Goal: Communication & Community: Share content

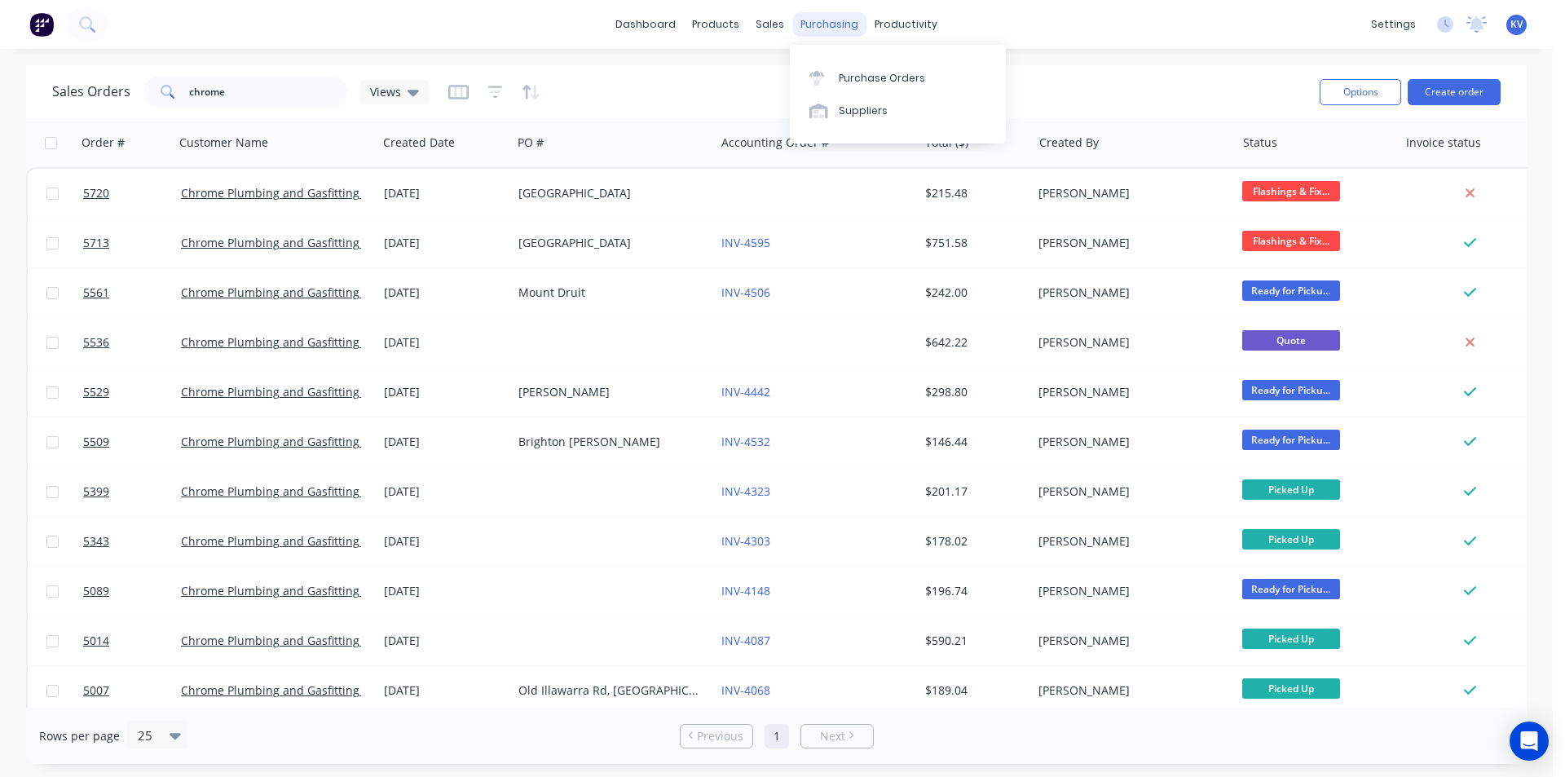
click at [837, 29] on div "purchasing" at bounding box center [830, 24] width 74 height 24
click at [833, 73] on div at bounding box center [822, 78] width 24 height 15
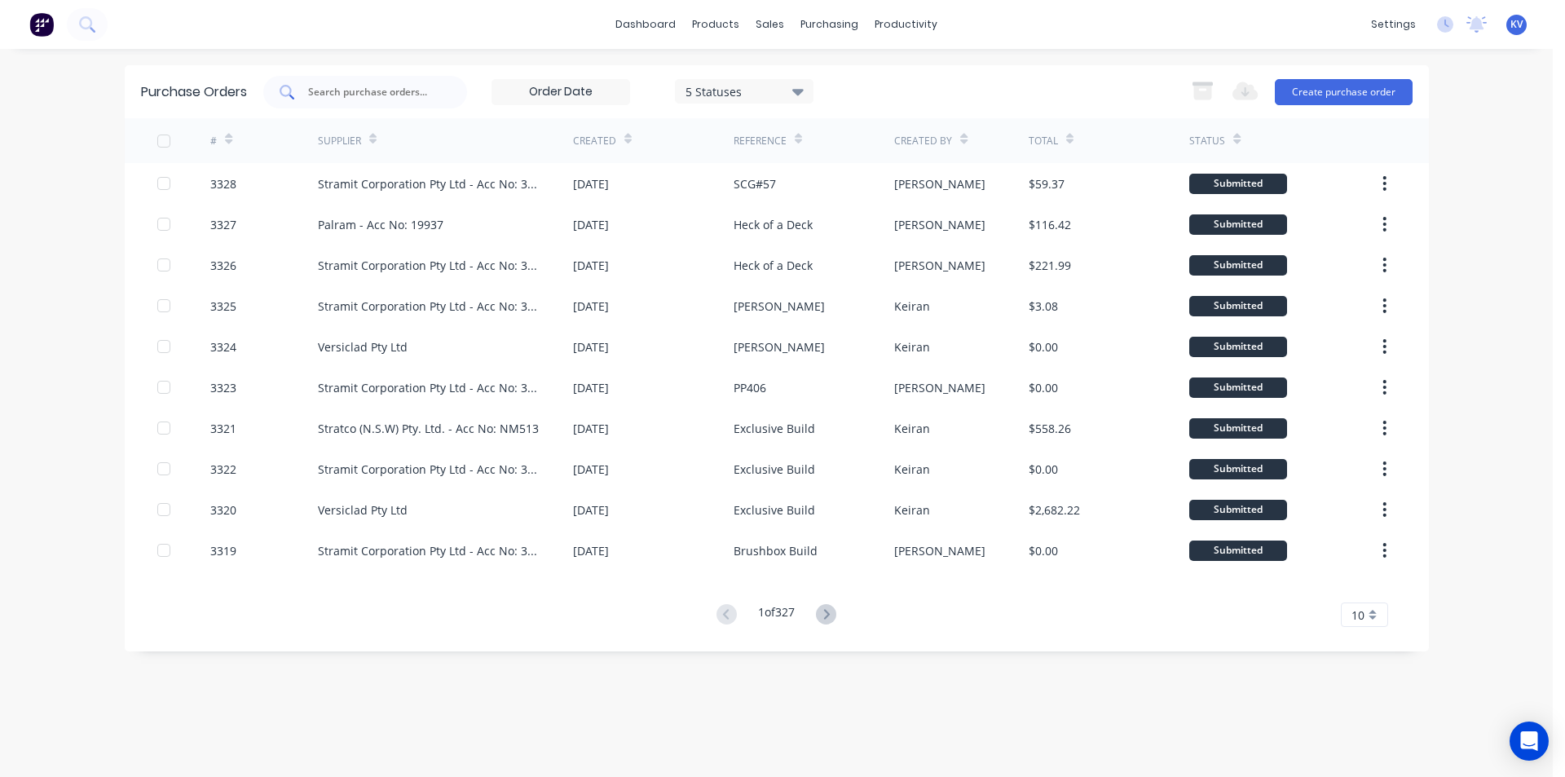
click at [399, 88] on input "text" at bounding box center [374, 92] width 135 height 16
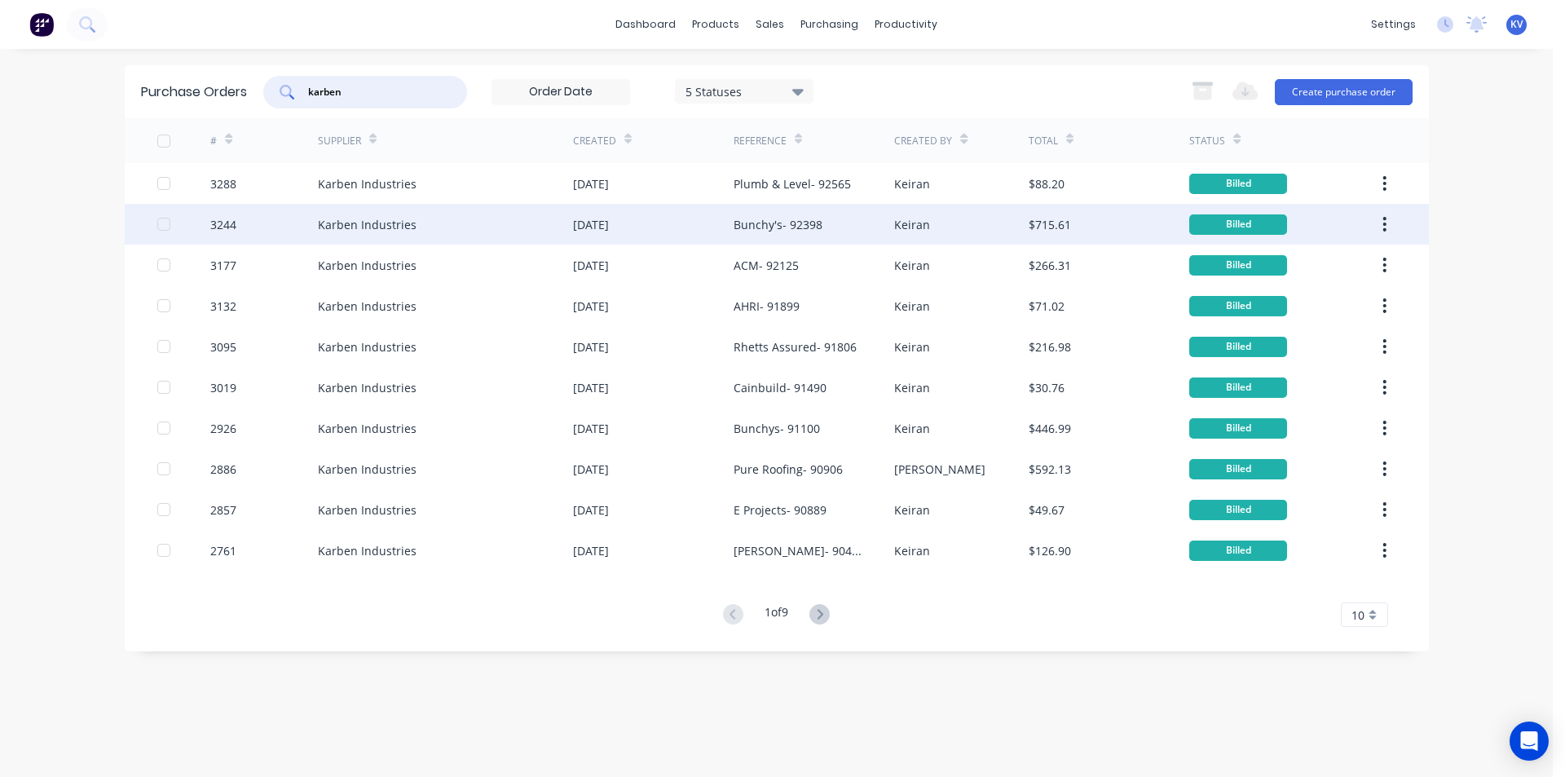
type input "karben"
click at [752, 221] on div "Bunchy's- 92398" at bounding box center [778, 224] width 89 height 17
type textarea "x"
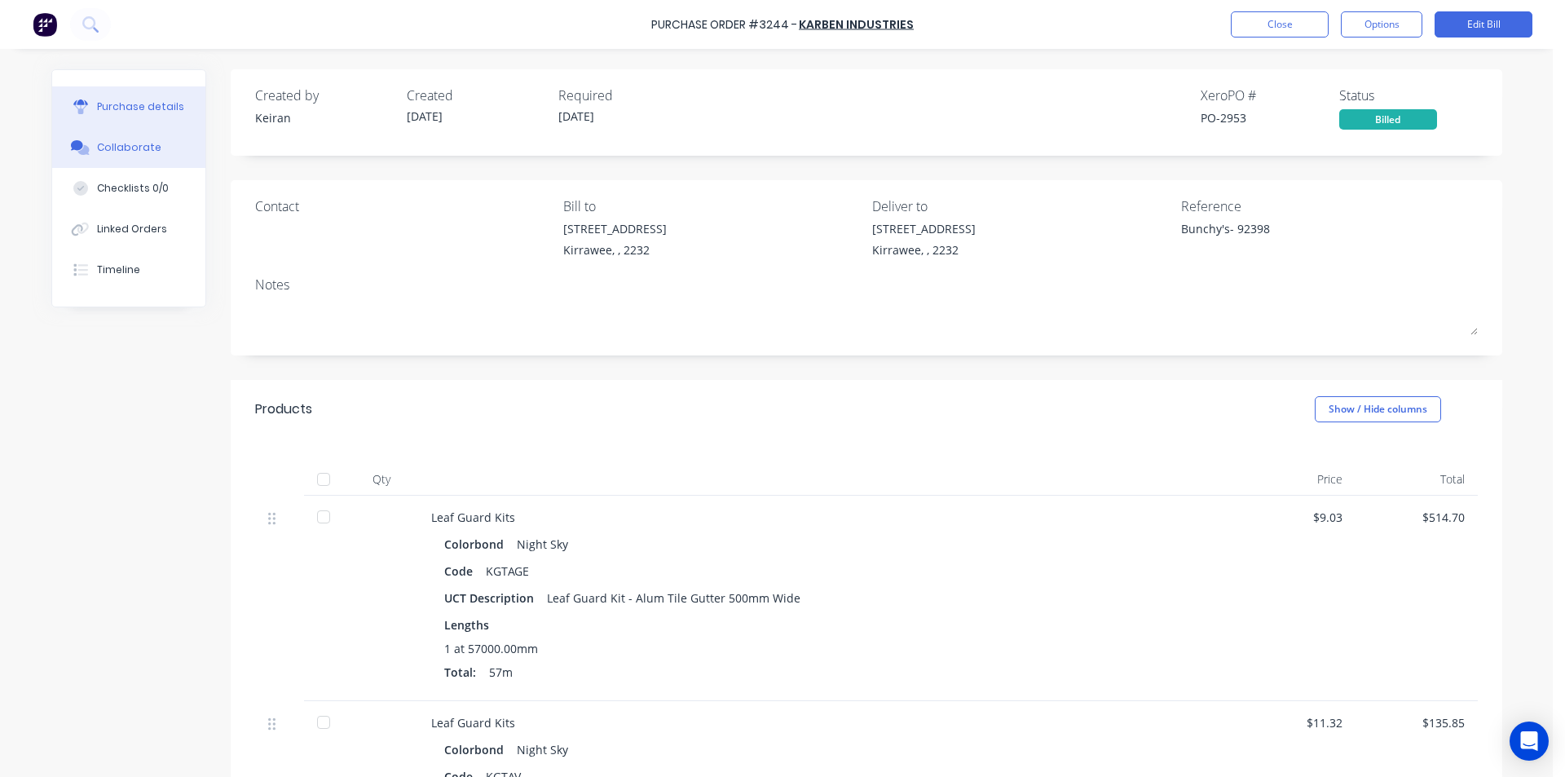
click at [103, 140] on div "Collaborate" at bounding box center [129, 147] width 64 height 15
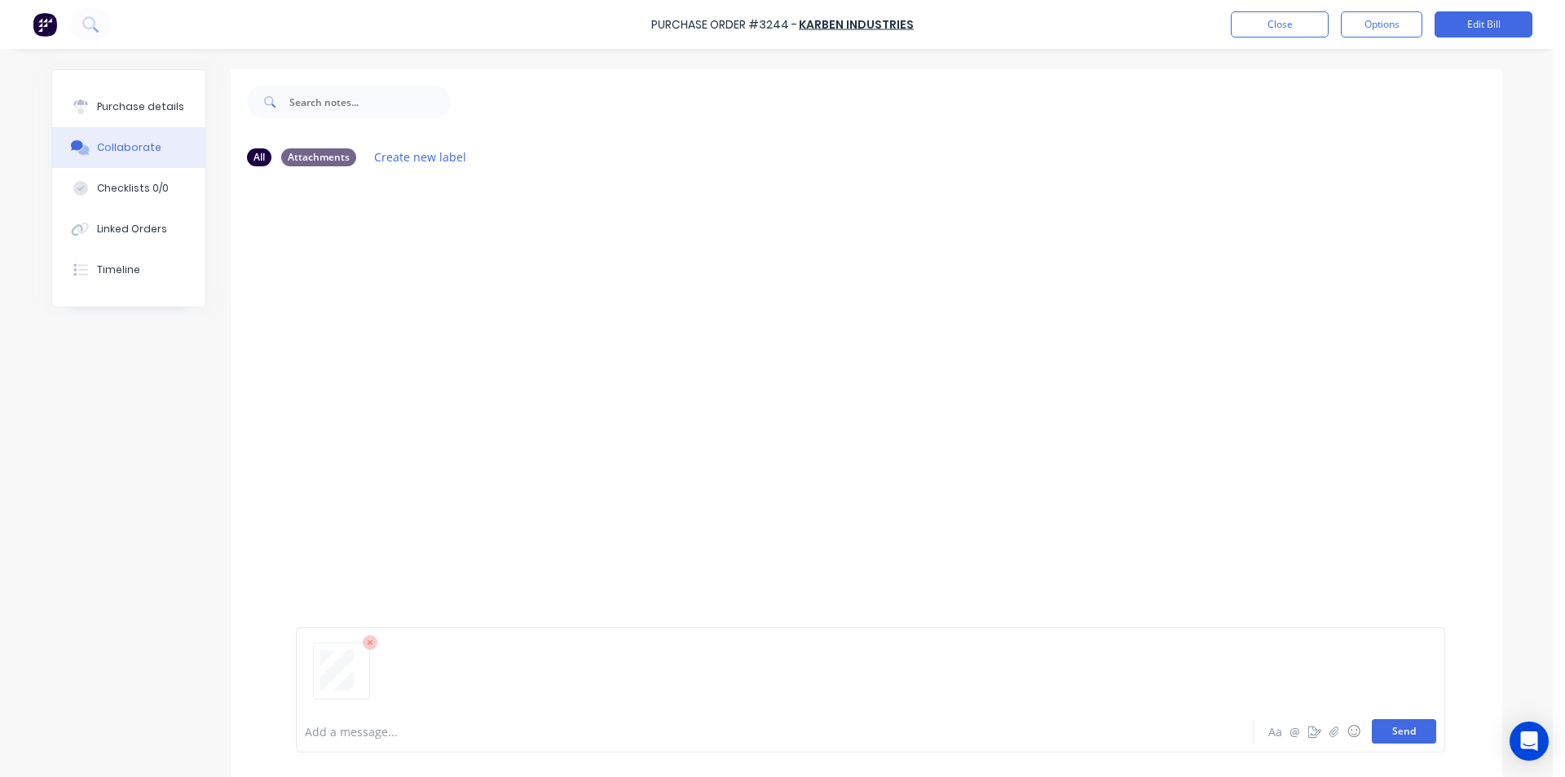
click at [1396, 736] on button "Send" at bounding box center [1404, 731] width 64 height 24
click at [1249, 21] on button "Close" at bounding box center [1280, 24] width 98 height 26
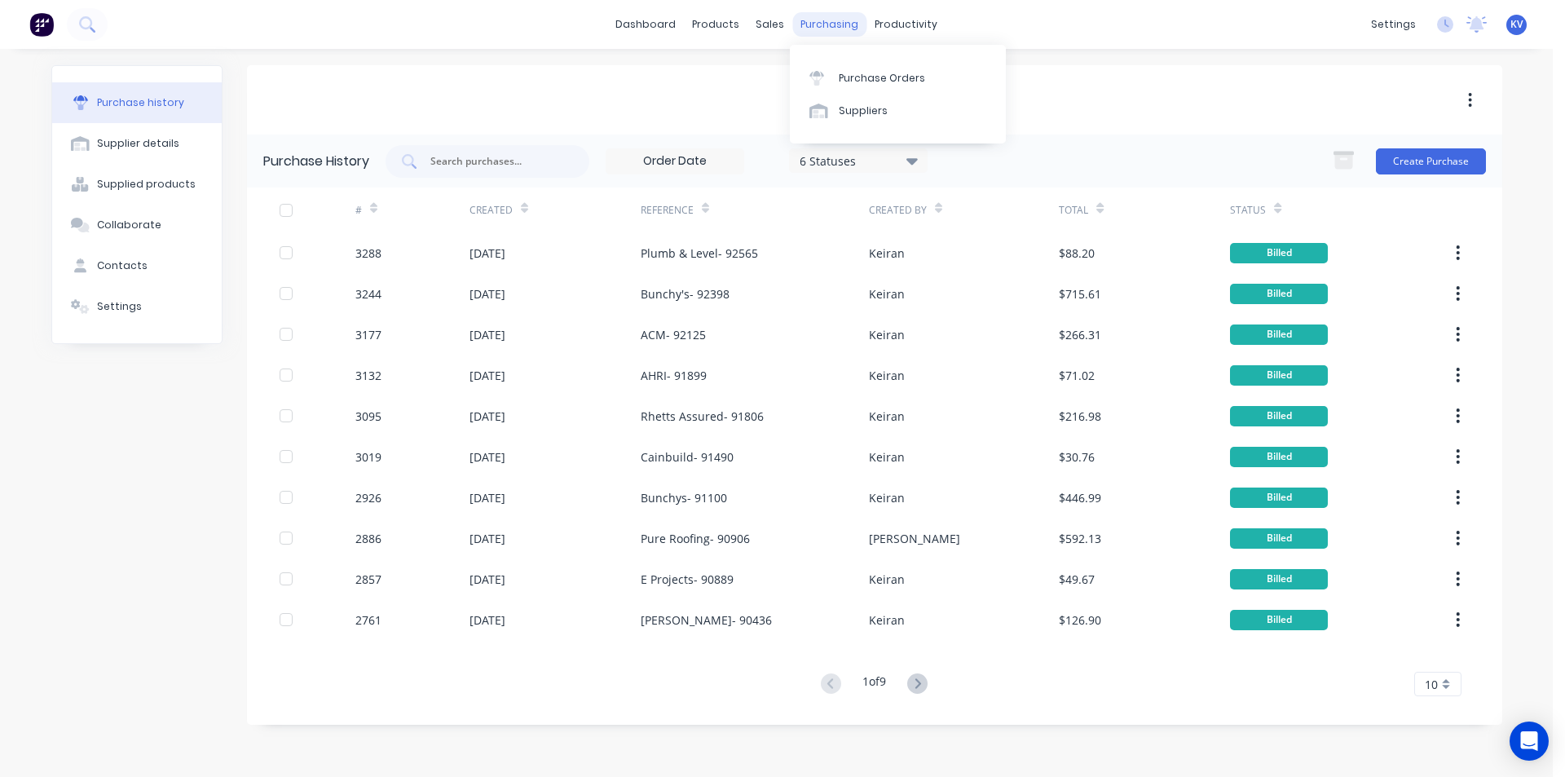
click at [823, 24] on div "purchasing" at bounding box center [830, 24] width 74 height 24
click at [832, 80] on div at bounding box center [822, 78] width 24 height 15
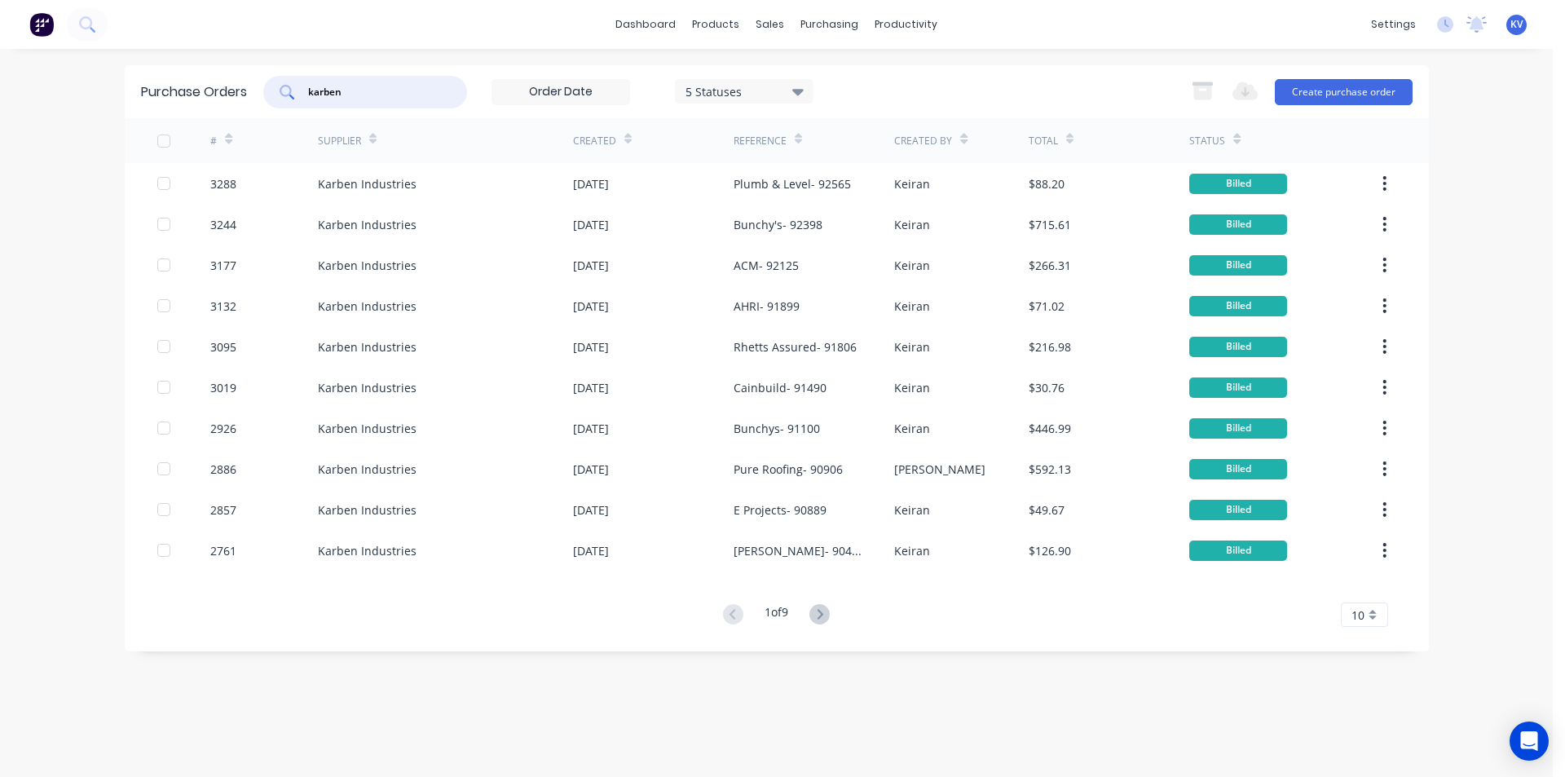
drag, startPoint x: 368, startPoint y: 91, endPoint x: 42, endPoint y: 56, distance: 327.9
click at [42, 56] on div "dashboard products sales purchasing productivity dashboard products Product Cat…" at bounding box center [776, 388] width 1553 height 777
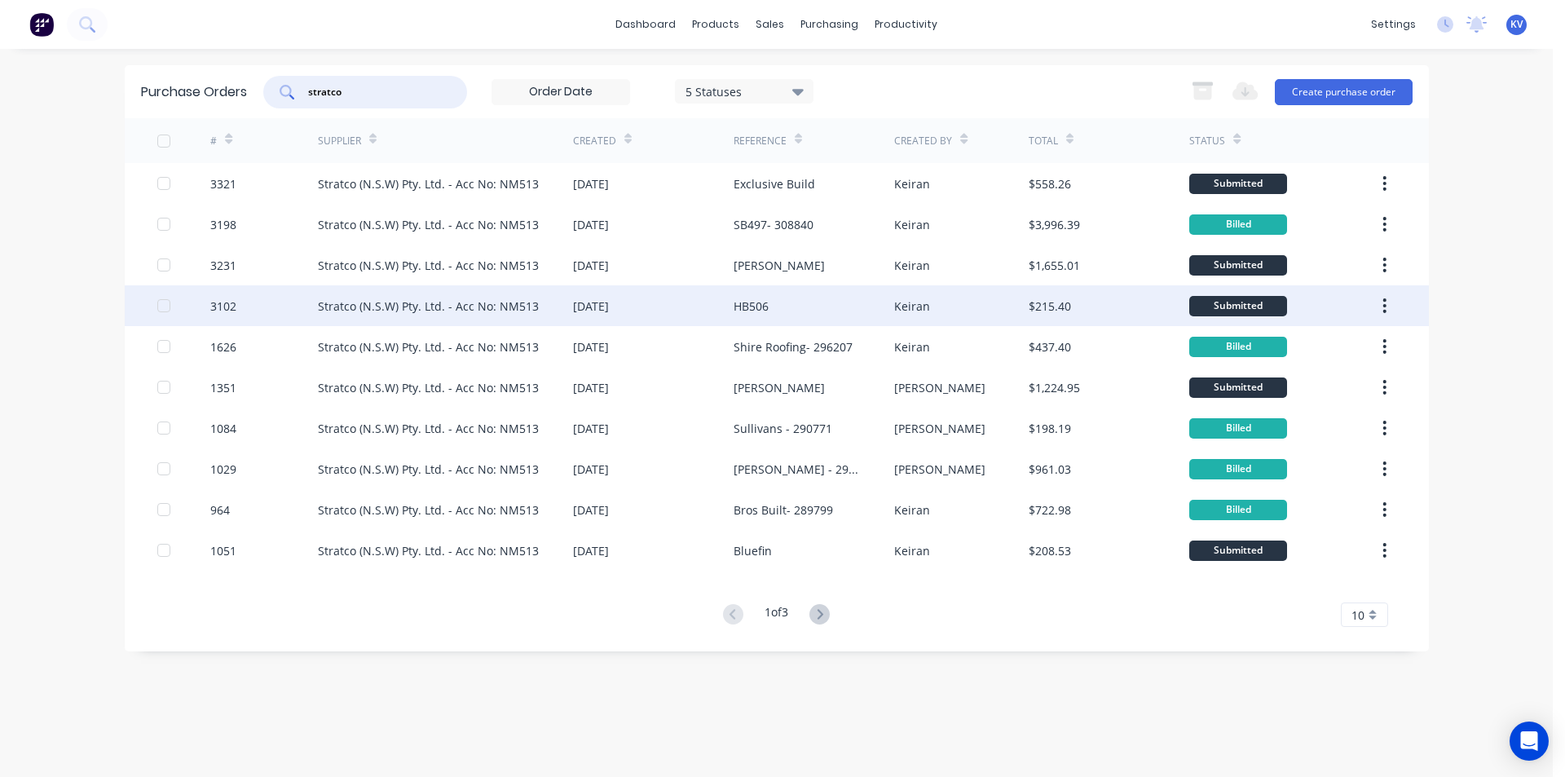
type input "stratco"
click at [567, 298] on div "Stratco (N.S.W) Pty. Ltd. - Acc No: NM513" at bounding box center [445, 305] width 255 height 41
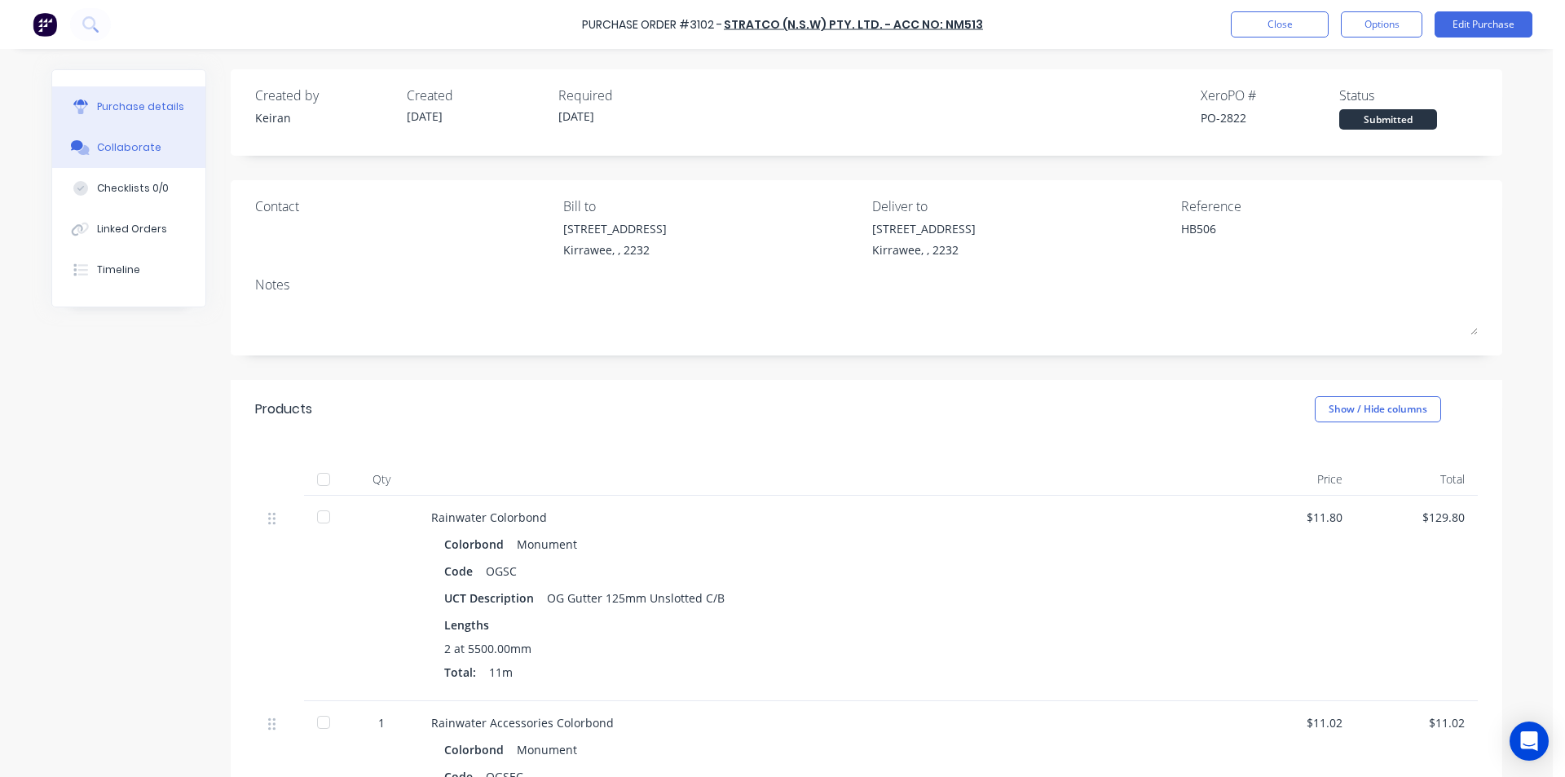
click at [161, 145] on button "Collaborate" at bounding box center [128, 147] width 153 height 41
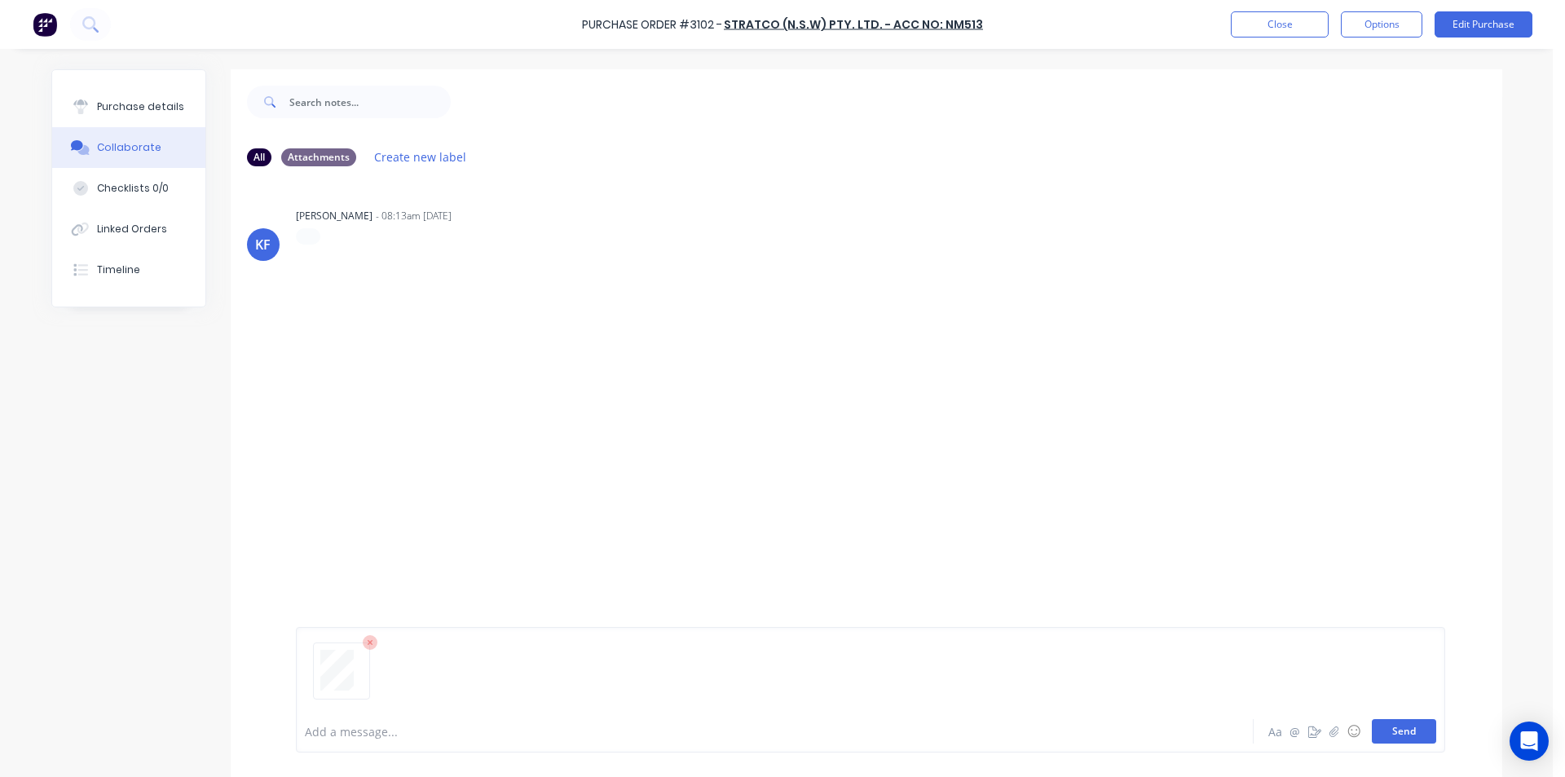
click at [1385, 726] on button "Send" at bounding box center [1404, 731] width 64 height 24
click at [1303, 24] on button "Close" at bounding box center [1280, 24] width 98 height 26
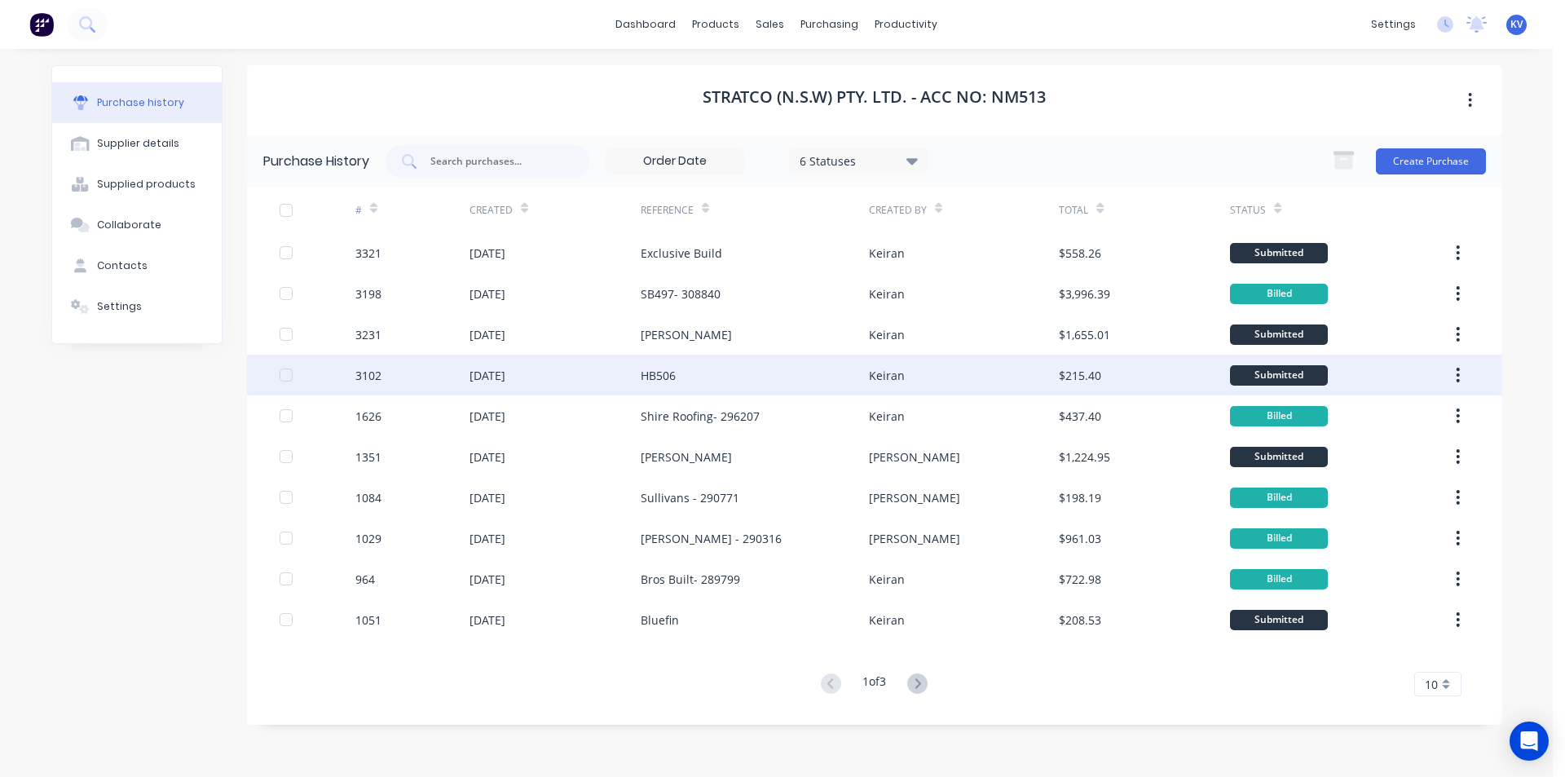
click at [475, 376] on div "[DATE]" at bounding box center [488, 375] width 36 height 17
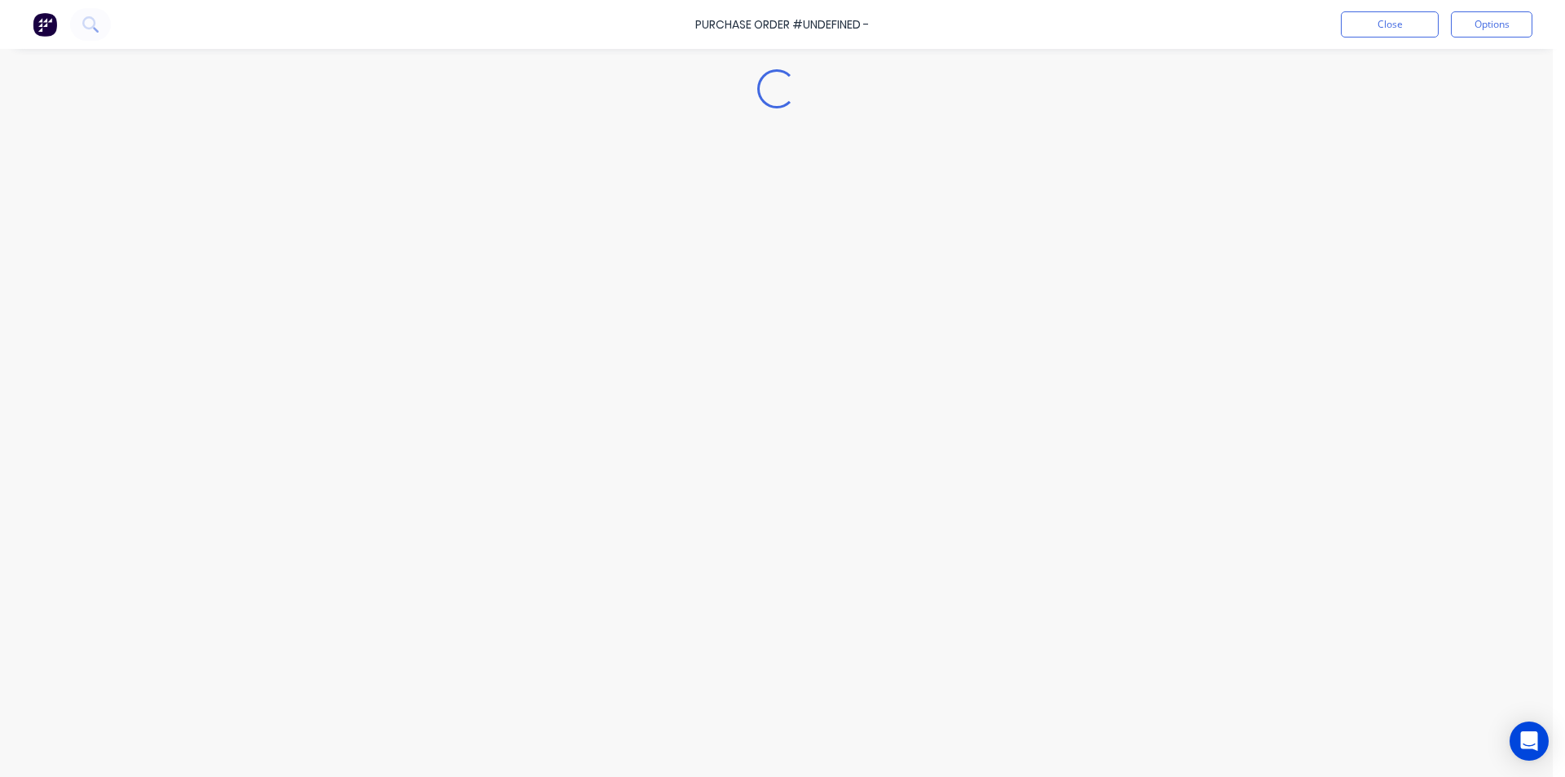
type textarea "x"
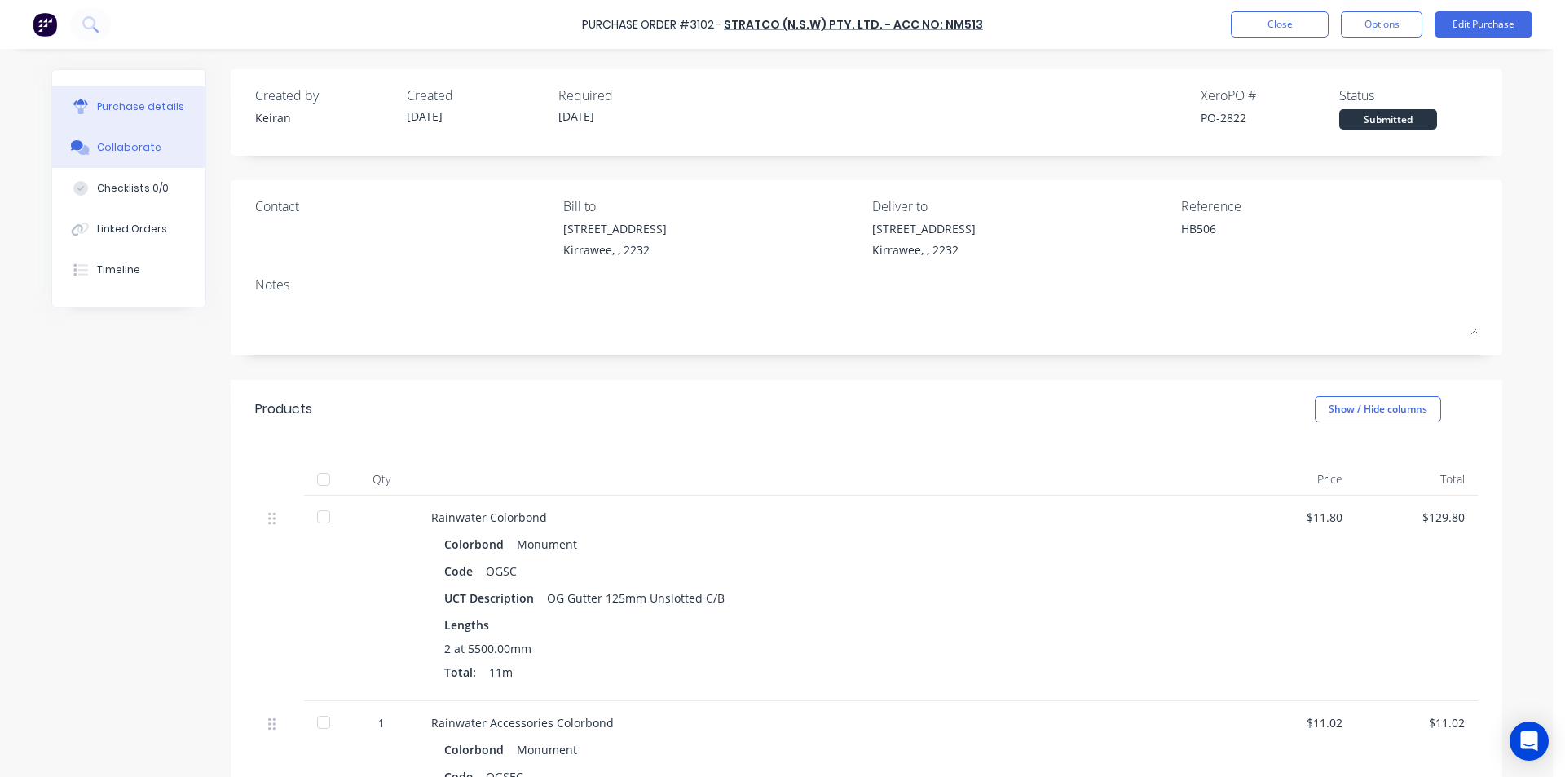
click at [116, 155] on button "Collaborate" at bounding box center [128, 147] width 153 height 41
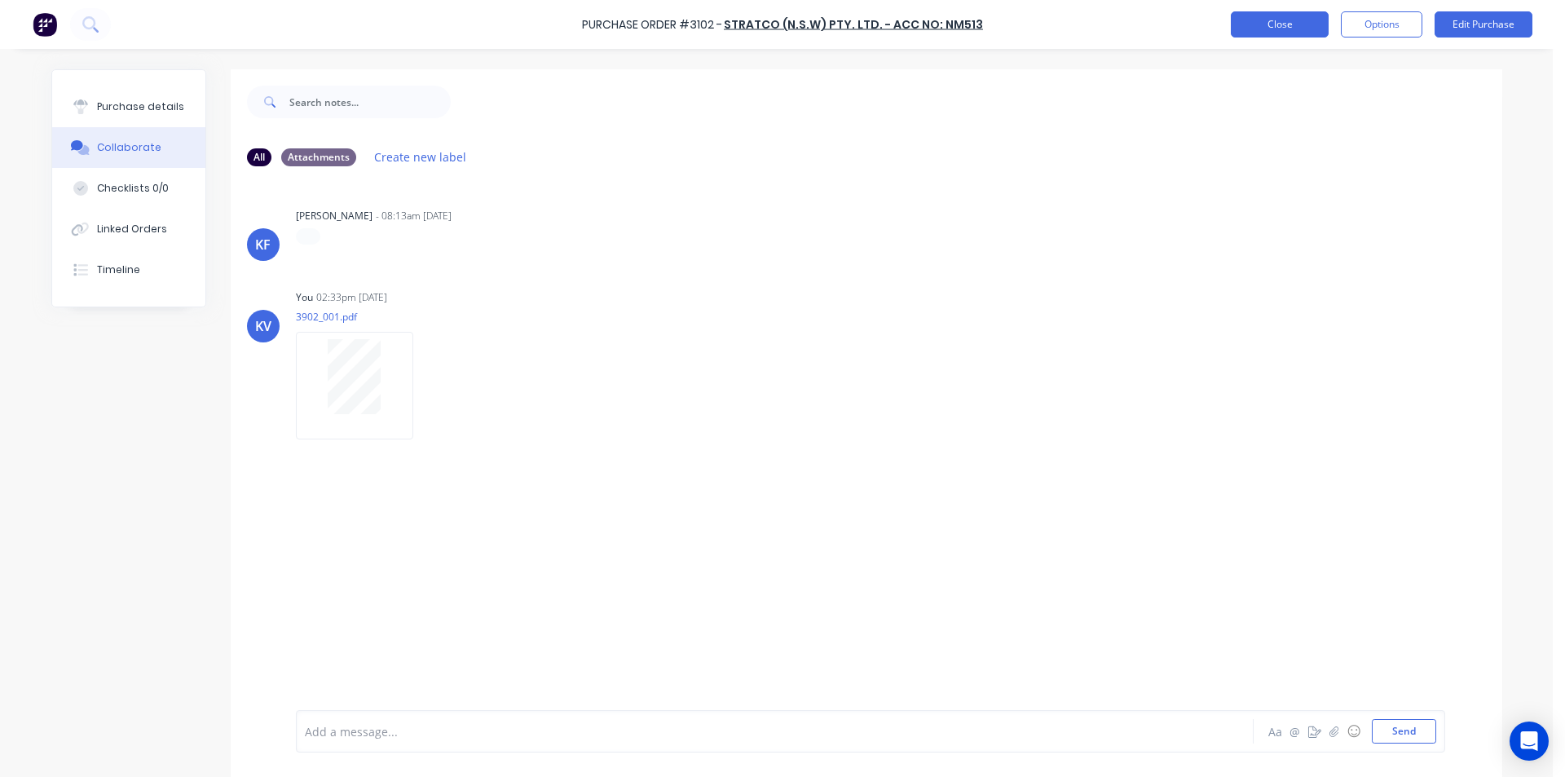
click at [1278, 17] on button "Close" at bounding box center [1280, 24] width 98 height 26
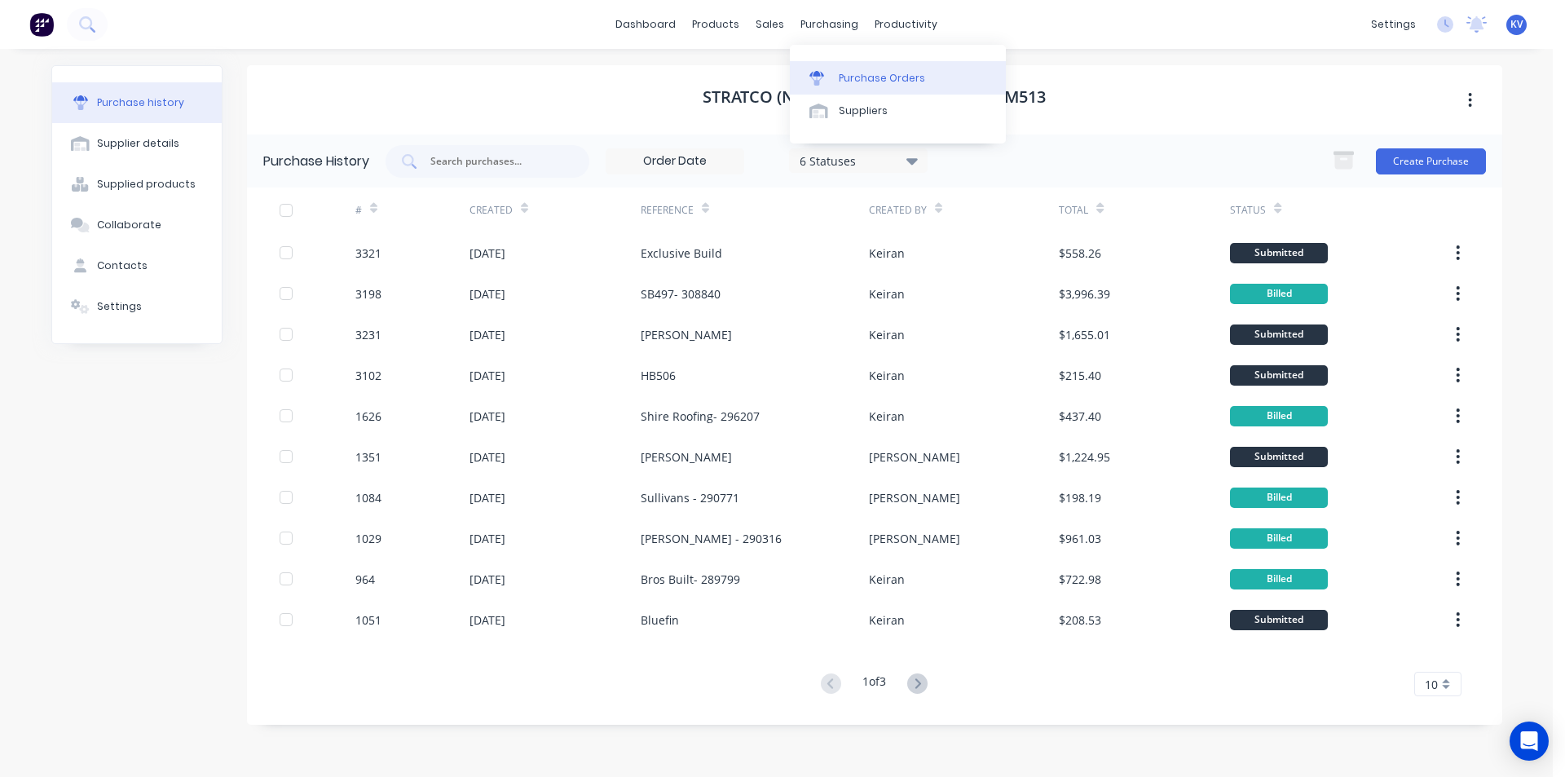
click at [837, 72] on link "Purchase Orders" at bounding box center [898, 77] width 216 height 33
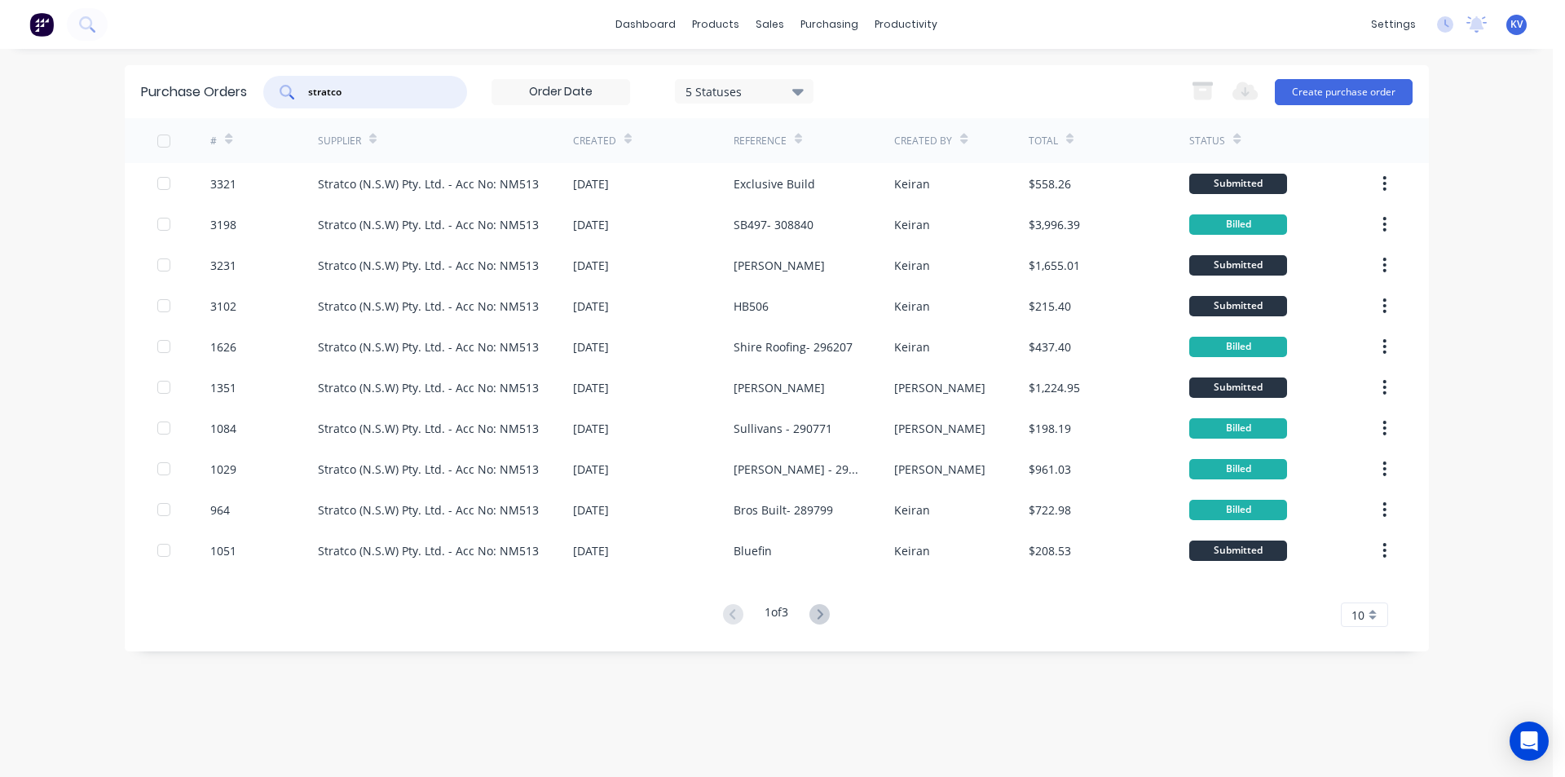
drag, startPoint x: 359, startPoint y: 89, endPoint x: 168, endPoint y: 63, distance: 192.6
click at [168, 63] on div "dashboard products sales purchasing productivity dashboard products Product Cat…" at bounding box center [776, 388] width 1553 height 777
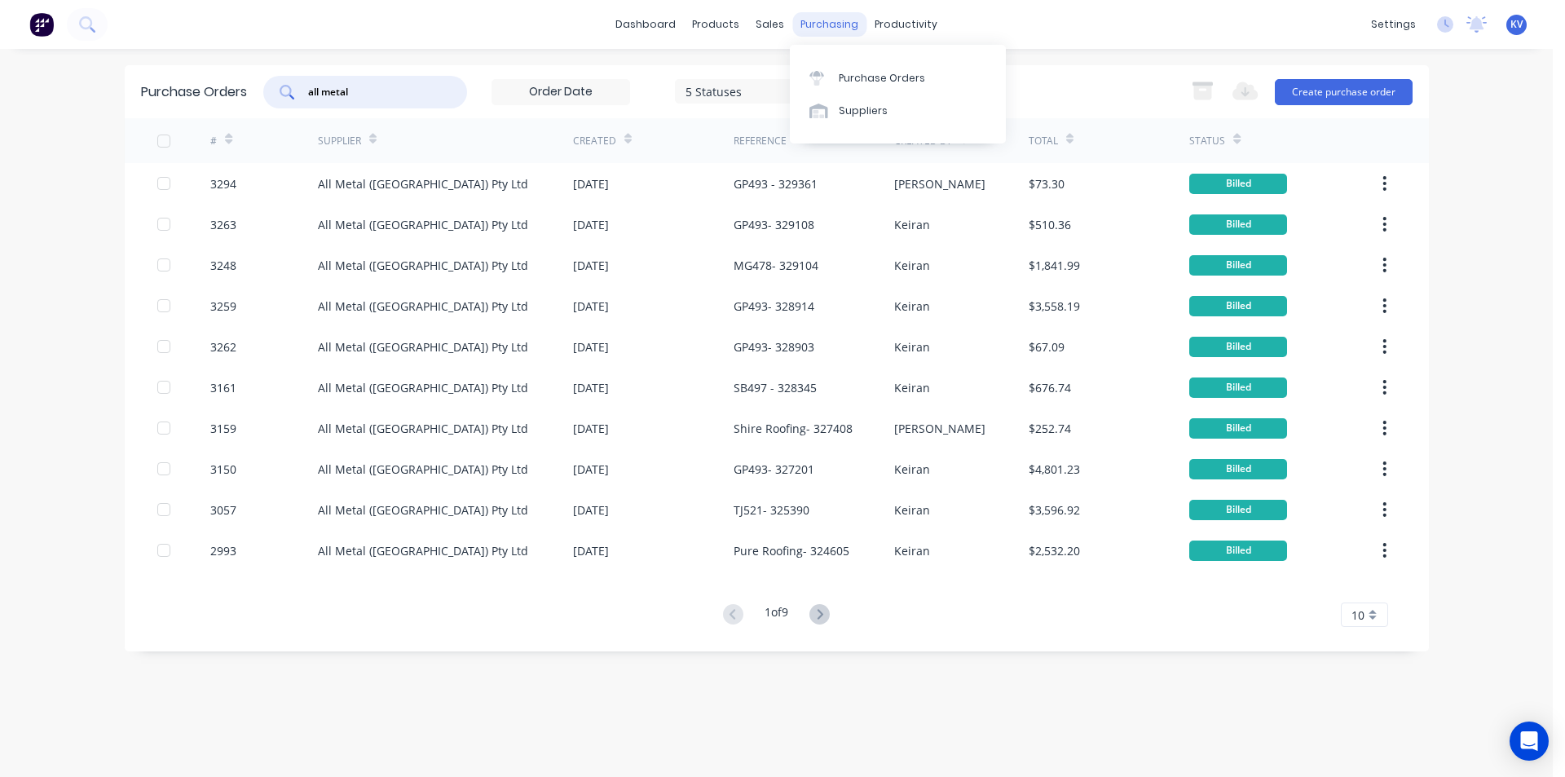
type input "all metal"
click at [835, 30] on div "purchasing" at bounding box center [830, 24] width 74 height 24
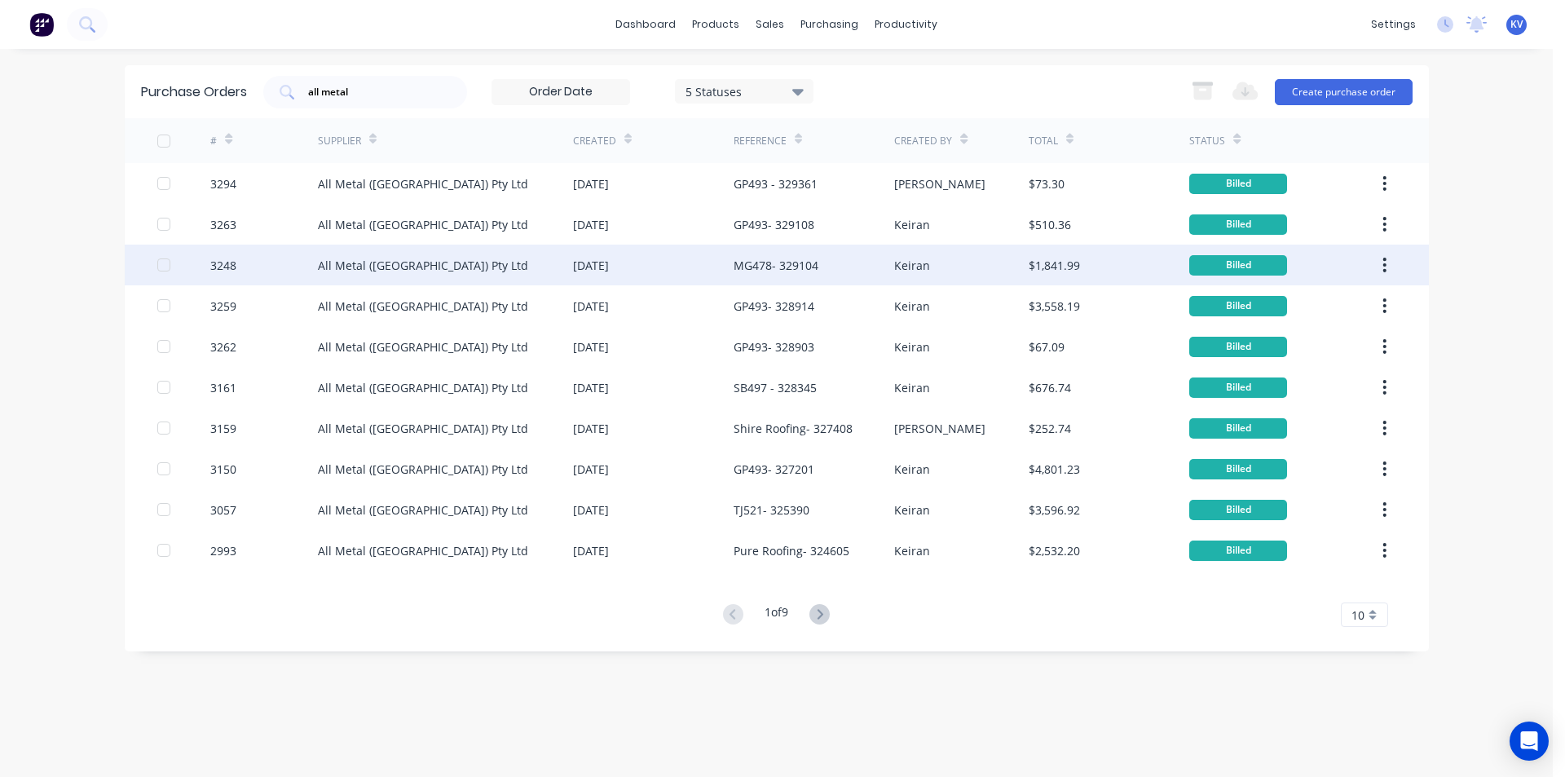
click at [674, 279] on div "[DATE]" at bounding box center [653, 265] width 161 height 41
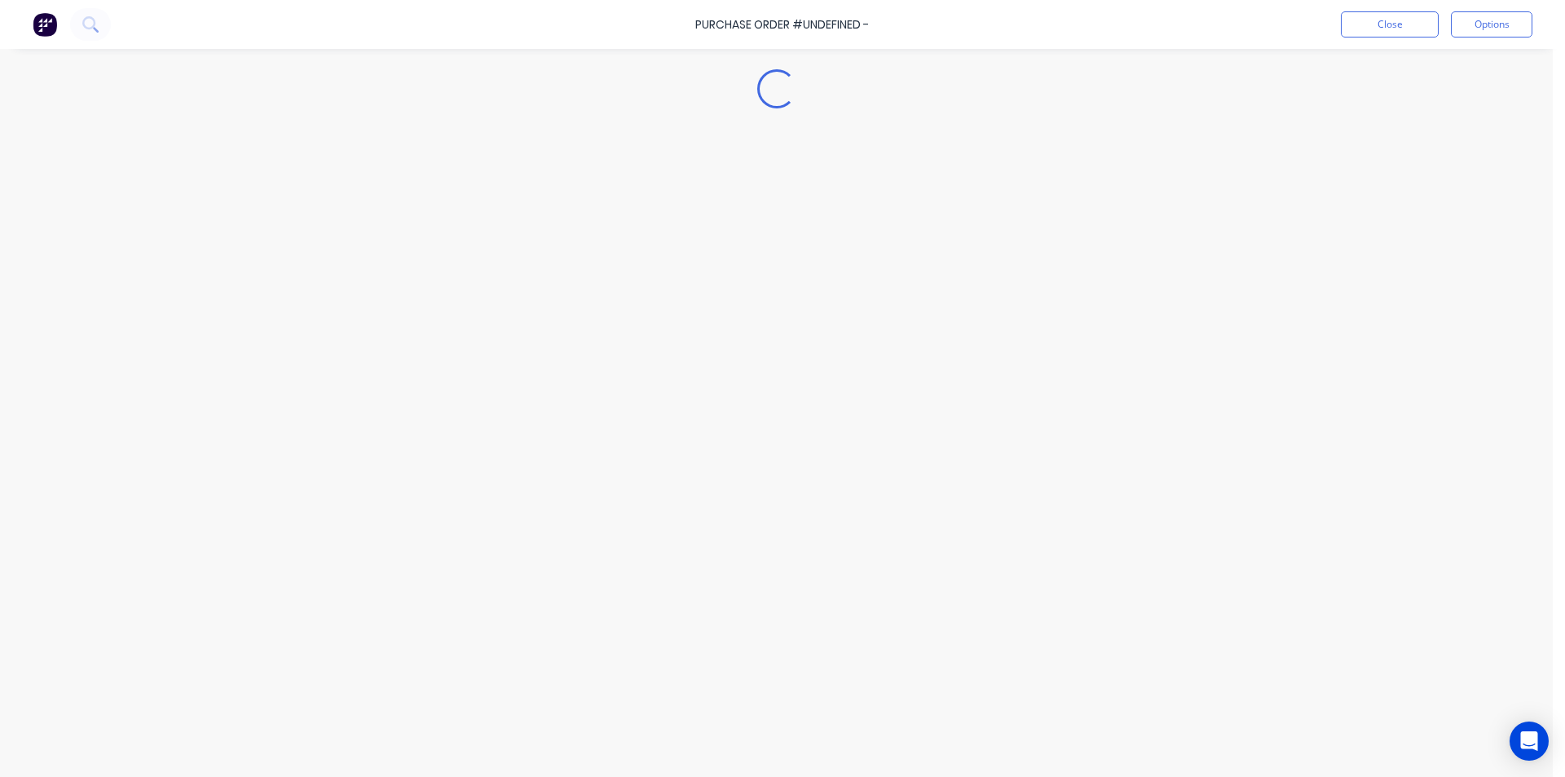
click at [674, 279] on div "Loading..." at bounding box center [777, 363] width 1484 height 695
type textarea "x"
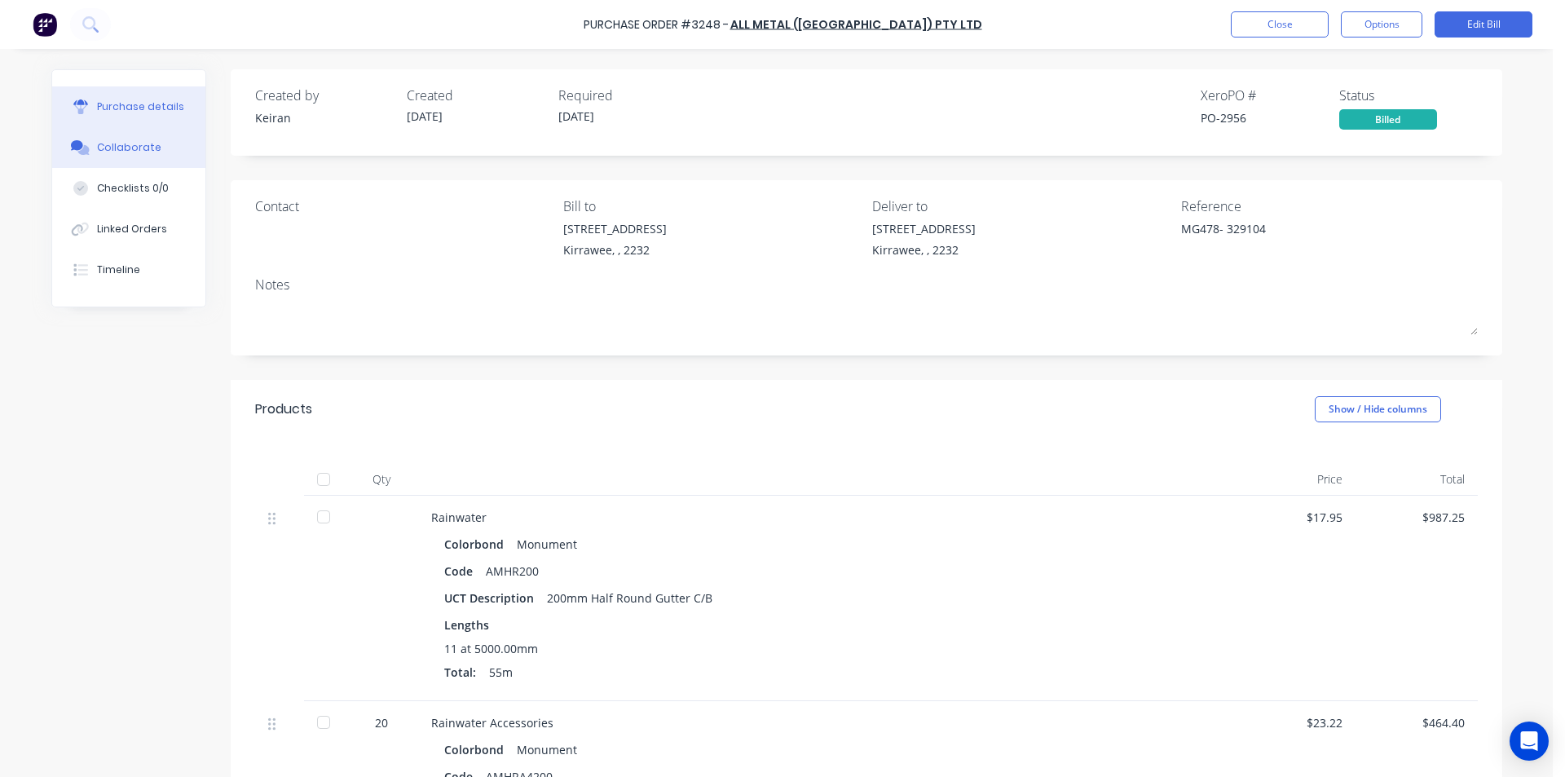
click at [78, 132] on button "Collaborate" at bounding box center [128, 147] width 153 height 41
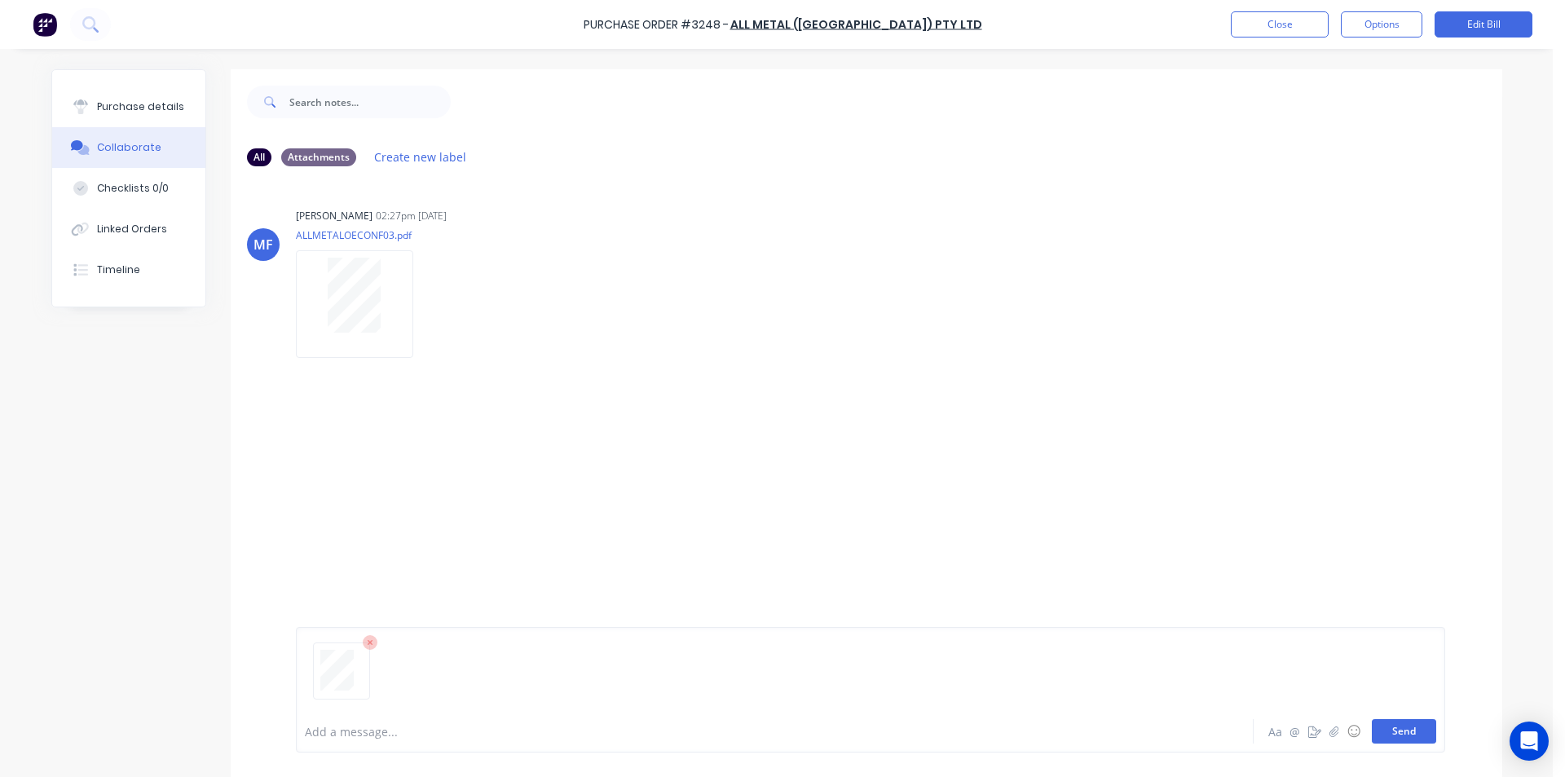
click at [1411, 735] on button "Send" at bounding box center [1404, 731] width 64 height 24
click at [1267, 29] on button "Close" at bounding box center [1280, 24] width 98 height 26
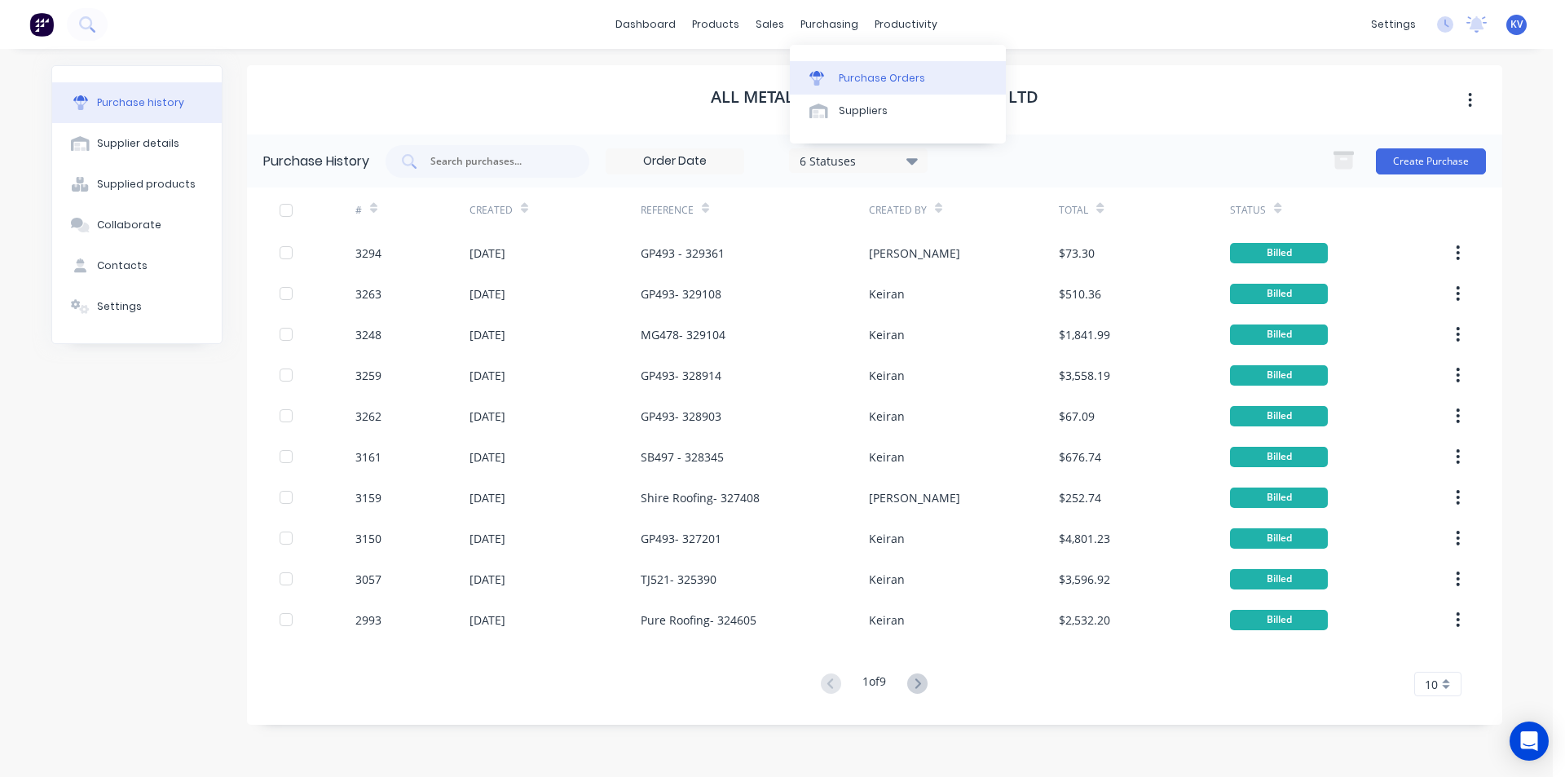
click at [846, 78] on div "Purchase Orders" at bounding box center [882, 78] width 86 height 15
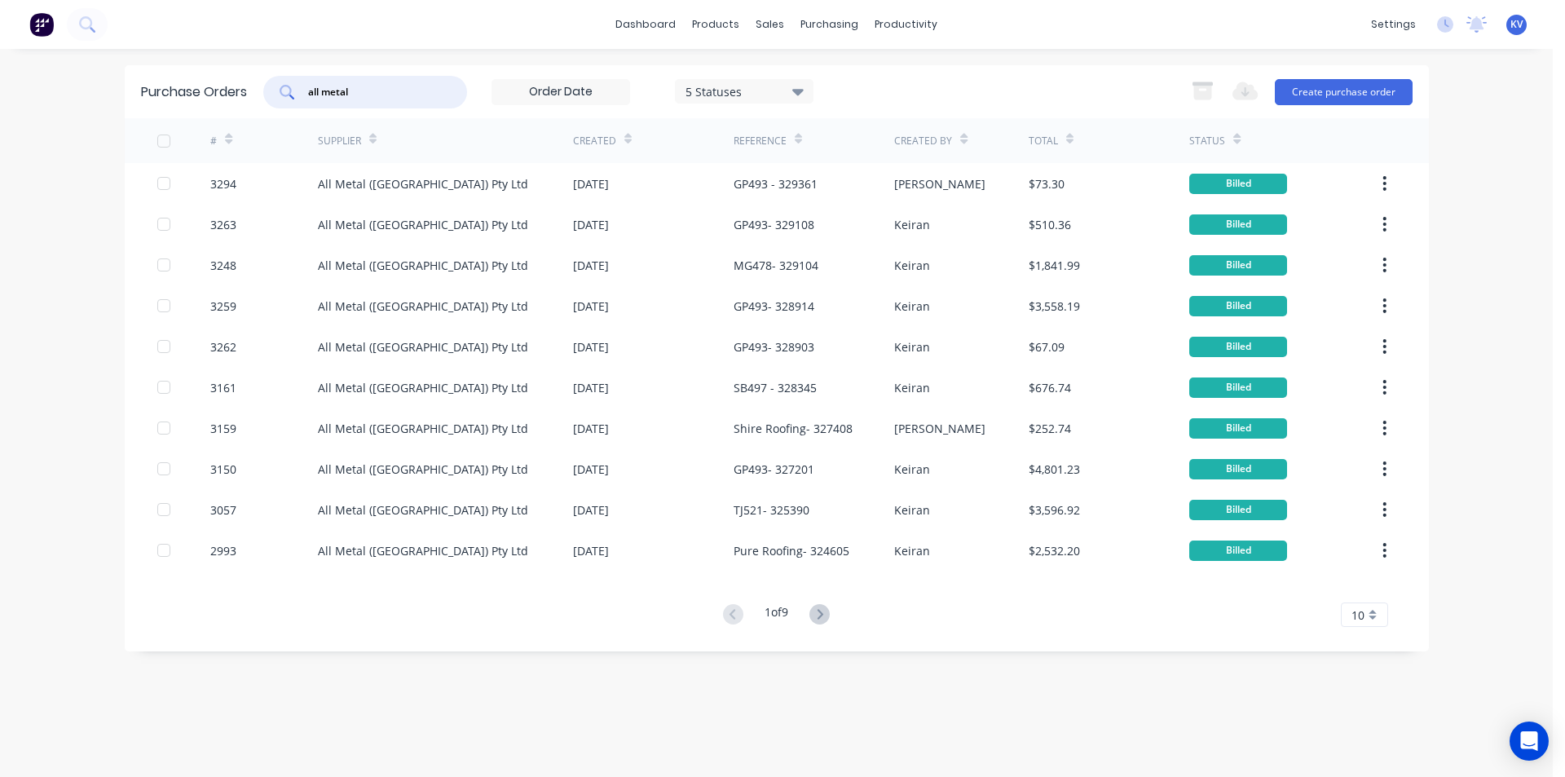
drag, startPoint x: 417, startPoint y: 94, endPoint x: 196, endPoint y: 72, distance: 222.0
click at [193, 72] on div "Purchase Orders all metal 5 Statuses 5 Statuses Export to Excel (XLSX) Create p…" at bounding box center [777, 91] width 1305 height 53
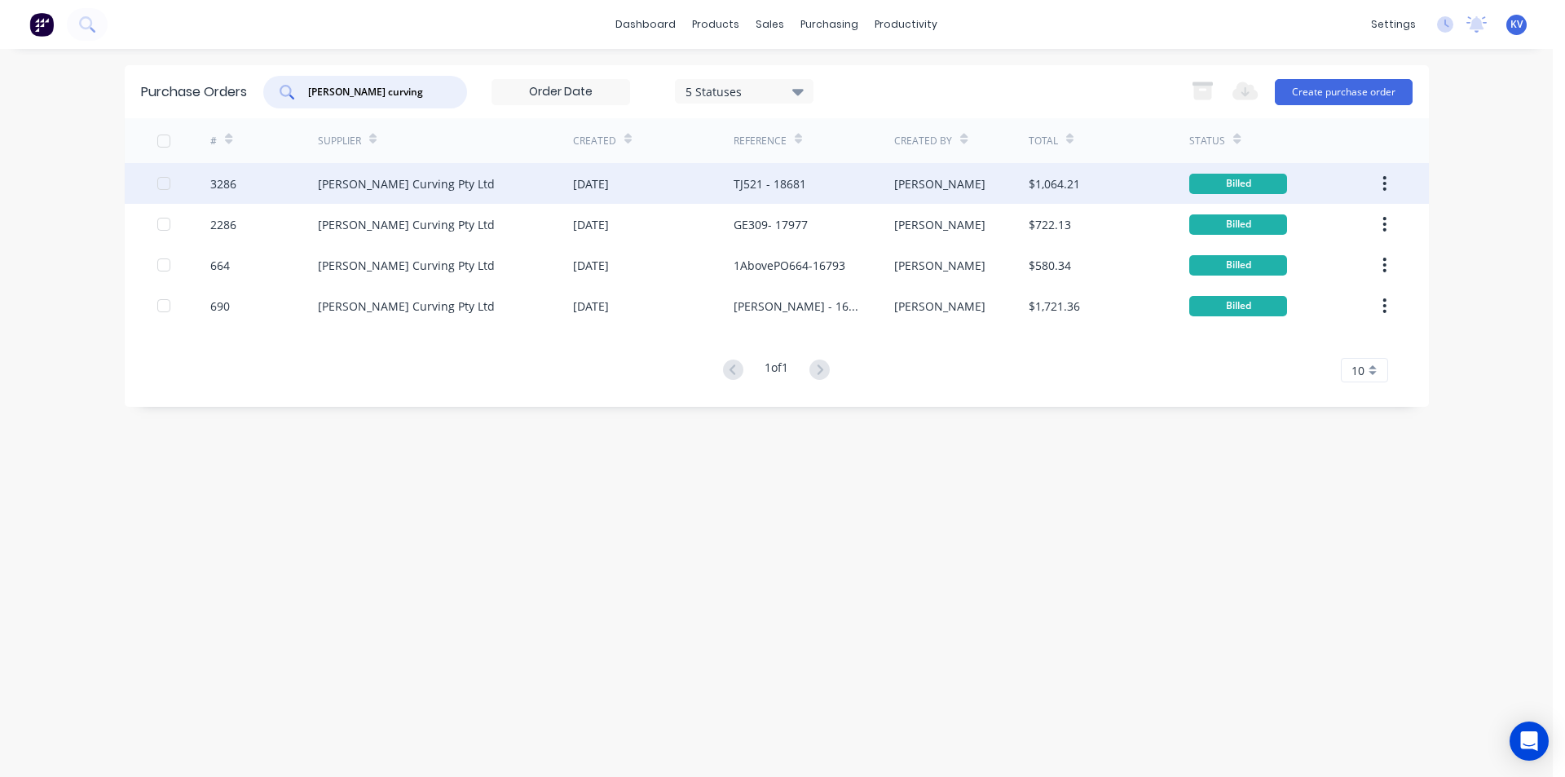
type input "[PERSON_NAME] curving"
click at [673, 178] on div "[DATE]" at bounding box center [653, 183] width 161 height 41
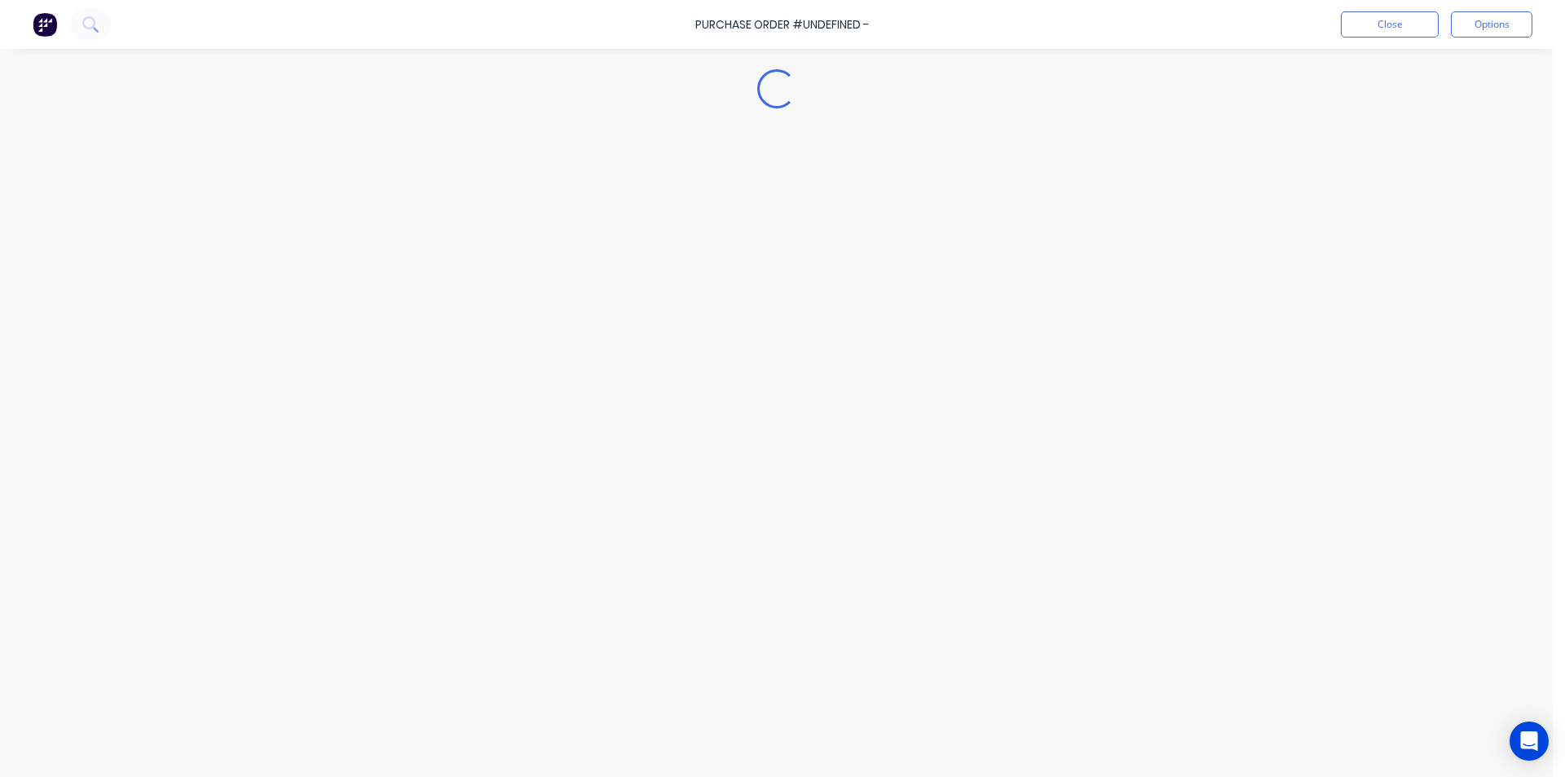
type textarea "x"
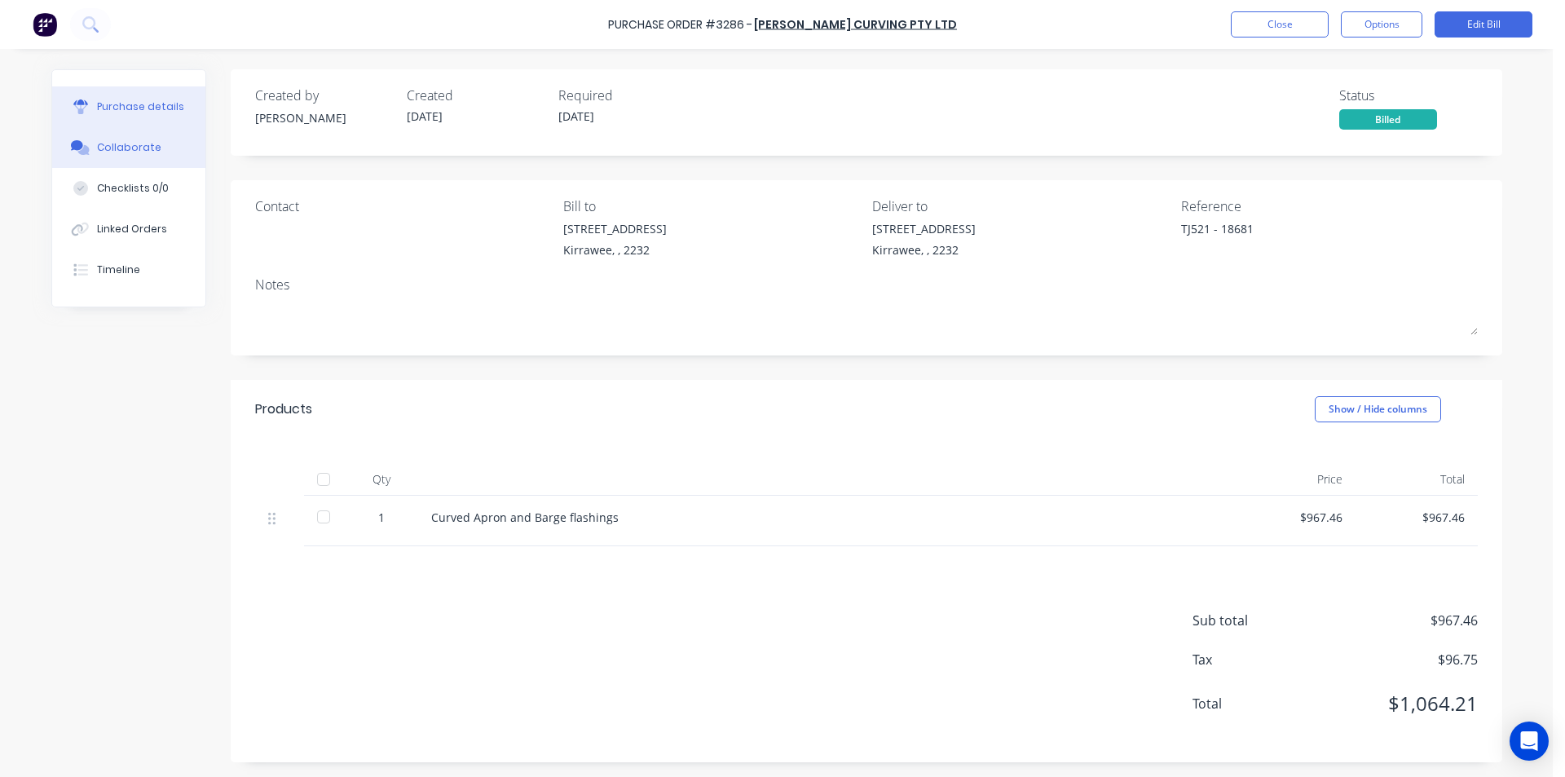
click at [124, 163] on button "Collaborate" at bounding box center [128, 147] width 153 height 41
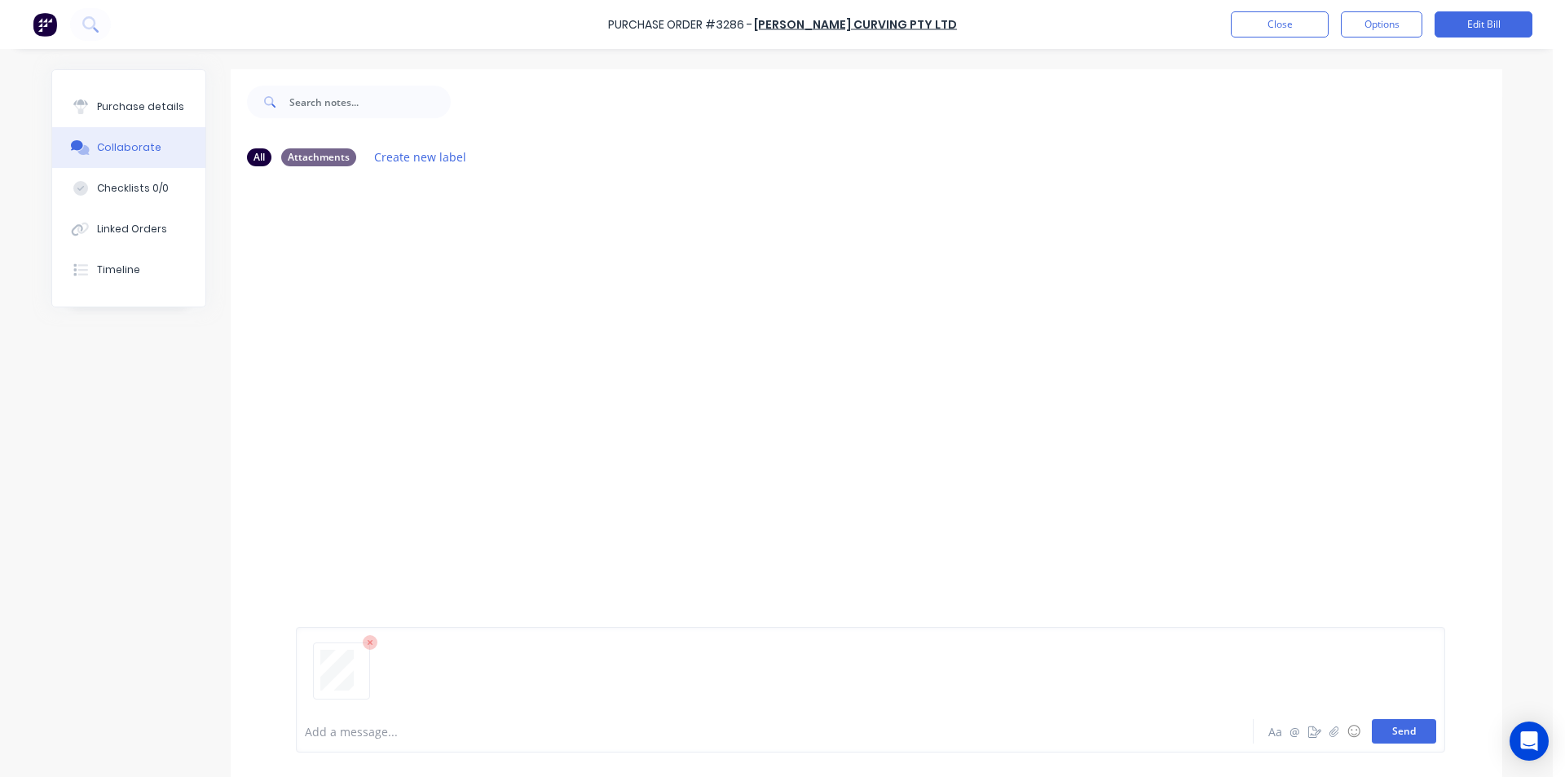
click at [1383, 728] on button "Send" at bounding box center [1404, 731] width 64 height 24
click at [1277, 24] on button "Close" at bounding box center [1280, 24] width 98 height 26
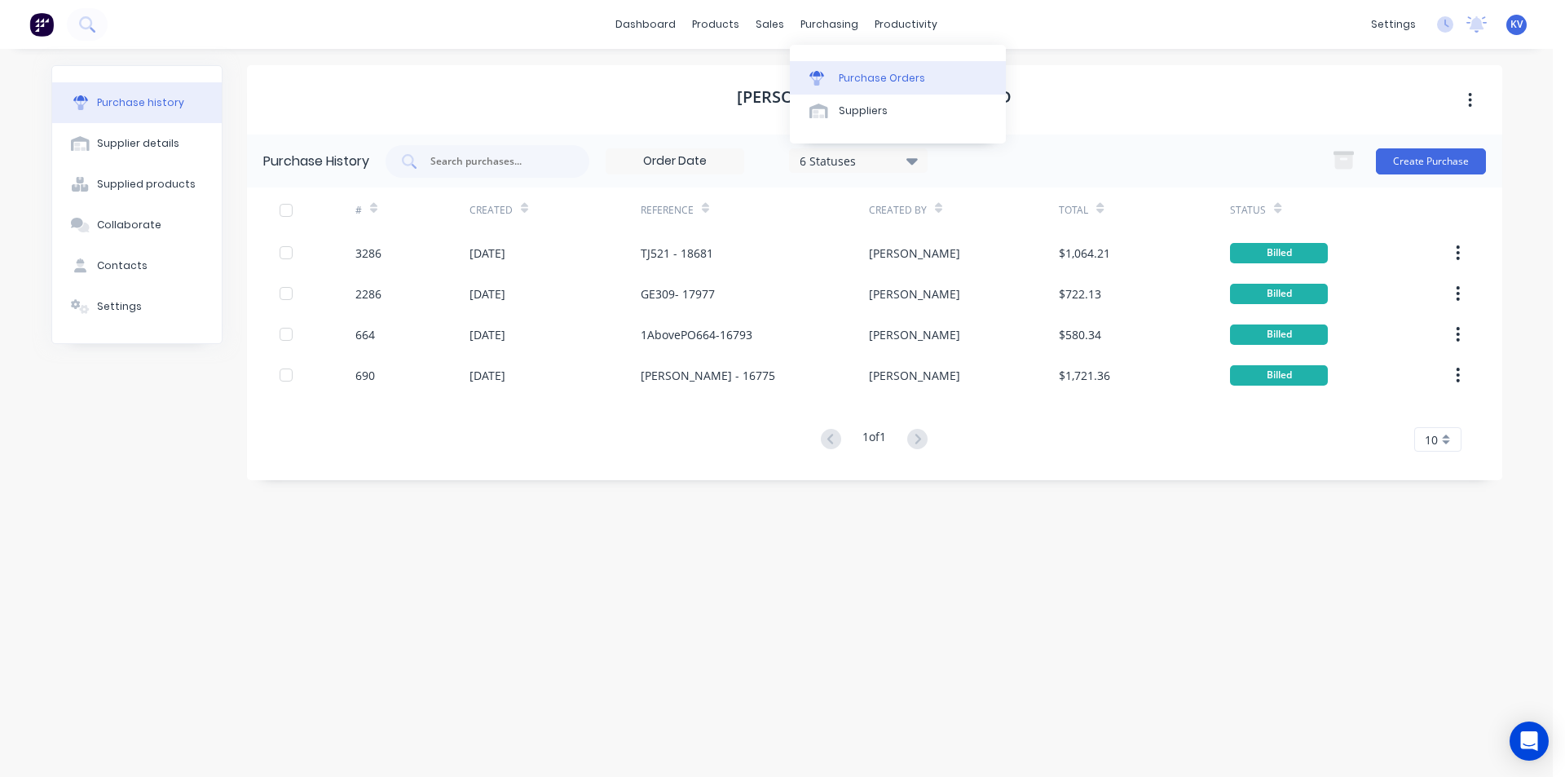
click at [825, 68] on link "Purchase Orders" at bounding box center [898, 77] width 216 height 33
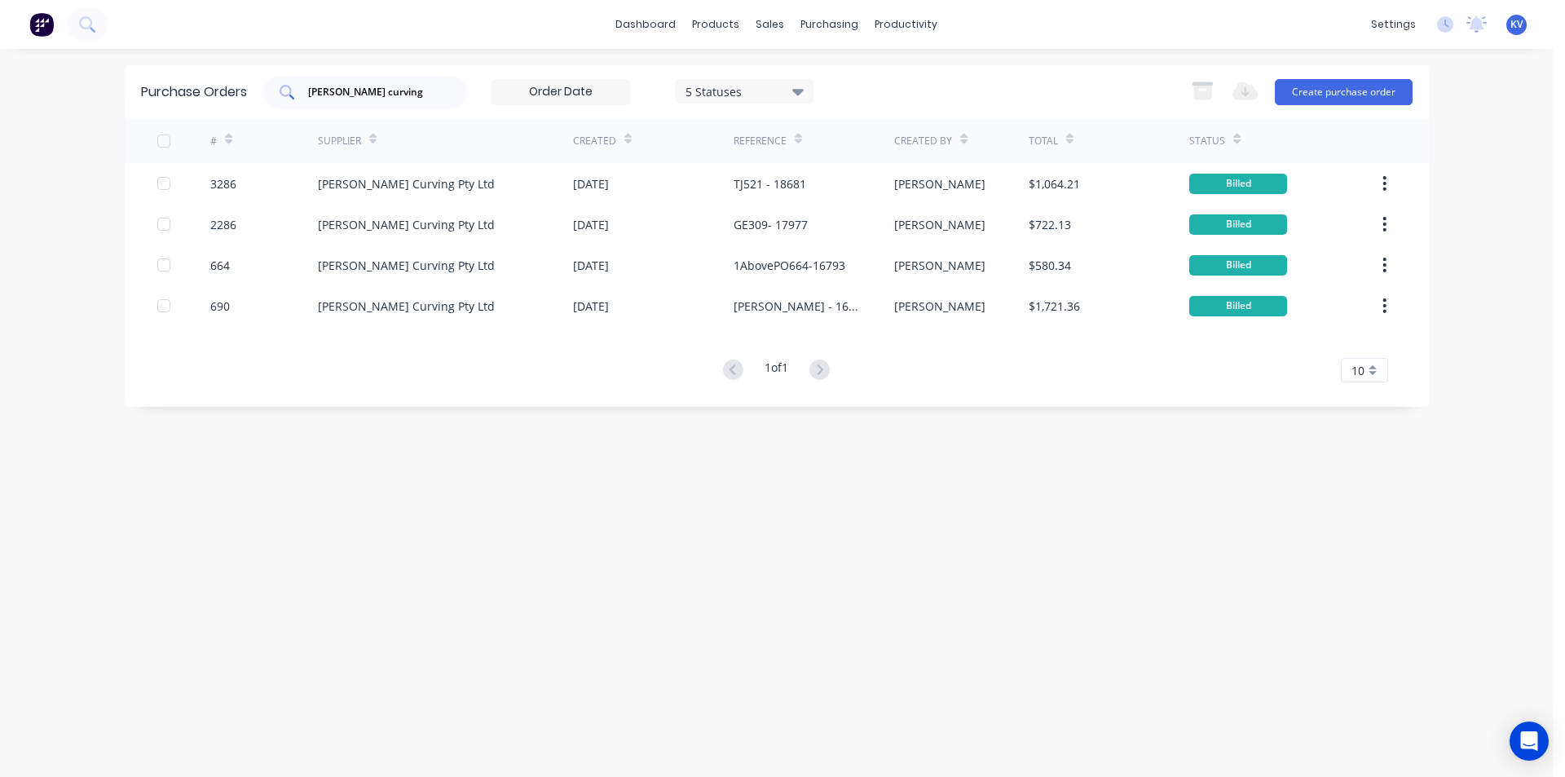
drag, startPoint x: 400, startPoint y: 95, endPoint x: 272, endPoint y: 97, distance: 127.2
click at [272, 97] on div "[PERSON_NAME] curving" at bounding box center [365, 92] width 204 height 33
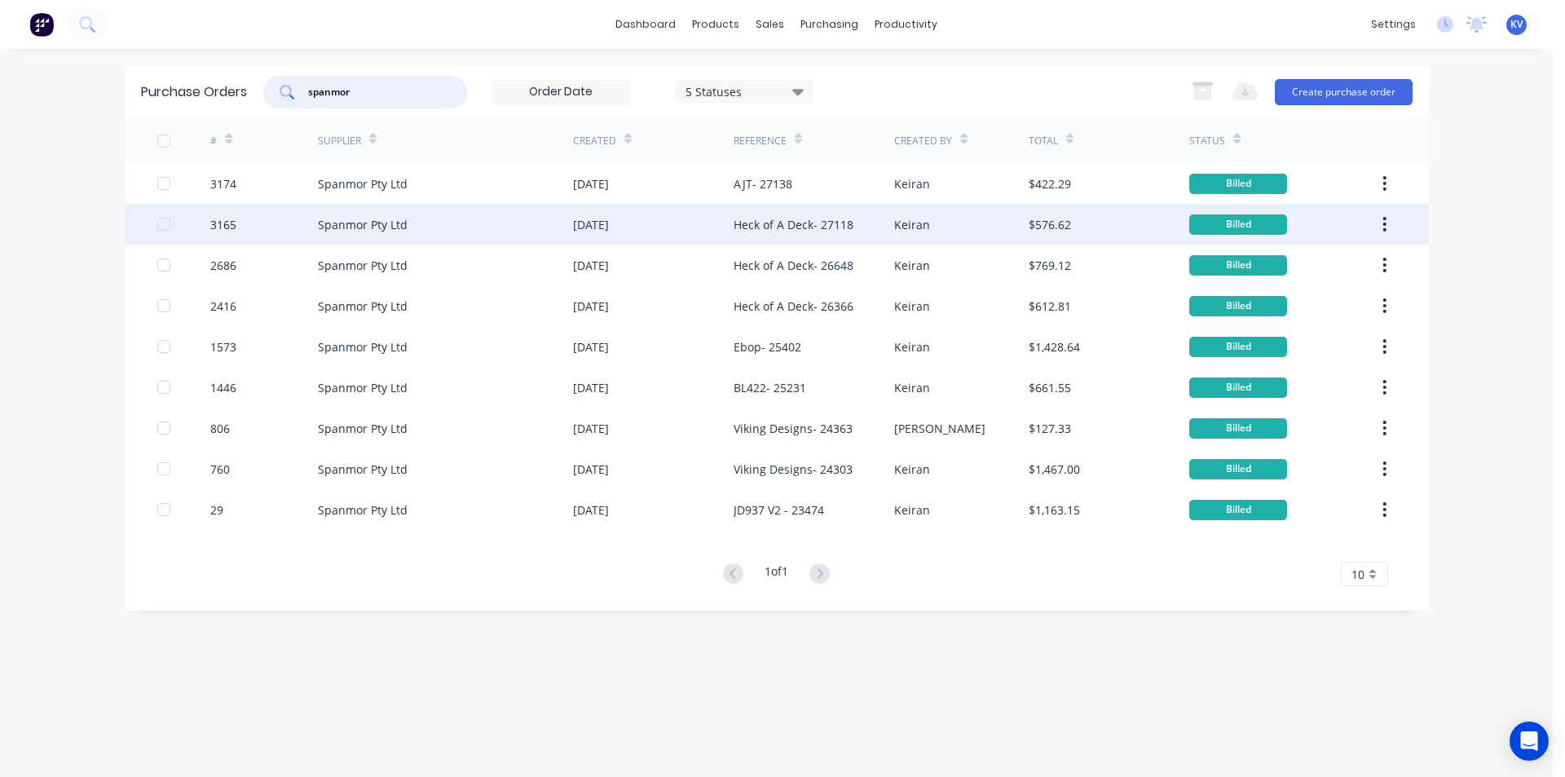
type input "spanmor"
click at [491, 223] on div "Spanmor Pty Ltd" at bounding box center [445, 224] width 255 height 41
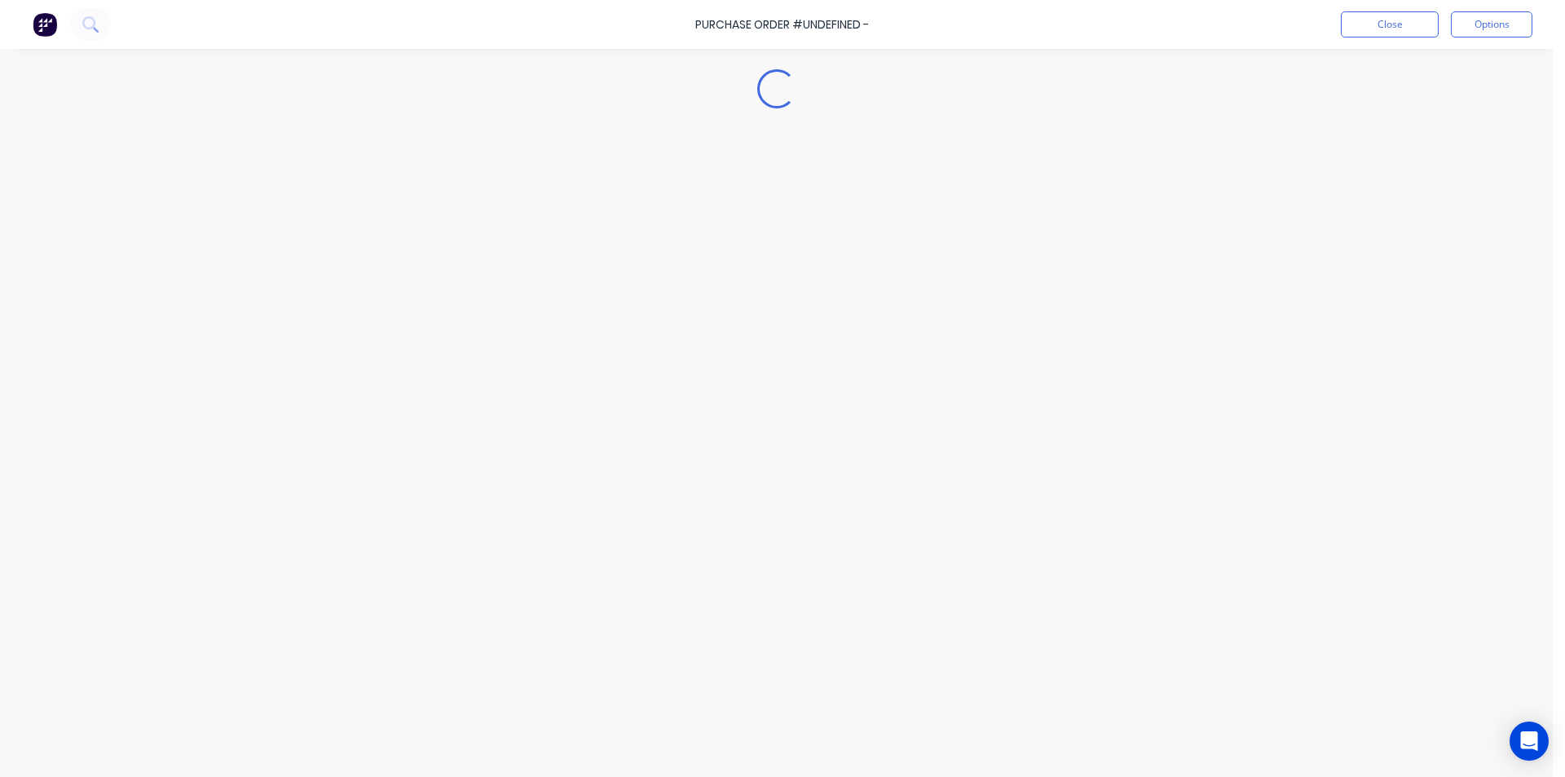
type textarea "x"
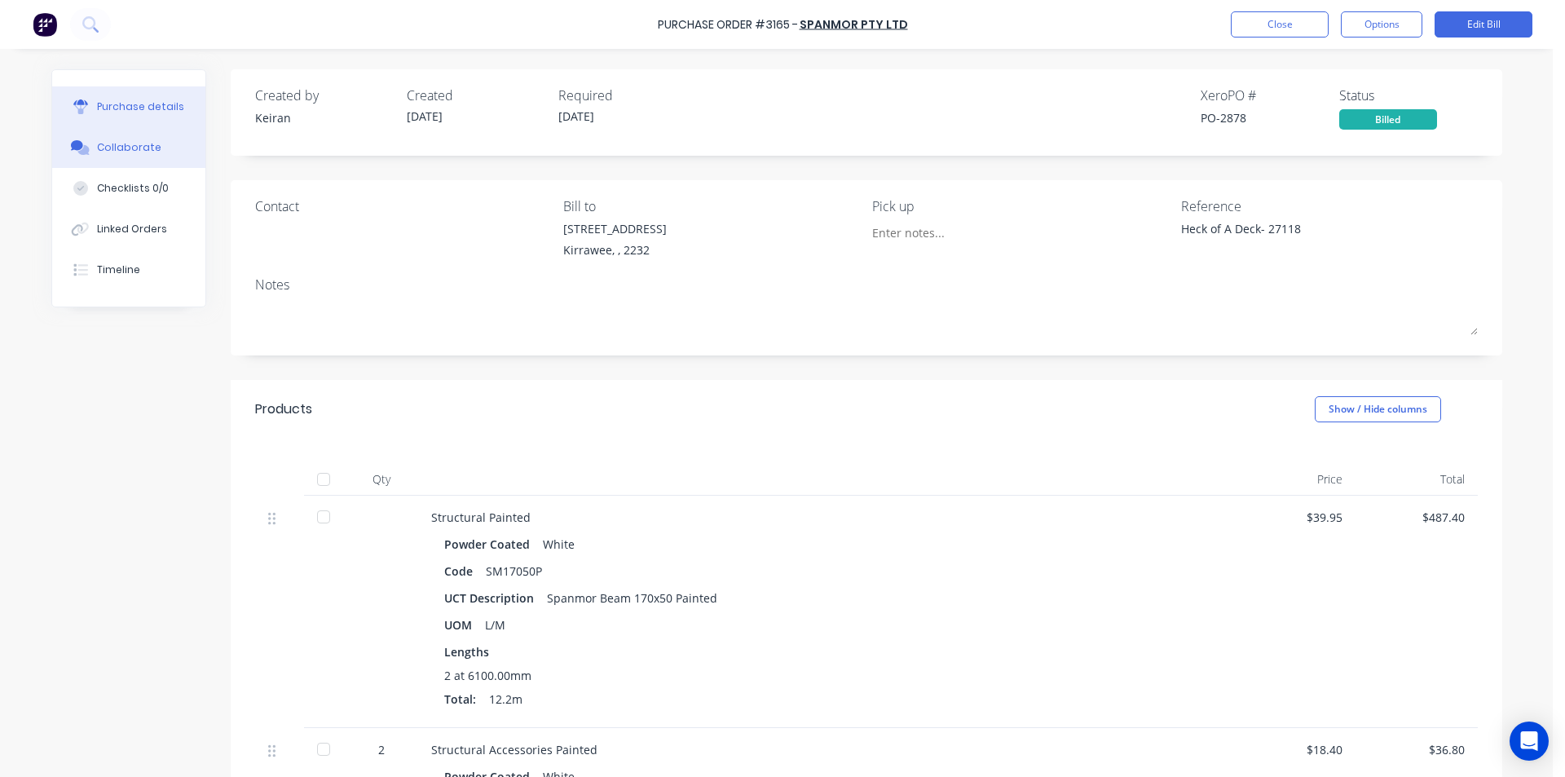
click at [118, 157] on button "Collaborate" at bounding box center [128, 147] width 153 height 41
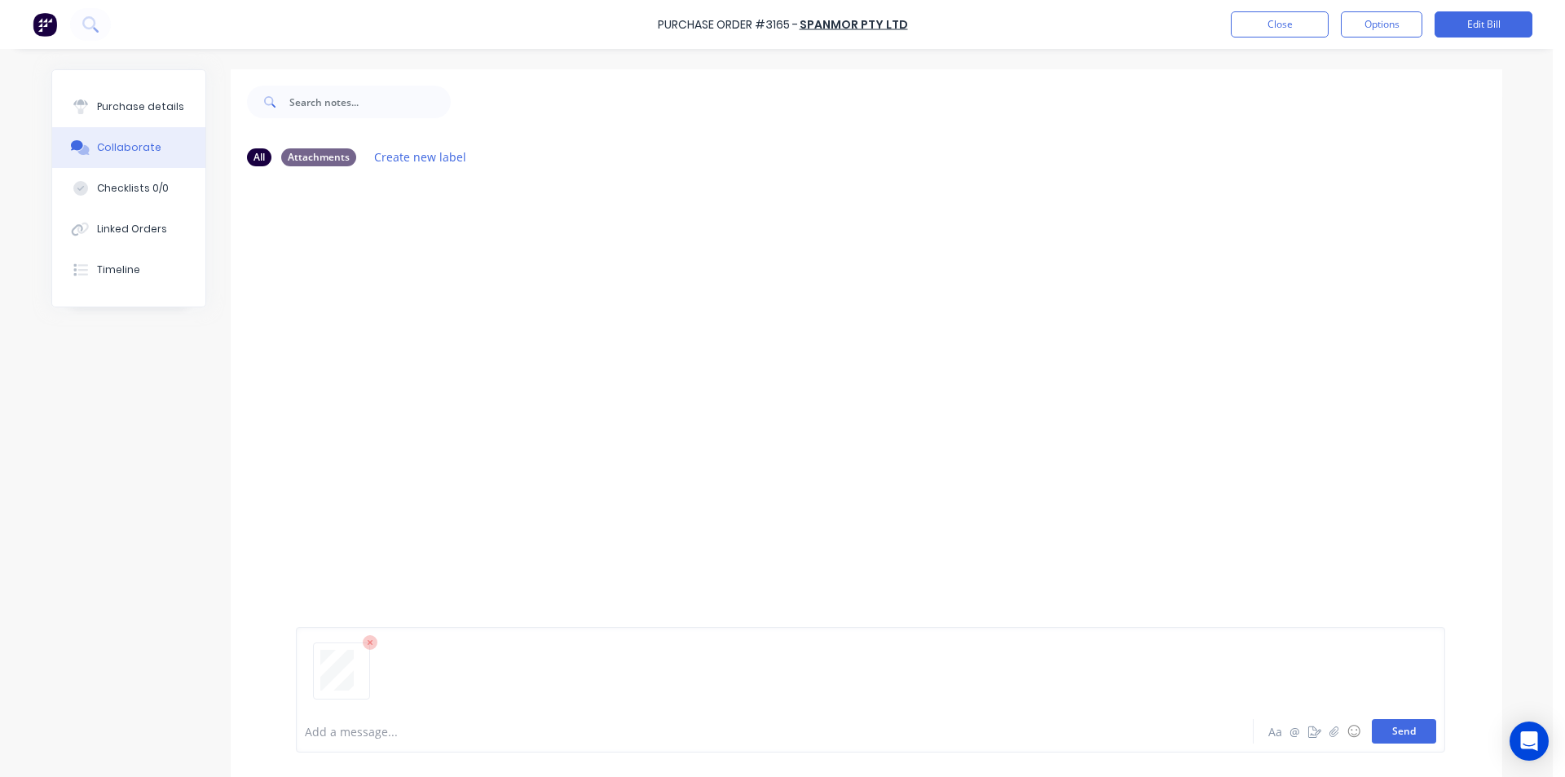
click at [1393, 739] on button "Send" at bounding box center [1404, 731] width 64 height 24
click at [1262, 18] on button "Close" at bounding box center [1280, 24] width 98 height 26
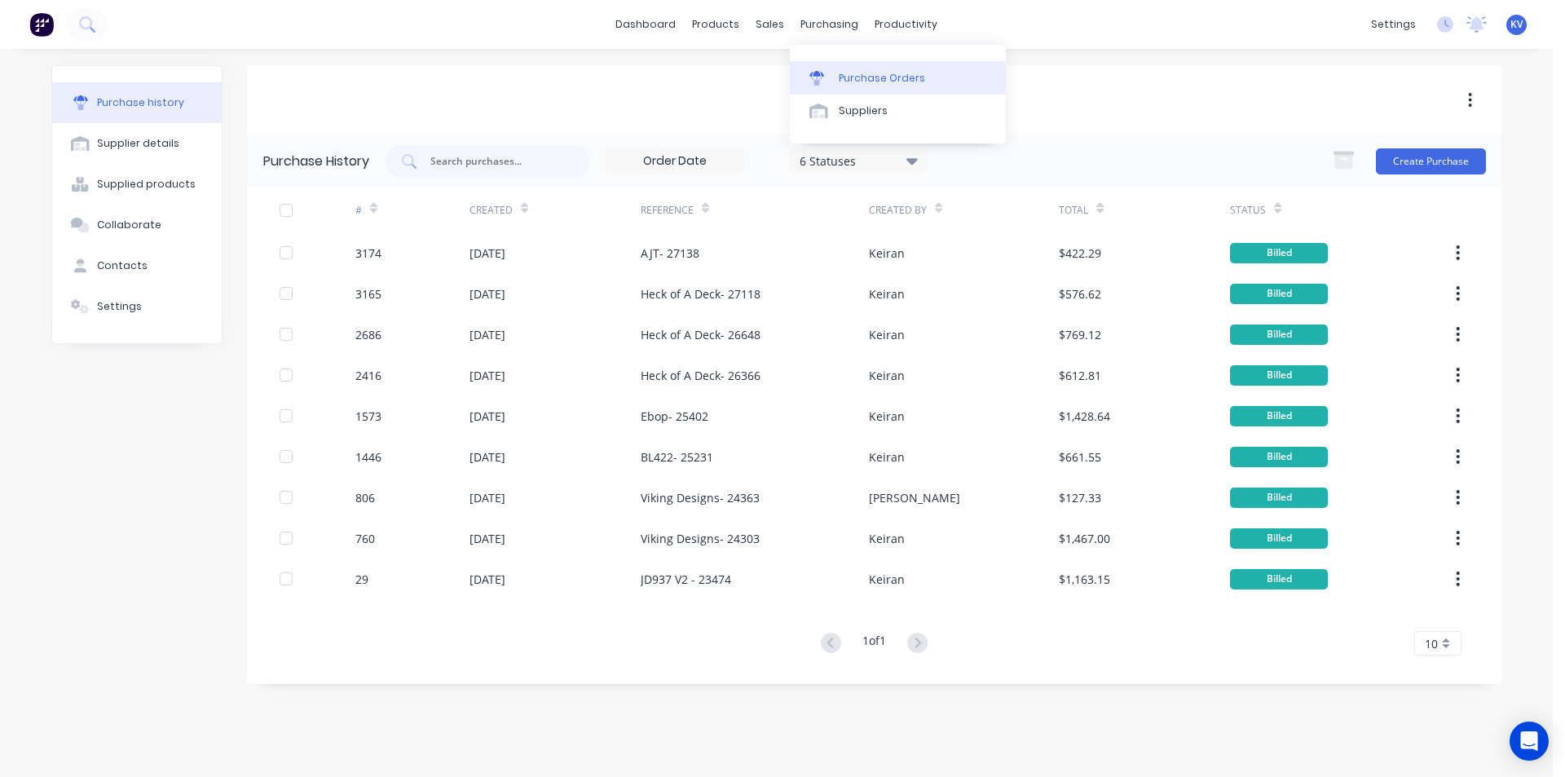
click at [801, 78] on link "Purchase Orders" at bounding box center [898, 77] width 216 height 33
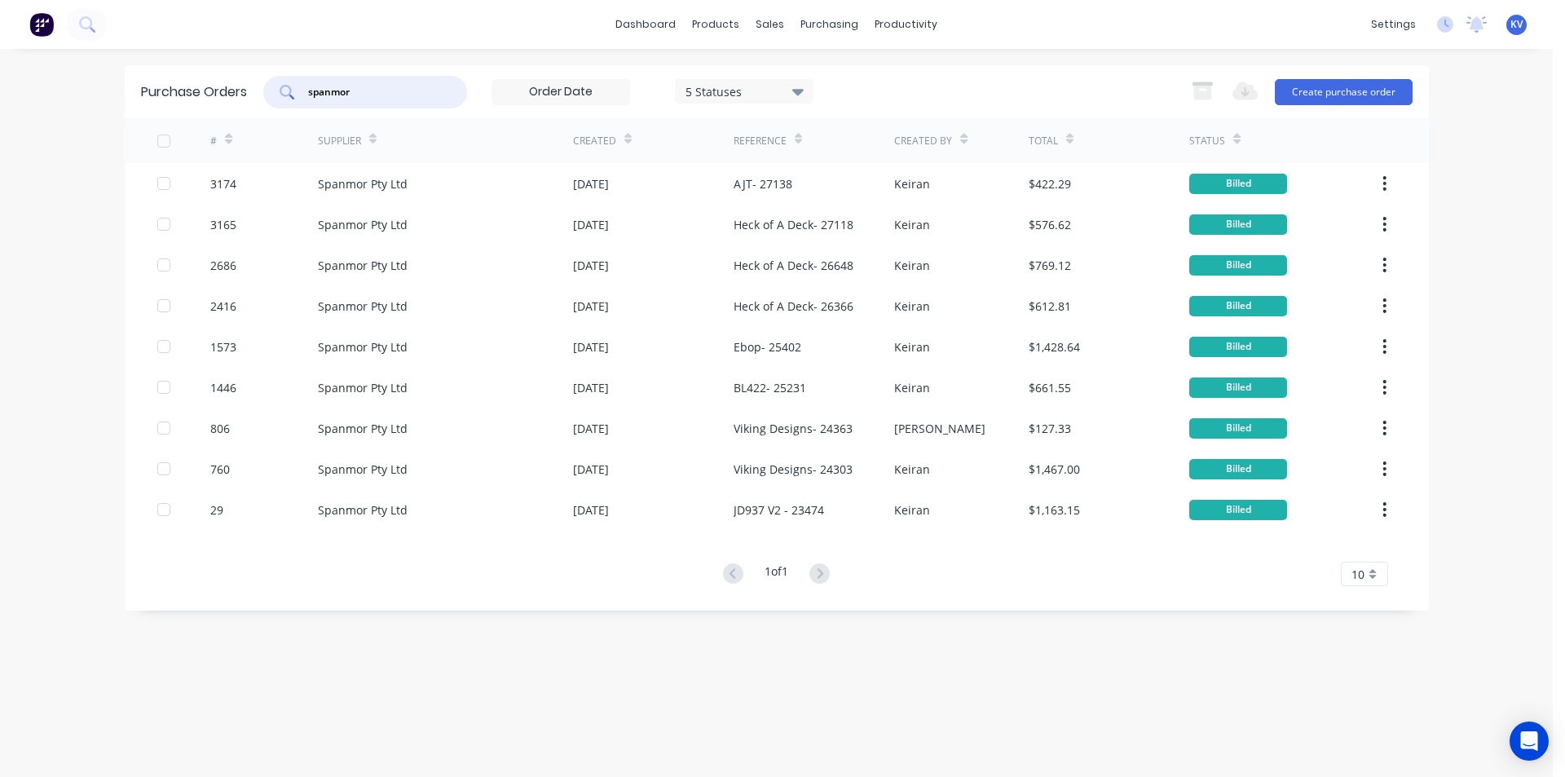
drag, startPoint x: 191, startPoint y: 89, endPoint x: 58, endPoint y: 84, distance: 133.0
click at [58, 84] on div "dashboard products sales purchasing productivity dashboard products Product Cat…" at bounding box center [776, 388] width 1553 height 777
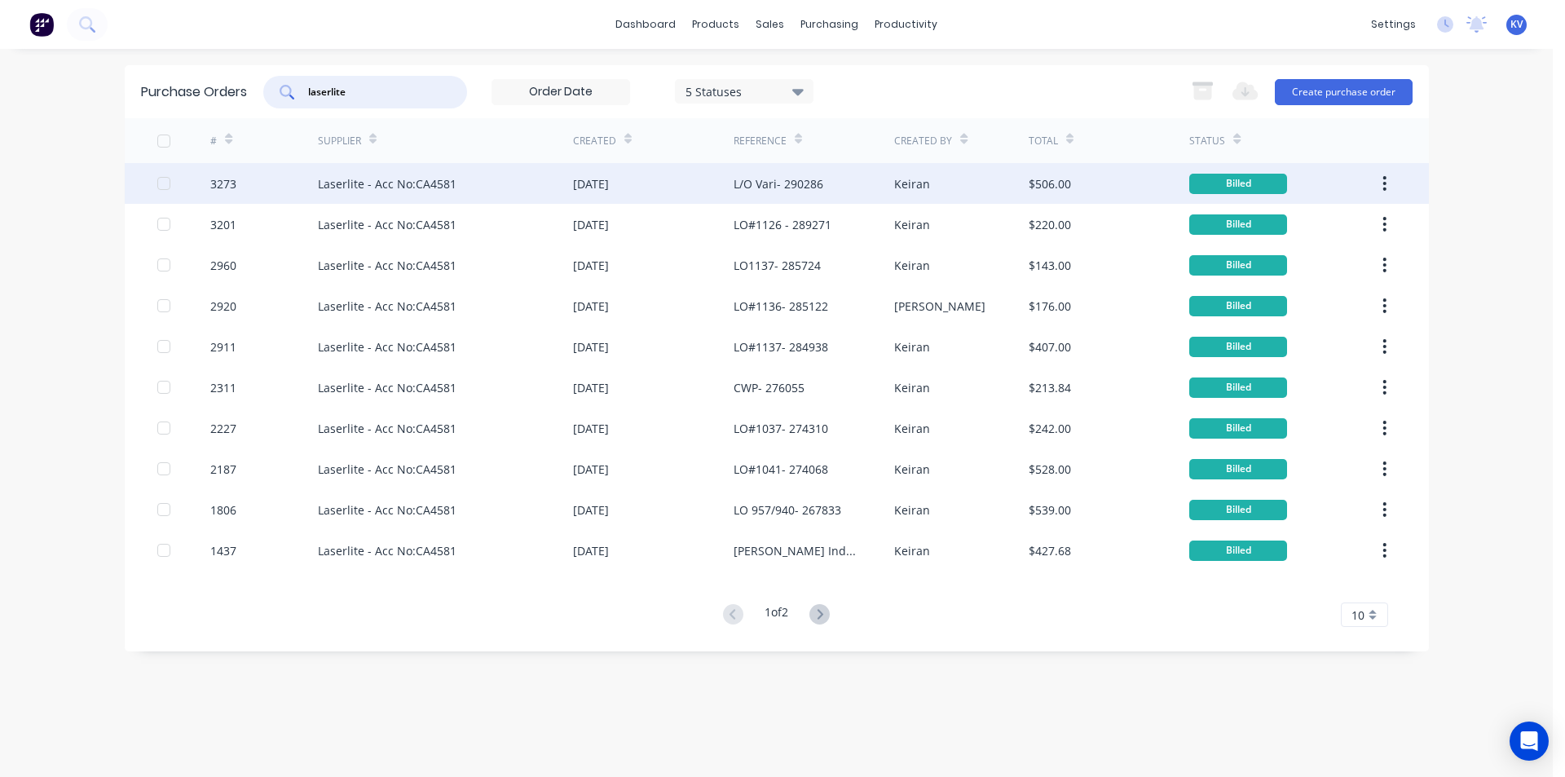
type input "laserlite"
click at [543, 183] on div "Laserlite - Acc No:CA4581" at bounding box center [445, 183] width 255 height 41
type textarea "x"
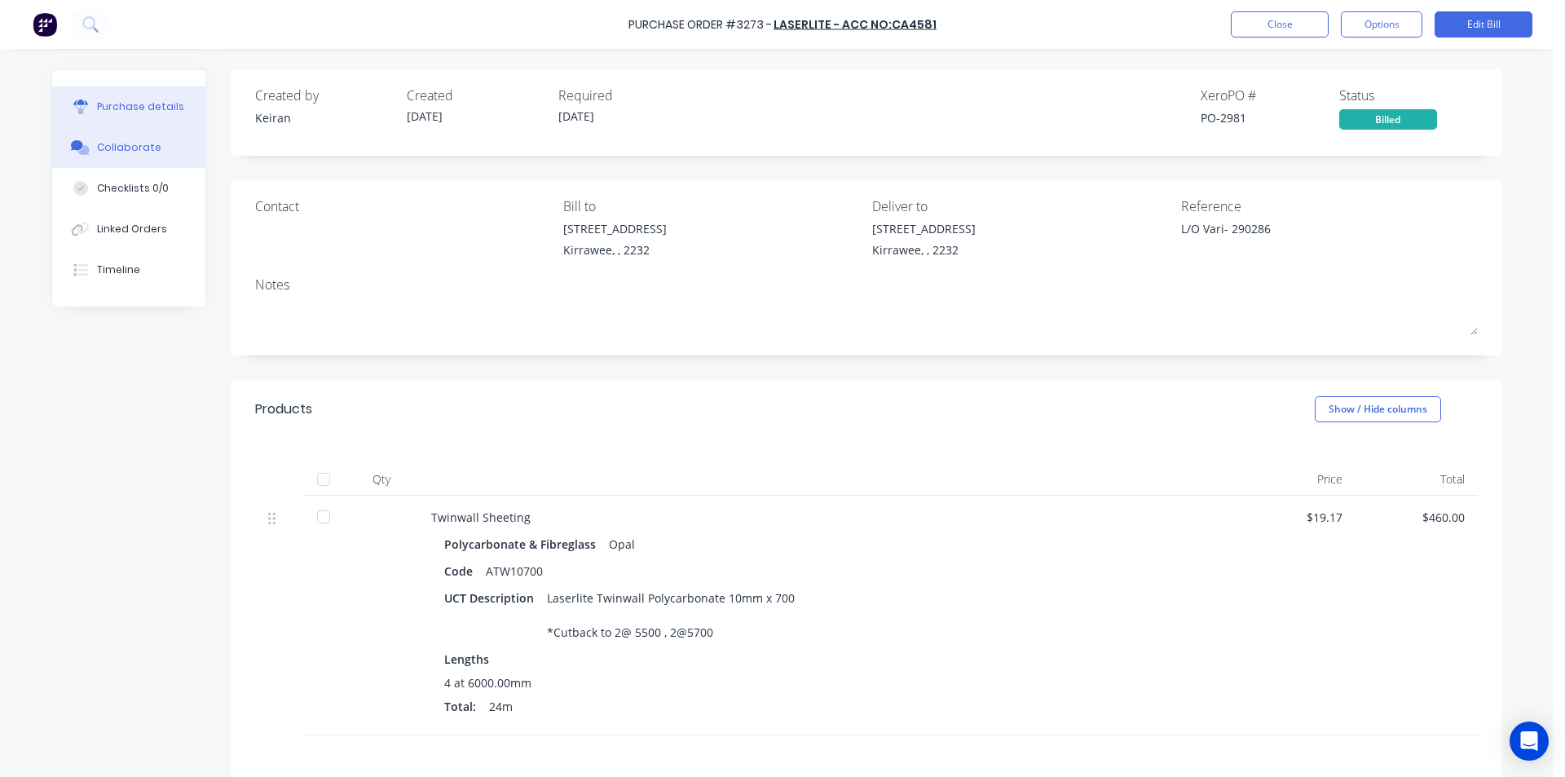
click at [161, 153] on button "Collaborate" at bounding box center [128, 147] width 153 height 41
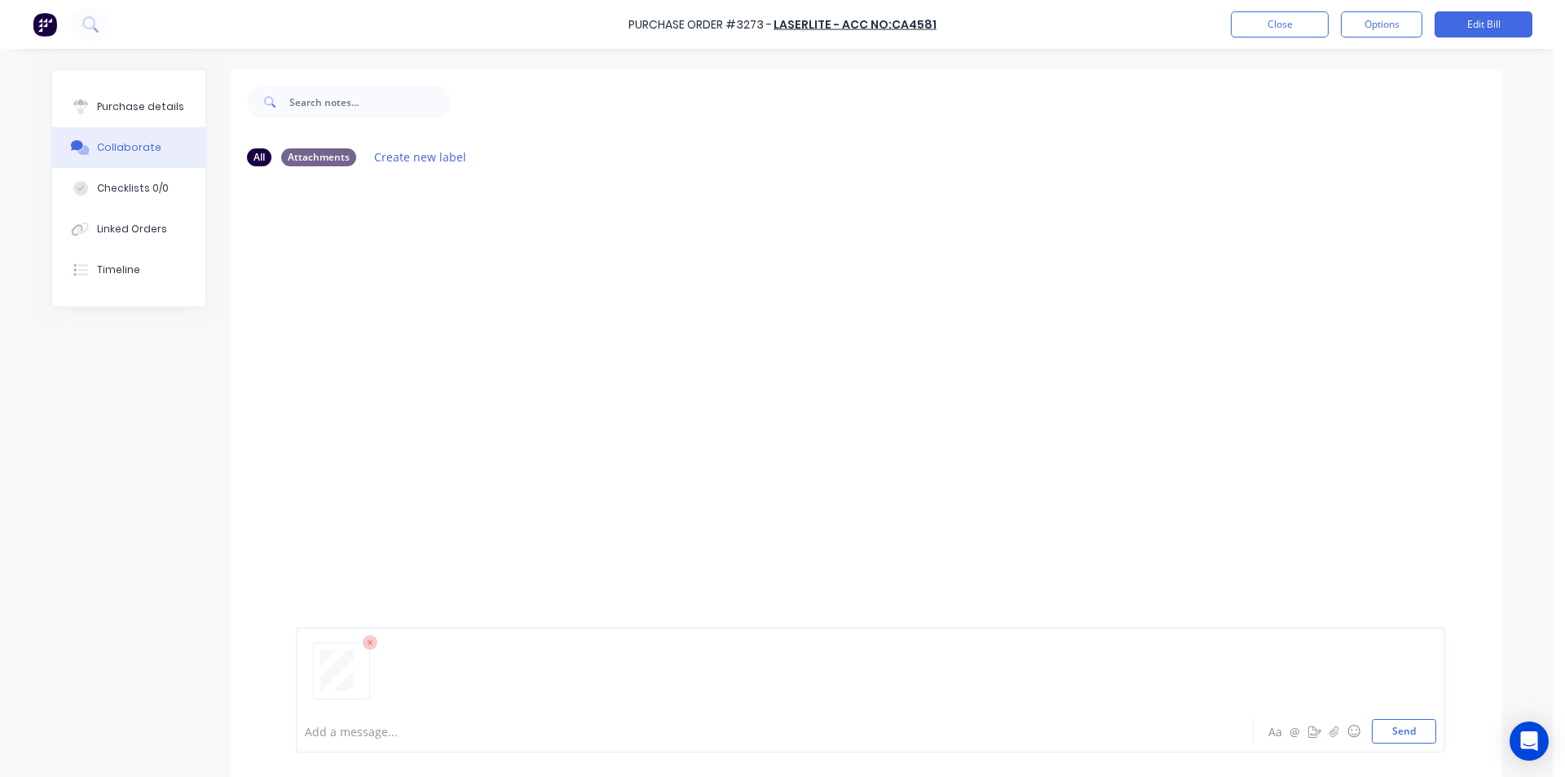
click at [1389, 715] on div at bounding box center [871, 677] width 1132 height 83
click at [1389, 733] on button "Send" at bounding box center [1404, 731] width 64 height 24
click at [1305, 24] on button "Close" at bounding box center [1280, 24] width 98 height 26
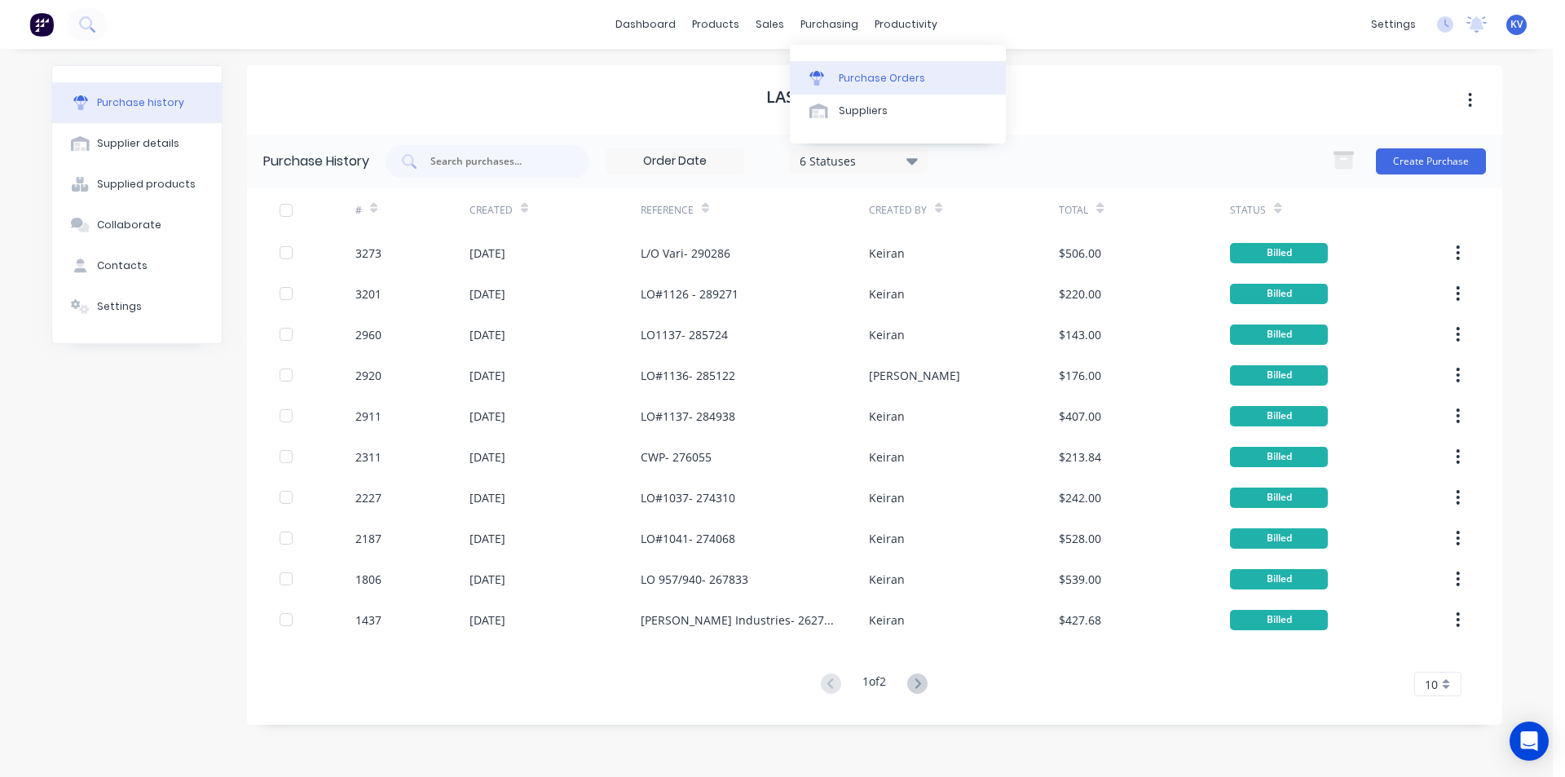
click at [837, 80] on link "Purchase Orders" at bounding box center [898, 77] width 216 height 33
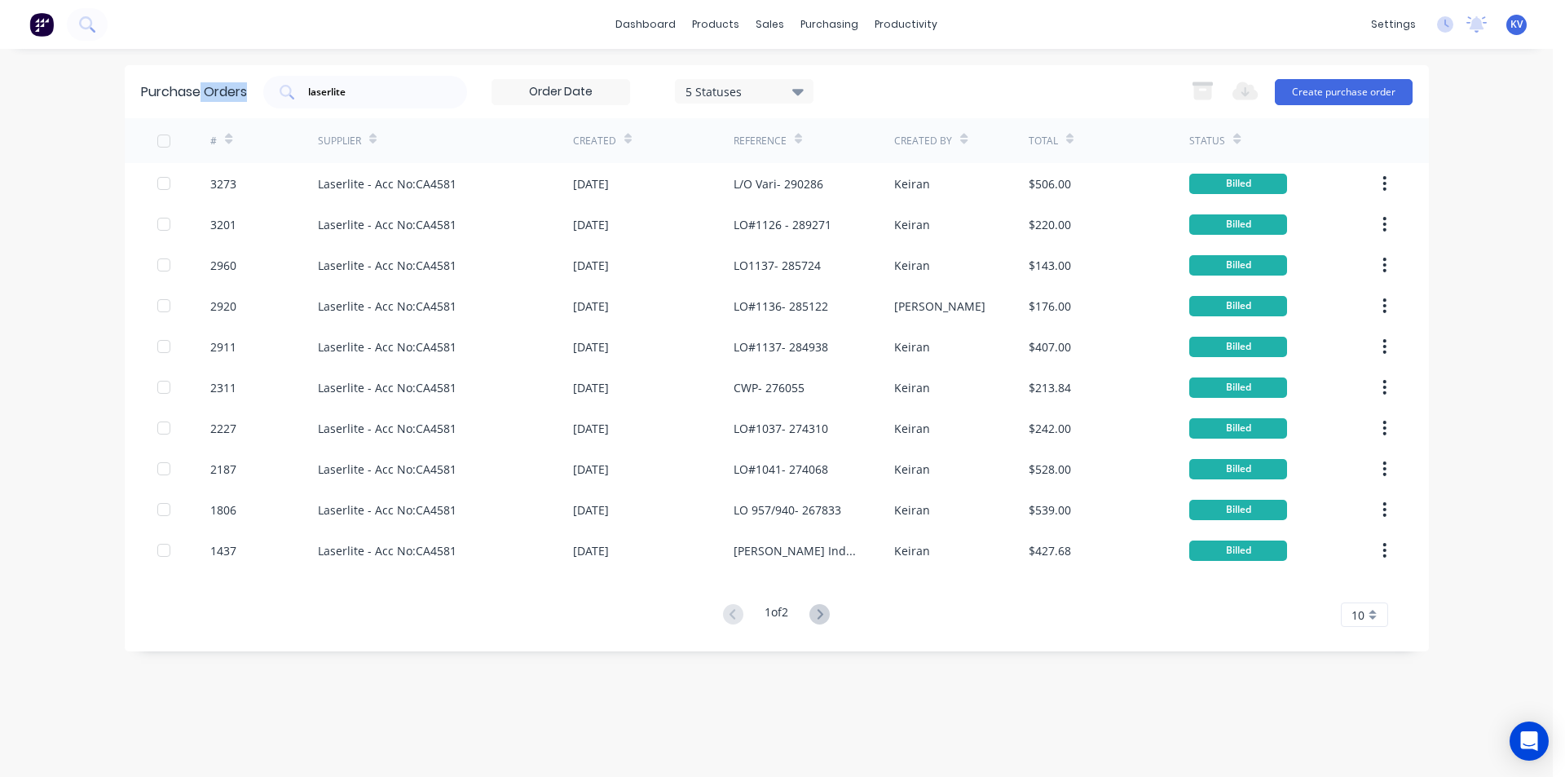
drag, startPoint x: 426, startPoint y: 101, endPoint x: 200, endPoint y: 95, distance: 225.9
click at [200, 95] on div "Purchase Orders laserlite 5 Statuses 5 Statuses Export to Excel (XLSX) Create p…" at bounding box center [777, 91] width 1305 height 53
click at [354, 86] on input "laserlite" at bounding box center [374, 92] width 135 height 16
click at [364, 91] on input "laserlite" at bounding box center [374, 92] width 135 height 16
drag, startPoint x: 361, startPoint y: 91, endPoint x: 211, endPoint y: 68, distance: 151.9
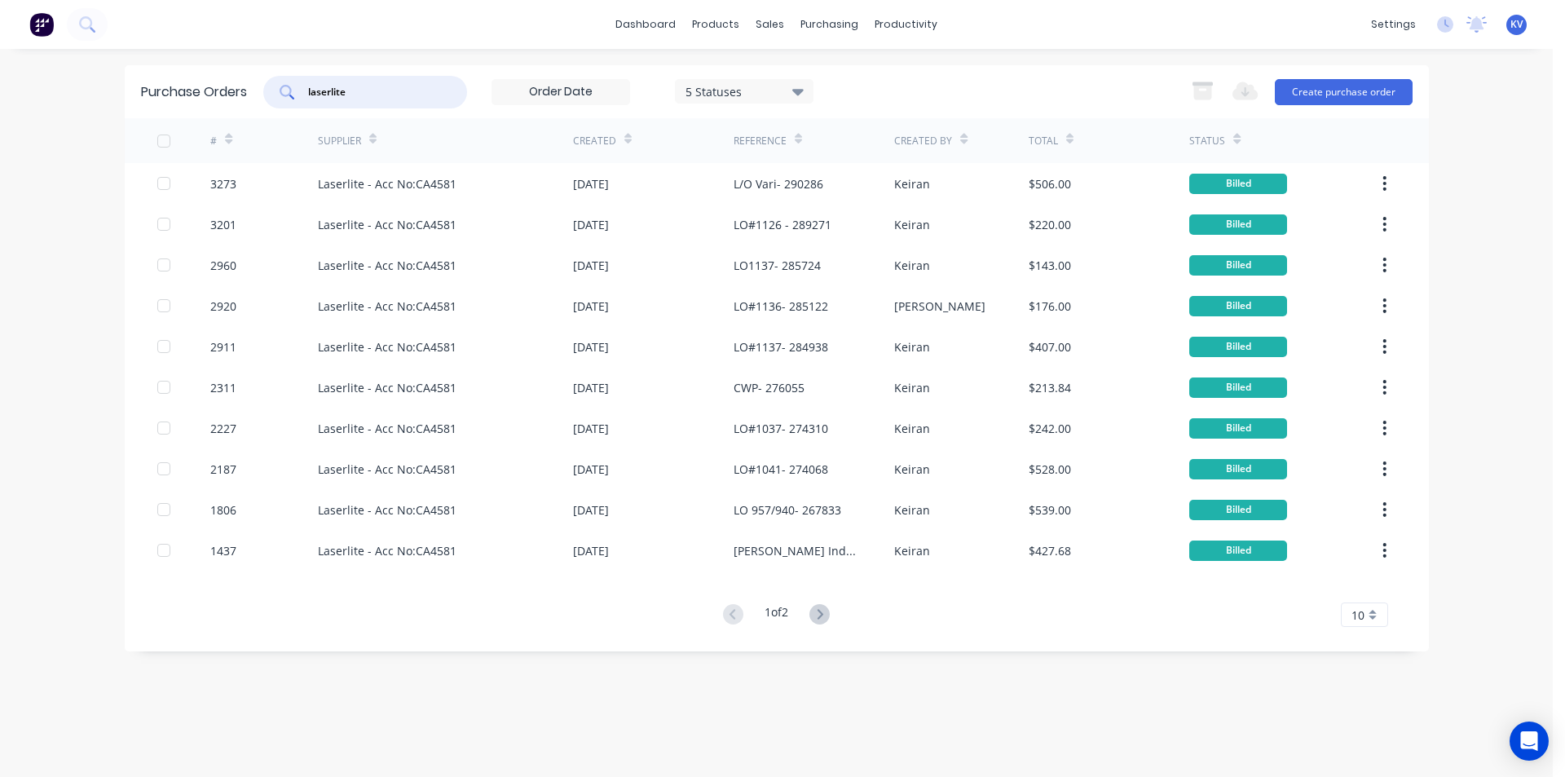
click at [211, 68] on div "Purchase Orders laserlite 5 Statuses 5 Statuses Export to Excel (XLSX) Create p…" at bounding box center [777, 91] width 1305 height 53
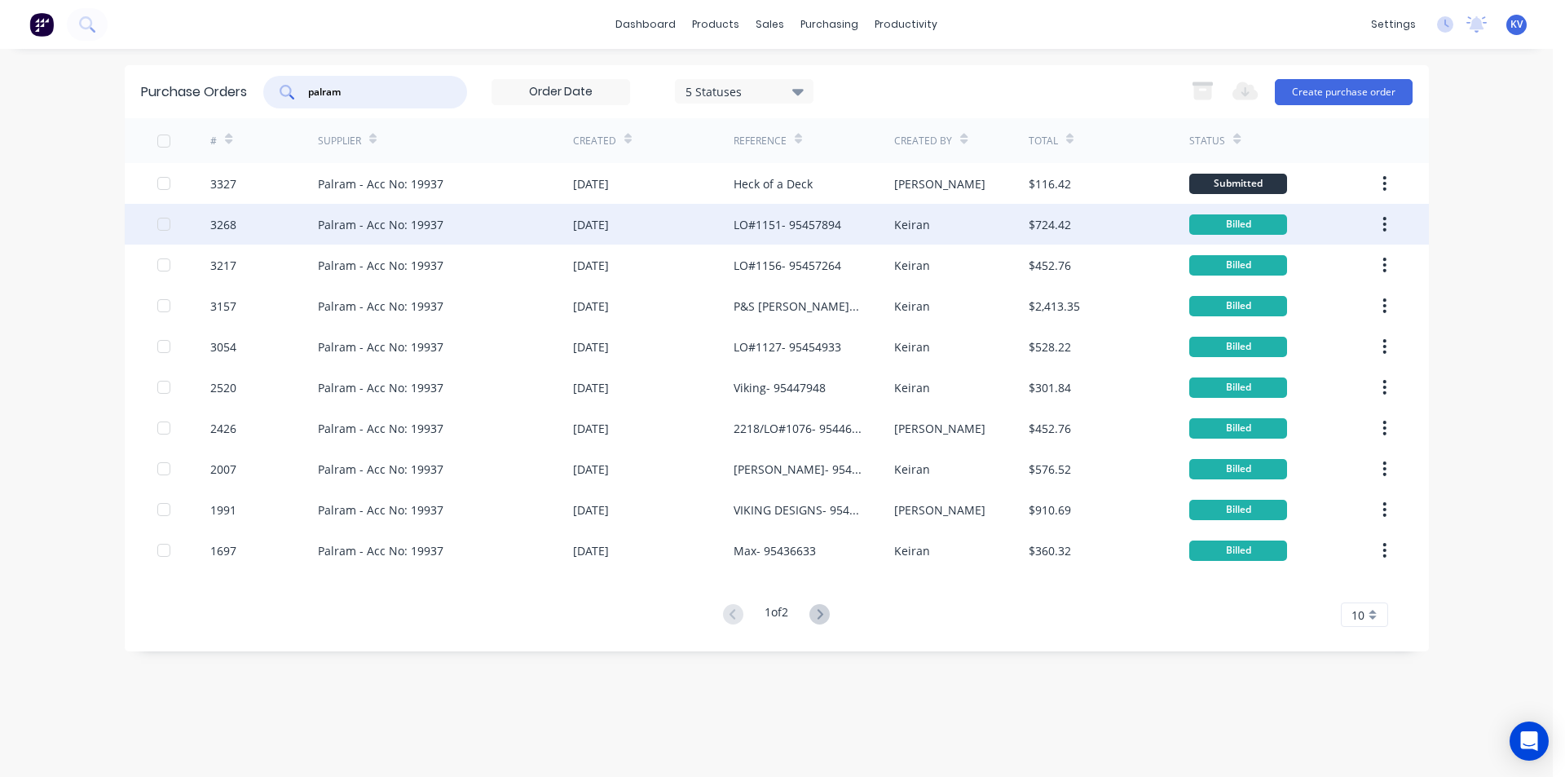
type input "palram"
click at [417, 221] on div "Palram - Acc No: 19937" at bounding box center [381, 224] width 126 height 17
type textarea "x"
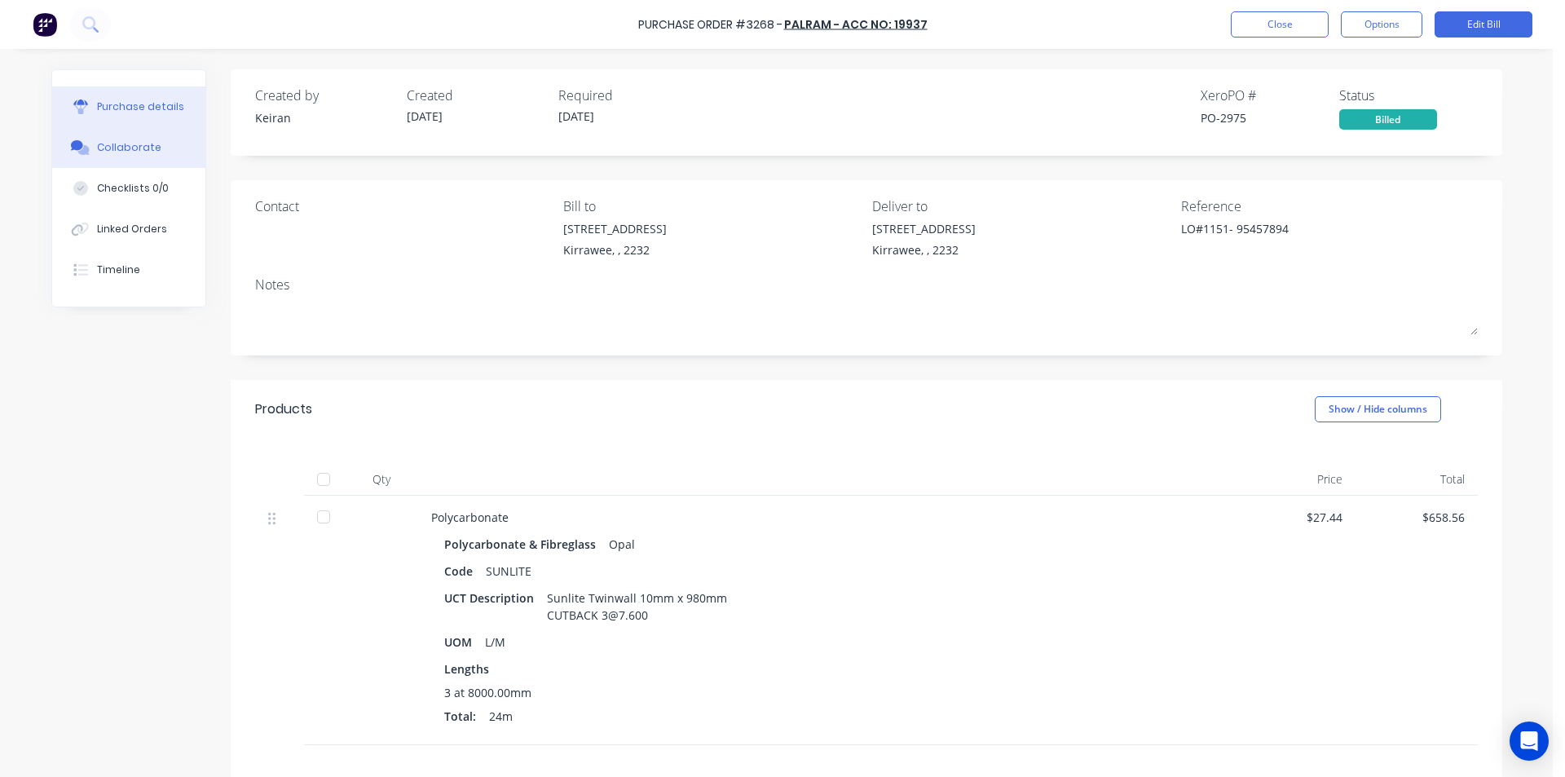
click at [157, 148] on button "Collaborate" at bounding box center [128, 147] width 153 height 41
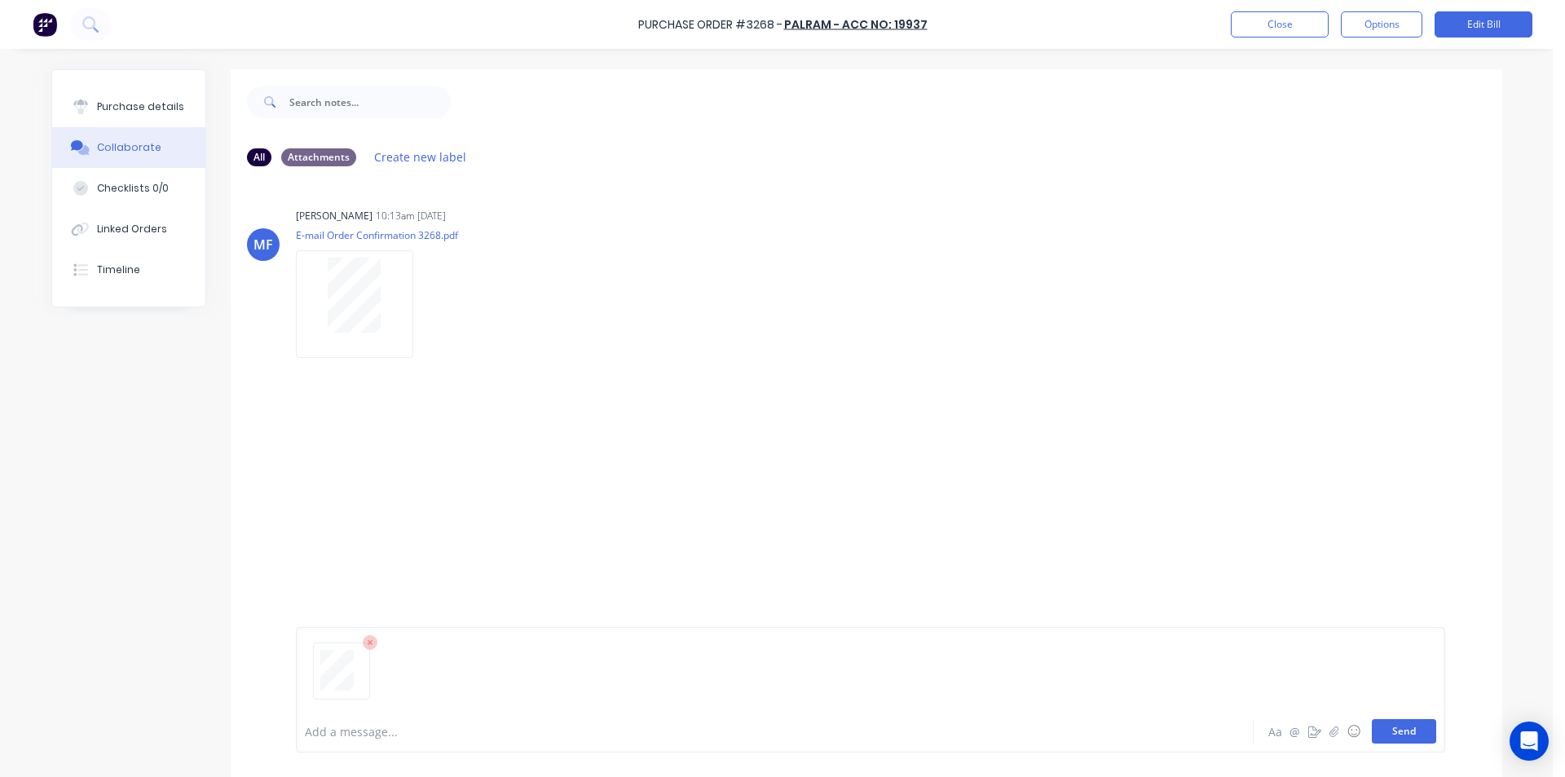
click at [1413, 736] on button "Send" at bounding box center [1404, 731] width 64 height 24
click at [1292, 29] on button "Close" at bounding box center [1280, 24] width 98 height 26
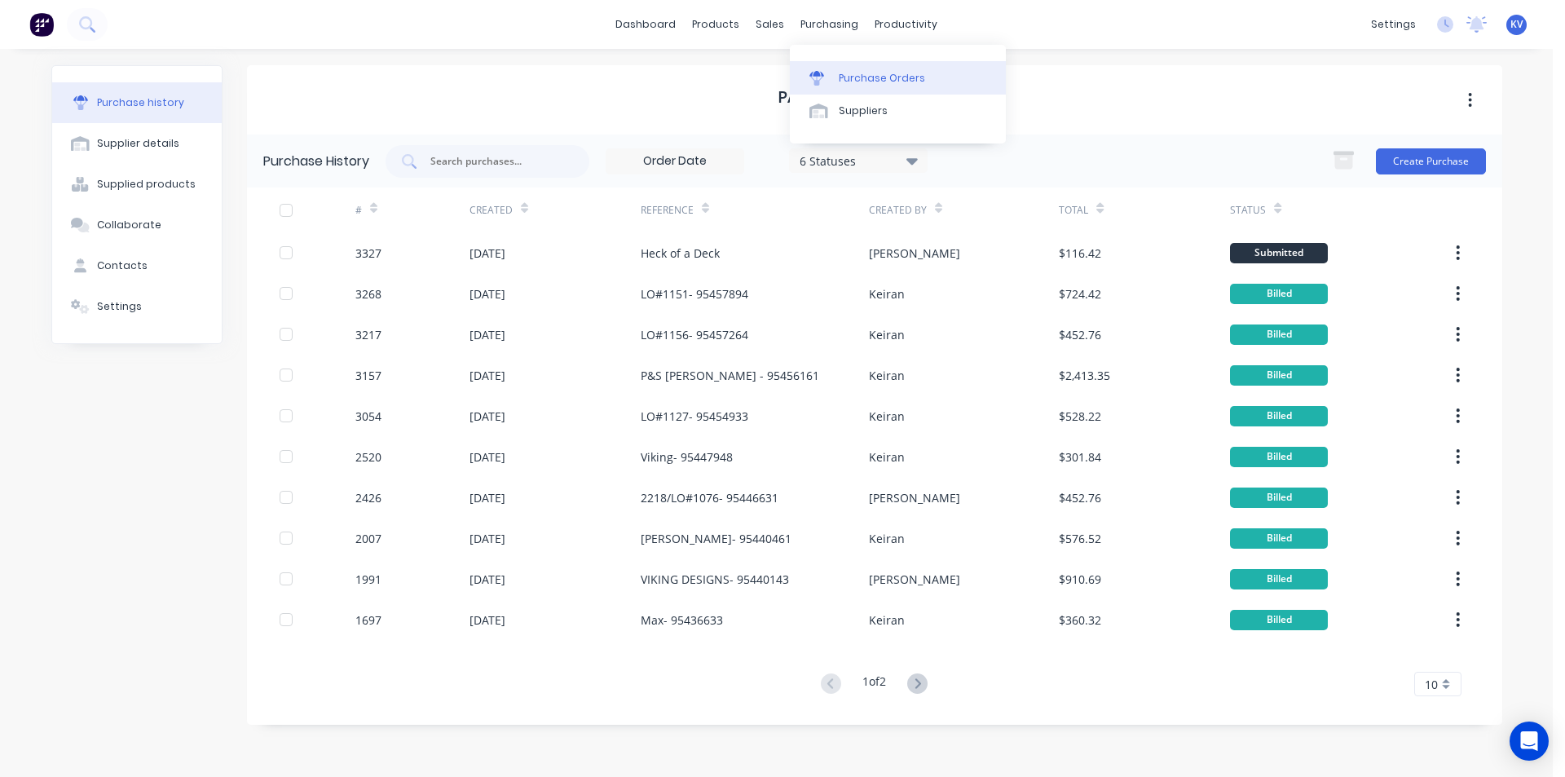
click at [844, 87] on link "Purchase Orders" at bounding box center [898, 77] width 216 height 33
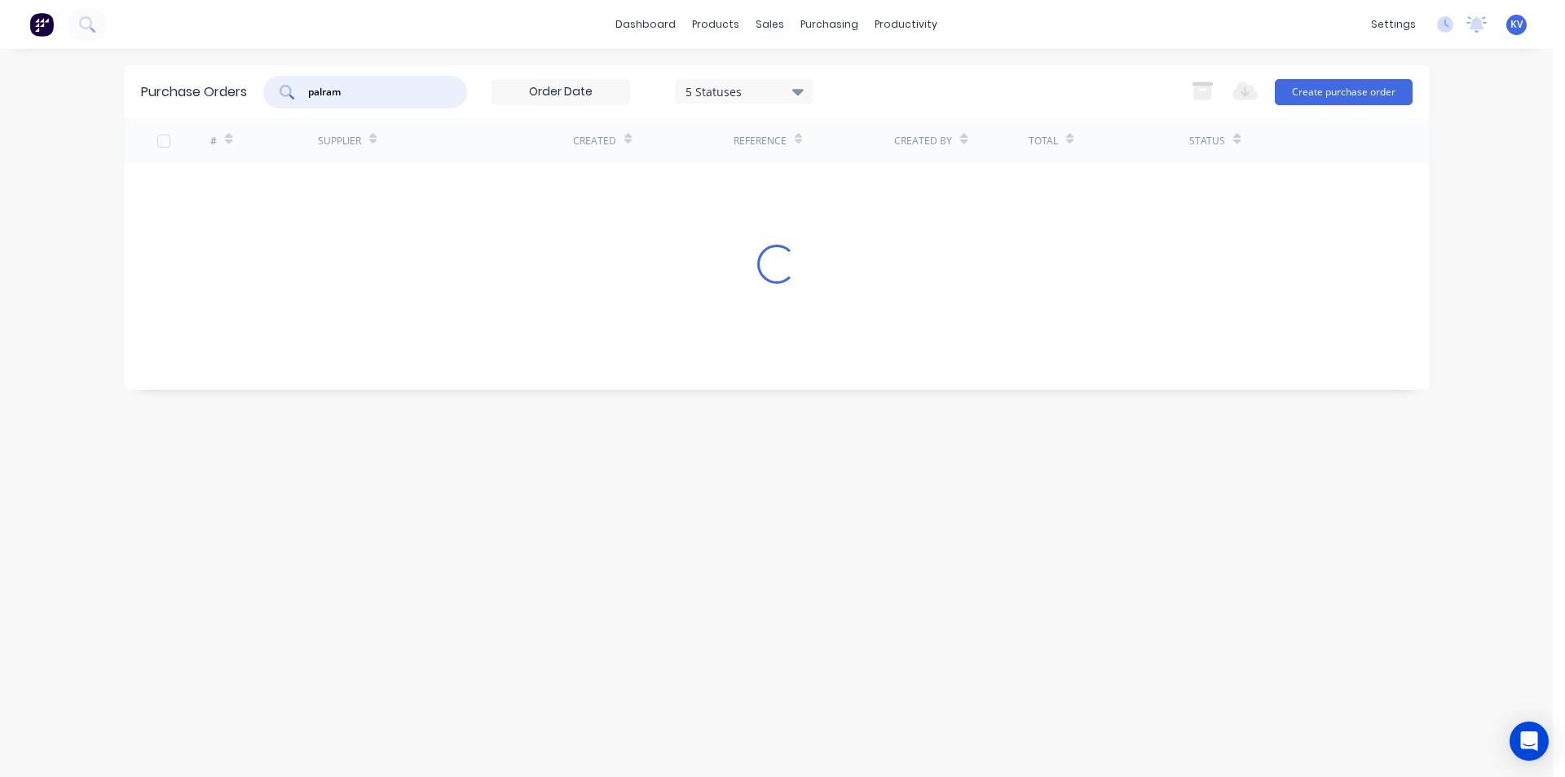
drag, startPoint x: 364, startPoint y: 95, endPoint x: 201, endPoint y: 68, distance: 166.1
click at [201, 68] on div "Purchase Orders palram 5 Statuses 5 Statuses Export to Excel (XLSX) Create purc…" at bounding box center [777, 91] width 1305 height 53
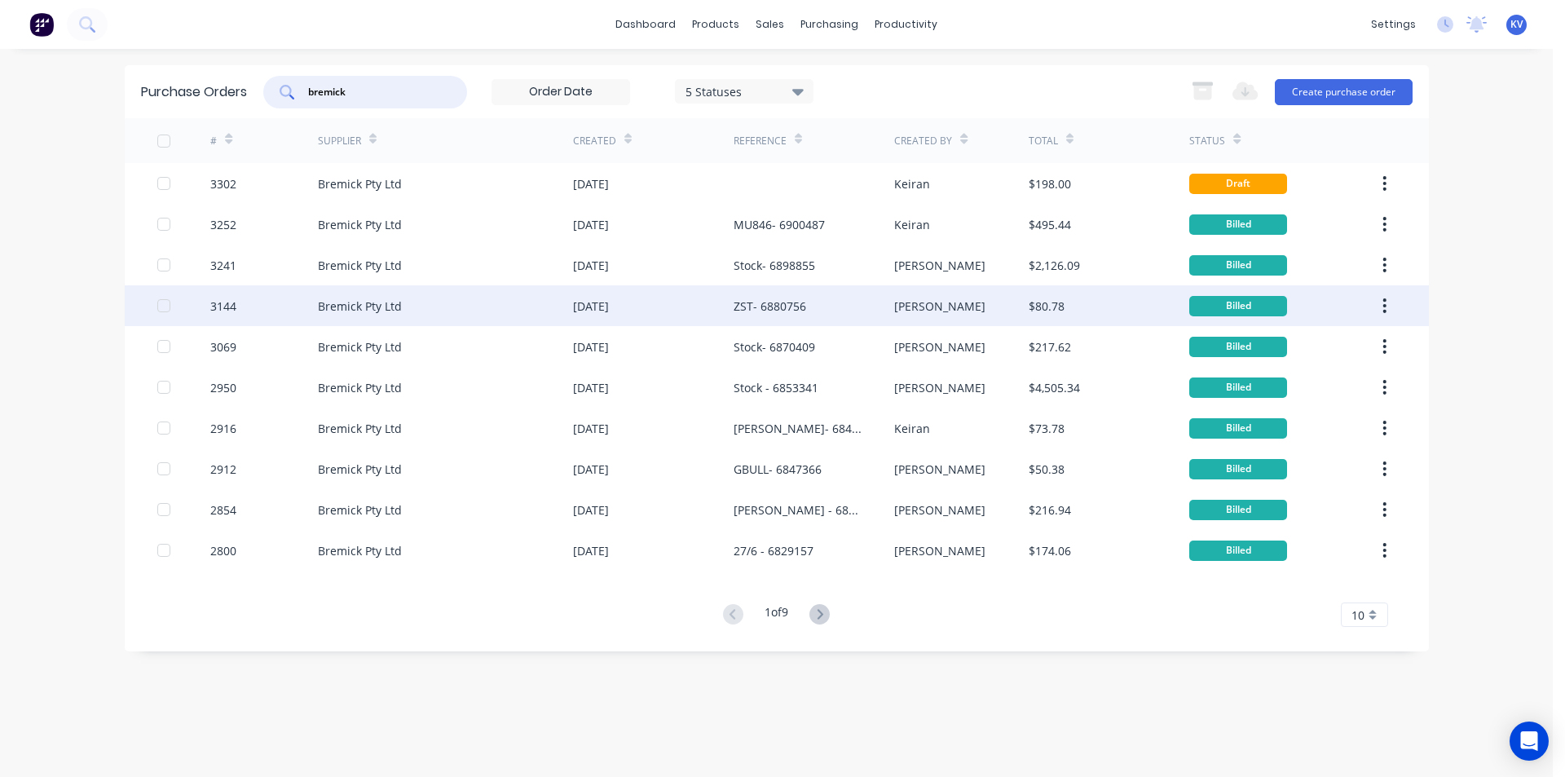
type input "bremick"
click at [822, 308] on div "ZST- 6880756" at bounding box center [814, 305] width 161 height 41
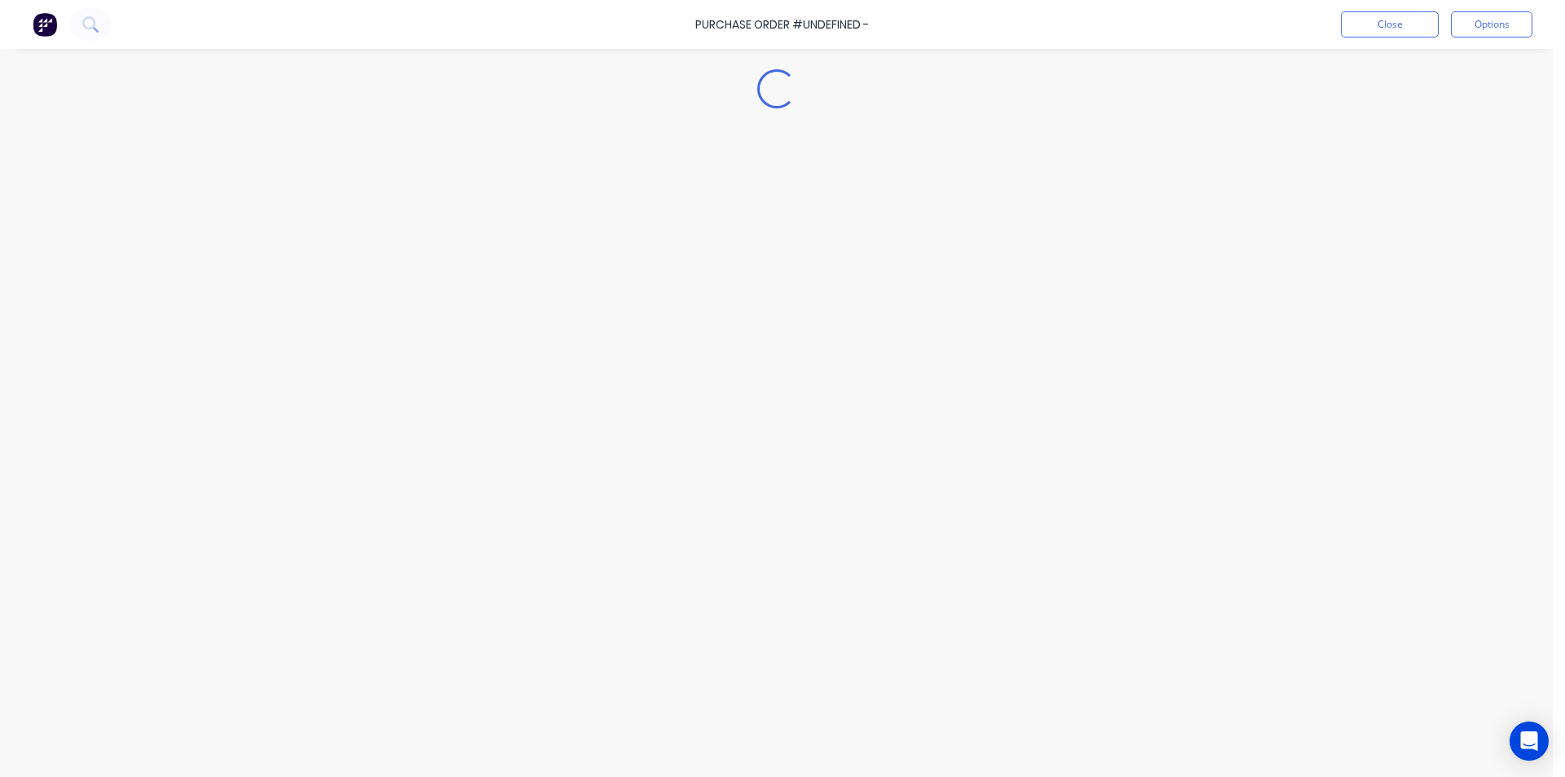
type textarea "x"
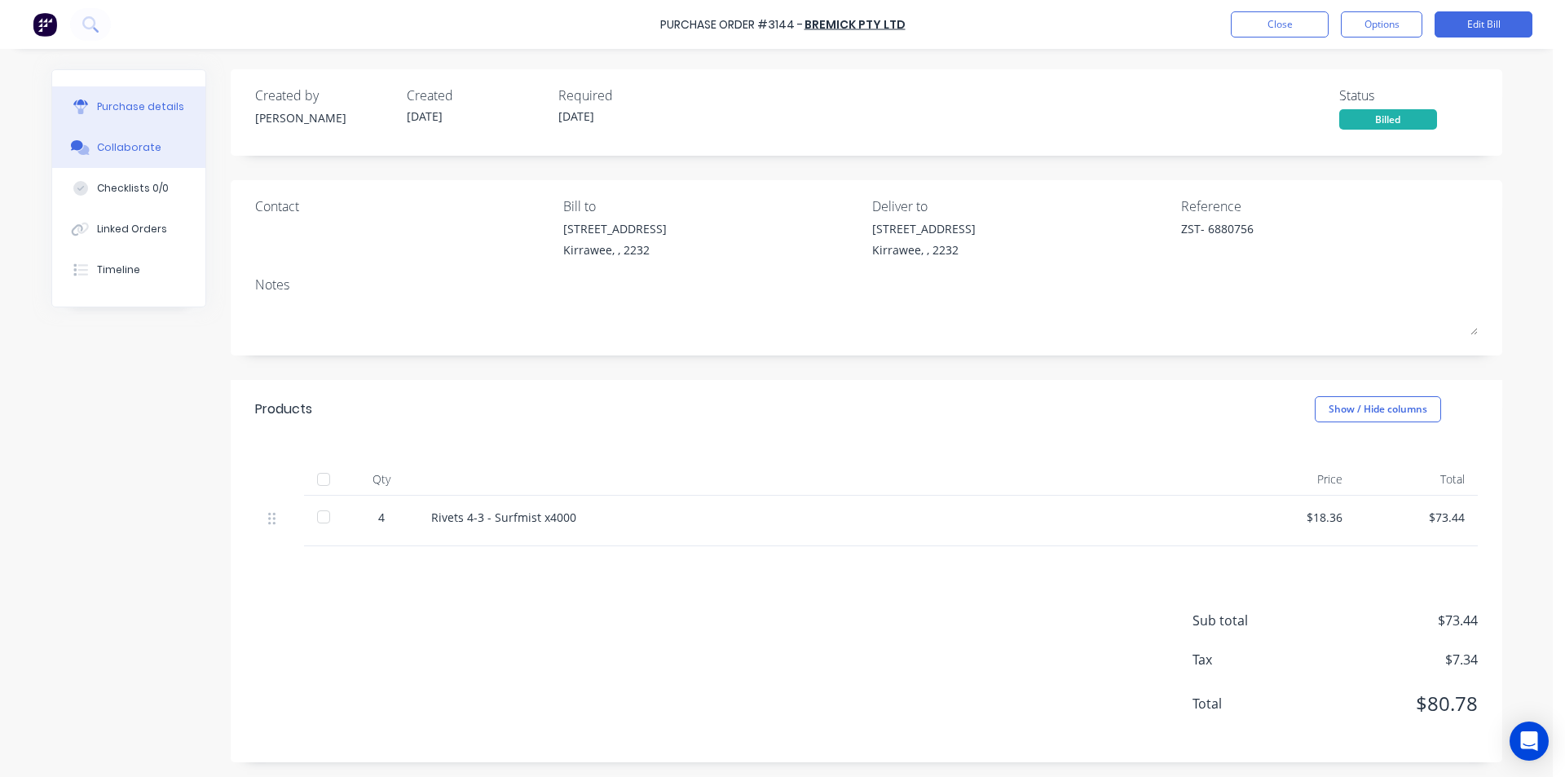
click at [68, 157] on button "Collaborate" at bounding box center [128, 147] width 153 height 41
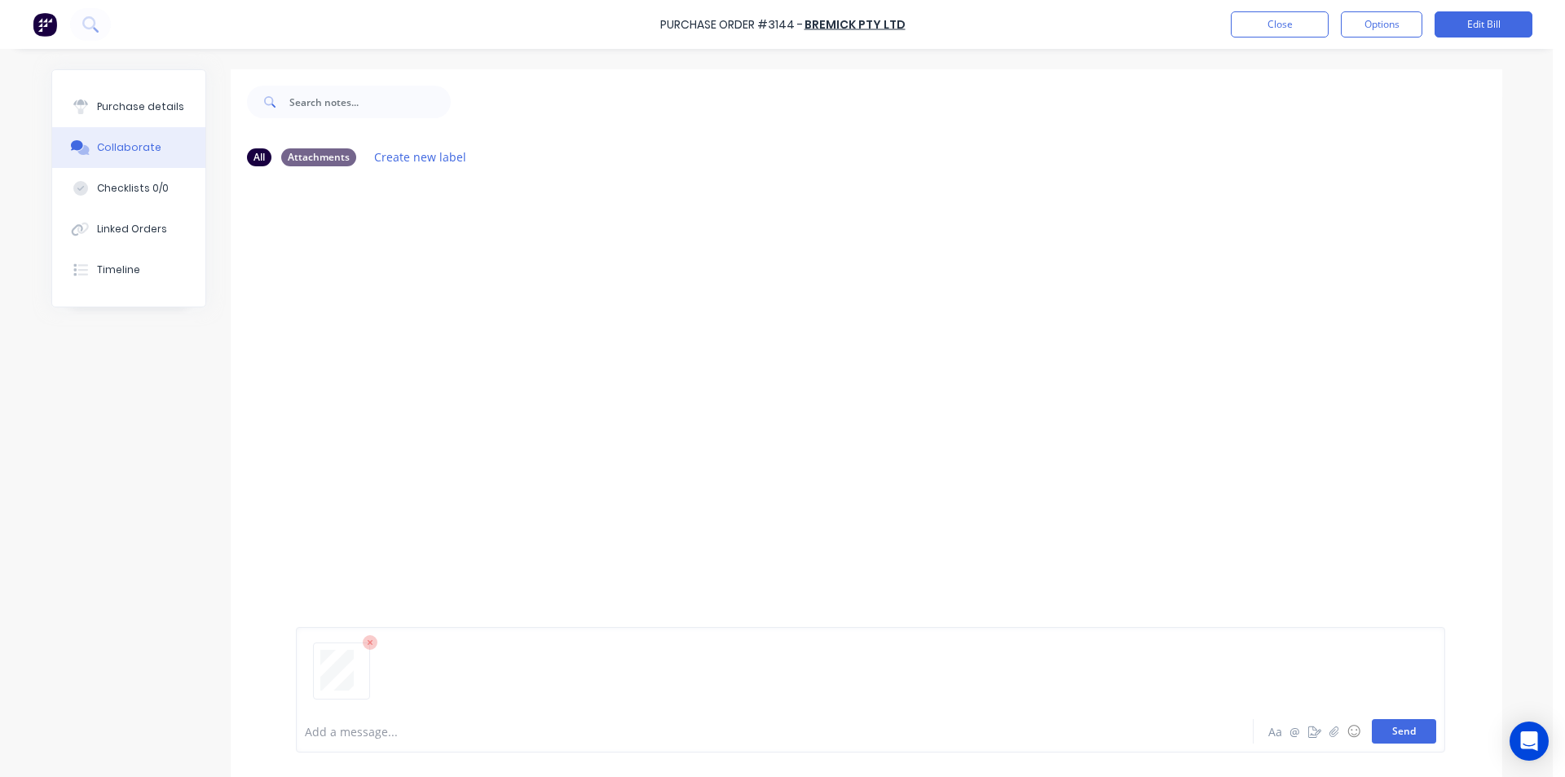
click at [1410, 732] on button "Send" at bounding box center [1404, 731] width 64 height 24
click at [1248, 11] on button "Close" at bounding box center [1280, 24] width 98 height 26
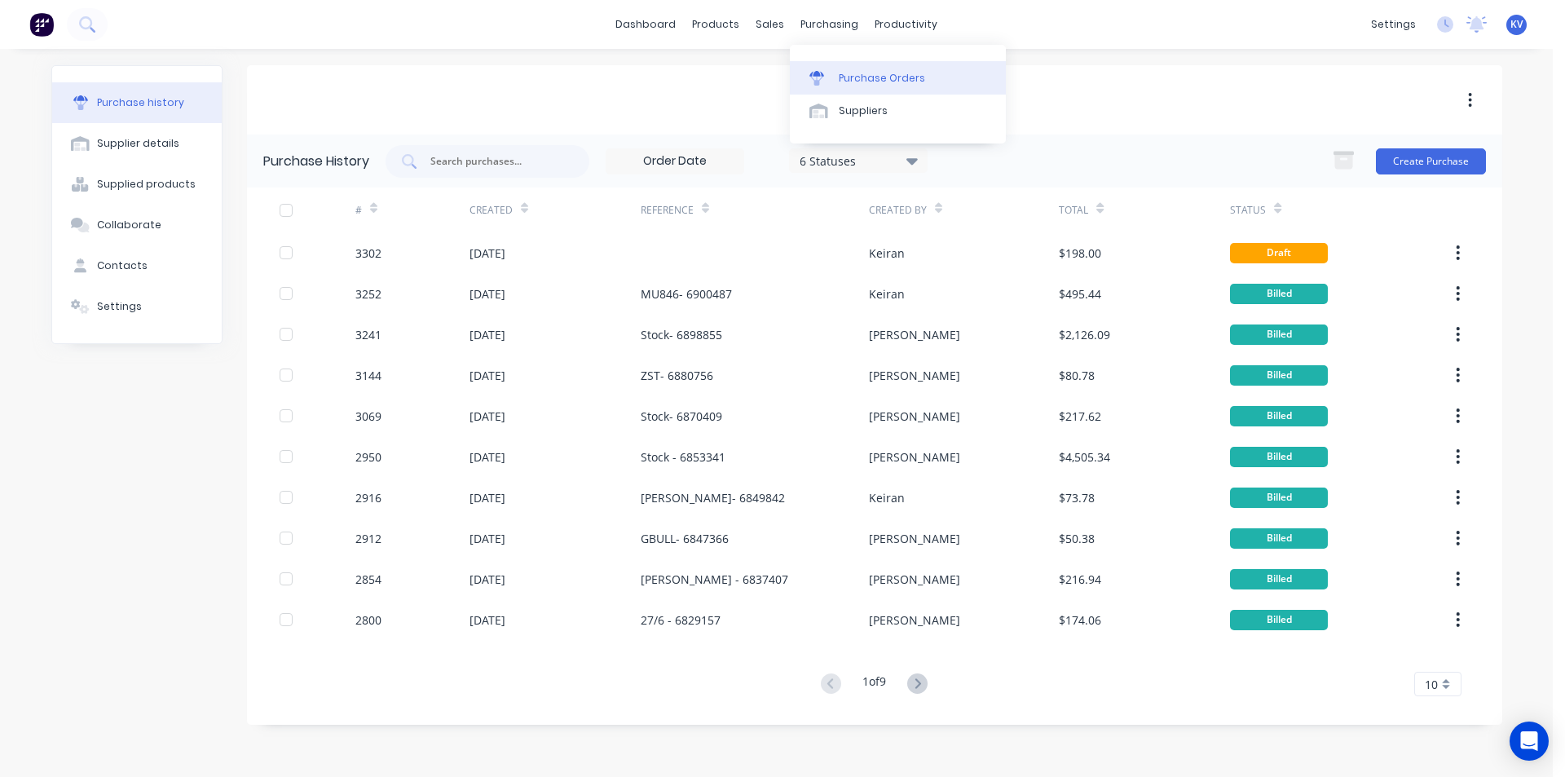
click at [826, 68] on link "Purchase Orders" at bounding box center [898, 77] width 216 height 33
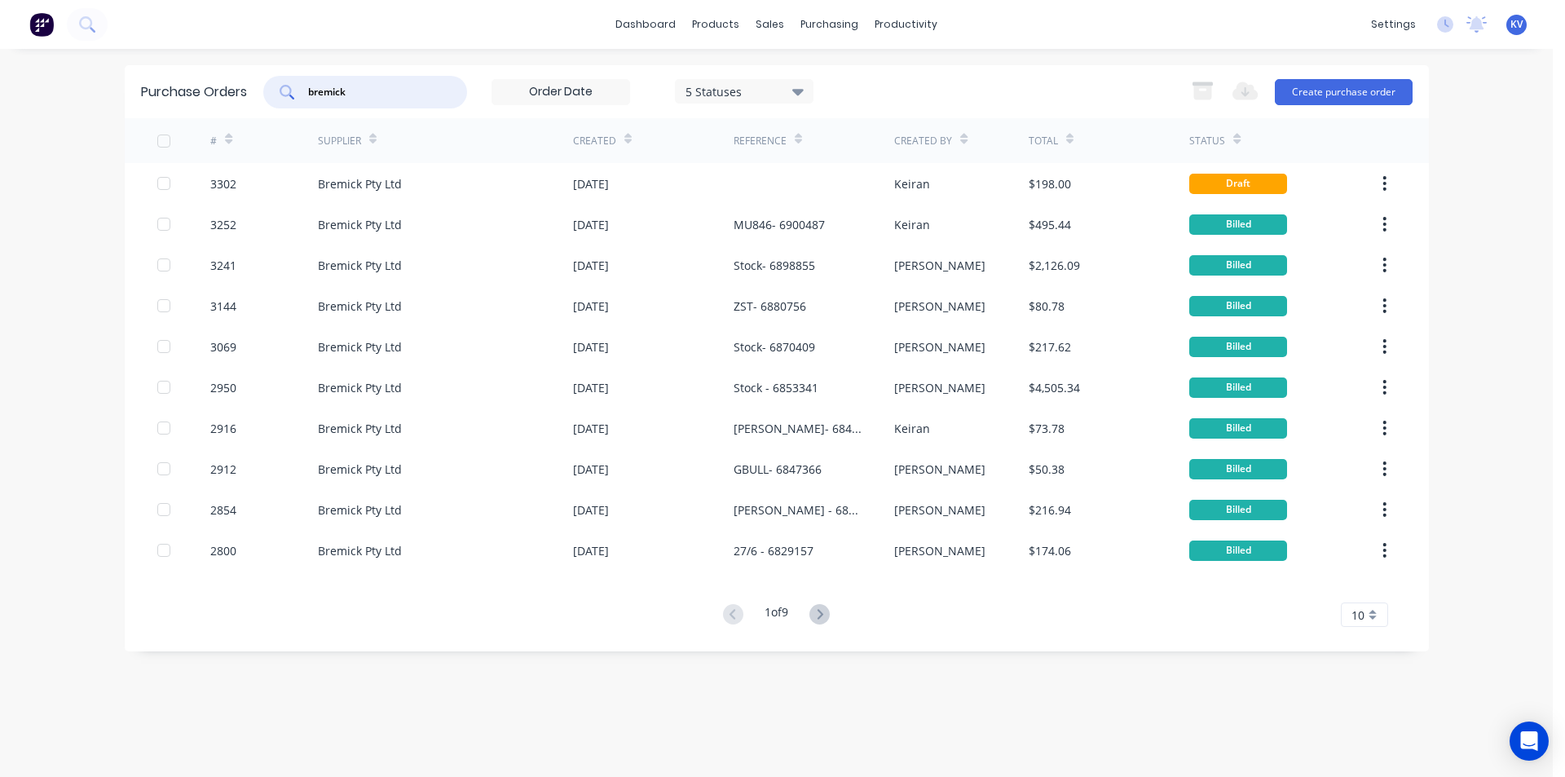
drag, startPoint x: 394, startPoint y: 99, endPoint x: 195, endPoint y: 73, distance: 200.8
click at [195, 73] on div "Purchase Orders bremick 5 Statuses 5 Statuses Export to Excel (XLSX) Create pur…" at bounding box center [777, 91] width 1305 height 53
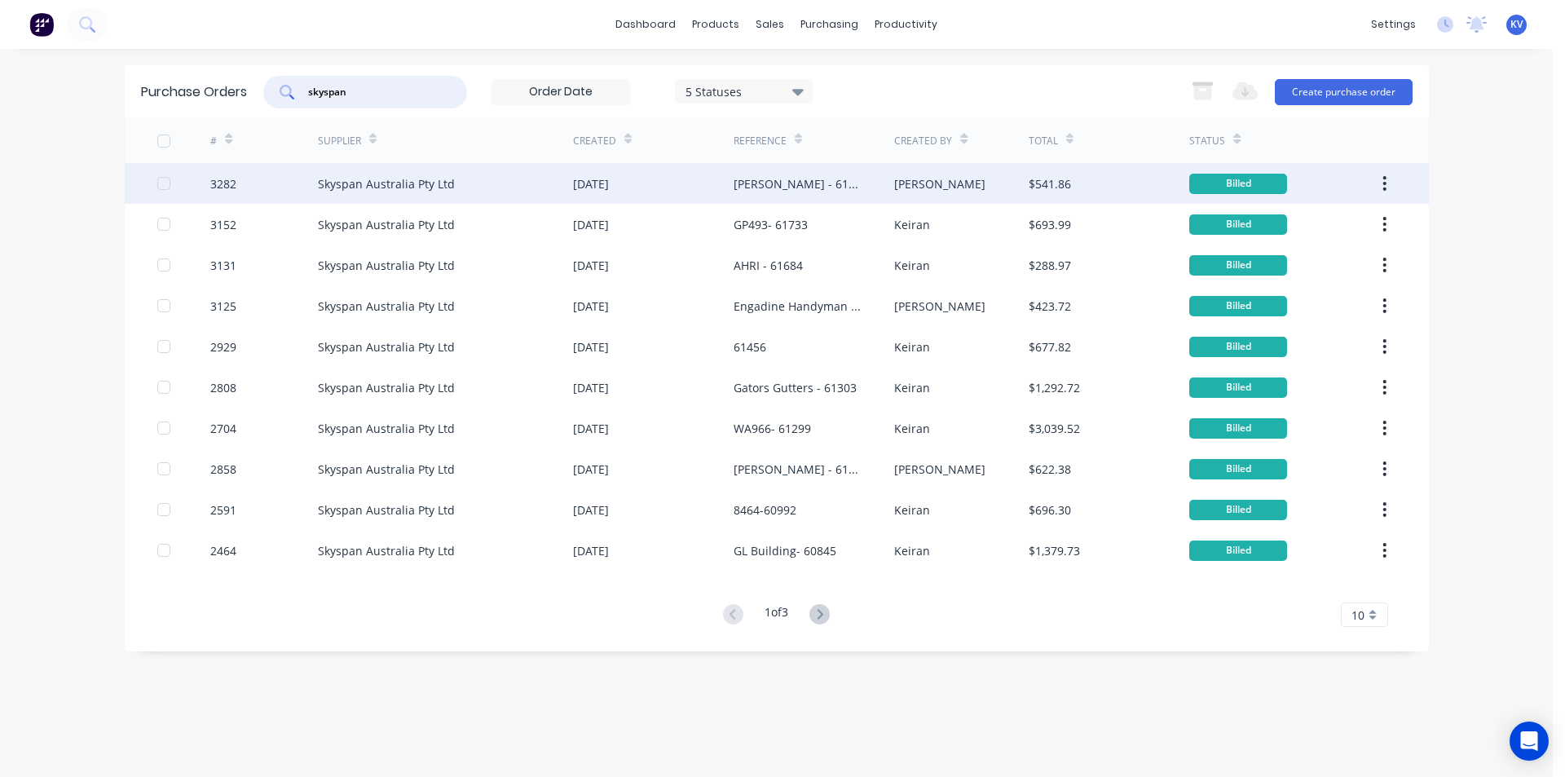
type input "skyspan"
click at [600, 189] on div "[DATE]" at bounding box center [591, 183] width 36 height 17
type textarea "x"
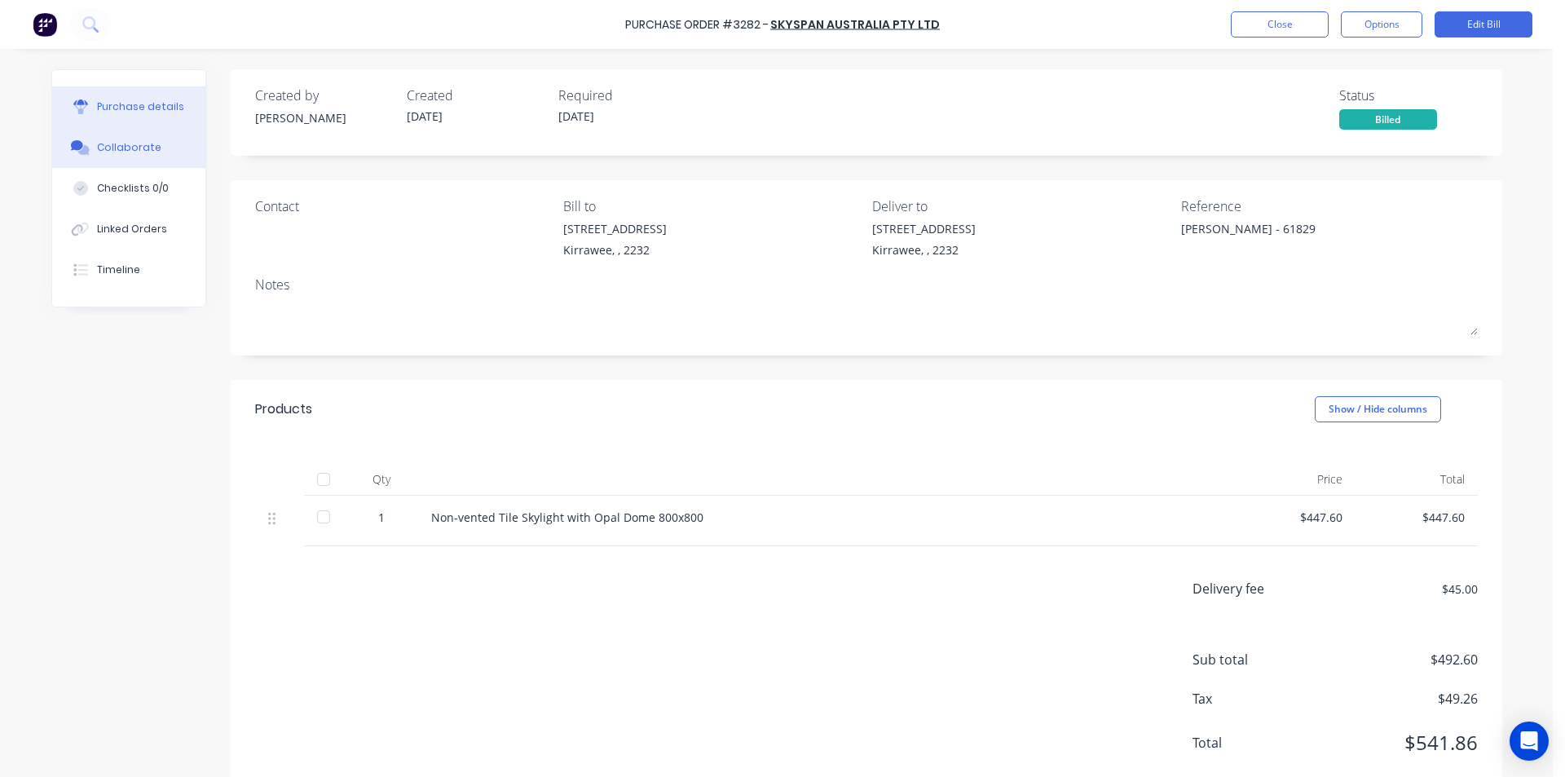
click at [100, 138] on button "Collaborate" at bounding box center [128, 147] width 153 height 41
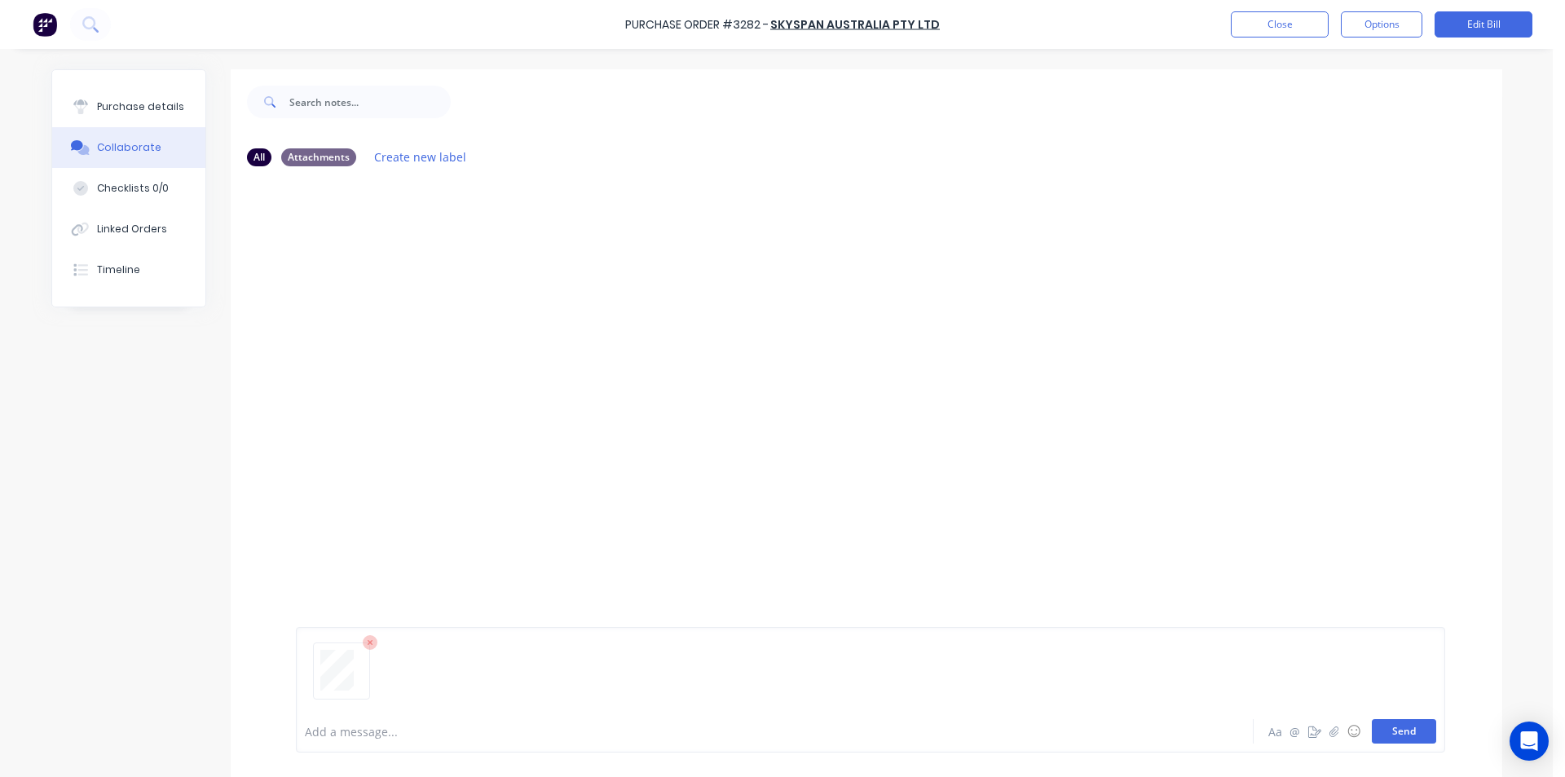
click at [1397, 728] on button "Send" at bounding box center [1404, 731] width 64 height 24
click at [1245, 22] on button "Close" at bounding box center [1280, 24] width 98 height 26
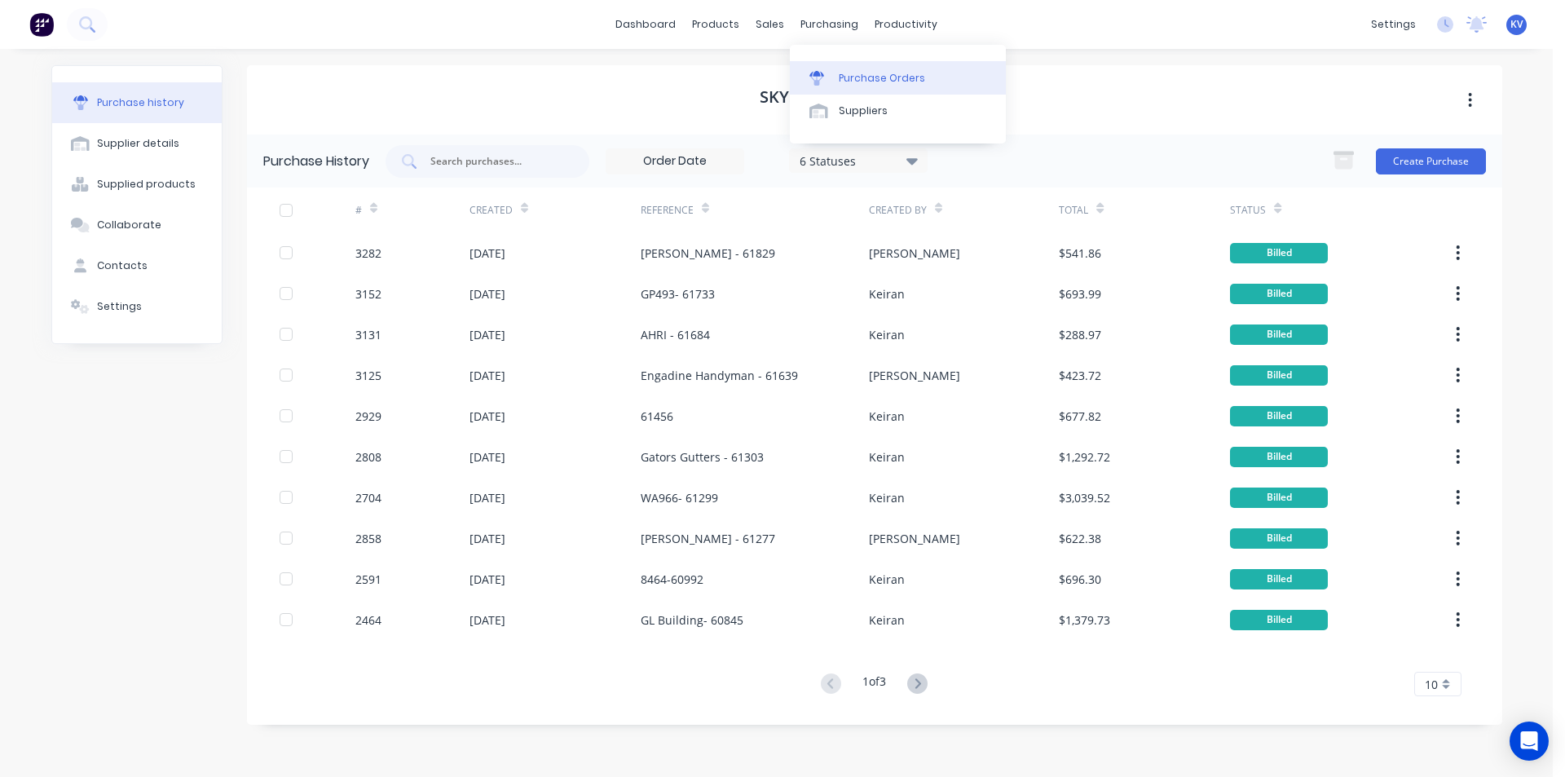
click at [834, 72] on link "Purchase Orders" at bounding box center [898, 77] width 216 height 33
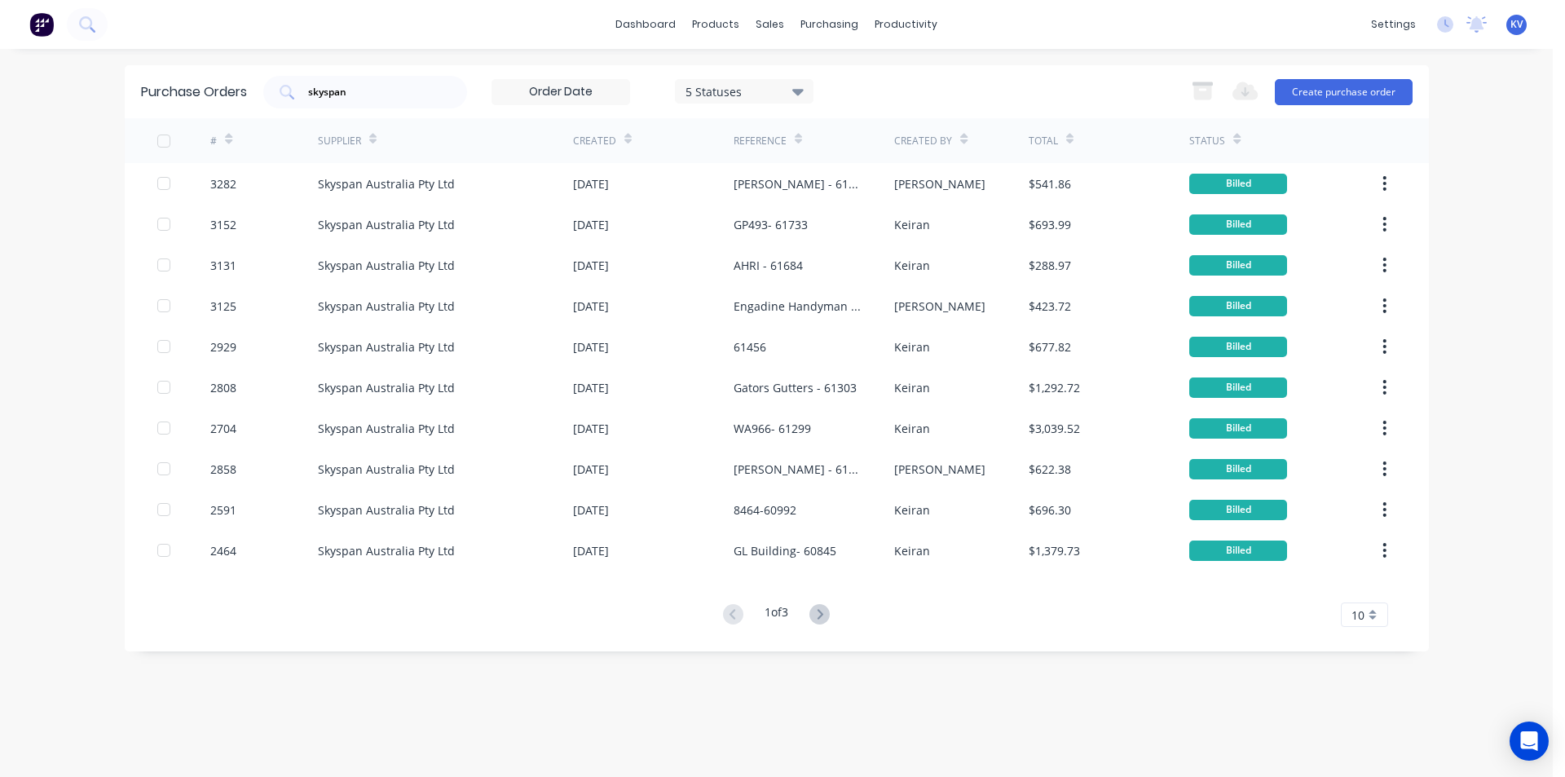
drag, startPoint x: 355, startPoint y: 99, endPoint x: 179, endPoint y: 64, distance: 179.7
click at [179, 64] on div "dashboard products sales purchasing productivity dashboard products Product Cat…" at bounding box center [776, 388] width 1553 height 777
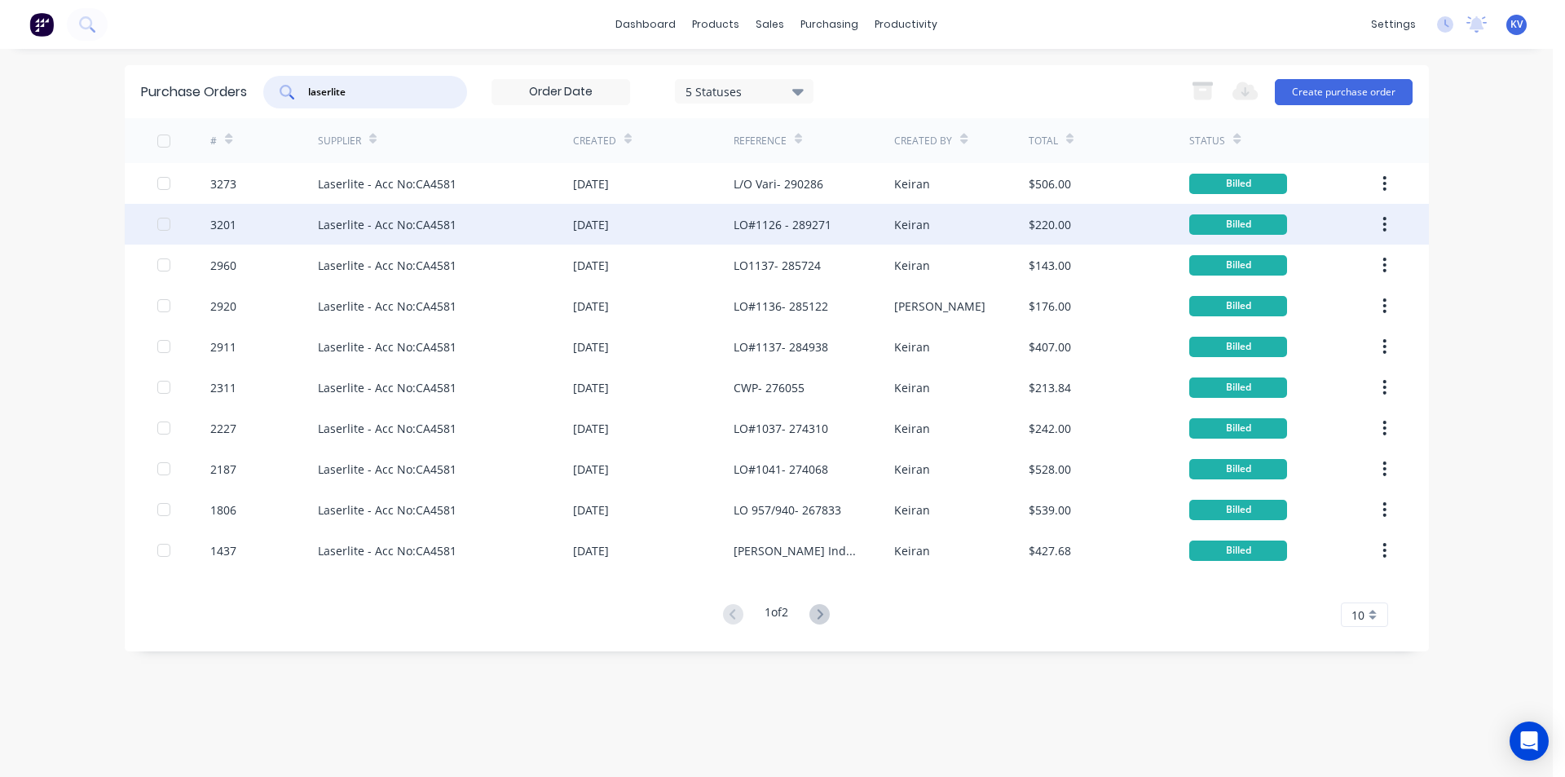
type input "laserlite"
click at [587, 210] on div "[DATE]" at bounding box center [653, 224] width 161 height 41
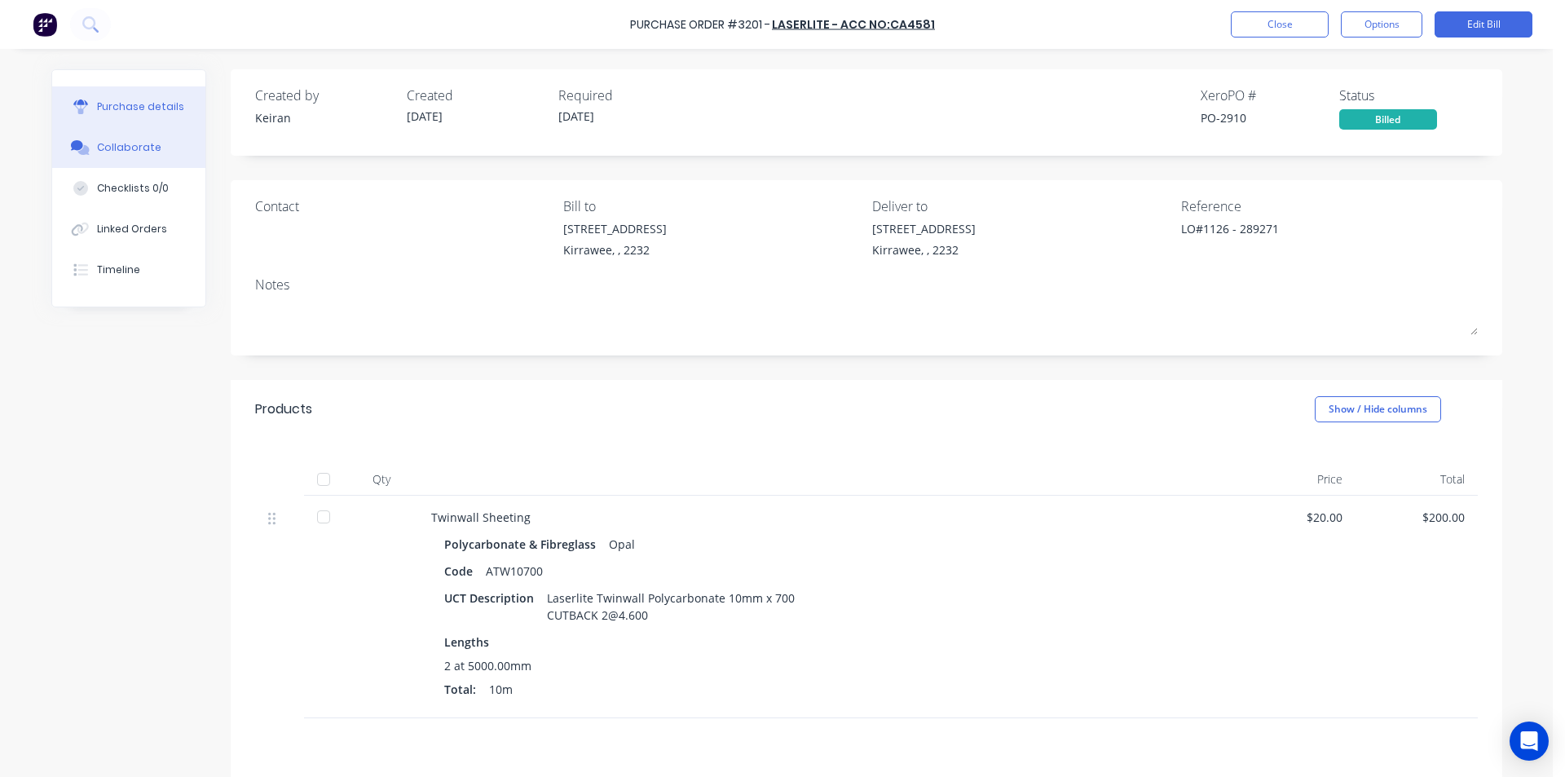
click at [159, 148] on button "Collaborate" at bounding box center [128, 147] width 153 height 41
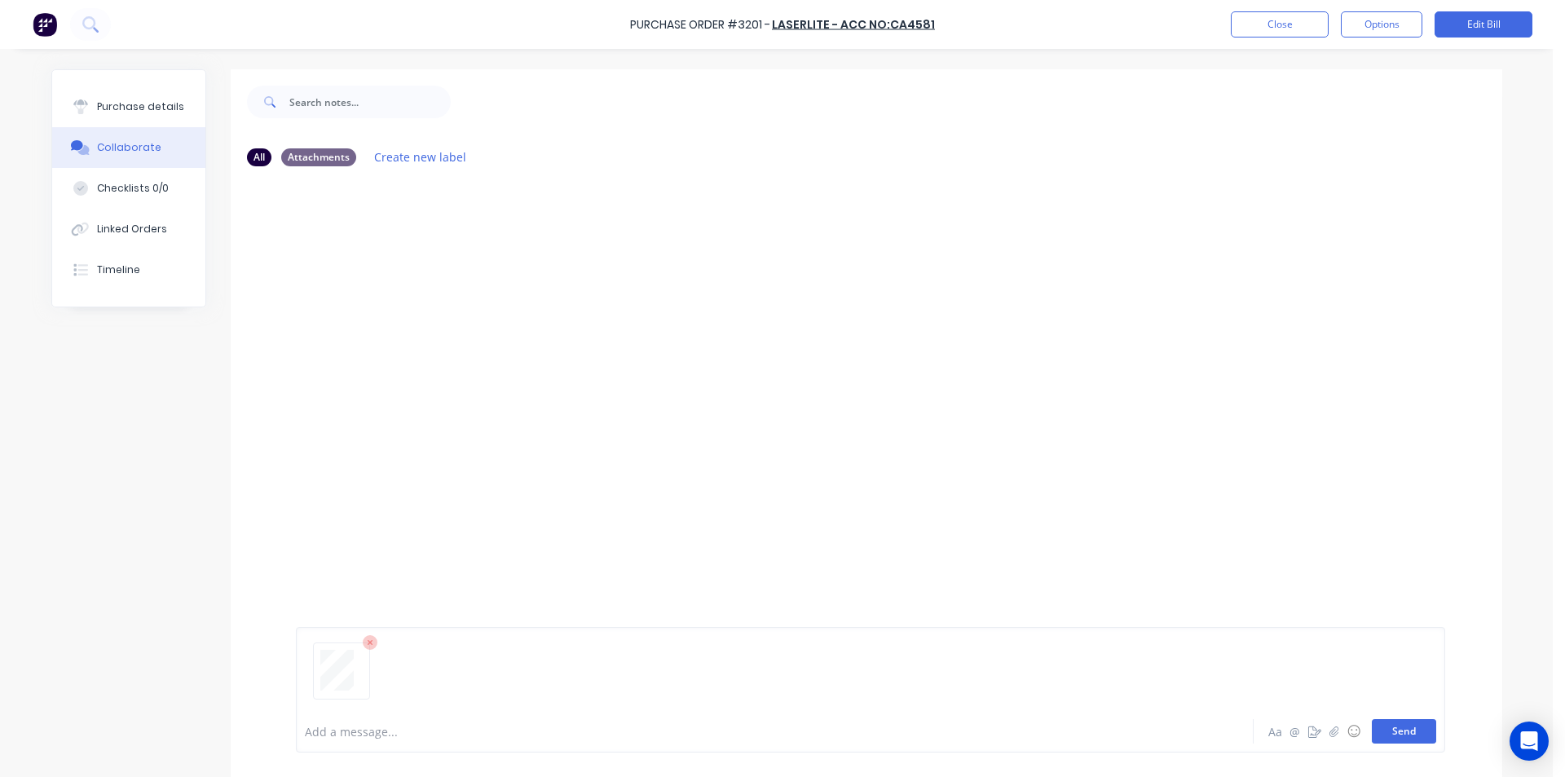
click at [1400, 735] on button "Send" at bounding box center [1404, 731] width 64 height 24
click at [1261, 24] on button "Close" at bounding box center [1280, 24] width 98 height 26
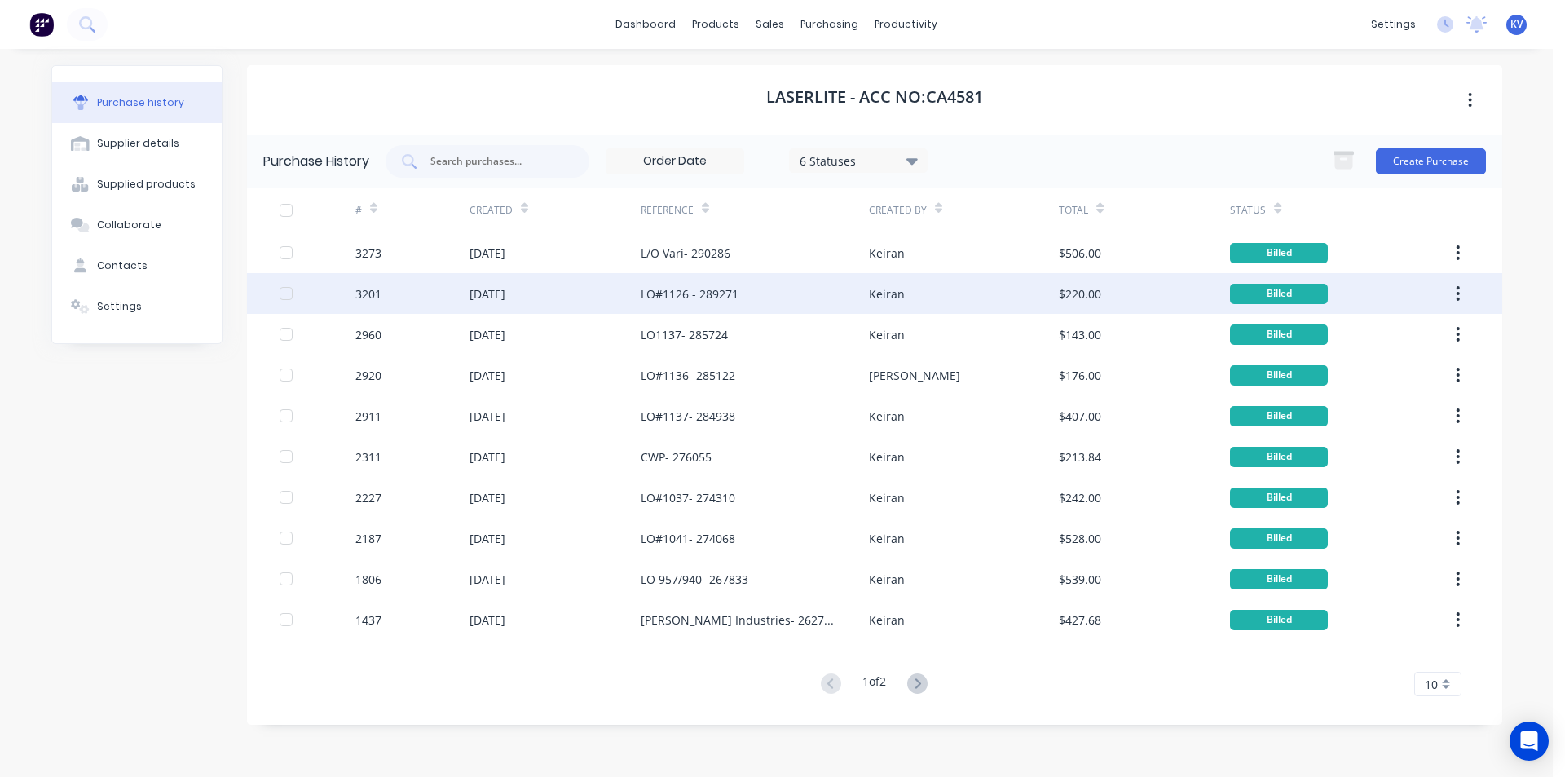
click at [460, 289] on div "3201" at bounding box center [412, 293] width 114 height 41
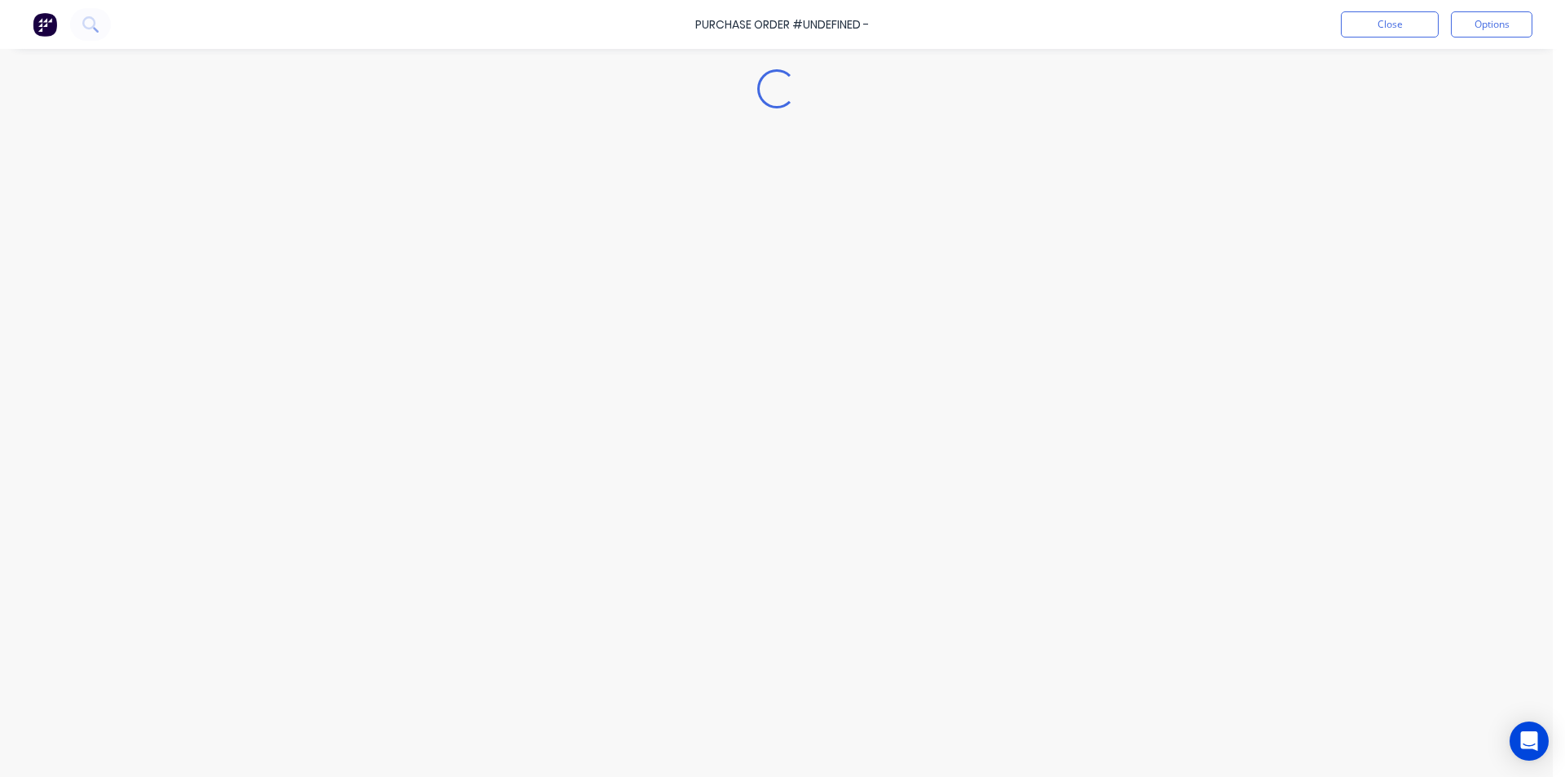
type textarea "x"
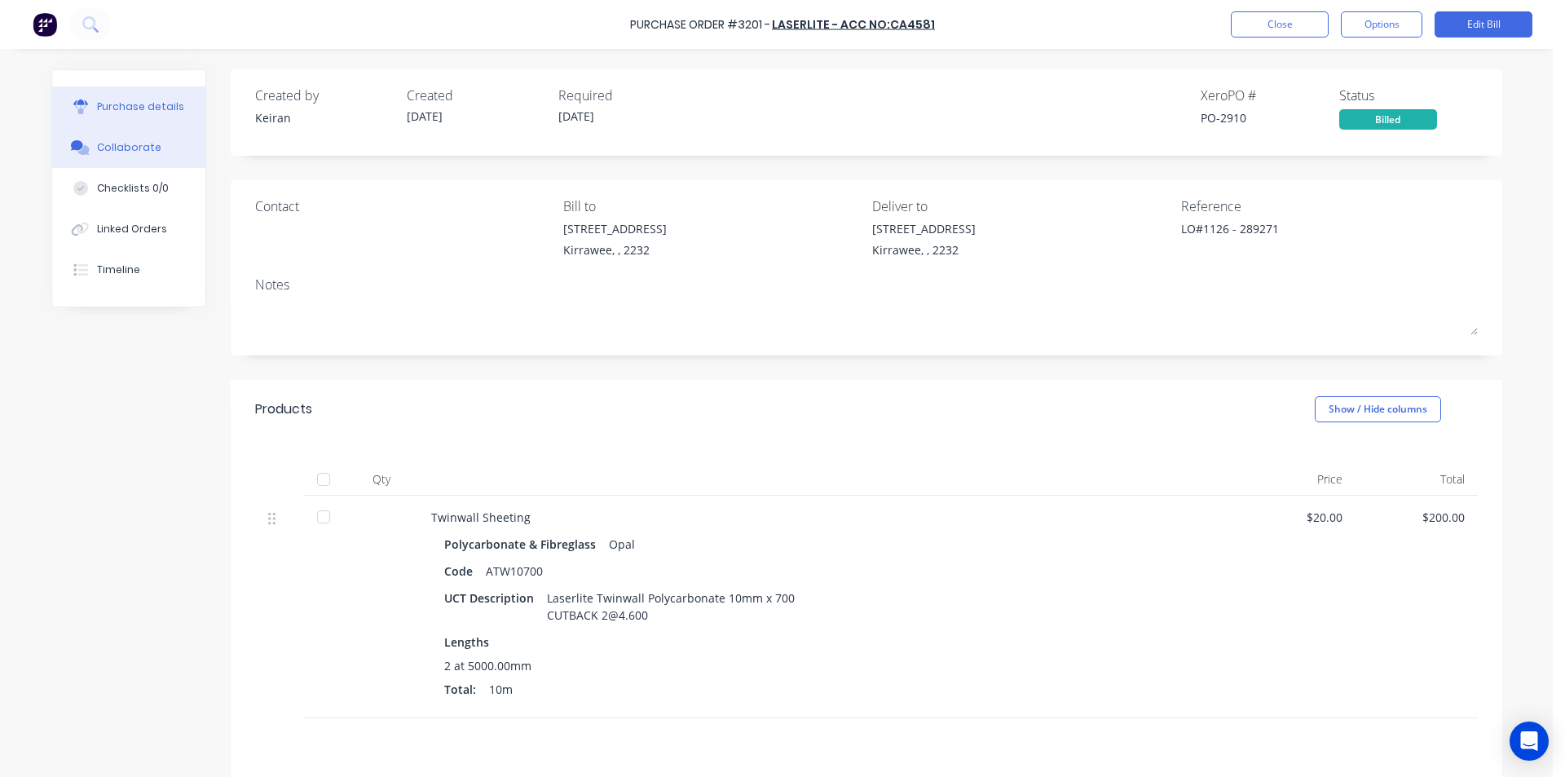
click at [97, 146] on div "Collaborate" at bounding box center [129, 147] width 64 height 15
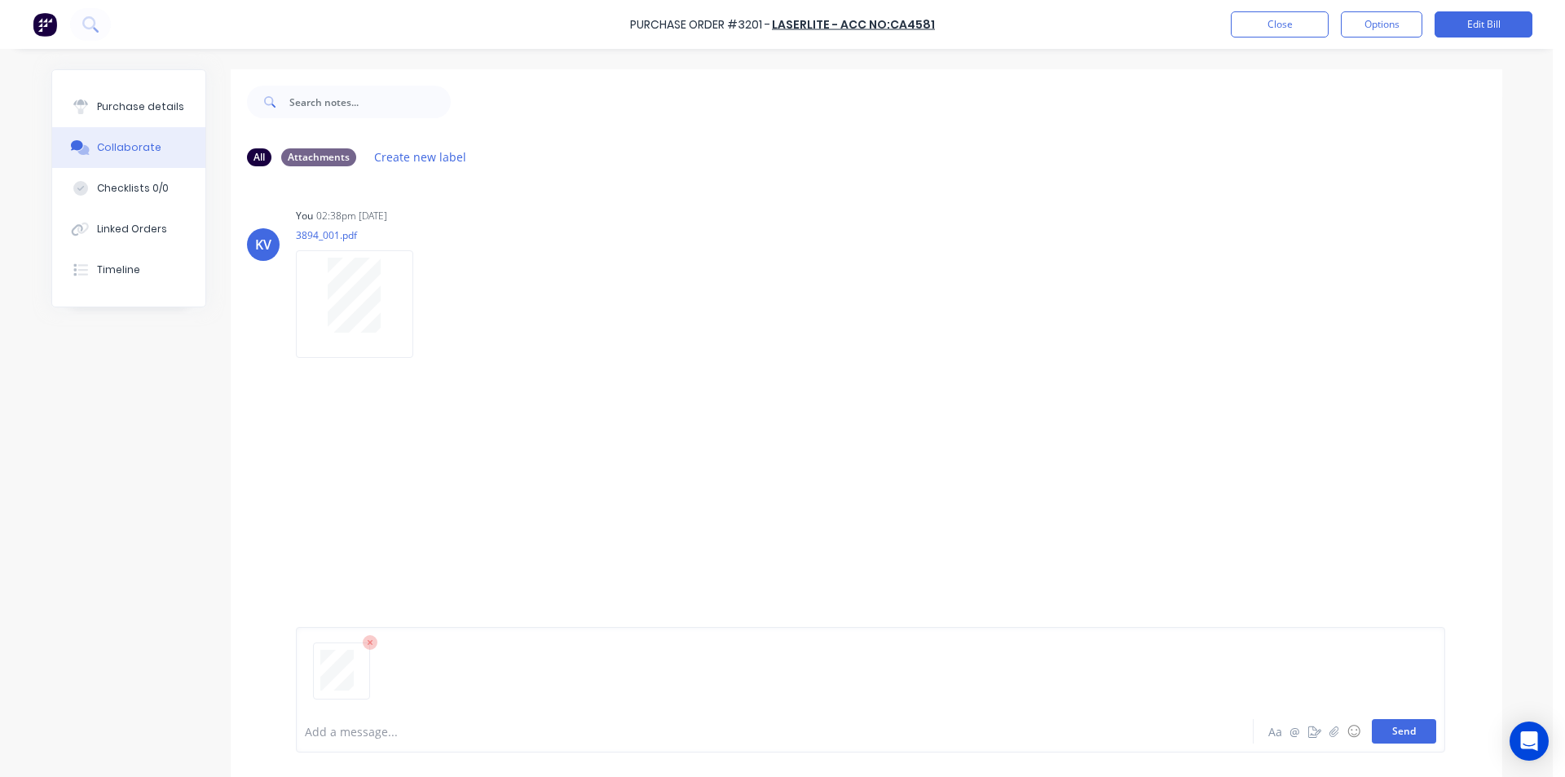
click at [1393, 735] on button "Send" at bounding box center [1404, 731] width 64 height 24
click at [1292, 29] on button "Close" at bounding box center [1280, 24] width 98 height 26
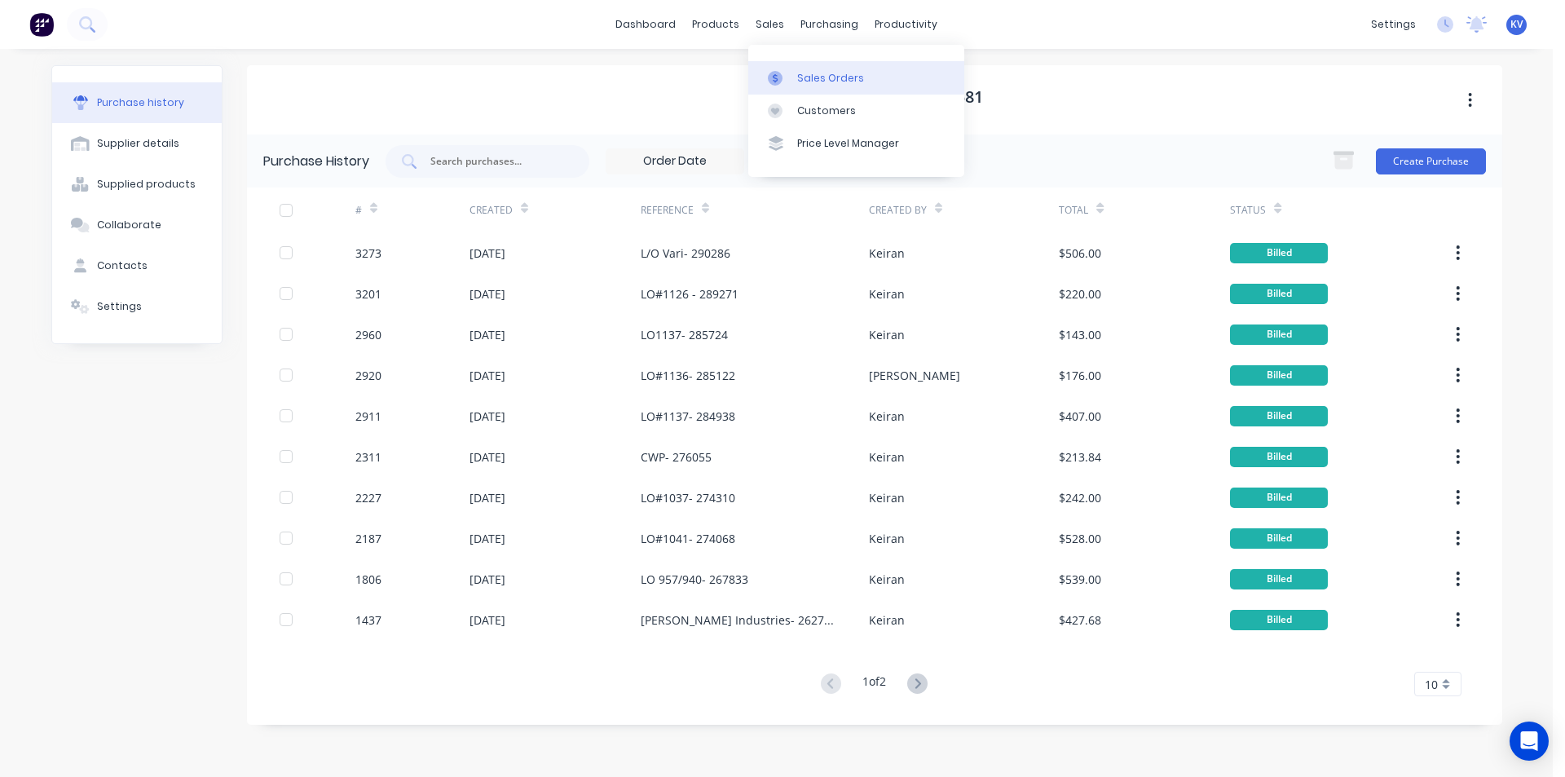
click at [818, 73] on div "Sales Orders" at bounding box center [830, 78] width 67 height 15
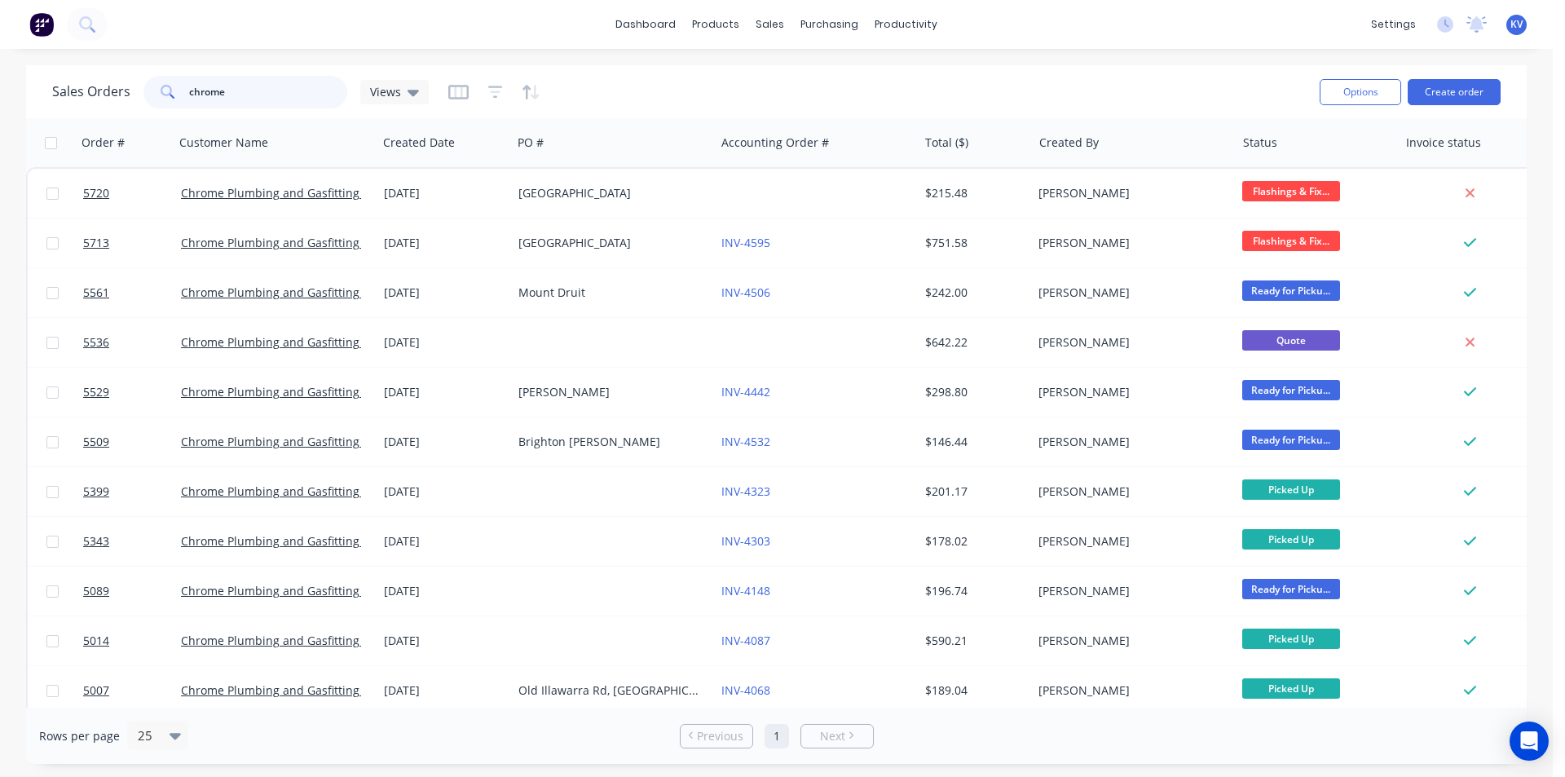
drag, startPoint x: 277, startPoint y: 97, endPoint x: 126, endPoint y: 104, distance: 151.8
click at [126, 104] on div "Sales Orders chrome Views" at bounding box center [240, 92] width 377 height 33
click at [841, 86] on link "Purchase Orders" at bounding box center [898, 77] width 216 height 33
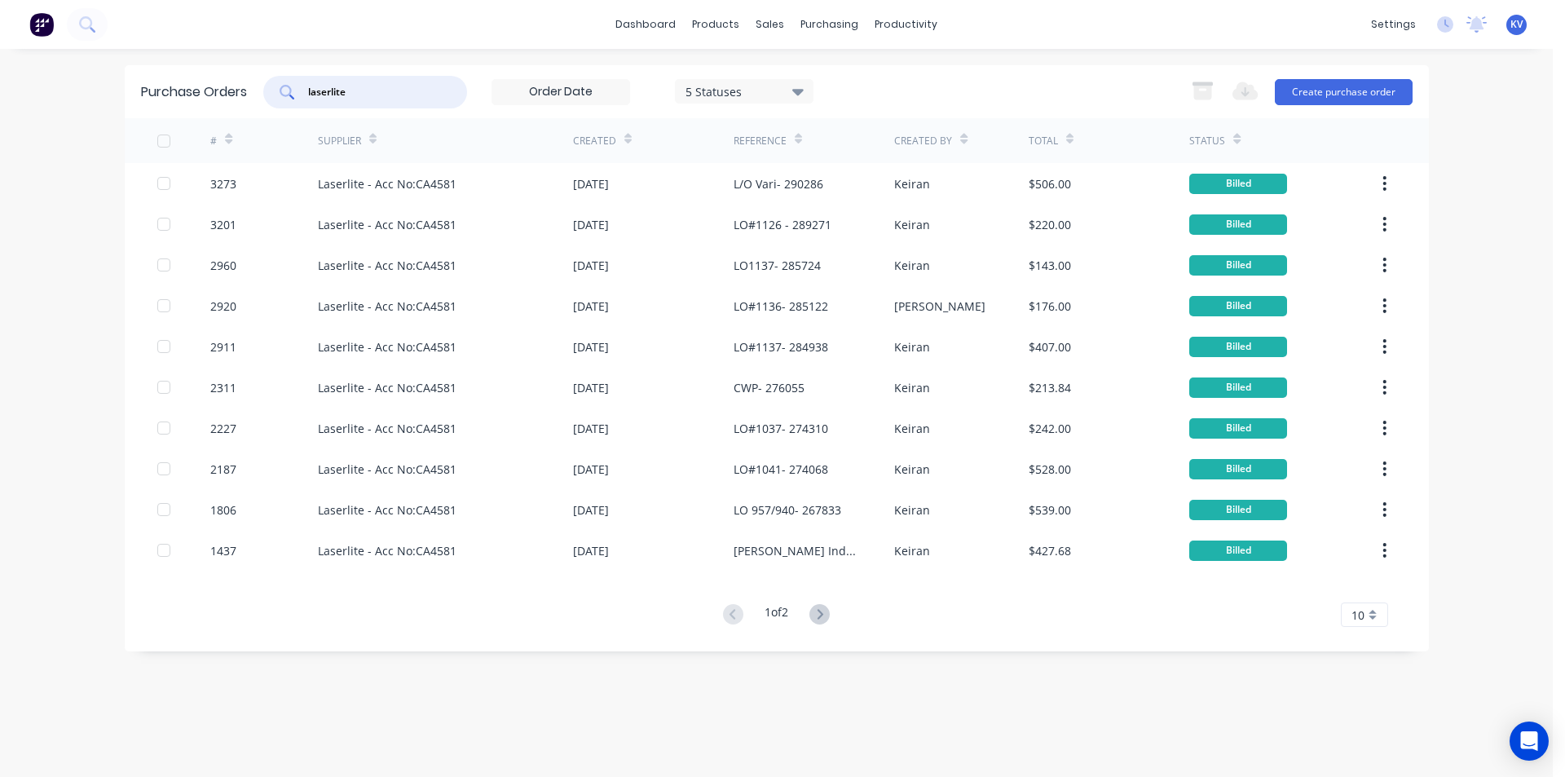
drag, startPoint x: 385, startPoint y: 91, endPoint x: 234, endPoint y: 73, distance: 151.9
click at [234, 73] on div "Purchase Orders laserlite 5 Statuses 5 Statuses Export to Excel (XLSX) Create p…" at bounding box center [777, 91] width 1305 height 53
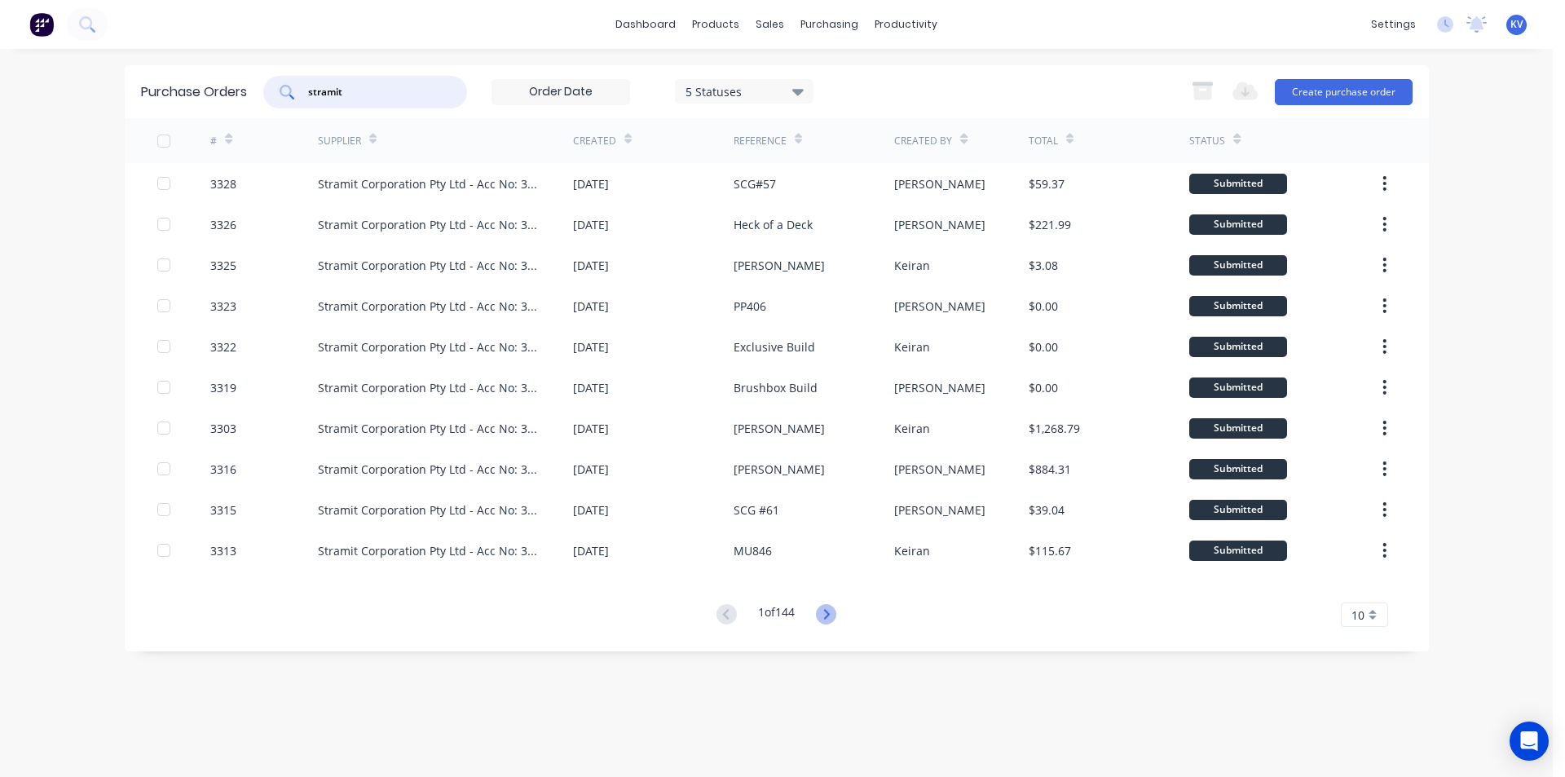
type input "stramit"
click at [825, 618] on icon at bounding box center [826, 614] width 20 height 20
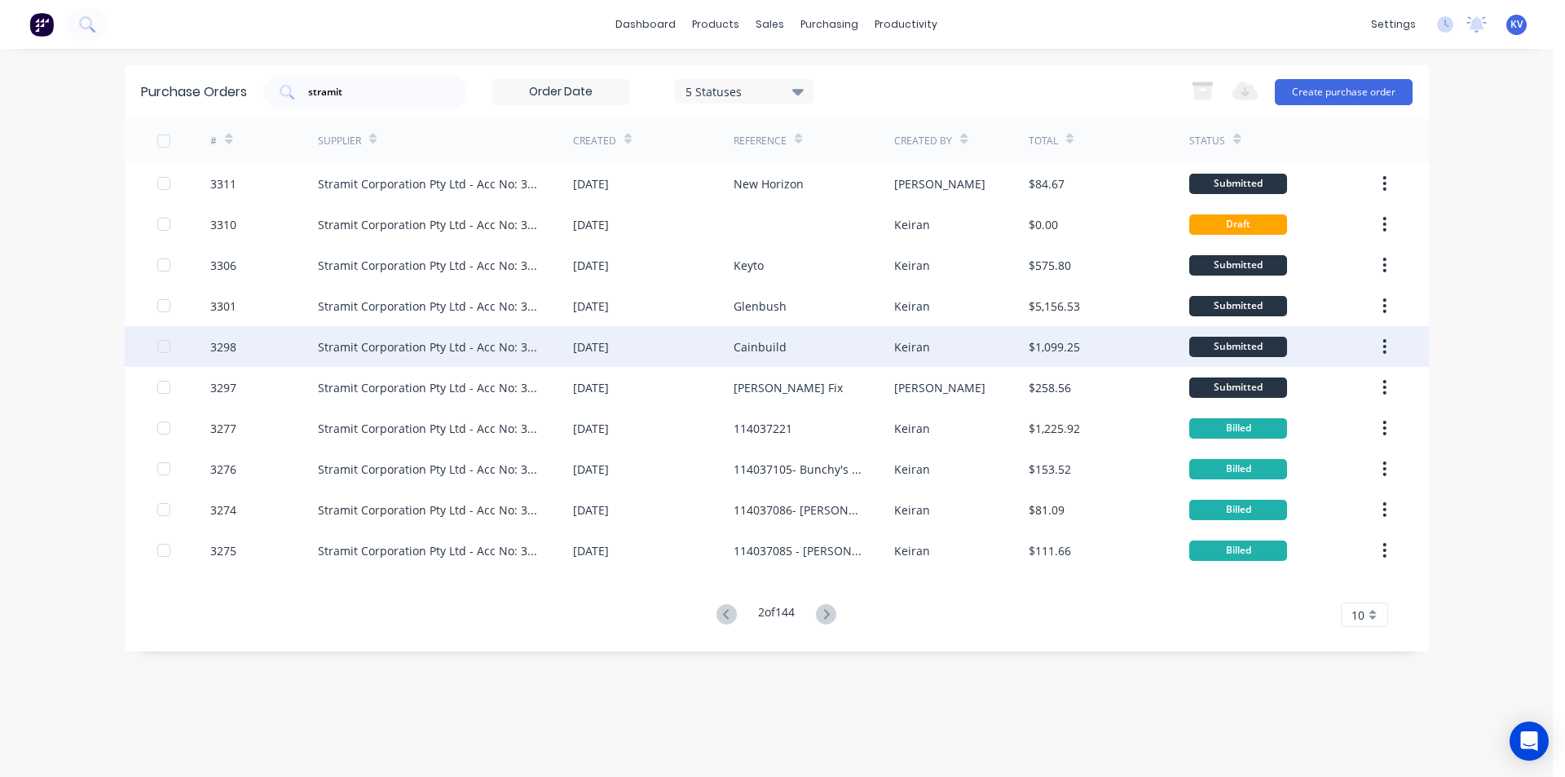
click at [343, 344] on div "Stramit Corporation Pty Ltd - Acc No: 32915" at bounding box center [429, 346] width 223 height 17
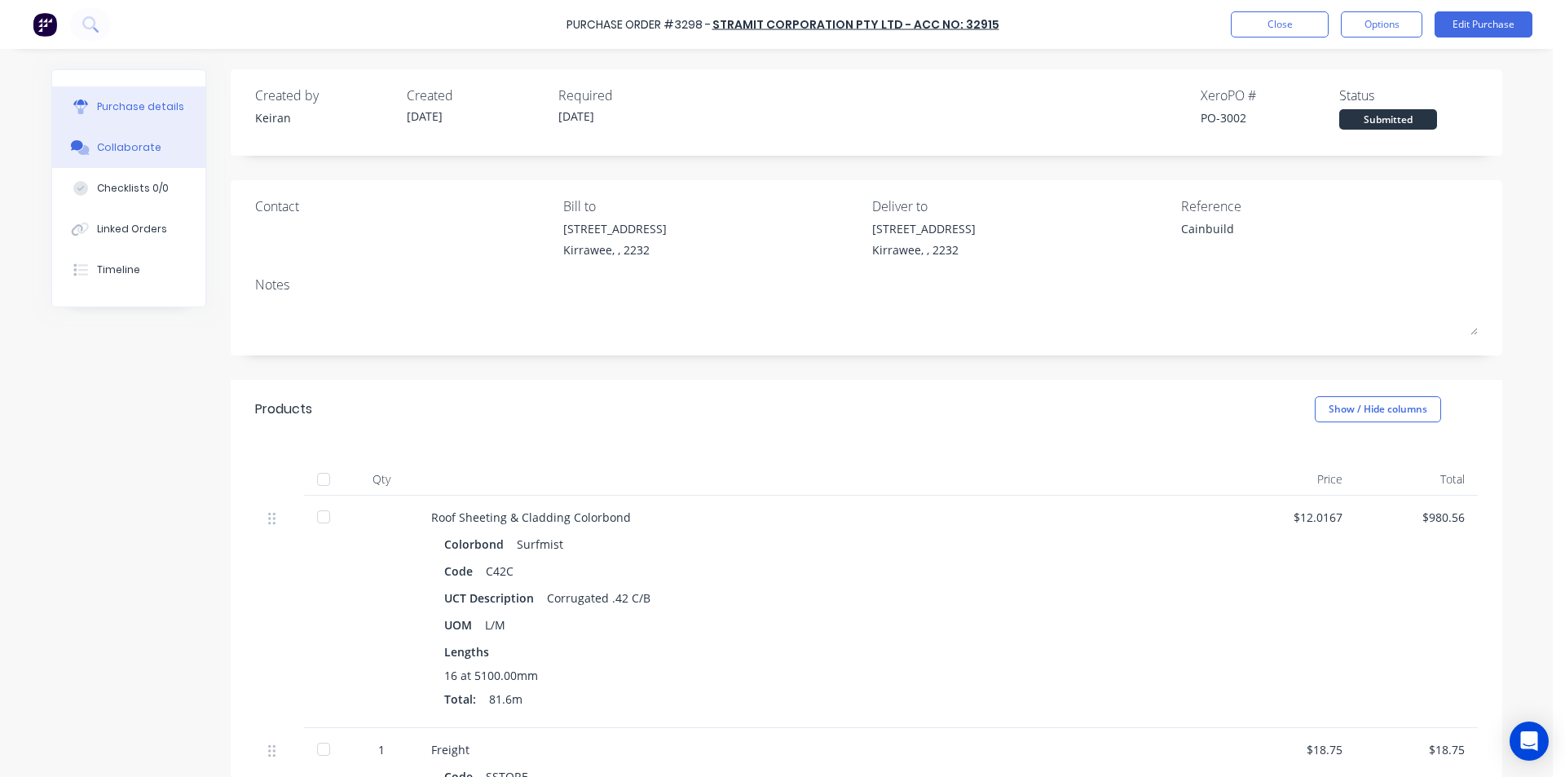
click at [126, 148] on div "Collaborate" at bounding box center [129, 147] width 64 height 15
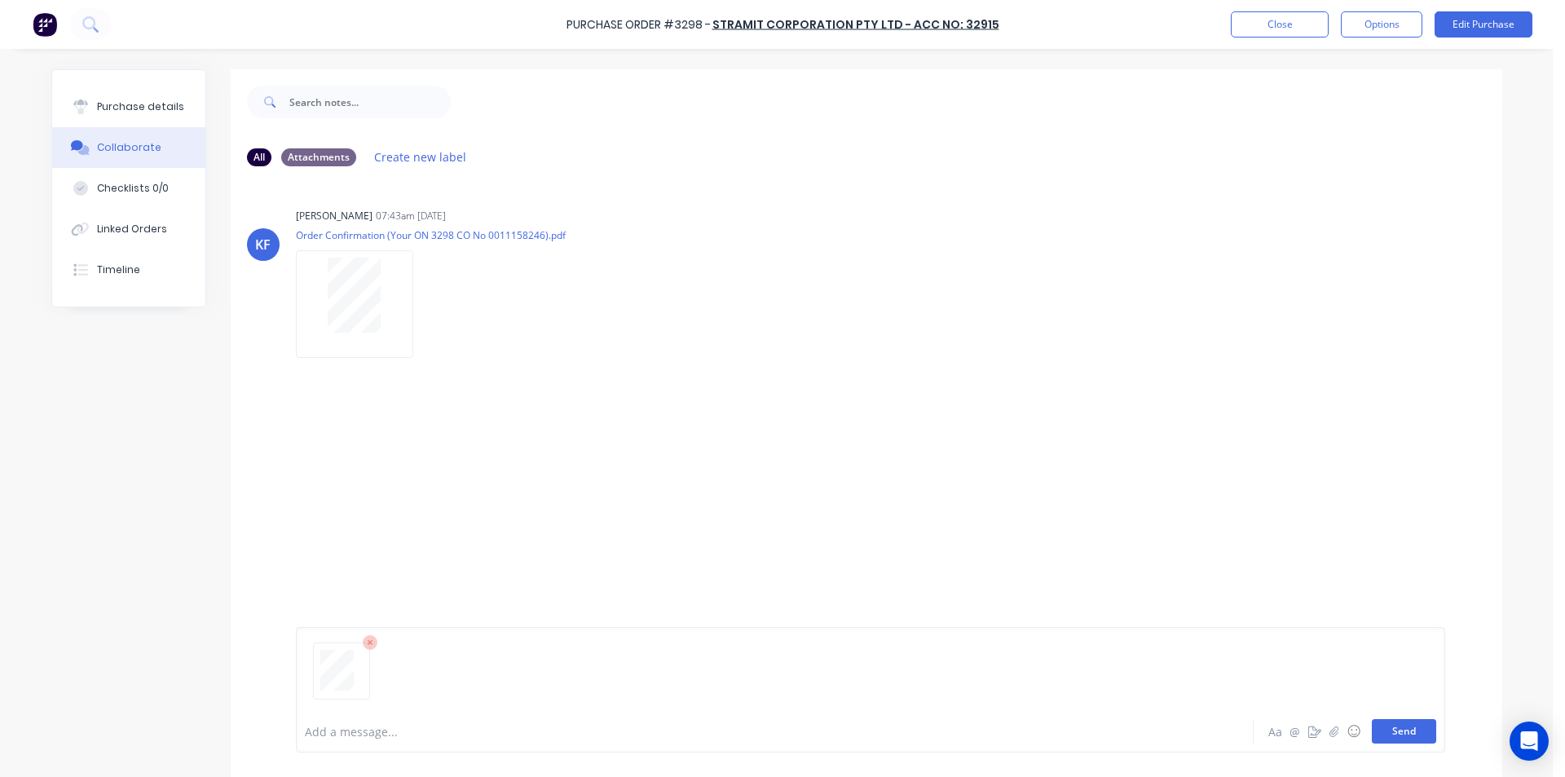
click at [1402, 733] on button "Send" at bounding box center [1404, 731] width 64 height 24
click at [1298, 23] on button "Close" at bounding box center [1280, 24] width 98 height 26
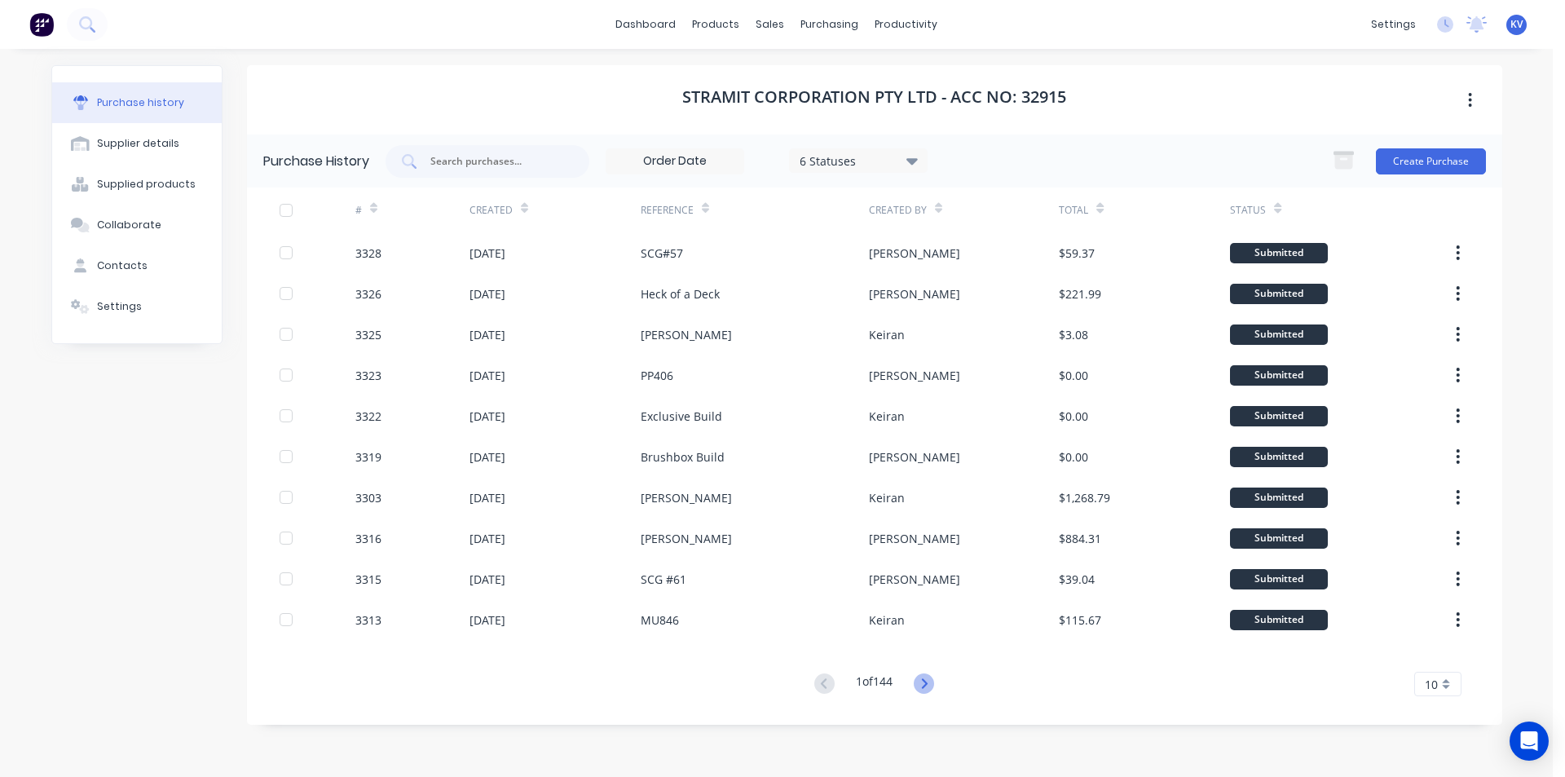
click at [933, 683] on icon at bounding box center [924, 683] width 20 height 20
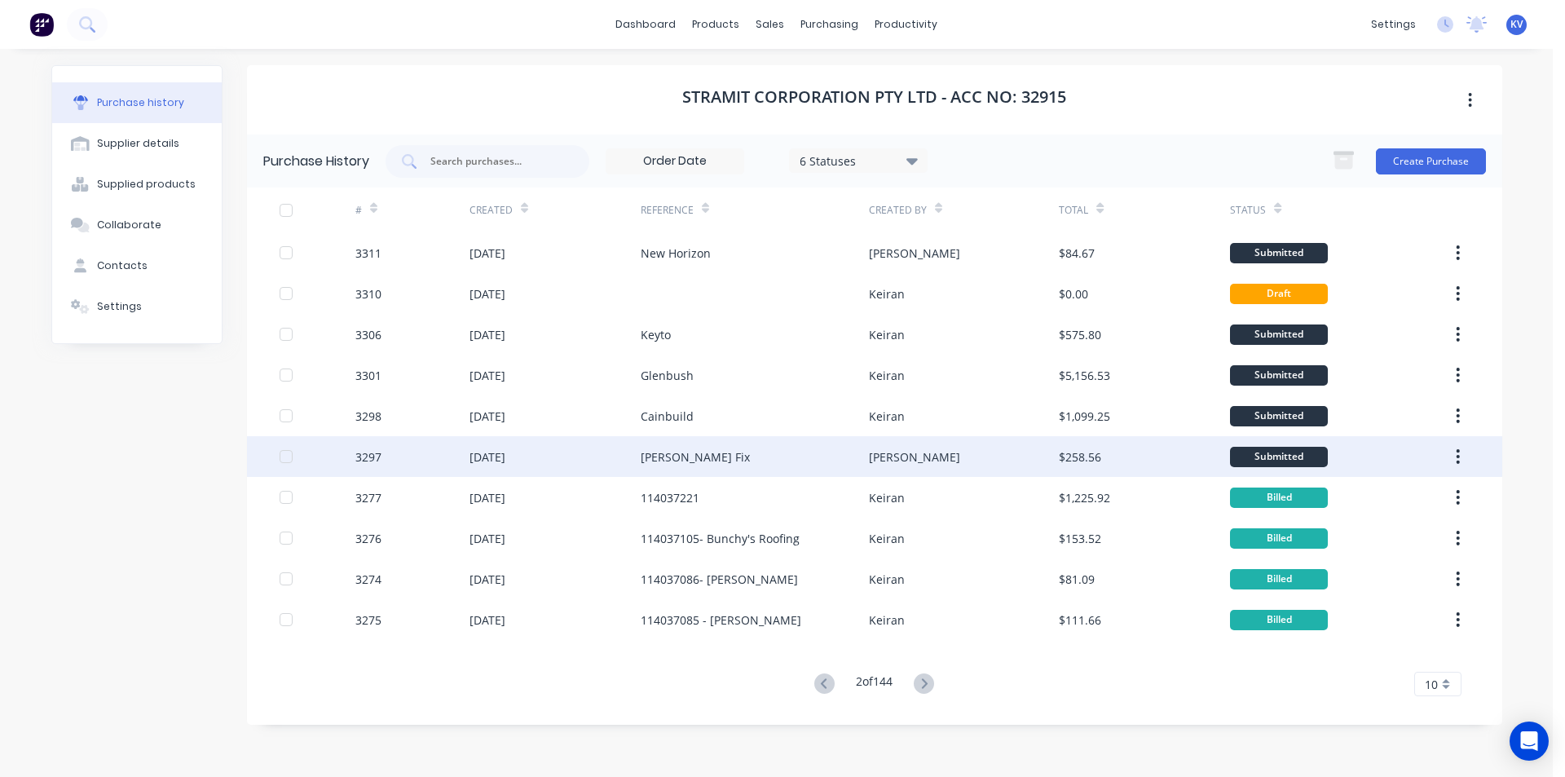
click at [462, 441] on div "3297" at bounding box center [412, 456] width 114 height 41
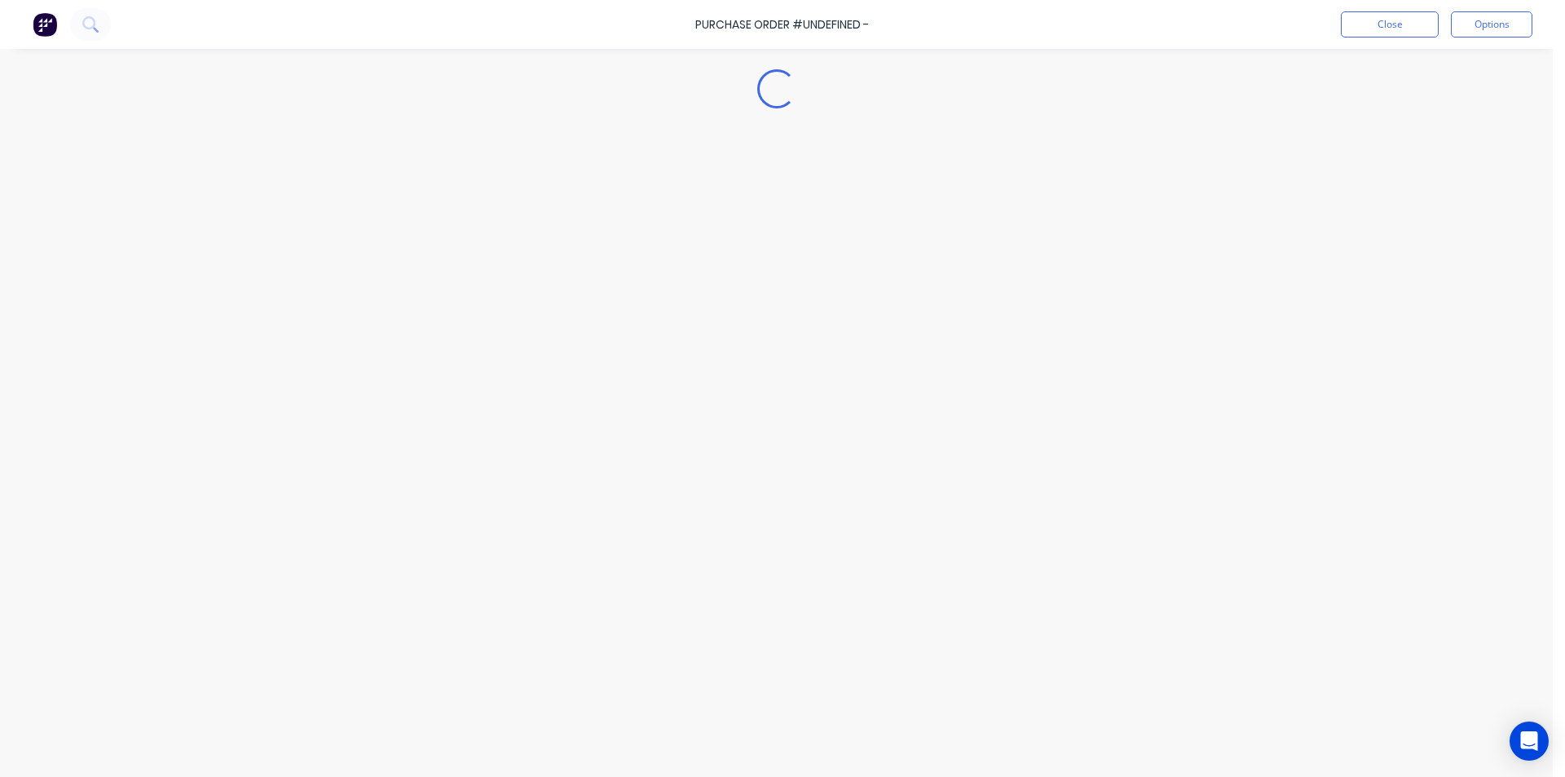
type textarea "x"
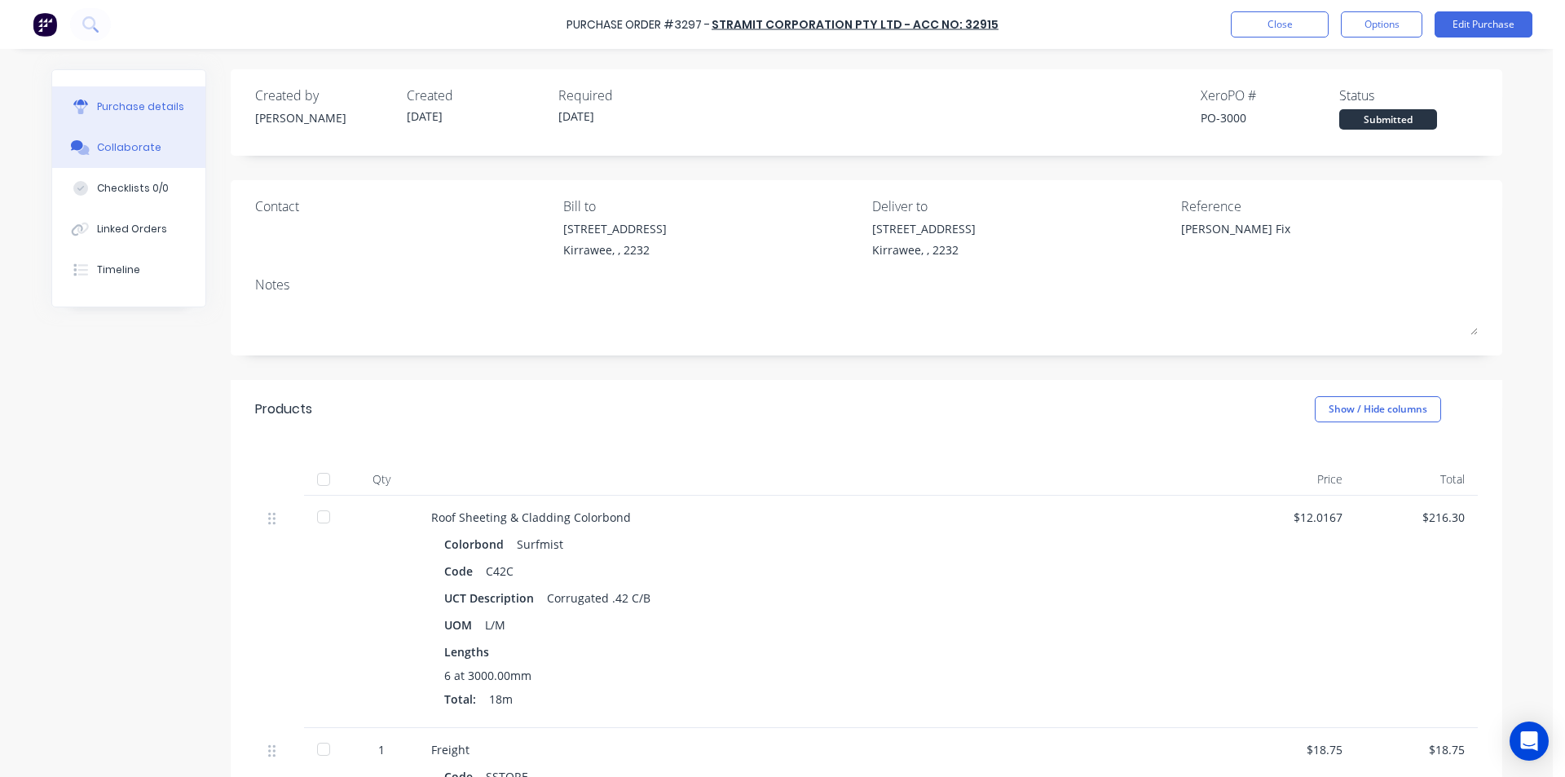
click at [143, 150] on div "Collaborate" at bounding box center [129, 147] width 64 height 15
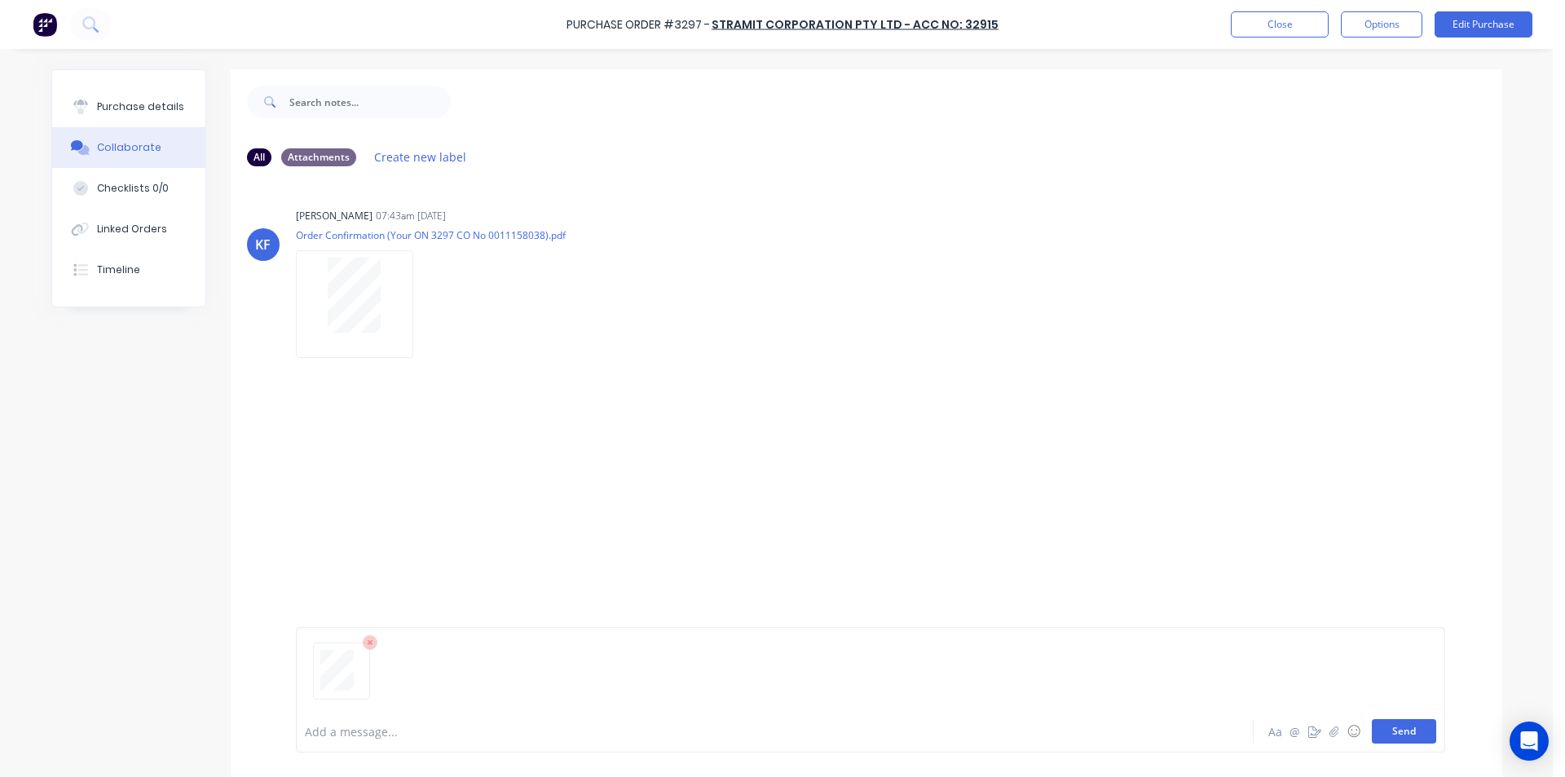
click at [1404, 732] on button "Send" at bounding box center [1404, 731] width 64 height 24
click at [1280, 24] on button "Close" at bounding box center [1280, 24] width 98 height 26
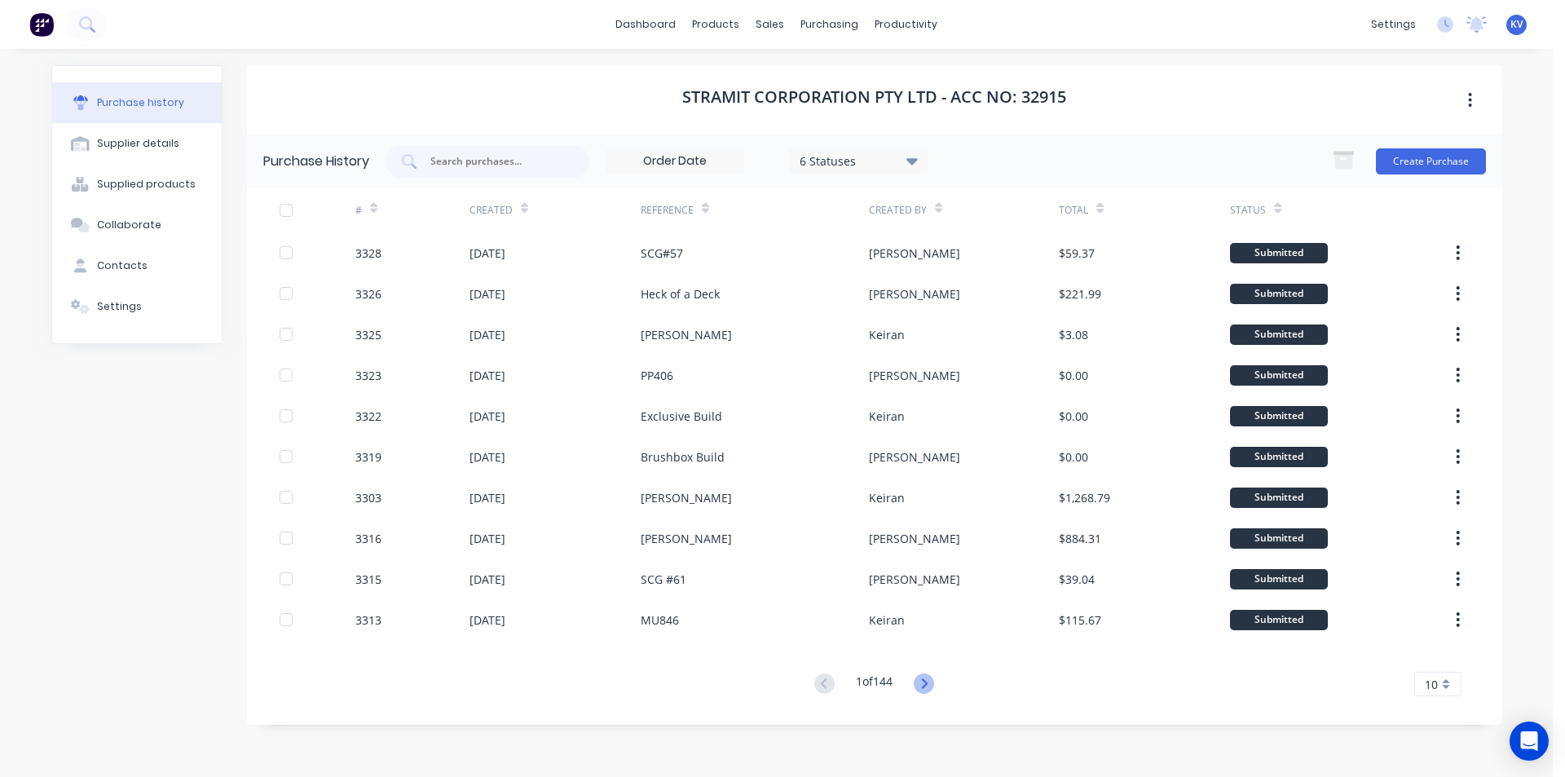
click at [934, 687] on icon at bounding box center [924, 683] width 20 height 20
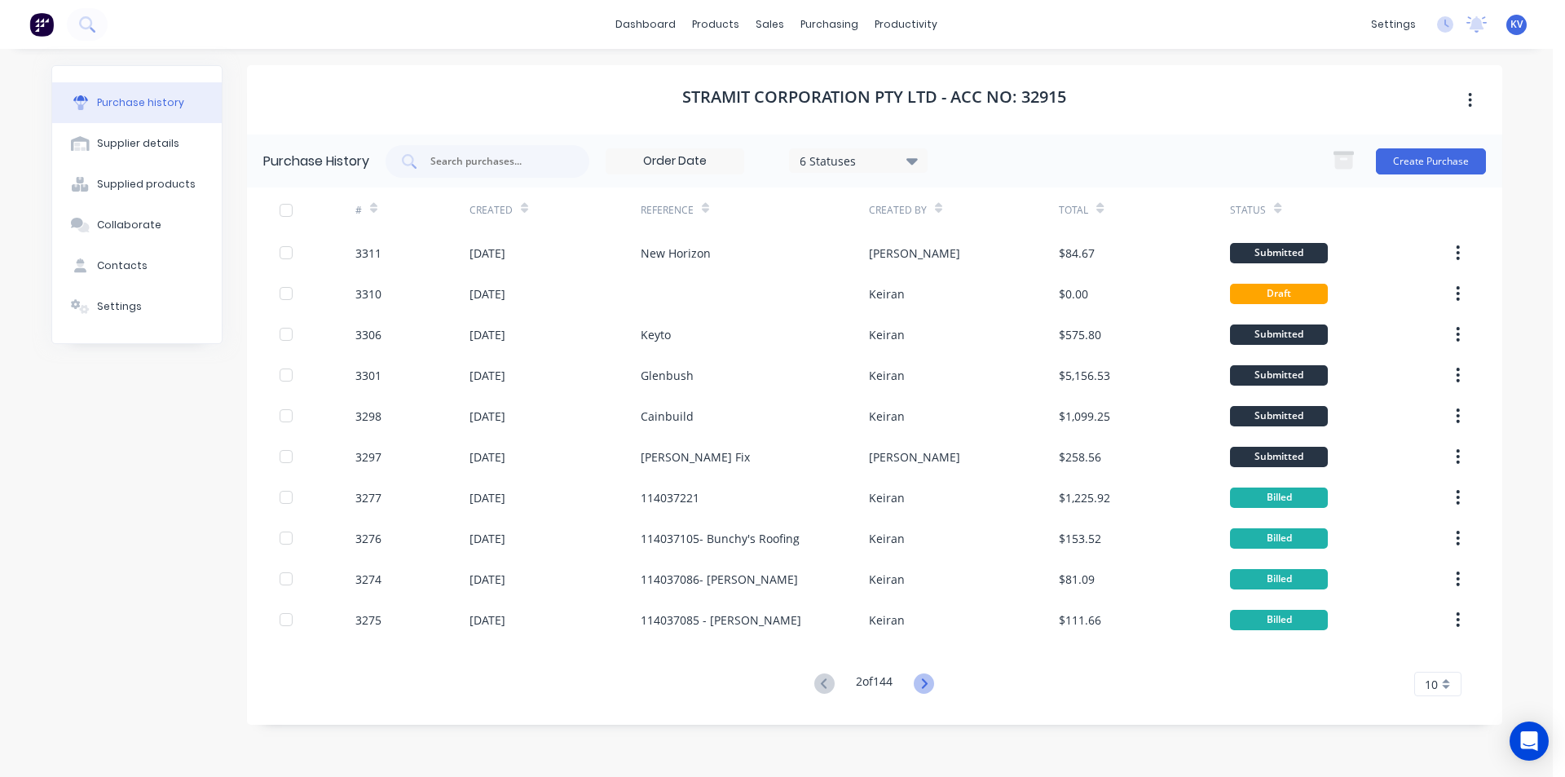
click at [934, 685] on icon at bounding box center [924, 683] width 20 height 20
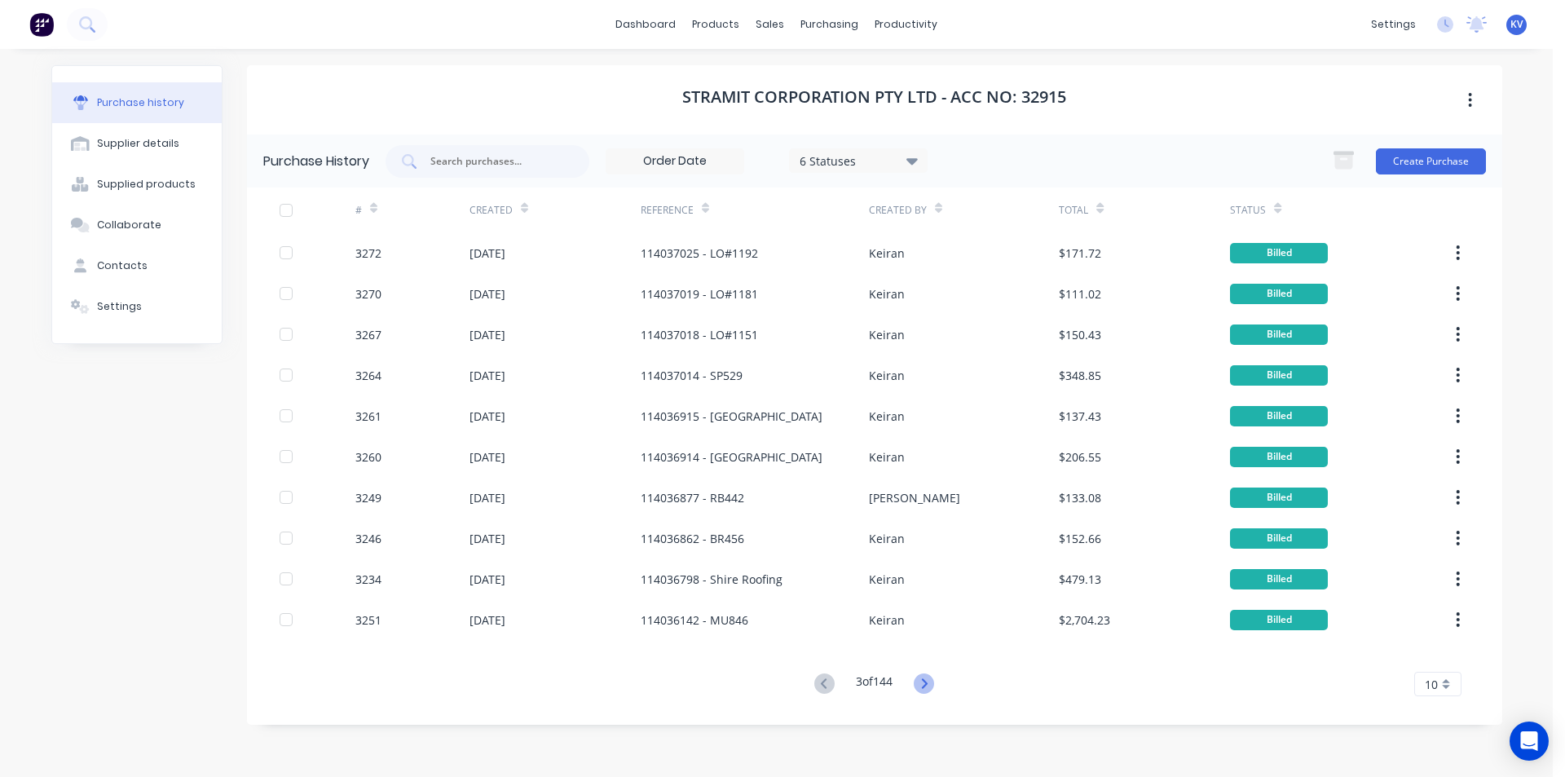
click at [925, 687] on icon at bounding box center [925, 683] width 6 height 10
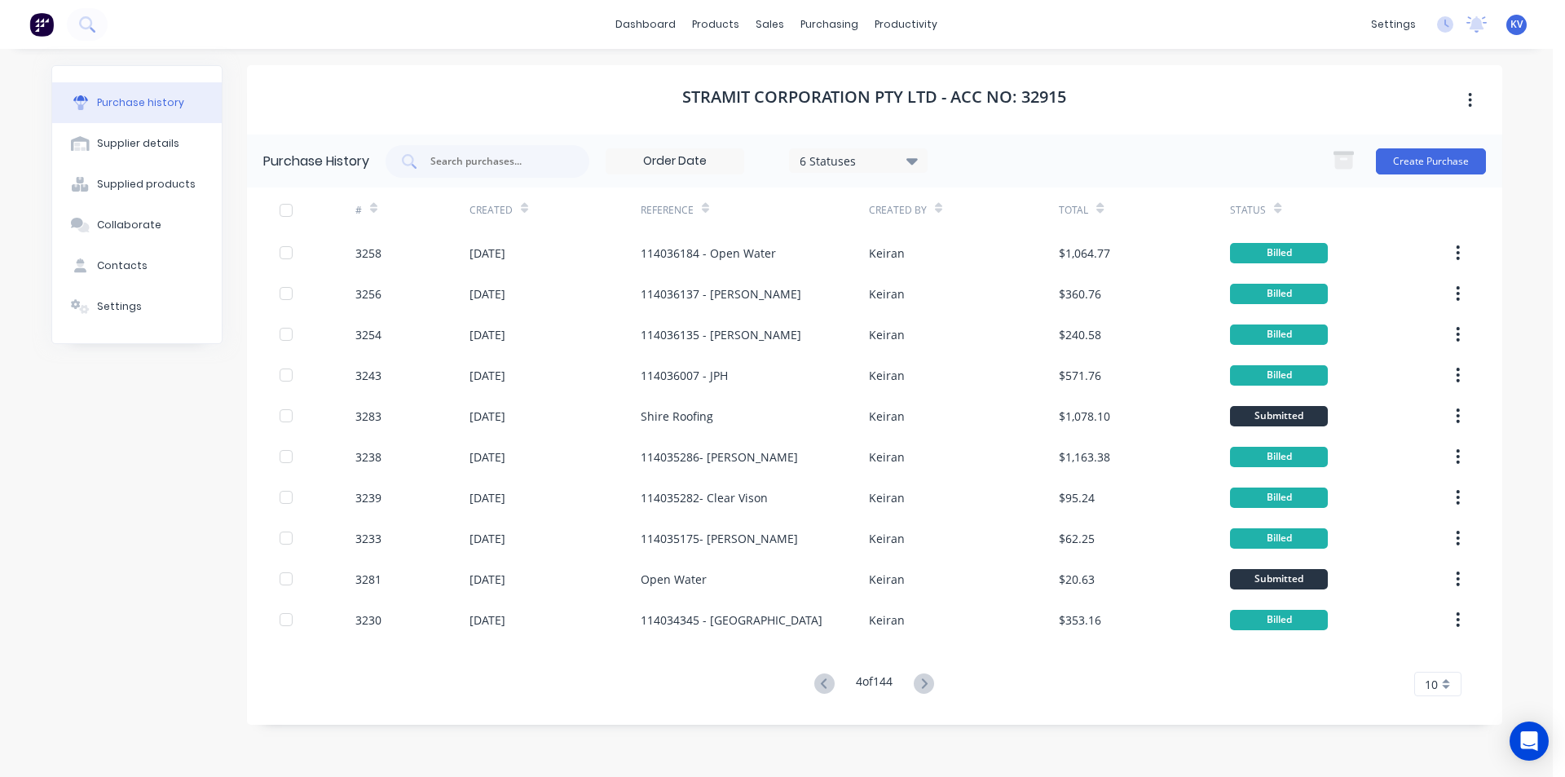
click at [925, 687] on icon at bounding box center [925, 683] width 6 height 10
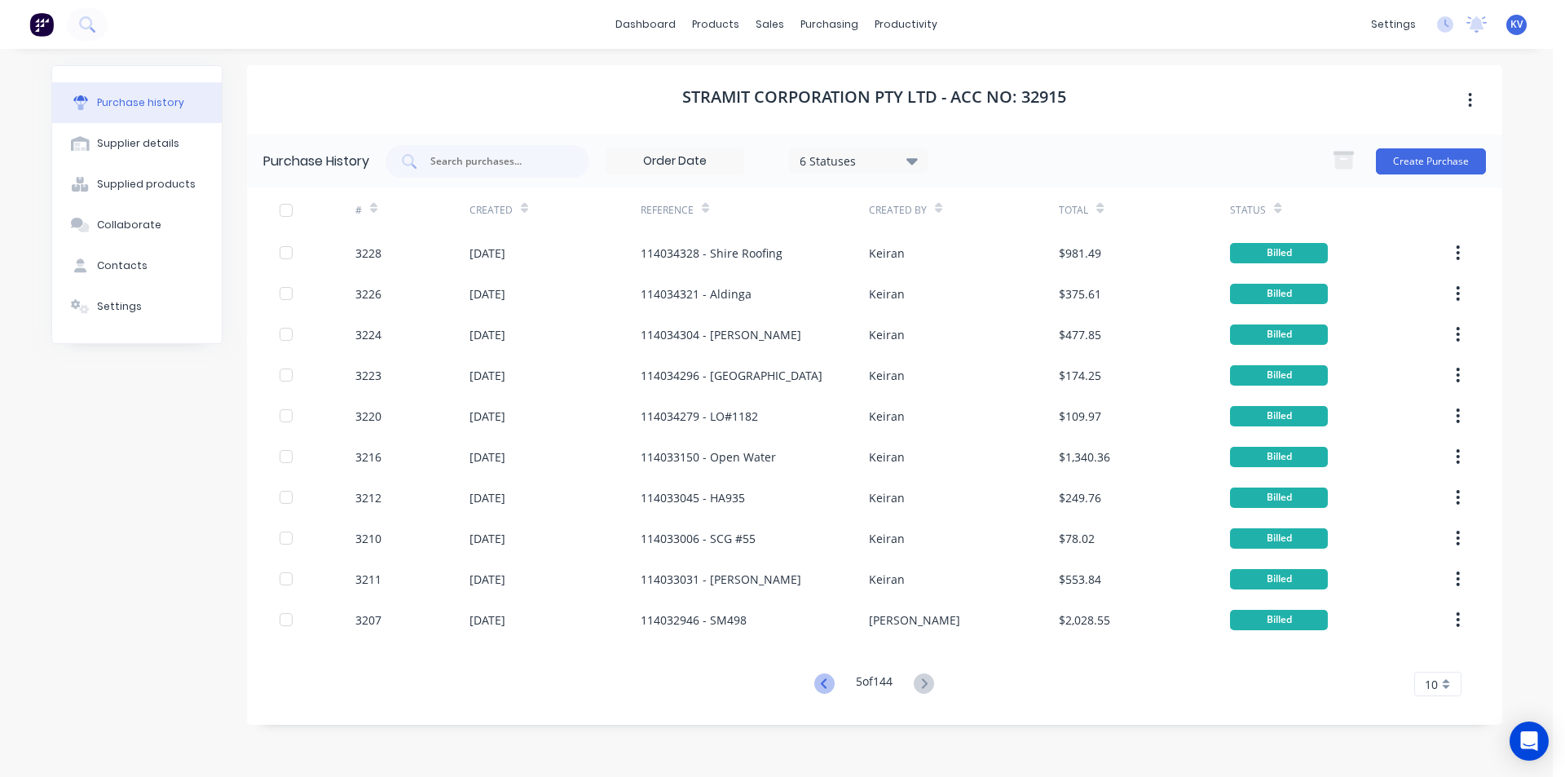
click at [823, 686] on icon at bounding box center [825, 683] width 20 height 20
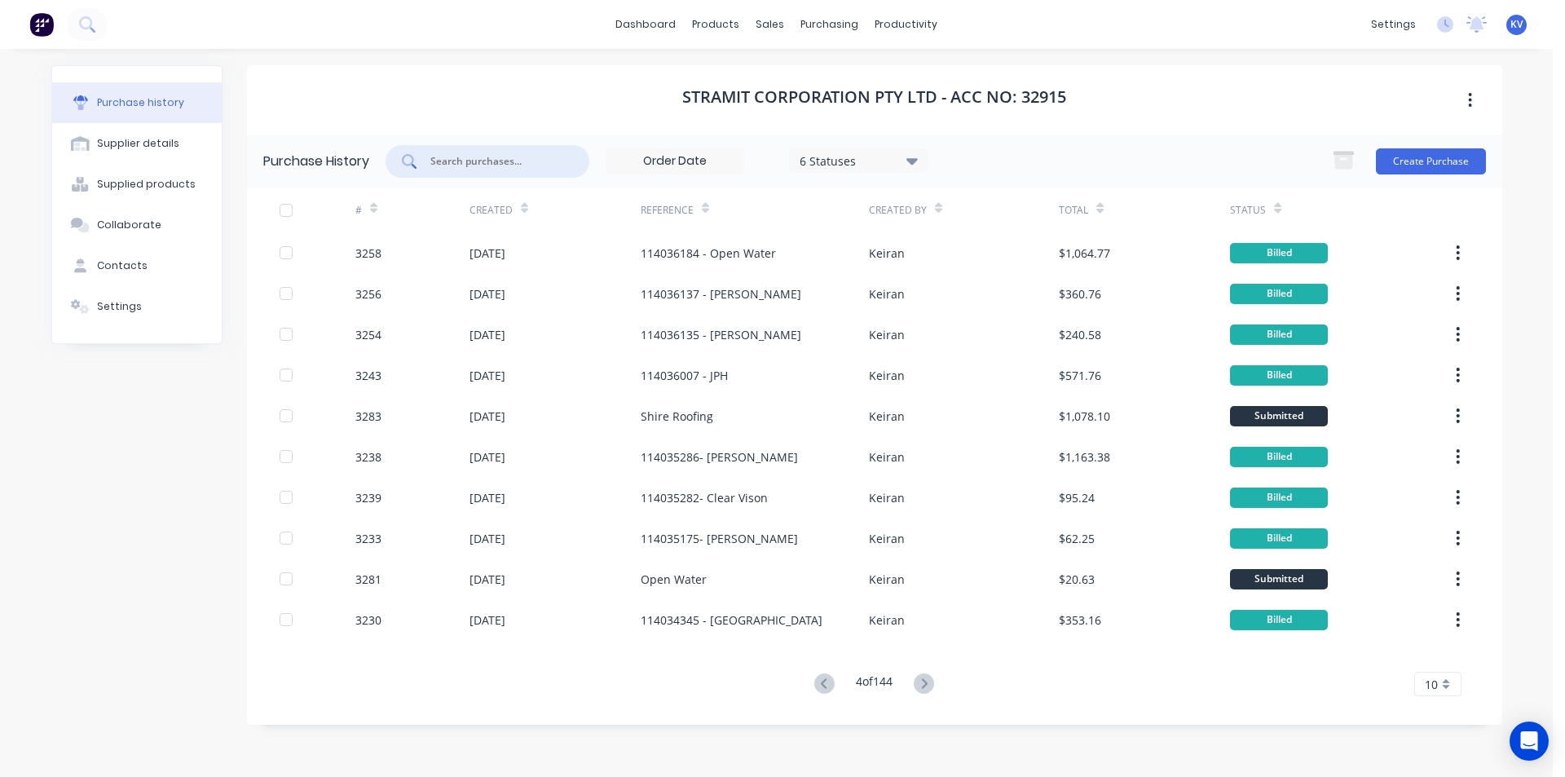
click at [461, 166] on input "text" at bounding box center [496, 161] width 135 height 16
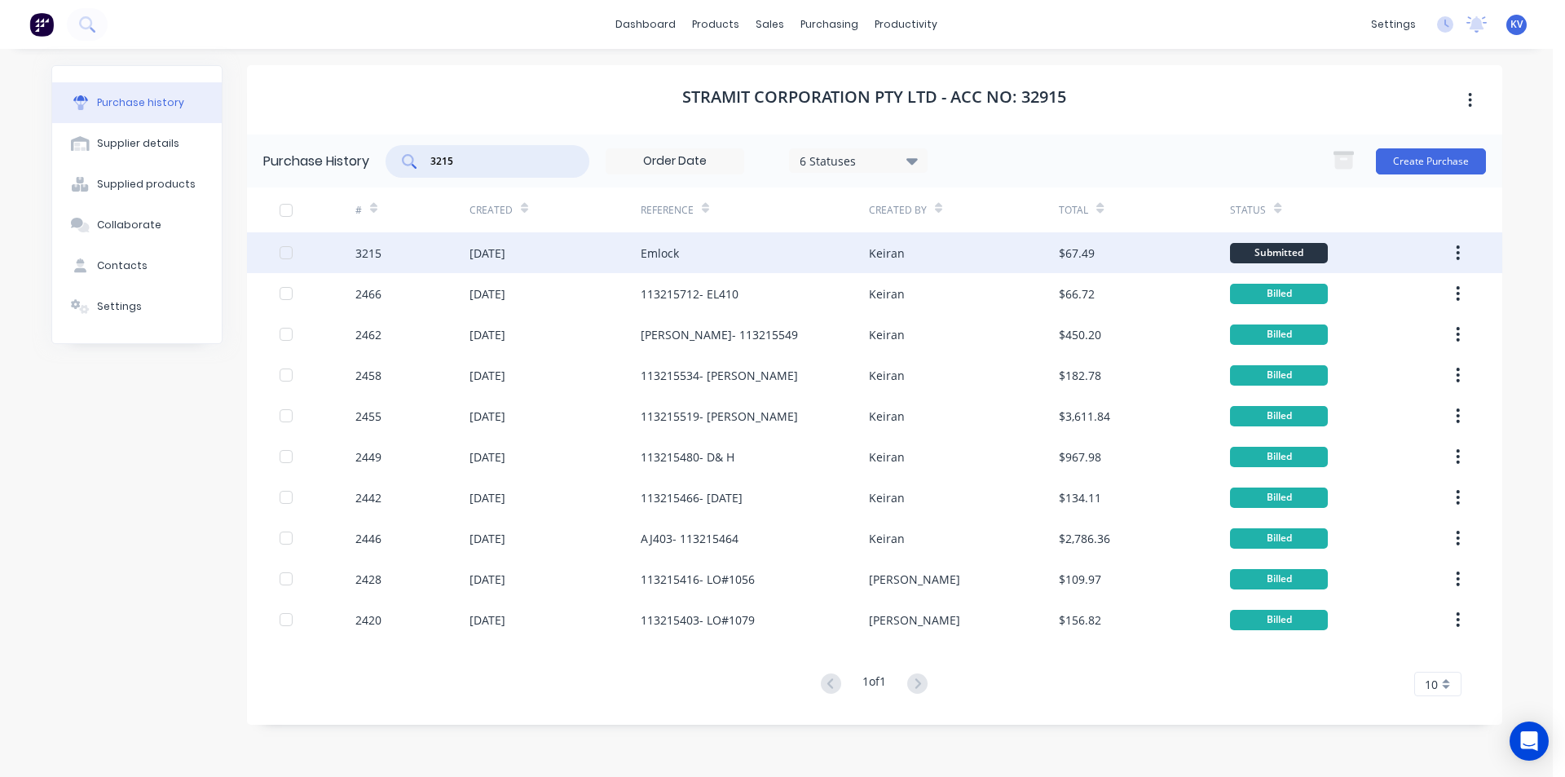
type input "3215"
click at [492, 254] on div "[DATE]" at bounding box center [488, 253] width 36 height 17
type textarea "x"
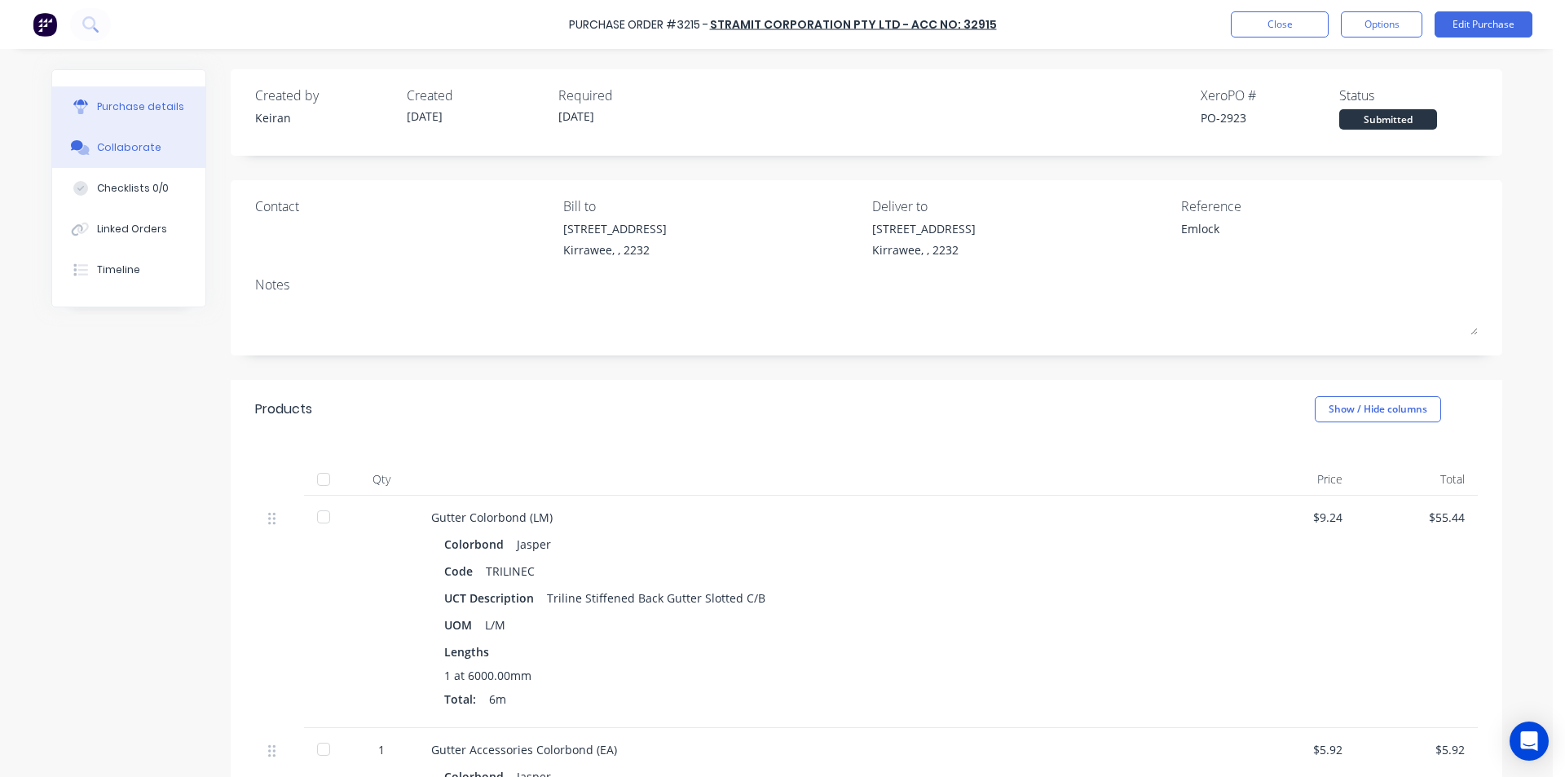
click at [163, 152] on button "Collaborate" at bounding box center [128, 147] width 153 height 41
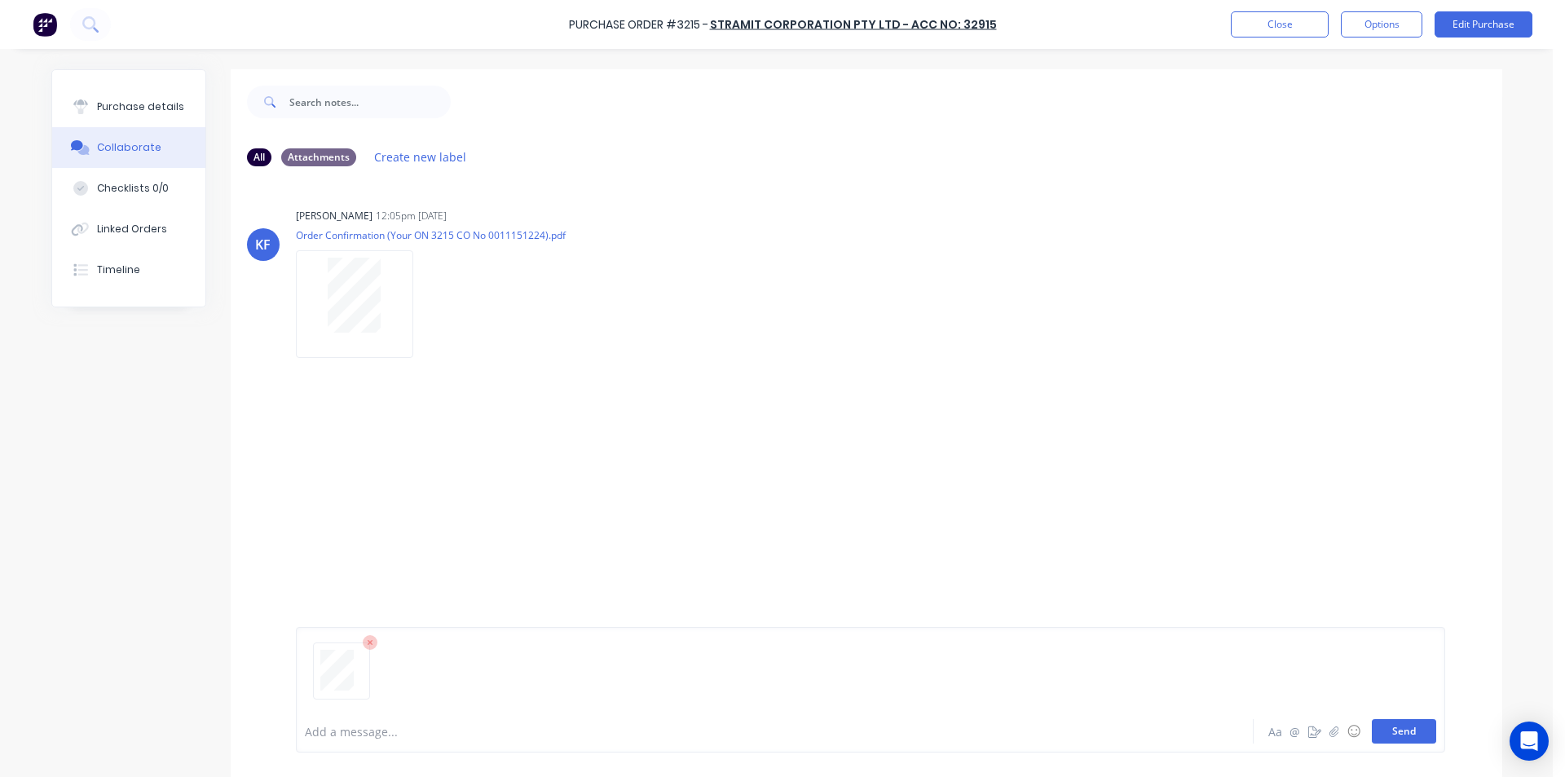
click at [1411, 736] on button "Send" at bounding box center [1404, 731] width 64 height 24
click at [1292, 30] on button "Close" at bounding box center [1280, 24] width 98 height 26
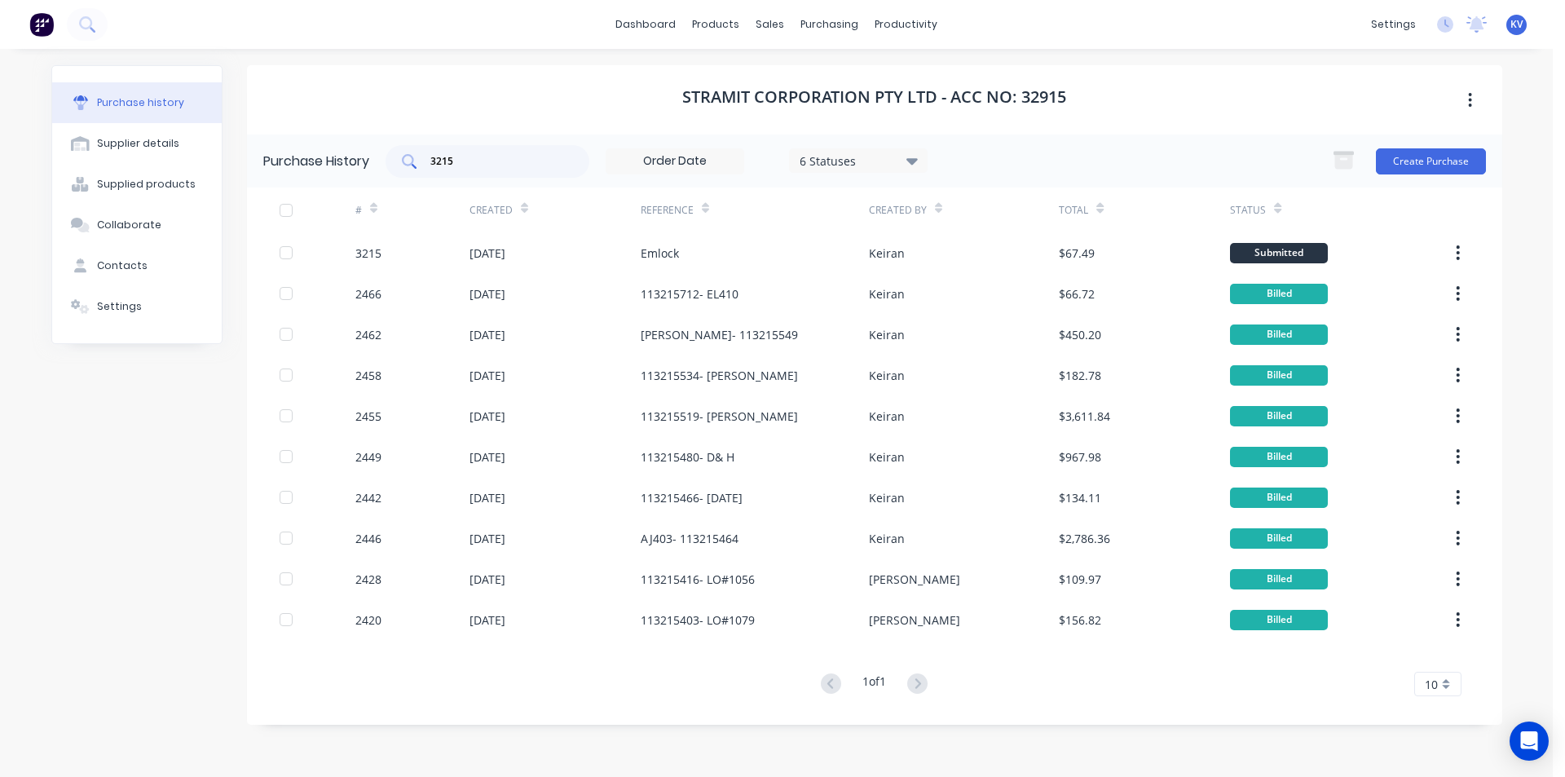
click at [512, 166] on input "3215" at bounding box center [496, 161] width 135 height 16
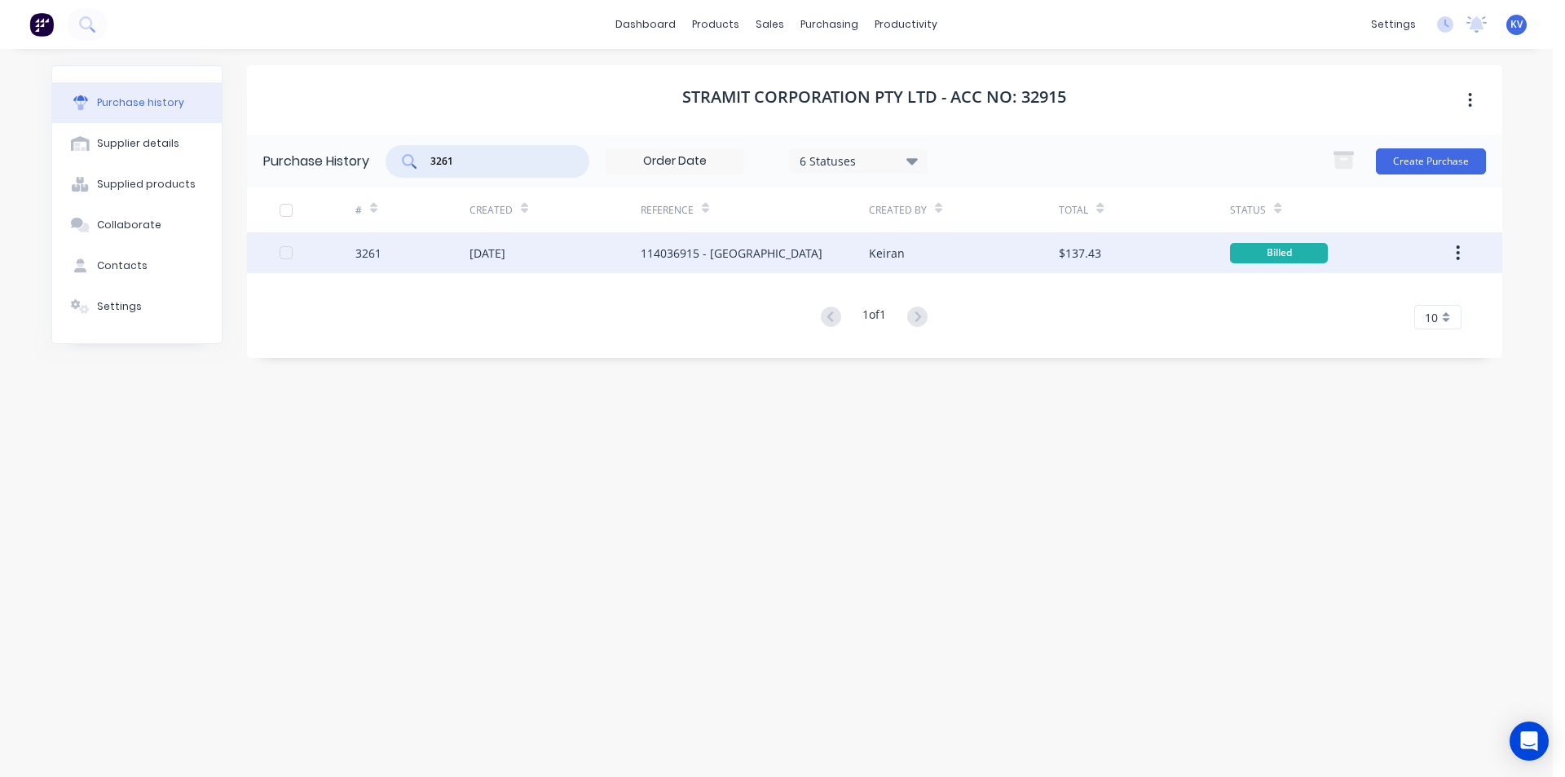
type input "3261"
click at [731, 269] on div "114036915 - [GEOGRAPHIC_DATA]" at bounding box center [755, 252] width 228 height 41
type textarea "x"
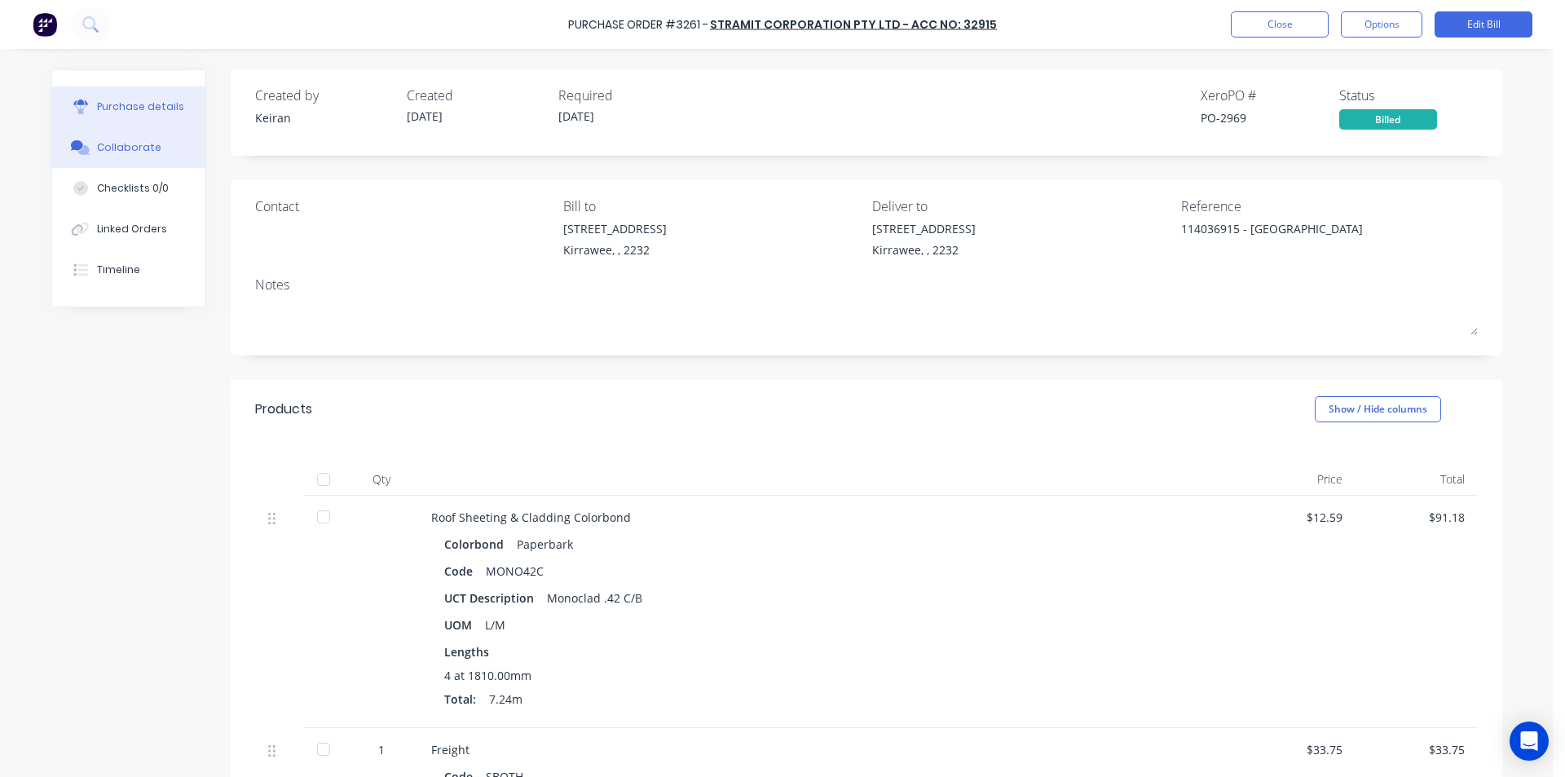
click at [124, 153] on div "Collaborate" at bounding box center [129, 147] width 64 height 15
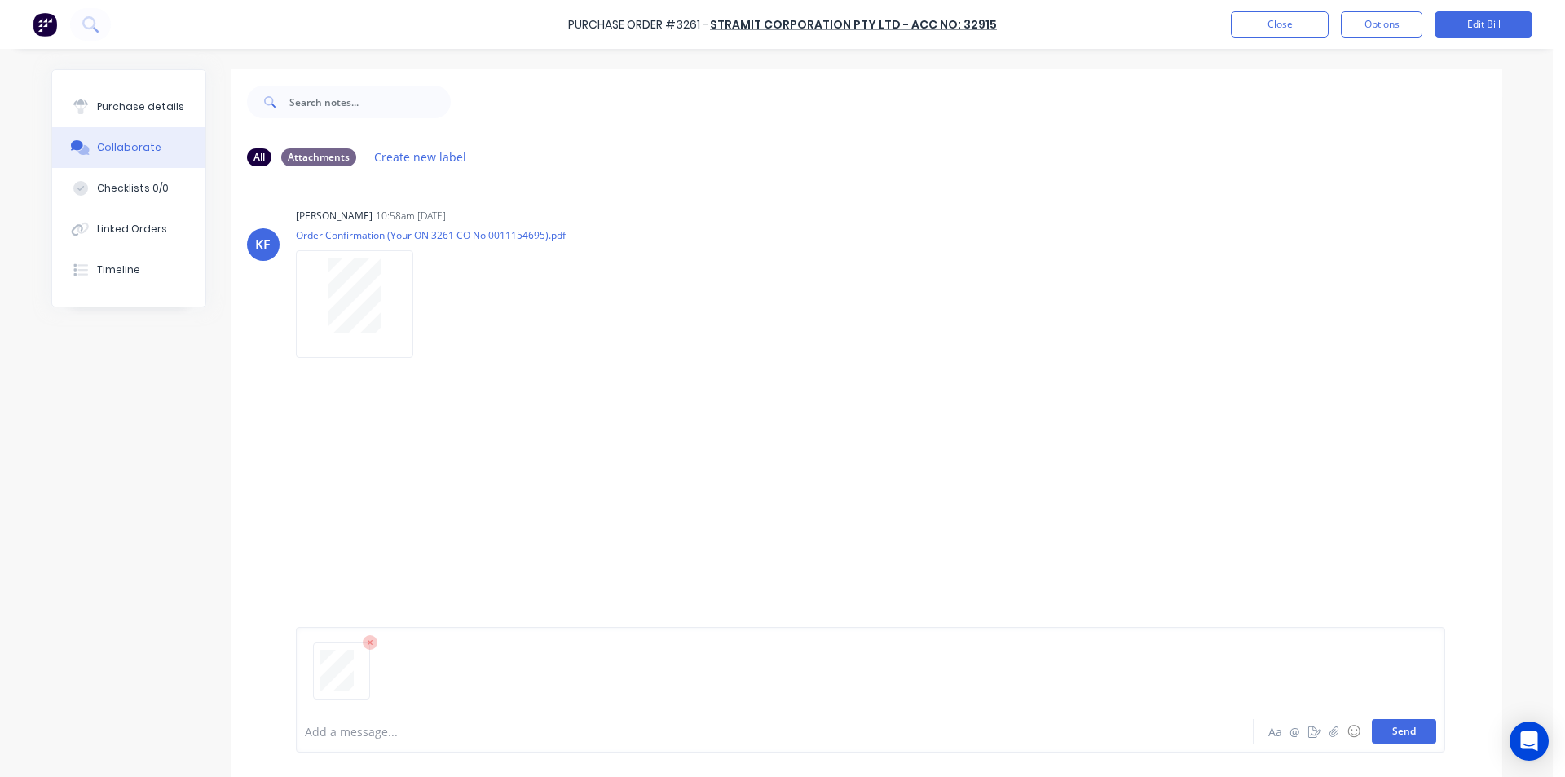
click at [1402, 737] on button "Send" at bounding box center [1404, 731] width 64 height 24
click at [1240, 27] on button "Close" at bounding box center [1280, 24] width 98 height 26
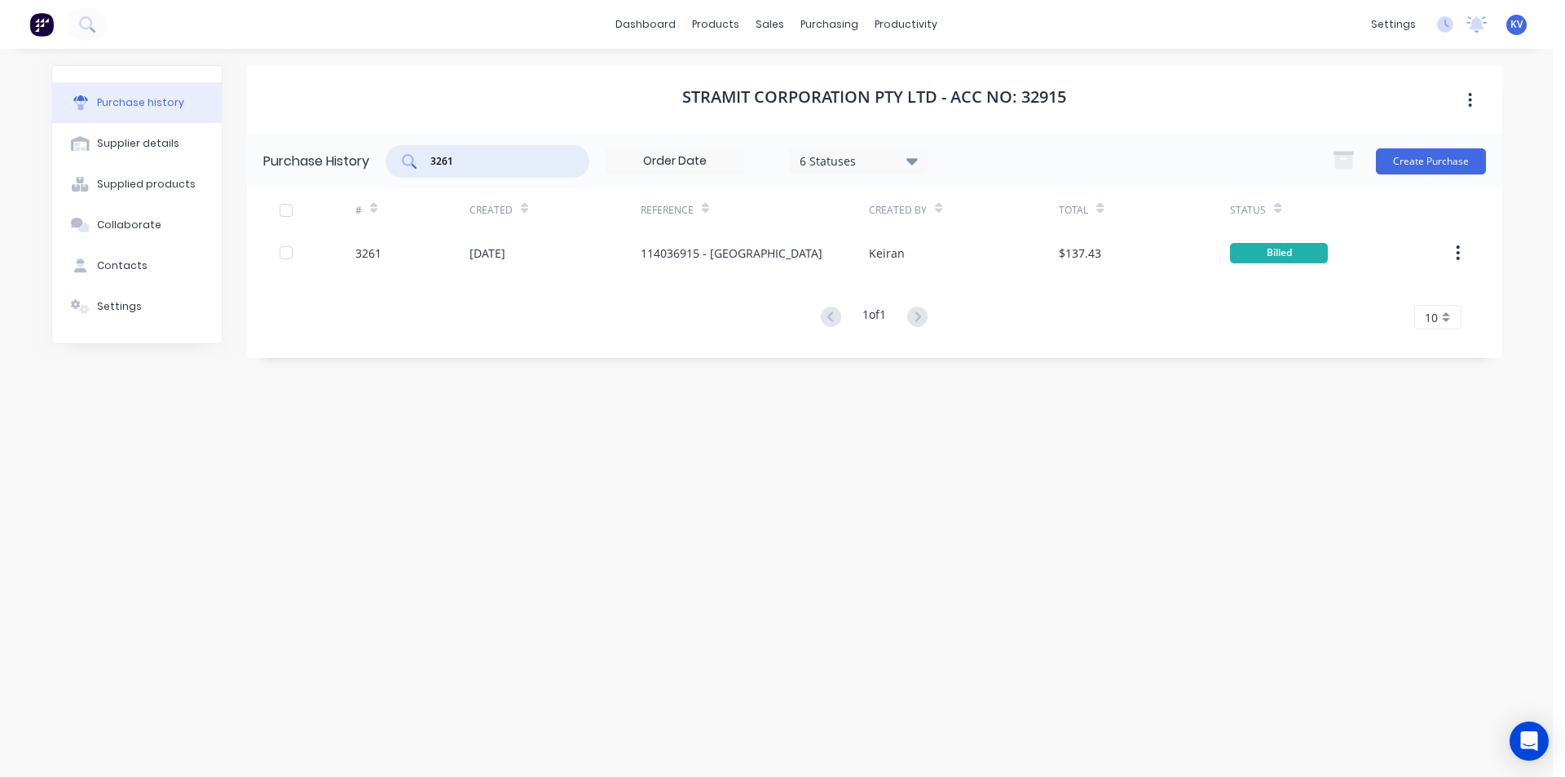
drag, startPoint x: 466, startPoint y: 164, endPoint x: 364, endPoint y: 149, distance: 103.0
click at [364, 149] on div "Purchase History 3261 6 Statuses 6 Statuses Create Purchase" at bounding box center [875, 161] width 1256 height 53
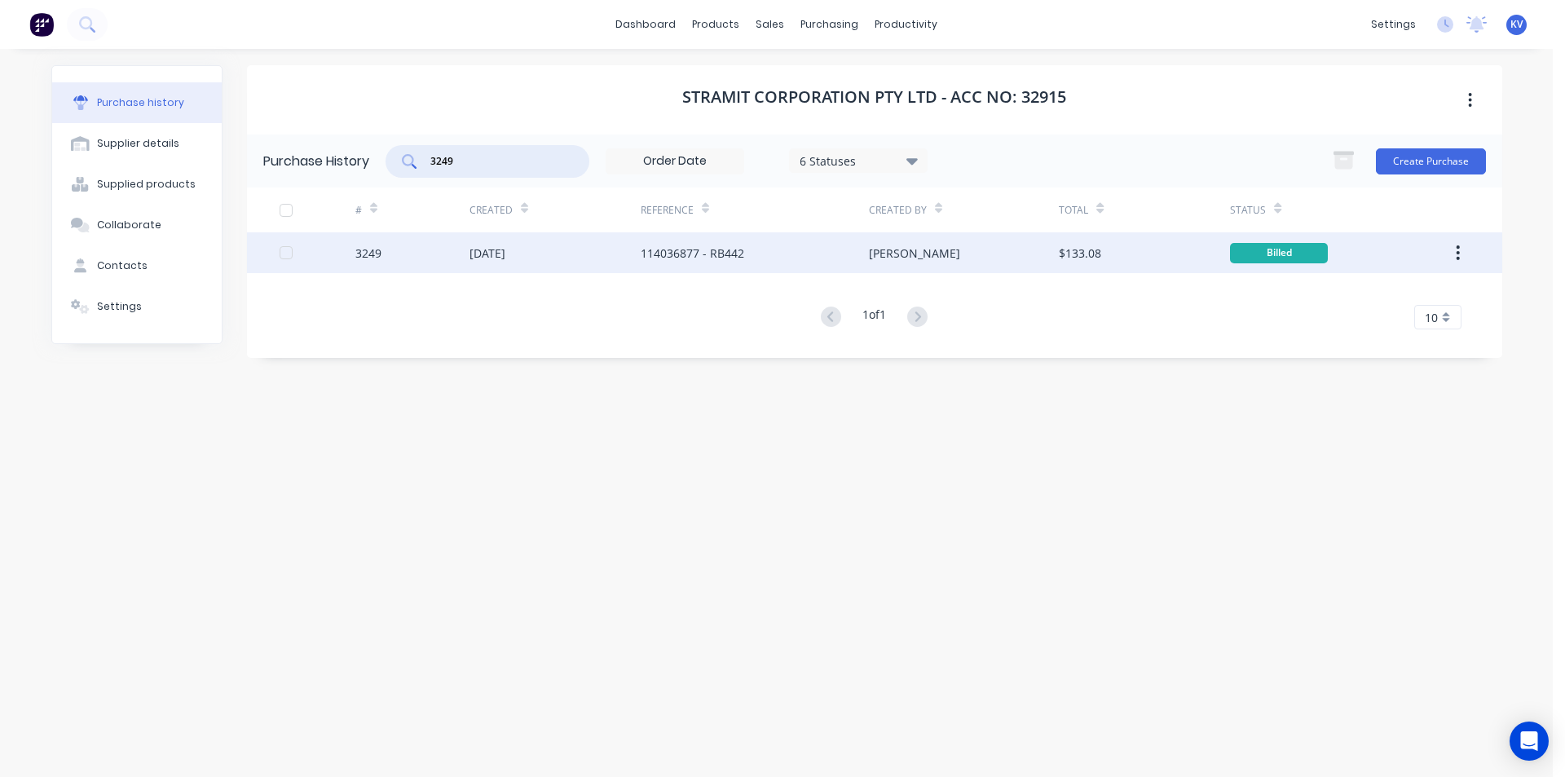
type input "3249"
click at [654, 252] on div "114036877 - RB442" at bounding box center [693, 253] width 104 height 17
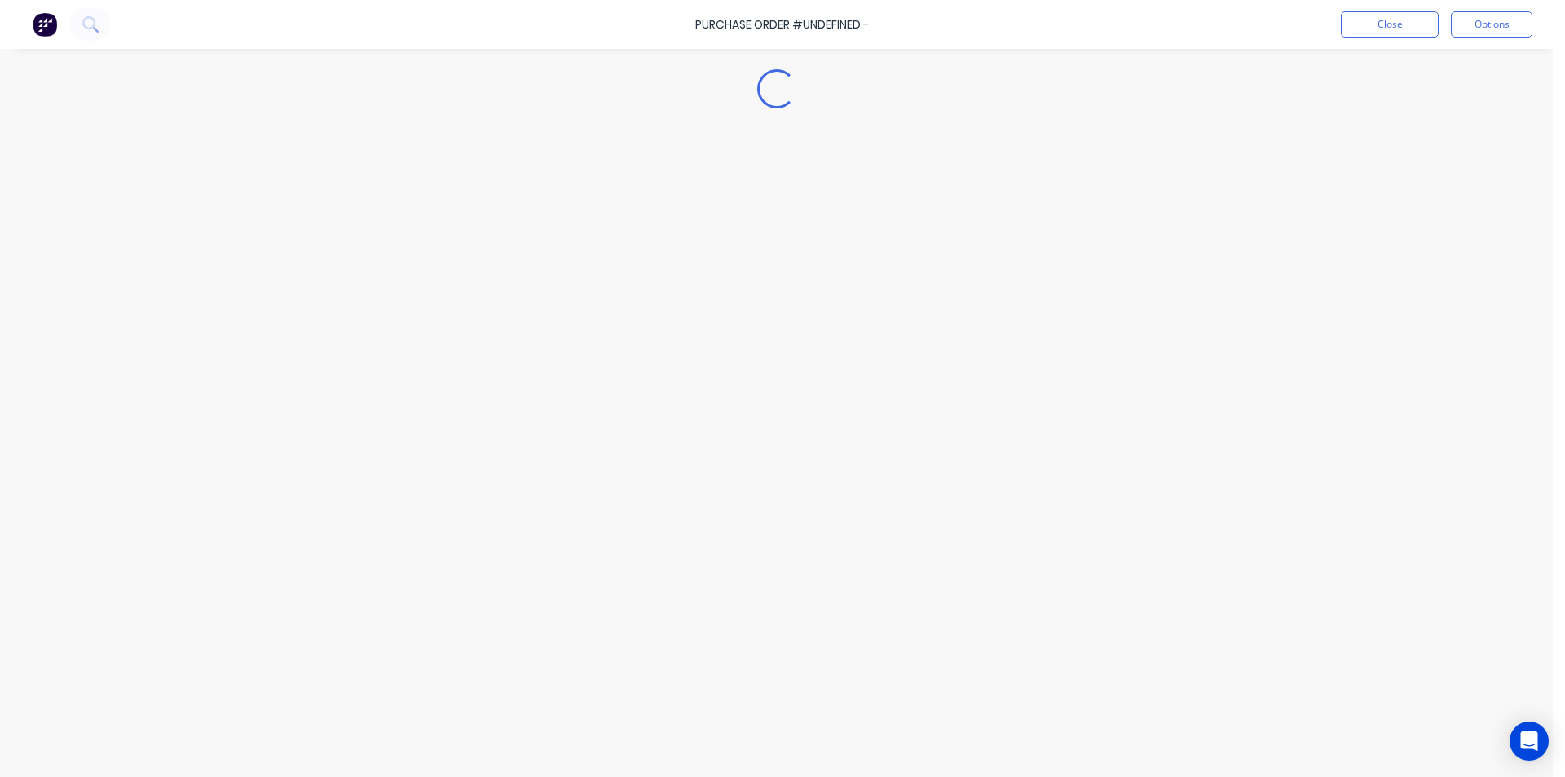
type textarea "x"
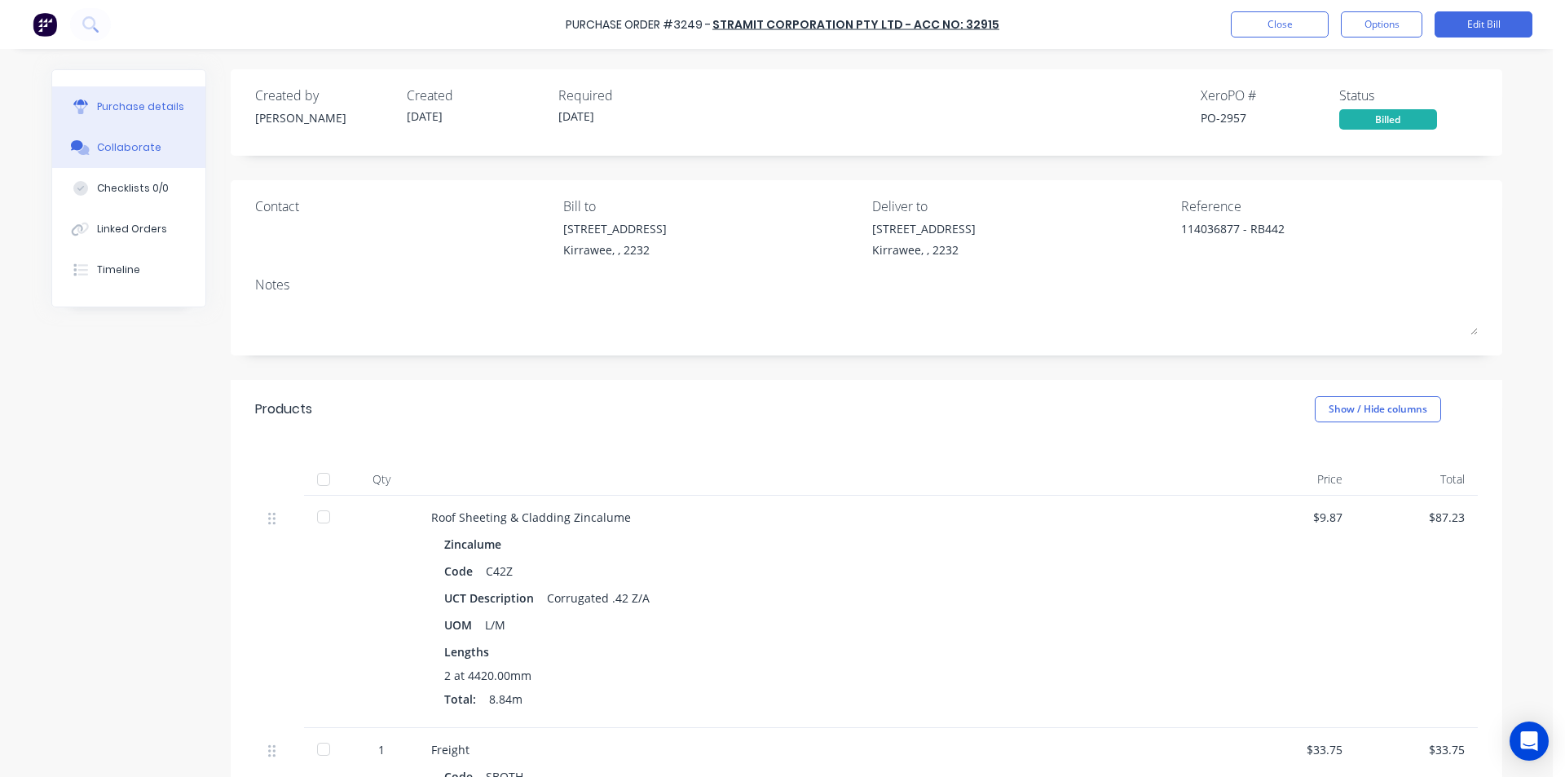
click at [97, 140] on div "Collaborate" at bounding box center [129, 147] width 64 height 15
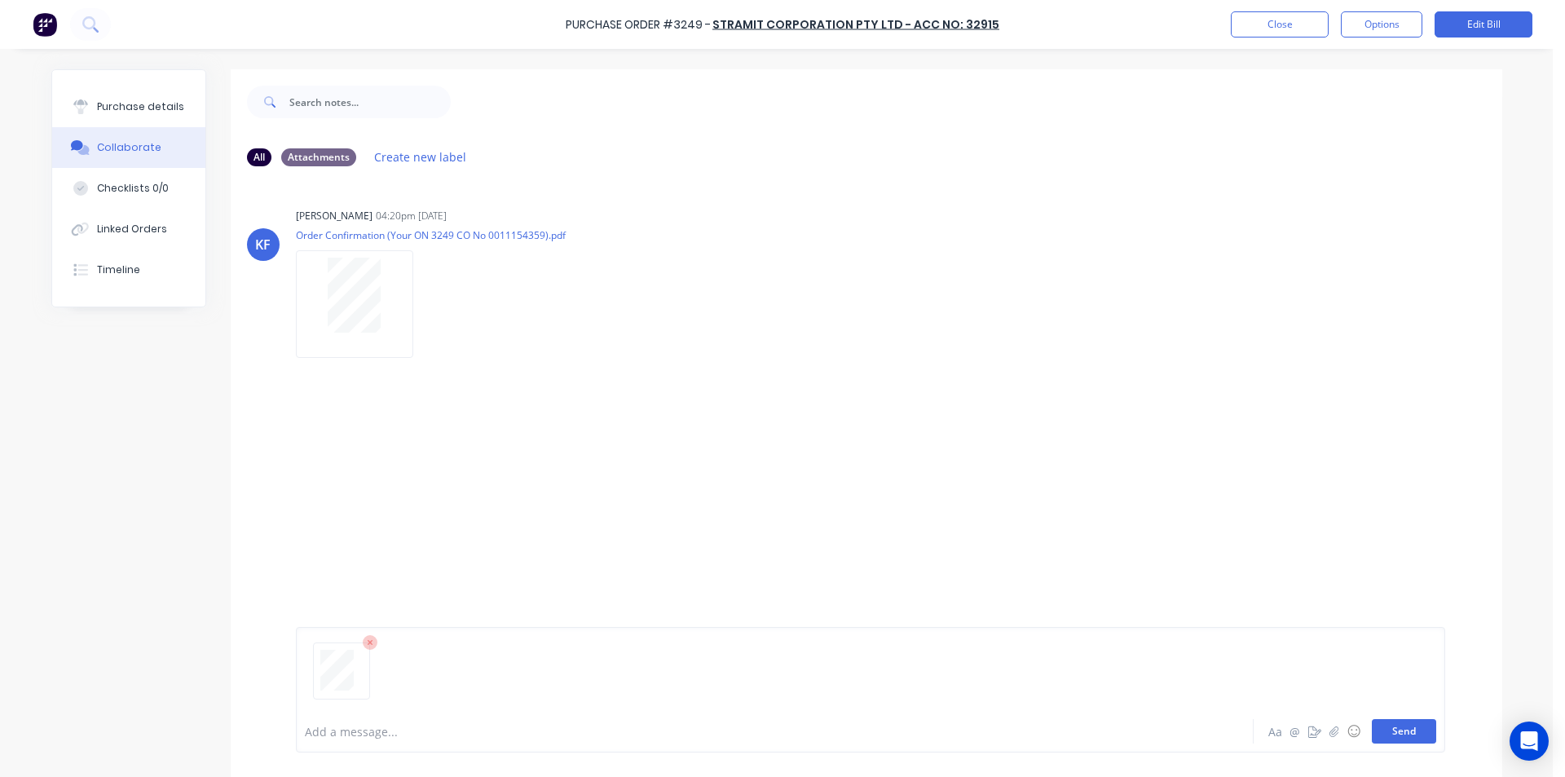
click at [1406, 725] on button "Send" at bounding box center [1404, 731] width 64 height 24
click at [1313, 27] on button "Close" at bounding box center [1280, 24] width 98 height 26
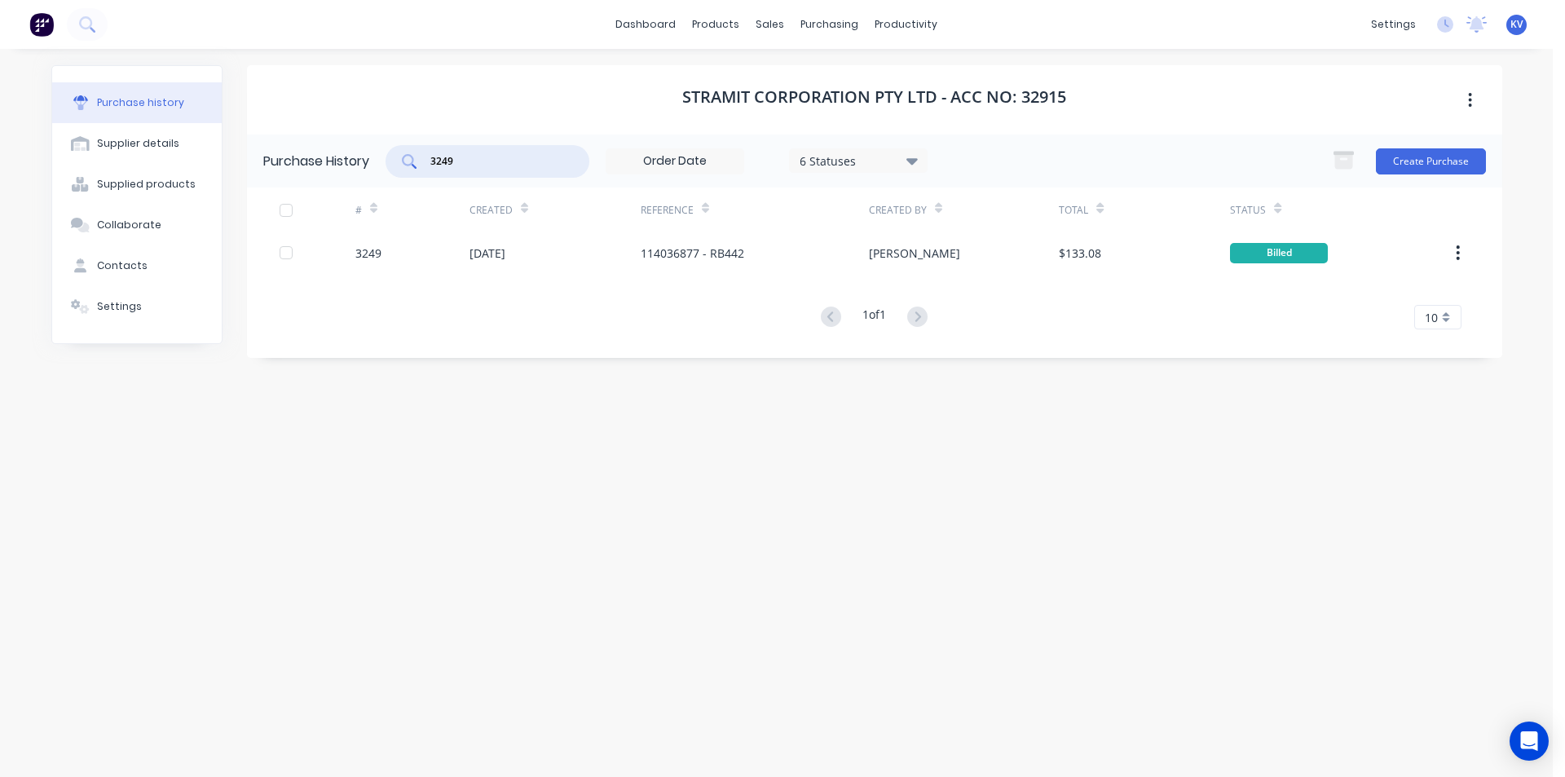
drag, startPoint x: 466, startPoint y: 157, endPoint x: 283, endPoint y: 140, distance: 184.2
click at [289, 142] on div "Purchase History 3249 6 Statuses 6 Statuses Create Purchase" at bounding box center [875, 161] width 1256 height 53
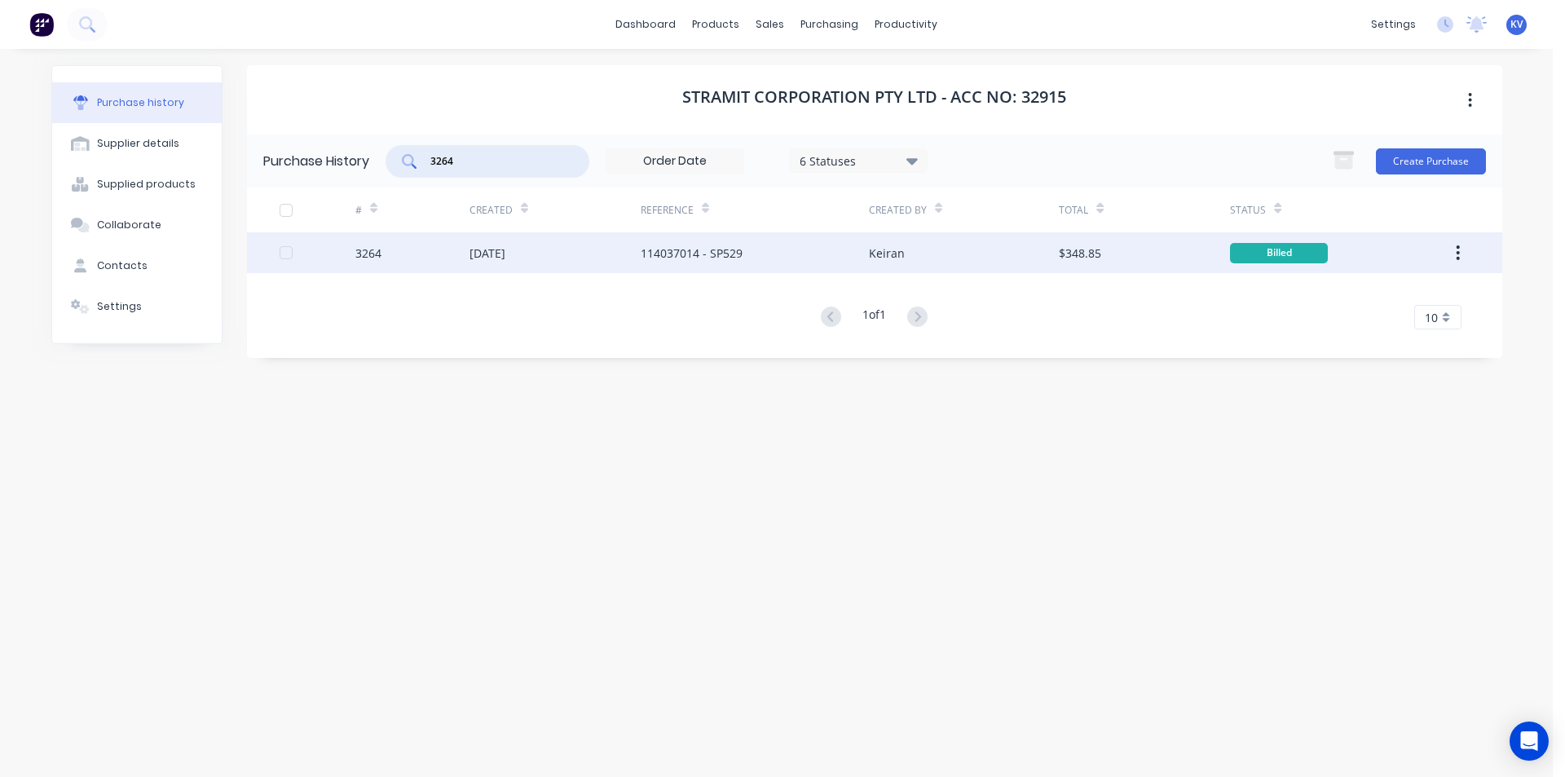
type input "3264"
click at [506, 261] on div "[DATE]" at bounding box center [488, 253] width 36 height 17
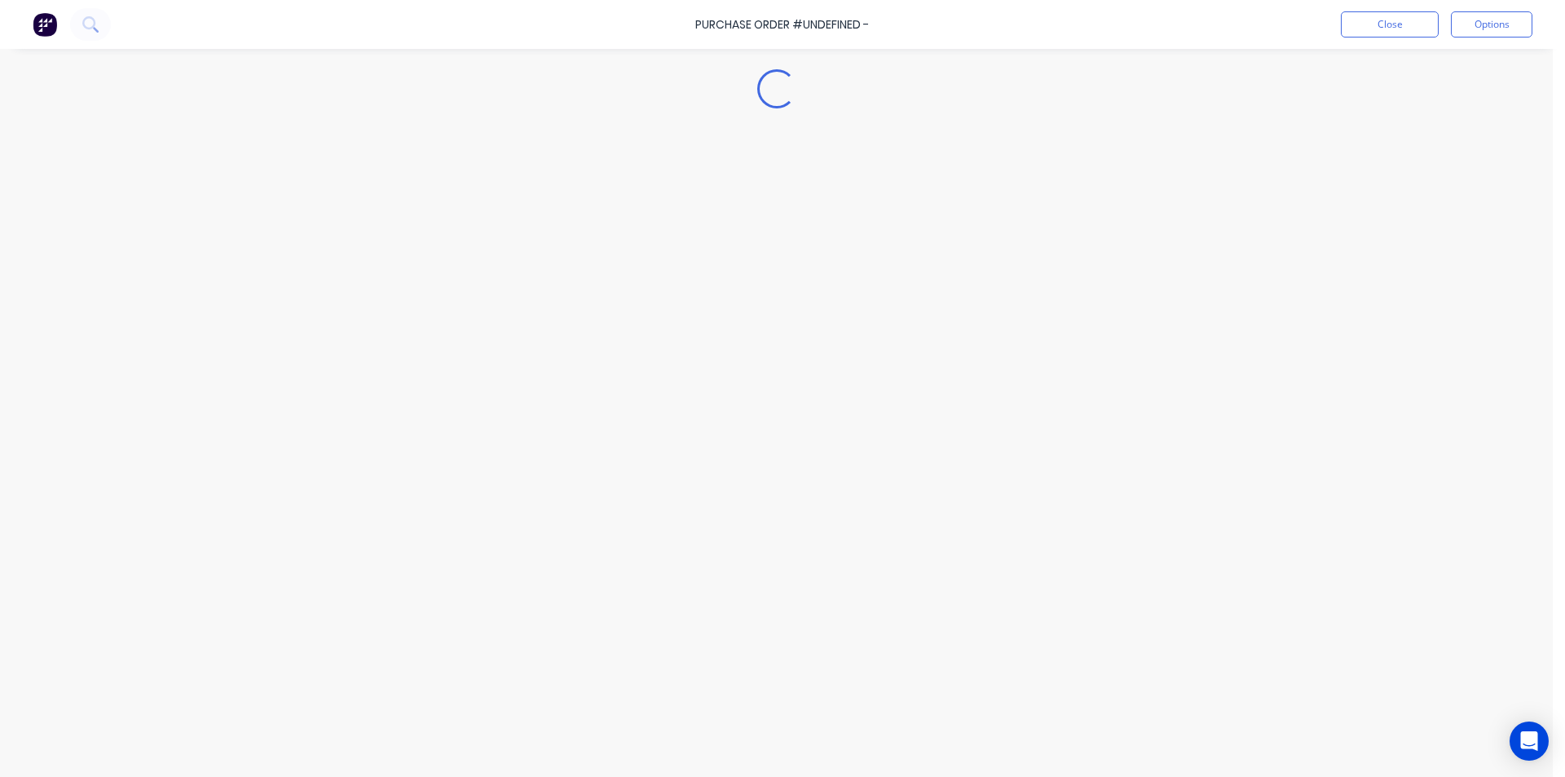
type textarea "x"
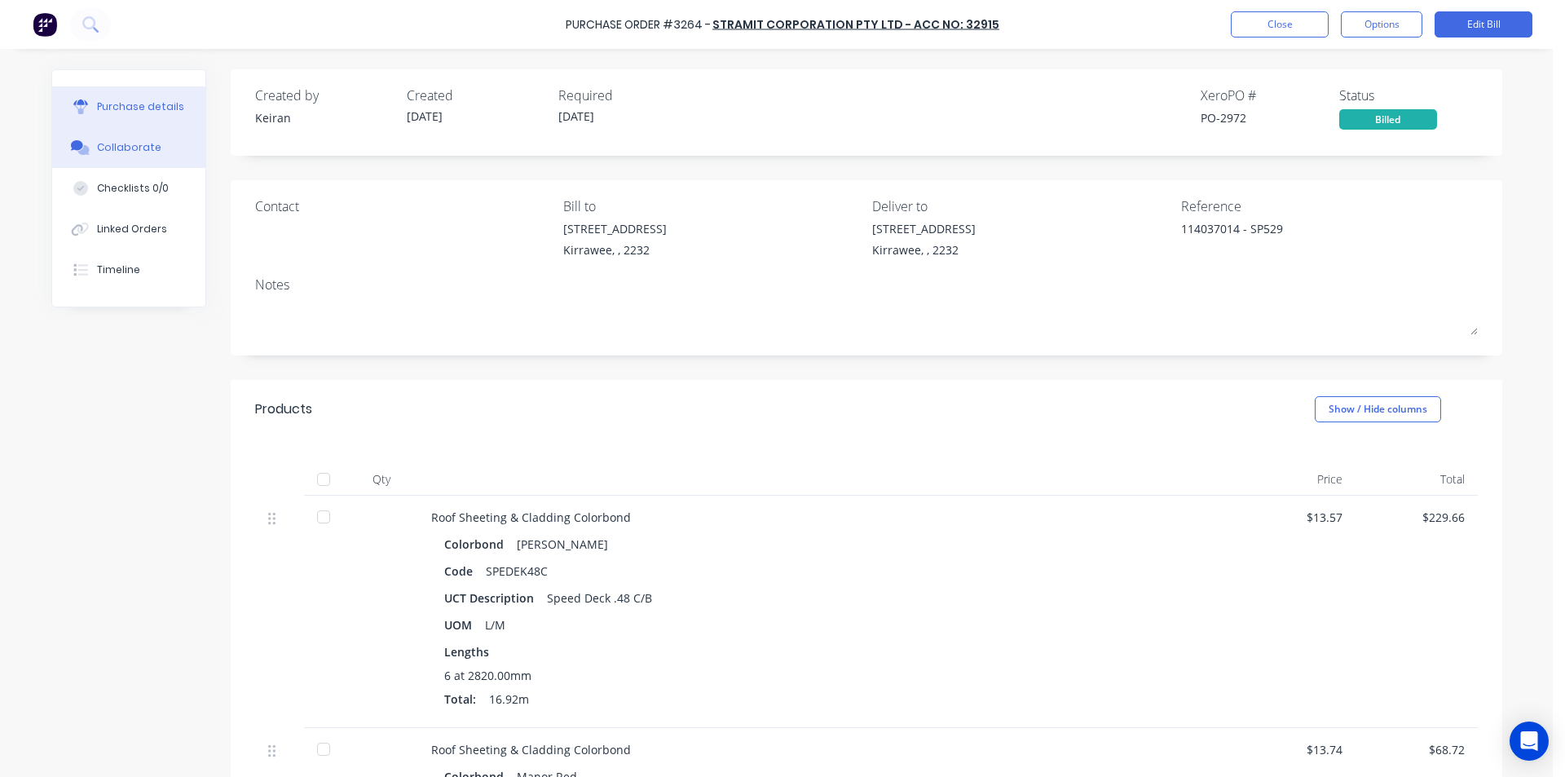
click at [117, 149] on div "Collaborate" at bounding box center [129, 147] width 64 height 15
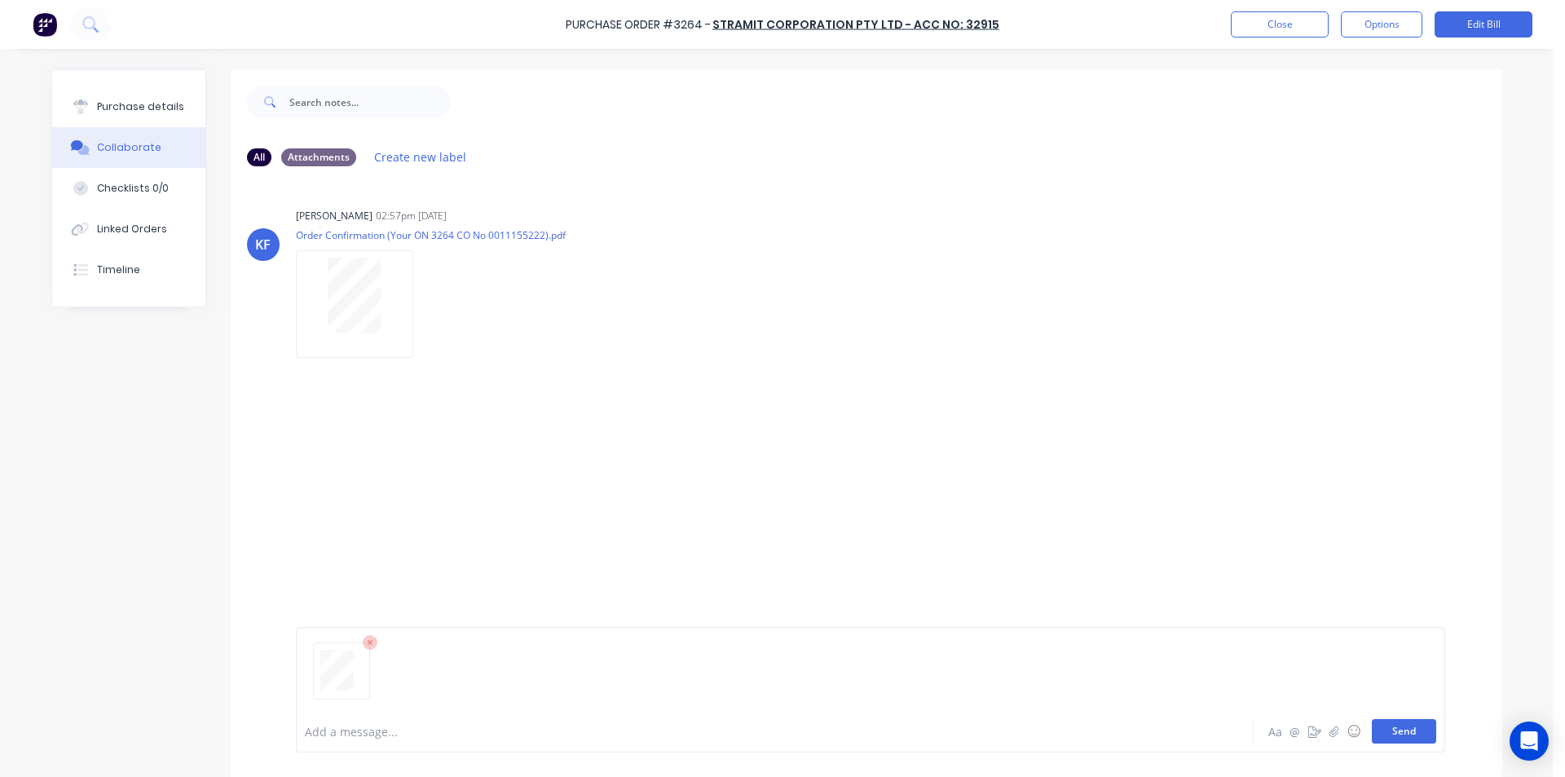
click at [1392, 729] on button "Send" at bounding box center [1404, 731] width 64 height 24
click at [1238, 20] on button "Close" at bounding box center [1280, 24] width 98 height 26
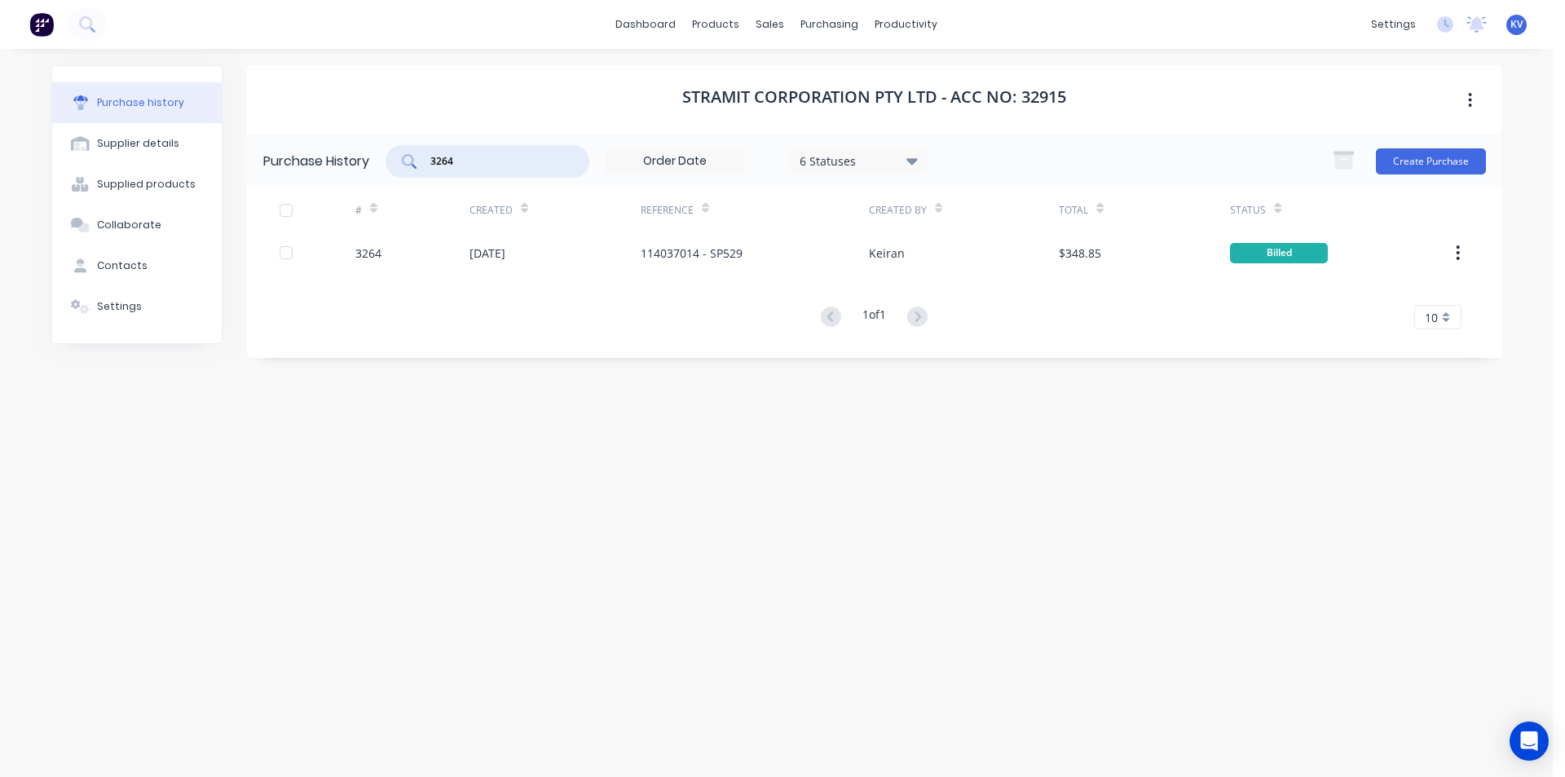
drag, startPoint x: 369, startPoint y: 146, endPoint x: 331, endPoint y: 145, distance: 38.3
click at [331, 145] on div "Purchase History 3264 6 Statuses 6 Statuses Create Purchase" at bounding box center [875, 161] width 1256 height 53
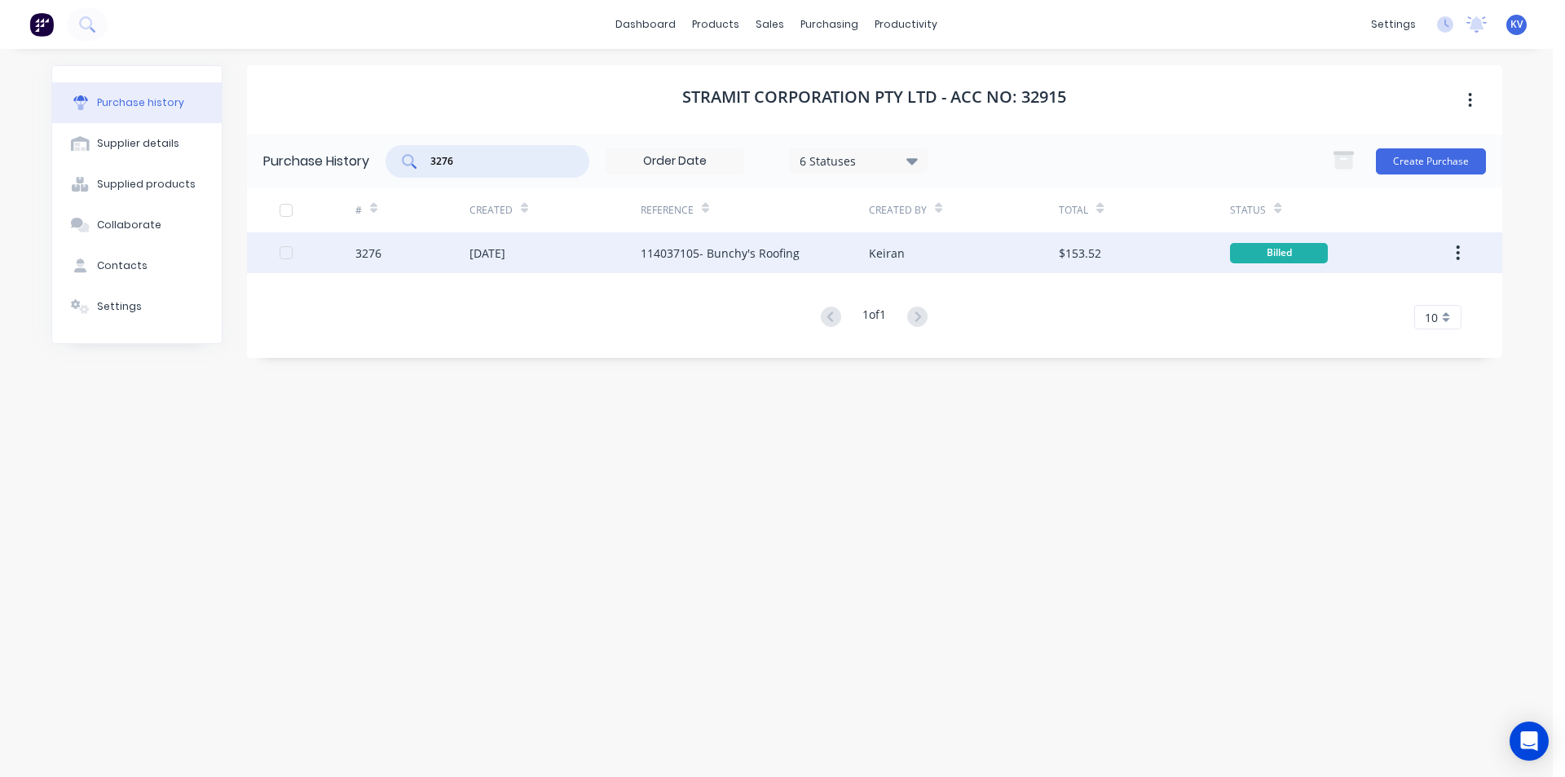
type input "3276"
click at [494, 257] on div "[DATE]" at bounding box center [488, 253] width 36 height 17
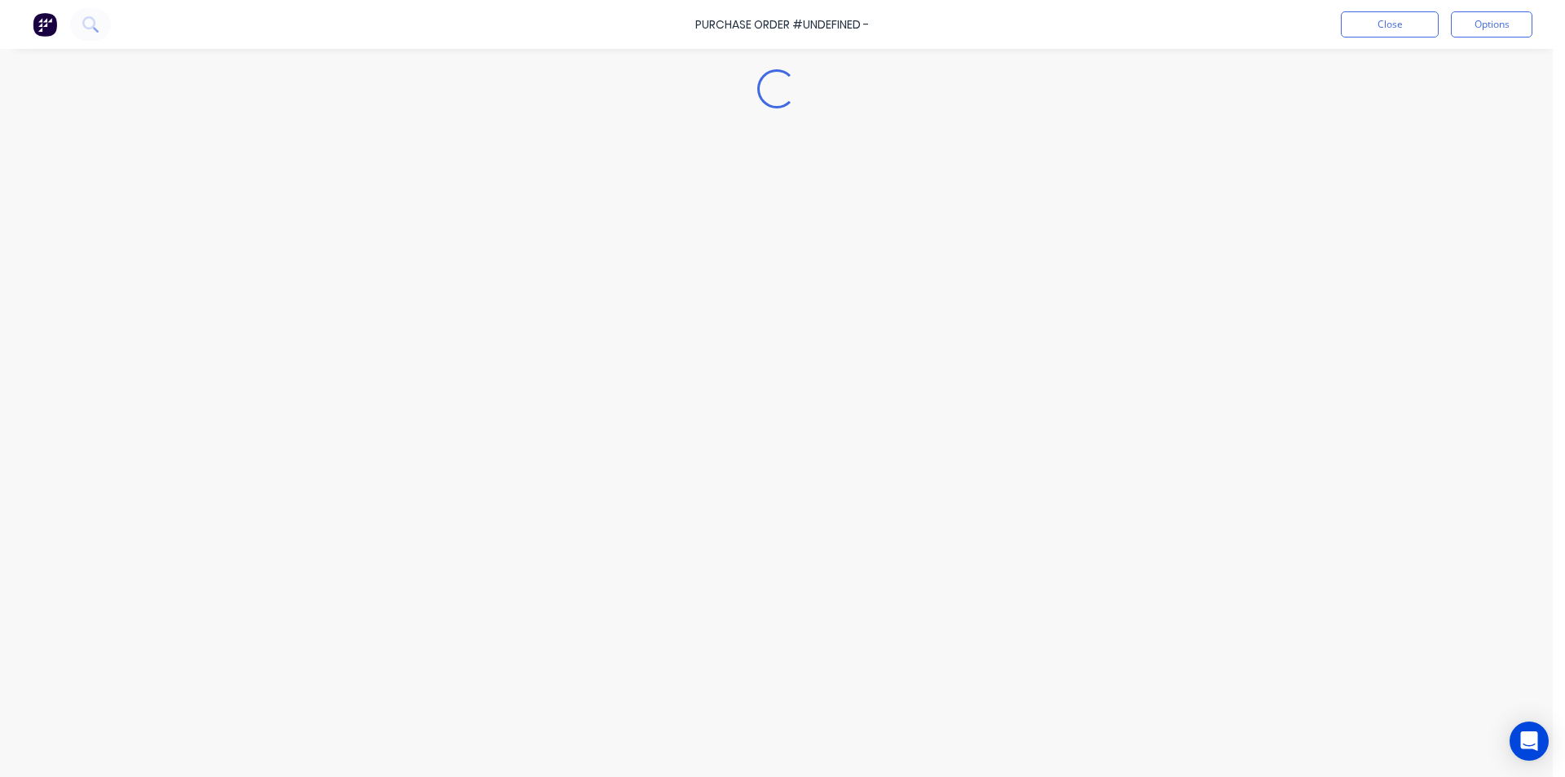
type textarea "x"
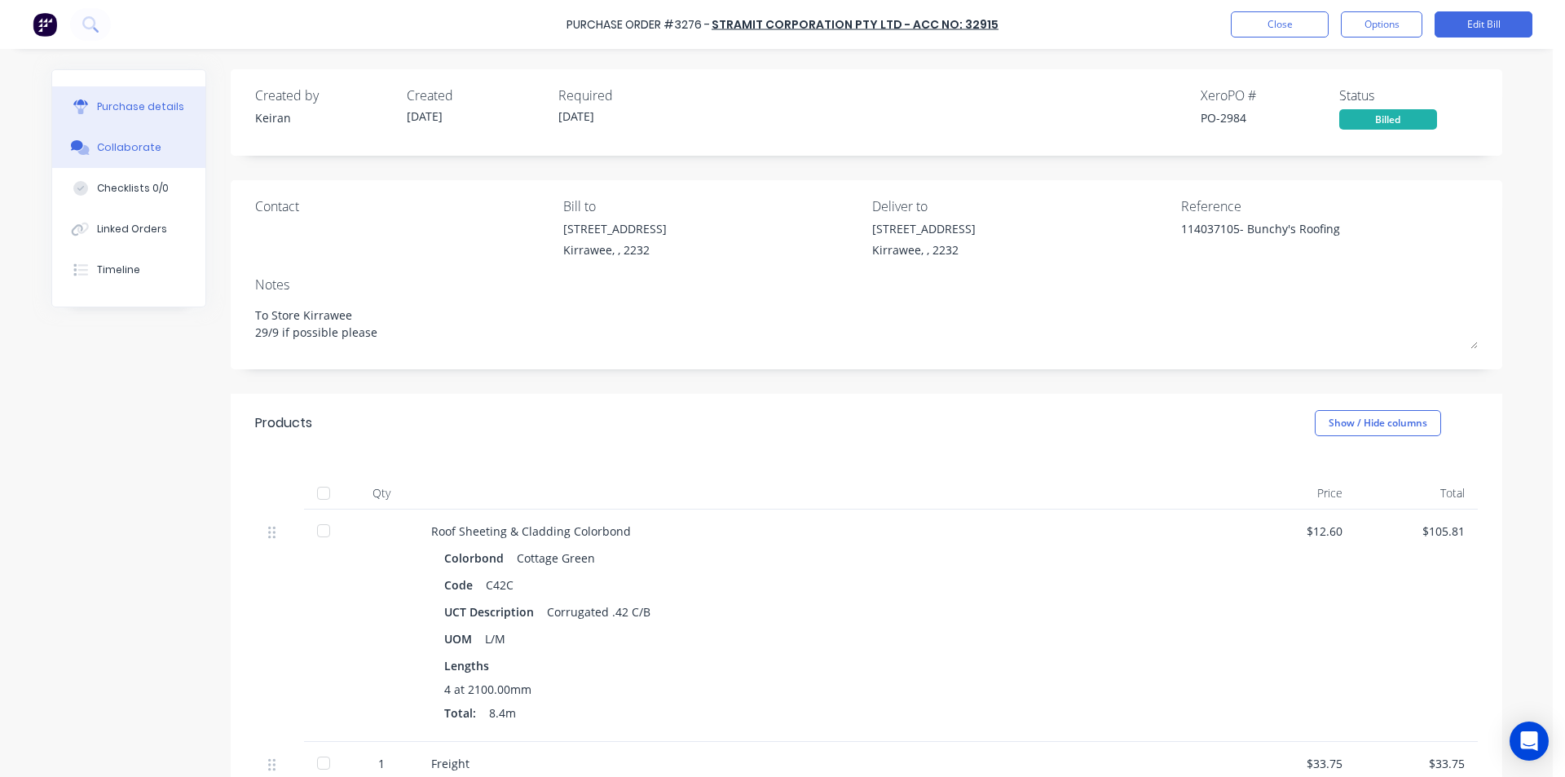
click at [139, 152] on div "Collaborate" at bounding box center [129, 147] width 64 height 15
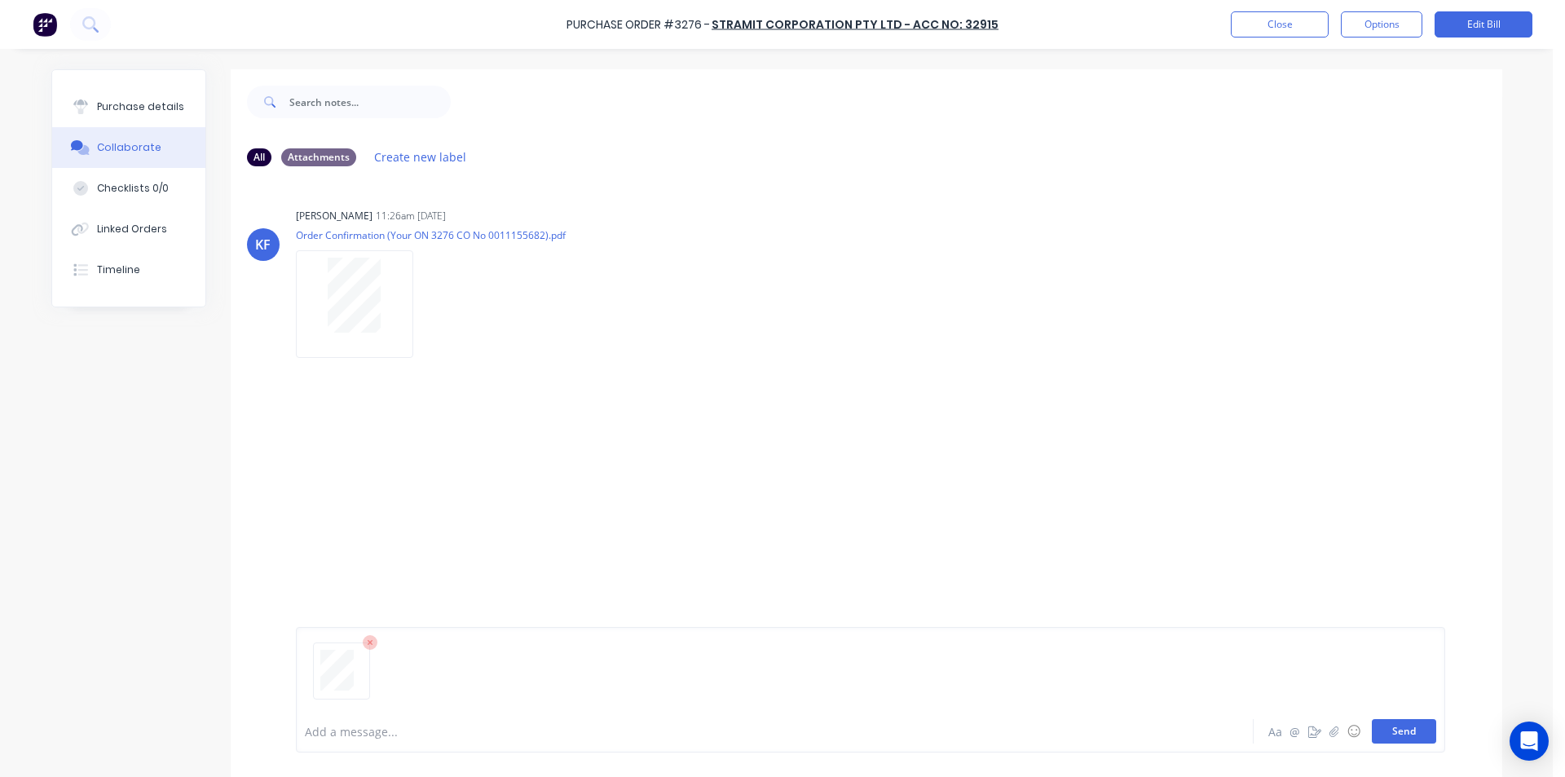
click at [1389, 727] on button "Send" at bounding box center [1404, 731] width 64 height 24
click at [1276, 29] on button "Close" at bounding box center [1280, 24] width 98 height 26
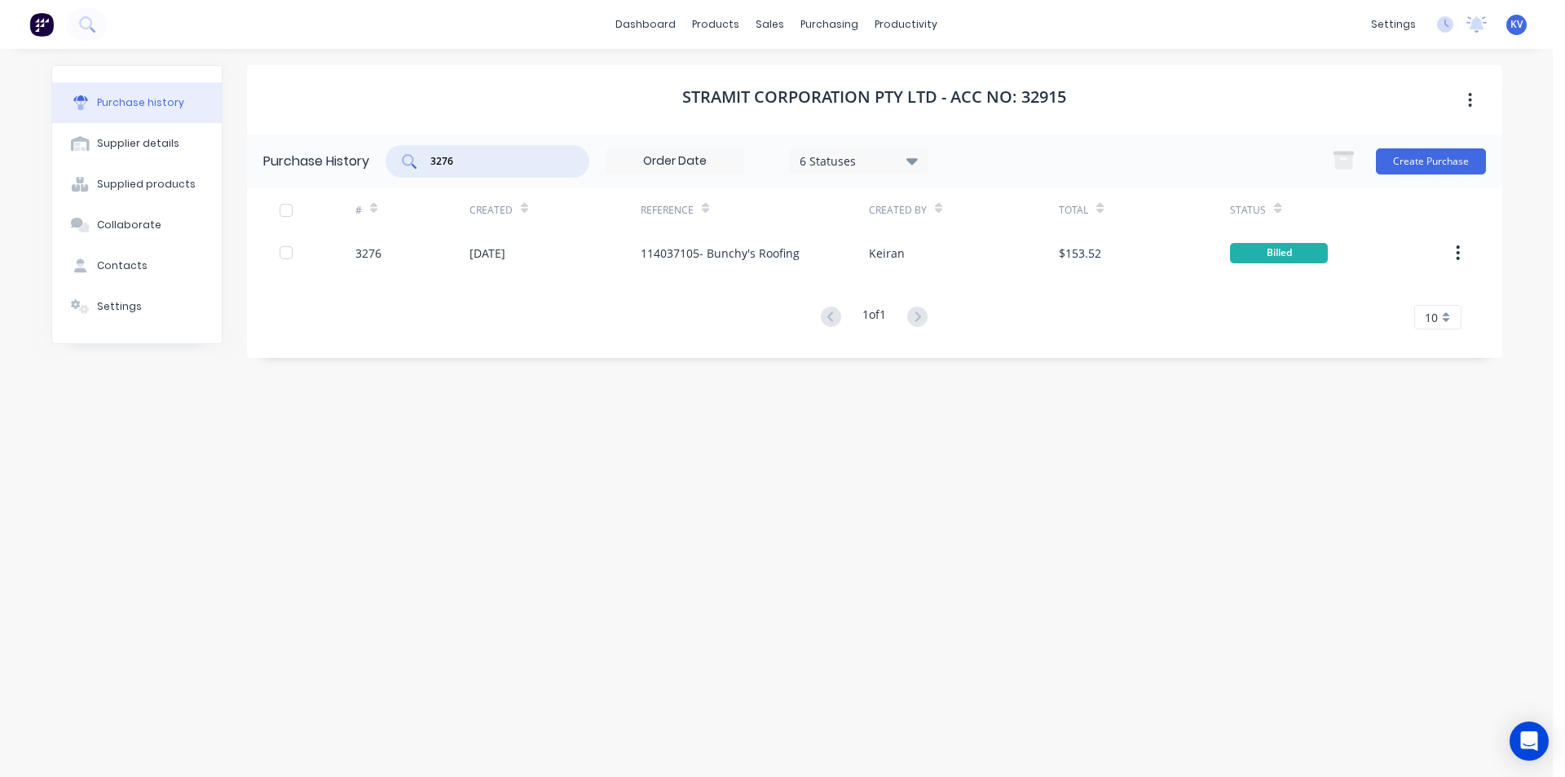
drag, startPoint x: 492, startPoint y: 164, endPoint x: 301, endPoint y: 132, distance: 193.4
click at [302, 132] on div "Stramit Corporation Pty Ltd - Acc No: 32915 Purchase History 3276 6 Statuses 6 …" at bounding box center [875, 211] width 1256 height 293
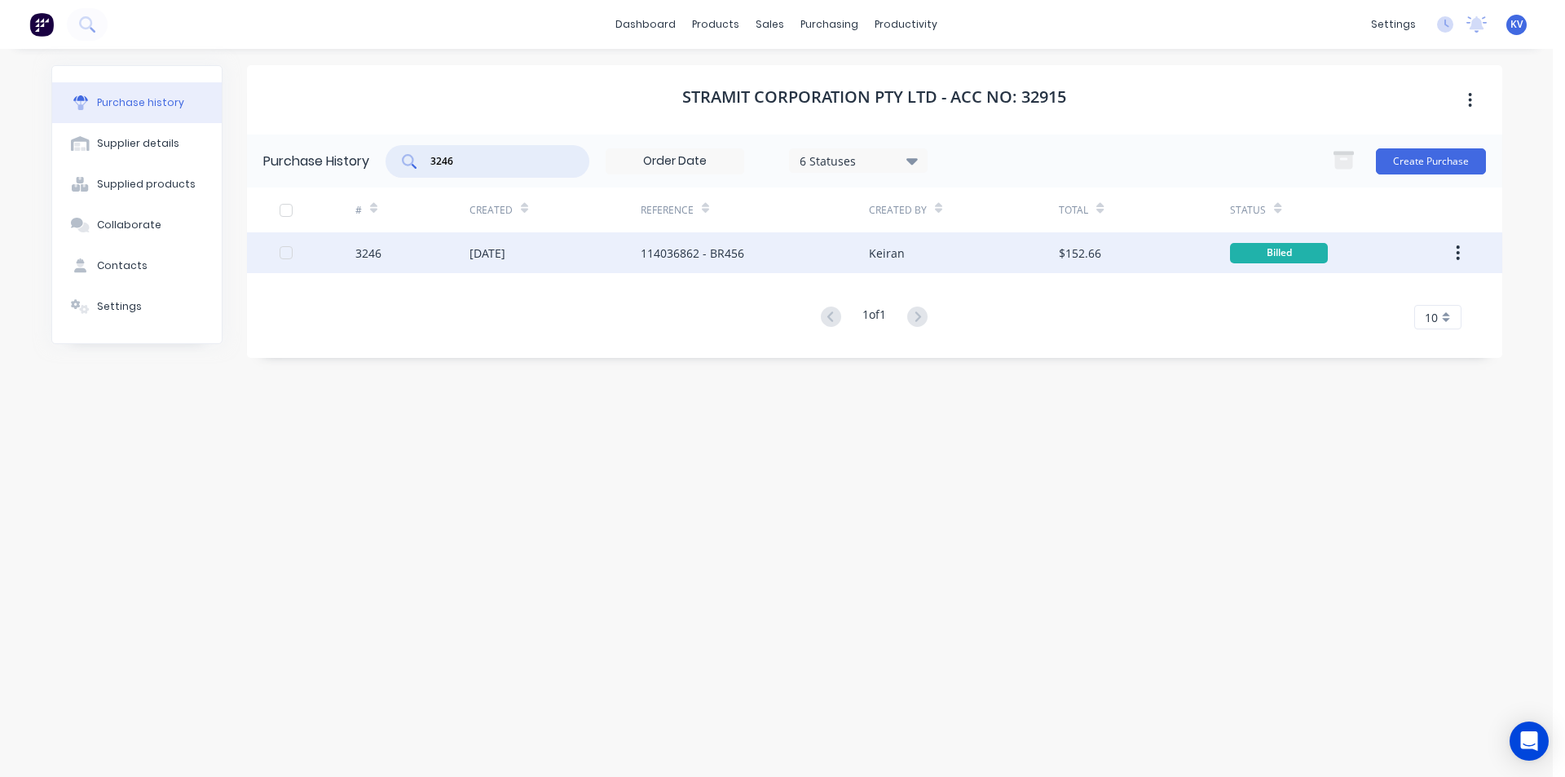
type input "3246"
click at [525, 239] on div "[DATE]" at bounding box center [555, 252] width 171 height 41
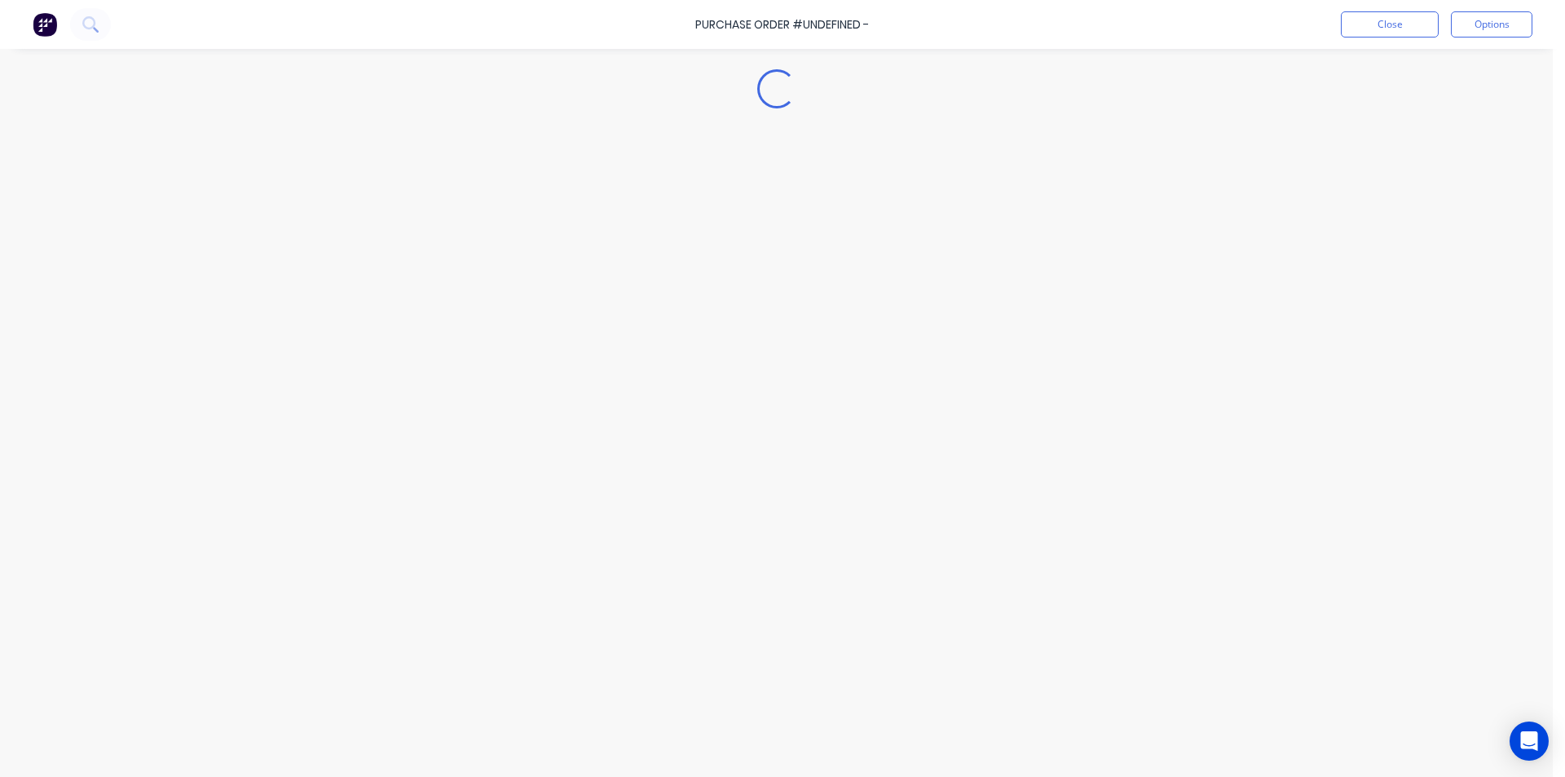
type textarea "x"
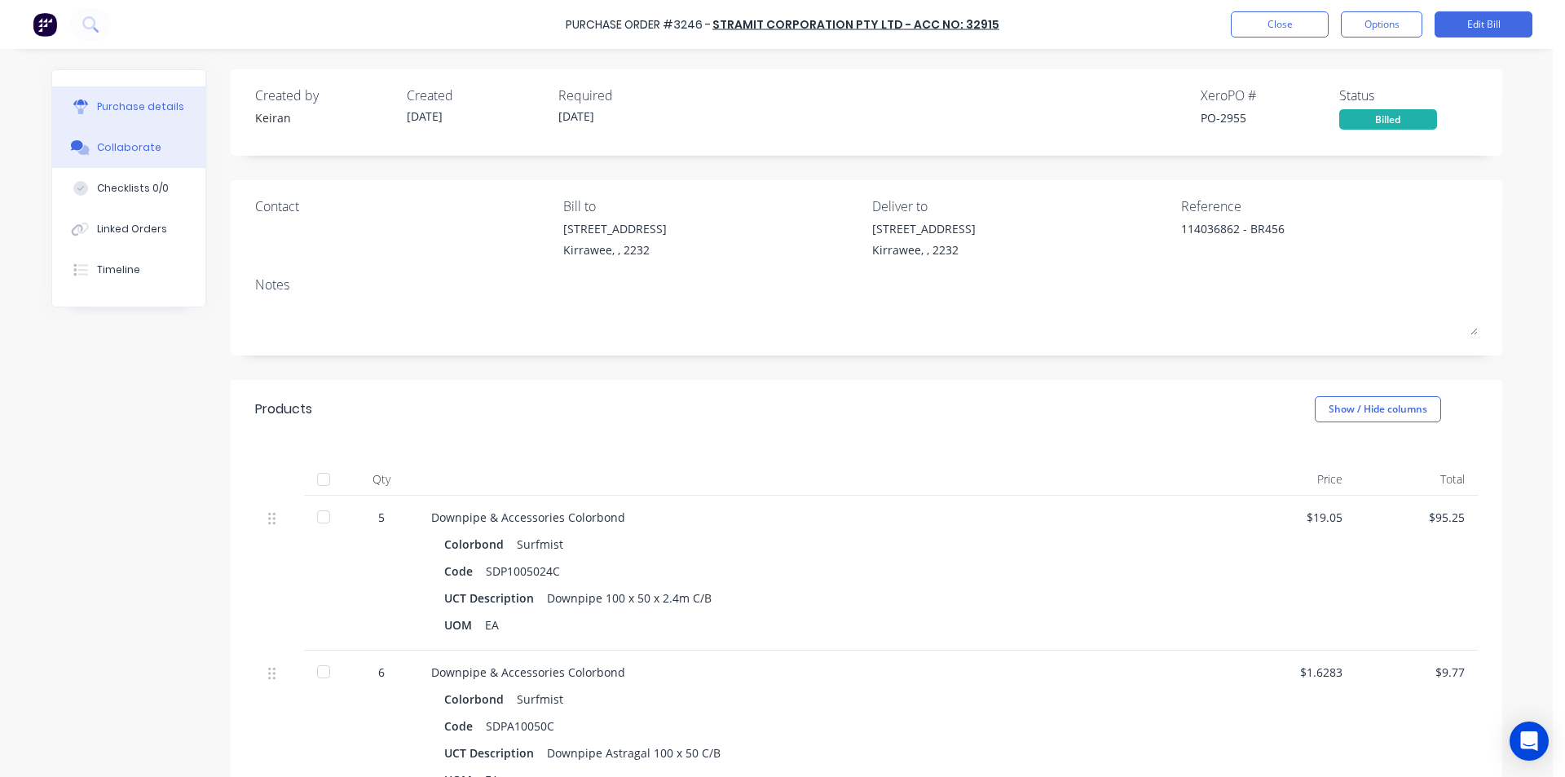
click at [108, 137] on button "Collaborate" at bounding box center [128, 147] width 153 height 41
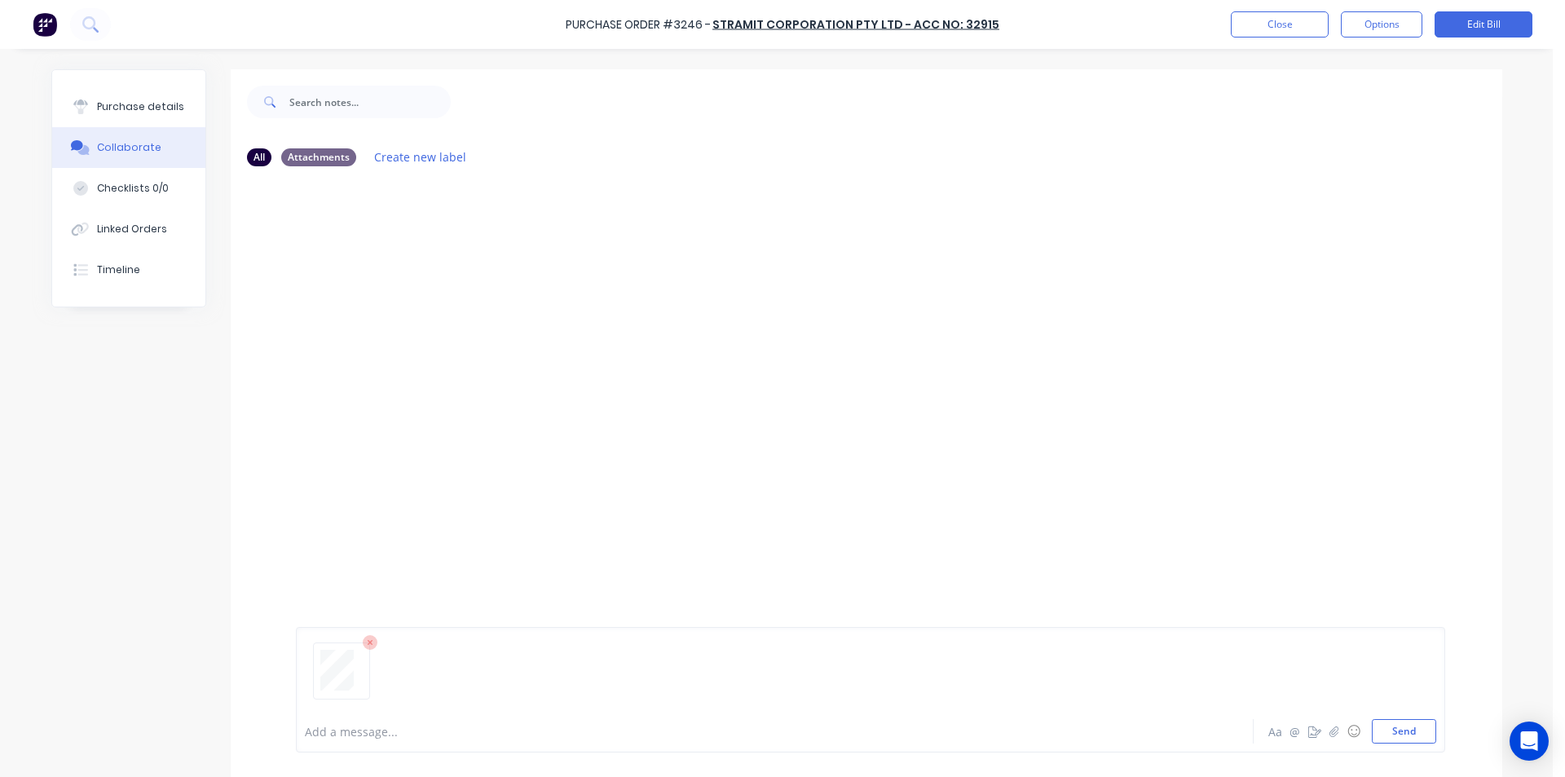
click at [1408, 747] on div "Add a message... Aa @ ☺ Send" at bounding box center [871, 690] width 1150 height 126
click at [1408, 730] on button "Send" at bounding box center [1404, 731] width 64 height 24
click at [1289, 30] on button "Close" at bounding box center [1280, 24] width 98 height 26
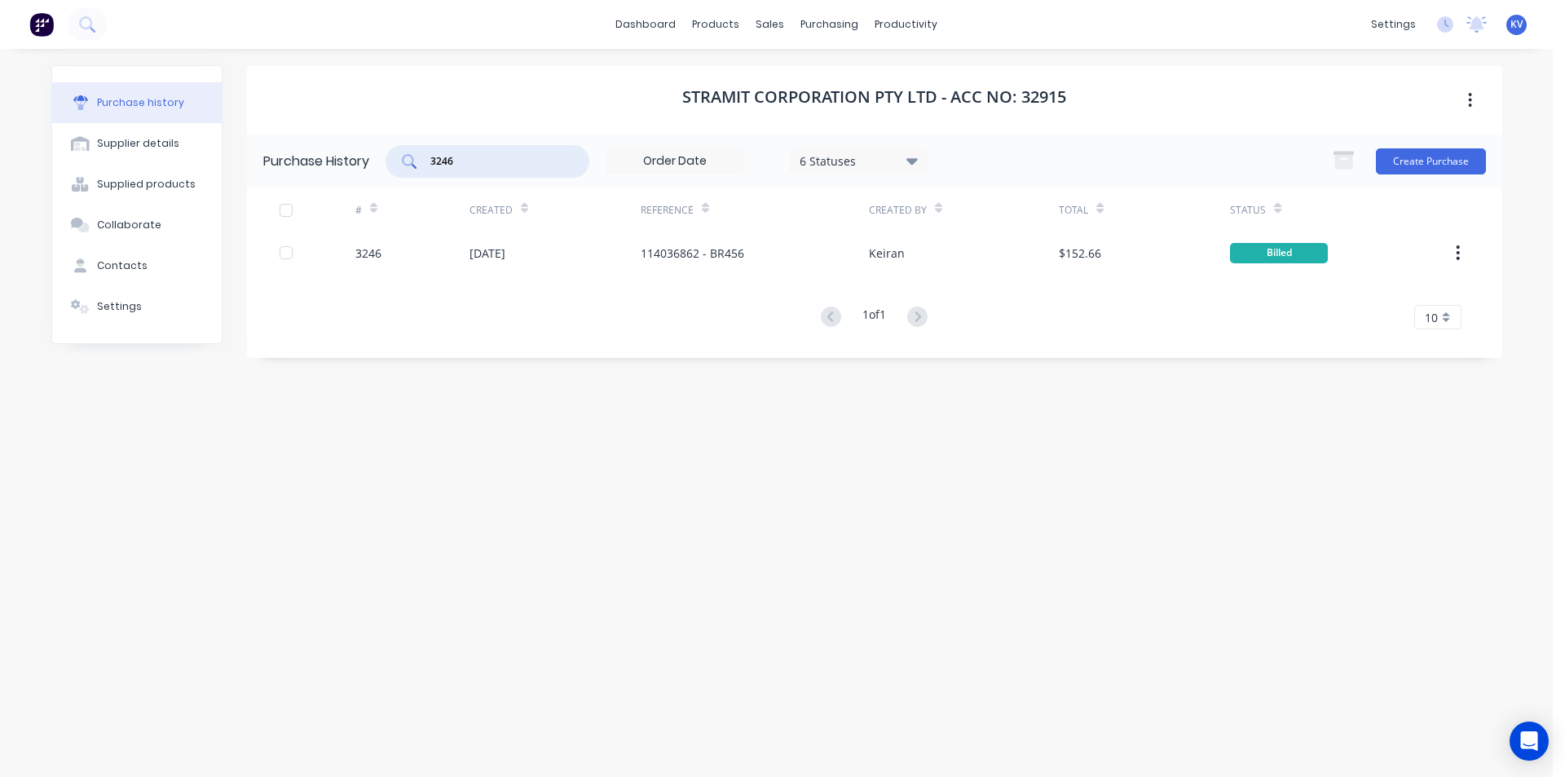
drag, startPoint x: 466, startPoint y: 158, endPoint x: 339, endPoint y: 141, distance: 128.3
click at [339, 141] on div "Purchase History 3246 6 Statuses 6 Statuses Create Purchase" at bounding box center [875, 161] width 1256 height 53
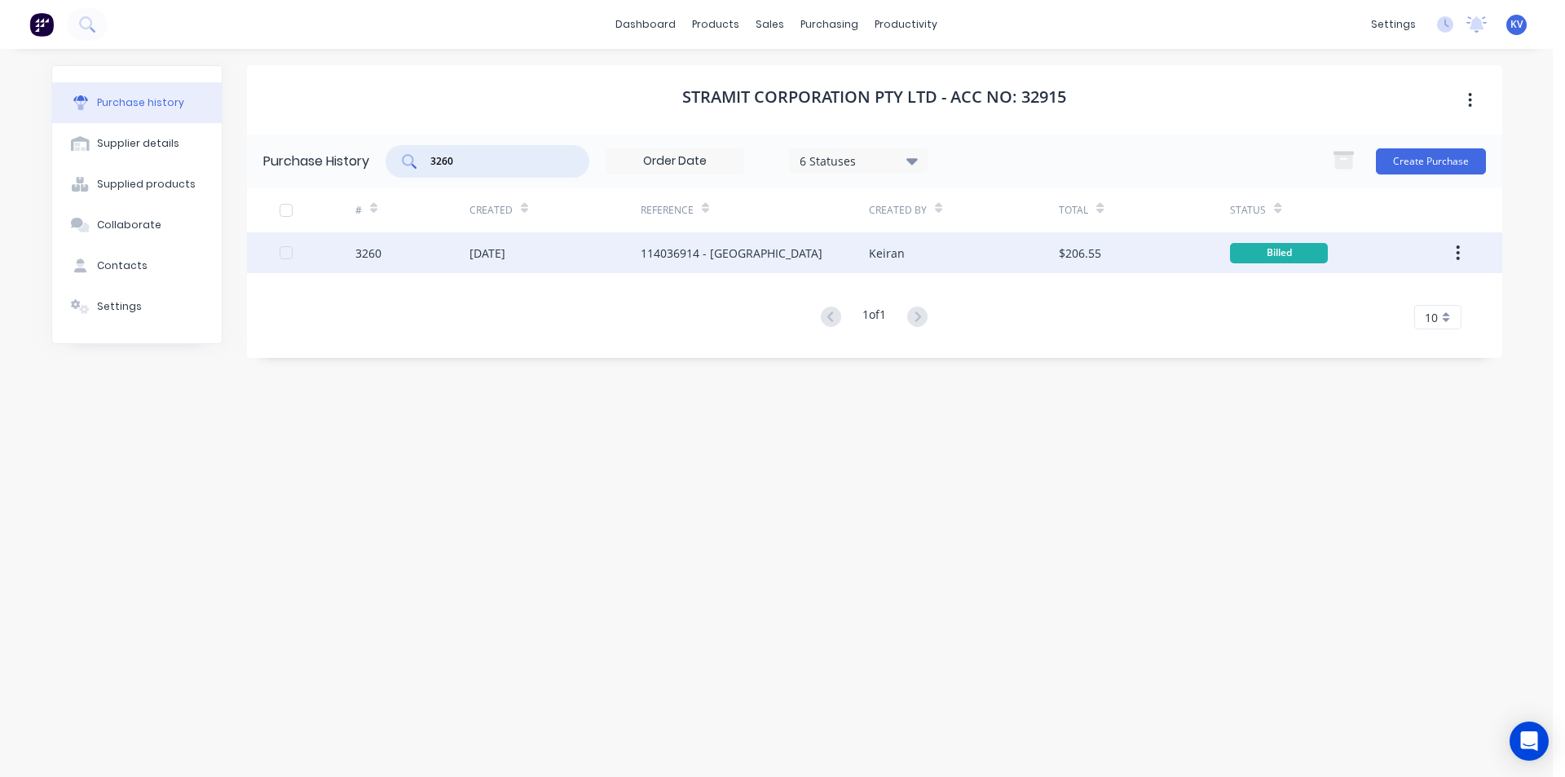
type input "3260"
click at [565, 259] on div "[DATE]" at bounding box center [555, 252] width 171 height 41
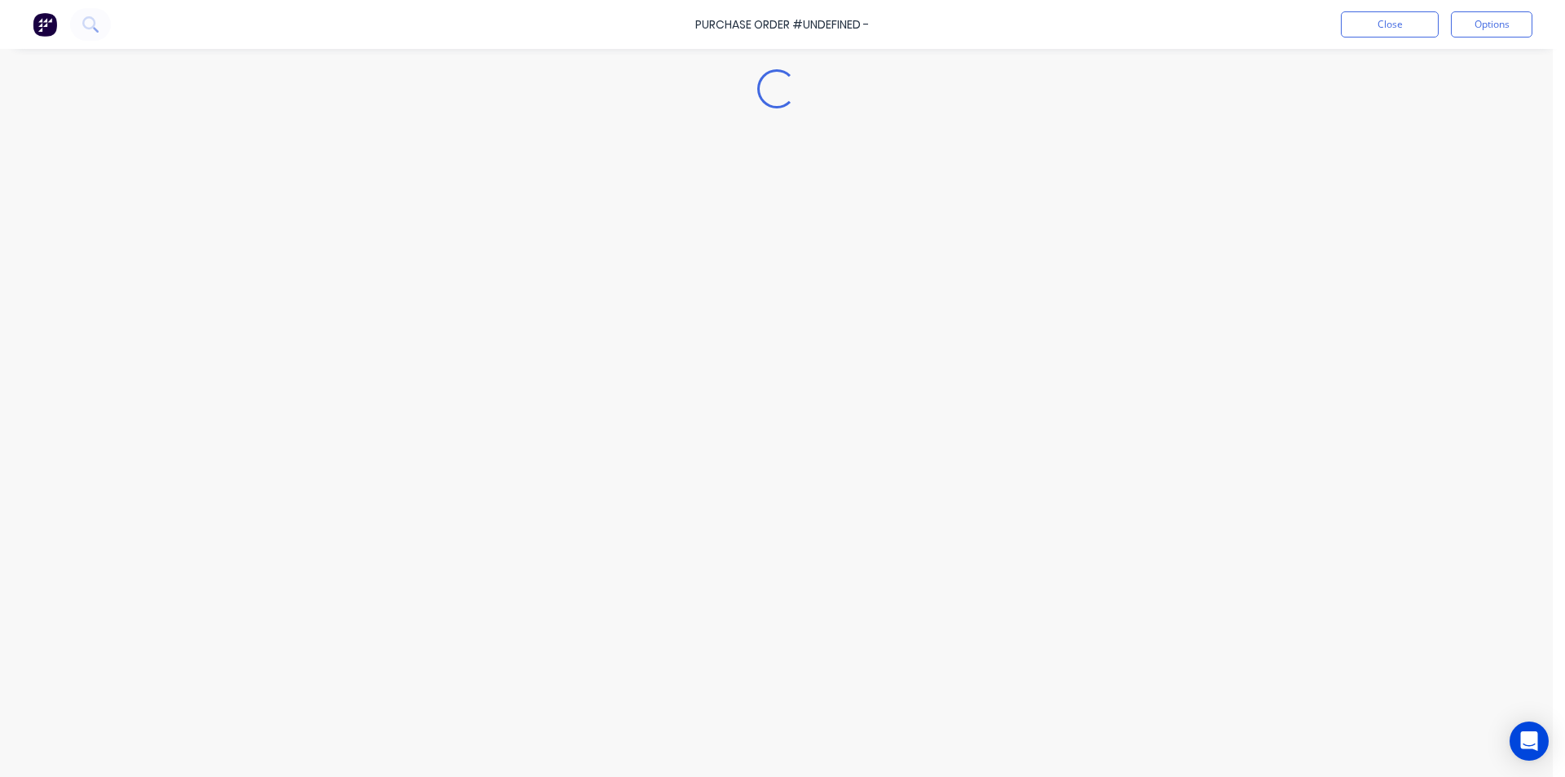
type textarea "x"
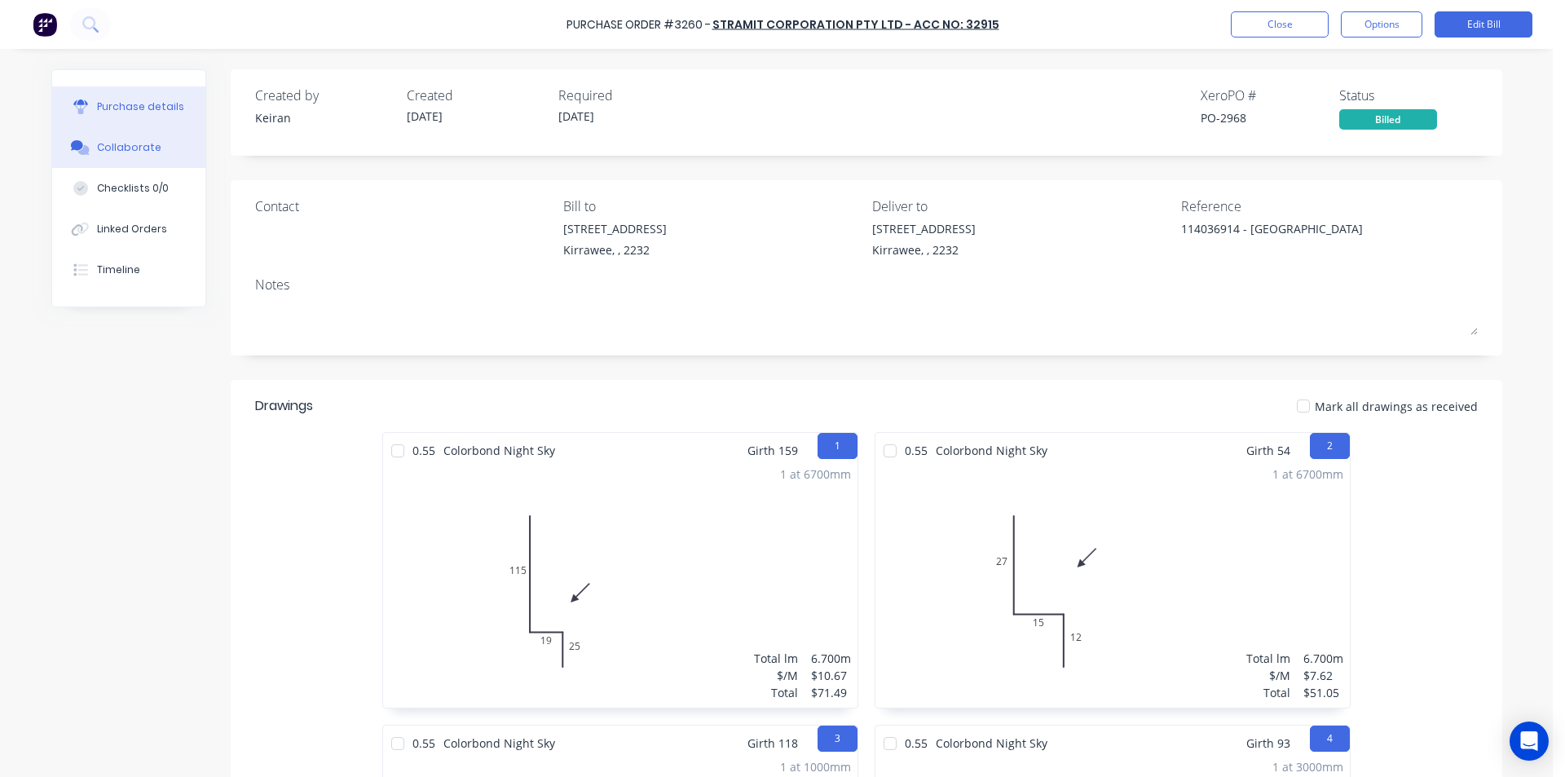
click at [108, 148] on div "Collaborate" at bounding box center [129, 147] width 64 height 15
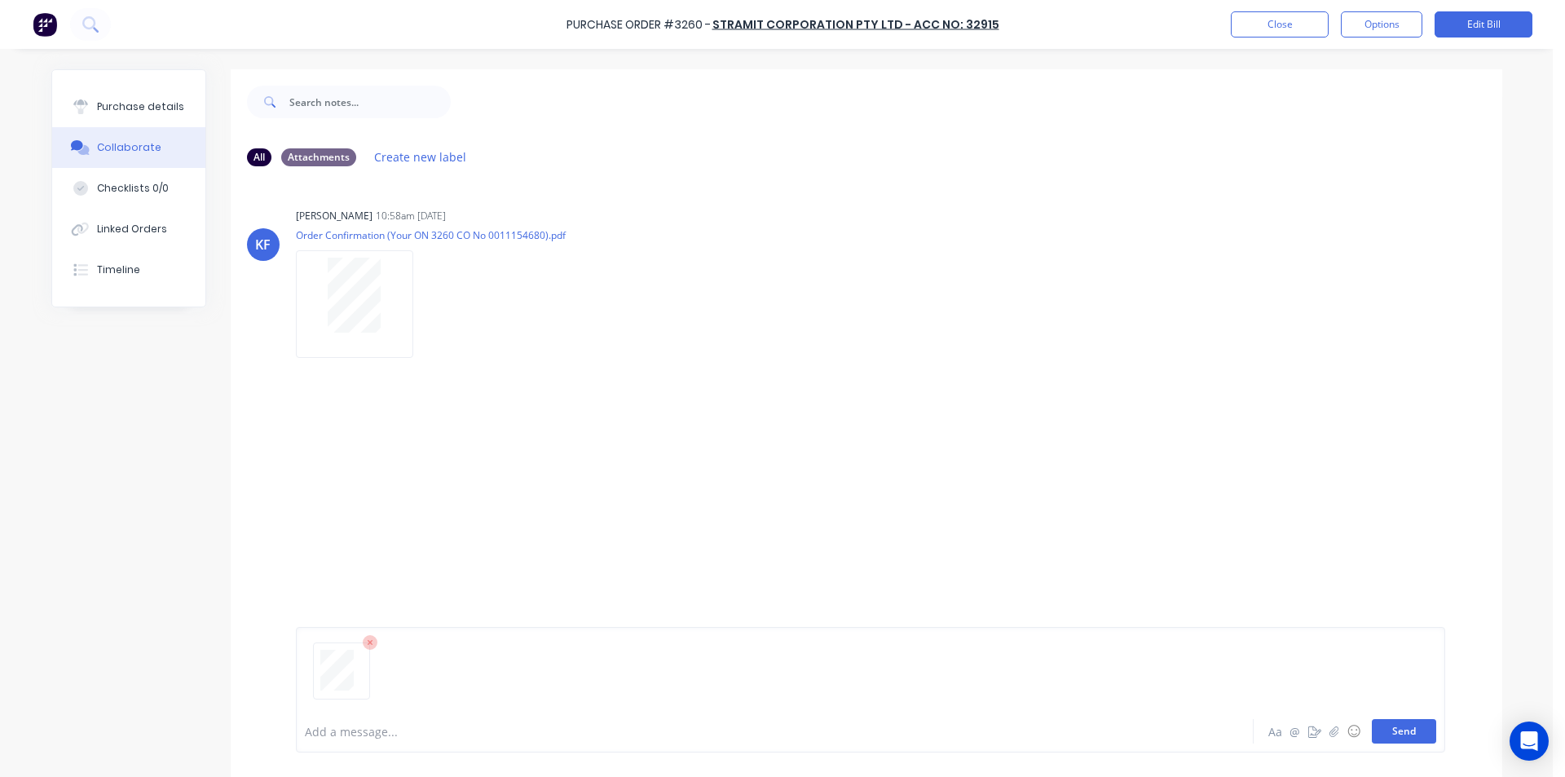
click at [1378, 726] on button "Send" at bounding box center [1404, 731] width 64 height 24
click at [1270, 24] on button "Close" at bounding box center [1280, 24] width 98 height 26
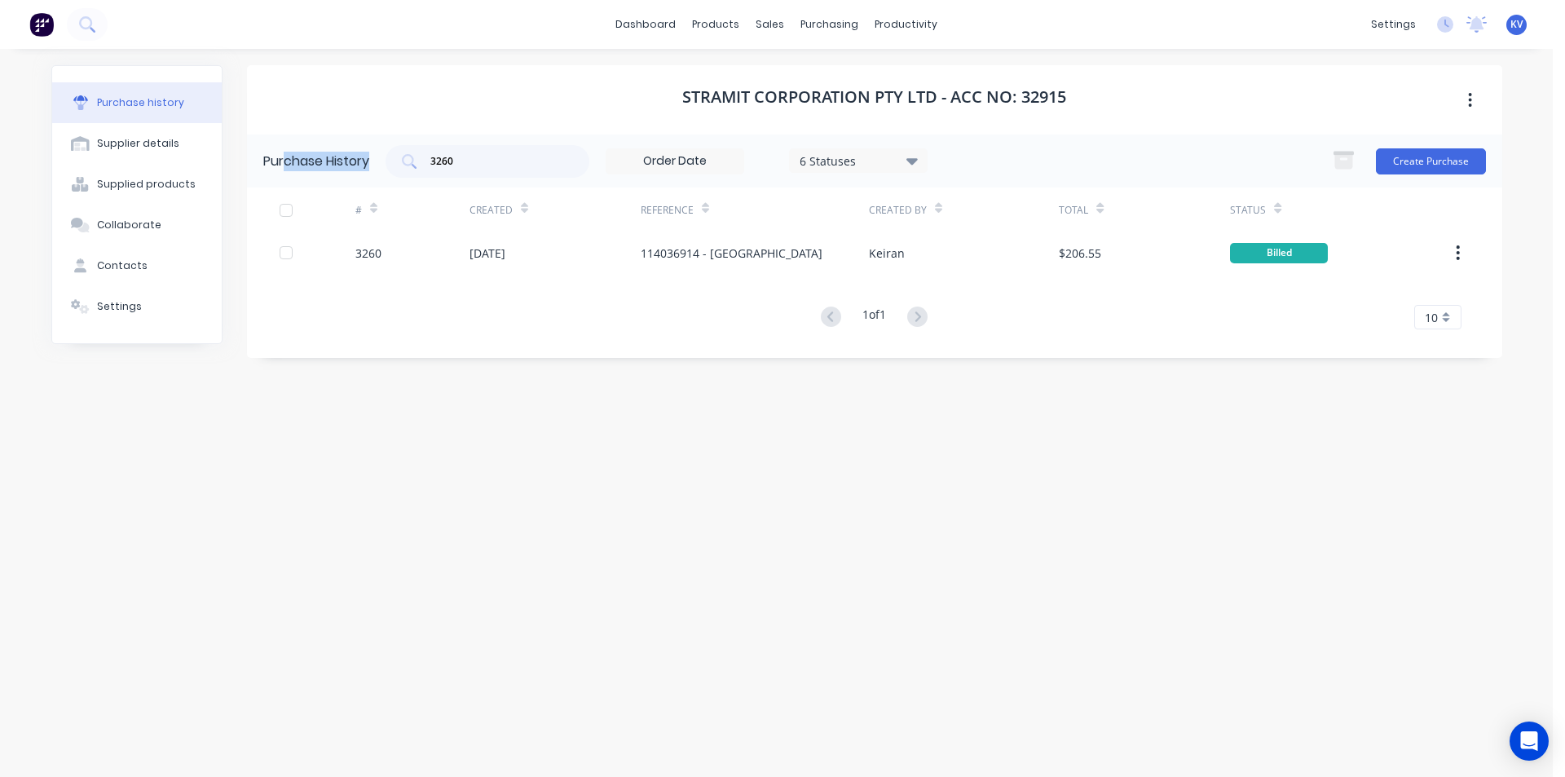
drag, startPoint x: 492, startPoint y: 171, endPoint x: 285, endPoint y: 170, distance: 207.1
click at [285, 170] on div "Purchase History 3260 6 Statuses 6 Statuses Create Purchase" at bounding box center [875, 161] width 1256 height 53
drag, startPoint x: 467, startPoint y: 156, endPoint x: 357, endPoint y: 147, distance: 110.4
click at [357, 147] on div "Purchase History 3260 6 Statuses 6 Statuses Create Purchase" at bounding box center [875, 161] width 1256 height 53
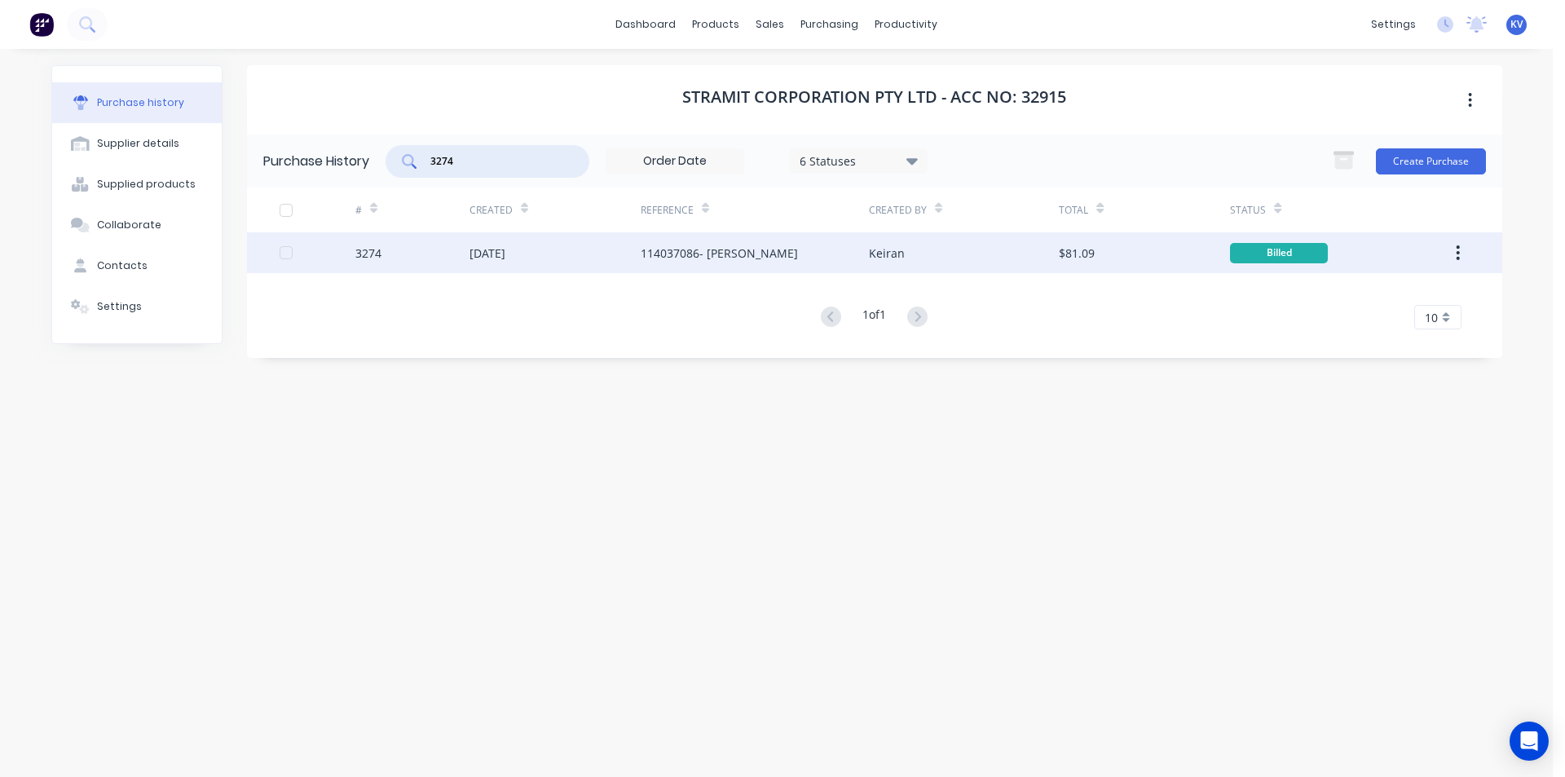
type input "3274"
click at [653, 261] on div "114037086- [PERSON_NAME]" at bounding box center [719, 253] width 157 height 17
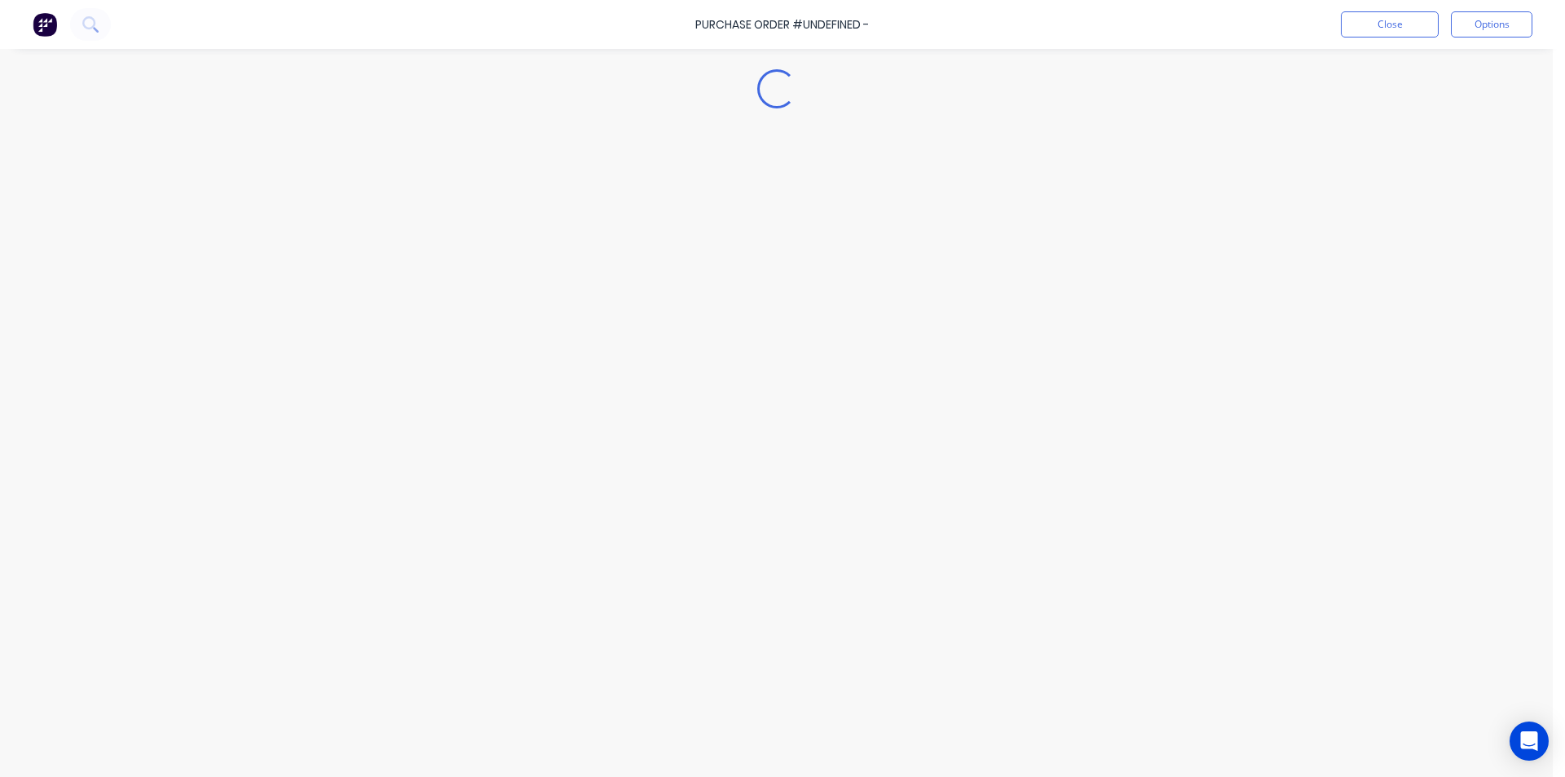
type textarea "x"
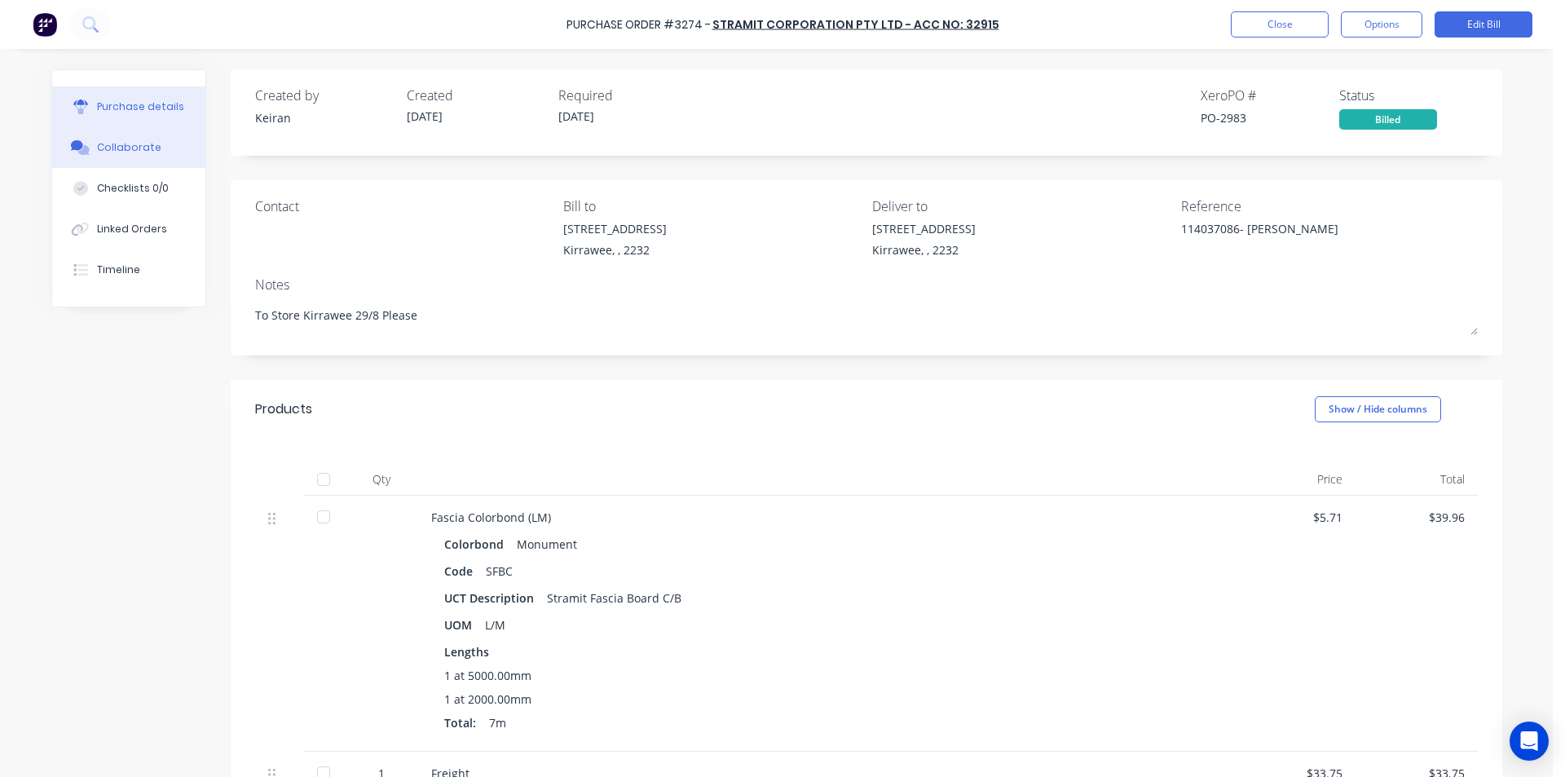
click at [135, 148] on div "Collaborate" at bounding box center [129, 147] width 64 height 15
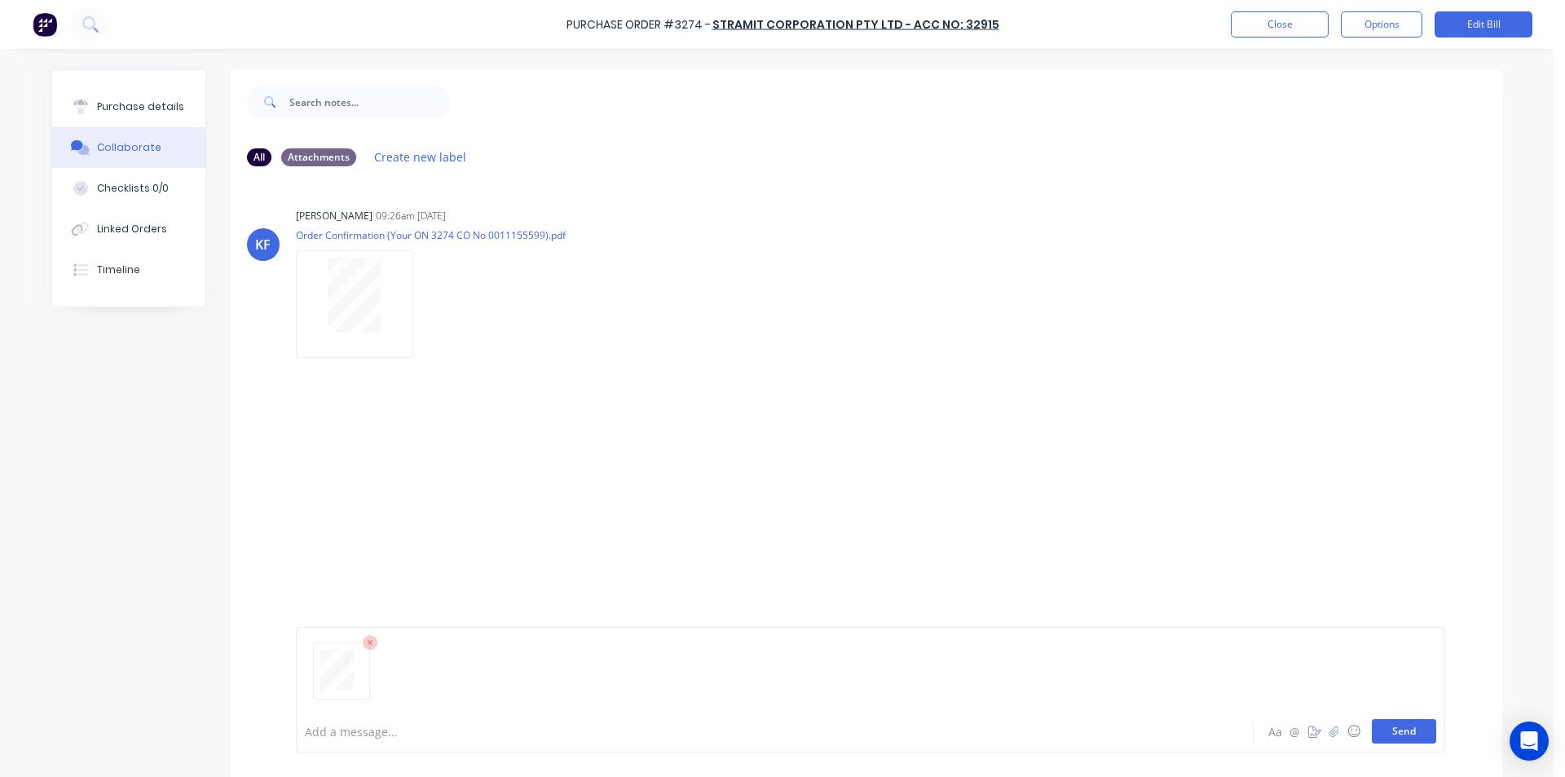
click at [1404, 737] on button "Send" at bounding box center [1404, 731] width 64 height 24
click at [1296, 16] on button "Close" at bounding box center [1280, 24] width 98 height 26
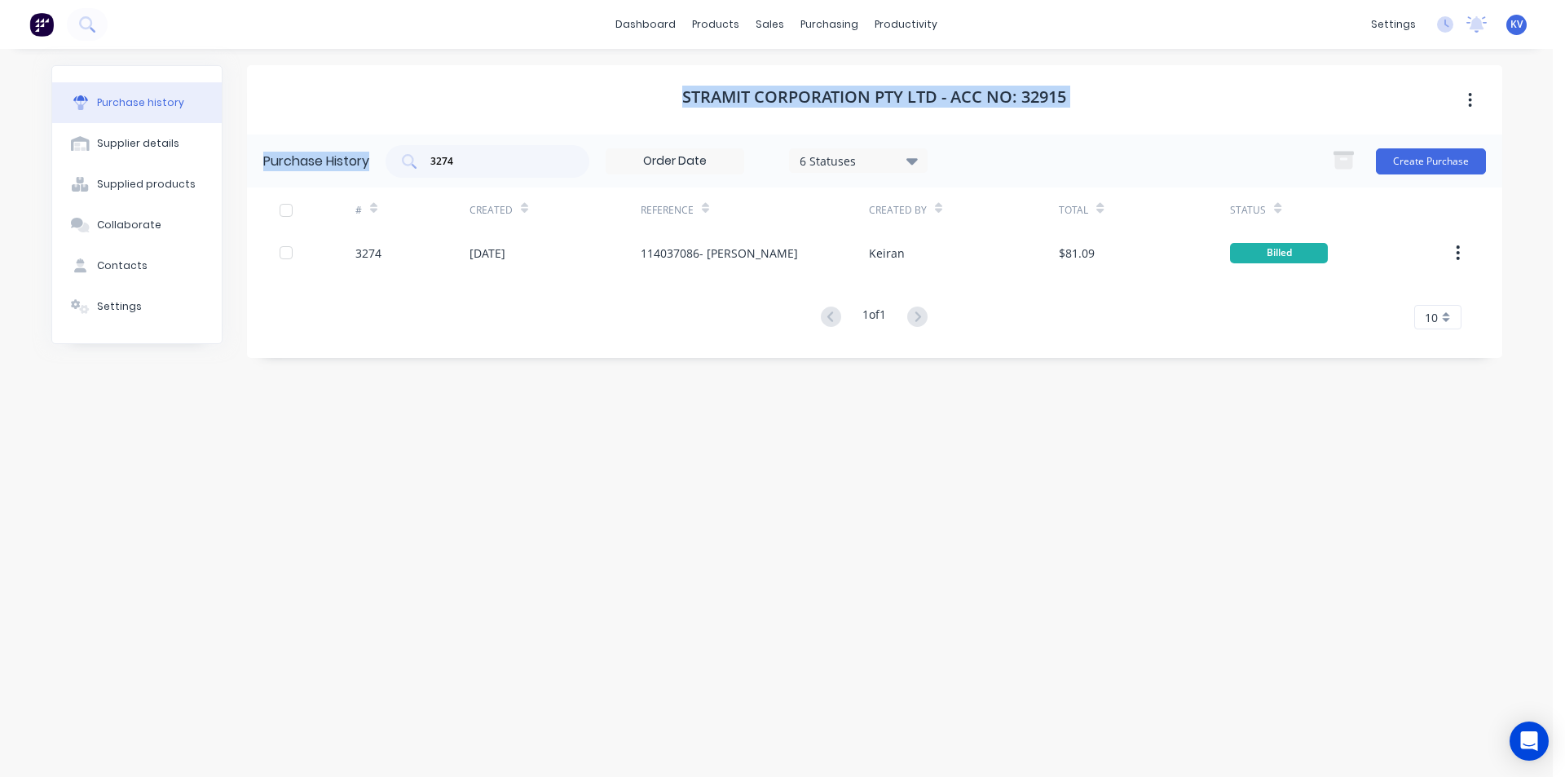
drag, startPoint x: 494, startPoint y: 172, endPoint x: 251, endPoint y: 129, distance: 246.8
click at [249, 129] on div "Stramit Corporation Pty Ltd - Acc No: 32915 Purchase History 3274 6 Statuses 6 …" at bounding box center [875, 211] width 1256 height 293
click at [523, 150] on div "3274" at bounding box center [488, 161] width 204 height 33
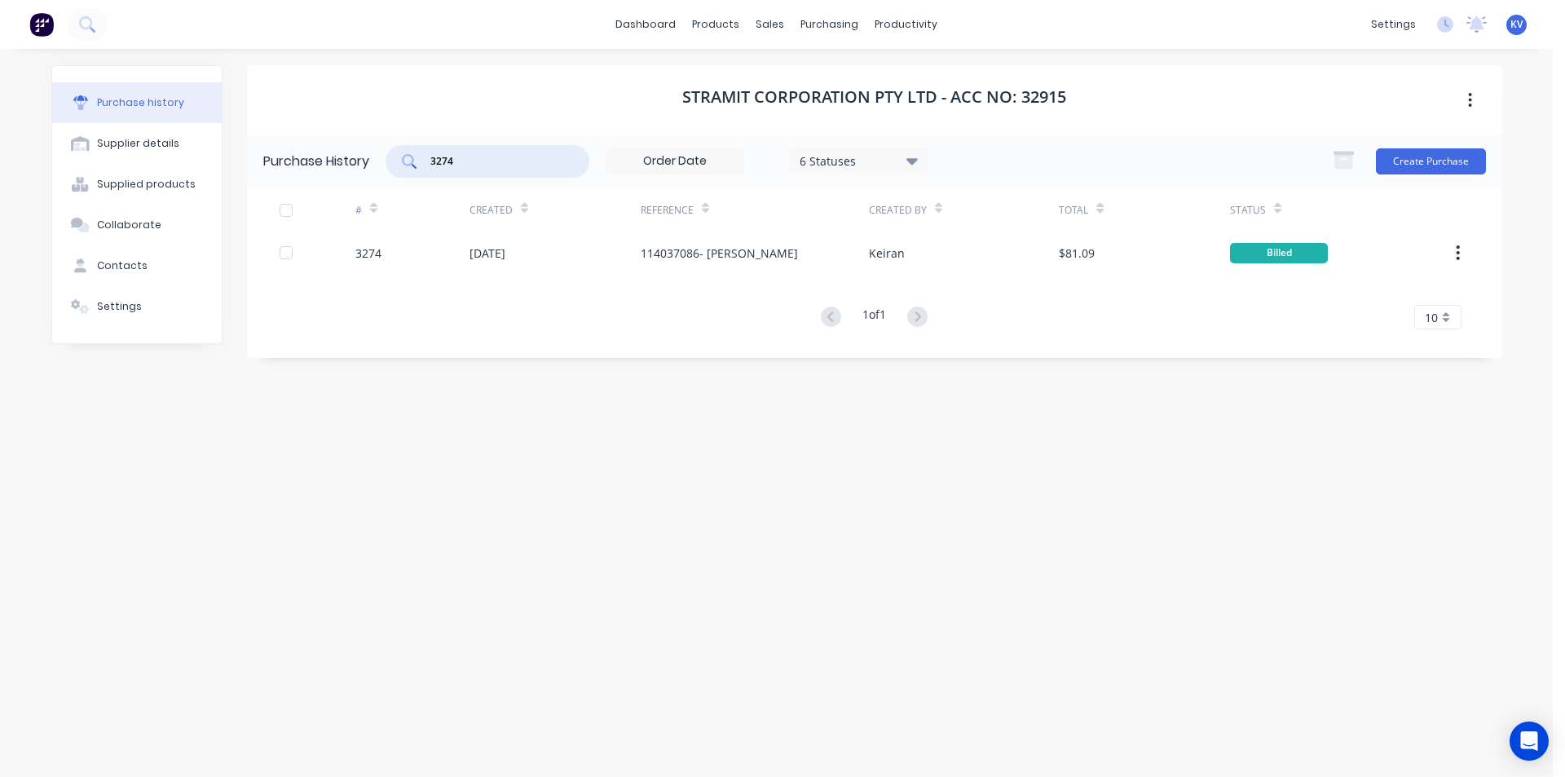
drag, startPoint x: 408, startPoint y: 152, endPoint x: 370, endPoint y: 151, distance: 37.5
click at [370, 151] on div "Purchase History 3274 6 Statuses 6 Statuses Create Purchase" at bounding box center [875, 161] width 1256 height 53
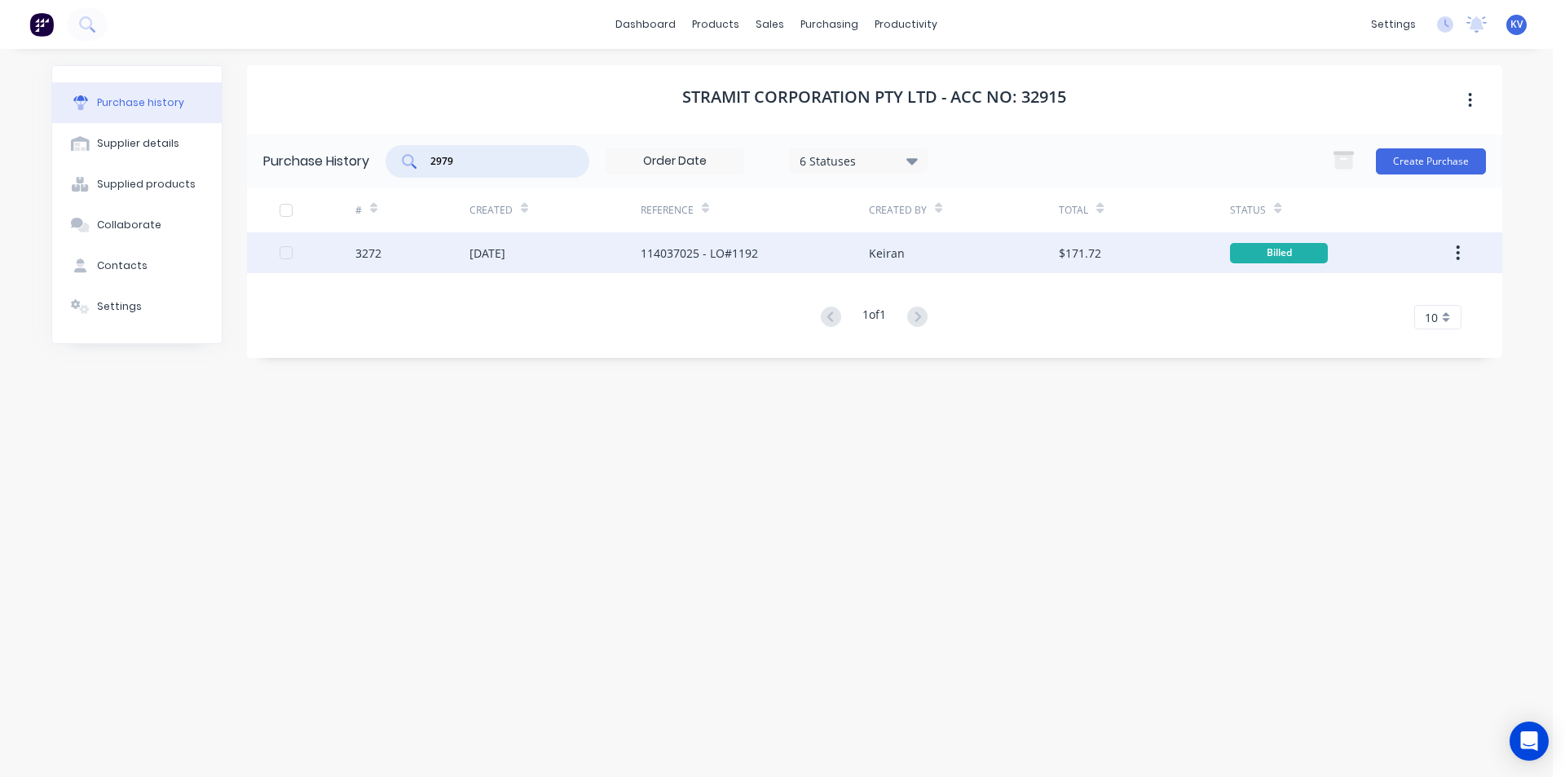
type input "2979"
click at [669, 246] on div "114037025 - LO#1192" at bounding box center [699, 253] width 117 height 17
type textarea "x"
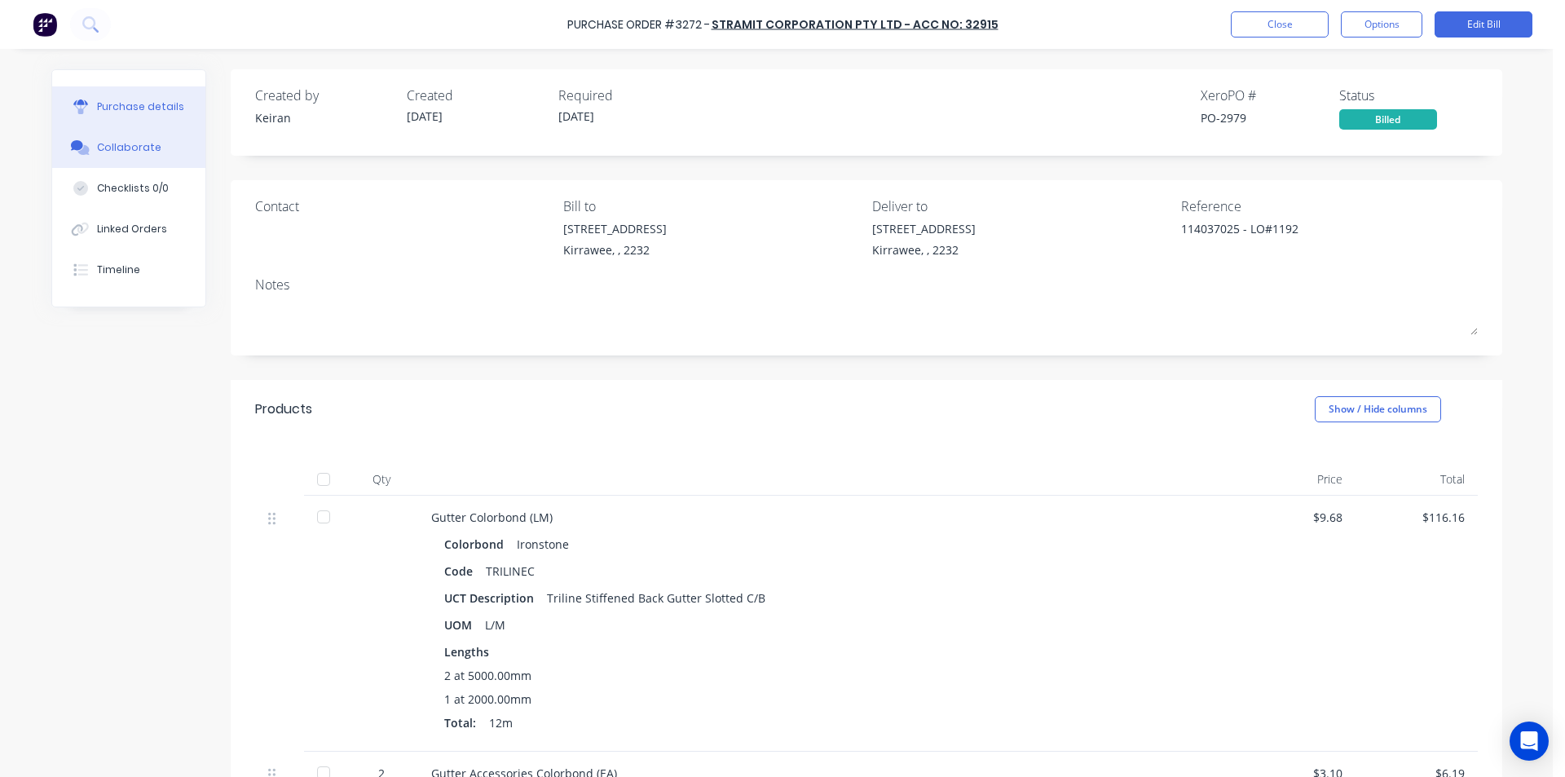
click at [135, 165] on button "Collaborate" at bounding box center [128, 147] width 153 height 41
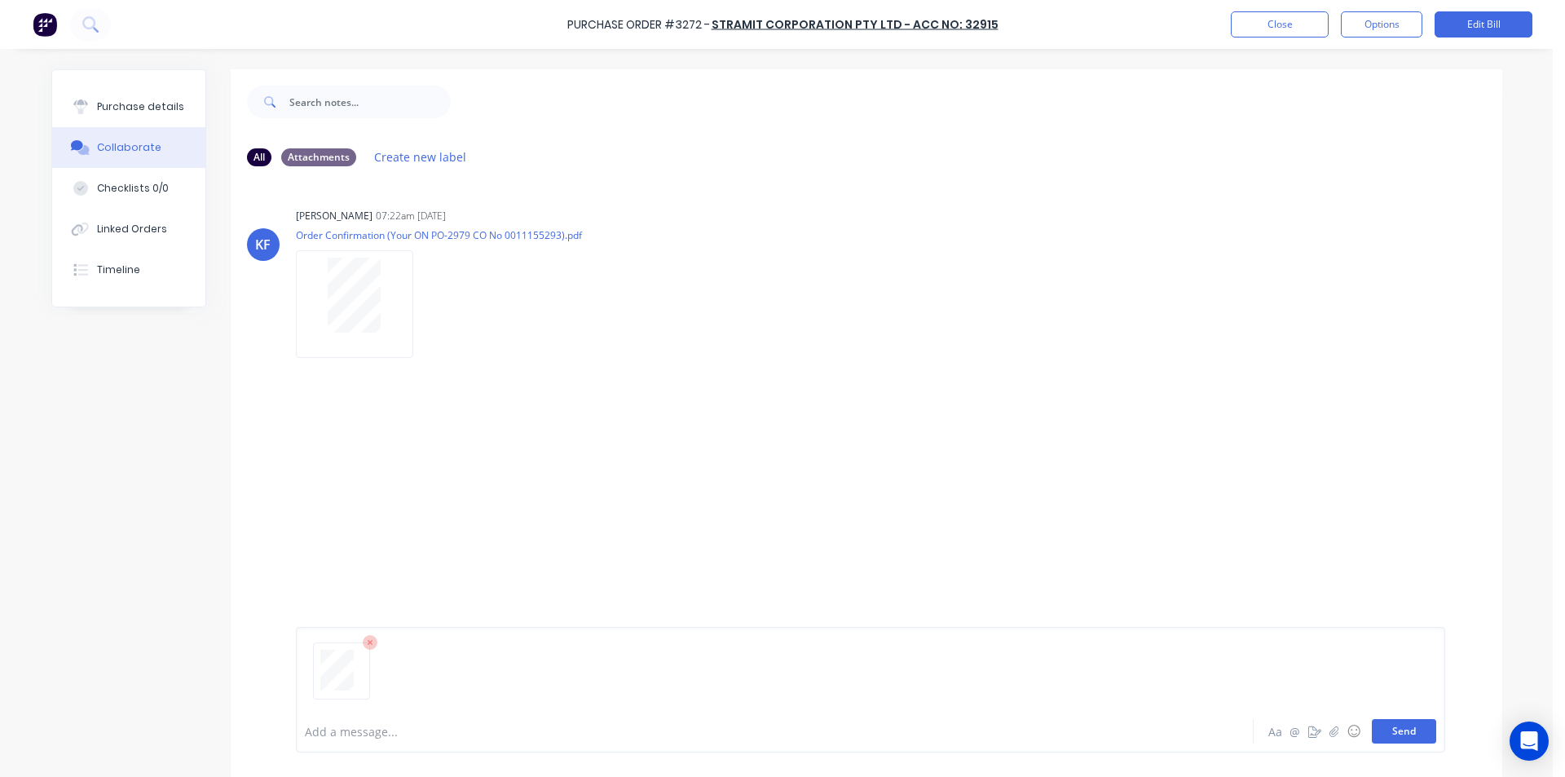
click at [1389, 730] on button "Send" at bounding box center [1404, 731] width 64 height 24
click at [1267, 26] on button "Close" at bounding box center [1280, 24] width 98 height 26
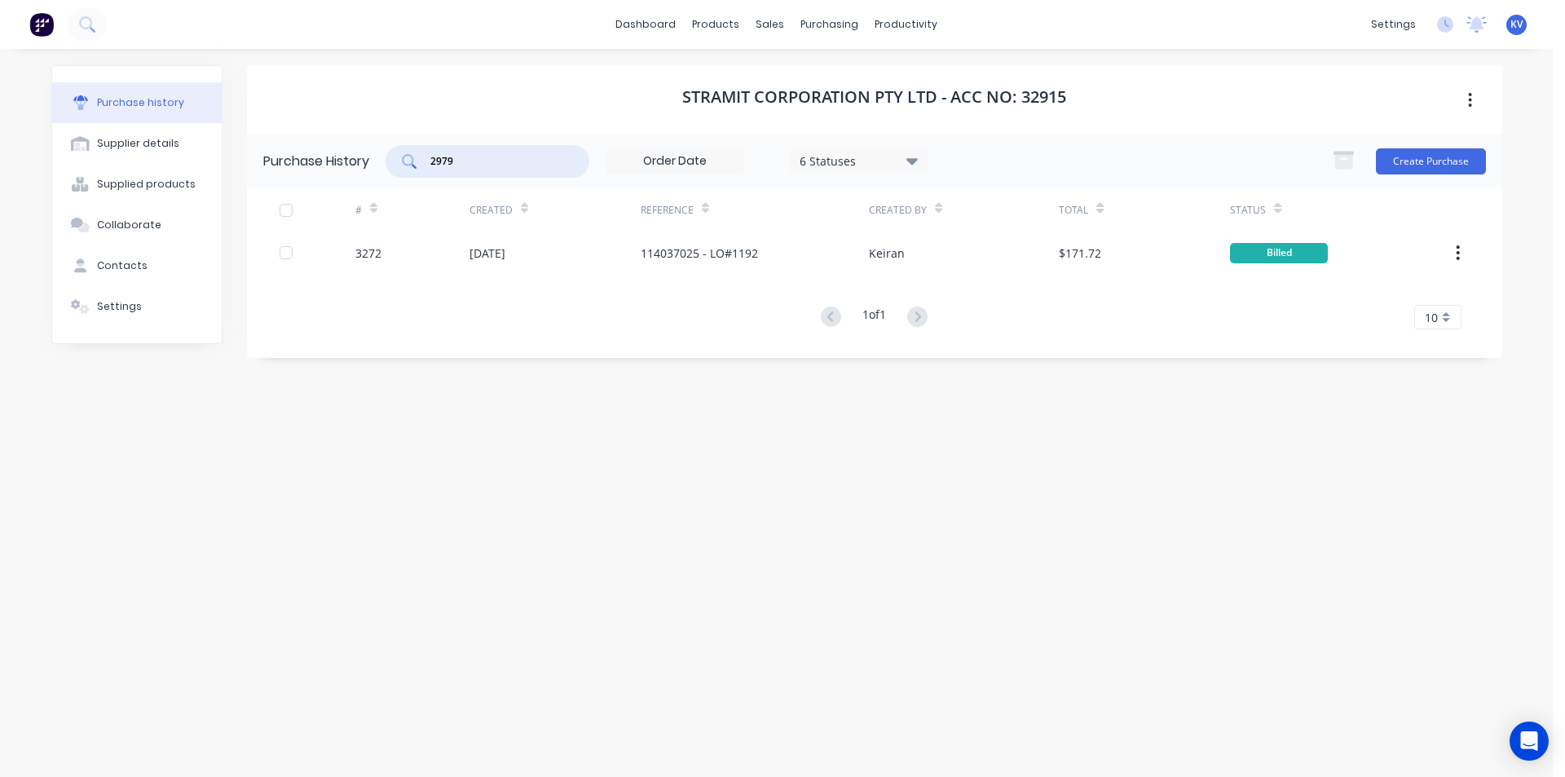
drag, startPoint x: 501, startPoint y: 163, endPoint x: 287, endPoint y: 161, distance: 213.6
click at [287, 161] on div "Purchase History 2979 6 Statuses 6 Statuses Create Purchase" at bounding box center [875, 161] width 1256 height 53
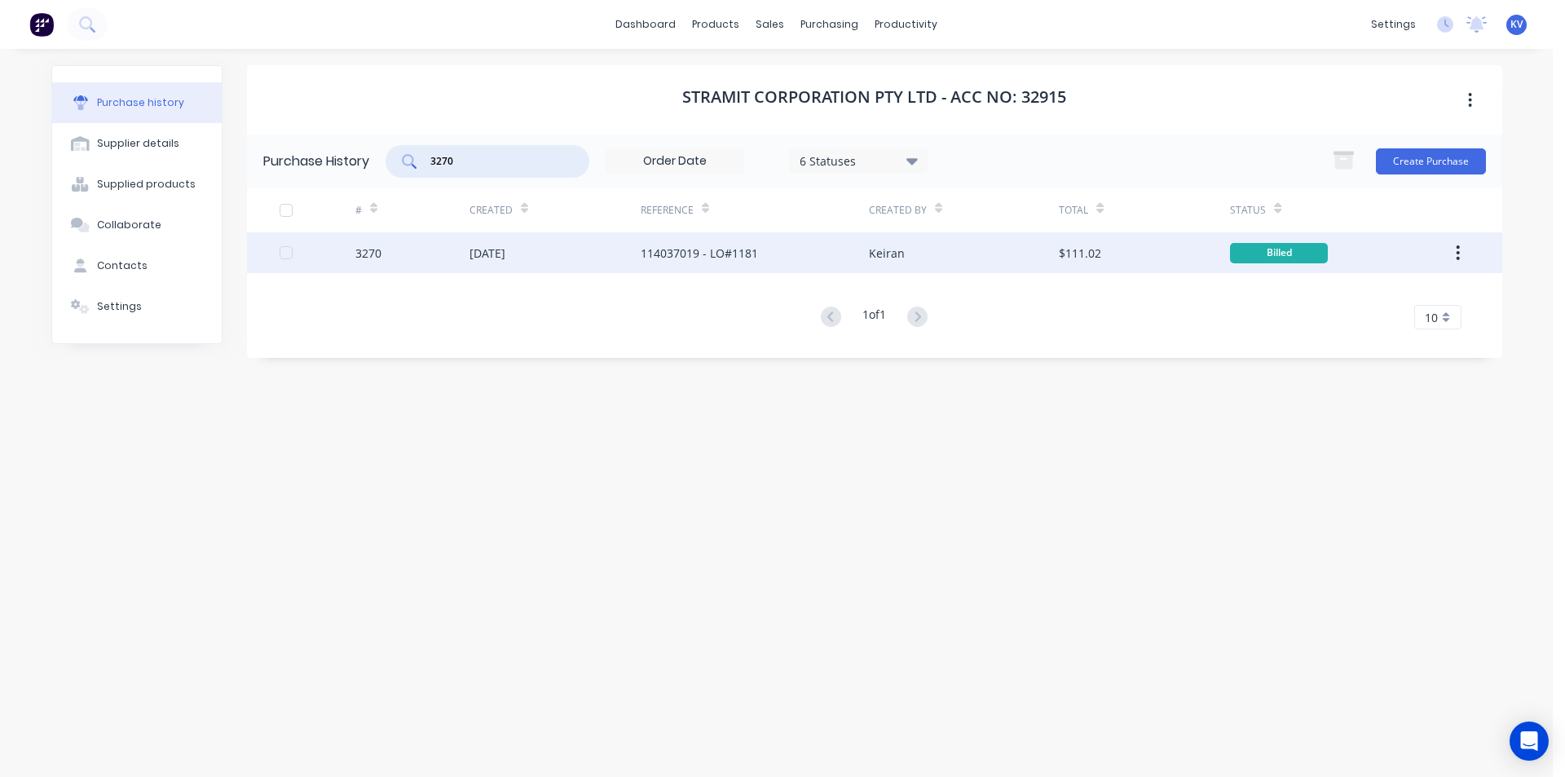
type input "3270"
click at [824, 254] on div "114037019 - LO#1181" at bounding box center [755, 252] width 228 height 41
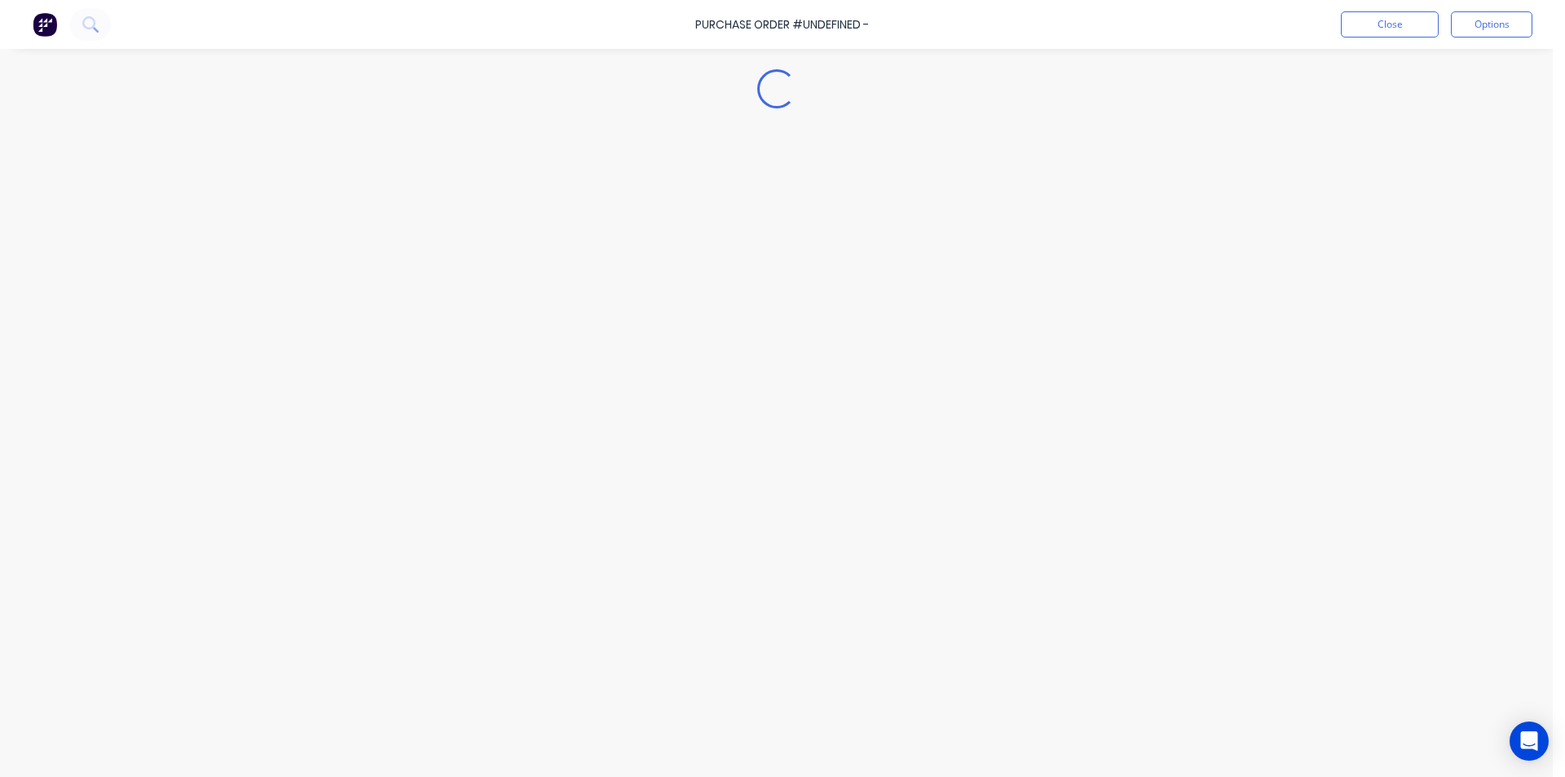
type textarea "x"
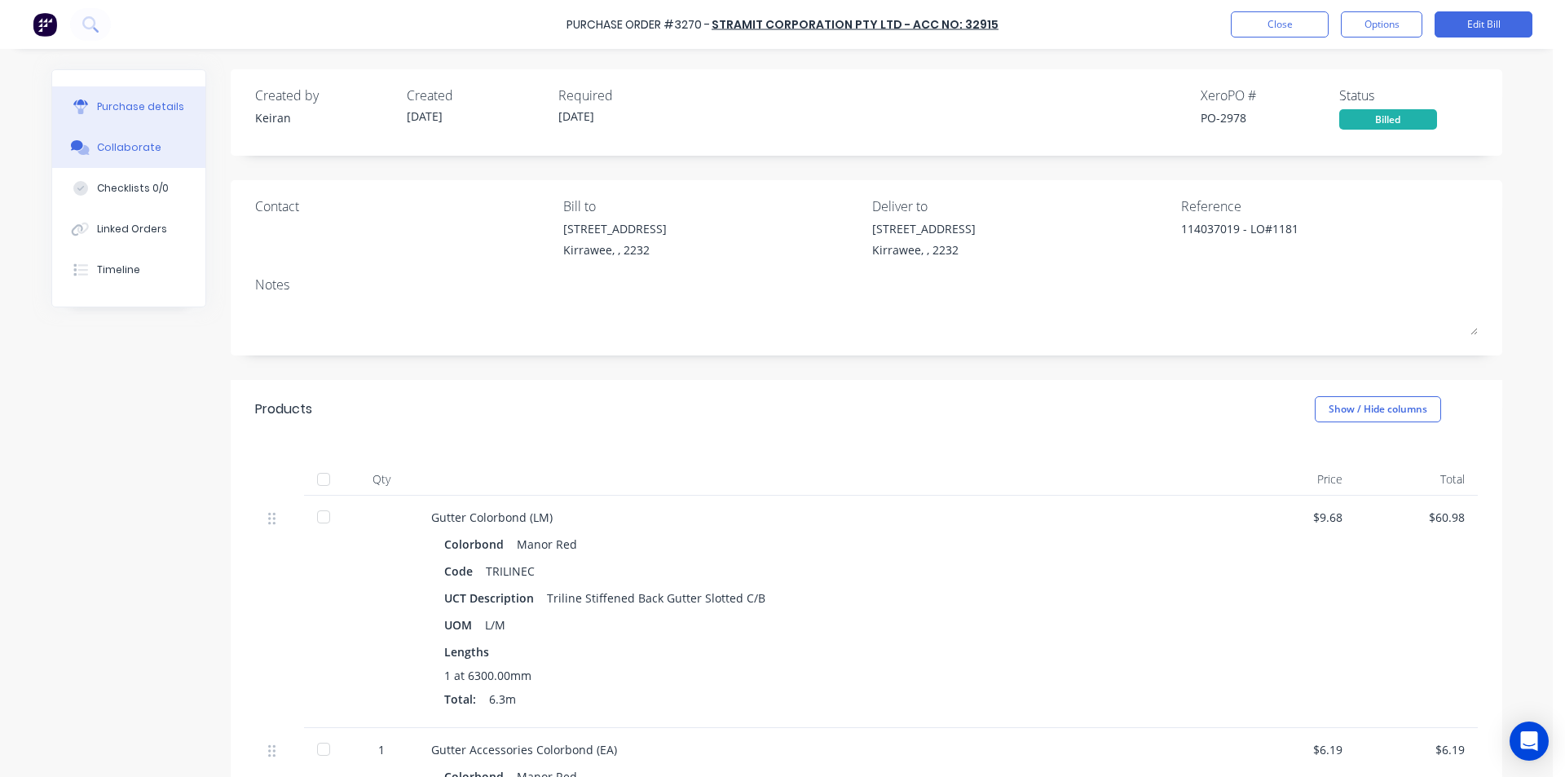
click at [86, 132] on button "Collaborate" at bounding box center [128, 147] width 153 height 41
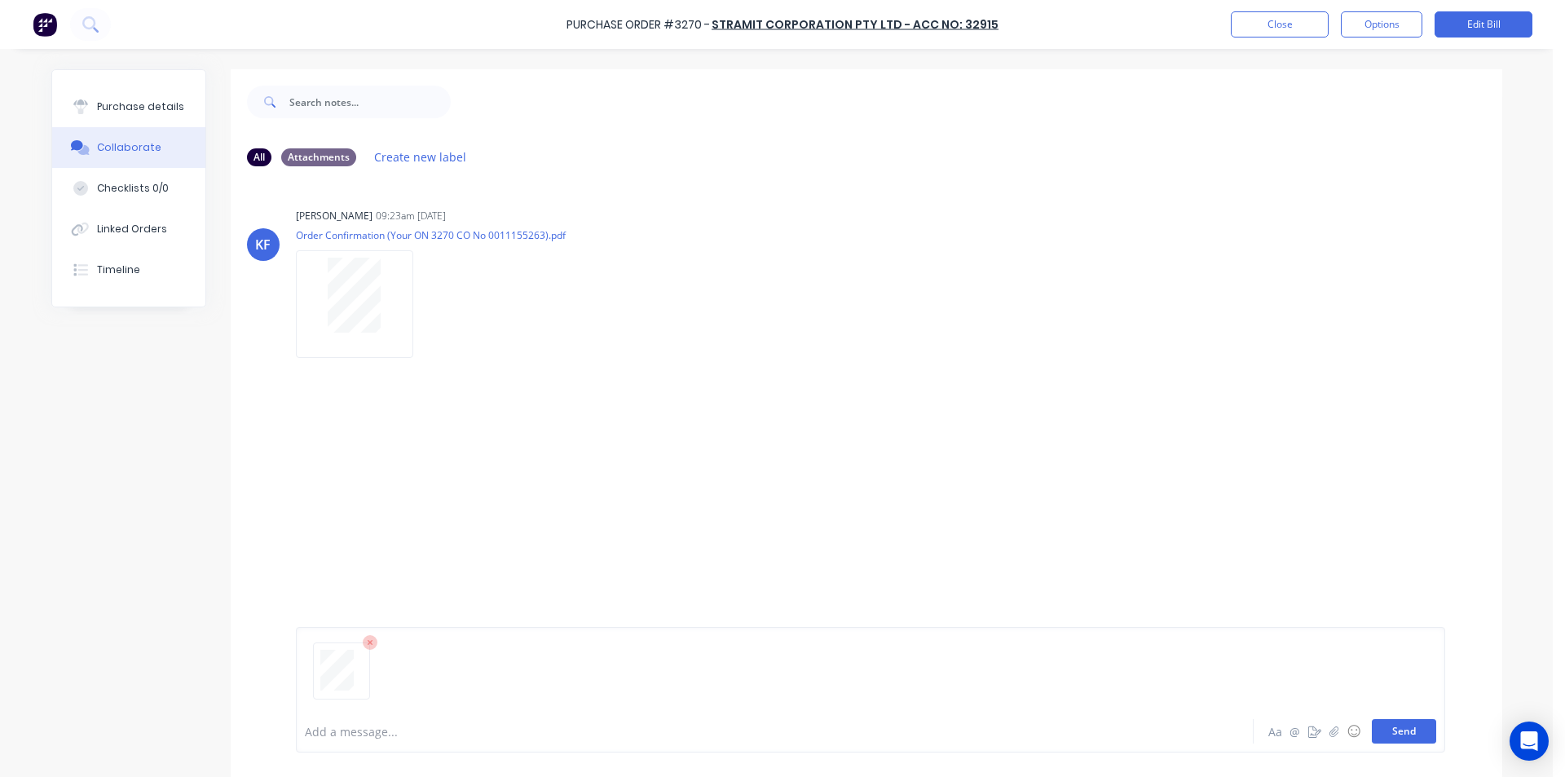
click at [1405, 732] on button "Send" at bounding box center [1404, 731] width 64 height 24
click at [1301, 22] on button "Close" at bounding box center [1280, 24] width 98 height 26
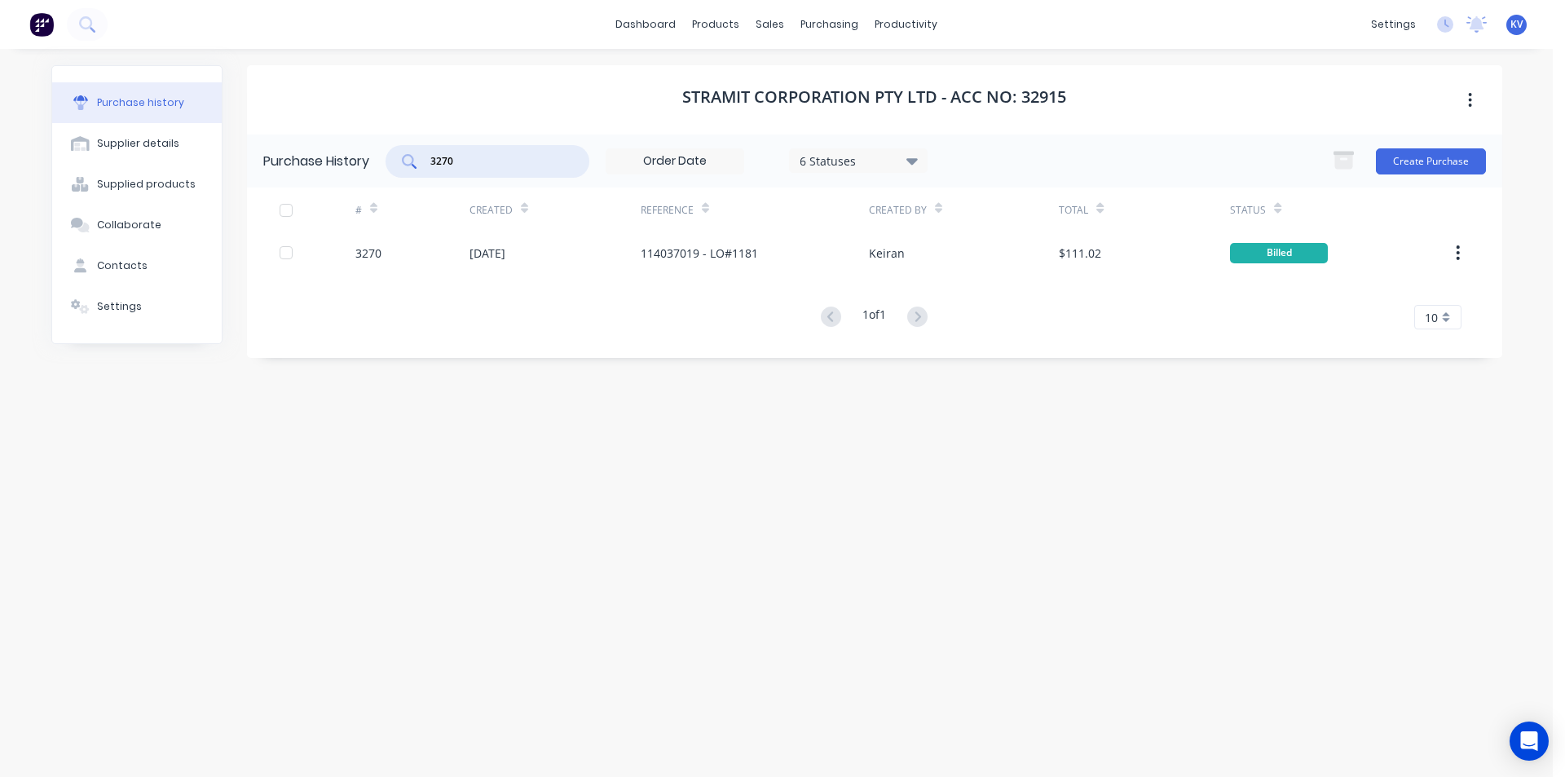
click at [518, 157] on input "3270" at bounding box center [496, 161] width 135 height 16
click at [460, 157] on input "3270" at bounding box center [496, 161] width 135 height 16
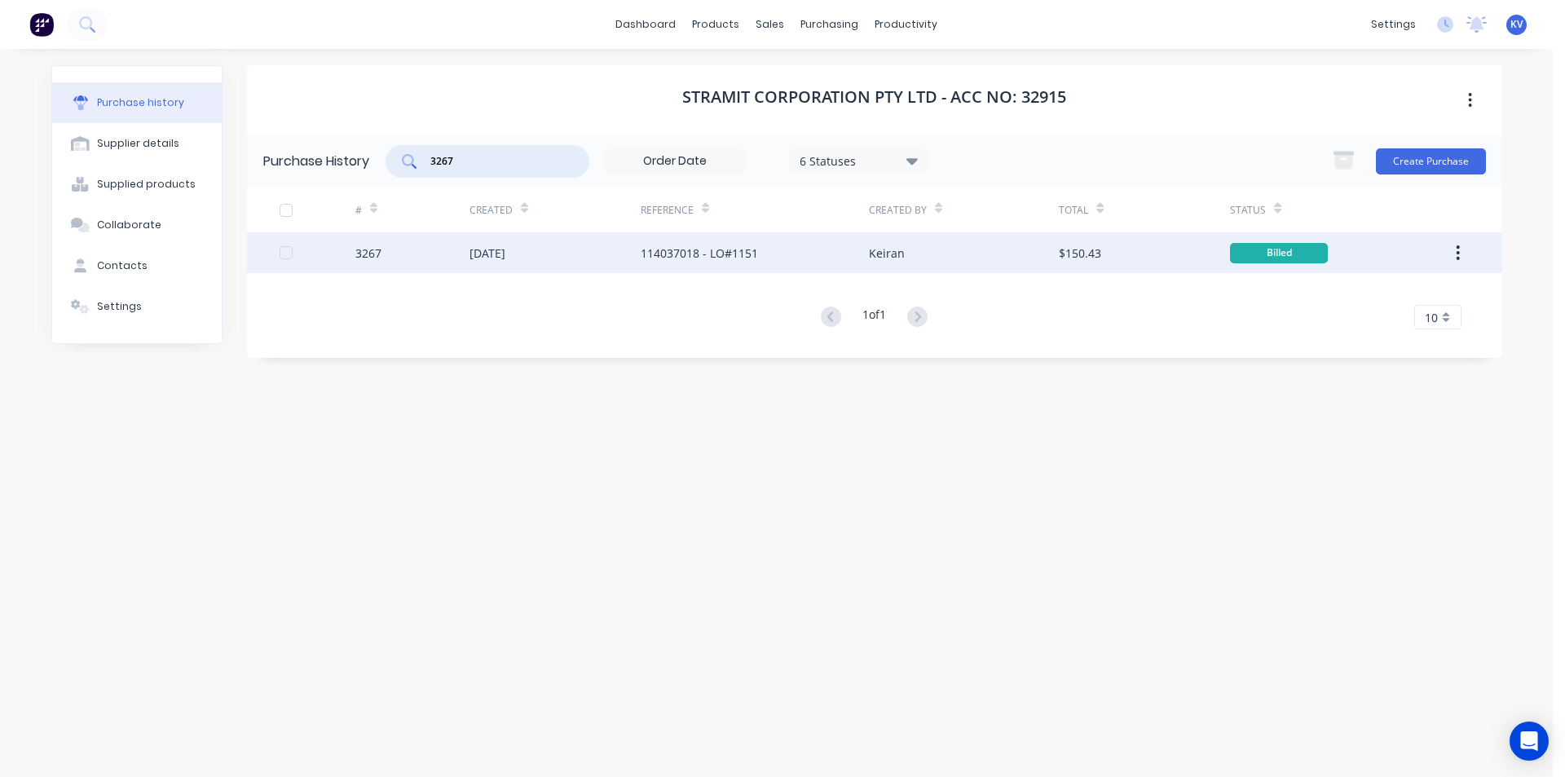
type input "3267"
click at [673, 241] on div "114037018 - LO#1151" at bounding box center [755, 252] width 228 height 41
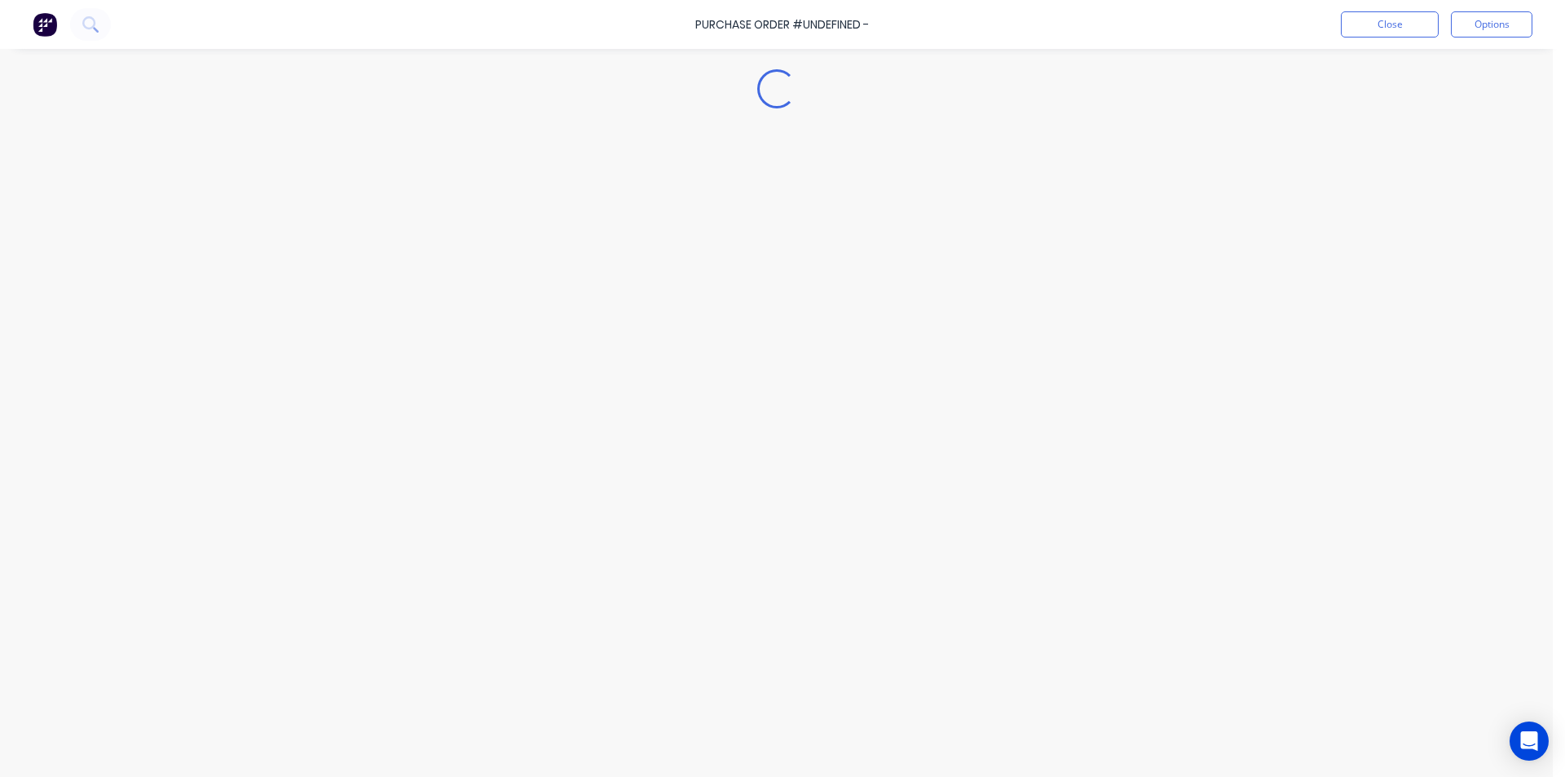
type textarea "x"
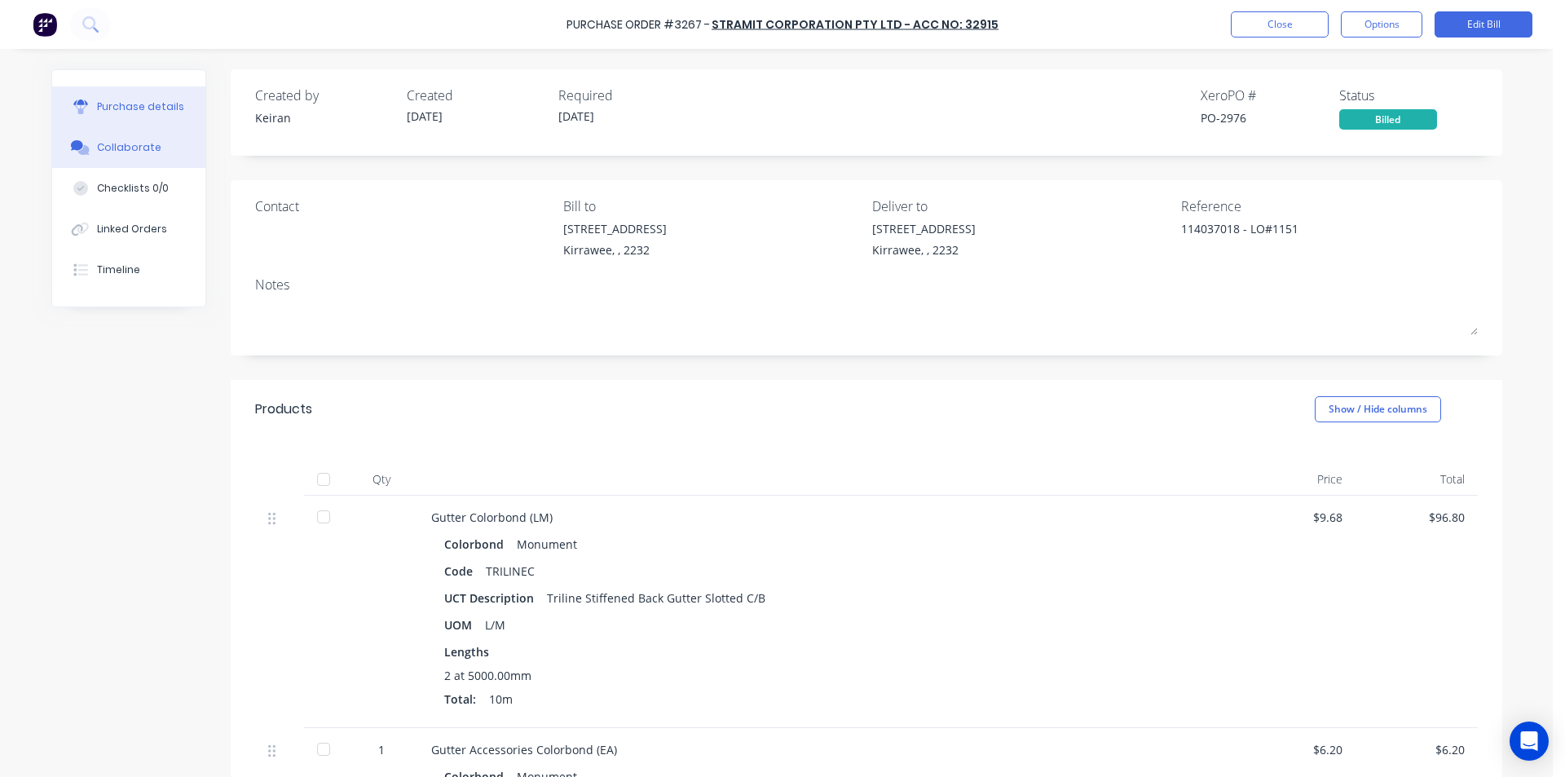
click at [83, 151] on icon at bounding box center [82, 150] width 11 height 10
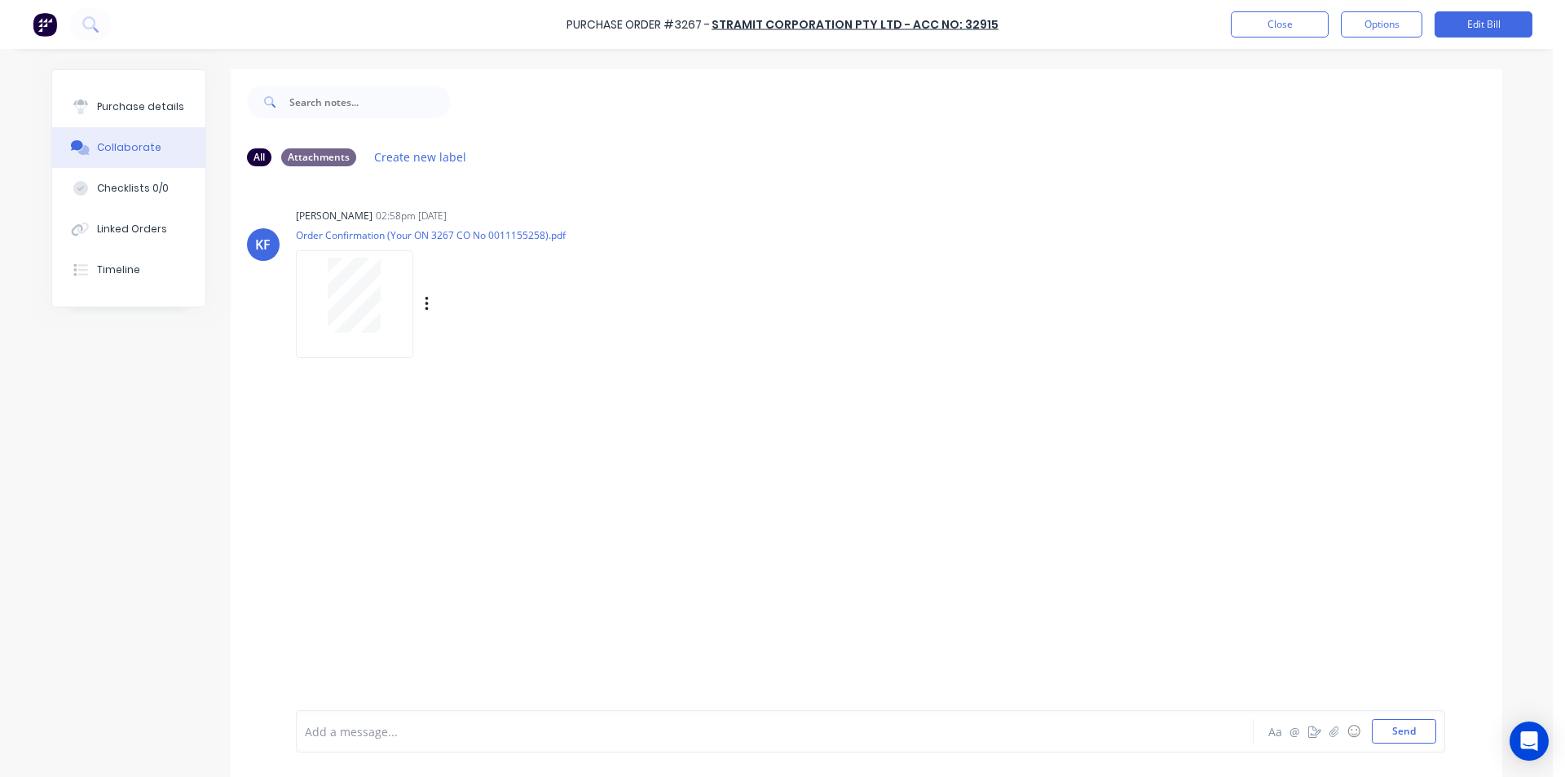
click at [1336, 298] on div "[PERSON_NAME] [PERSON_NAME] 02:58pm [DATE] Order Confirmation (Your ON 3267 CO …" at bounding box center [867, 277] width 1272 height 147
click at [1380, 728] on button "Send" at bounding box center [1404, 731] width 64 height 24
click at [1393, 727] on button "Send" at bounding box center [1404, 731] width 64 height 24
click at [430, 675] on div "Labels Download Delete" at bounding box center [445, 646] width 299 height 122
click at [425, 655] on icon "button" at bounding box center [427, 647] width 5 height 19
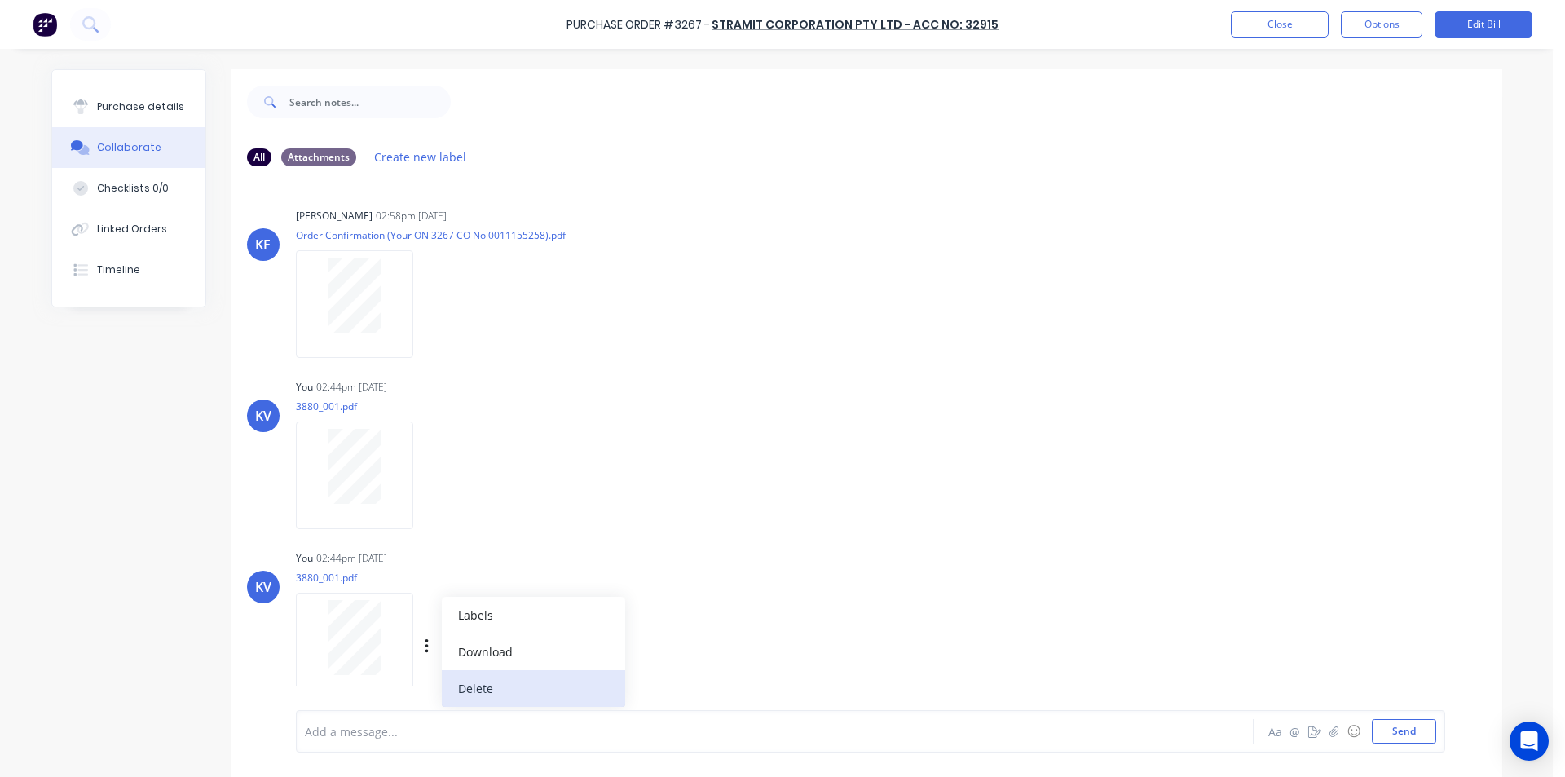
click at [448, 688] on button "Delete" at bounding box center [533, 688] width 183 height 37
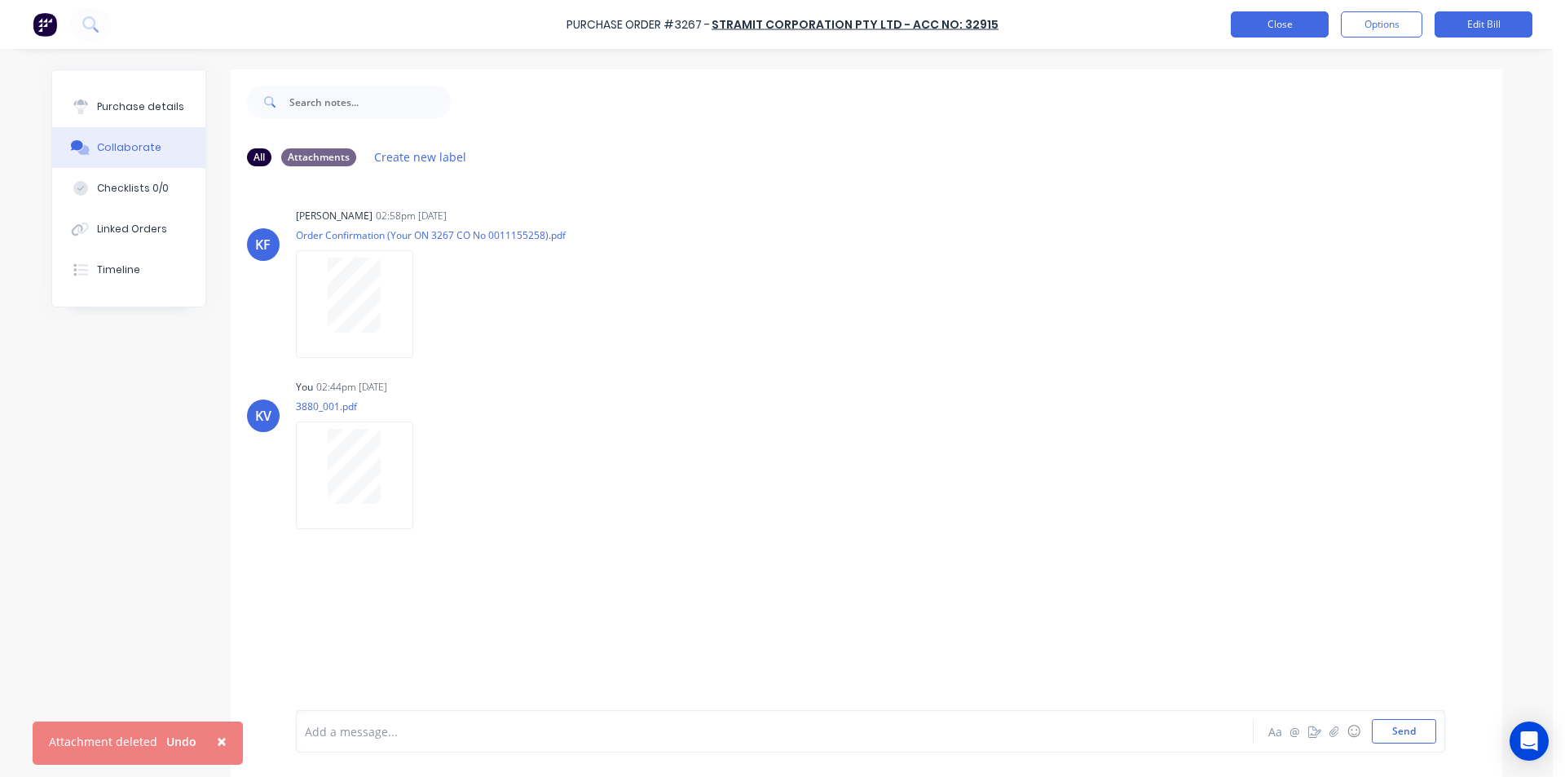
click at [1274, 28] on button "Close" at bounding box center [1280, 24] width 98 height 26
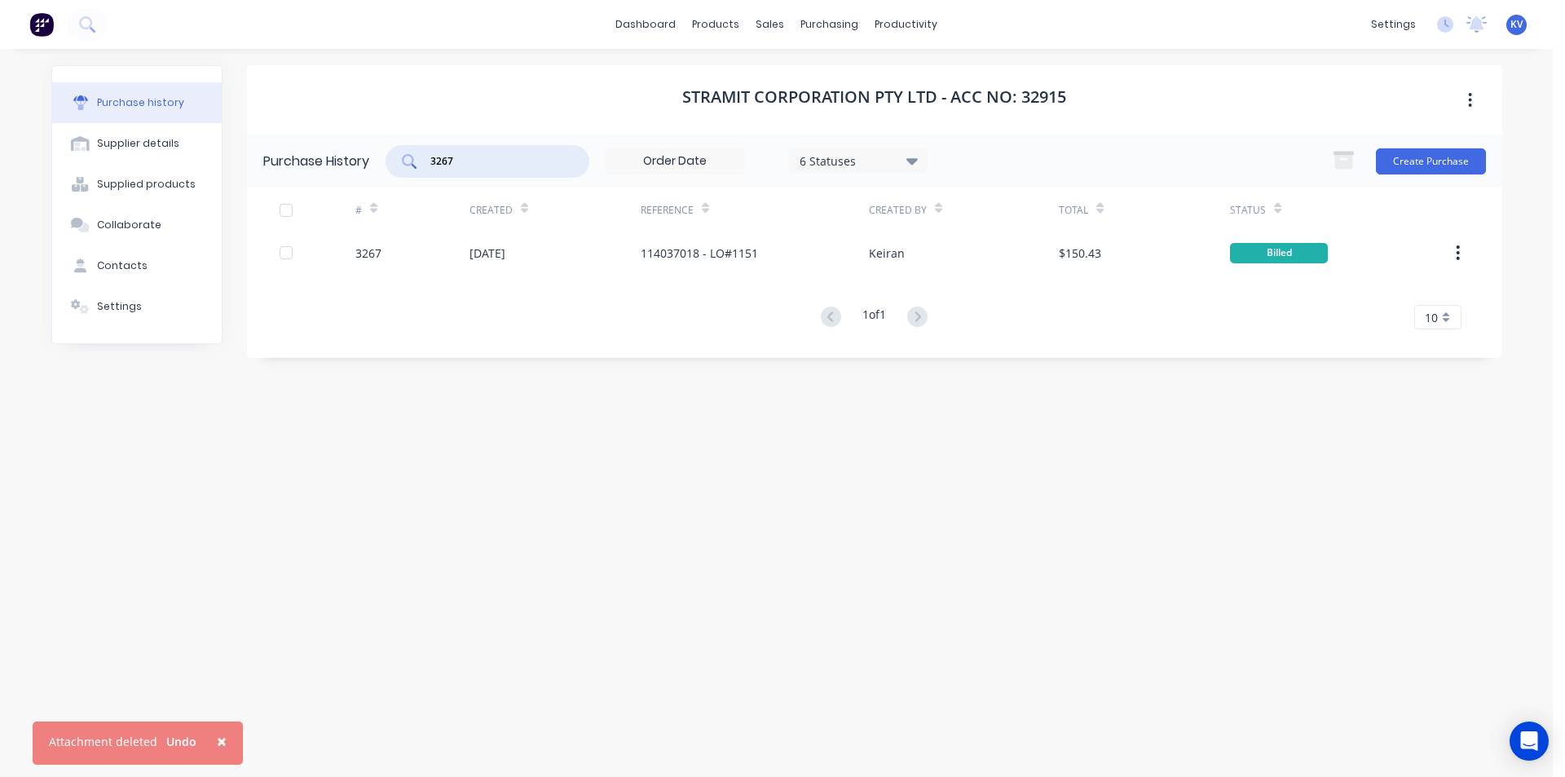
drag, startPoint x: 492, startPoint y: 161, endPoint x: 294, endPoint y: 126, distance: 202.0
click at [294, 126] on div "Stramit Corporation Pty Ltd - Acc No: 32915 Purchase History 3267 6 Statuses 6 …" at bounding box center [875, 211] width 1256 height 293
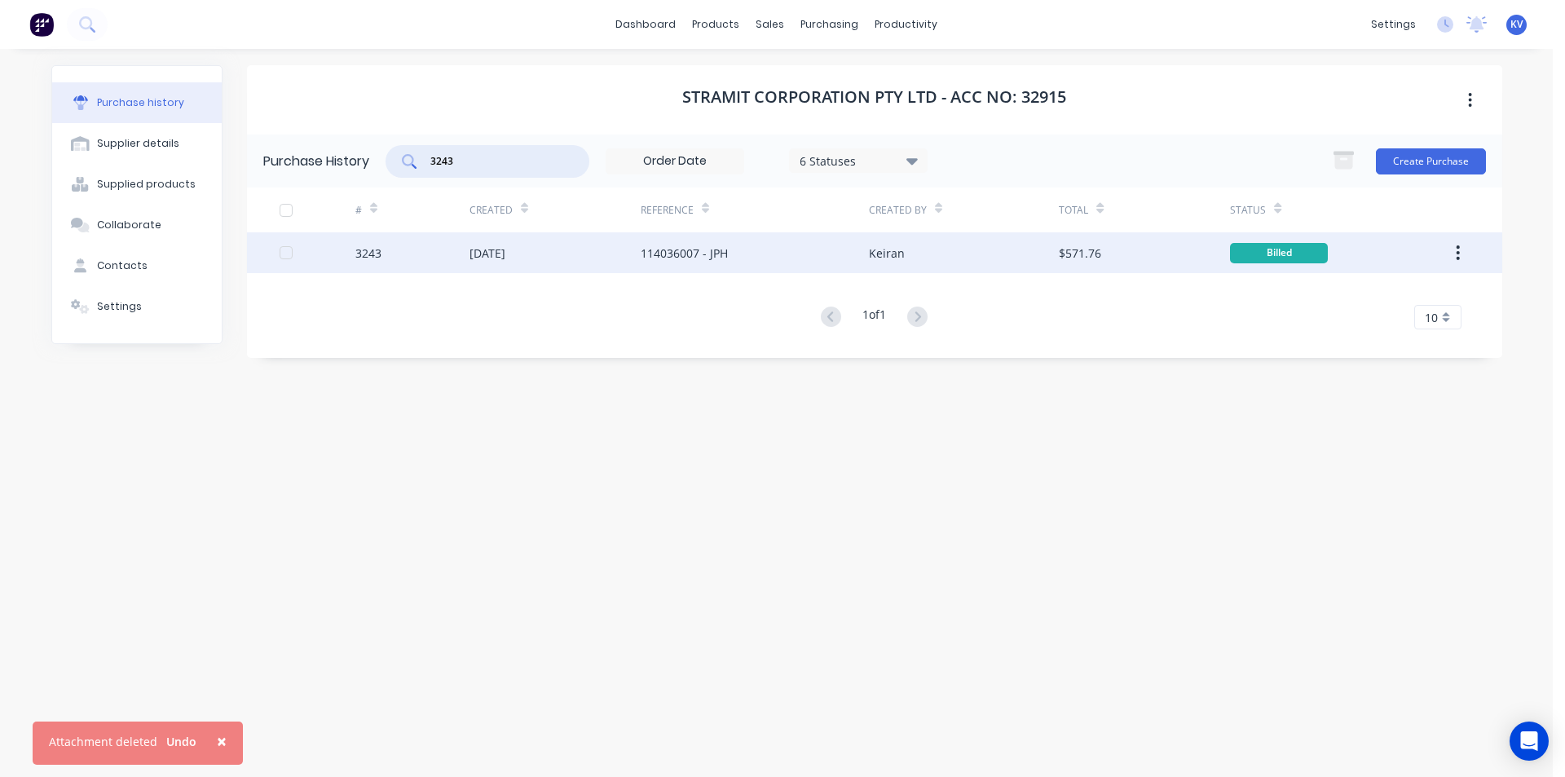
type input "3243"
click at [530, 235] on div "[DATE]" at bounding box center [555, 252] width 171 height 41
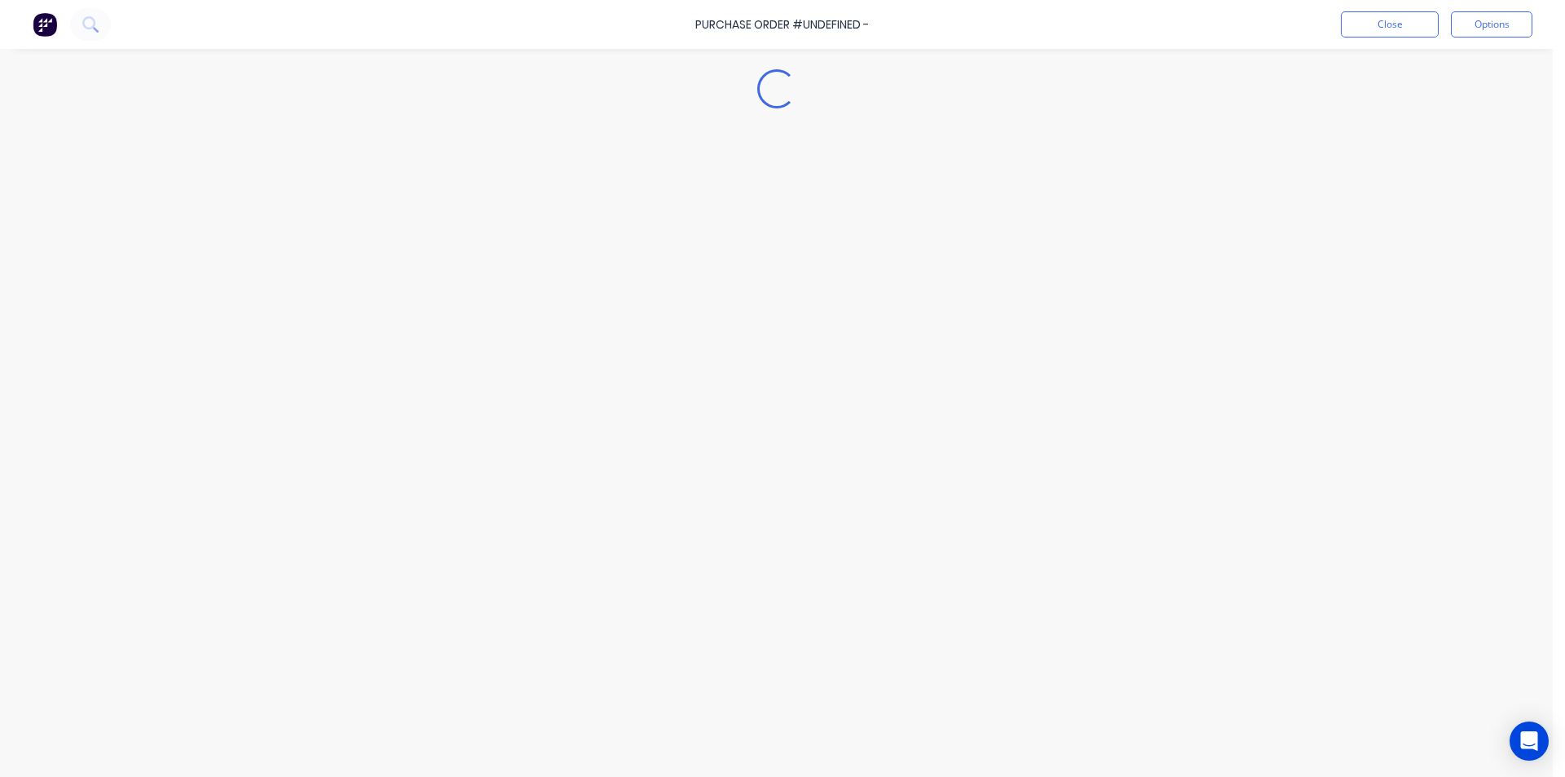
type textarea "x"
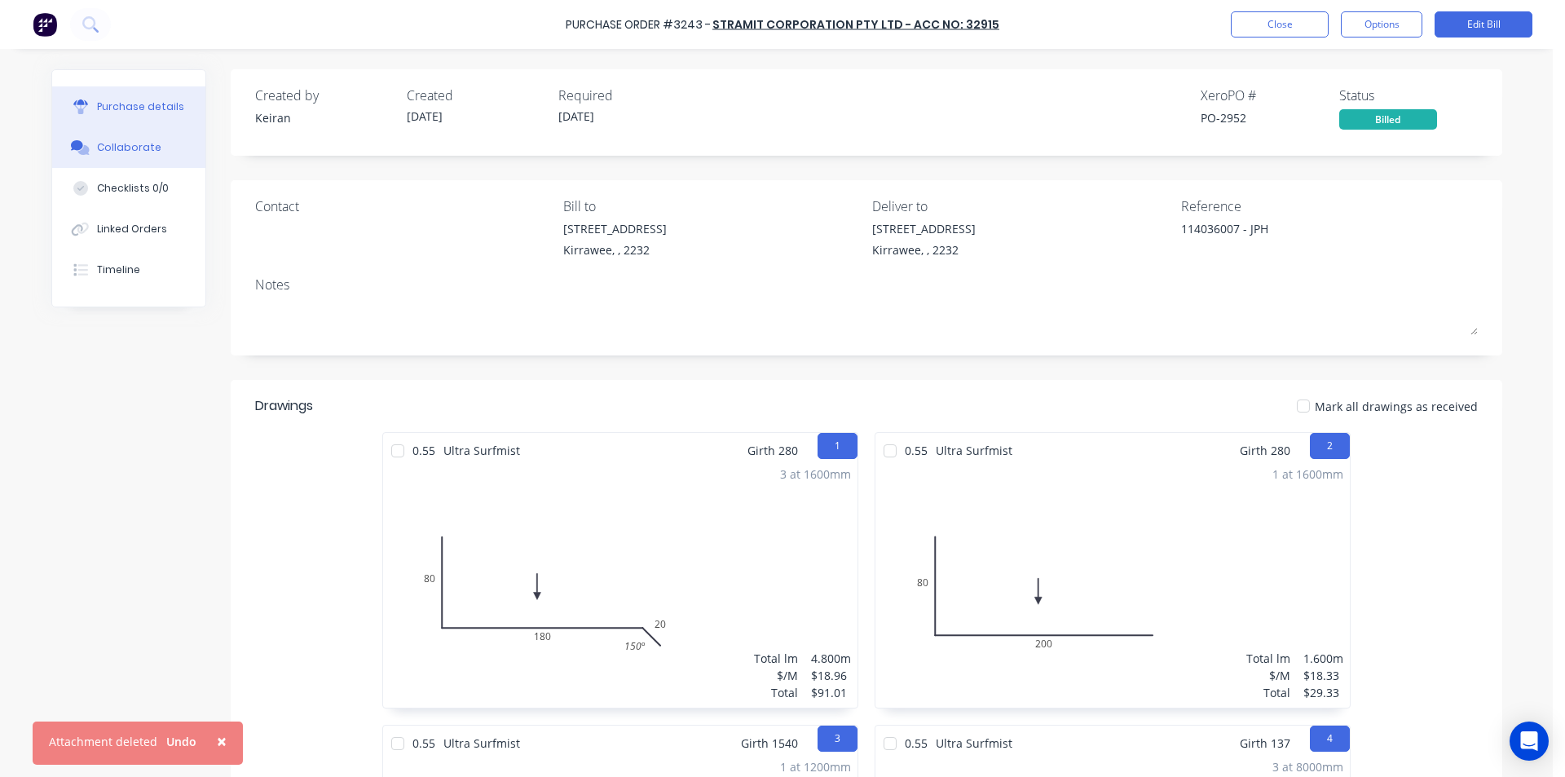
click at [60, 154] on button "Collaborate" at bounding box center [128, 147] width 153 height 41
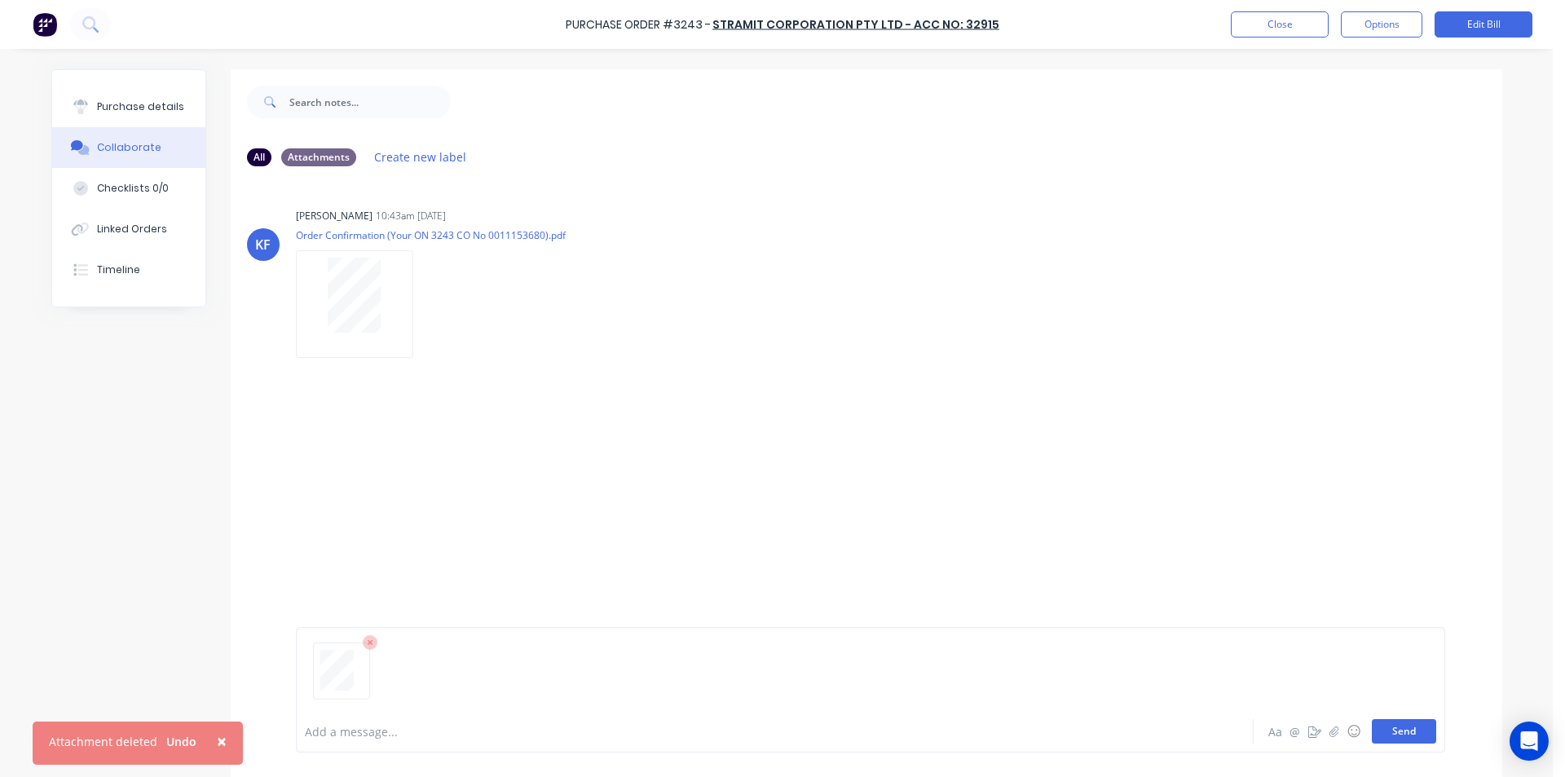
click at [1397, 737] on button "Send" at bounding box center [1404, 731] width 64 height 24
click at [1252, 29] on button "Close" at bounding box center [1280, 24] width 98 height 26
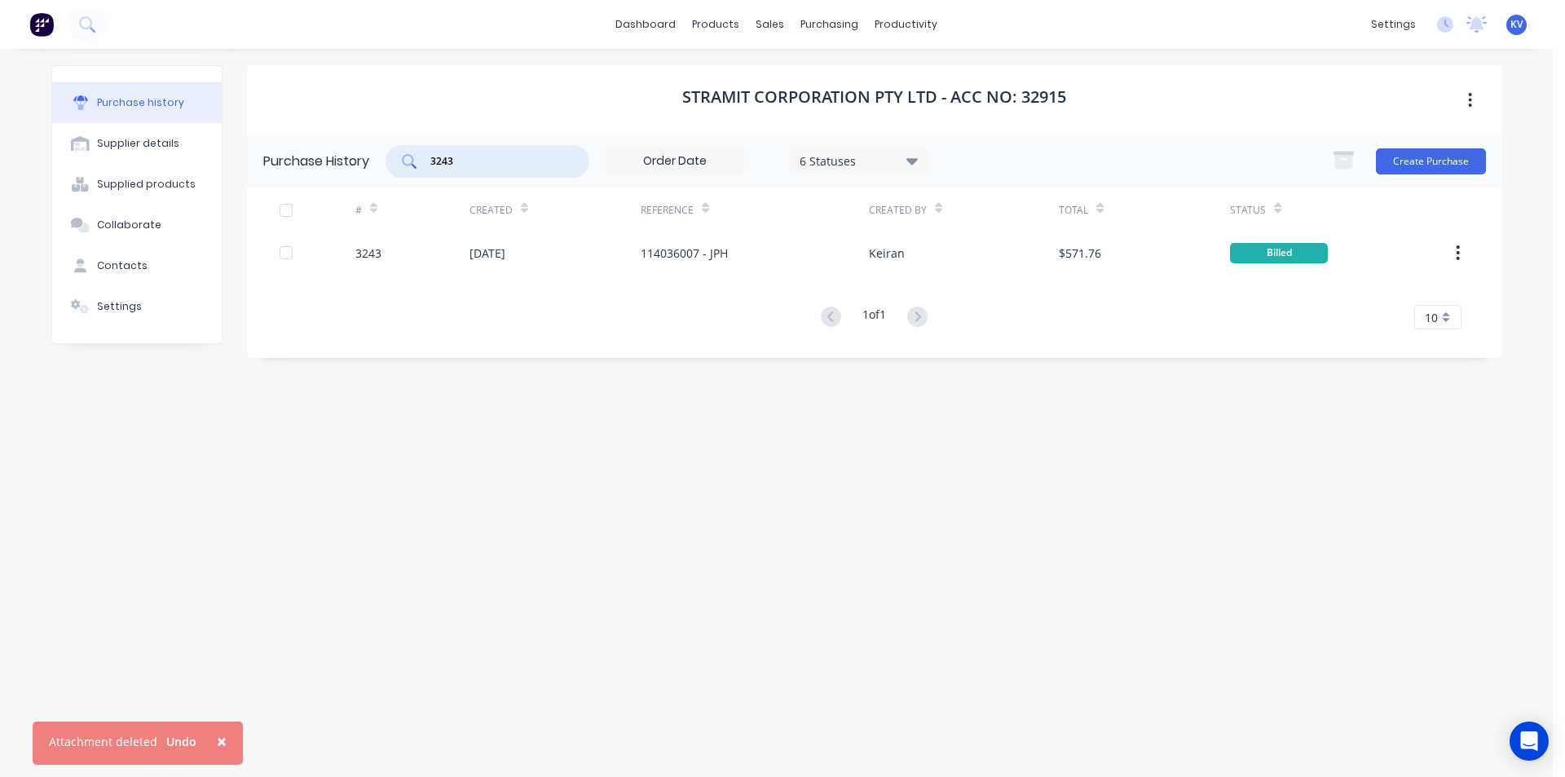
drag, startPoint x: 480, startPoint y: 163, endPoint x: 296, endPoint y: 117, distance: 190.0
click at [296, 117] on div "Stramit Corporation Pty Ltd - Acc No: 32915 Purchase History 3243 6 Statuses 6 …" at bounding box center [875, 211] width 1256 height 293
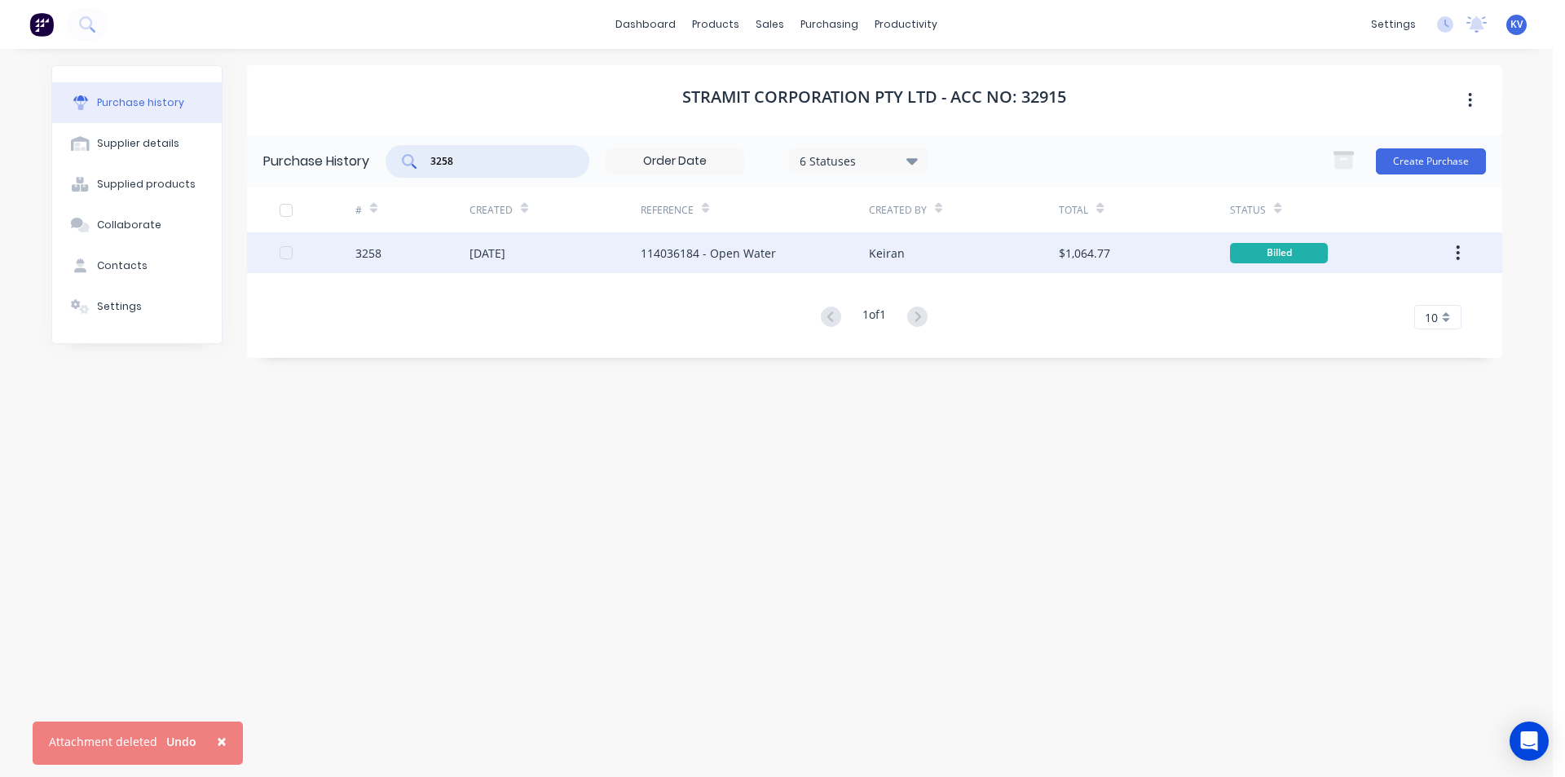
type input "3258"
click at [493, 247] on div "[DATE]" at bounding box center [488, 253] width 36 height 17
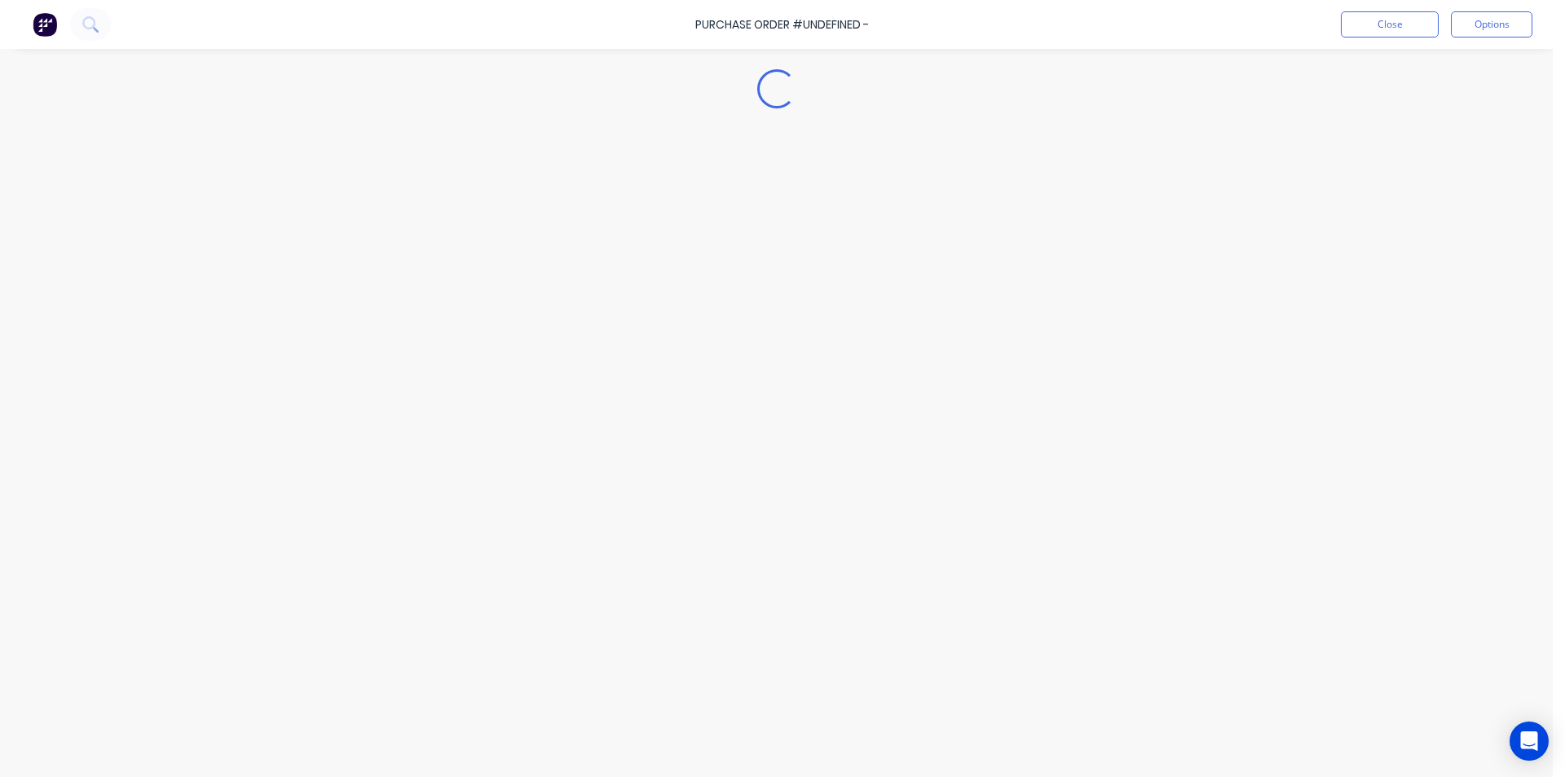
type textarea "x"
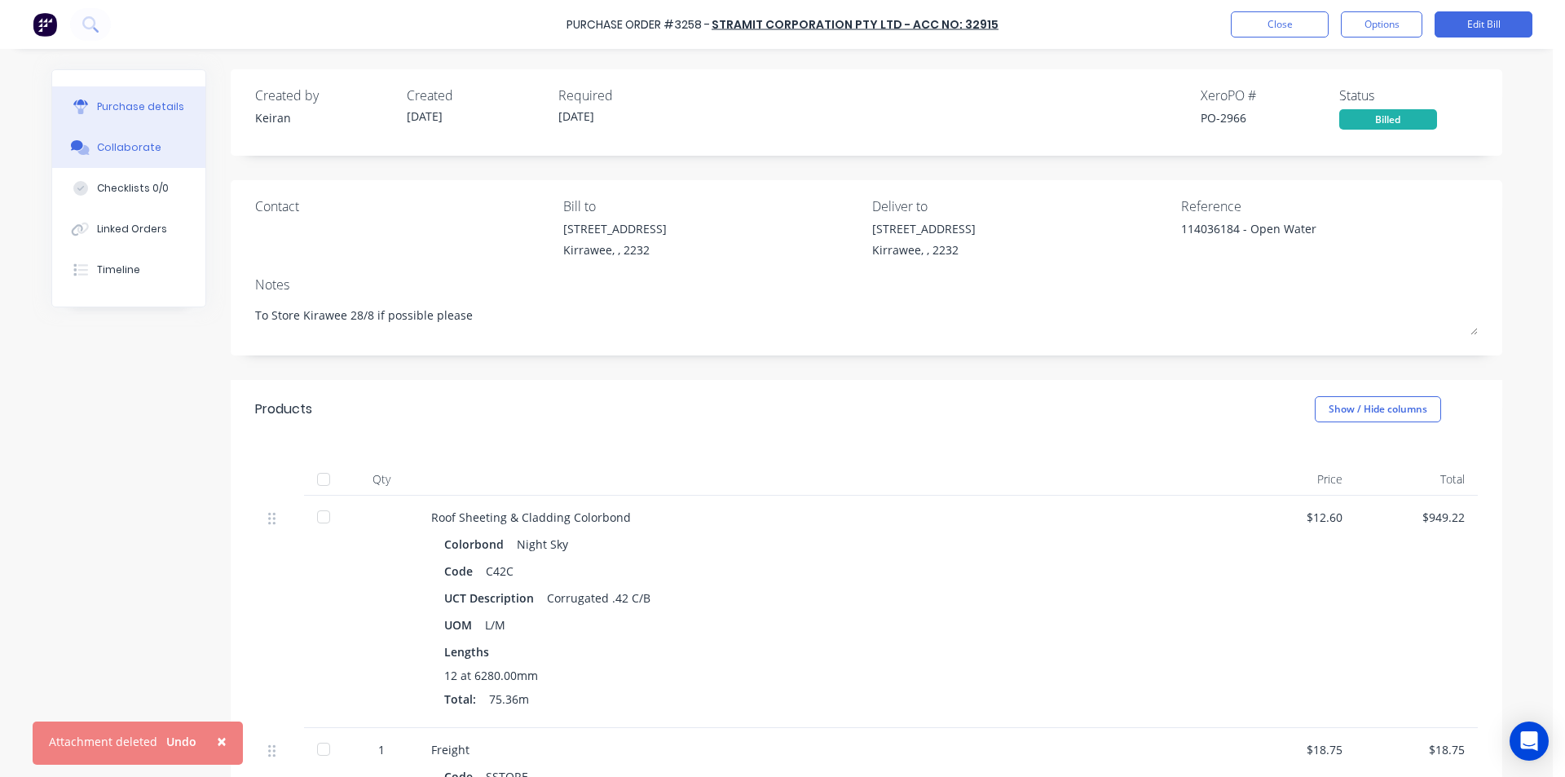
click at [114, 147] on div "Collaborate" at bounding box center [129, 147] width 64 height 15
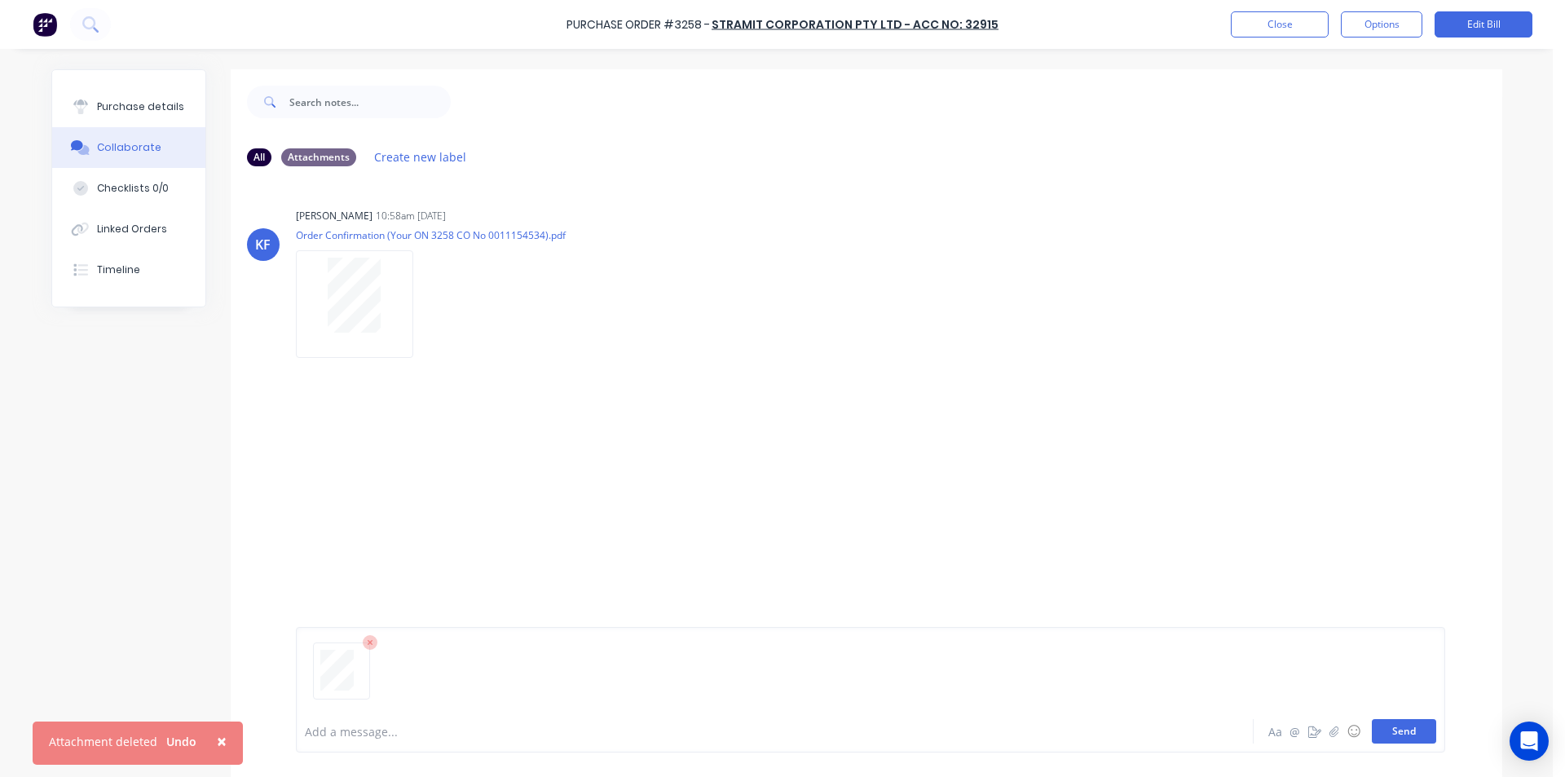
click at [1405, 733] on button "Send" at bounding box center [1404, 731] width 64 height 24
click at [1256, 34] on button "Close" at bounding box center [1280, 24] width 98 height 26
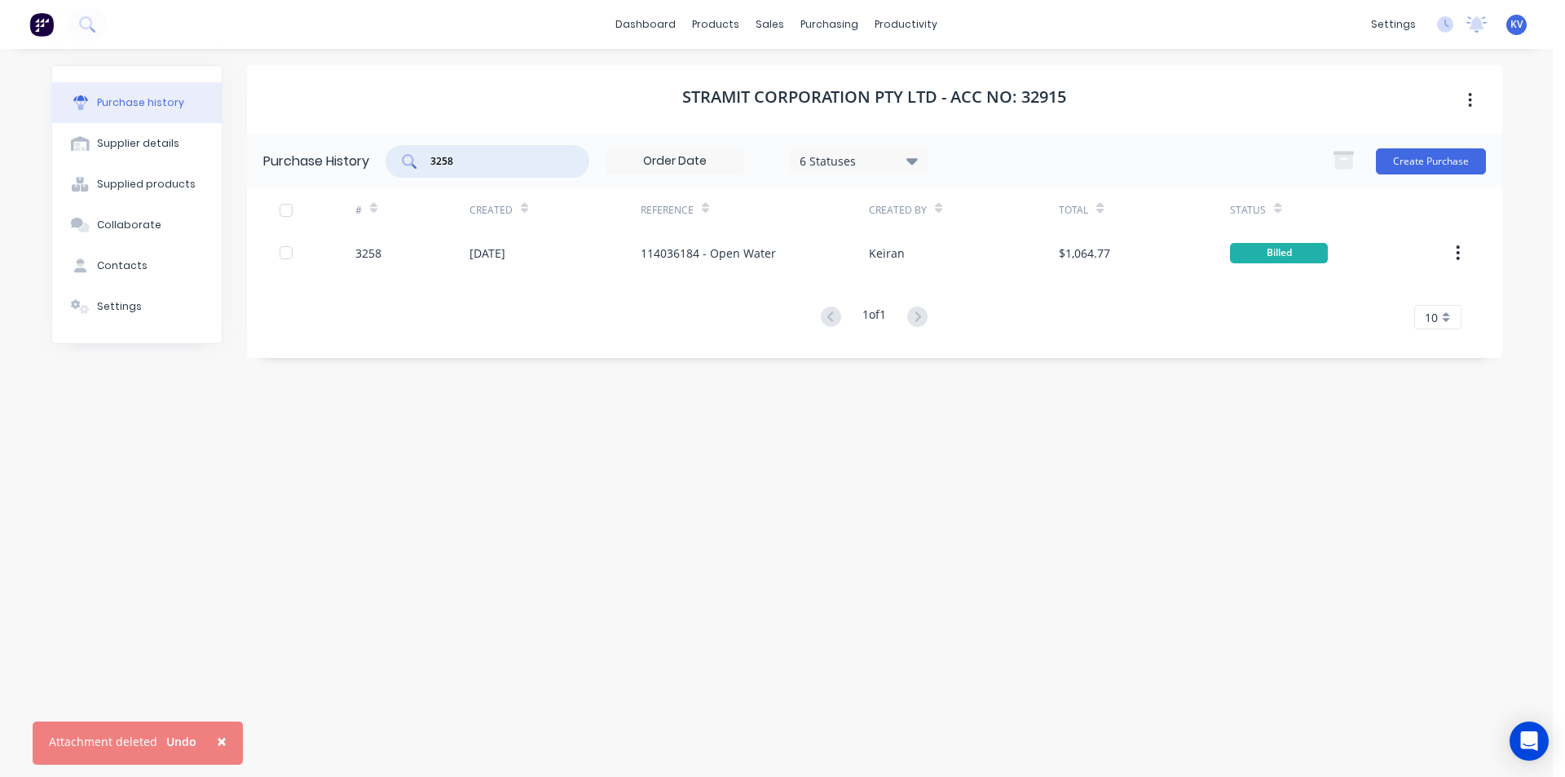
drag, startPoint x: 525, startPoint y: 168, endPoint x: 364, endPoint y: 117, distance: 169.4
click at [360, 115] on div "Stramit Corporation Pty Ltd - Acc No: 32915 Purchase History 3258 6 Statuses 6 …" at bounding box center [875, 211] width 1256 height 293
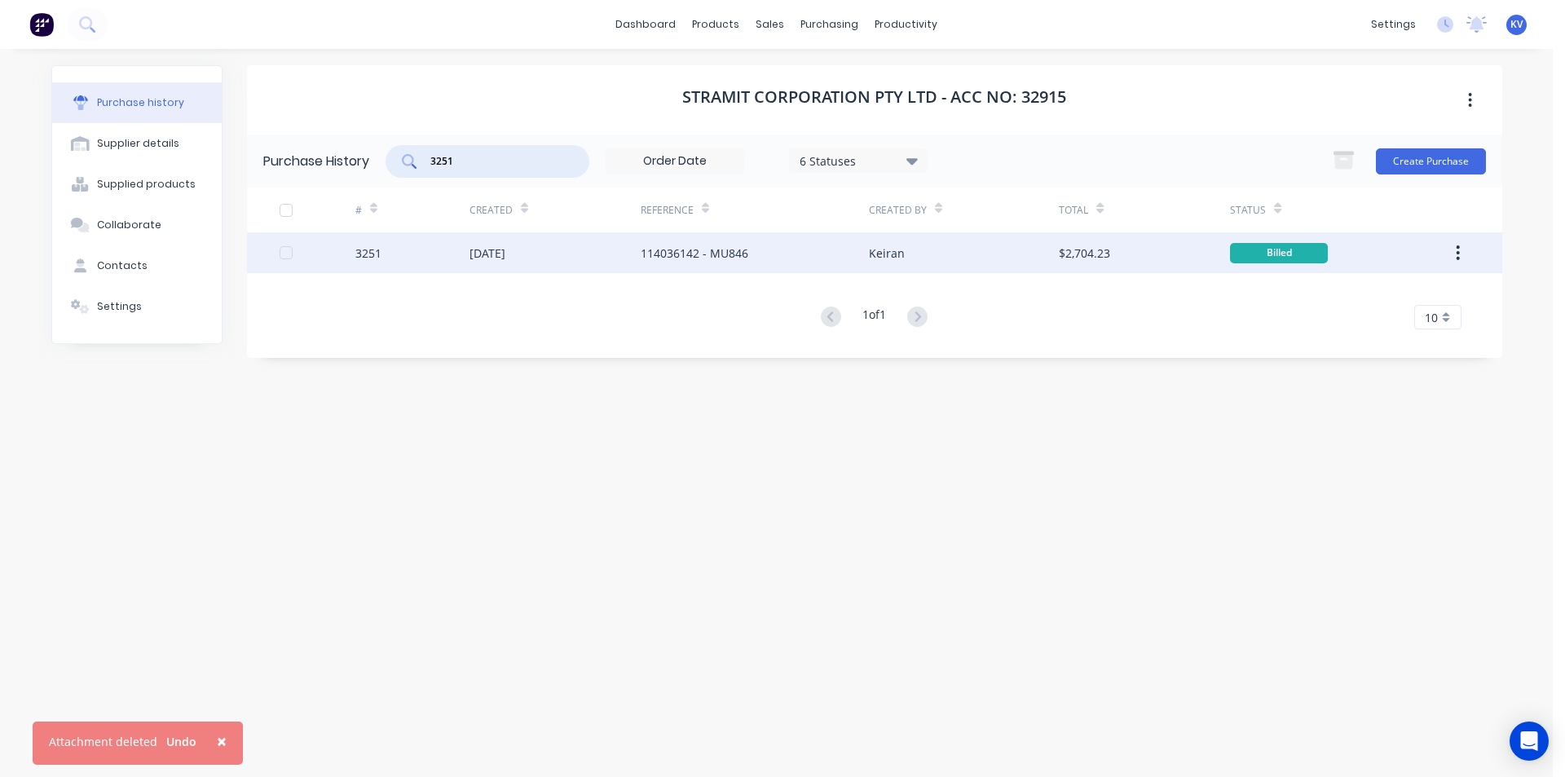
type input "3251"
click at [558, 248] on div "[DATE]" at bounding box center [555, 252] width 171 height 41
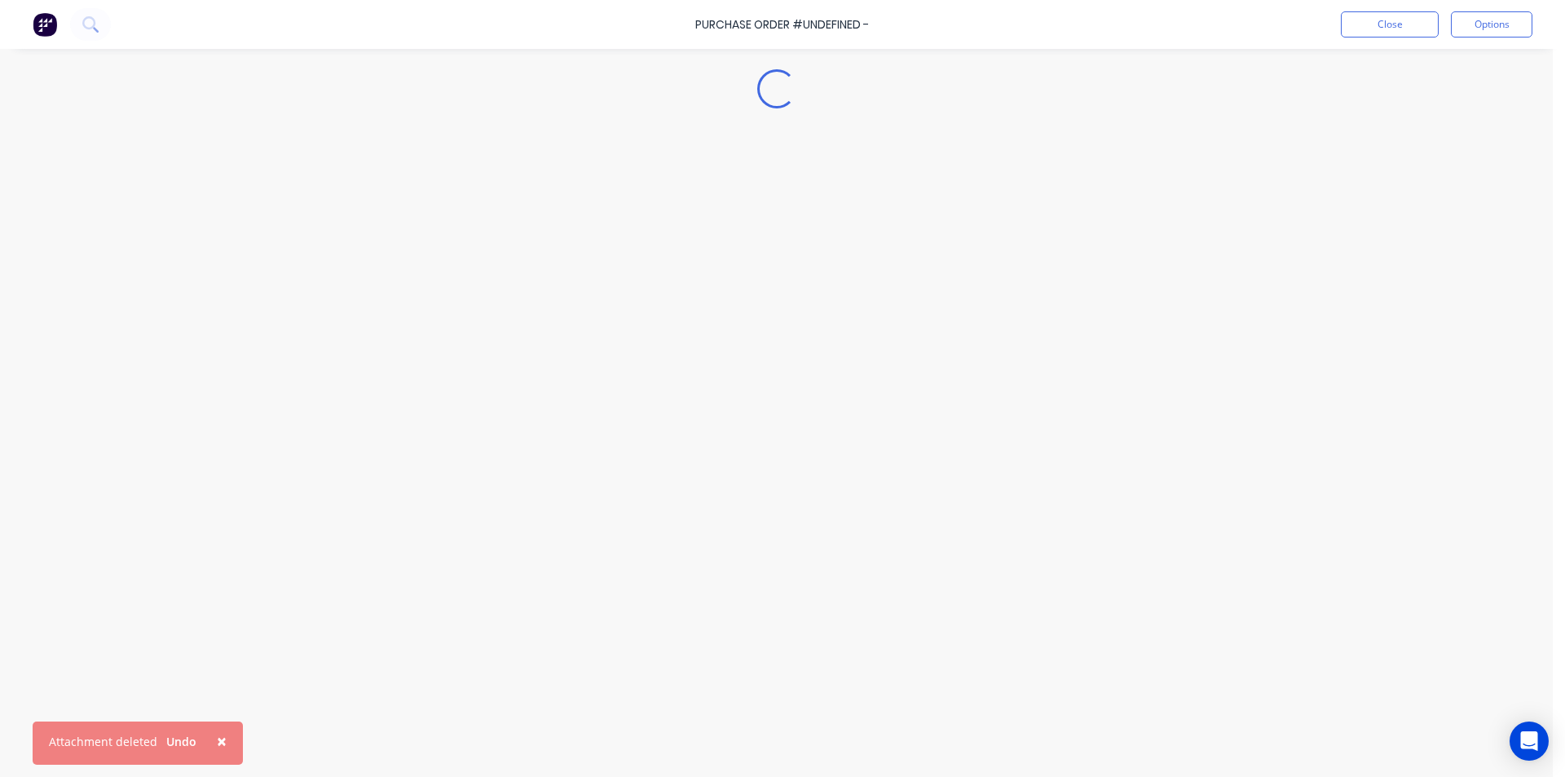
type textarea "x"
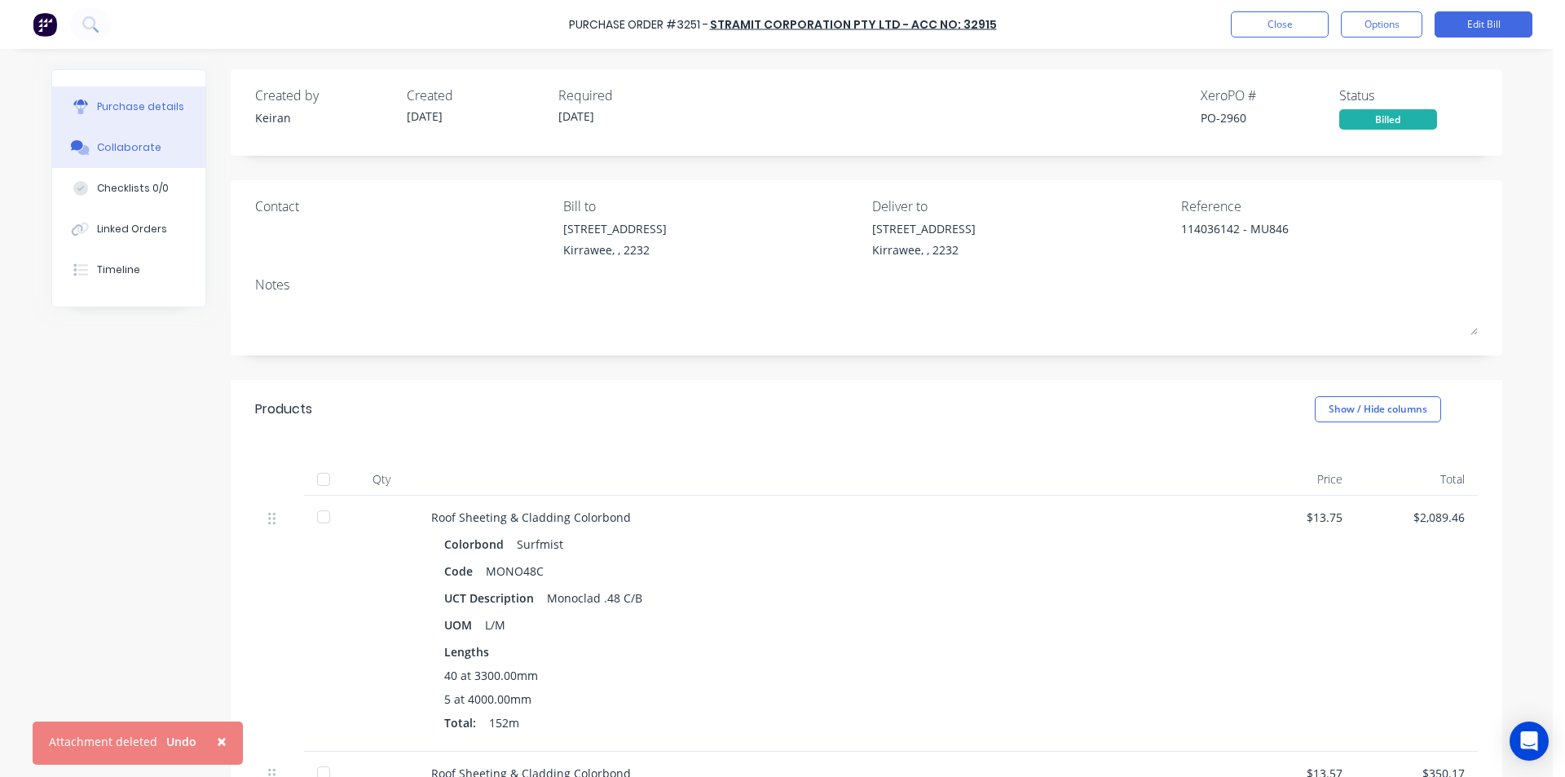
click at [98, 154] on div "Collaborate" at bounding box center [129, 147] width 64 height 15
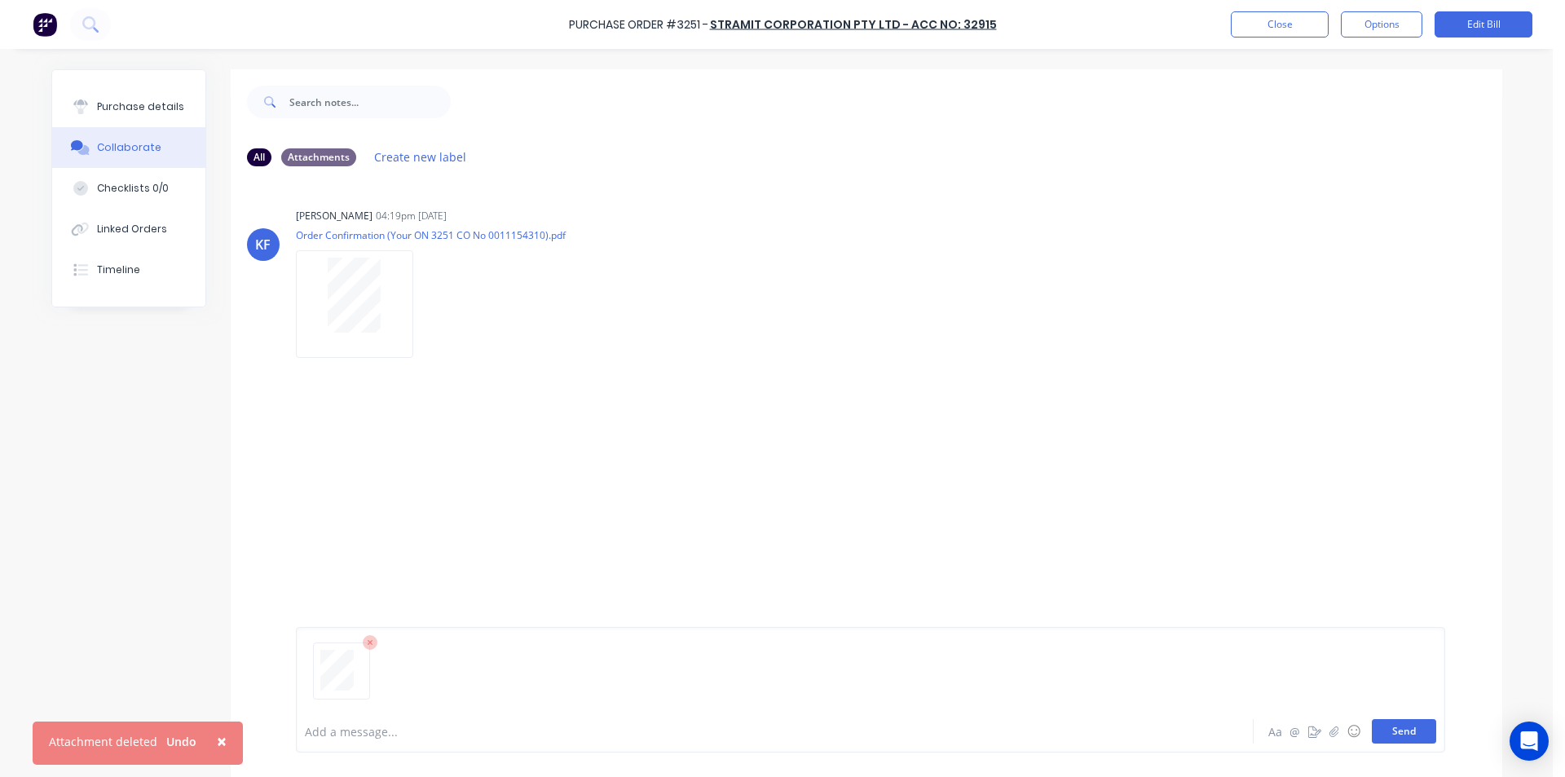
click at [1381, 735] on button "Send" at bounding box center [1404, 731] width 64 height 24
click at [1287, 27] on button "Close" at bounding box center [1280, 24] width 98 height 26
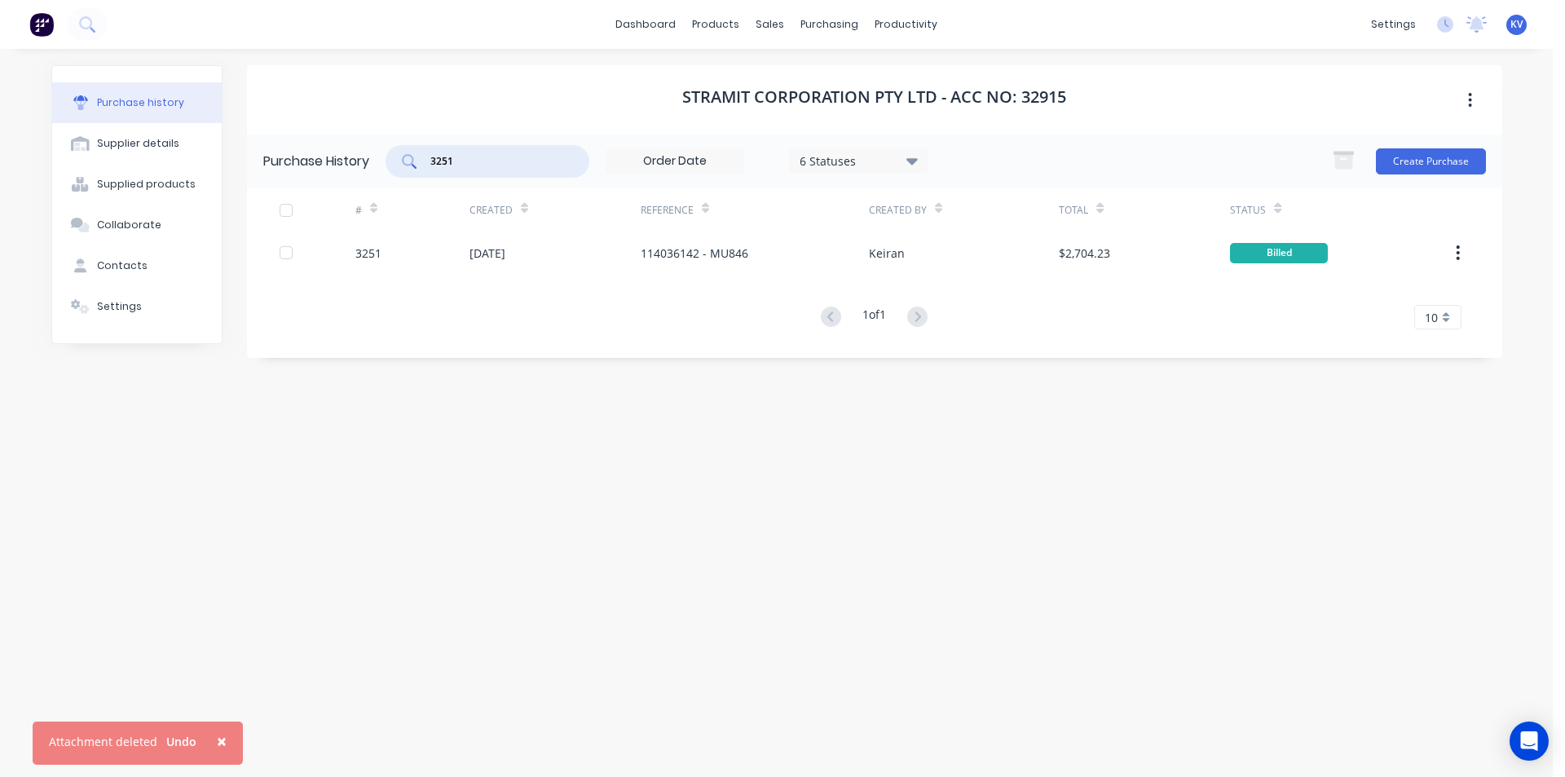
drag, startPoint x: 461, startPoint y: 160, endPoint x: 285, endPoint y: 136, distance: 177.7
click at [285, 136] on div "Purchase History 3251 6 Statuses 6 Statuses Create Purchase" at bounding box center [875, 161] width 1256 height 53
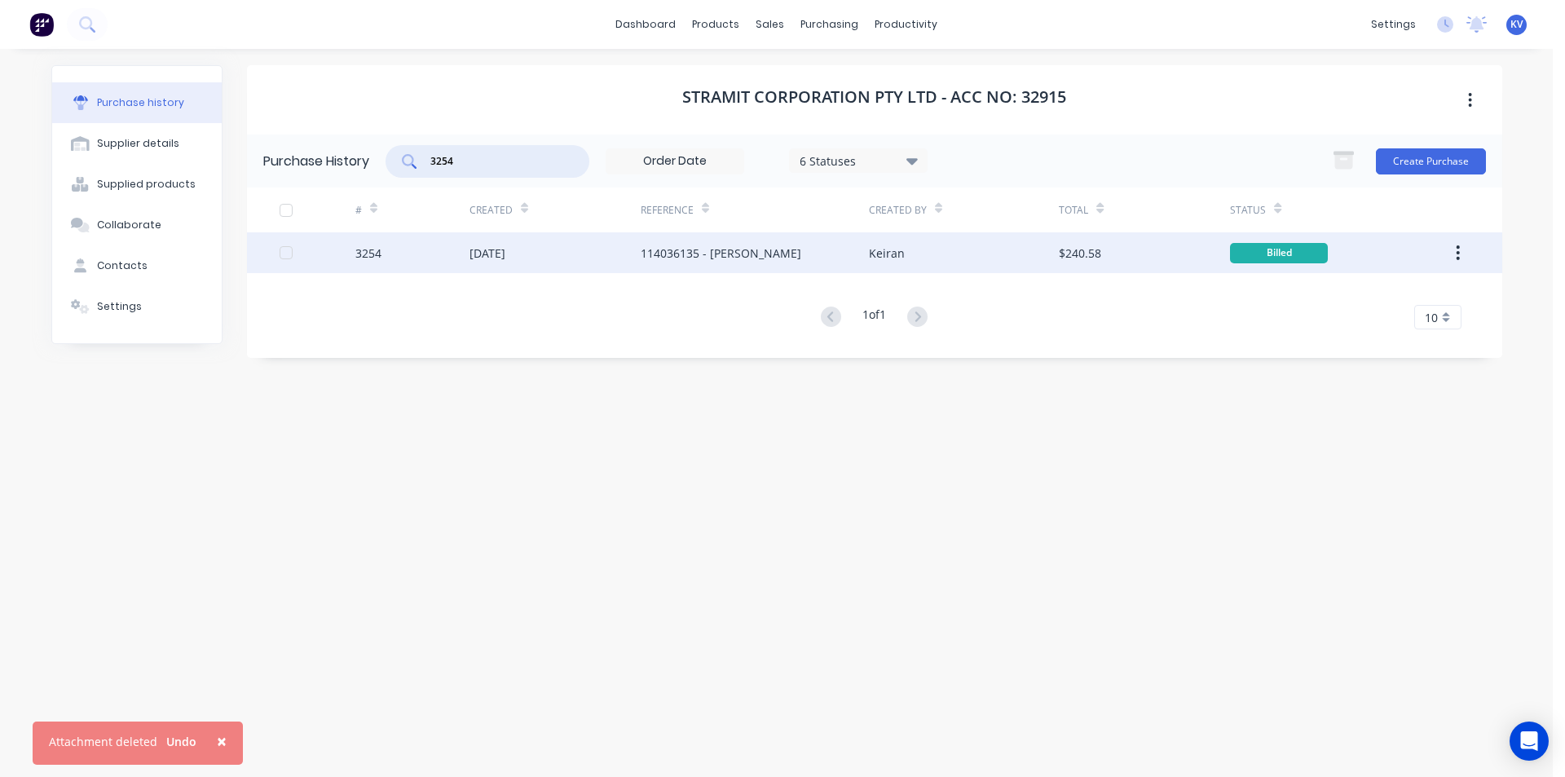
type input "3254"
click at [634, 258] on div "[DATE]" at bounding box center [555, 252] width 171 height 41
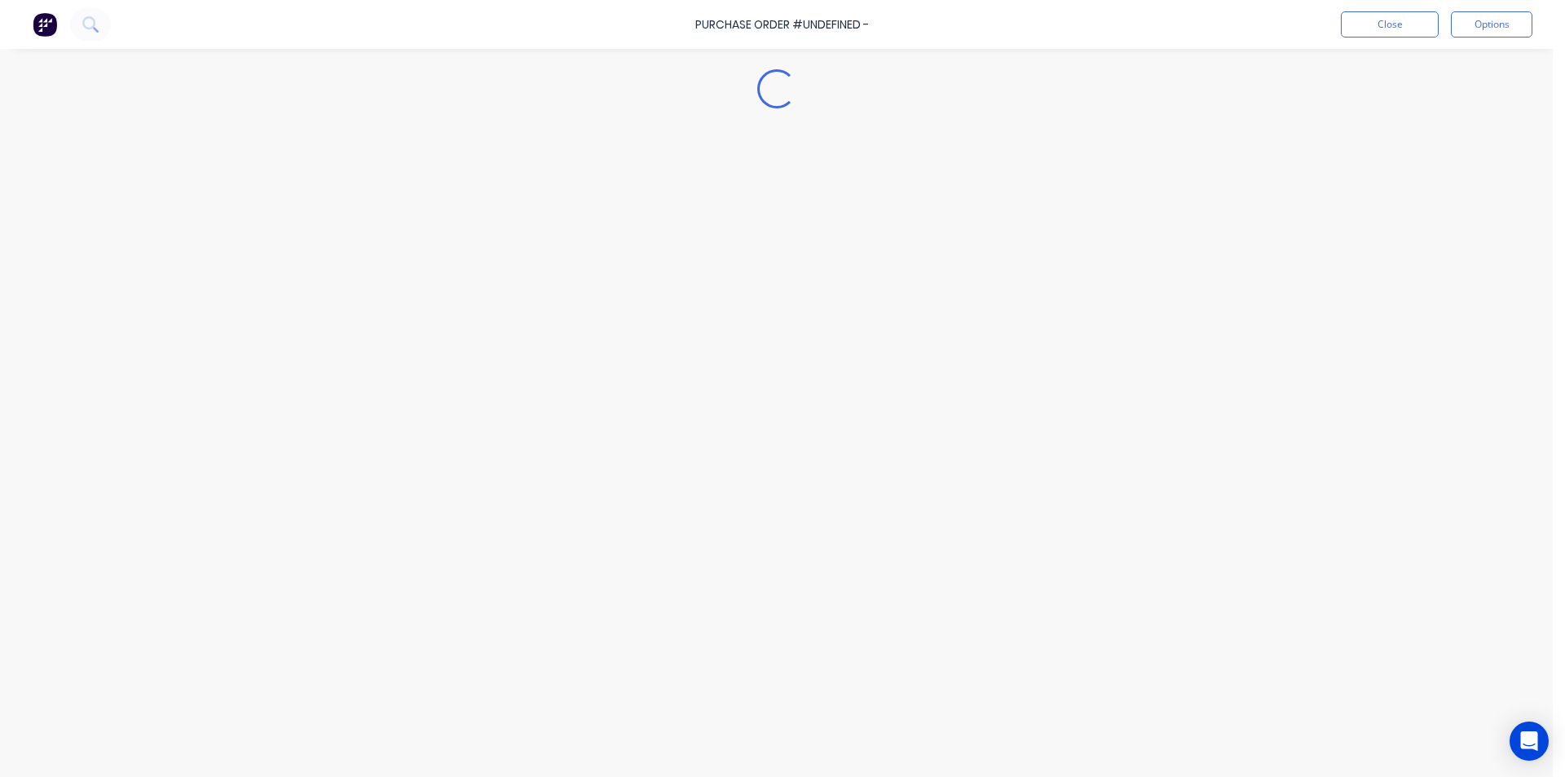
type textarea "x"
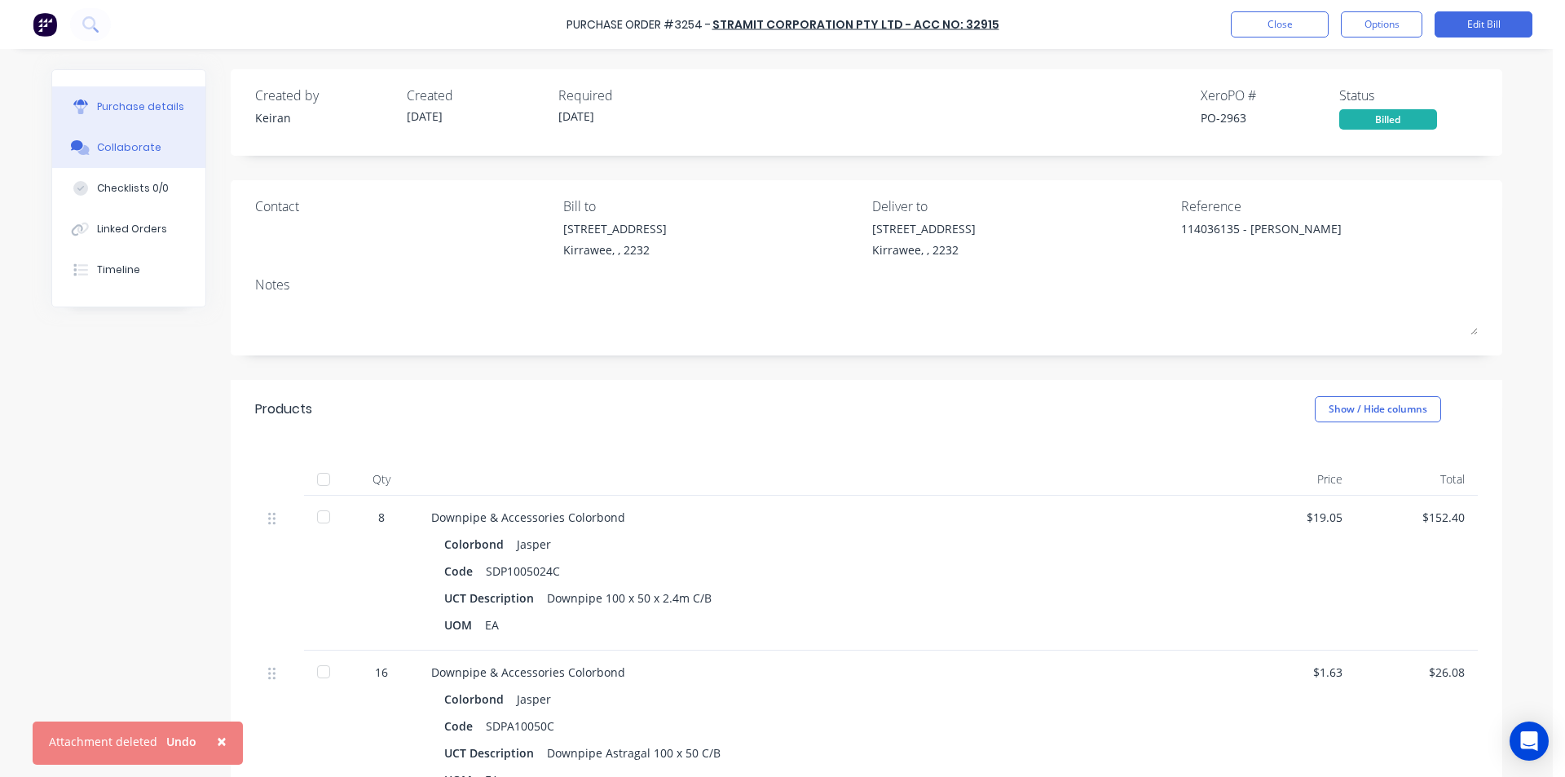
click at [155, 141] on button "Collaborate" at bounding box center [128, 147] width 153 height 41
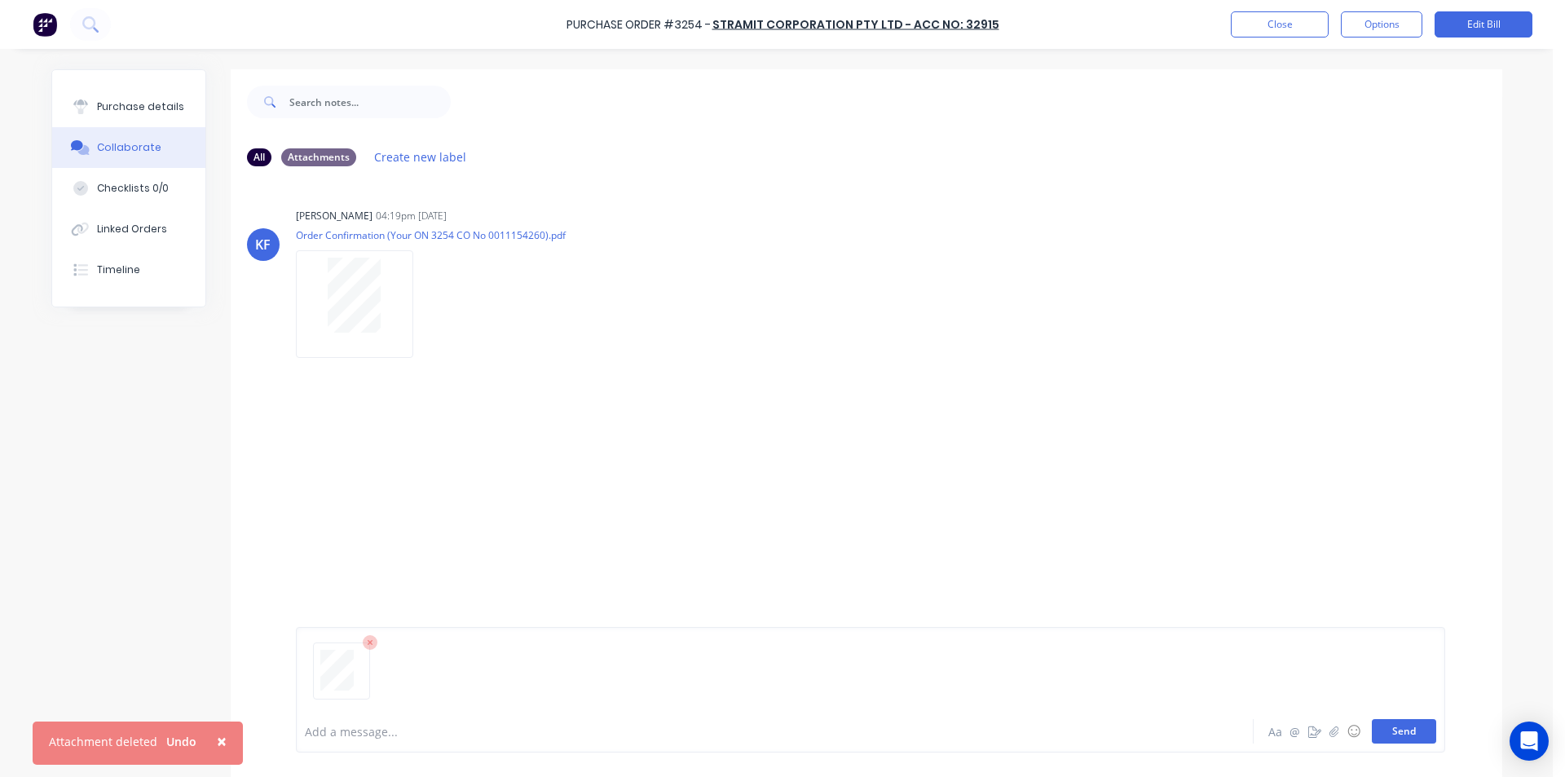
click at [1372, 731] on button "Send" at bounding box center [1404, 731] width 64 height 24
click at [1257, 19] on button "Close" at bounding box center [1280, 24] width 98 height 26
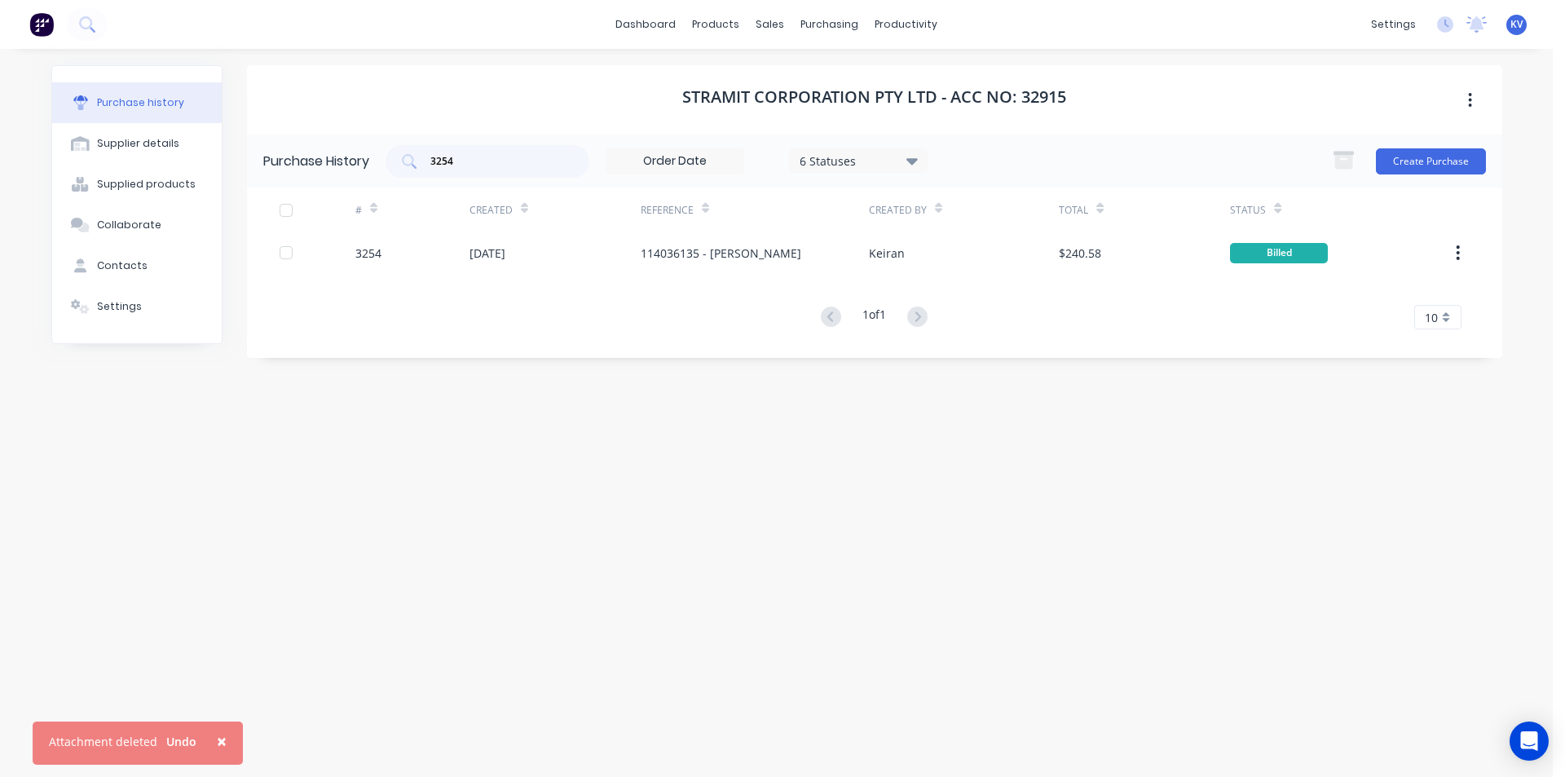
drag, startPoint x: 473, startPoint y: 162, endPoint x: 350, endPoint y: 154, distance: 123.4
click at [350, 154] on div "Purchase History 3254 6 Statuses 6 Statuses Create Purchase" at bounding box center [875, 161] width 1256 height 53
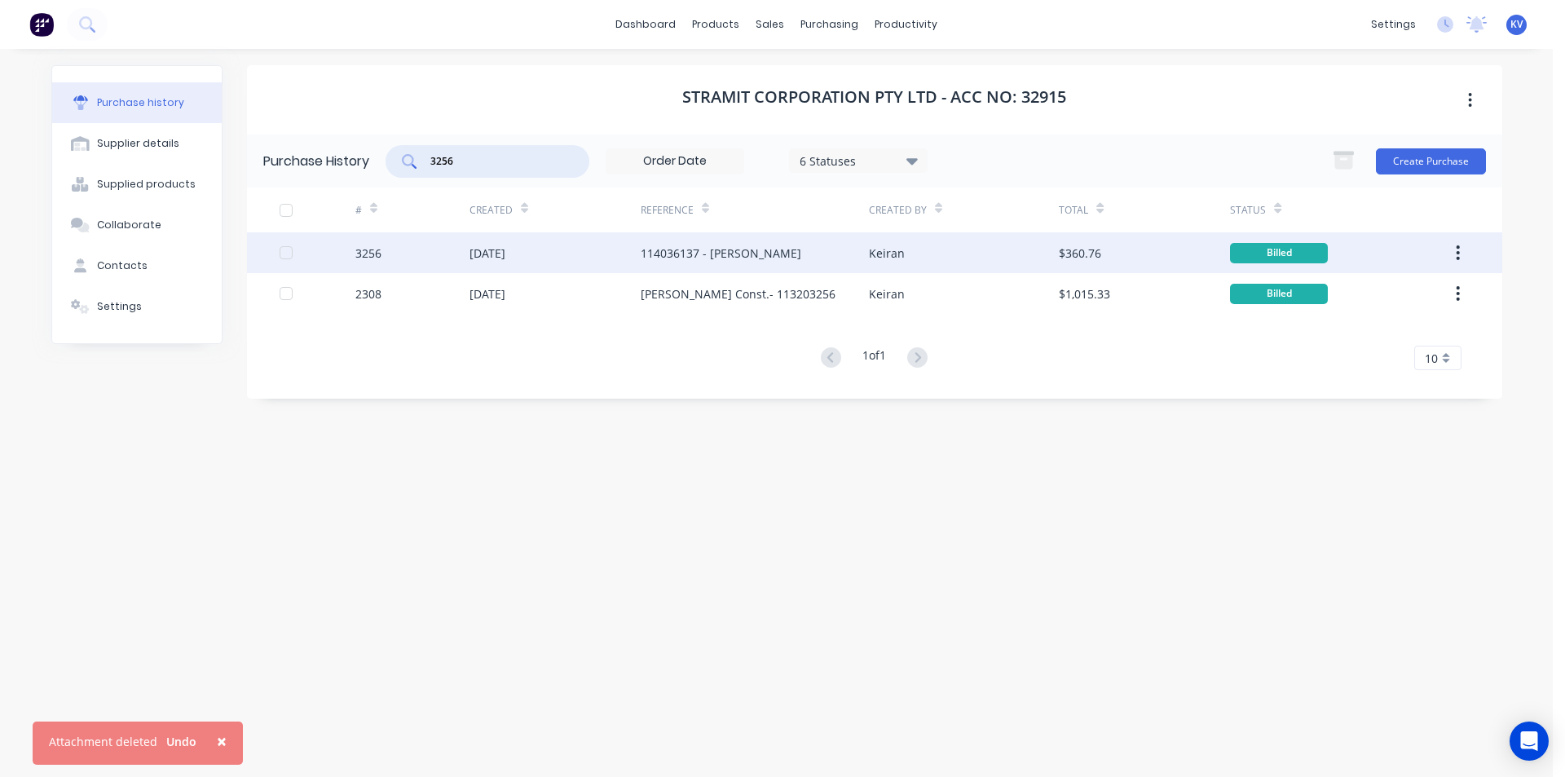
type input "3256"
click at [661, 253] on div "114036137 - [PERSON_NAME]" at bounding box center [721, 253] width 161 height 17
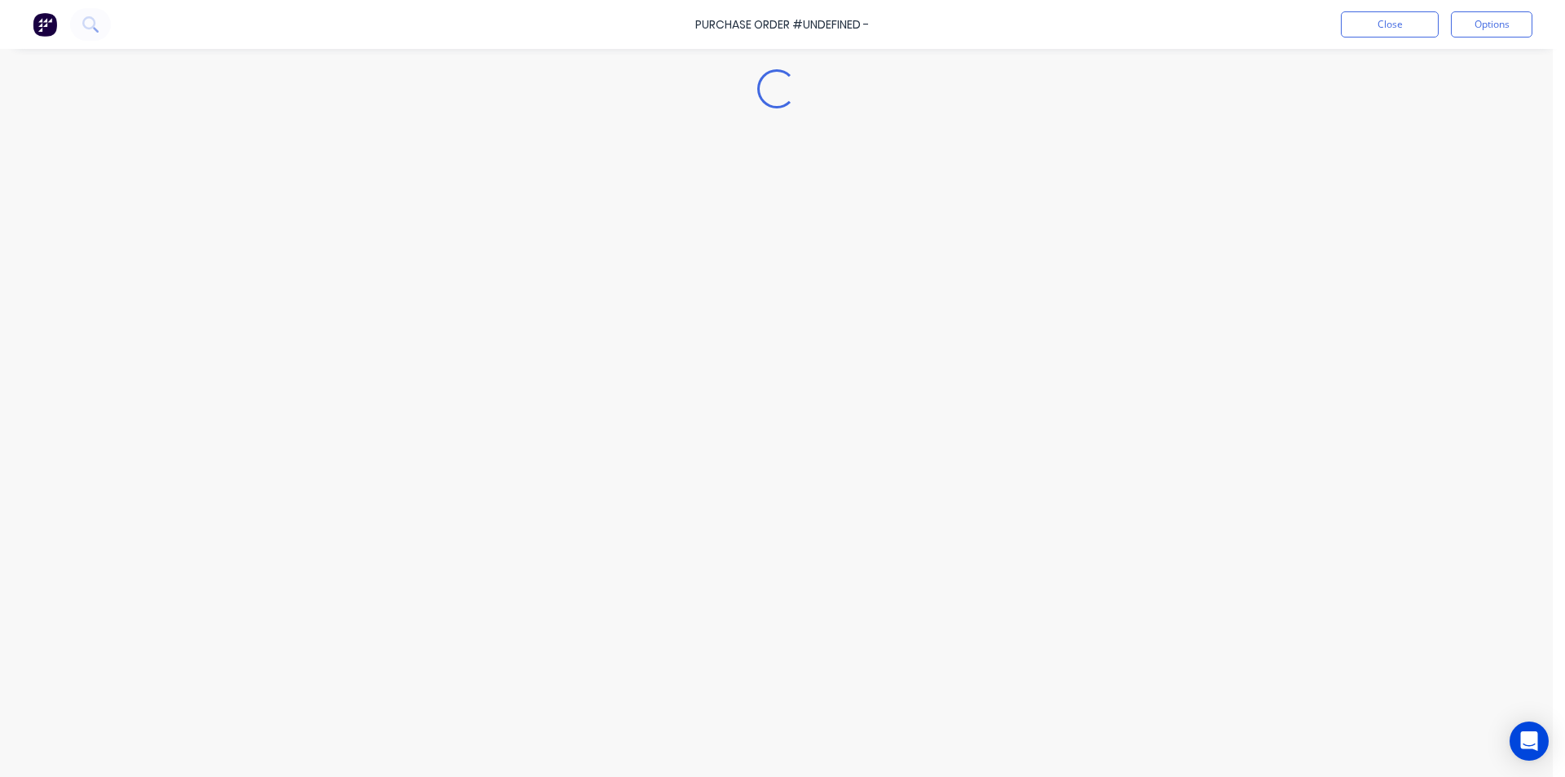
type textarea "x"
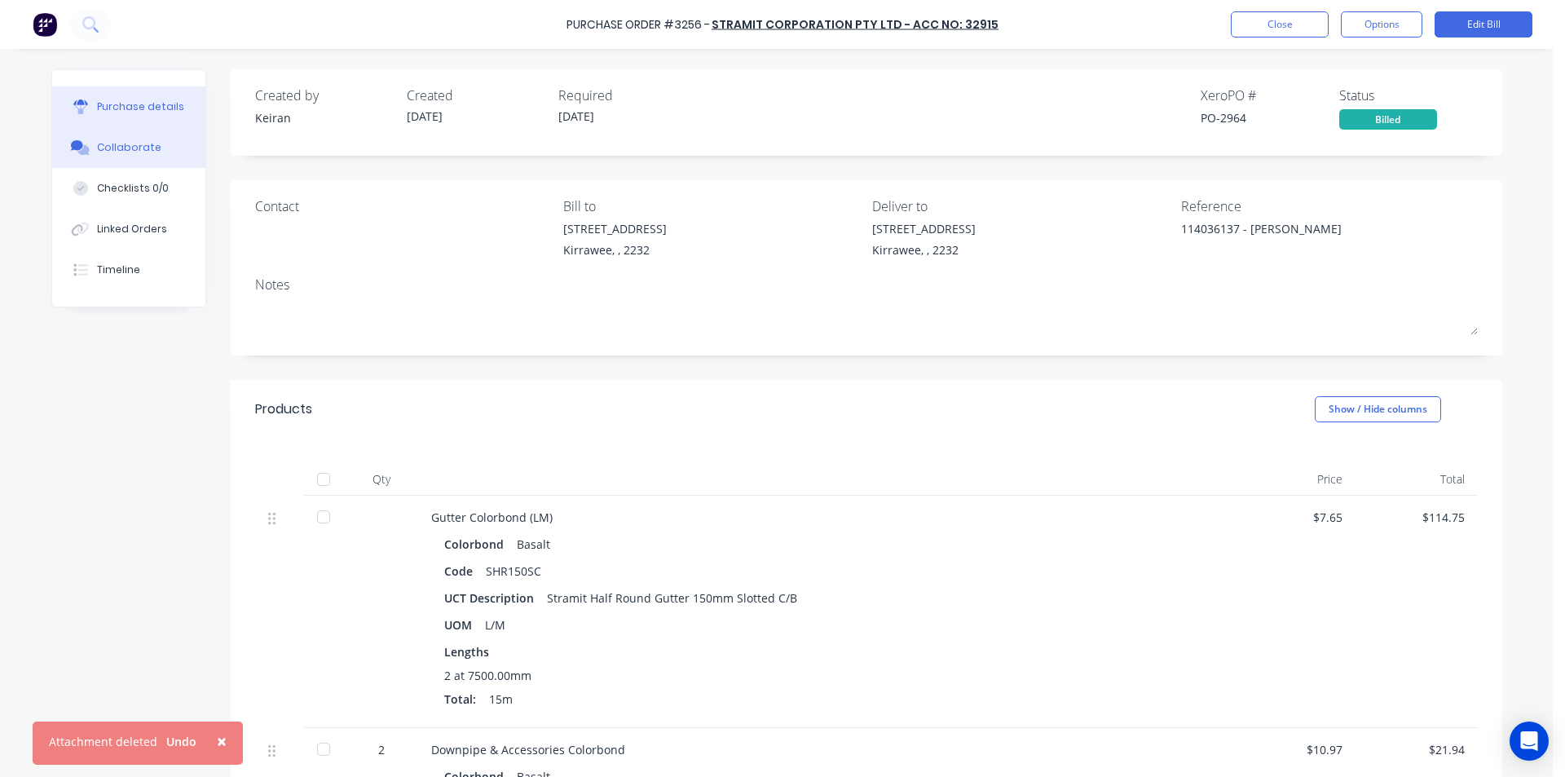
click at [131, 148] on div "Collaborate" at bounding box center [129, 147] width 64 height 15
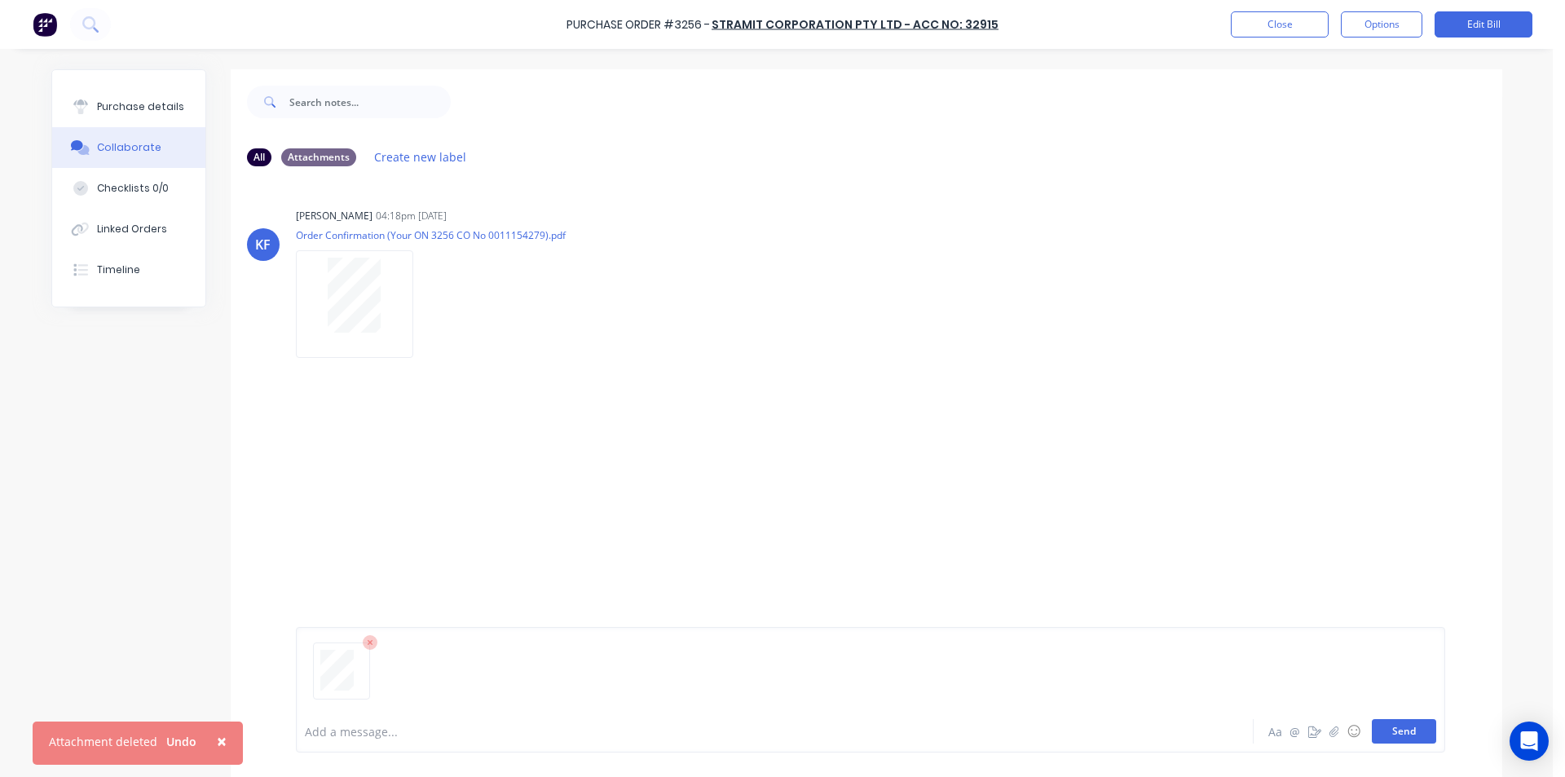
click at [1411, 732] on button "Send" at bounding box center [1404, 731] width 64 height 24
click at [1251, 26] on button "Close" at bounding box center [1280, 24] width 98 height 26
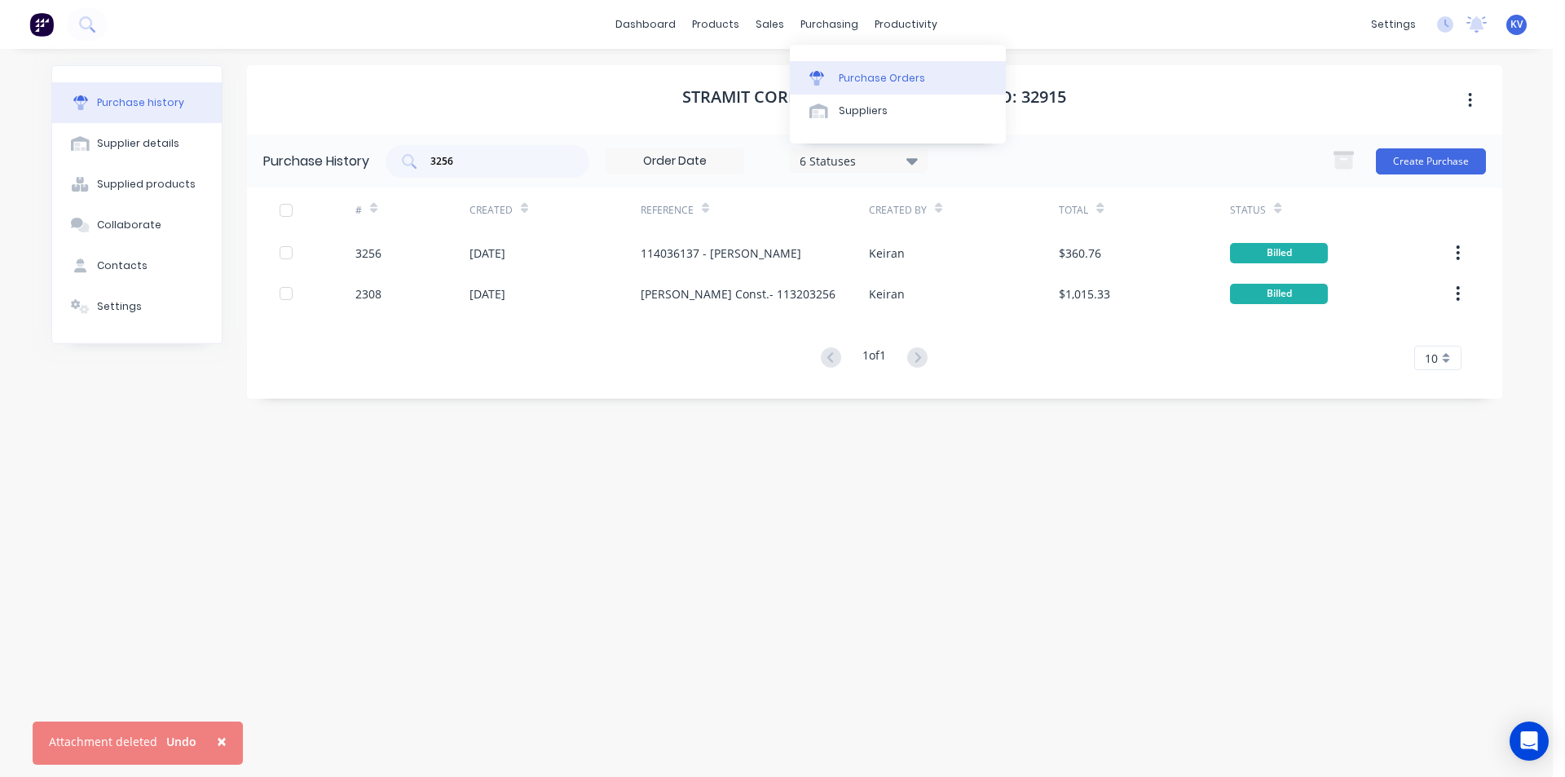
click at [830, 73] on div at bounding box center [822, 78] width 24 height 15
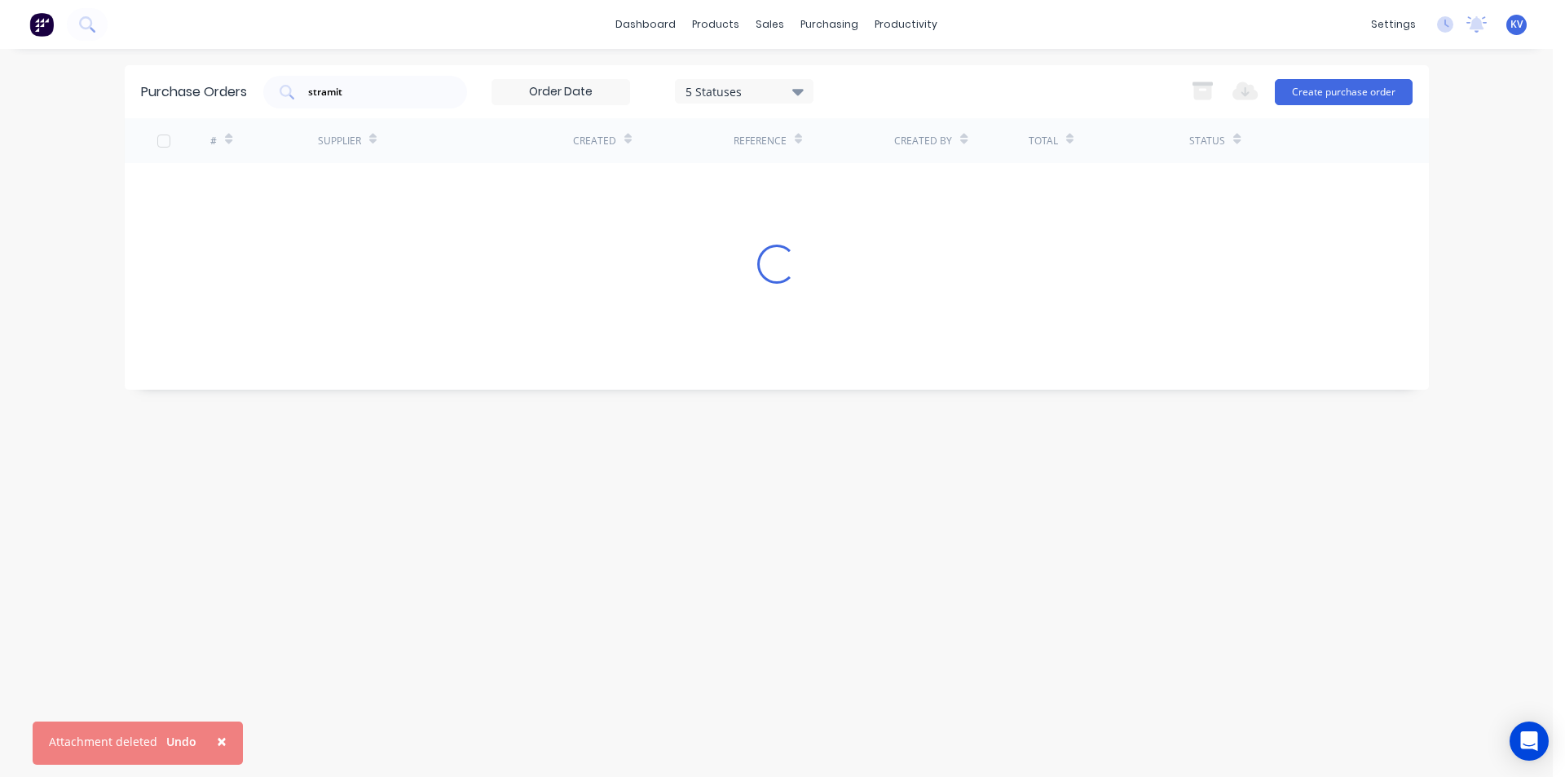
drag, startPoint x: 428, startPoint y: 101, endPoint x: 277, endPoint y: 74, distance: 153.2
click at [278, 74] on div "Purchase Orders stramit 5 Statuses 5 Statuses Export to Excel (XLSX) Create pur…" at bounding box center [777, 91] width 1305 height 53
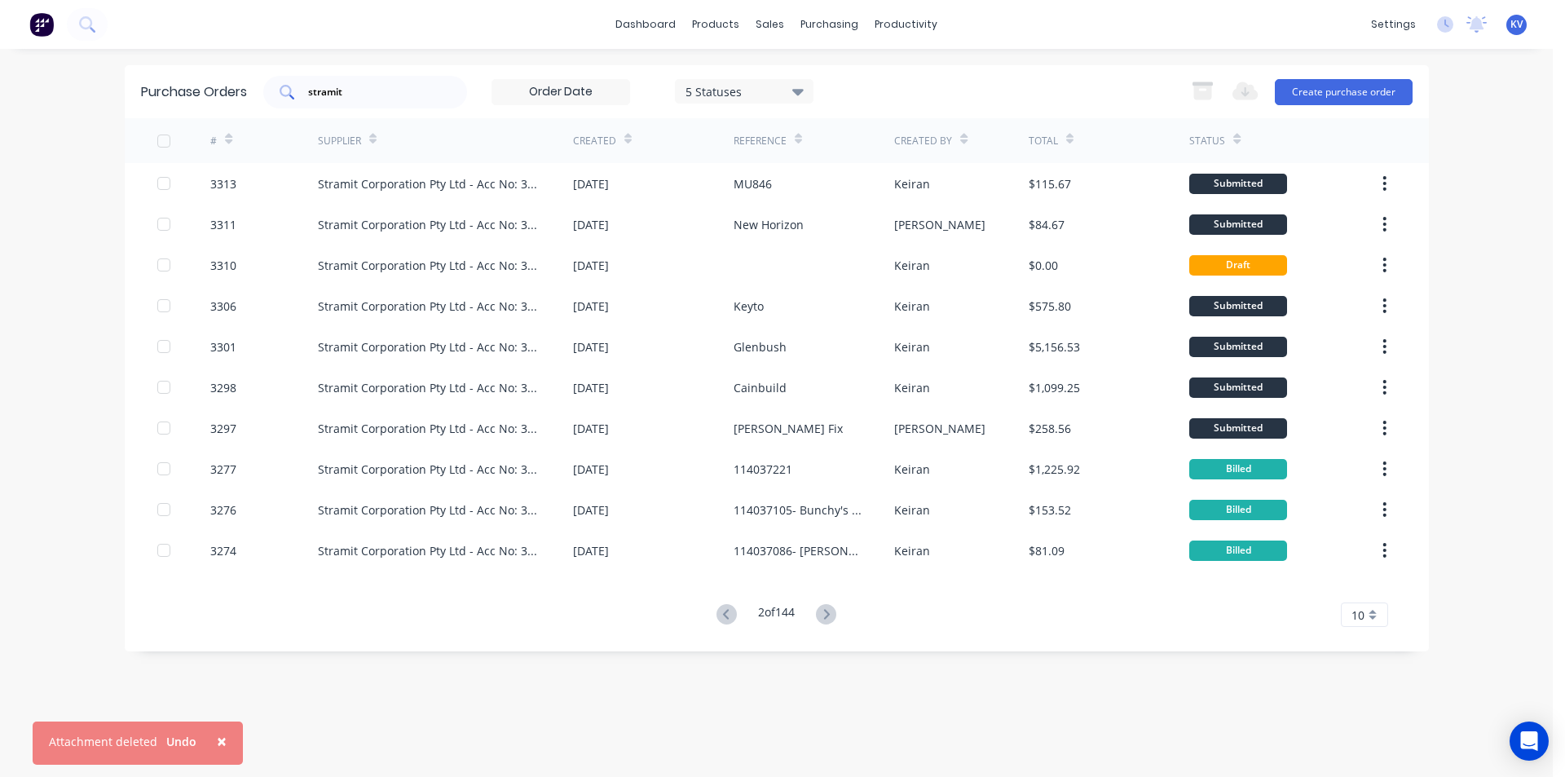
click at [331, 91] on input "stramit" at bounding box center [374, 92] width 135 height 16
drag, startPoint x: 352, startPoint y: 95, endPoint x: 289, endPoint y: 81, distance: 64.5
click at [289, 82] on div "stramit" at bounding box center [365, 92] width 204 height 33
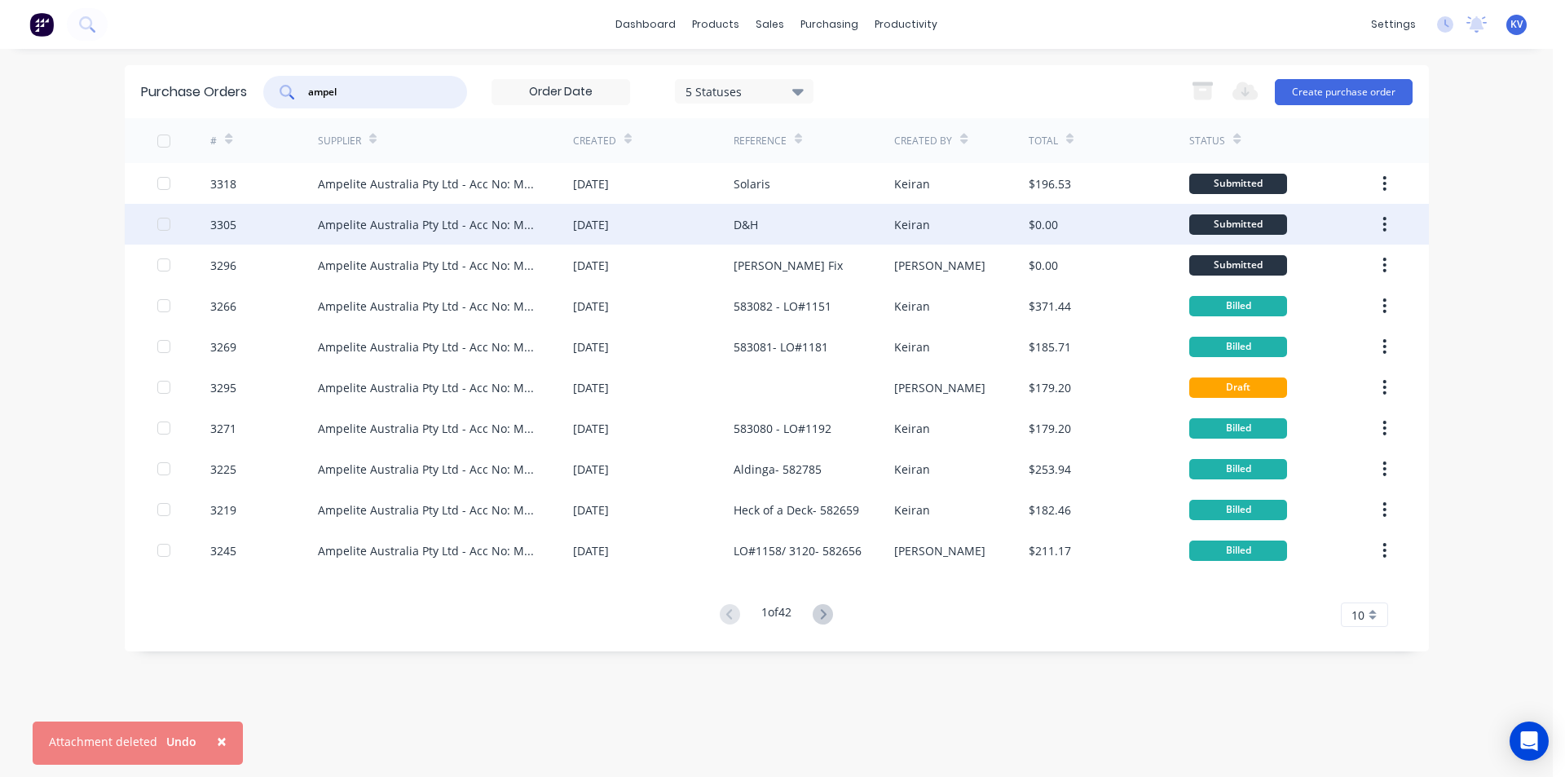
type input "ampel"
click at [386, 236] on div "Ampelite Australia Pty Ltd - Acc No: METSUP" at bounding box center [445, 224] width 255 height 41
type textarea "x"
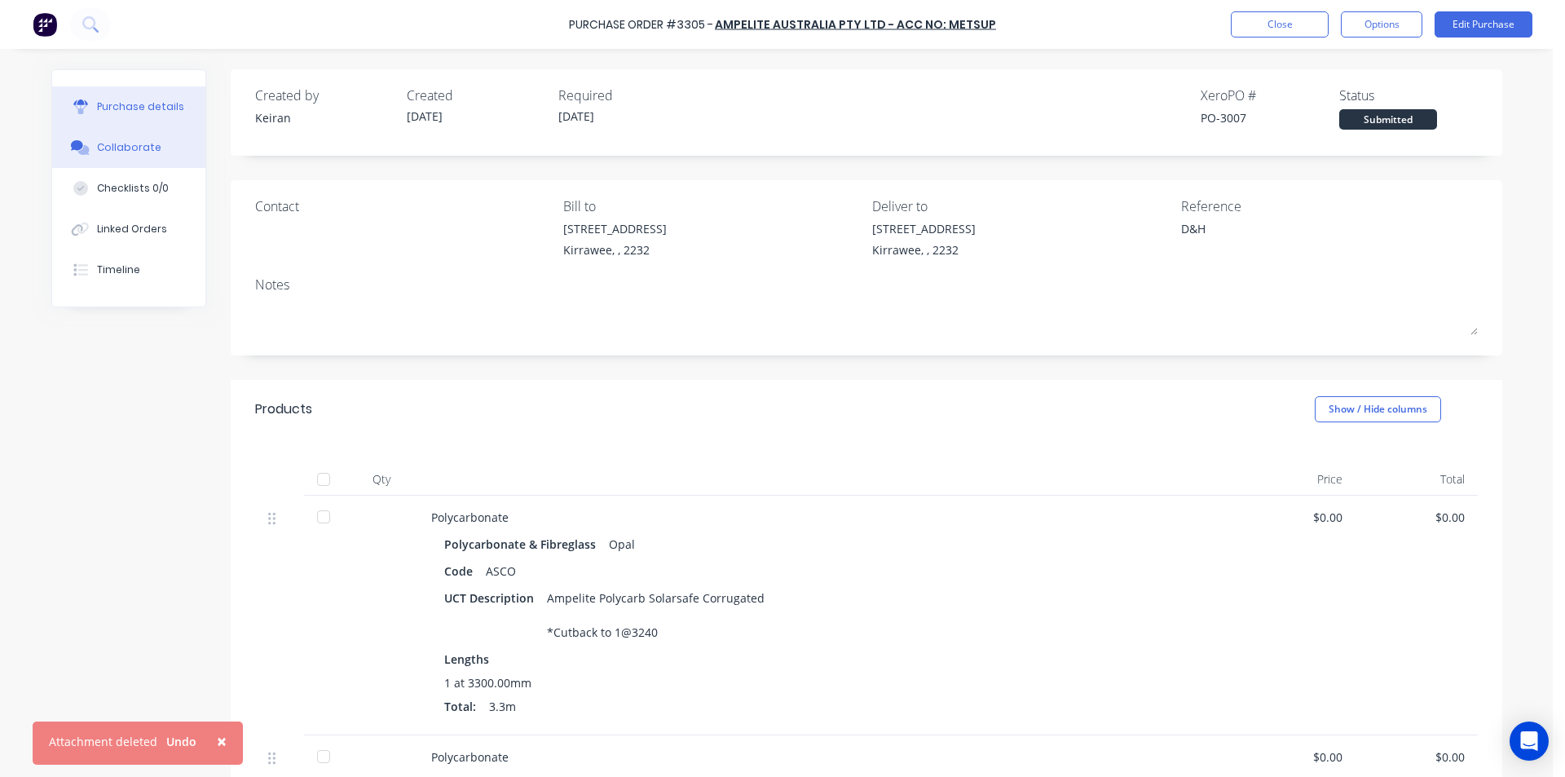
click at [158, 151] on button "Collaborate" at bounding box center [128, 147] width 153 height 41
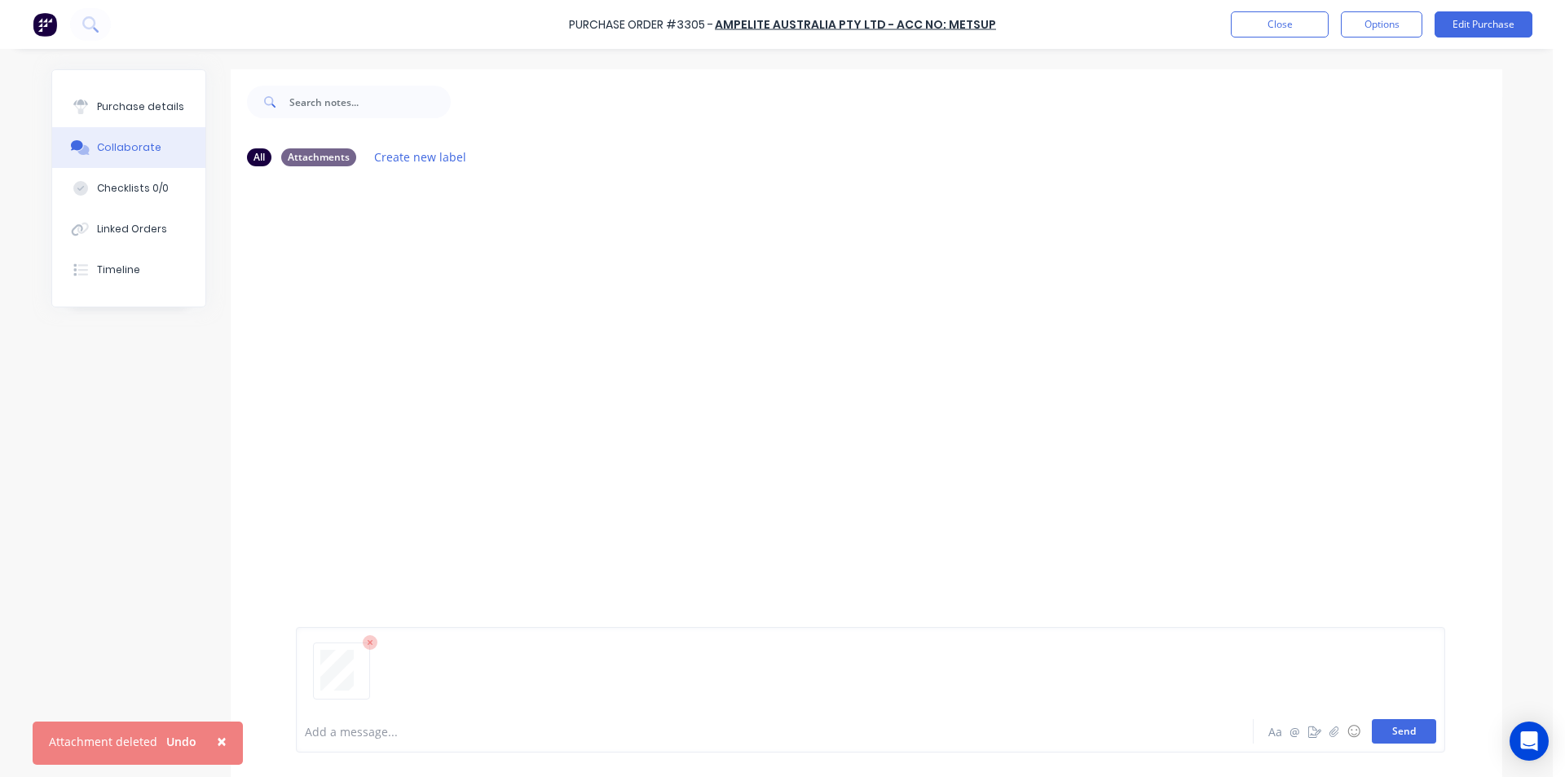
click at [1387, 726] on button "Send" at bounding box center [1404, 731] width 64 height 24
click at [1307, 28] on button "Close" at bounding box center [1280, 24] width 98 height 26
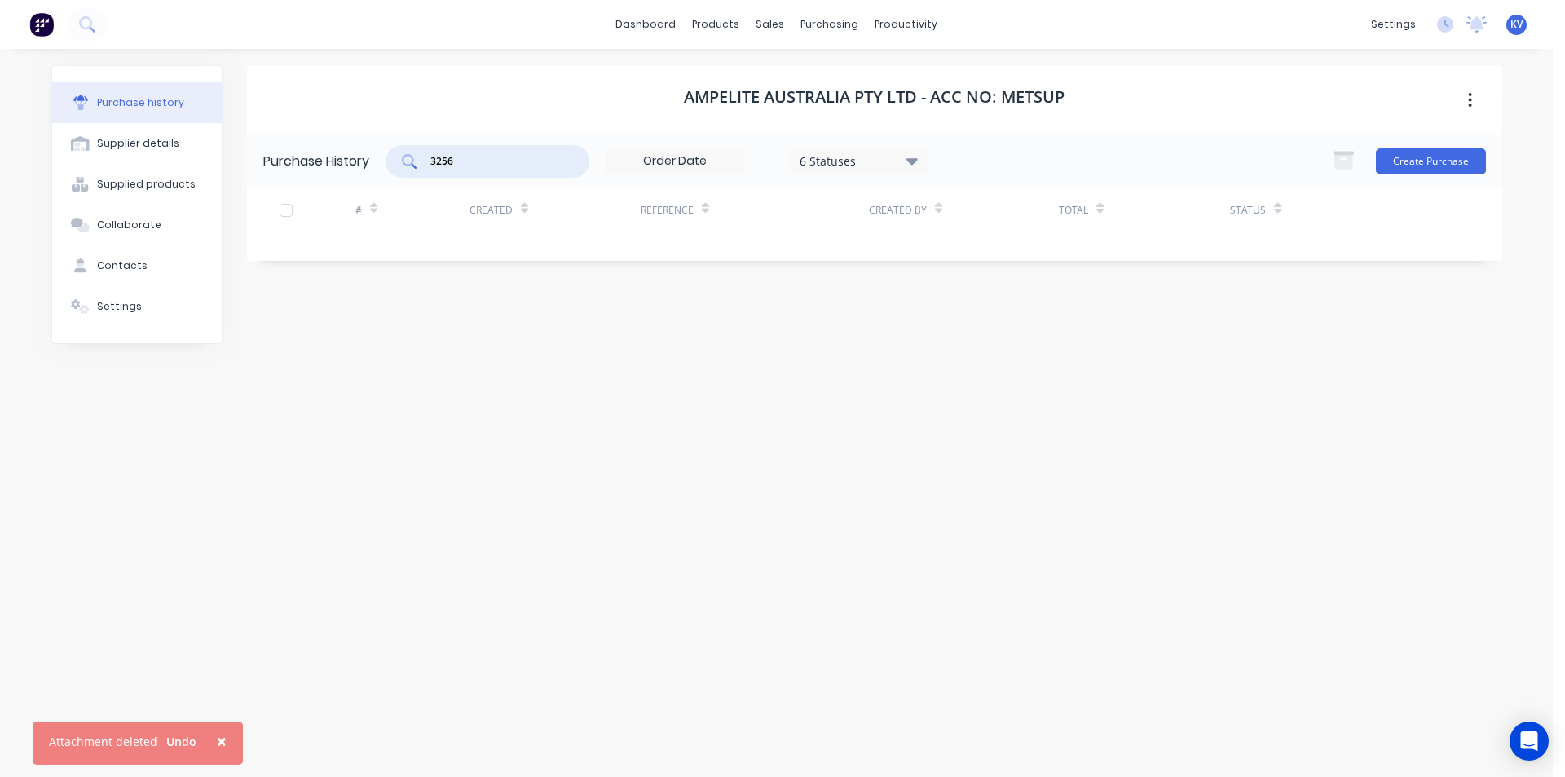
drag, startPoint x: 509, startPoint y: 162, endPoint x: 323, endPoint y: 140, distance: 187.2
click at [320, 140] on div "Purchase History 3256 6 Statuses 6 Statuses Create Purchase" at bounding box center [875, 161] width 1256 height 53
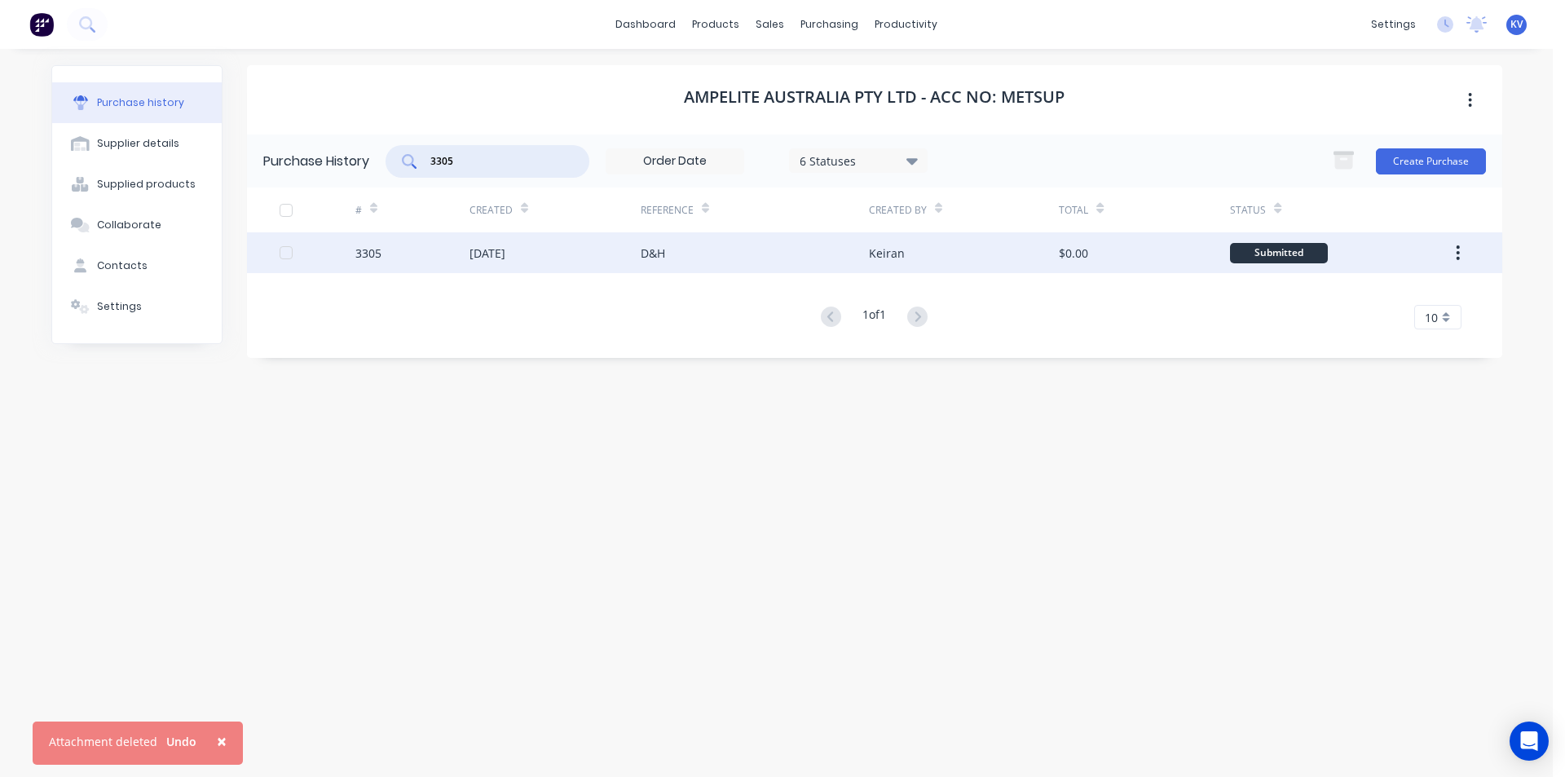
type input "3305"
click at [650, 249] on div "D&H" at bounding box center [653, 253] width 24 height 17
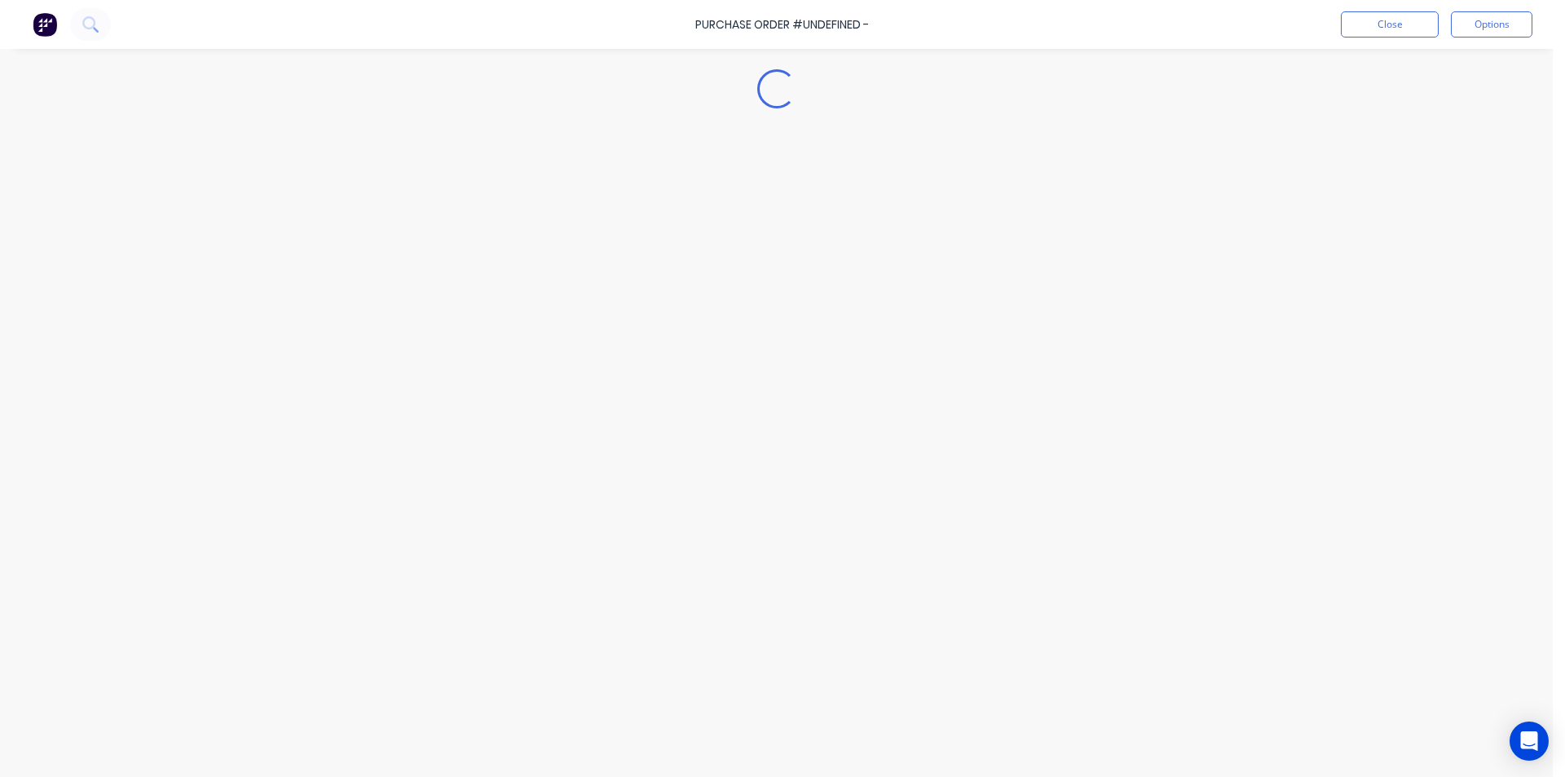
type textarea "x"
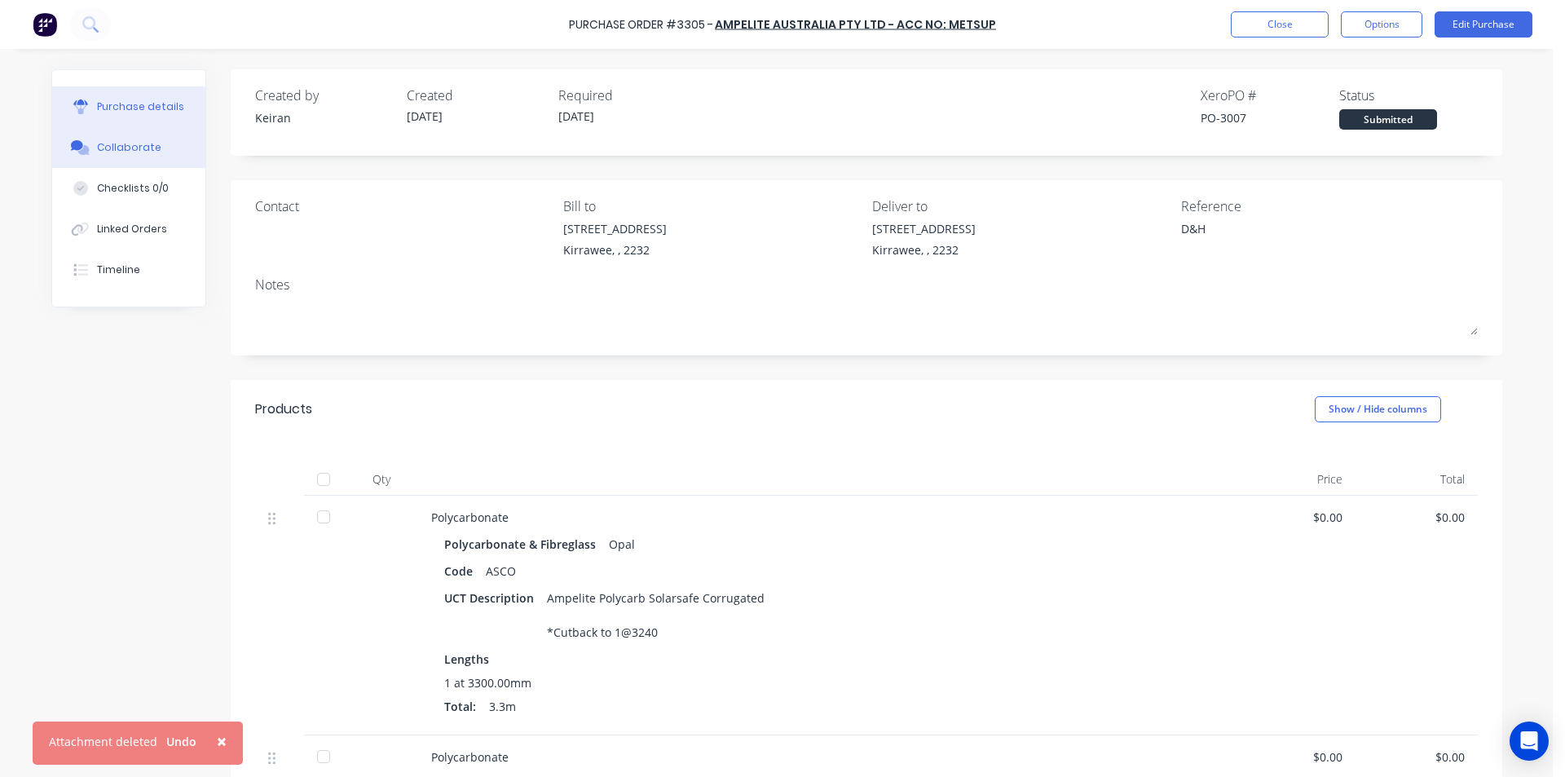
click at [100, 135] on button "Collaborate" at bounding box center [128, 147] width 153 height 41
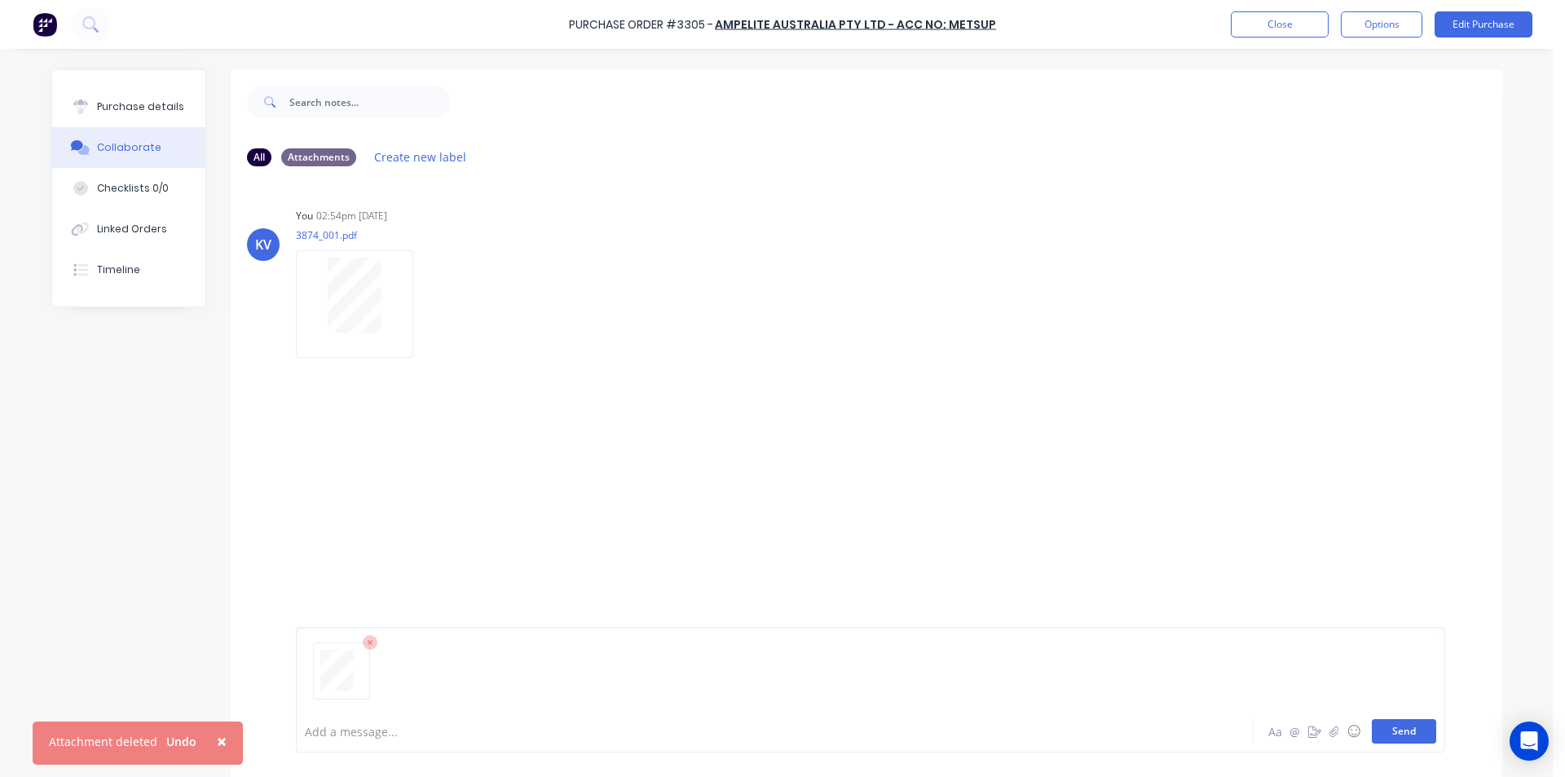
click at [1376, 725] on button "Send" at bounding box center [1404, 731] width 64 height 24
drag, startPoint x: 1226, startPoint y: 29, endPoint x: 1240, endPoint y: 29, distance: 13.9
click at [1226, 29] on div "Purchase Order #3305 - Ampelite Australia Pty Ltd - Acc No: METSUP Close Option…" at bounding box center [782, 24] width 1565 height 49
click at [1243, 29] on button "Close" at bounding box center [1280, 24] width 98 height 26
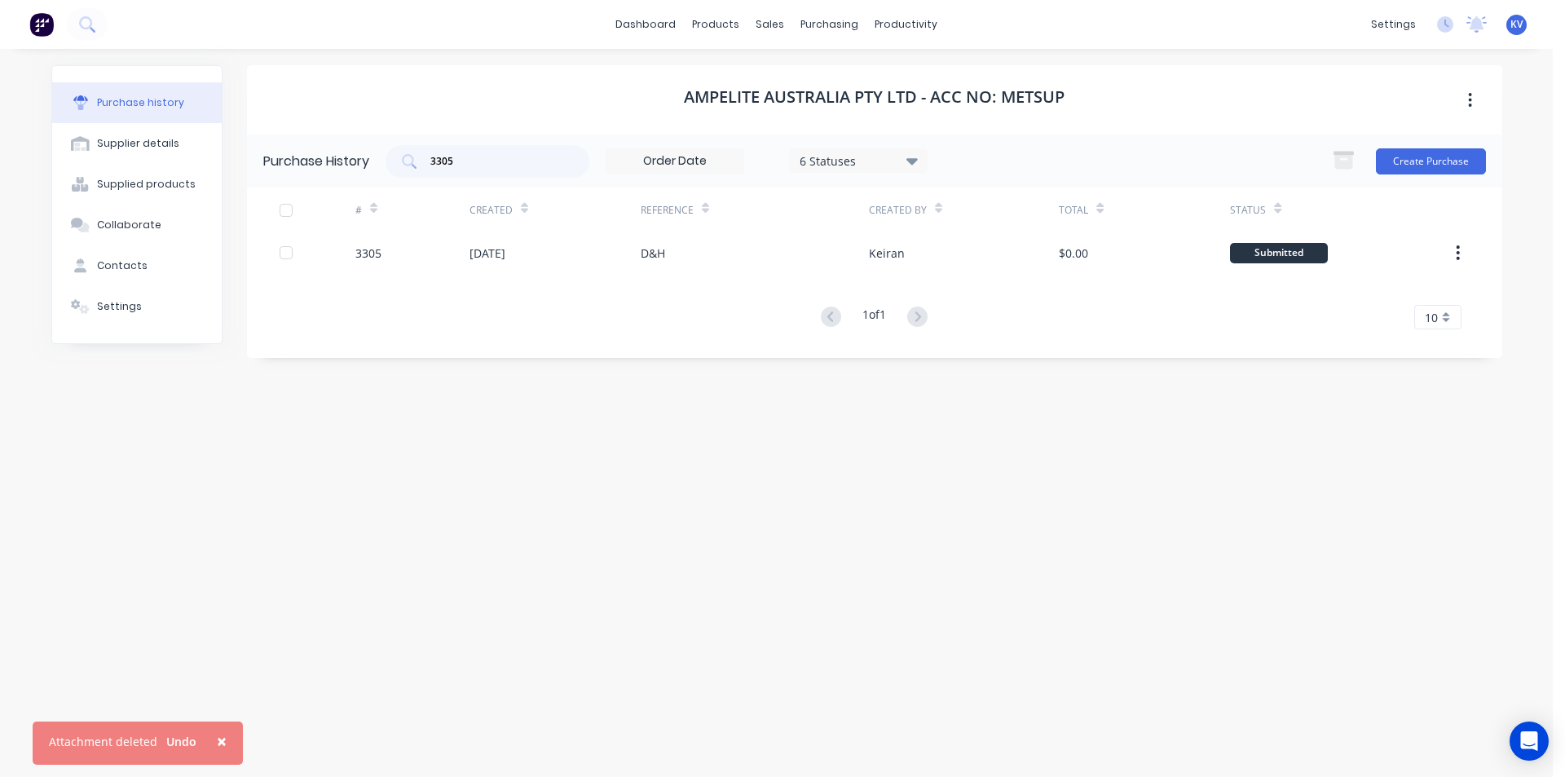
drag, startPoint x: 388, startPoint y: 159, endPoint x: 245, endPoint y: 159, distance: 143.5
click at [240, 160] on div "Purchase history Supplier details Supplied products Collaborate Contacts Settin…" at bounding box center [776, 404] width 1451 height 679
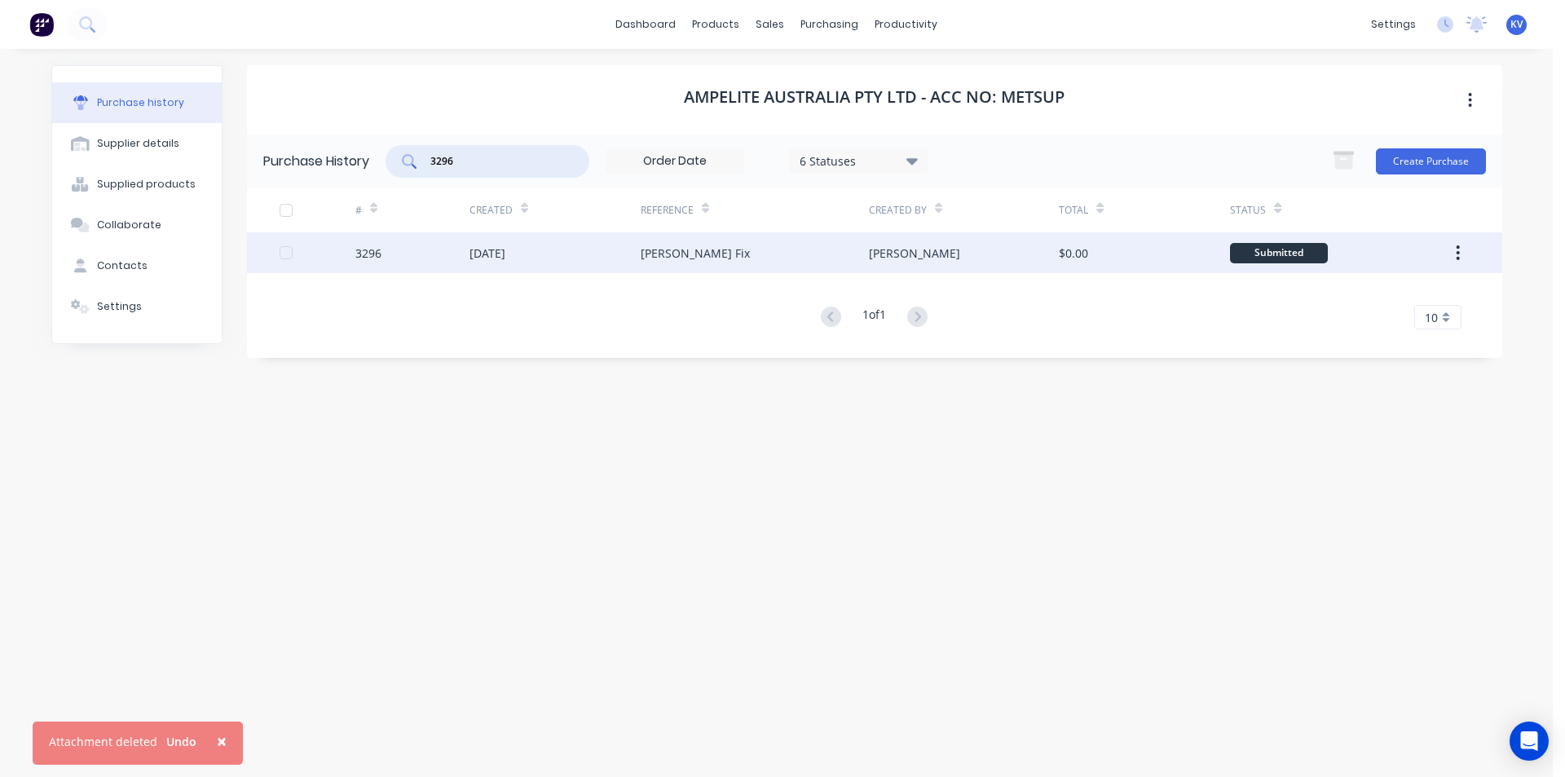
type input "3296"
click at [616, 263] on div "[DATE]" at bounding box center [555, 252] width 171 height 41
type textarea "x"
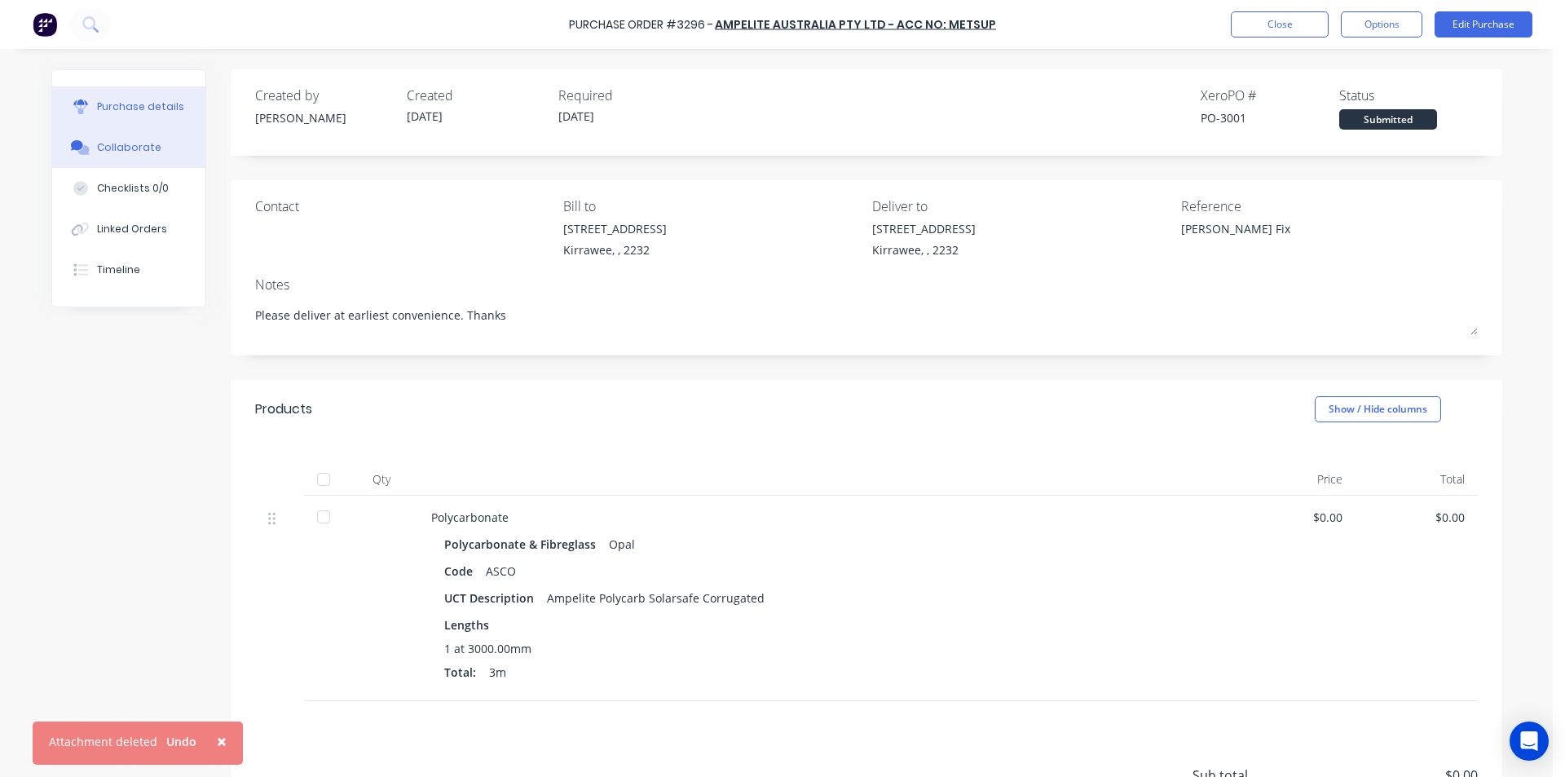
click at [108, 157] on button "Collaborate" at bounding box center [128, 147] width 153 height 41
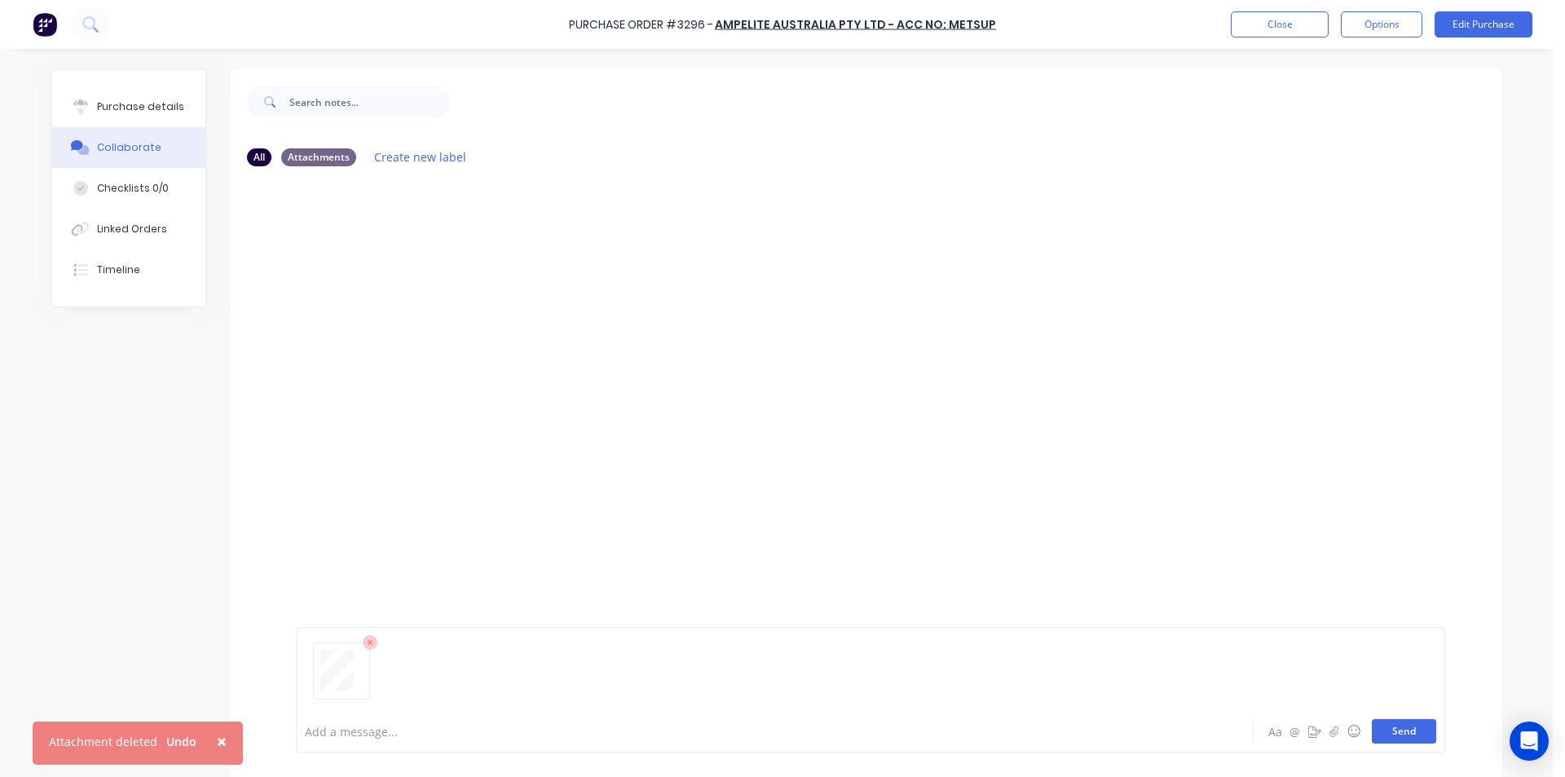
click at [1377, 721] on button "Send" at bounding box center [1404, 731] width 64 height 24
click at [1274, 33] on button "Close" at bounding box center [1280, 24] width 98 height 26
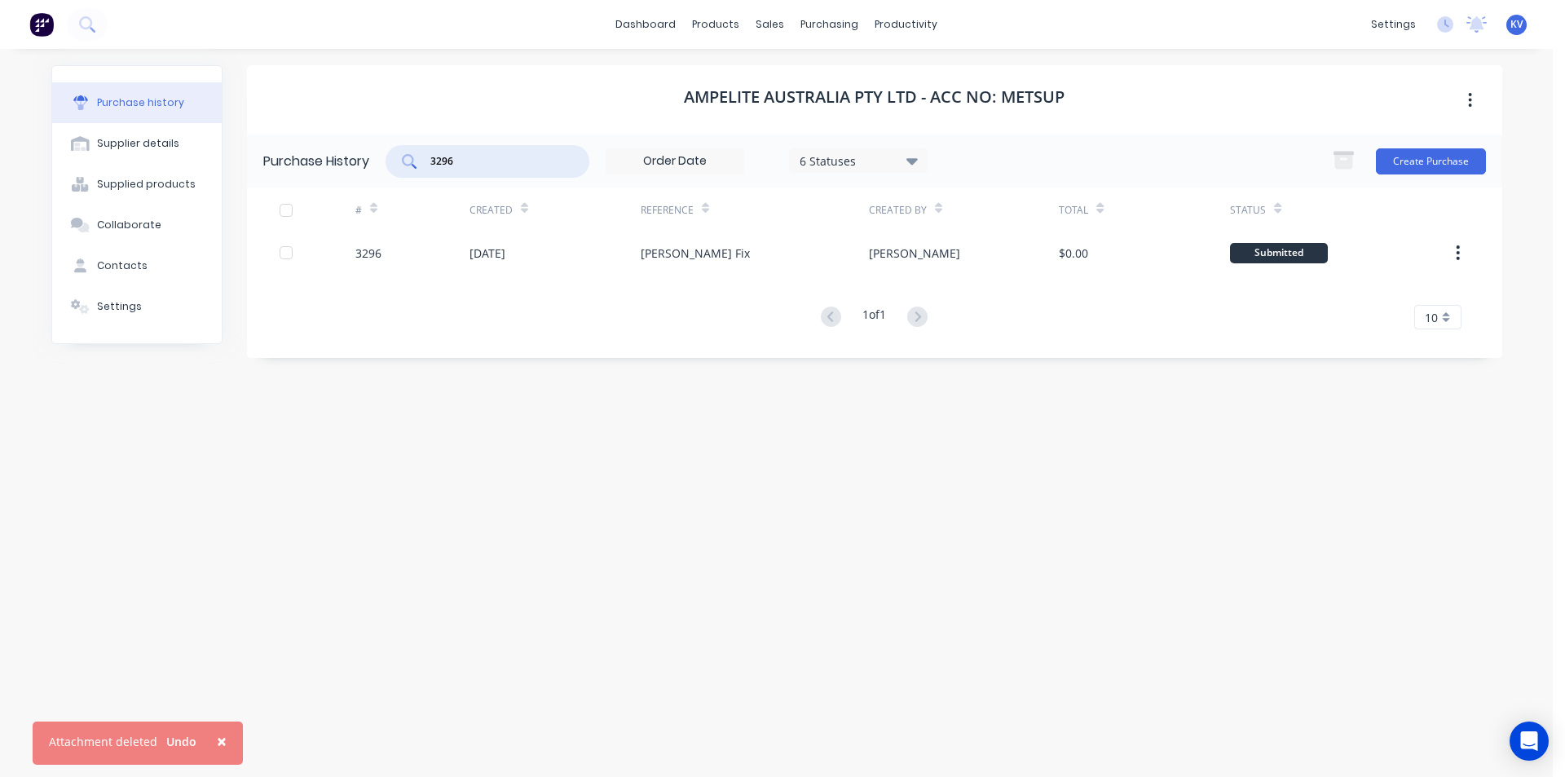
drag, startPoint x: 482, startPoint y: 160, endPoint x: 319, endPoint y: 126, distance: 166.5
click at [319, 126] on div "Ampelite Australia Pty Ltd - Acc No: METSUP Purchase History 3296 6 Statuses 6 …" at bounding box center [875, 211] width 1256 height 293
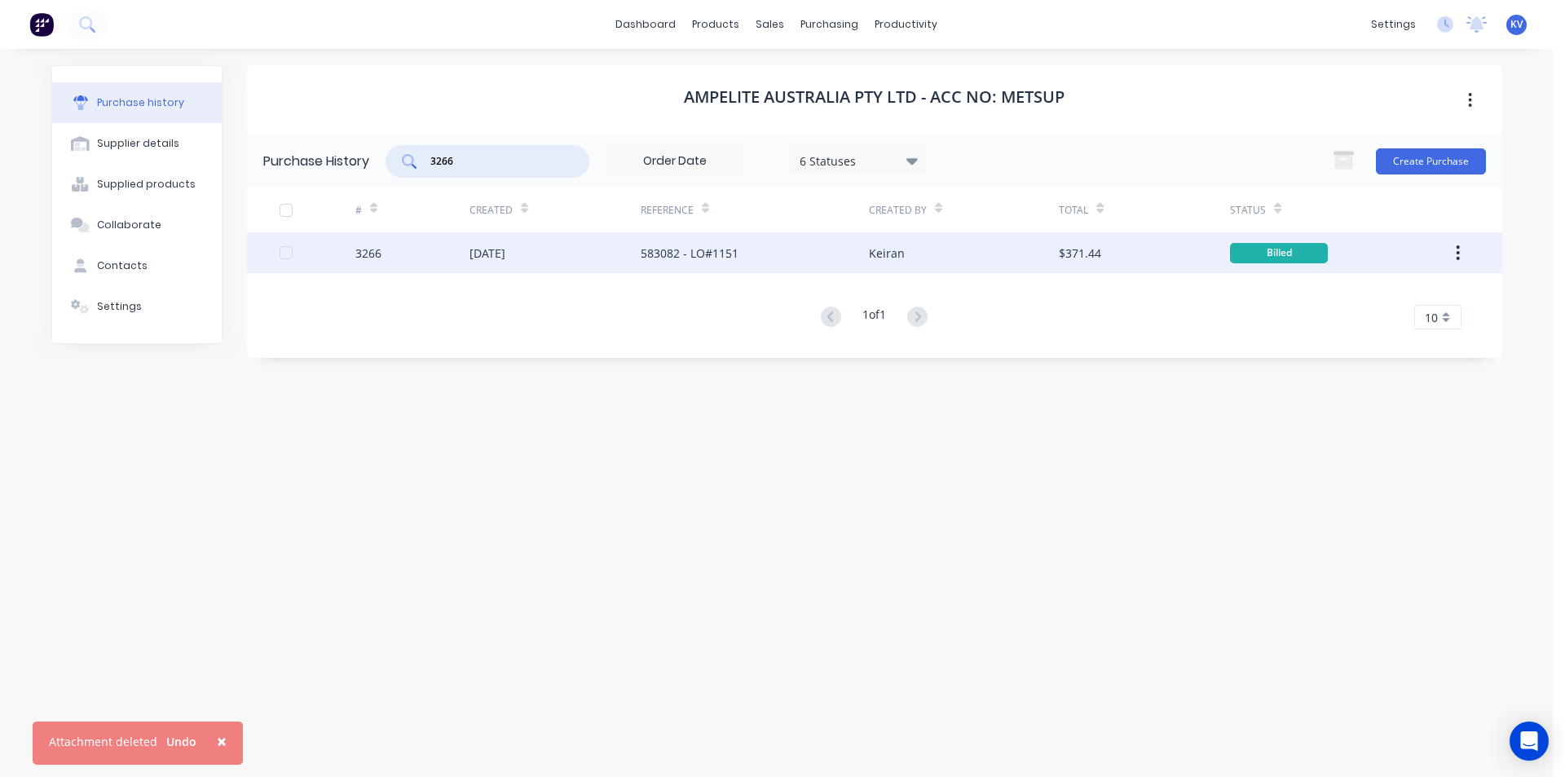
type input "3266"
click at [588, 249] on div "[DATE]" at bounding box center [555, 252] width 171 height 41
type textarea "x"
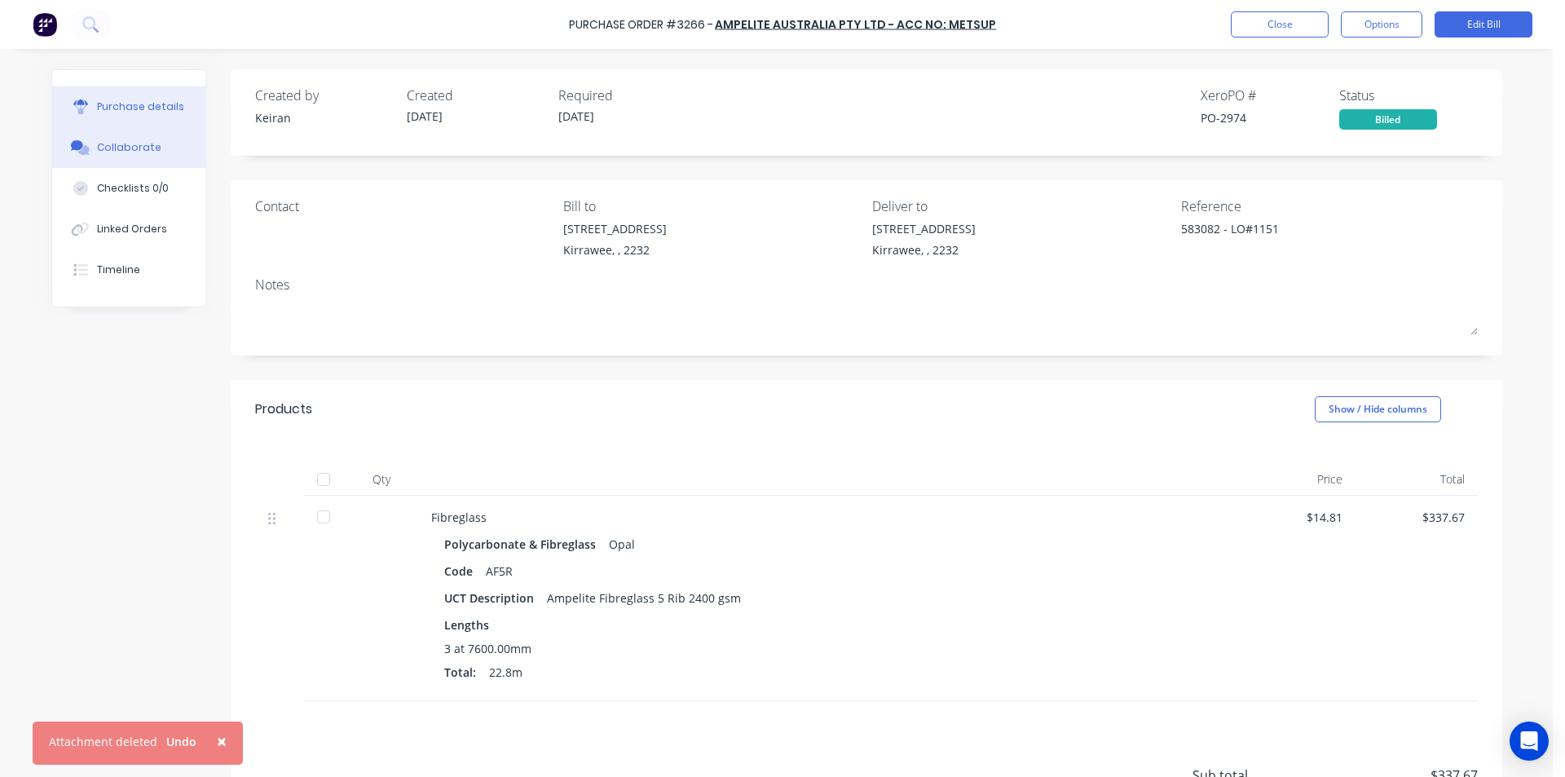
click at [77, 154] on icon at bounding box center [82, 150] width 11 height 10
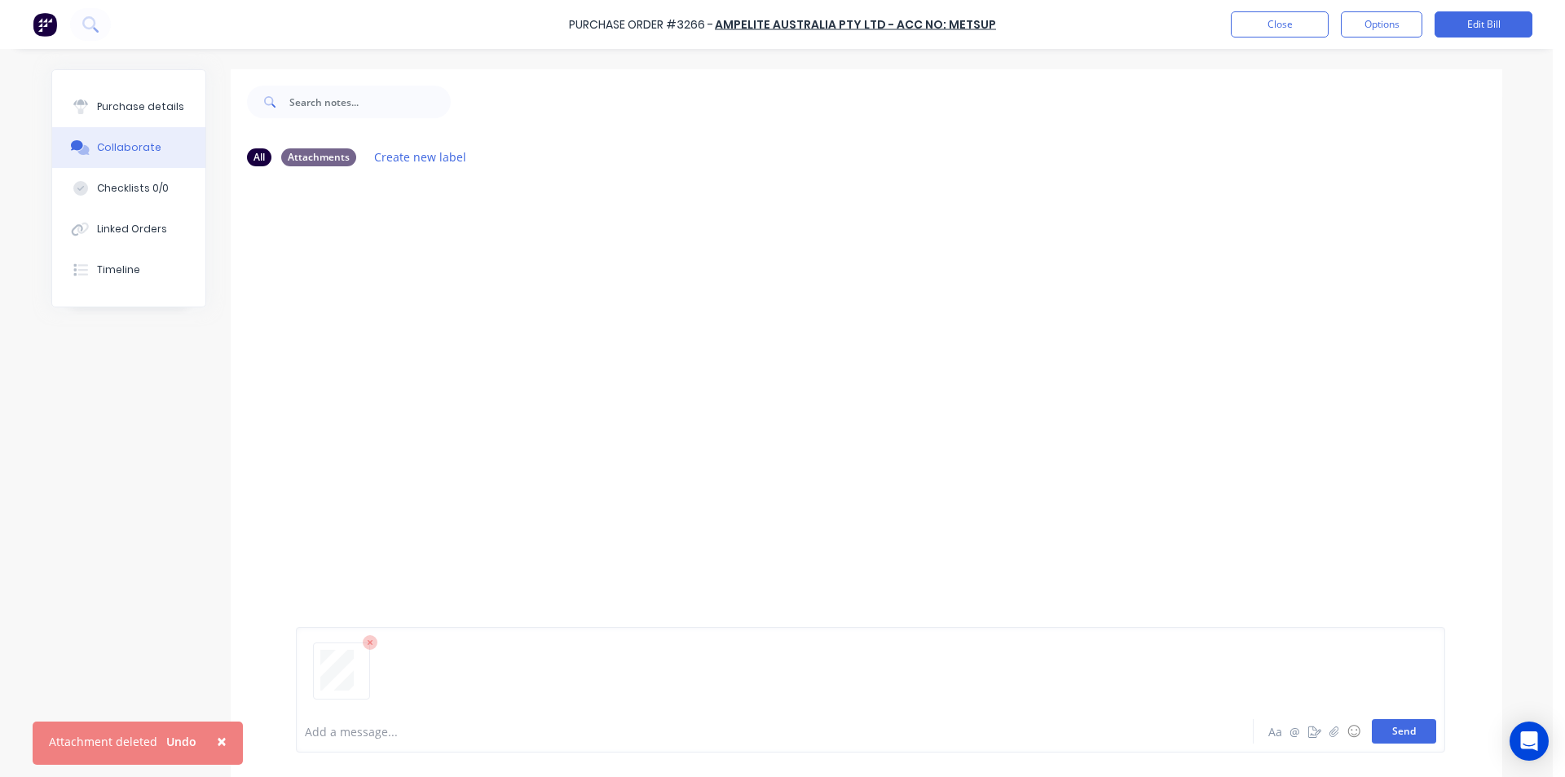
click at [1378, 735] on button "Send" at bounding box center [1404, 731] width 64 height 24
click at [1271, 10] on div "Purchase Order #3266 - Ampelite Australia Pty Ltd - Acc No: METSUP Close Option…" at bounding box center [782, 24] width 1565 height 49
click at [1270, 22] on button "Close" at bounding box center [1280, 24] width 98 height 26
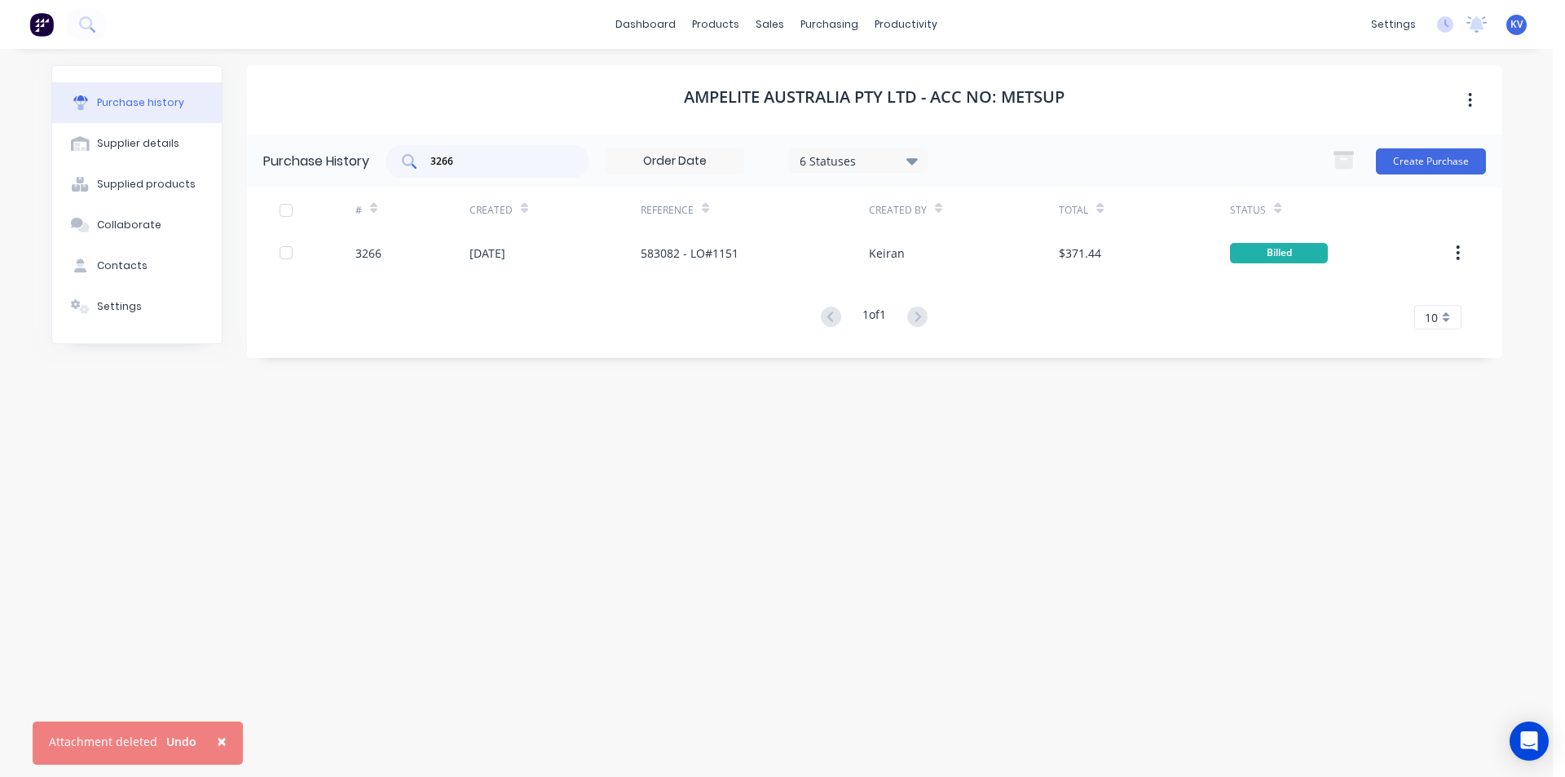
drag, startPoint x: 514, startPoint y: 175, endPoint x: 510, endPoint y: 165, distance: 11.1
click at [513, 172] on div "3266" at bounding box center [488, 161] width 204 height 33
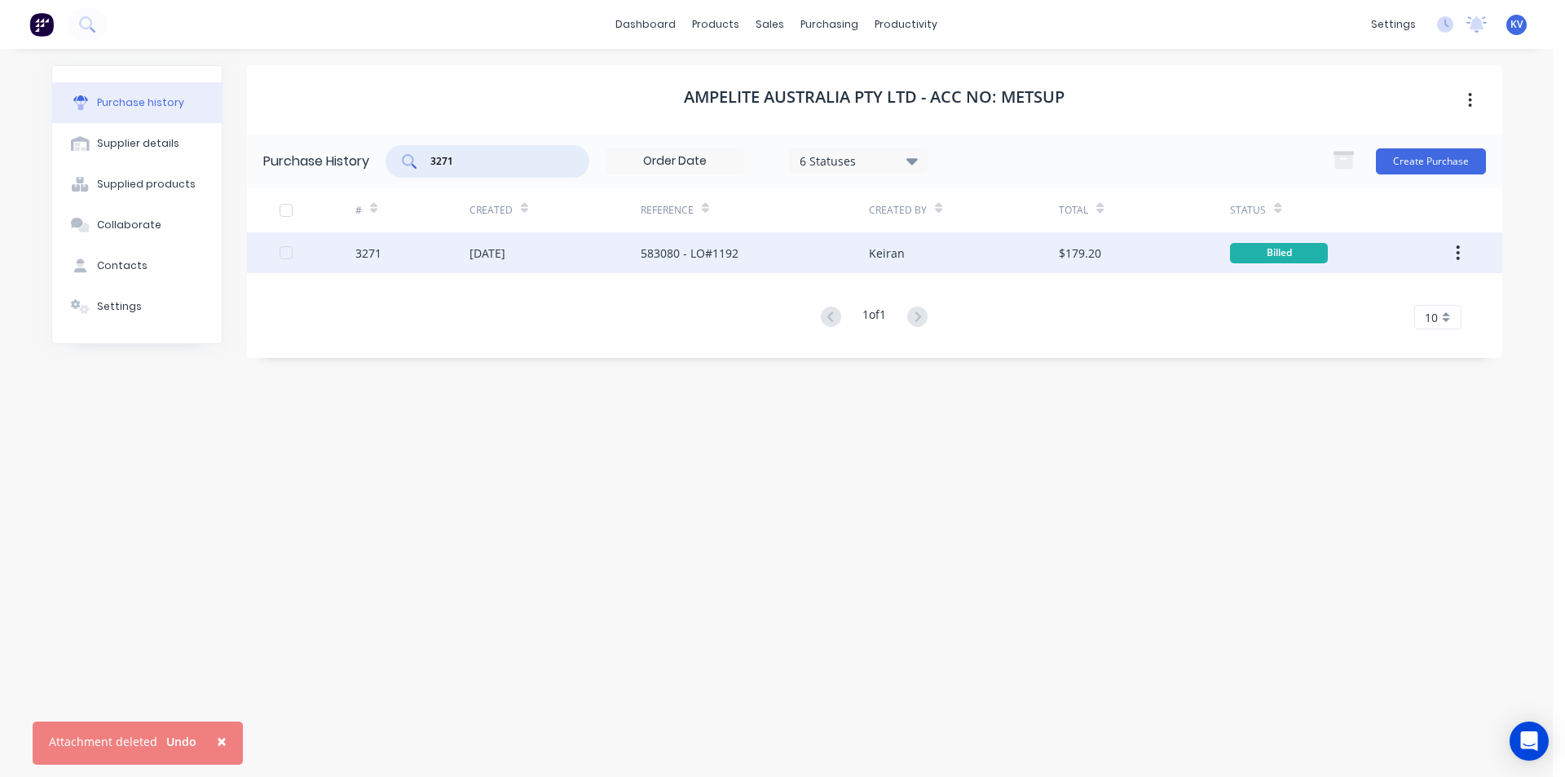
type input "3271"
click at [767, 267] on div "583080 - LO#1192" at bounding box center [755, 252] width 228 height 41
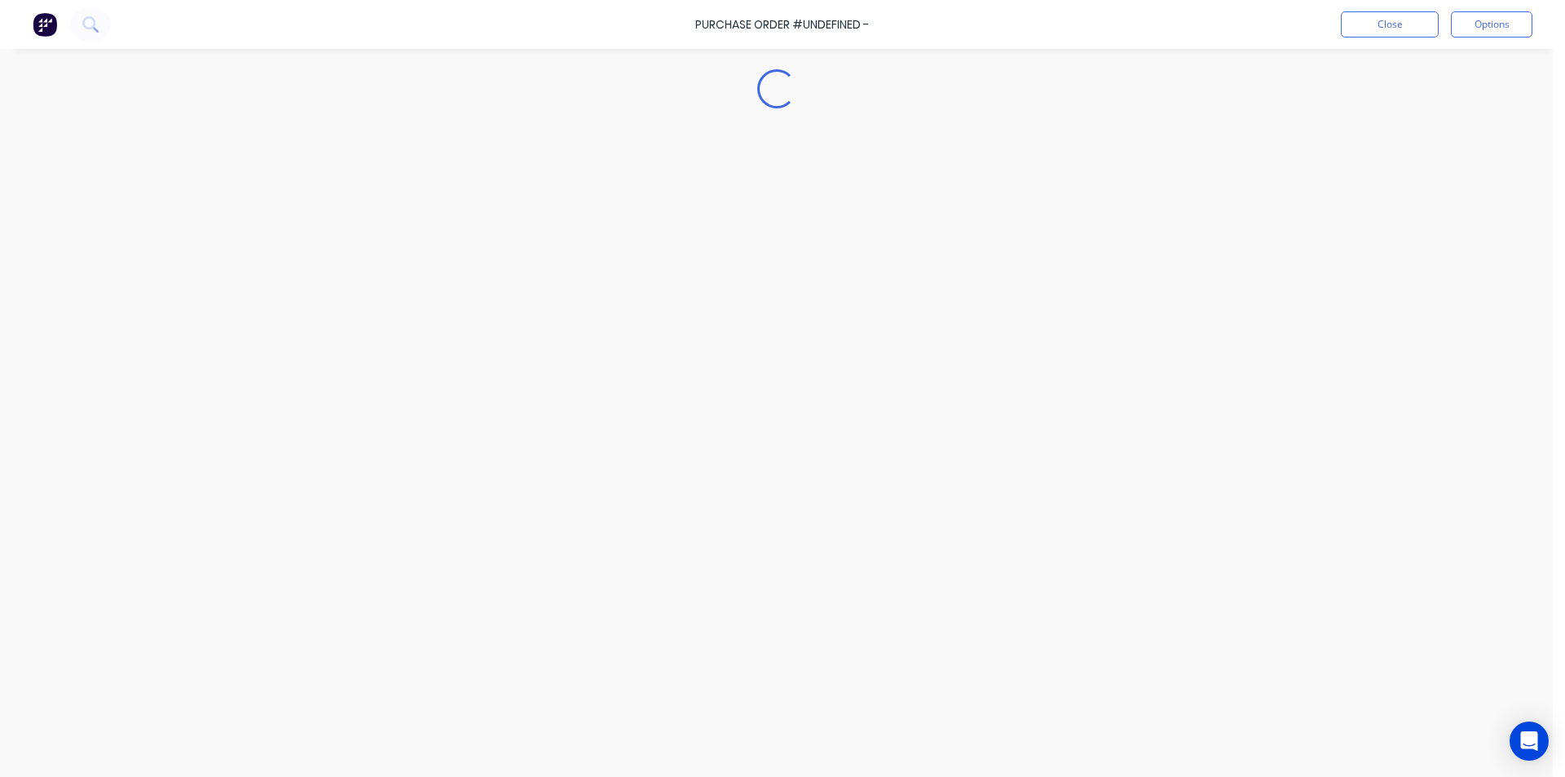
type textarea "x"
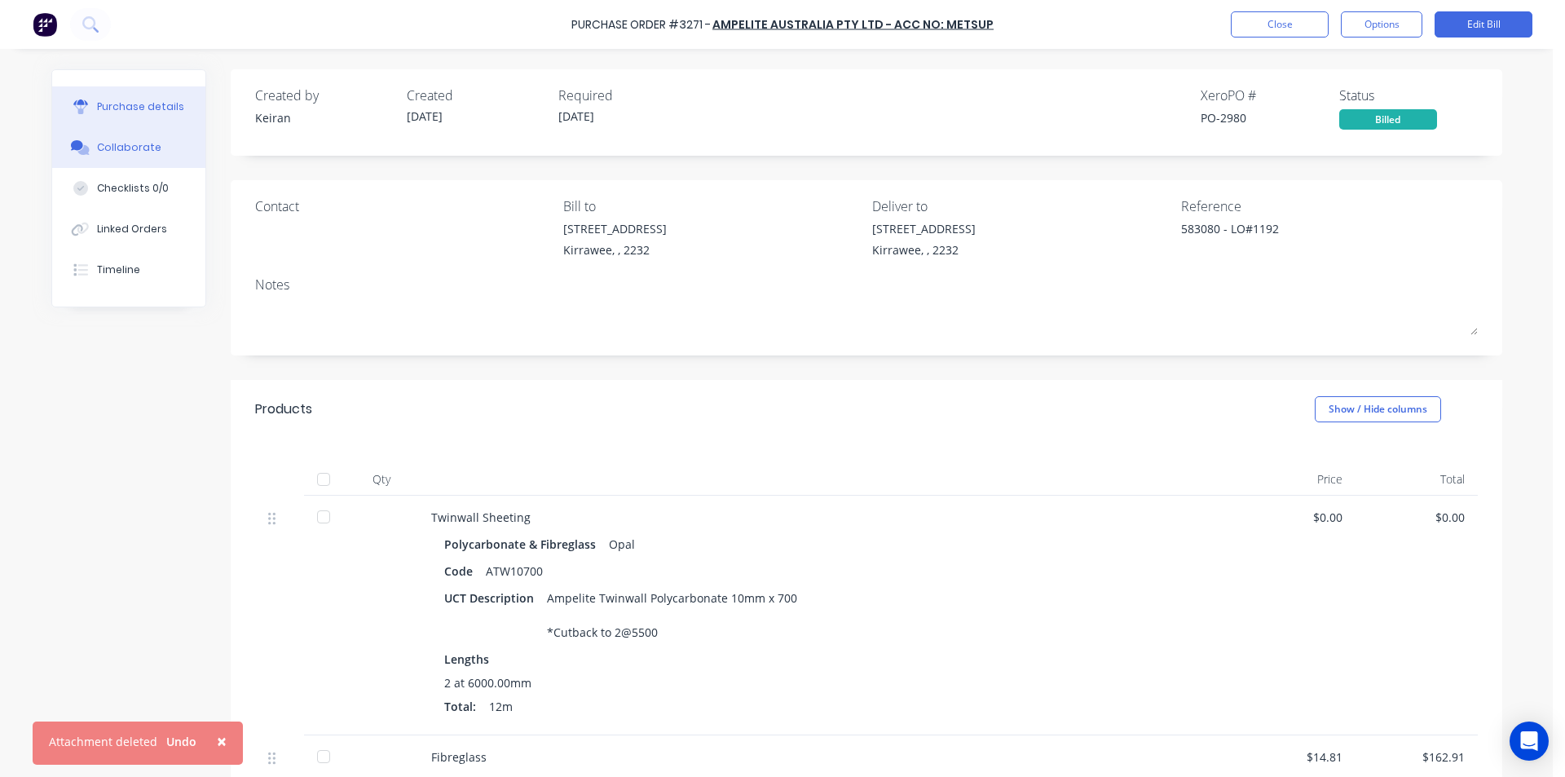
click at [97, 152] on div "Collaborate" at bounding box center [129, 147] width 64 height 15
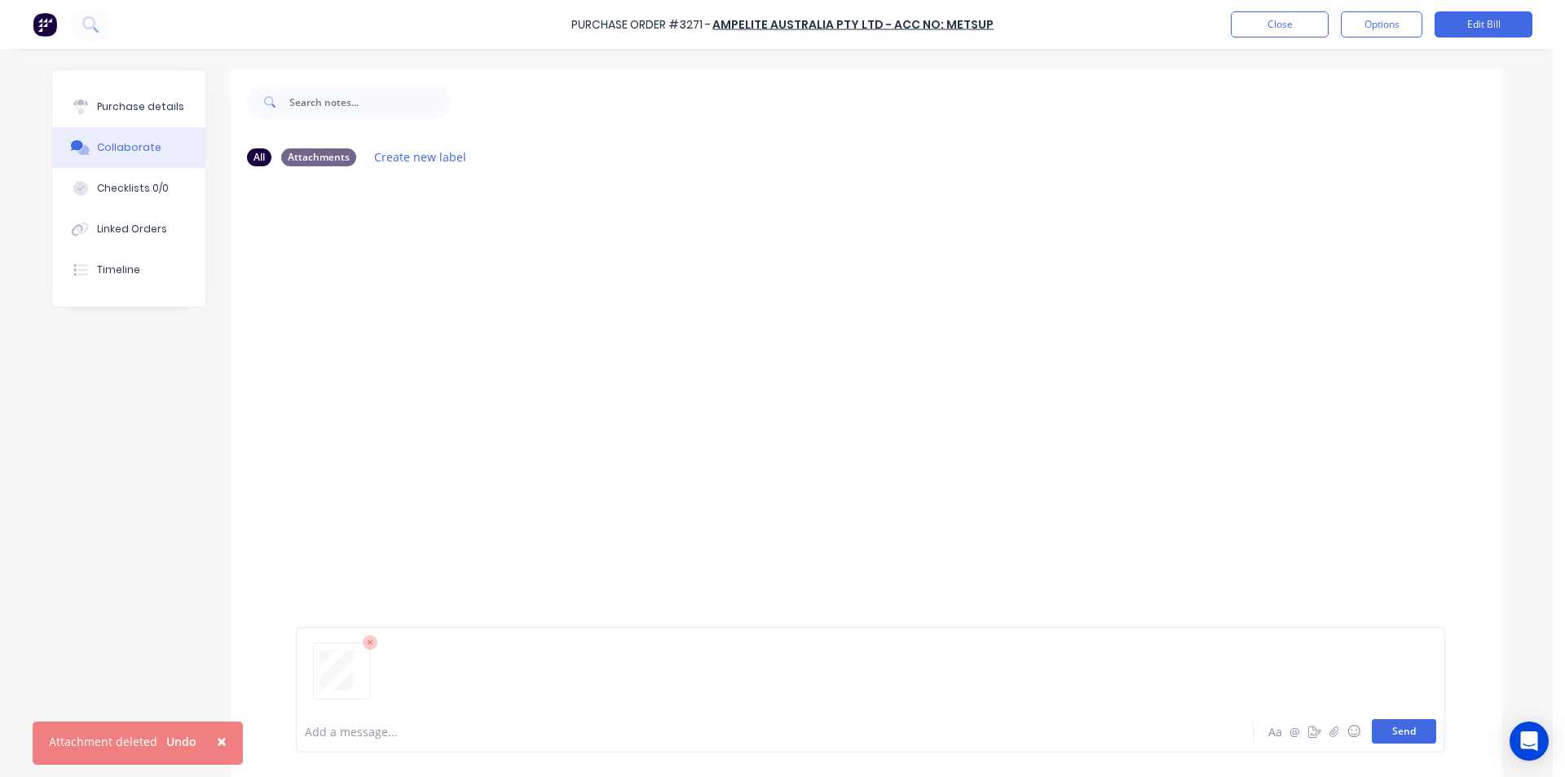
click at [1400, 735] on button "Send" at bounding box center [1404, 731] width 64 height 24
click at [1285, 35] on button "Close" at bounding box center [1280, 24] width 98 height 26
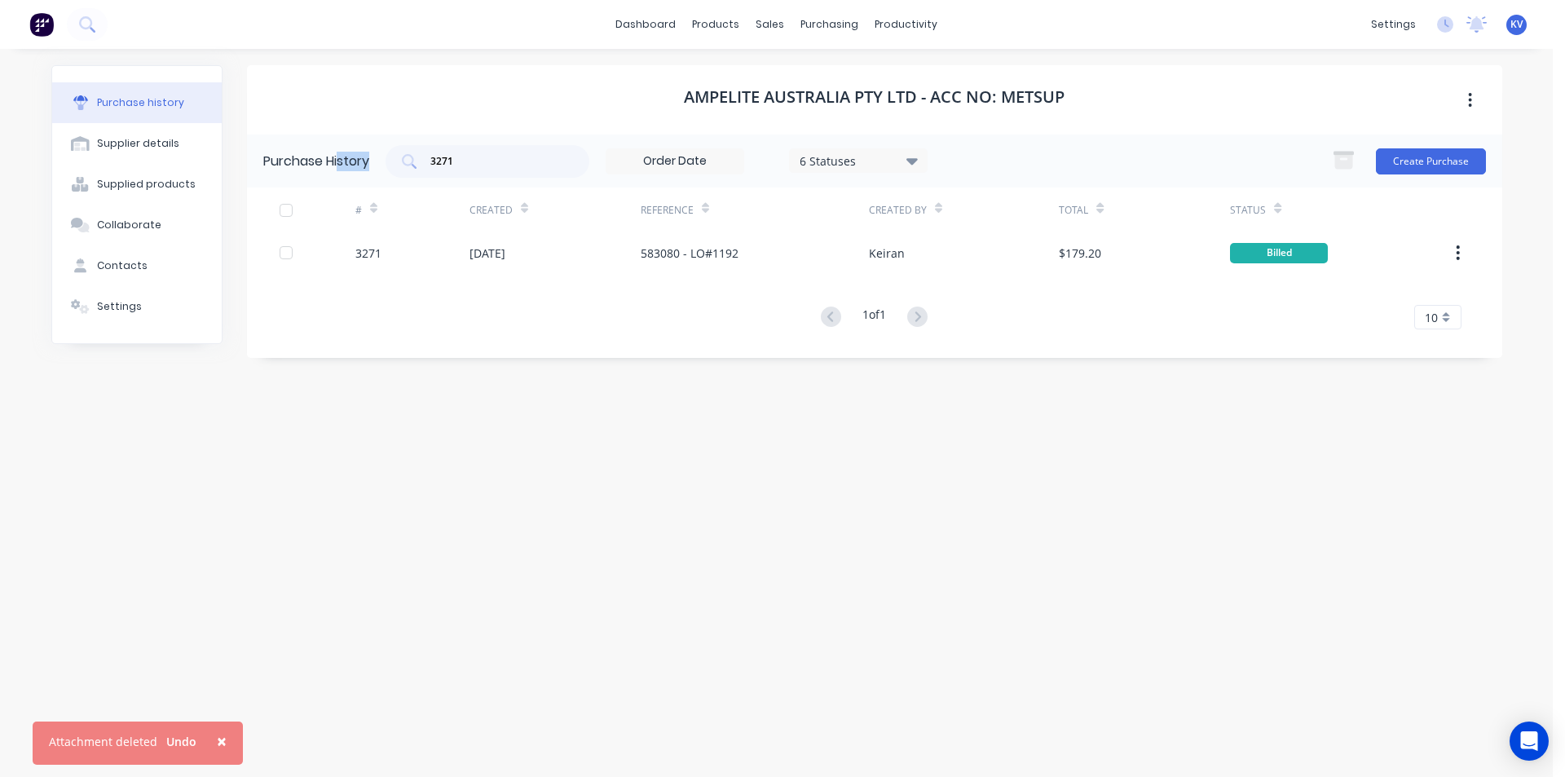
drag, startPoint x: 482, startPoint y: 170, endPoint x: 347, endPoint y: 147, distance: 136.5
click at [345, 147] on div "Purchase History 3271 6 Statuses 6 Statuses Create Purchase" at bounding box center [875, 161] width 1256 height 53
click at [439, 165] on input "3271" at bounding box center [496, 161] width 135 height 16
drag, startPoint x: 475, startPoint y: 156, endPoint x: 392, endPoint y: 153, distance: 82.4
click at [392, 153] on div "3271" at bounding box center [488, 161] width 204 height 33
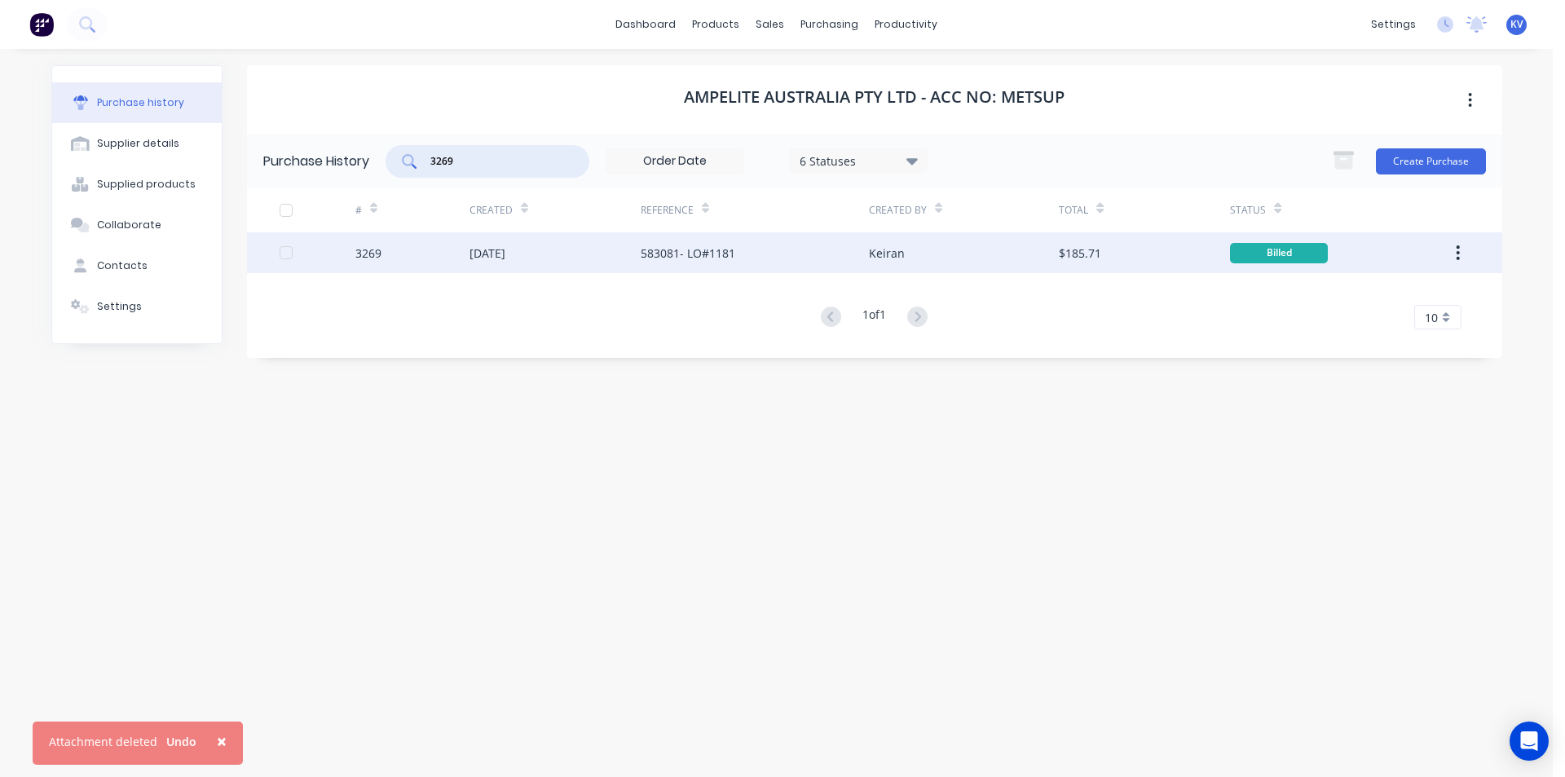
type input "3269"
click at [614, 263] on div "[DATE]" at bounding box center [555, 252] width 171 height 41
type textarea "x"
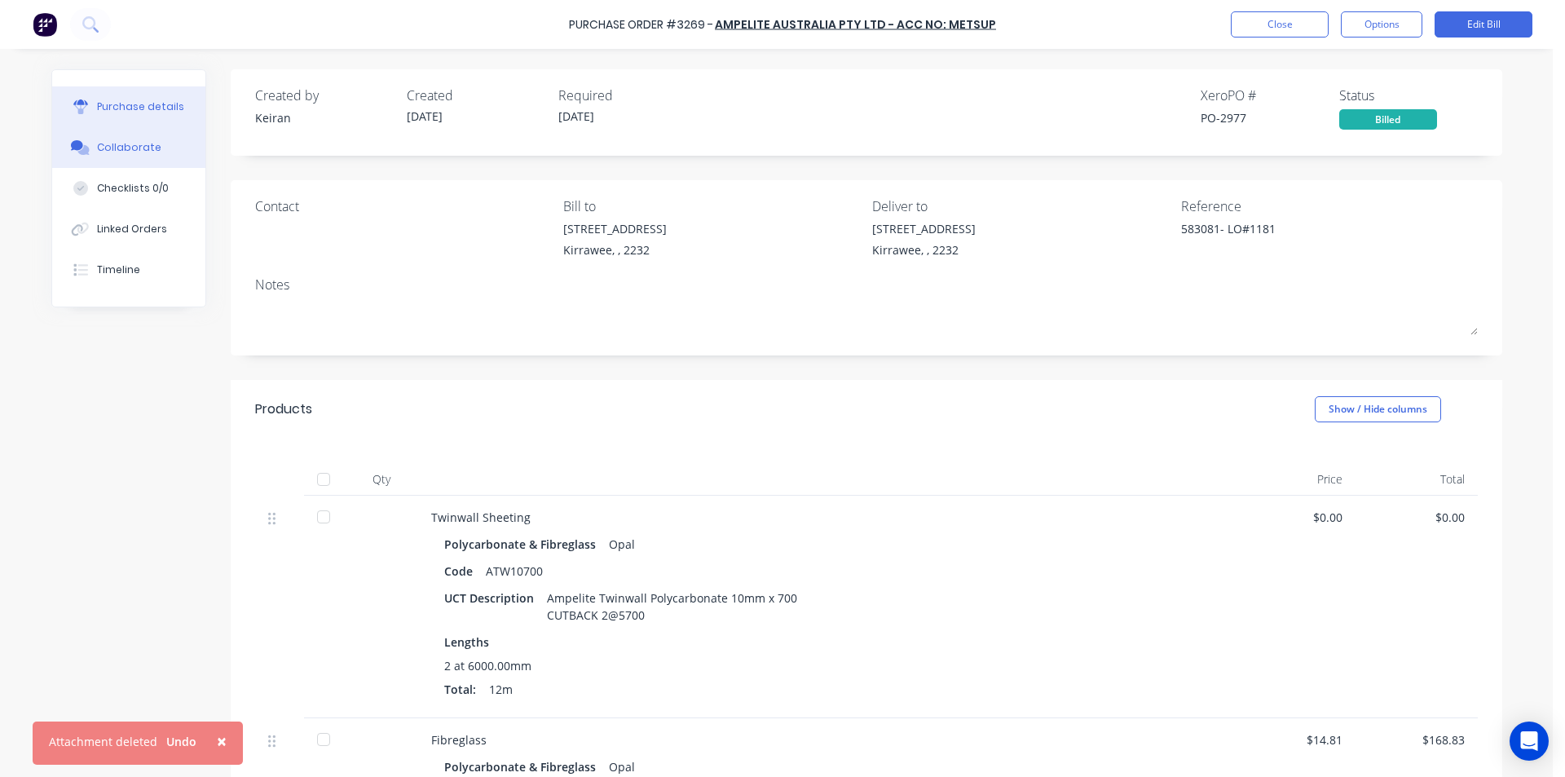
click at [113, 155] on button "Collaborate" at bounding box center [128, 147] width 153 height 41
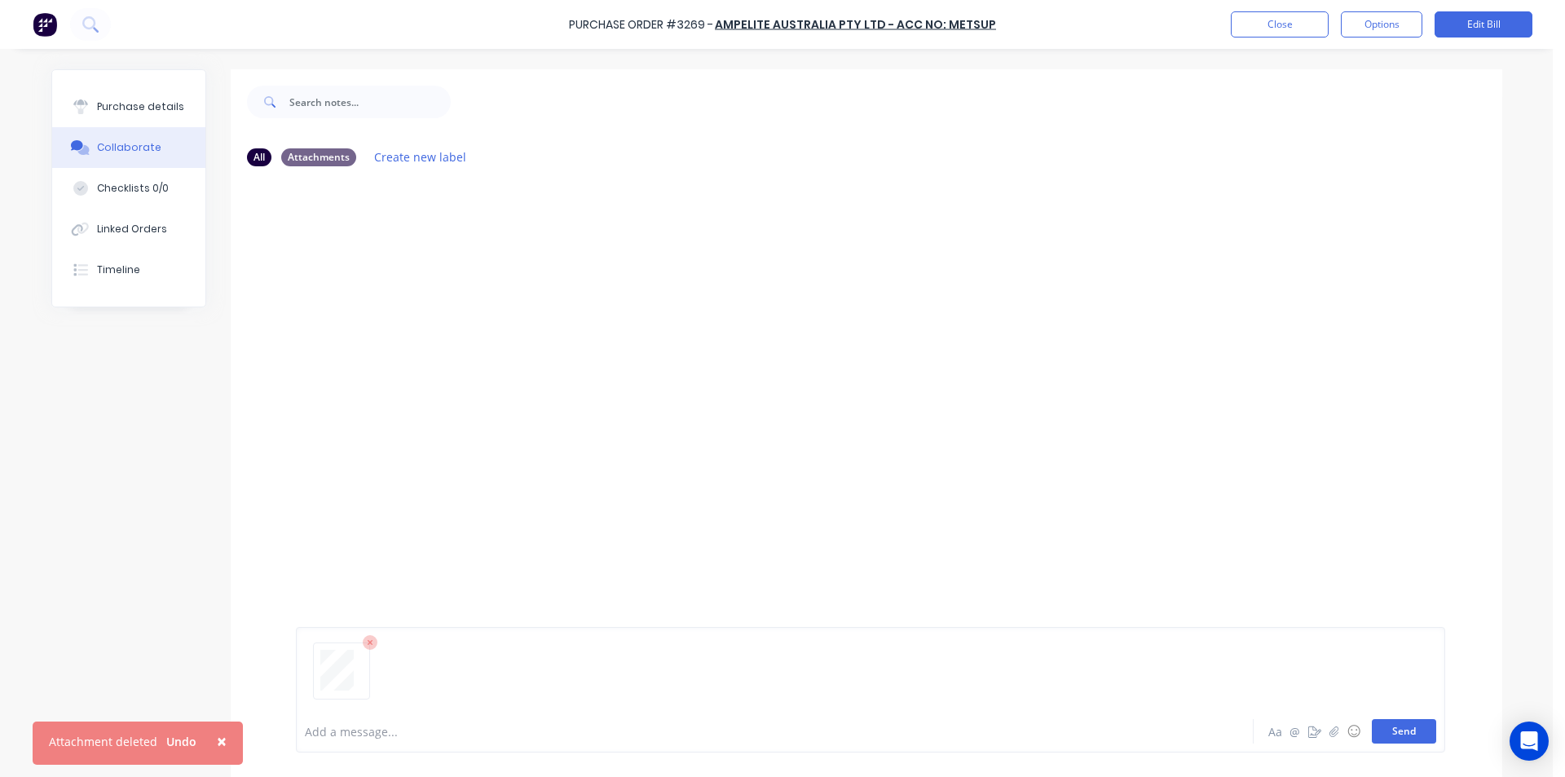
click at [1376, 723] on button "Send" at bounding box center [1404, 731] width 64 height 24
click at [1251, 28] on button "Close" at bounding box center [1280, 24] width 98 height 26
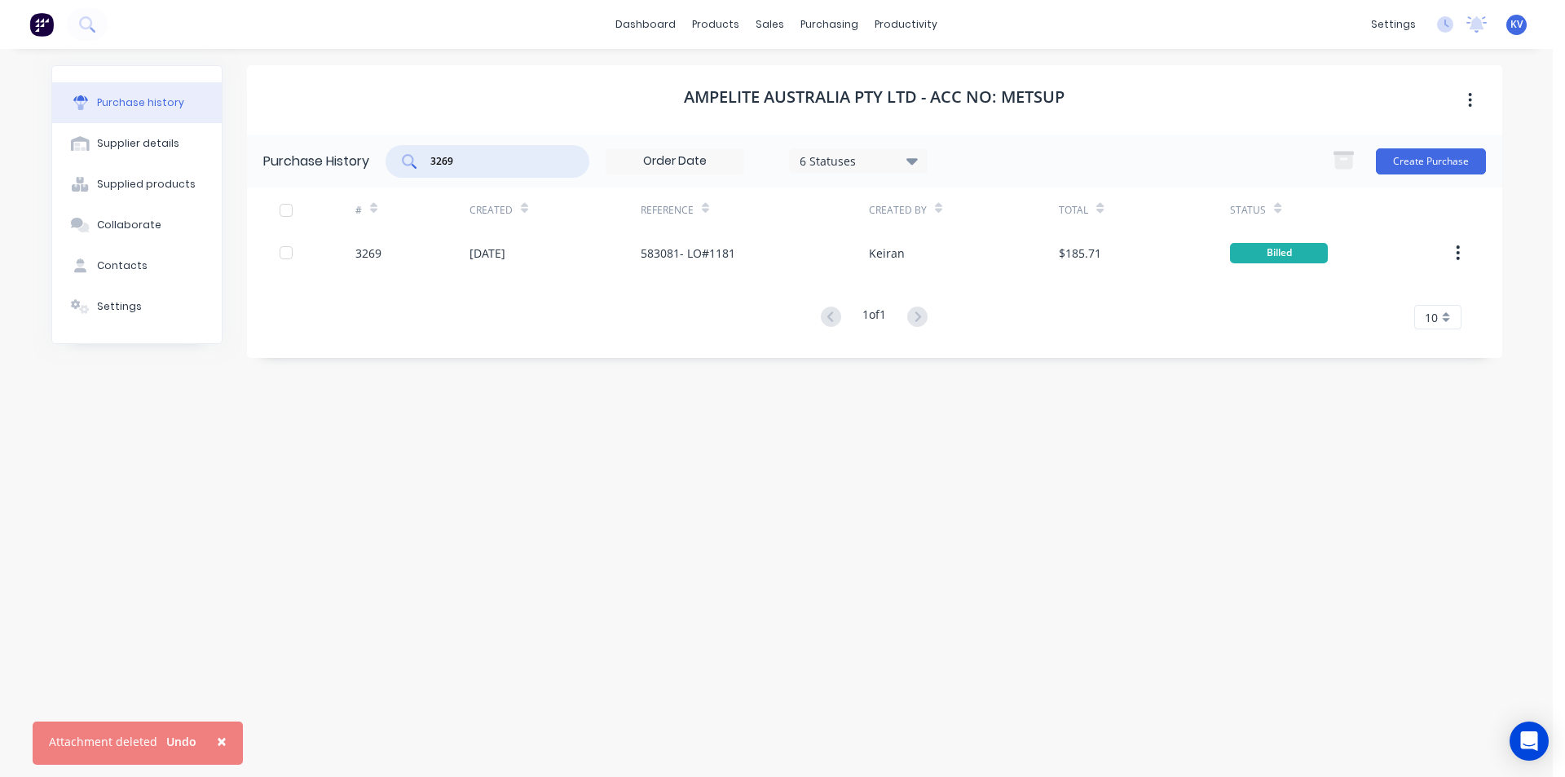
drag, startPoint x: 488, startPoint y: 157, endPoint x: 373, endPoint y: 147, distance: 115.4
click at [371, 147] on div "Purchase History 3269 6 Statuses 6 Statuses Create Purchase" at bounding box center [875, 161] width 1256 height 53
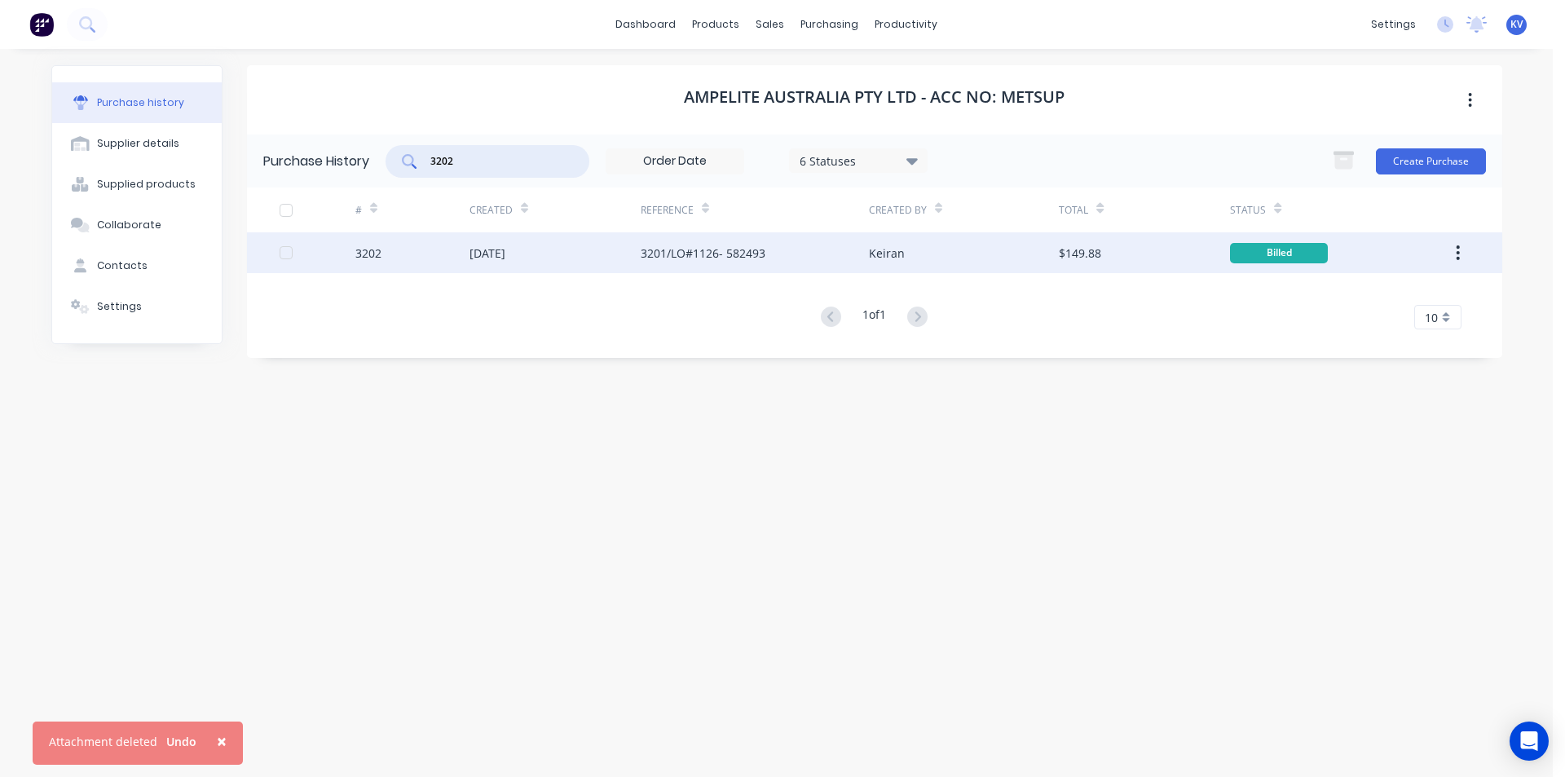
type input "3202"
click at [536, 264] on div "[DATE]" at bounding box center [555, 252] width 171 height 41
type textarea "x"
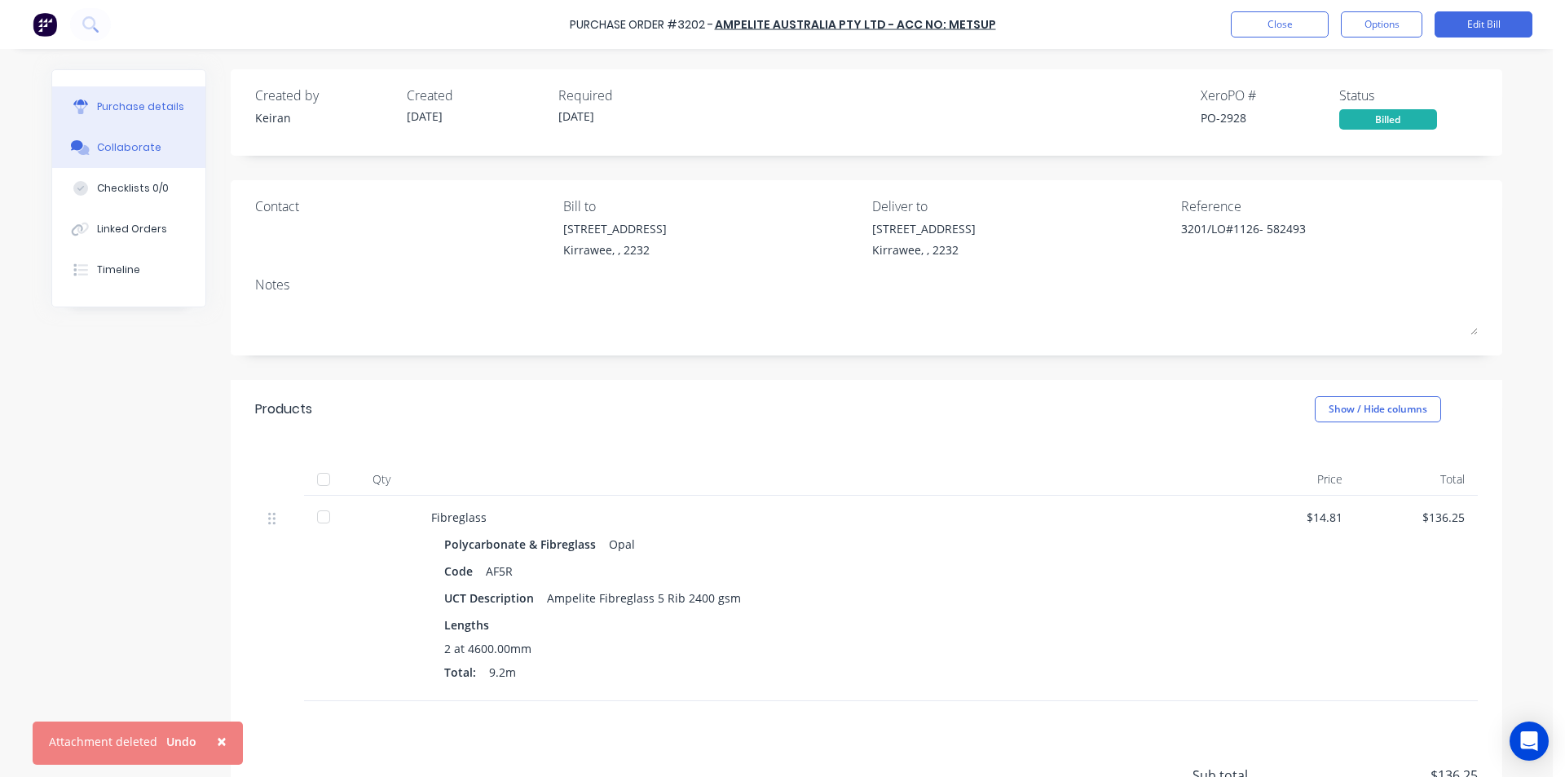
click at [104, 144] on div "Collaborate" at bounding box center [129, 147] width 64 height 15
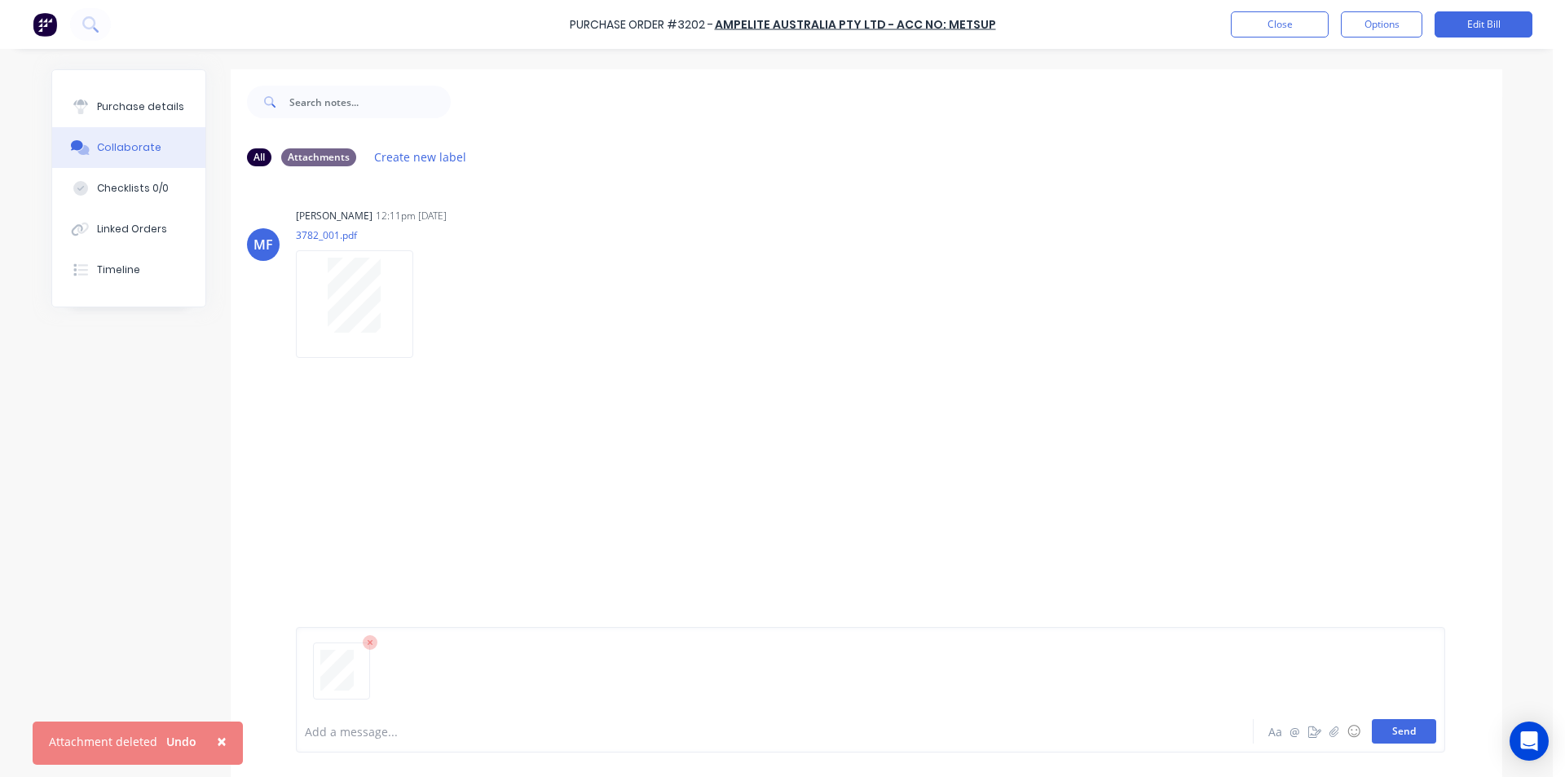
click at [1396, 731] on button "Send" at bounding box center [1404, 731] width 64 height 24
click at [1277, 20] on button "Close" at bounding box center [1280, 24] width 98 height 26
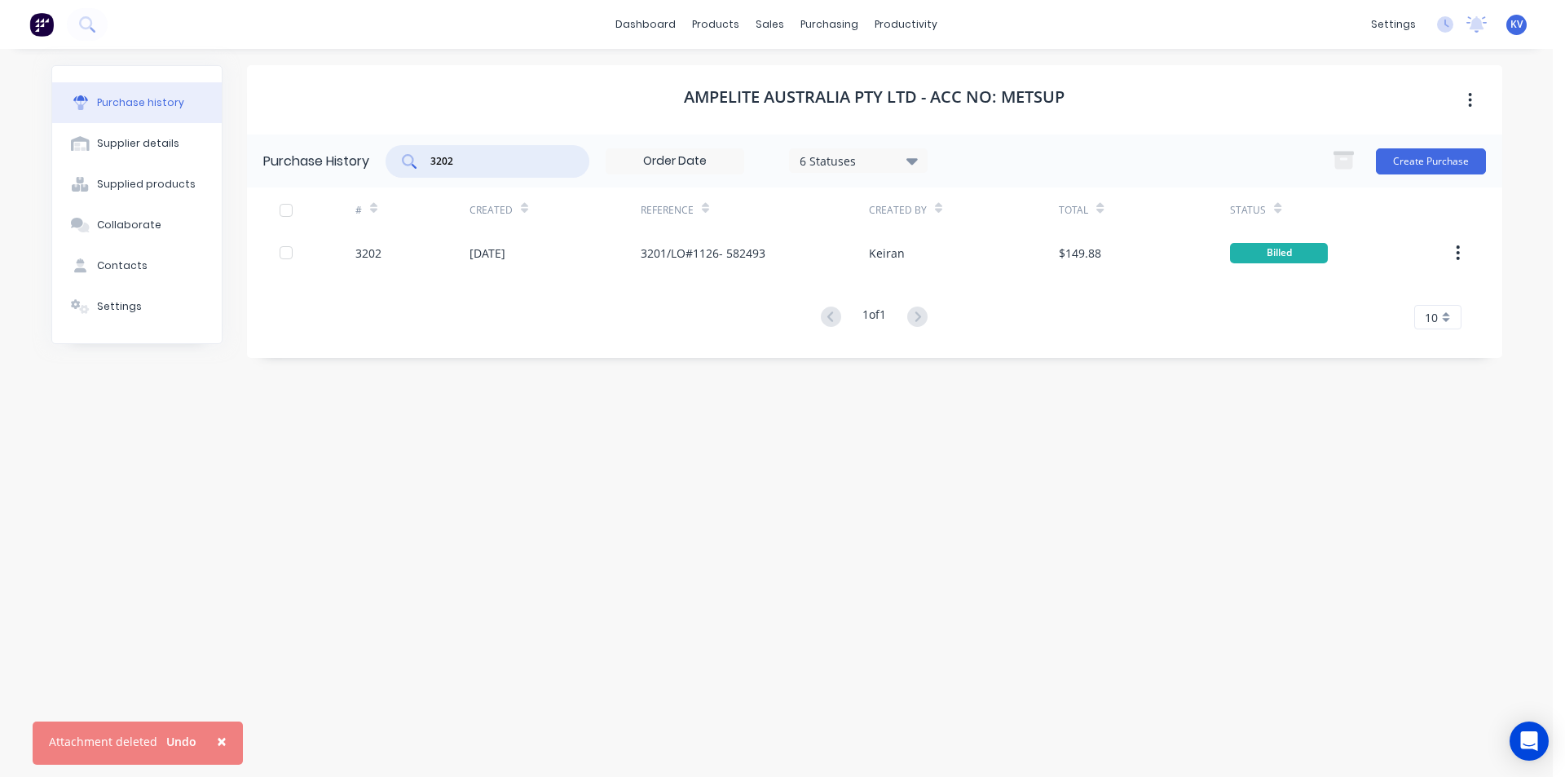
drag, startPoint x: 471, startPoint y: 156, endPoint x: 356, endPoint y: 161, distance: 115.1
click at [356, 160] on div "Purchase History 3202 6 Statuses 6 Statuses Create Purchase" at bounding box center [875, 161] width 1256 height 53
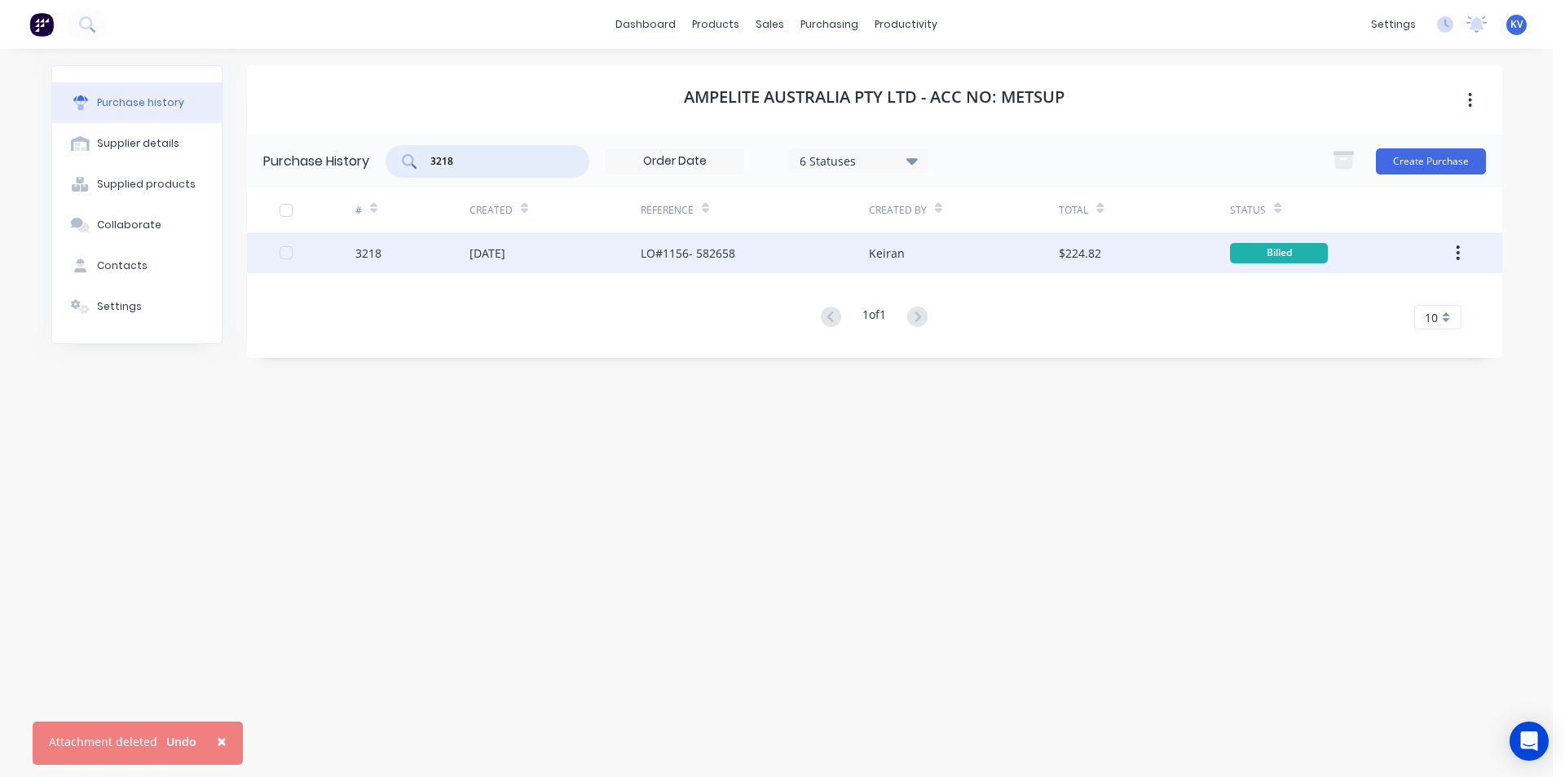
type input "3218"
click at [505, 264] on div "[DATE]" at bounding box center [555, 252] width 171 height 41
type textarea "x"
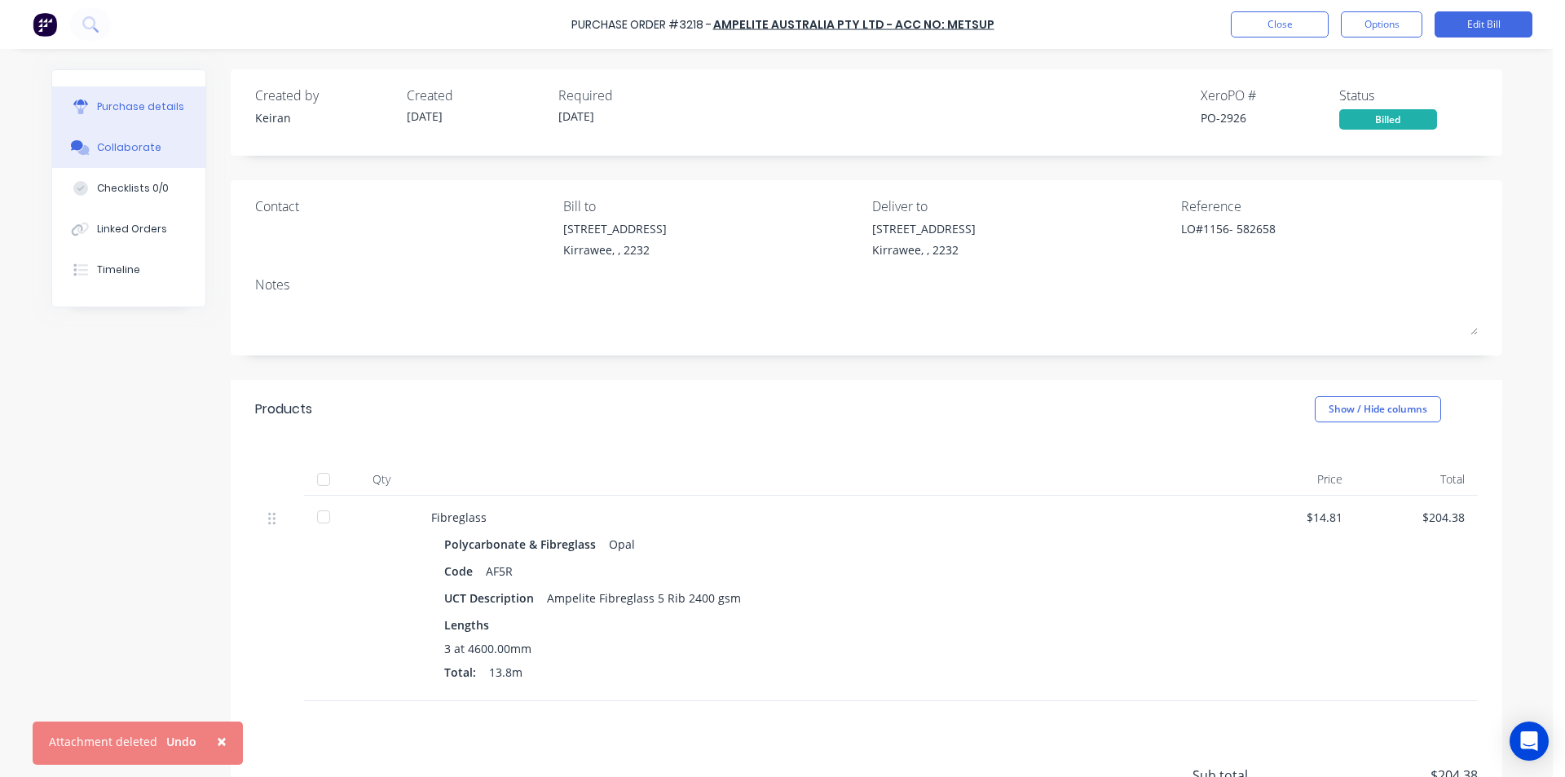
click at [135, 147] on div "Collaborate" at bounding box center [129, 147] width 64 height 15
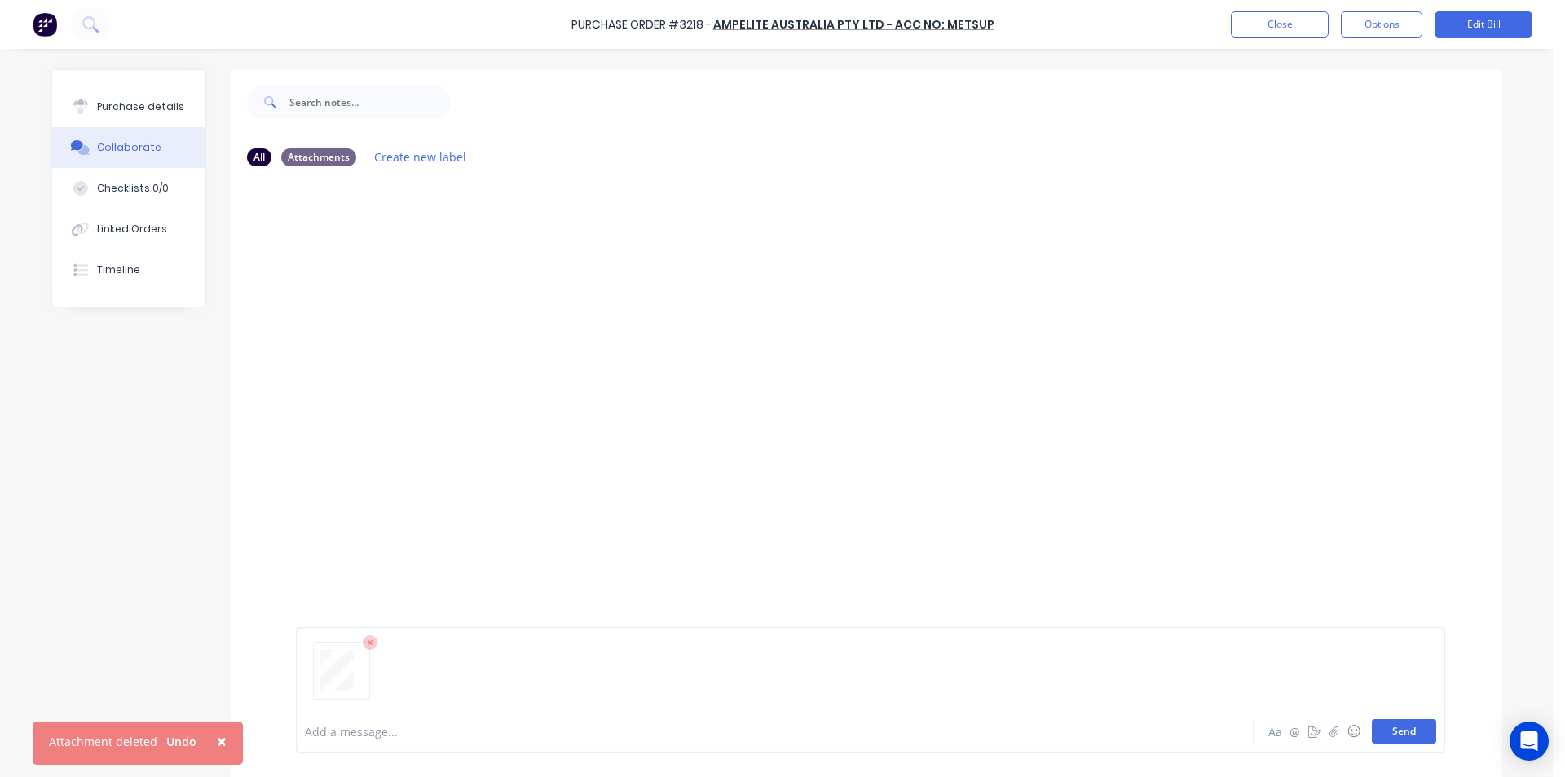
drag, startPoint x: 1376, startPoint y: 729, endPoint x: 1377, endPoint y: 719, distance: 9.8
click at [1378, 727] on button "Send" at bounding box center [1404, 731] width 64 height 24
click at [1291, 19] on button "Close" at bounding box center [1280, 24] width 98 height 26
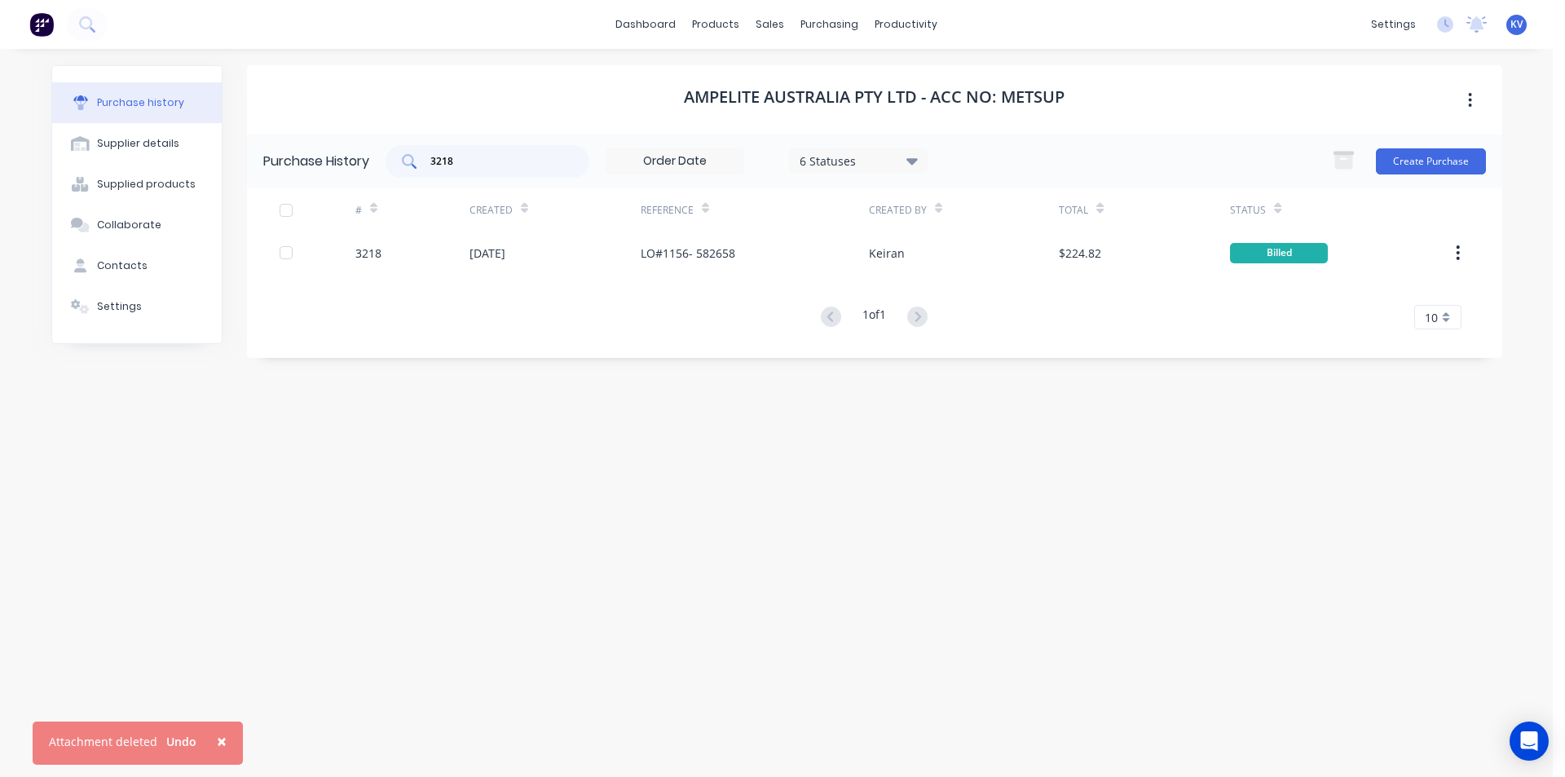
click at [554, 157] on input "3218" at bounding box center [496, 161] width 135 height 16
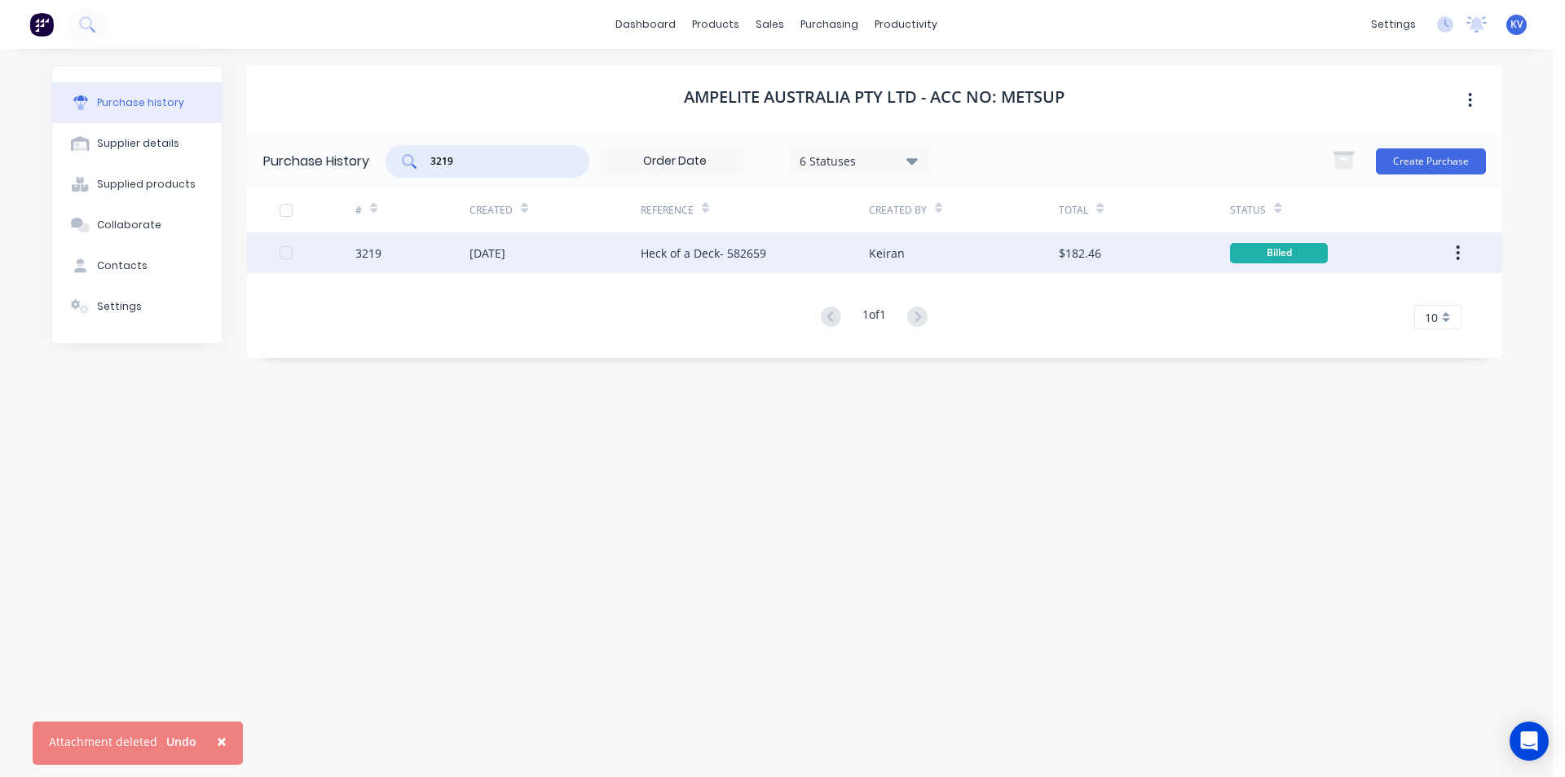
type input "3219"
click at [426, 255] on div "3219" at bounding box center [412, 252] width 114 height 41
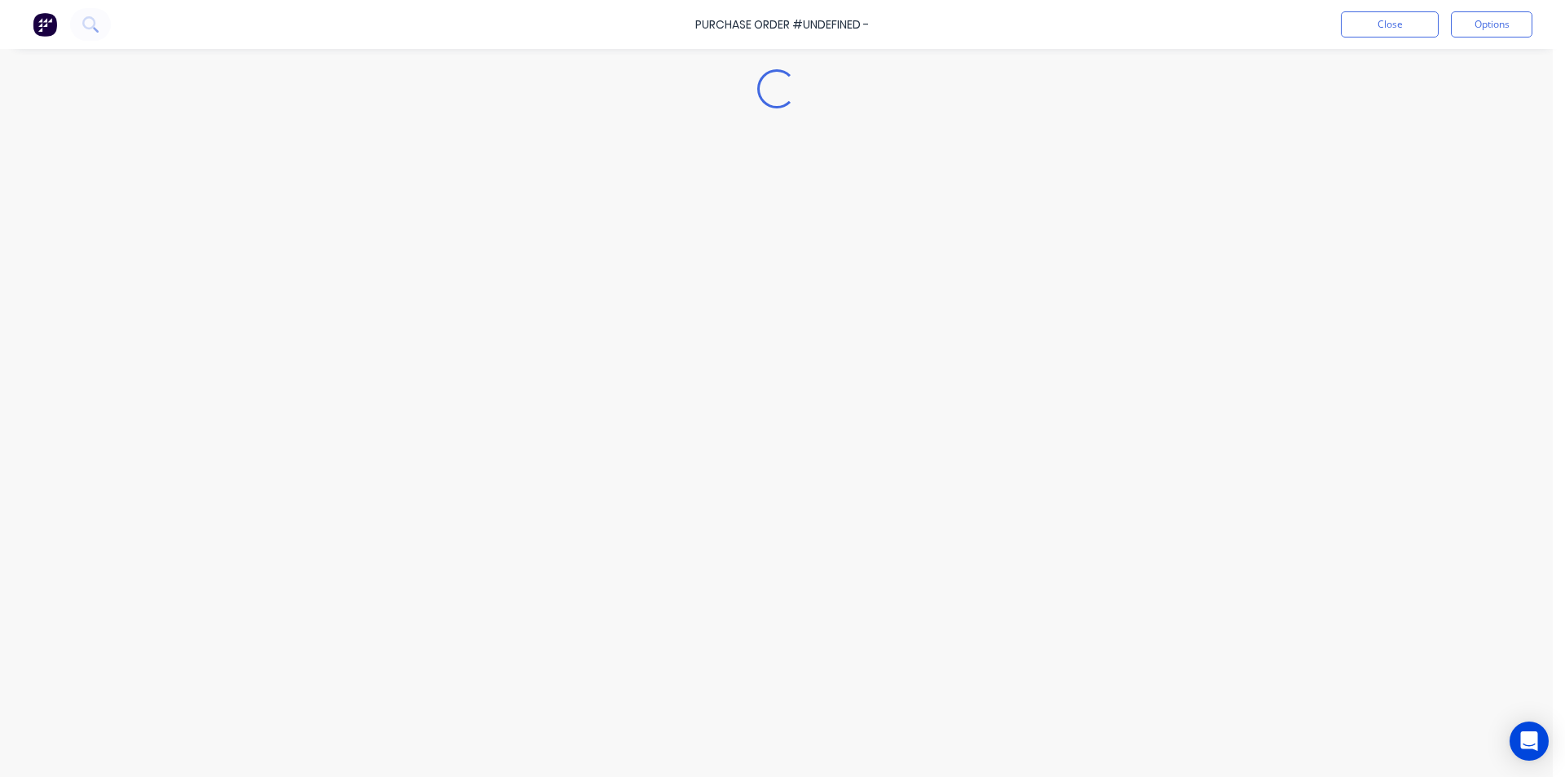
type textarea "x"
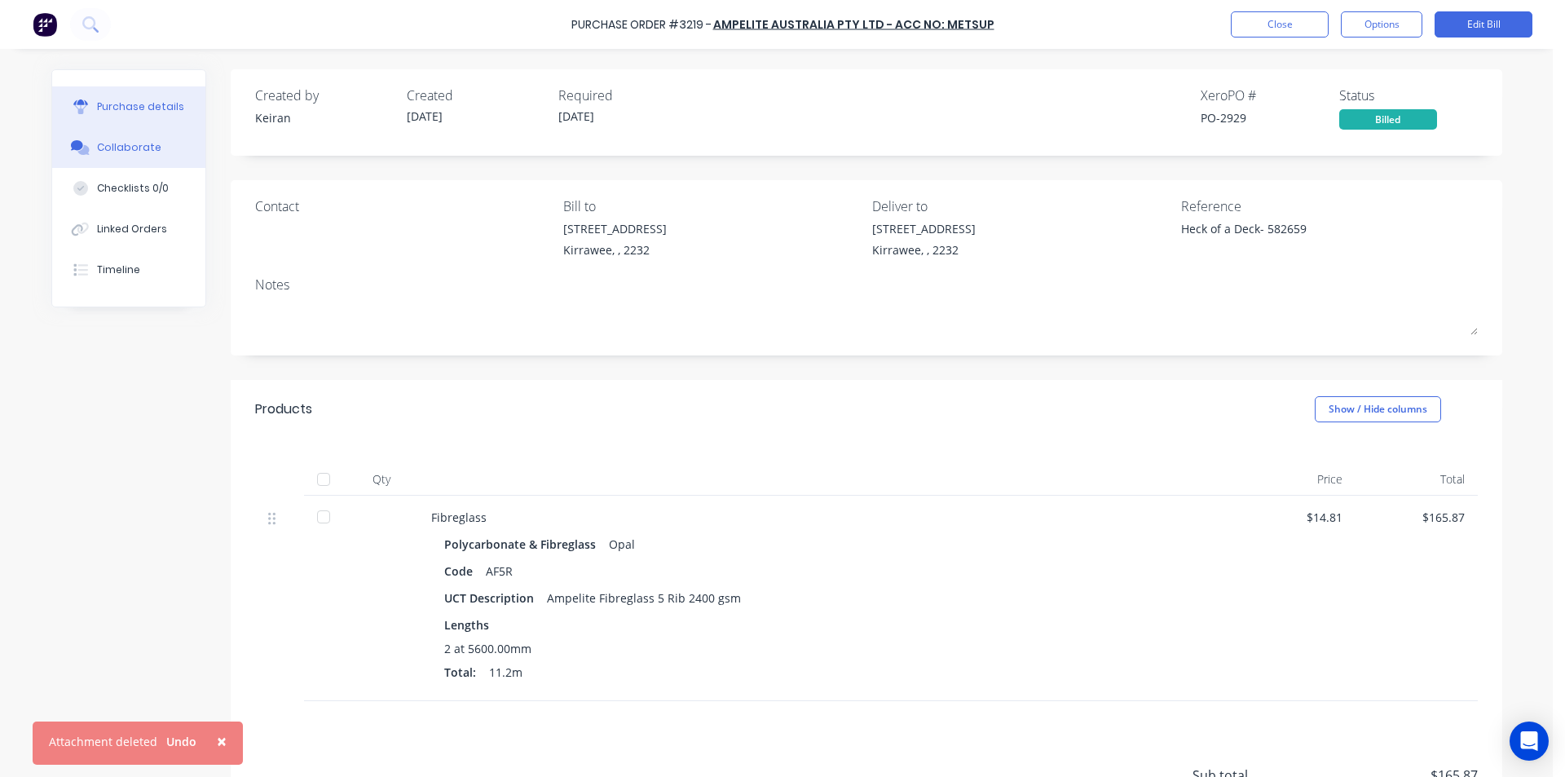
click at [118, 148] on div "Collaborate" at bounding box center [129, 147] width 64 height 15
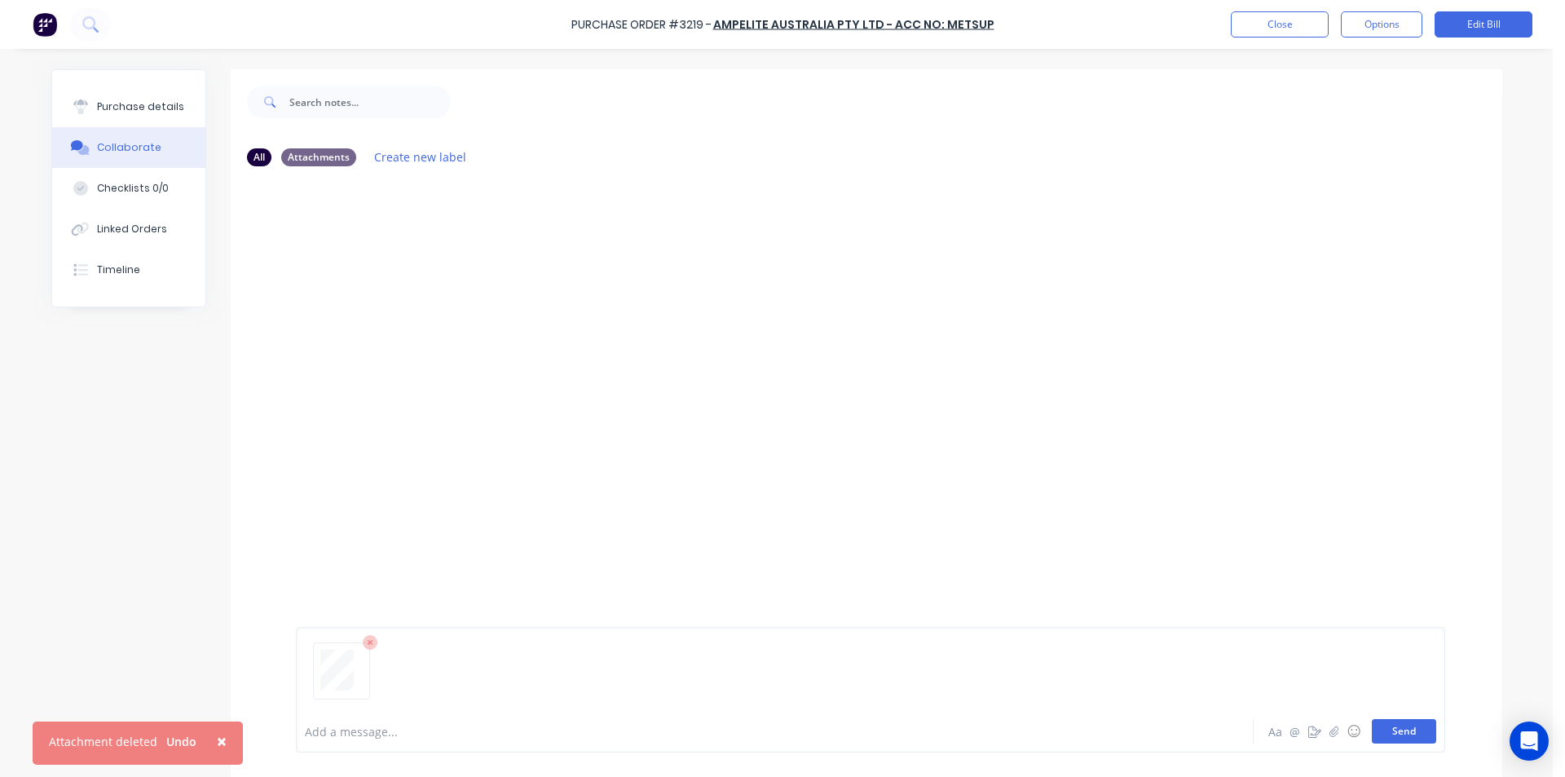
click at [1376, 735] on button "Send" at bounding box center [1404, 731] width 64 height 24
click at [647, 423] on div at bounding box center [867, 444] width 1272 height 531
click at [523, 728] on div at bounding box center [730, 731] width 848 height 17
click at [363, 647] on icon at bounding box center [370, 642] width 15 height 15
click at [1265, 33] on button "Close" at bounding box center [1280, 24] width 98 height 26
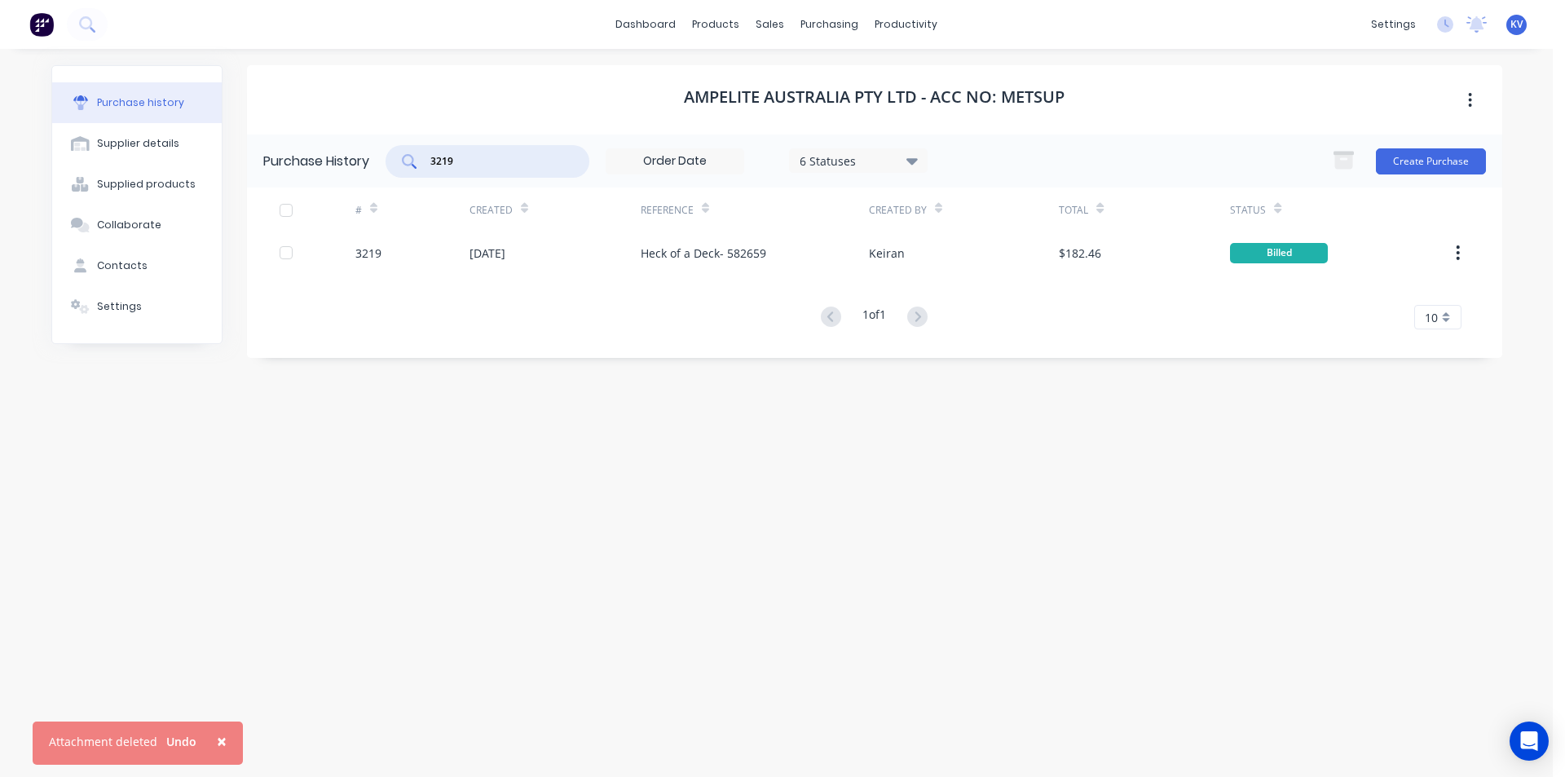
drag, startPoint x: 526, startPoint y: 158, endPoint x: 420, endPoint y: 163, distance: 106.1
click at [426, 164] on div "3219" at bounding box center [488, 161] width 204 height 33
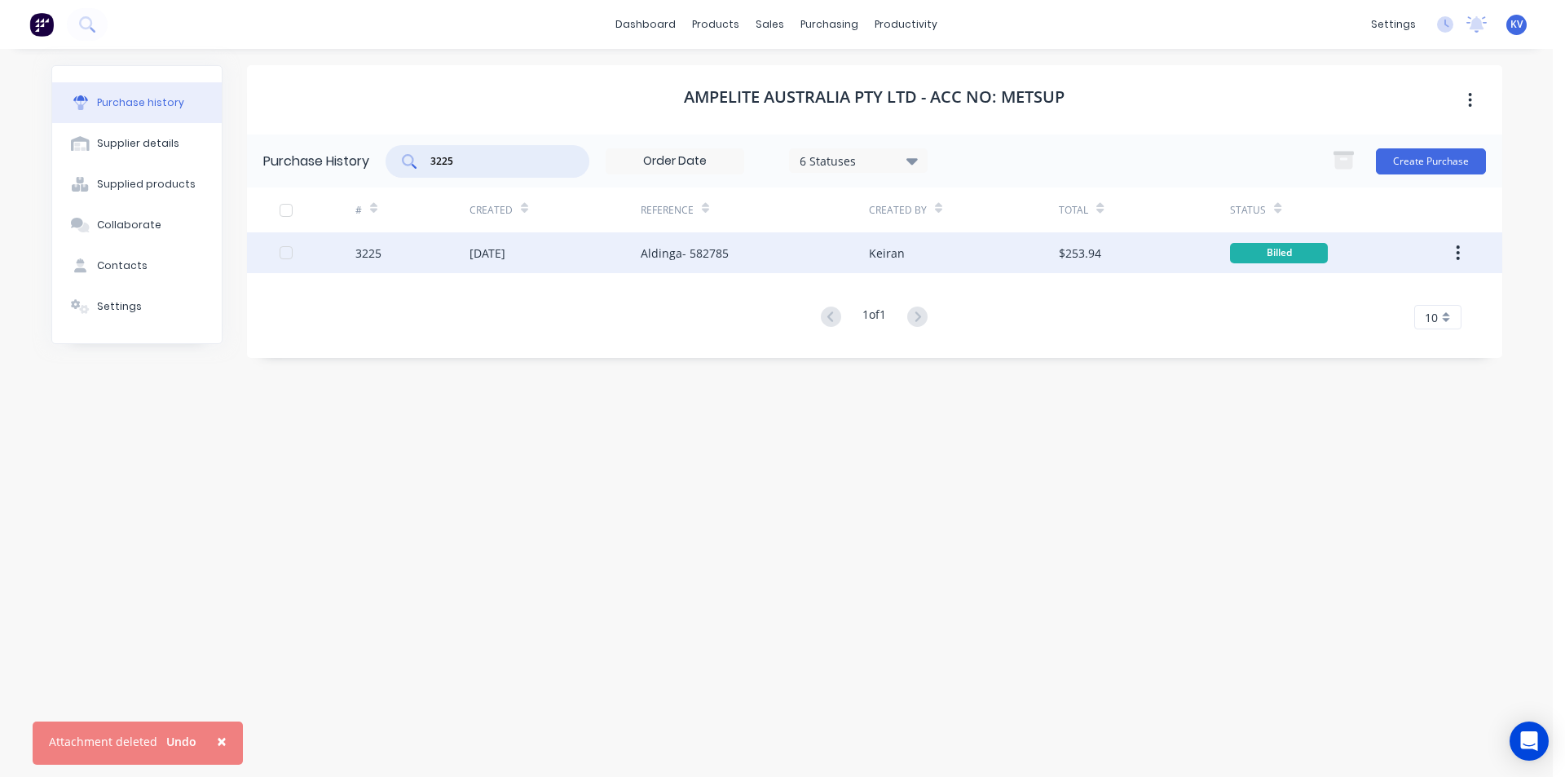
type input "3225"
click at [722, 257] on div "Aldinga- 582785" at bounding box center [685, 253] width 88 height 17
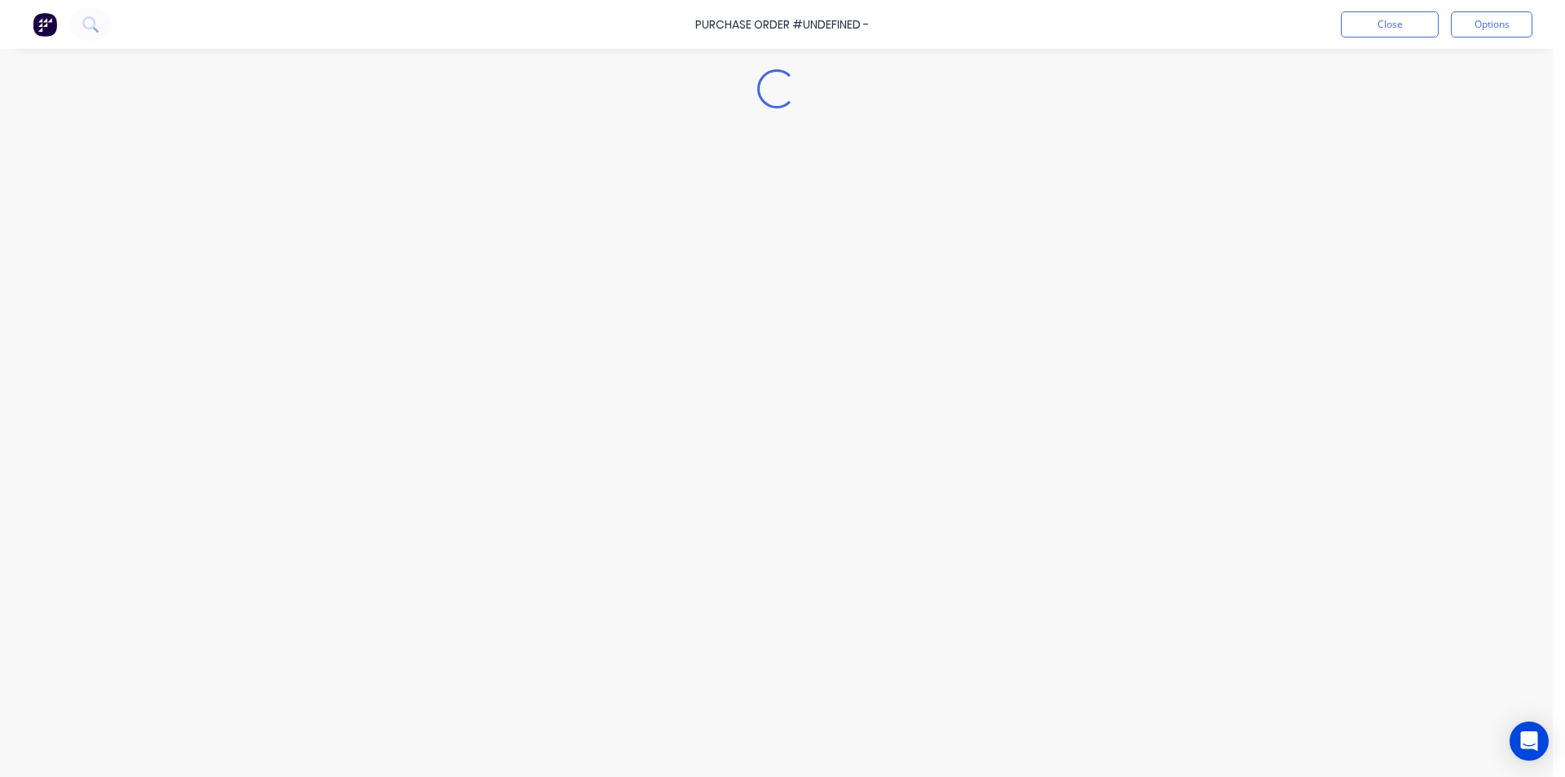
type textarea "x"
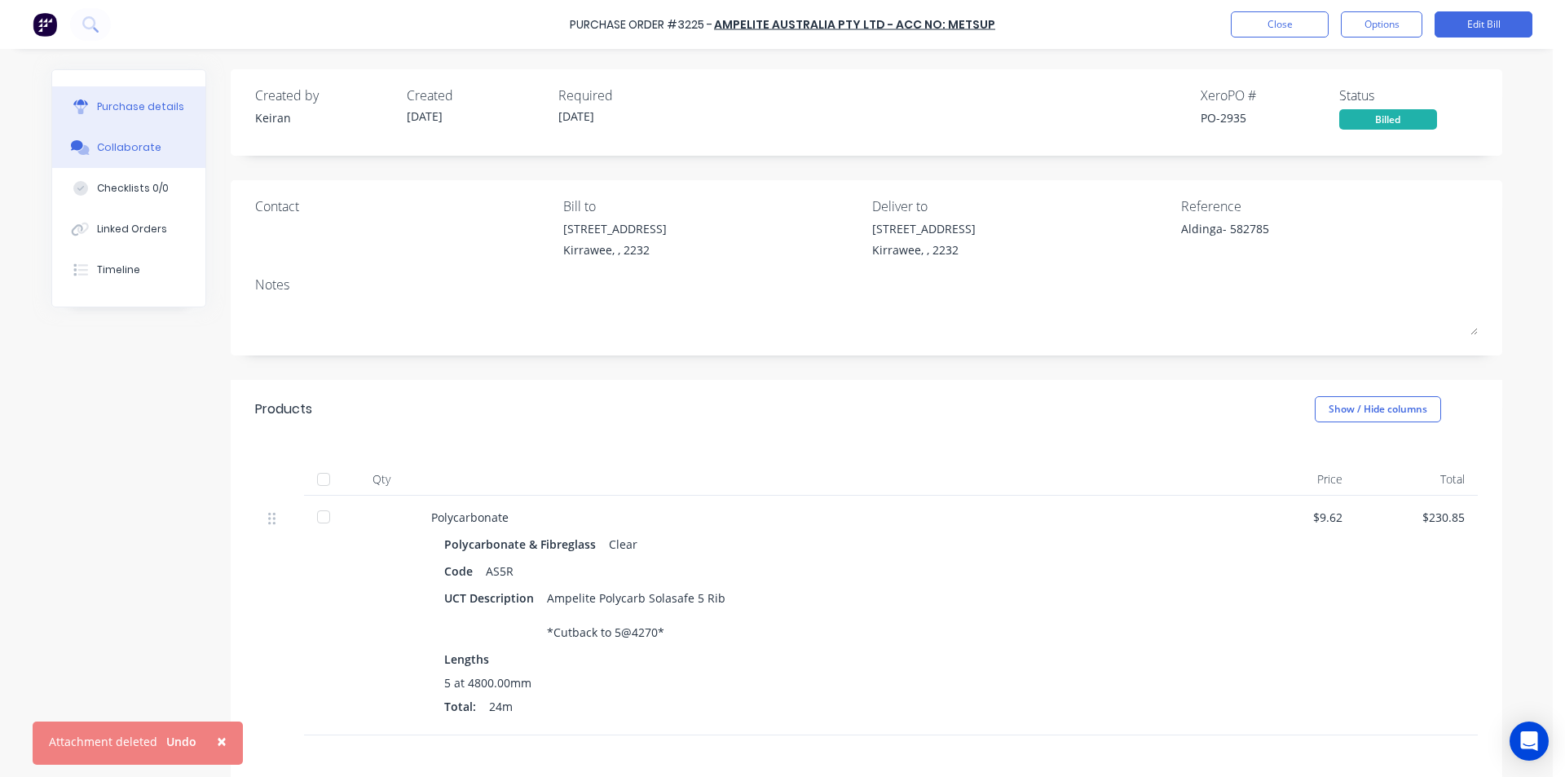
click at [133, 130] on button "Collaborate" at bounding box center [128, 147] width 153 height 41
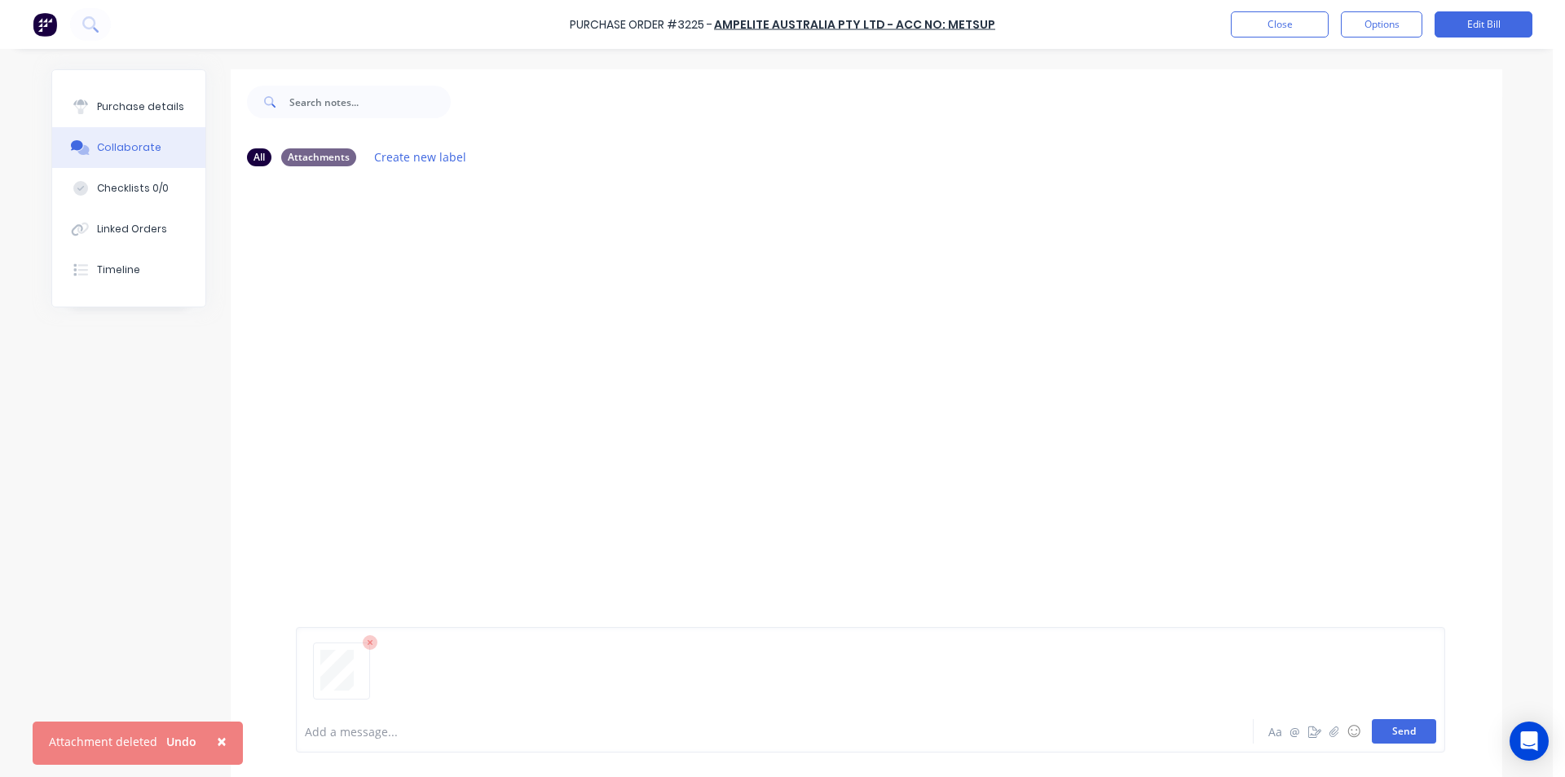
click at [1379, 735] on button "Send" at bounding box center [1404, 731] width 64 height 24
click at [1297, 29] on button "Close" at bounding box center [1280, 24] width 98 height 26
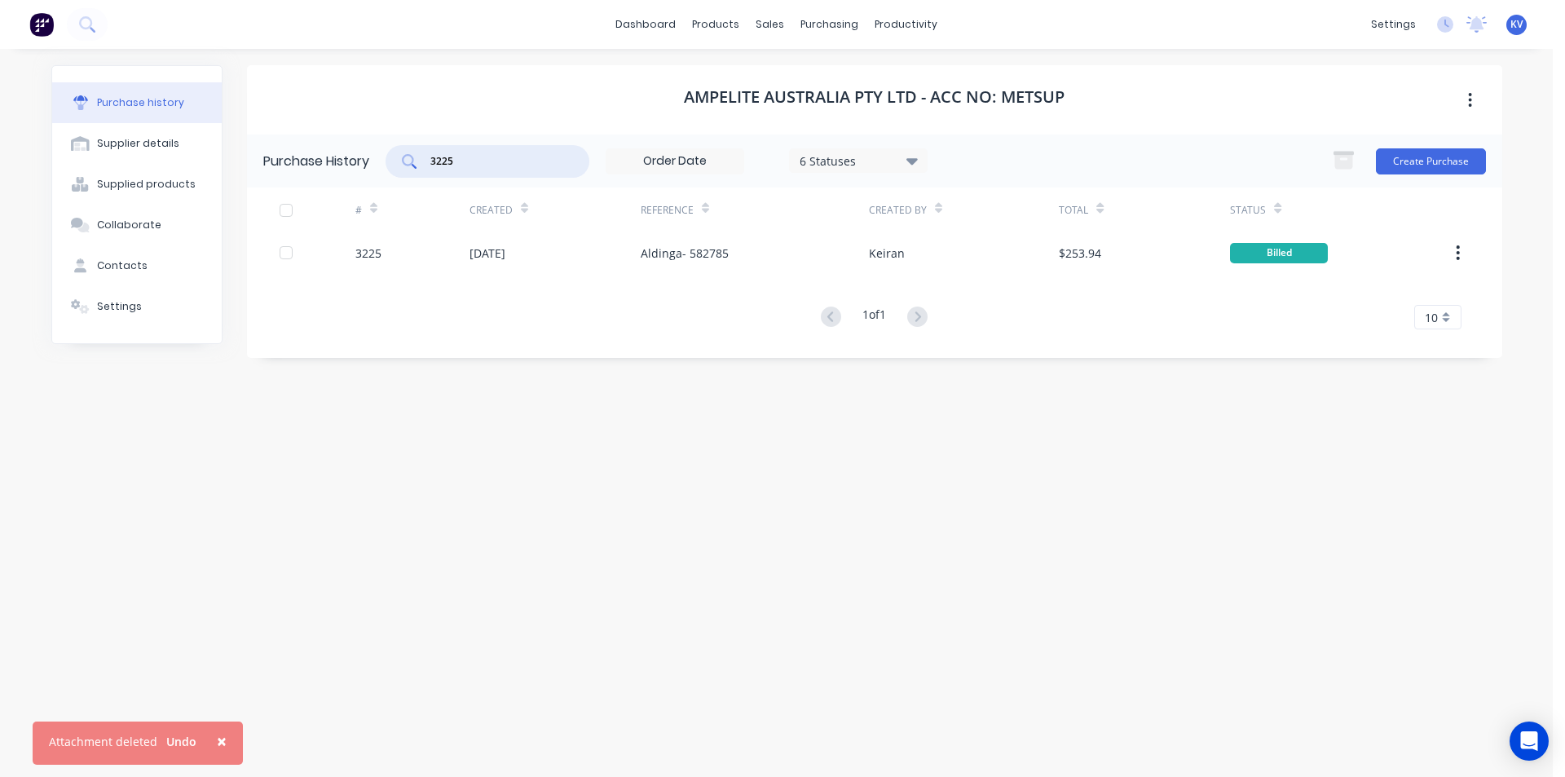
drag, startPoint x: 554, startPoint y: 159, endPoint x: 273, endPoint y: 112, distance: 284.4
click at [273, 113] on div "Ampelite Australia Pty Ltd - Acc No: METSUP Purchase History 3225 6 Statuses 6 …" at bounding box center [875, 211] width 1256 height 293
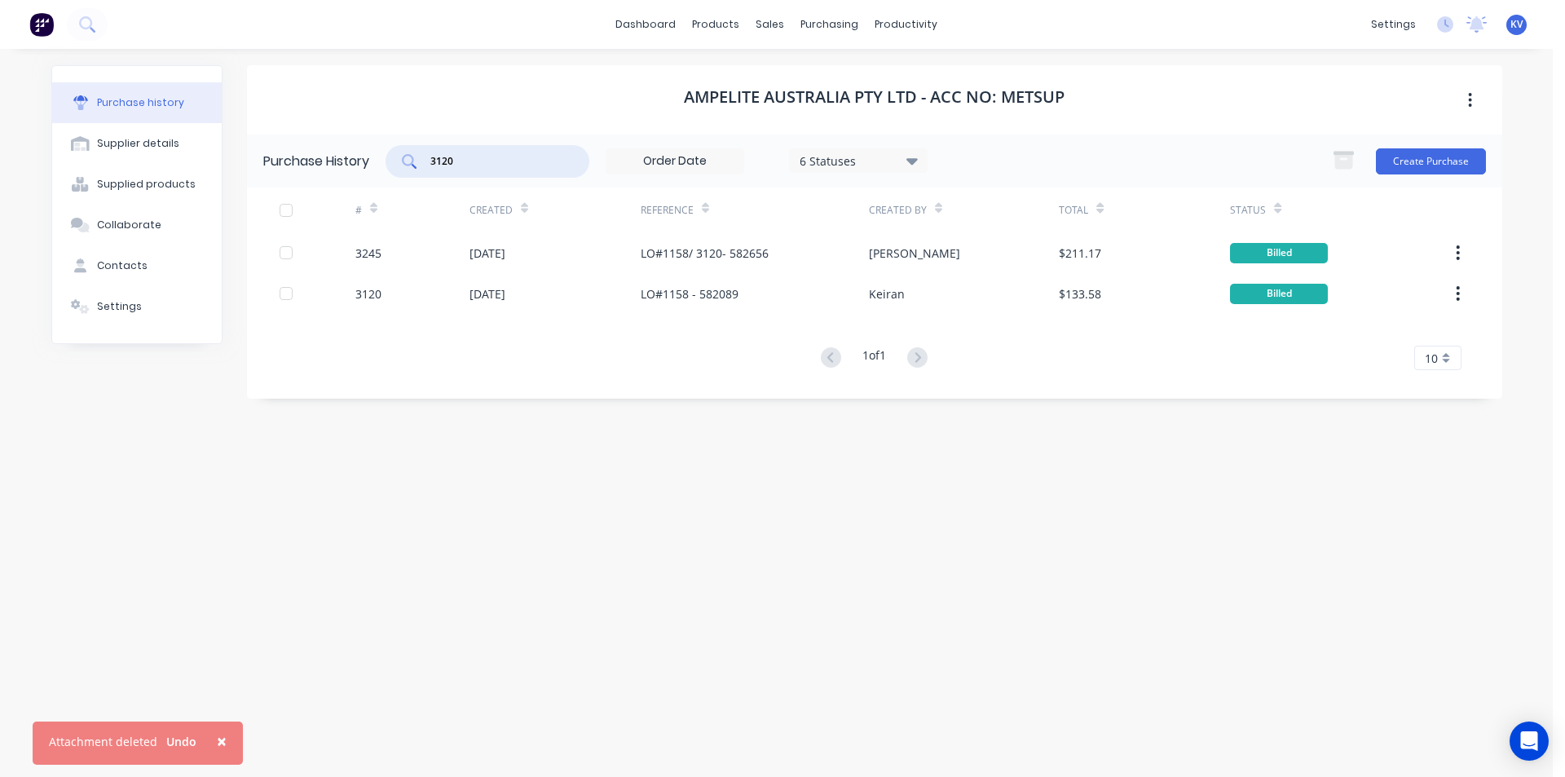
type input "3120"
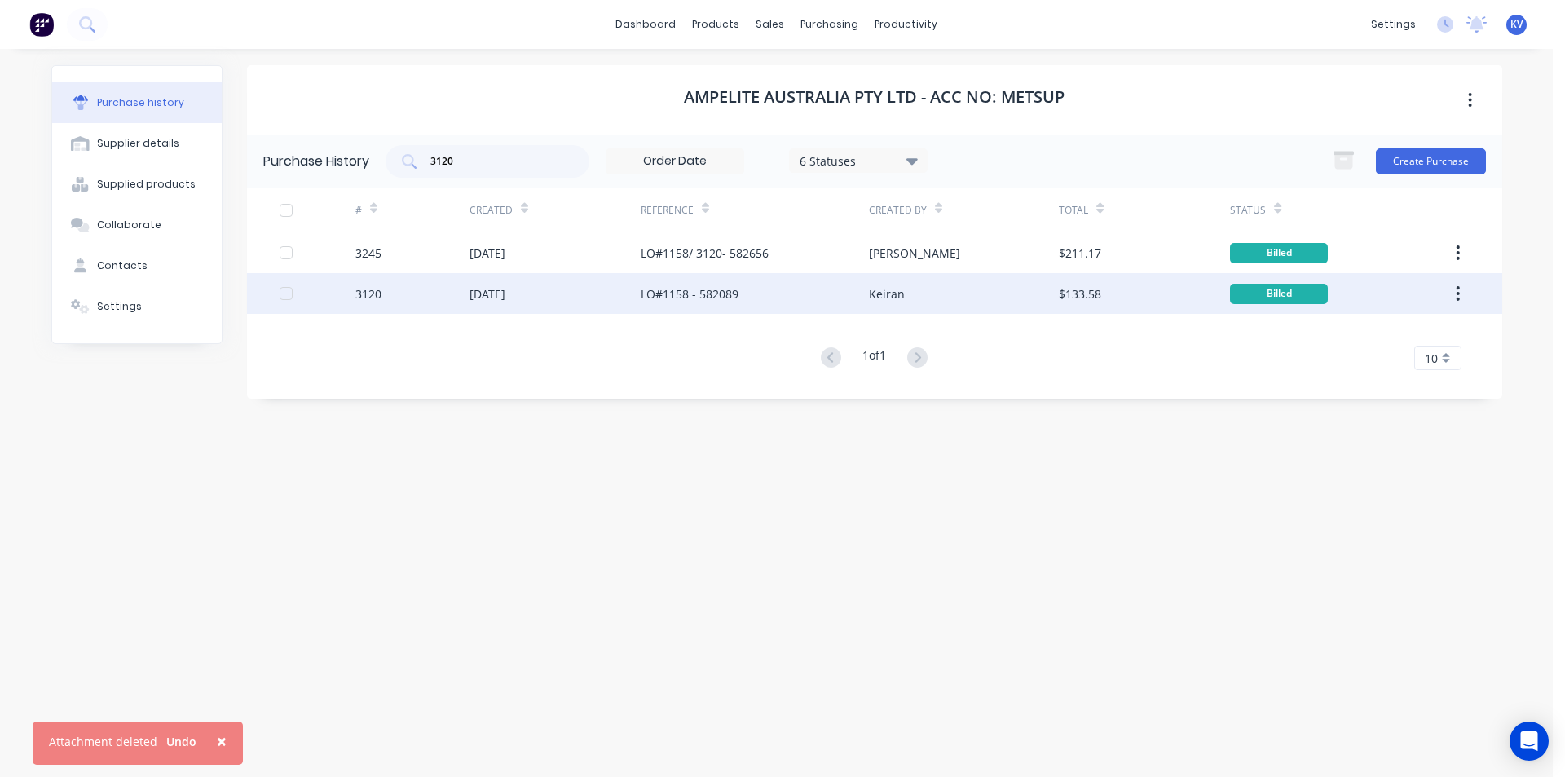
click at [559, 301] on div "[DATE]" at bounding box center [555, 293] width 171 height 41
type textarea "x"
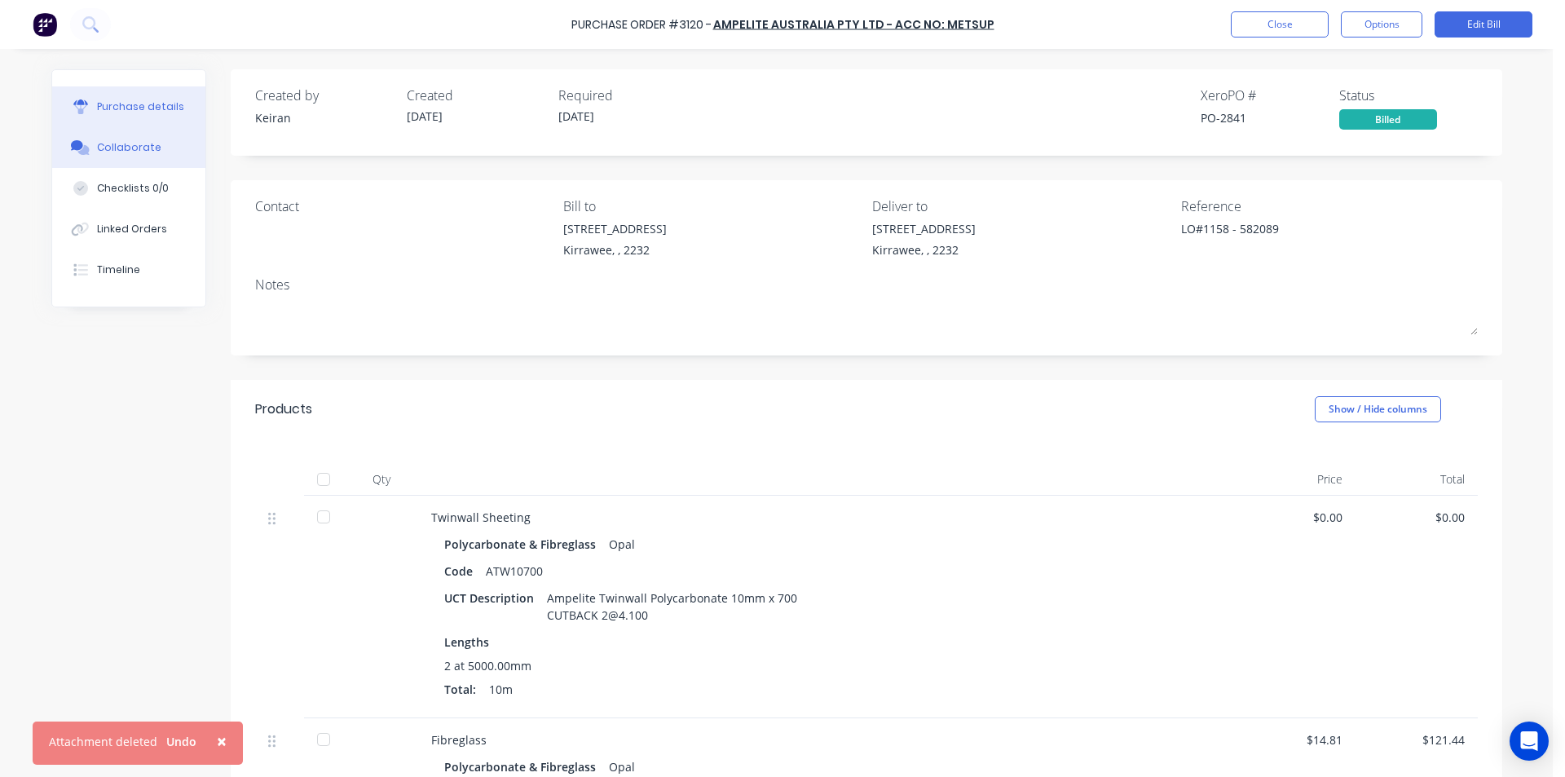
click at [110, 143] on div "Collaborate" at bounding box center [129, 147] width 64 height 15
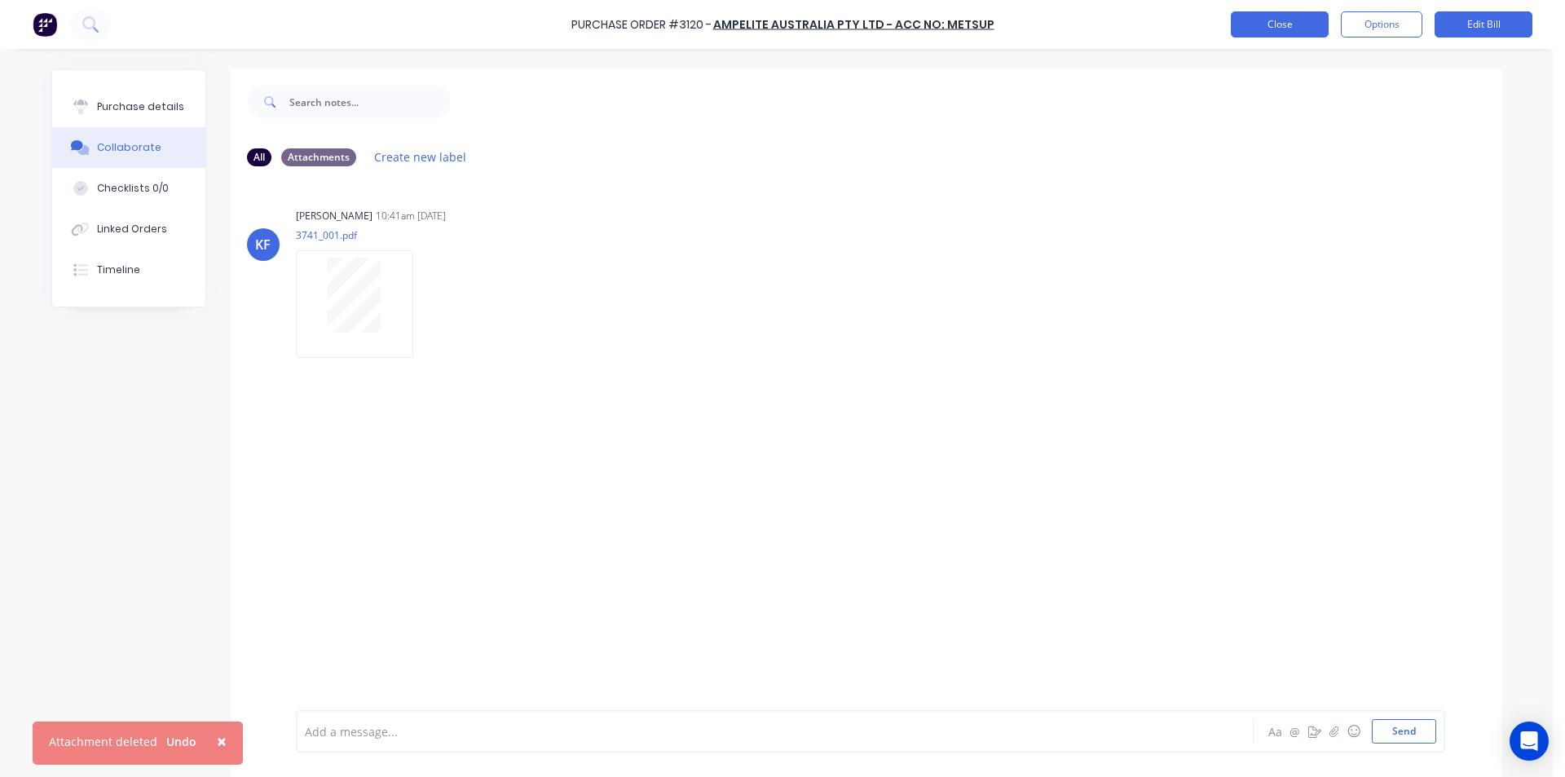
click at [1238, 26] on button "Close" at bounding box center [1280, 24] width 98 height 26
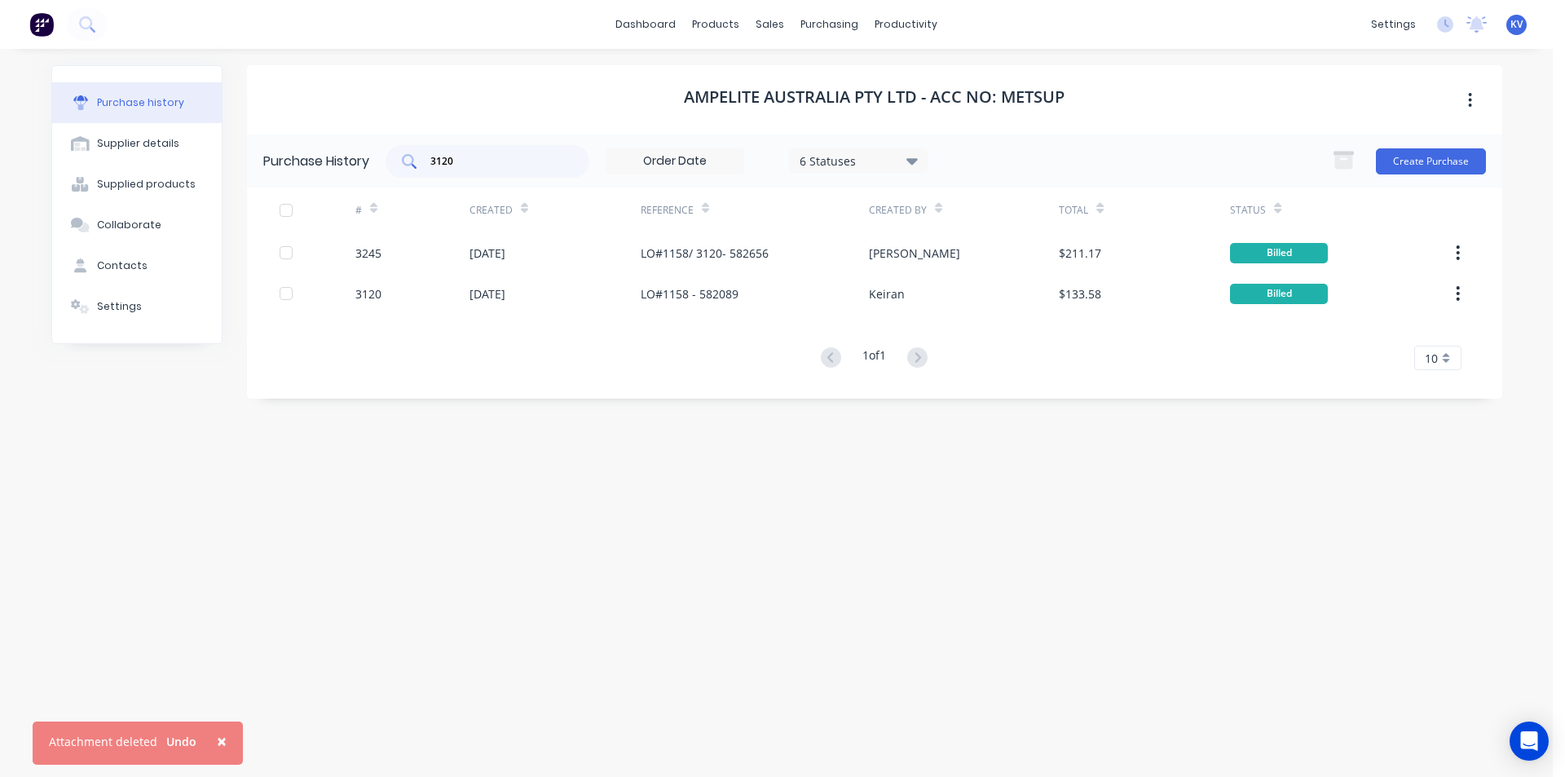
drag, startPoint x: 520, startPoint y: 175, endPoint x: 515, endPoint y: 164, distance: 12.4
click at [519, 171] on div "3120" at bounding box center [488, 161] width 204 height 33
drag, startPoint x: 515, startPoint y: 164, endPoint x: 253, endPoint y: 151, distance: 262.9
click at [253, 151] on div "Purchase History 3120 6 Statuses 6 Statuses Create Purchase" at bounding box center [875, 161] width 1256 height 53
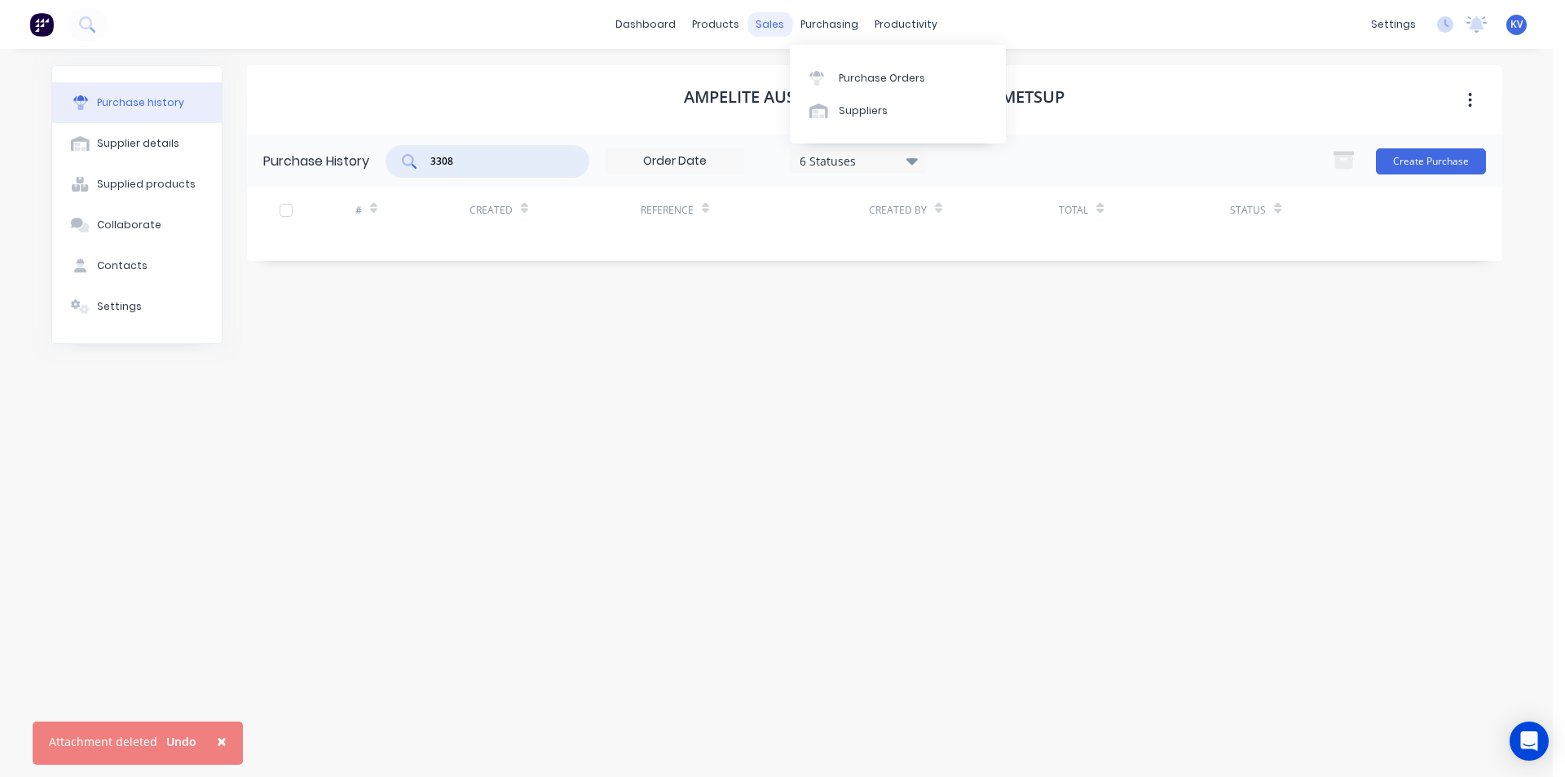
type input "3308"
click at [776, 26] on div "sales" at bounding box center [770, 24] width 45 height 24
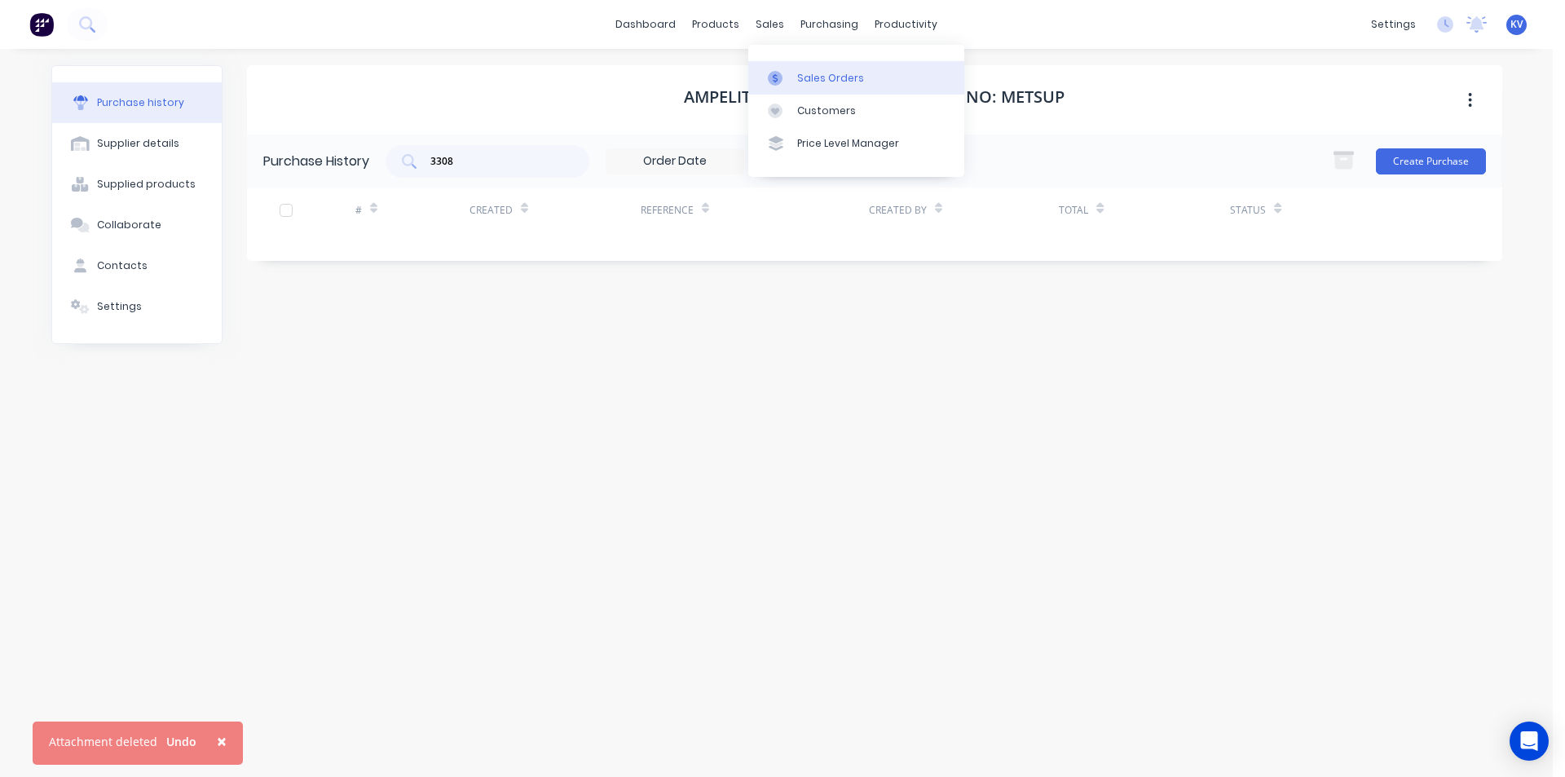
click at [786, 87] on link "Sales Orders" at bounding box center [856, 77] width 216 height 33
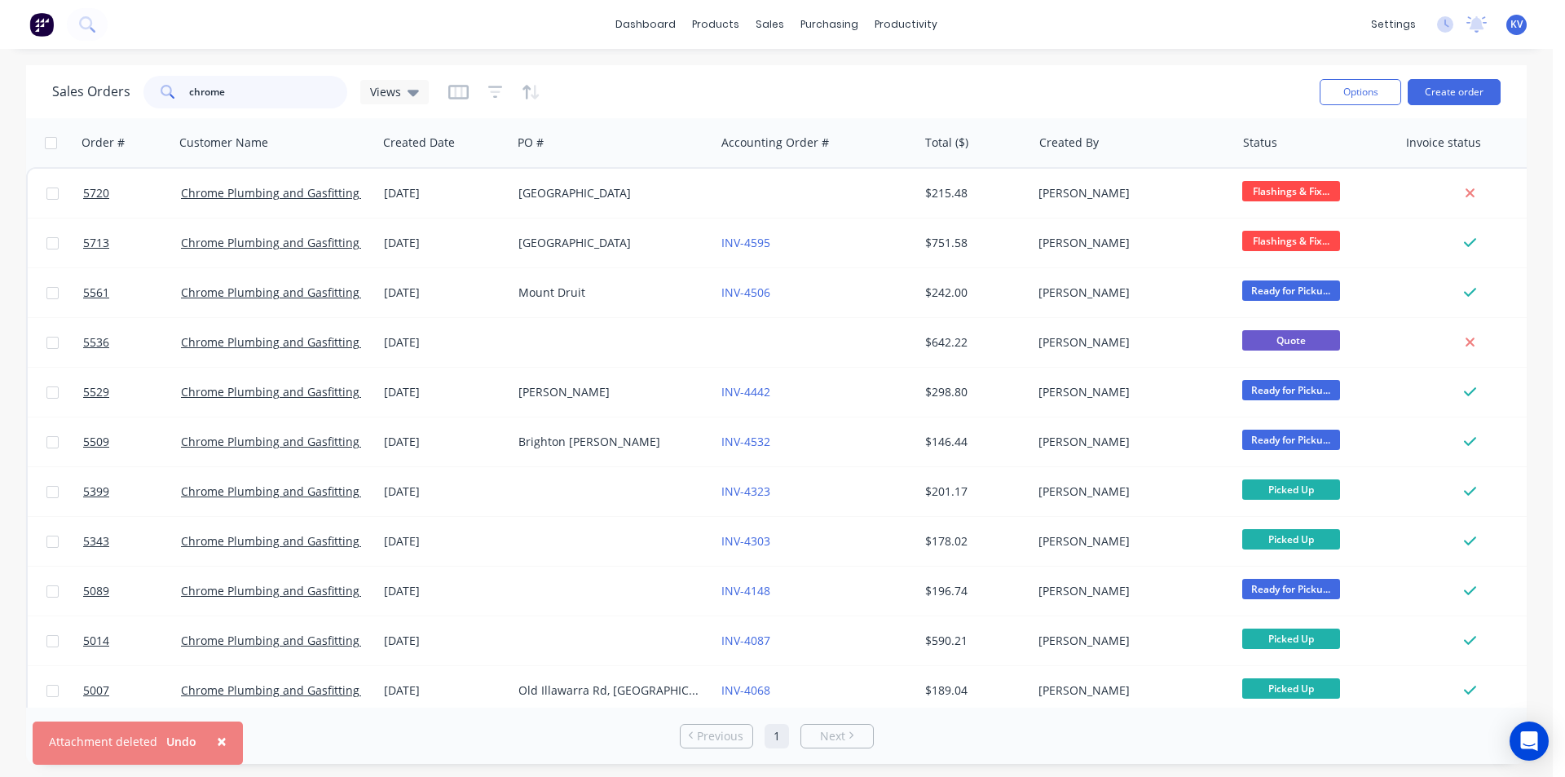
drag, startPoint x: 247, startPoint y: 105, endPoint x: 5, endPoint y: 95, distance: 242.4
click at [0, 95] on div "Sales Orders chrome Views Options Create order Order # Customer Name Created Da…" at bounding box center [776, 414] width 1553 height 699
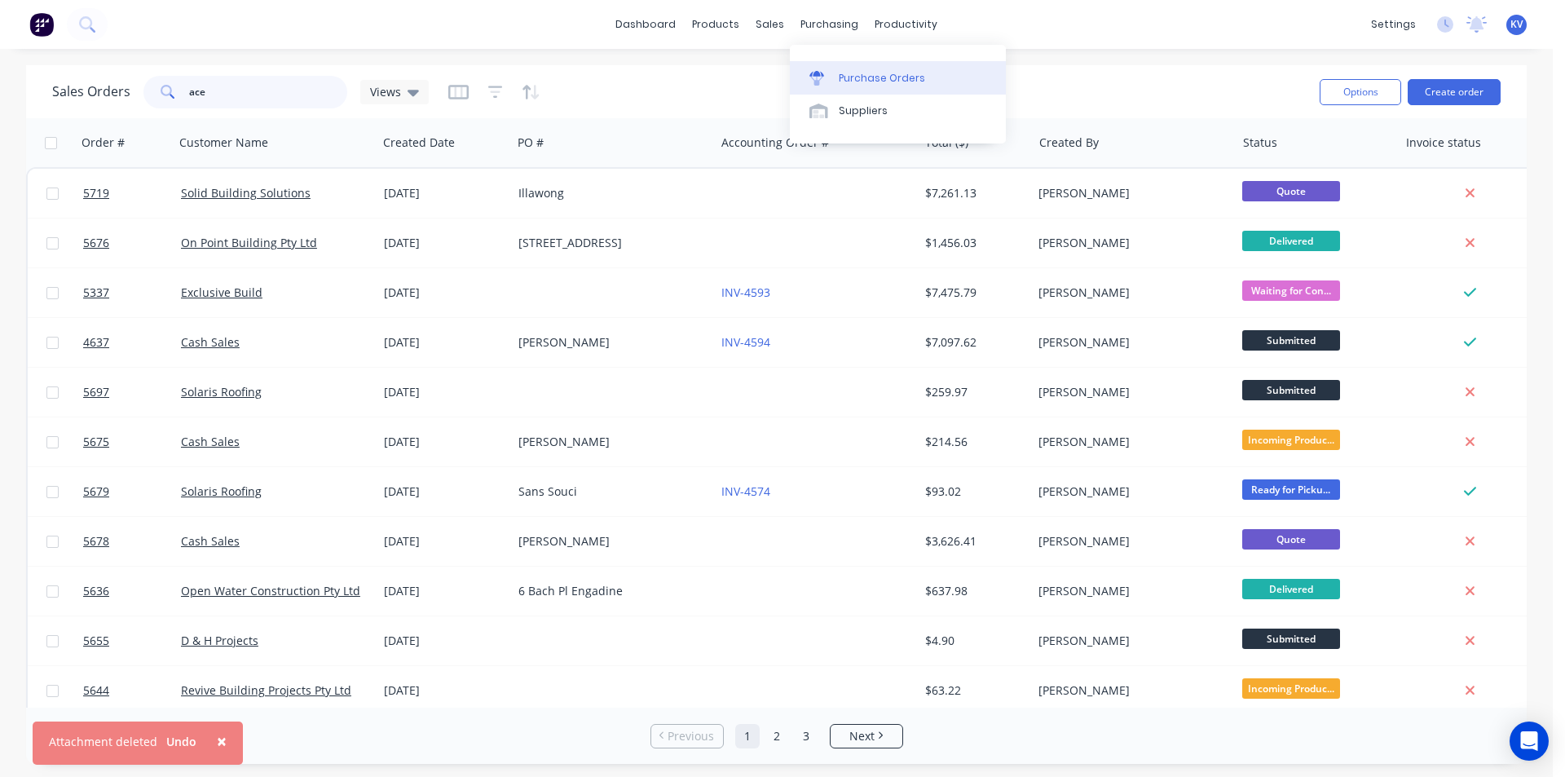
type input "ace"
click at [837, 86] on link "Purchase Orders" at bounding box center [898, 77] width 216 height 33
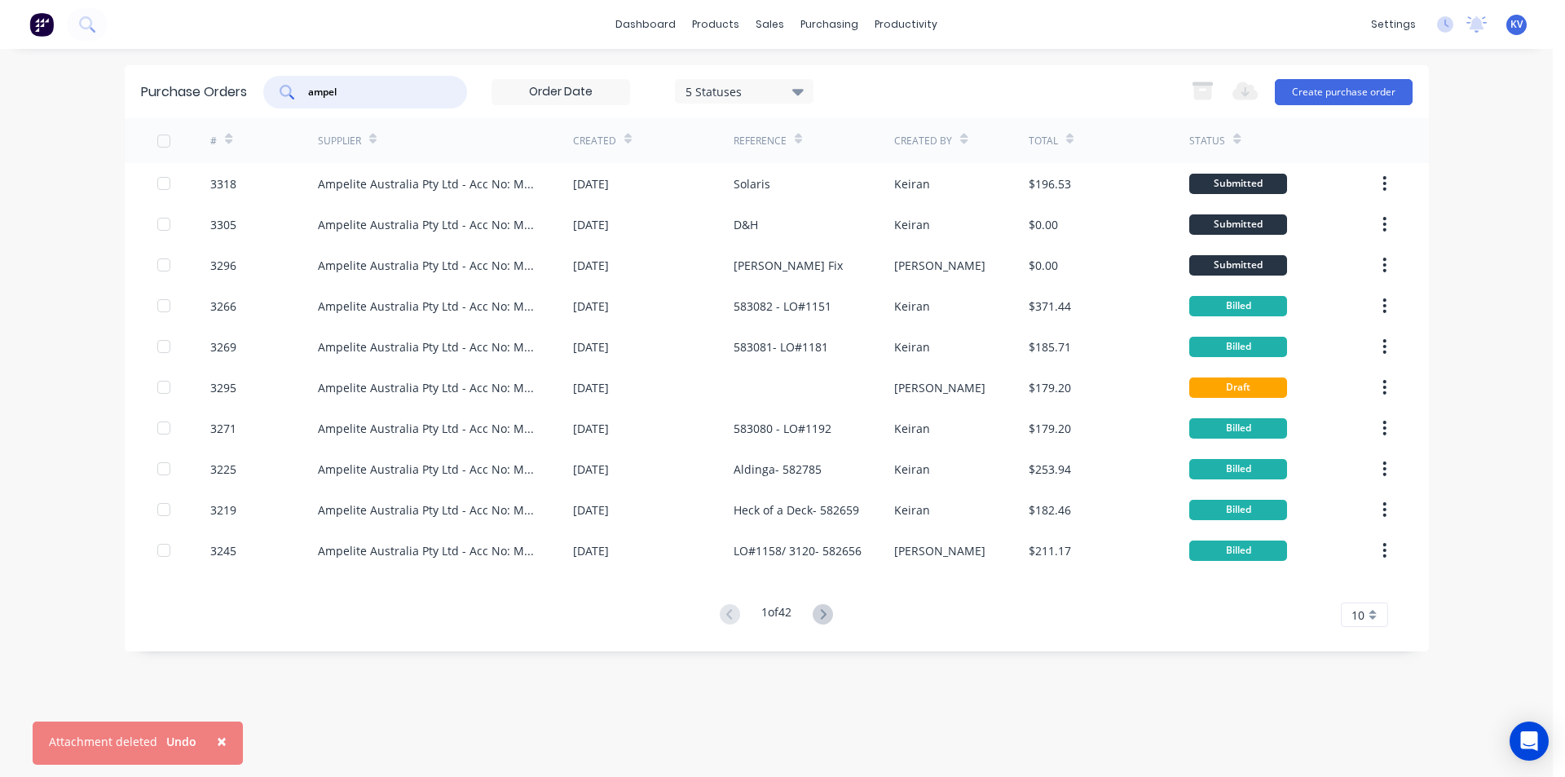
drag, startPoint x: 438, startPoint y: 98, endPoint x: 190, endPoint y: 110, distance: 248.2
click at [188, 111] on div "Purchase Orders ampel 5 Statuses 5 Statuses Export to Excel (XLSX) Create purch…" at bounding box center [777, 91] width 1305 height 53
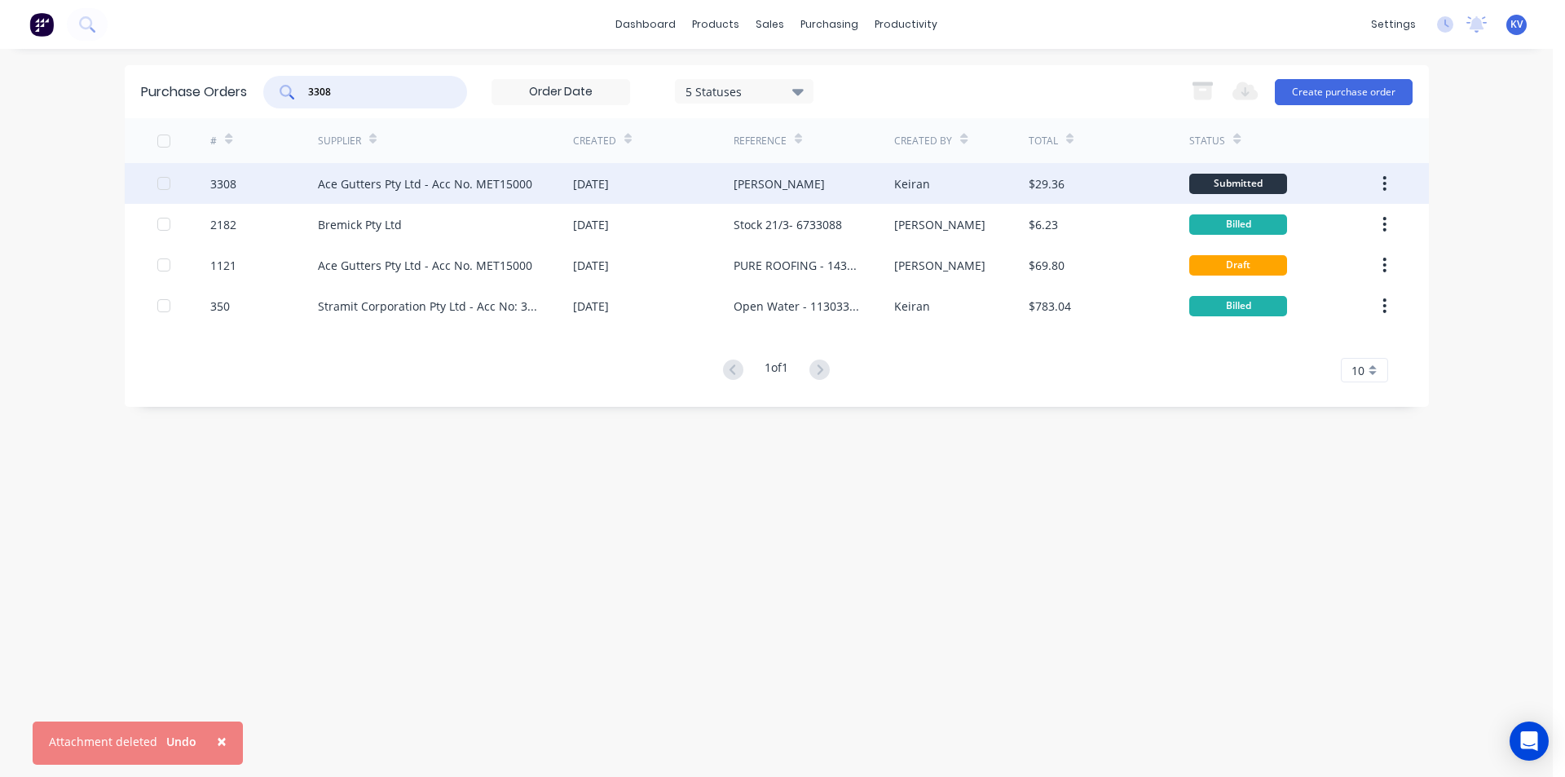
type input "3308"
click at [374, 182] on div "Ace Gutters Pty Ltd - Acc No. MET15000" at bounding box center [425, 183] width 214 height 17
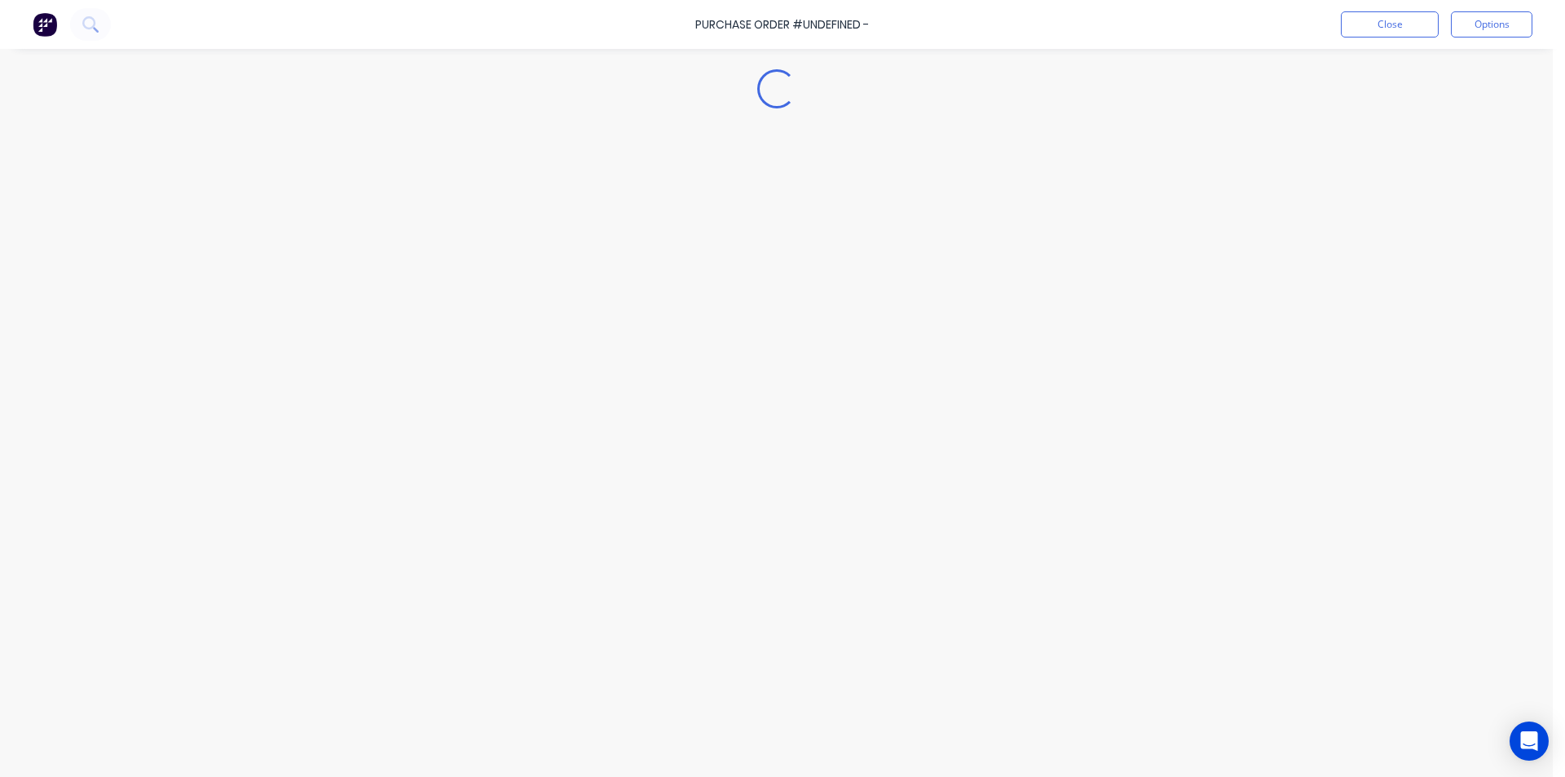
type textarea "x"
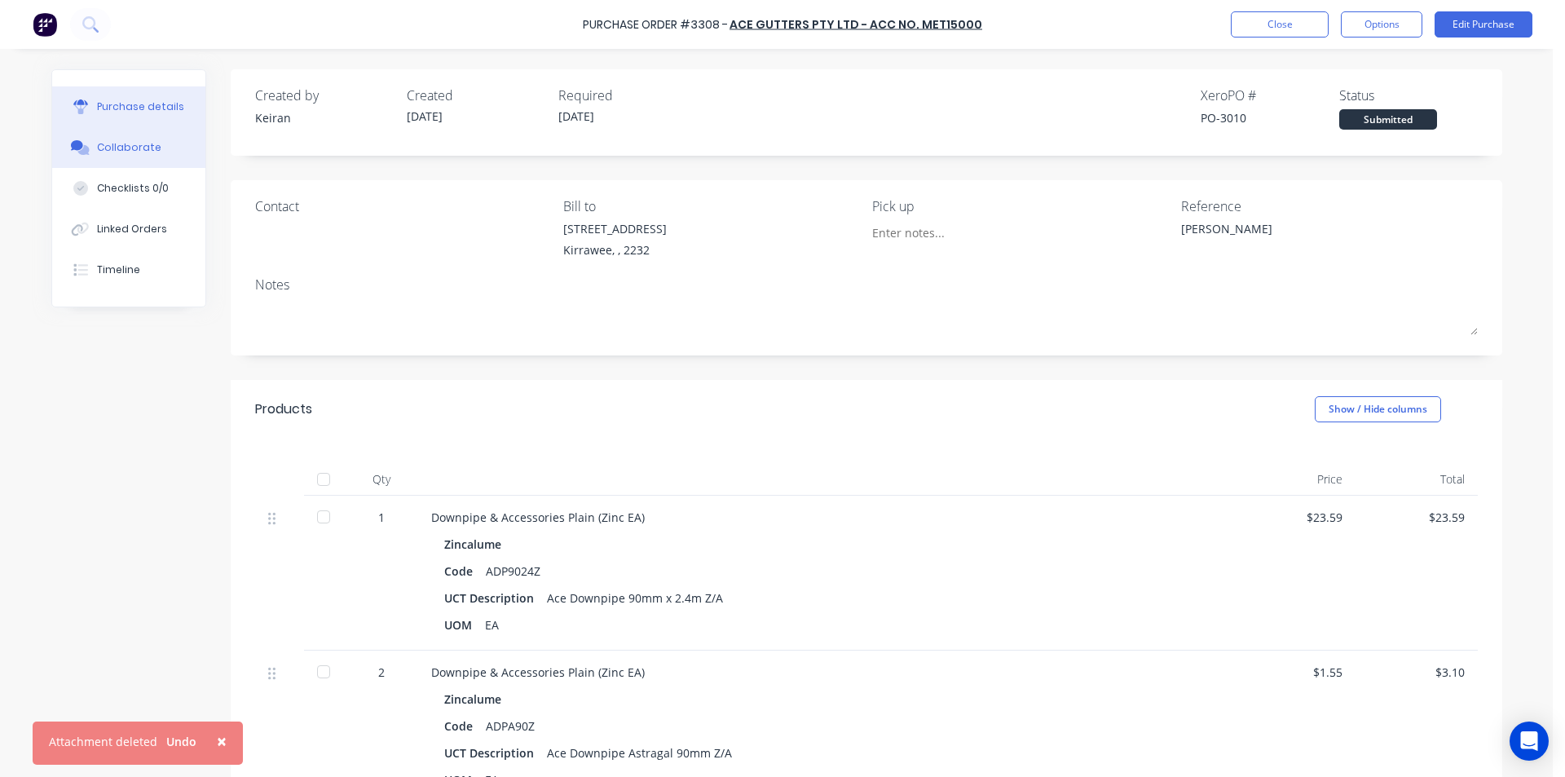
click at [166, 146] on button "Collaborate" at bounding box center [128, 147] width 153 height 41
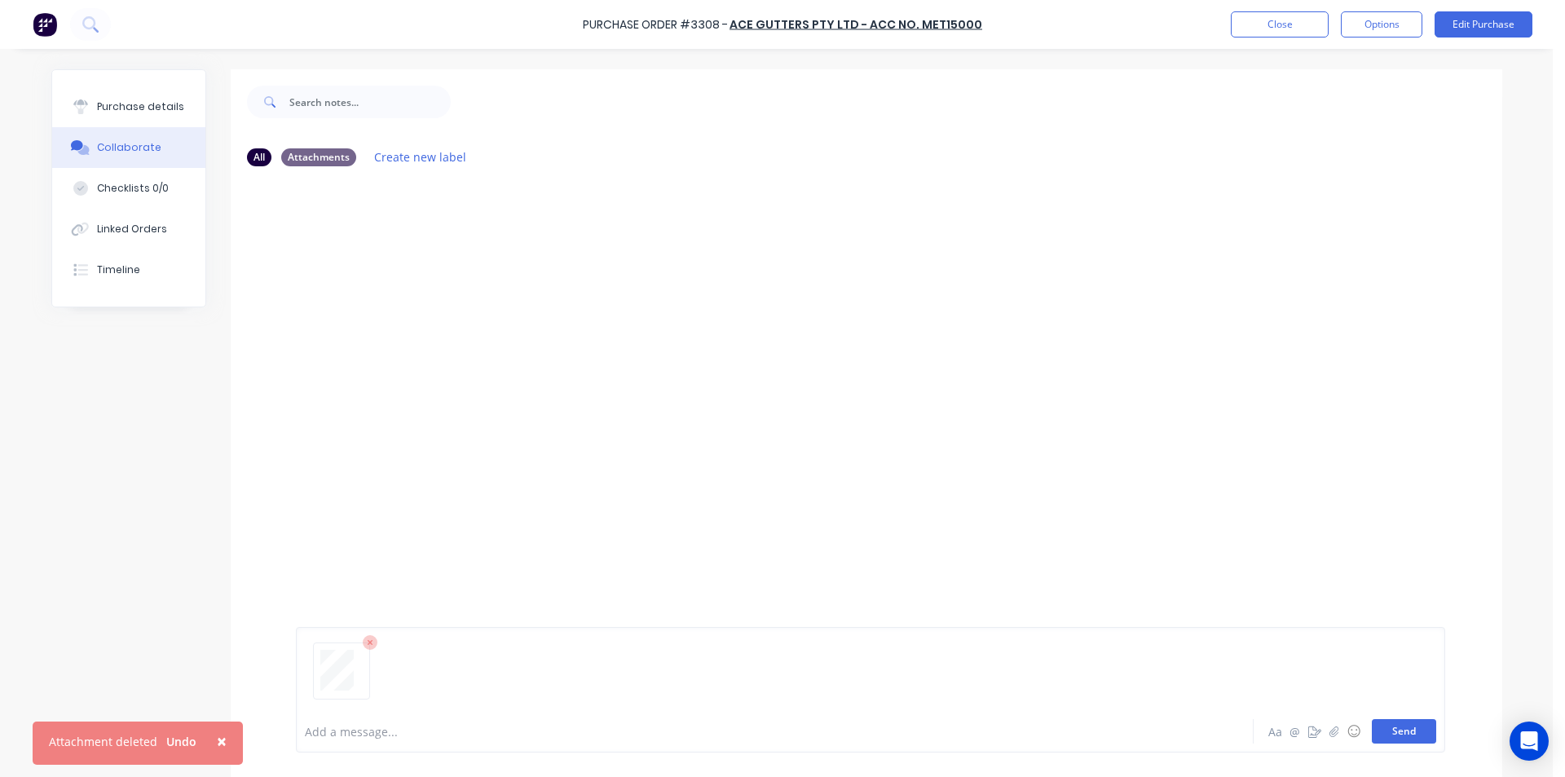
click at [1406, 736] on button "Send" at bounding box center [1404, 731] width 64 height 24
click at [1301, 33] on button "Close" at bounding box center [1280, 24] width 98 height 26
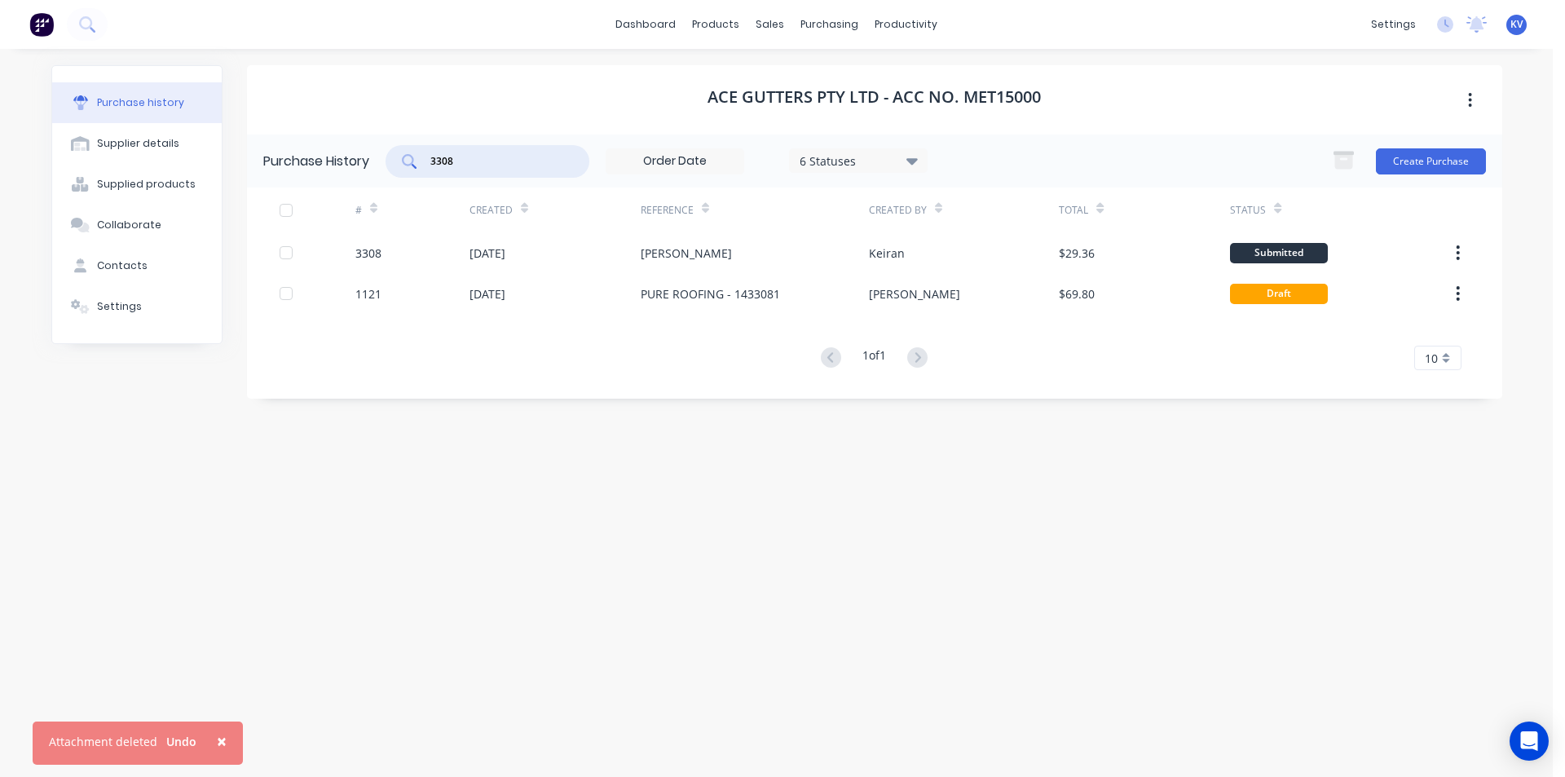
drag, startPoint x: 493, startPoint y: 153, endPoint x: 361, endPoint y: 136, distance: 133.2
click at [360, 136] on div "Purchase History 3308 6 Statuses 6 Statuses Create Purchase" at bounding box center [875, 161] width 1256 height 53
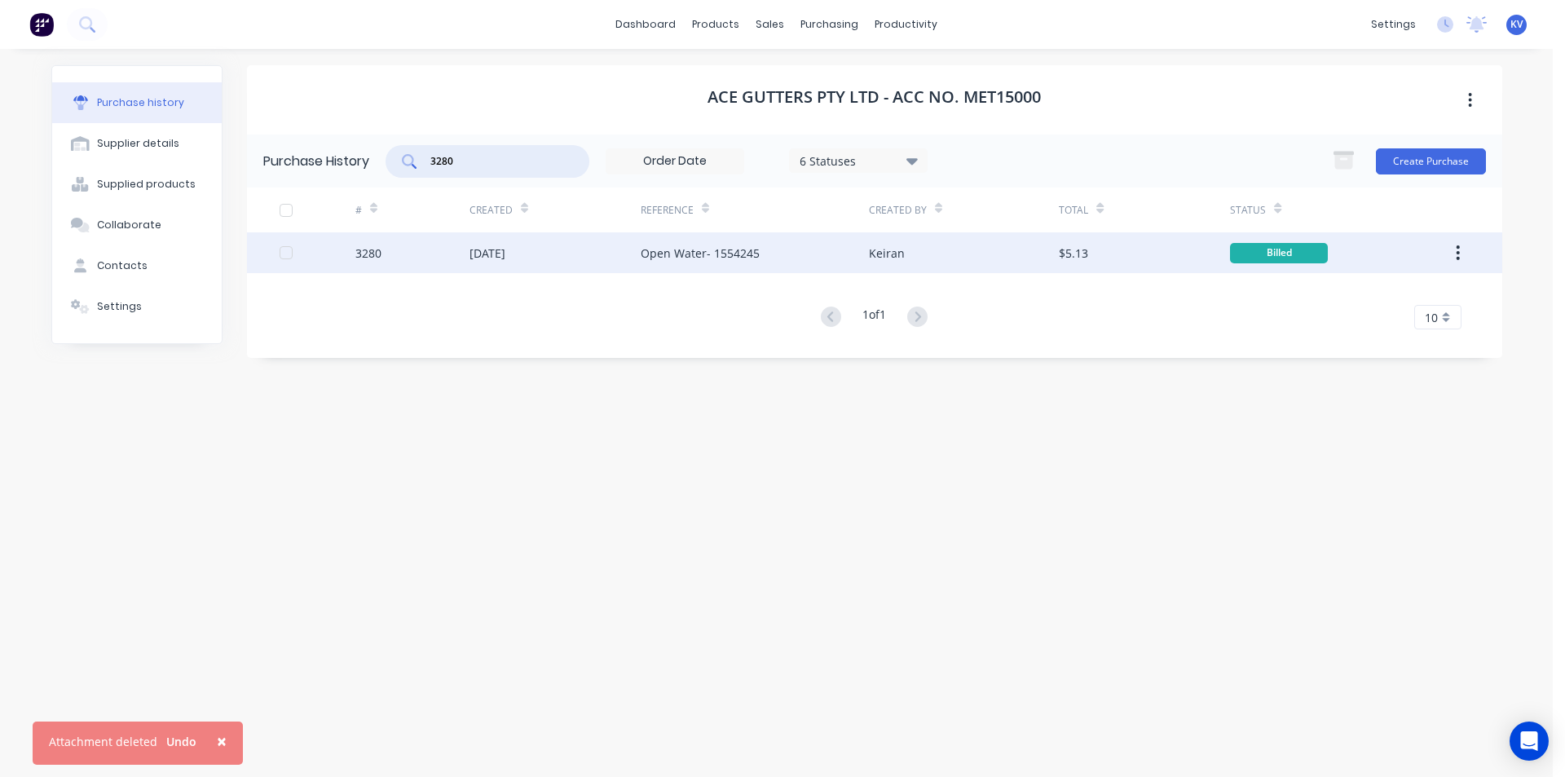
type input "3280"
click at [506, 256] on div "[DATE]" at bounding box center [488, 253] width 36 height 17
type textarea "x"
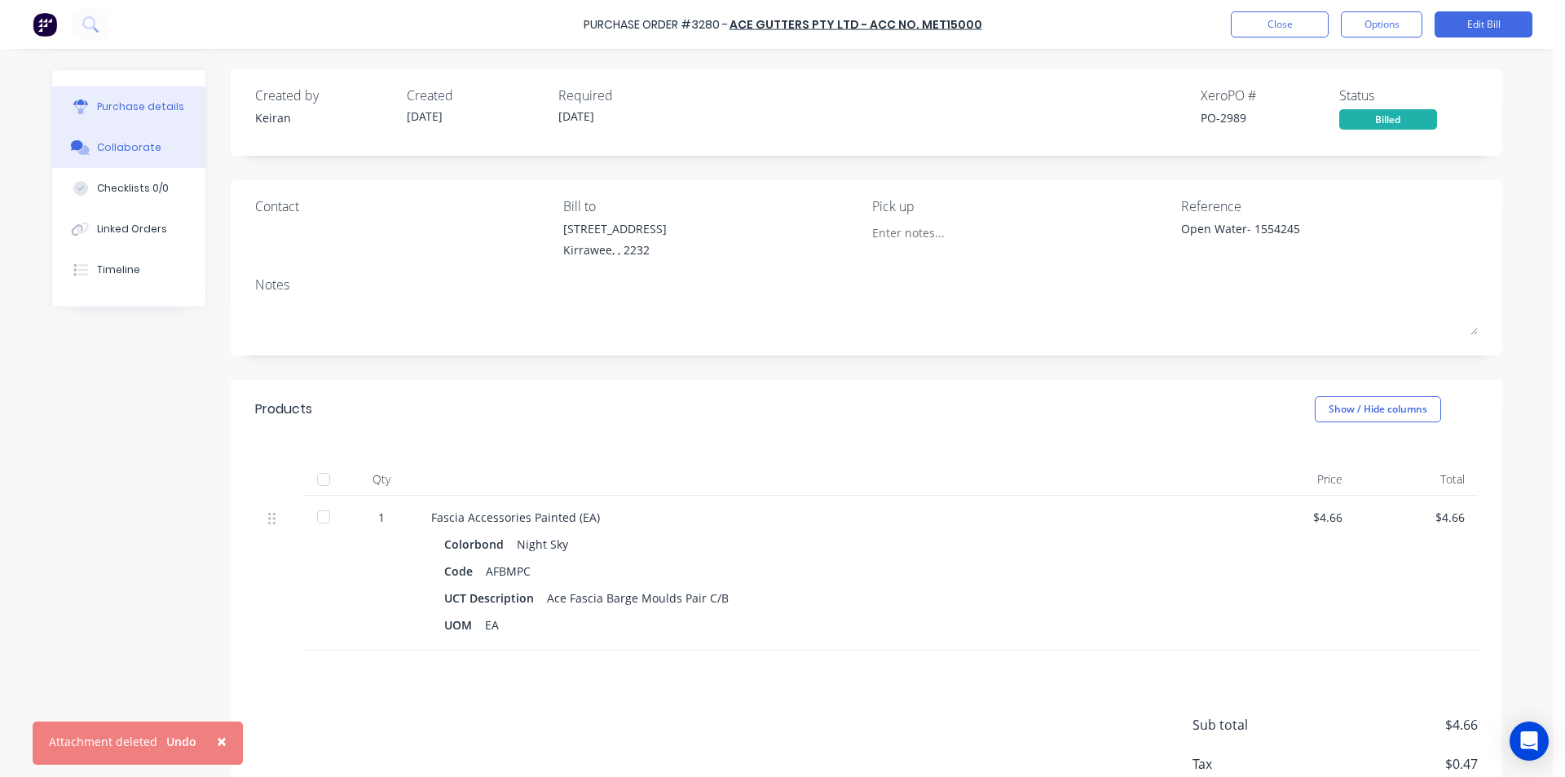
click at [114, 149] on div "Collaborate" at bounding box center [129, 147] width 64 height 15
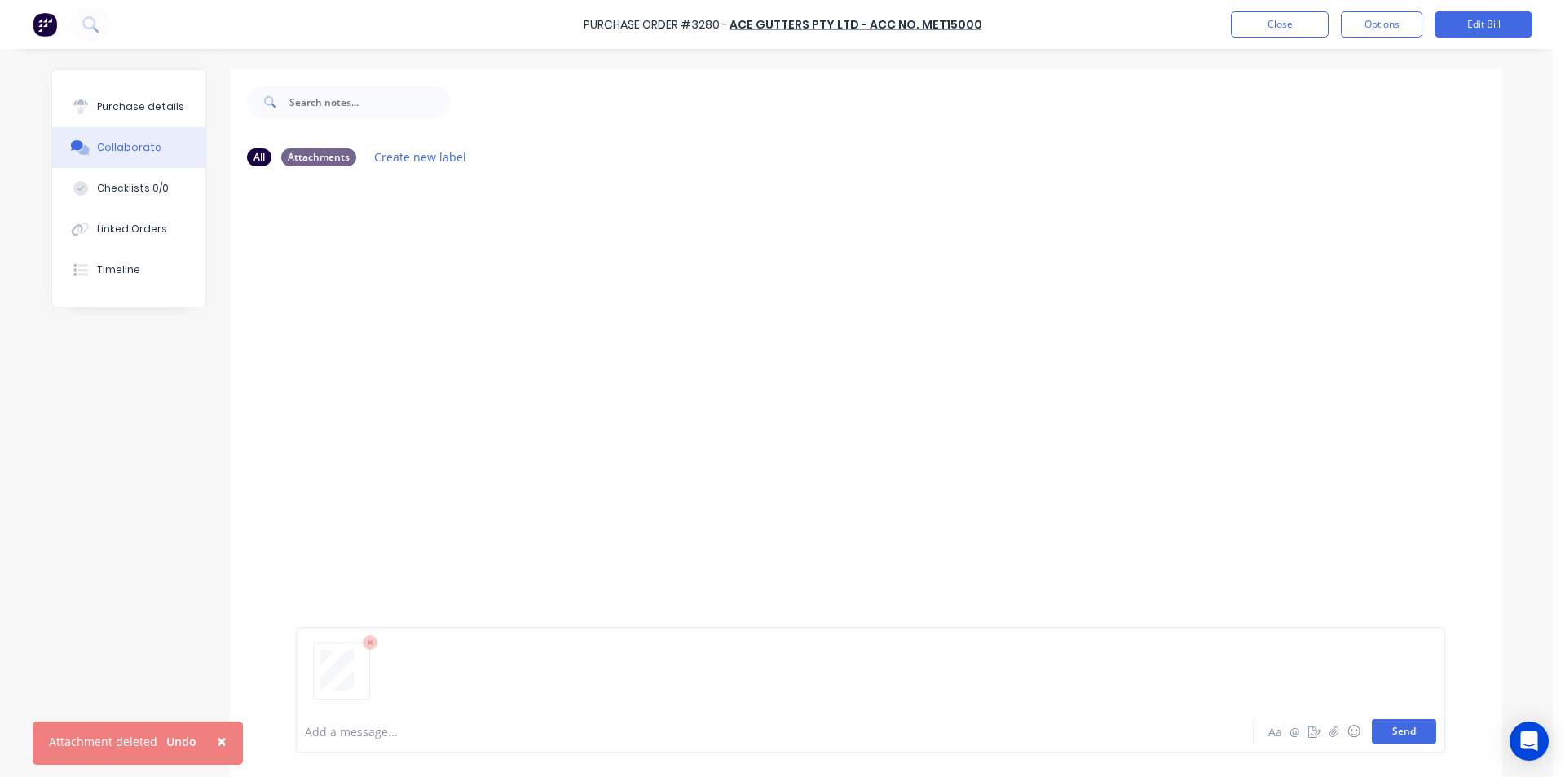
click at [1388, 742] on button "Send" at bounding box center [1404, 731] width 64 height 24
click at [1304, 21] on button "Close" at bounding box center [1280, 24] width 98 height 26
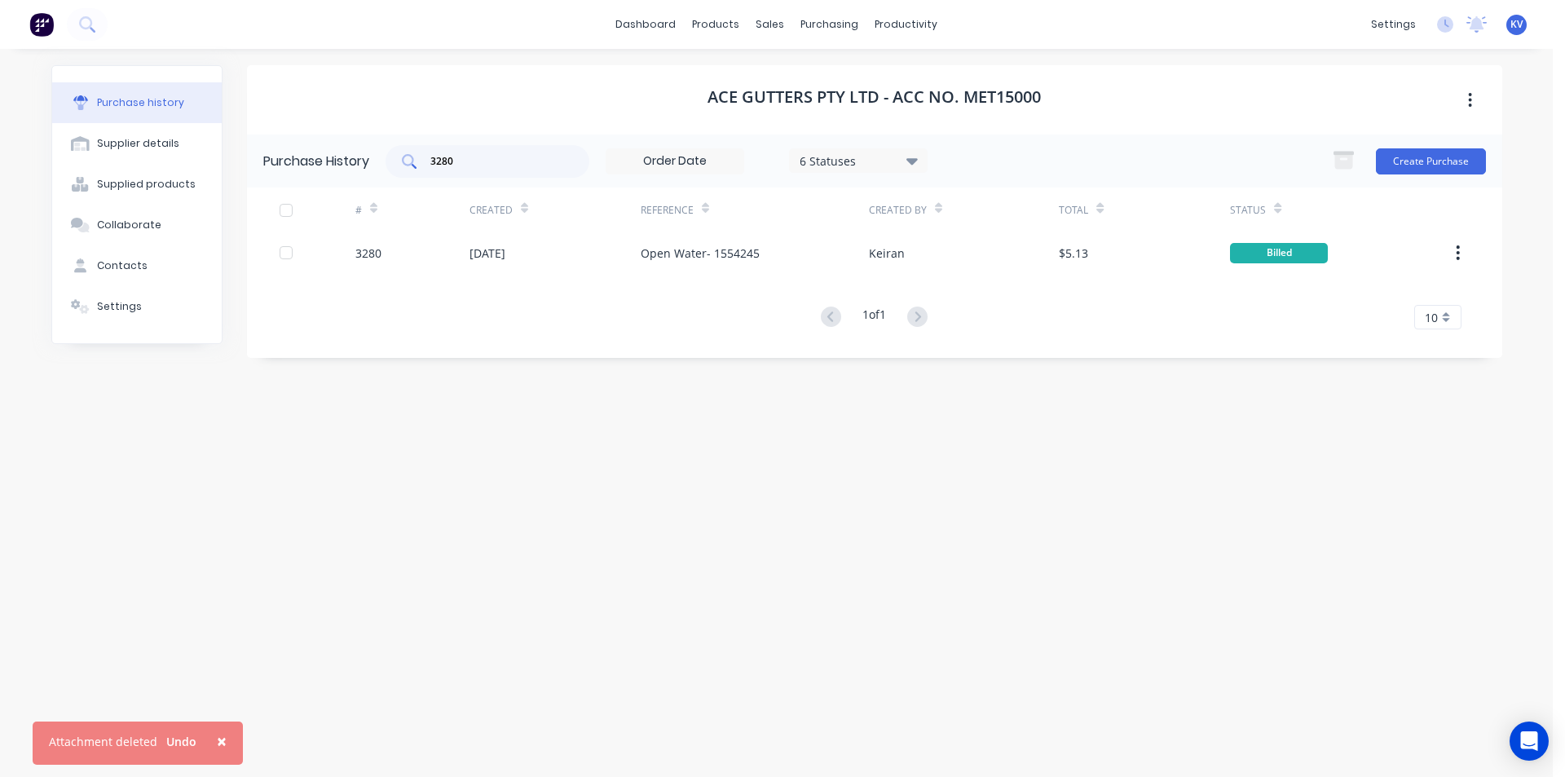
drag, startPoint x: 443, startPoint y: 165, endPoint x: 404, endPoint y: 163, distance: 38.4
click at [401, 164] on div "3280" at bounding box center [488, 161] width 204 height 33
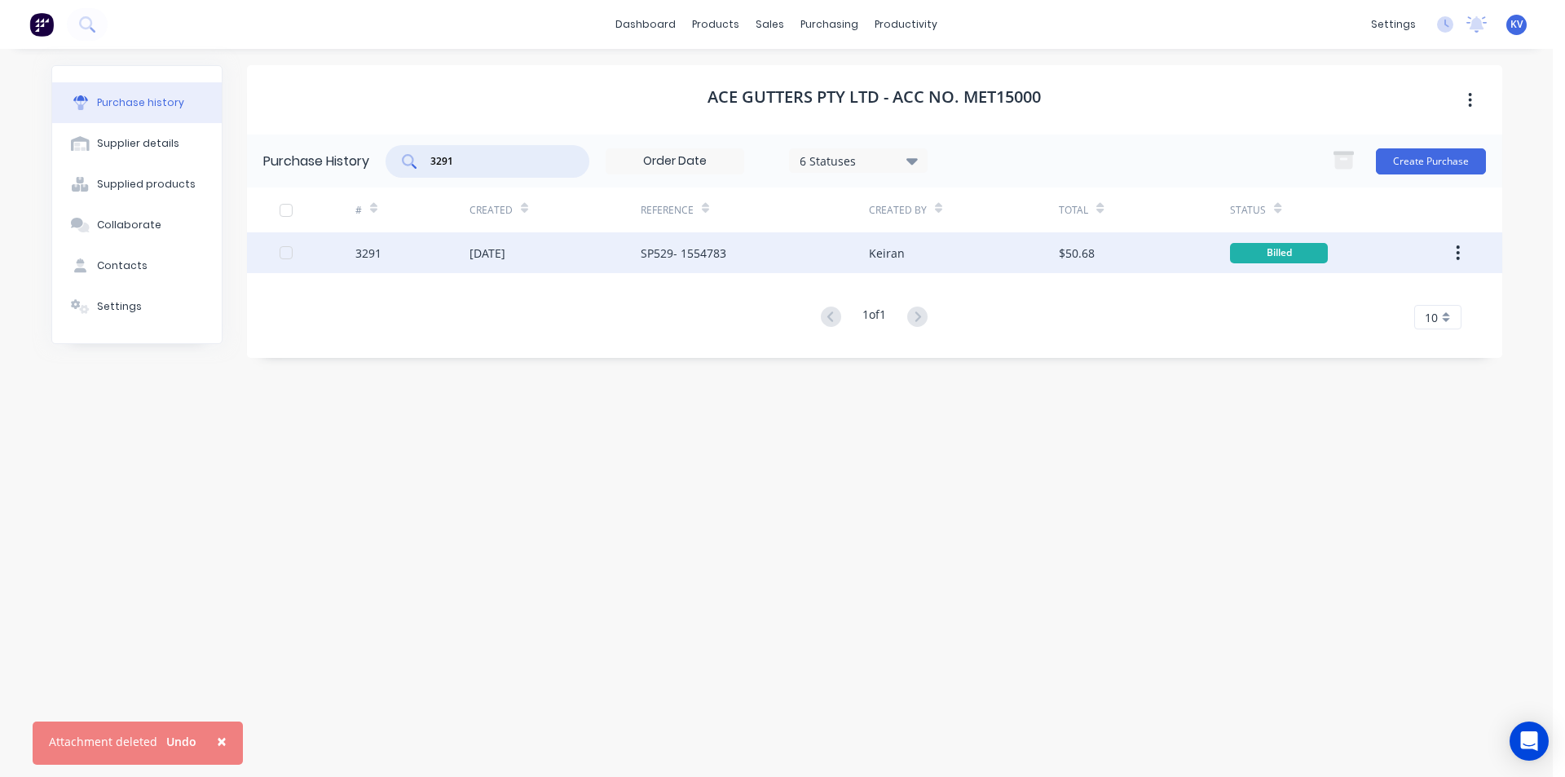
type input "3291"
click at [506, 252] on div "[DATE]" at bounding box center [488, 253] width 36 height 17
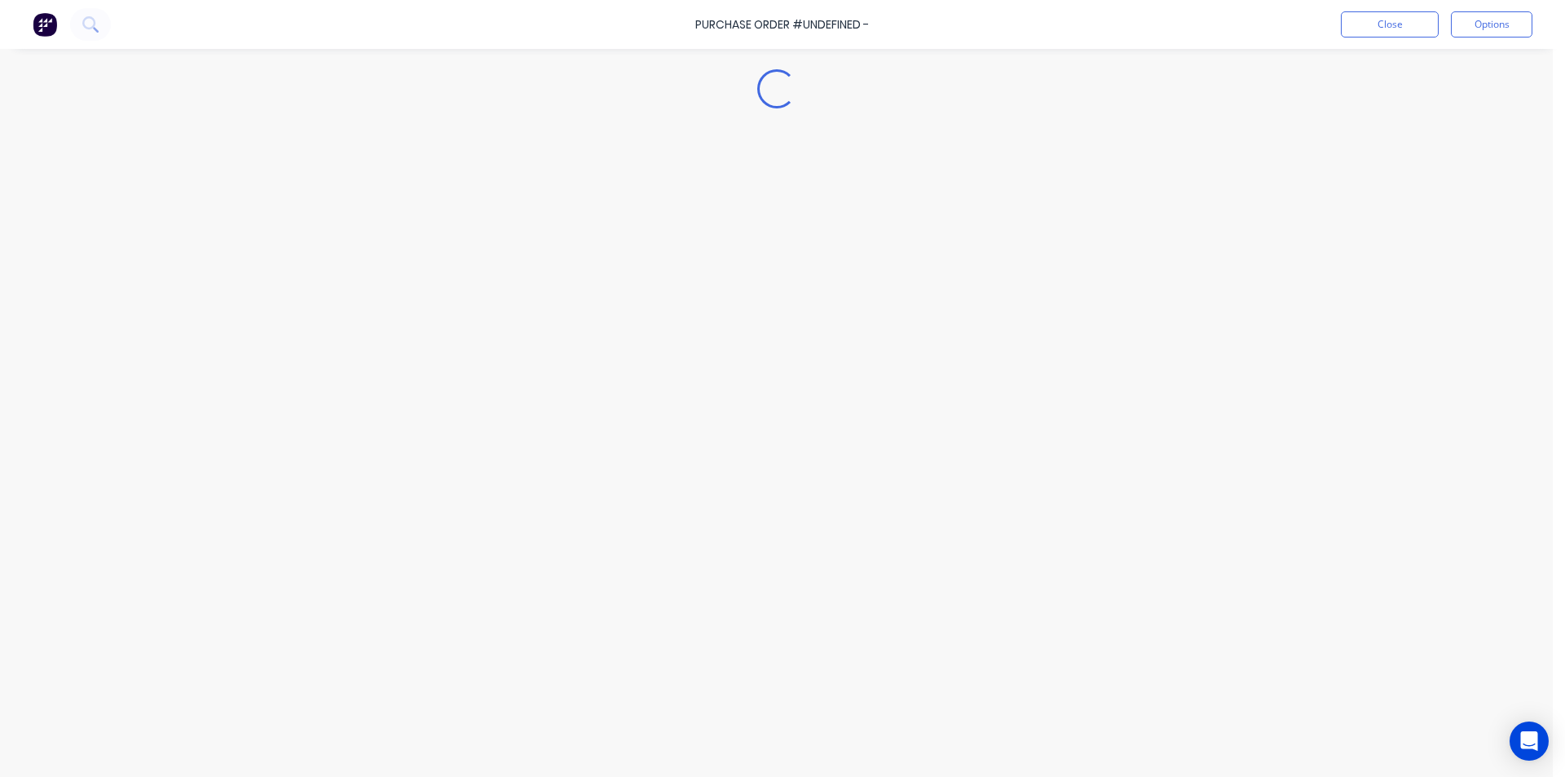
type textarea "x"
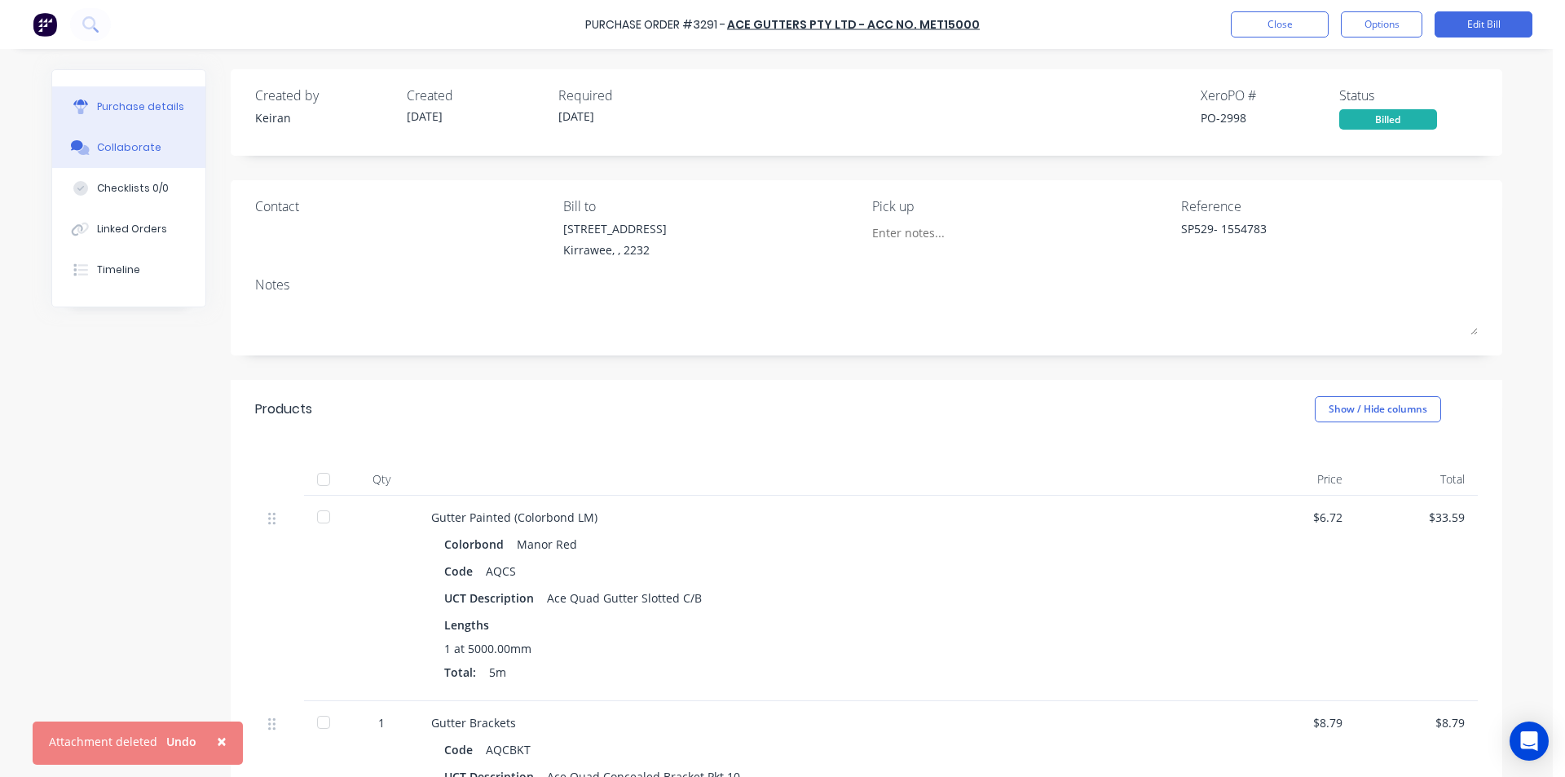
click at [97, 139] on button "Collaborate" at bounding box center [128, 147] width 153 height 41
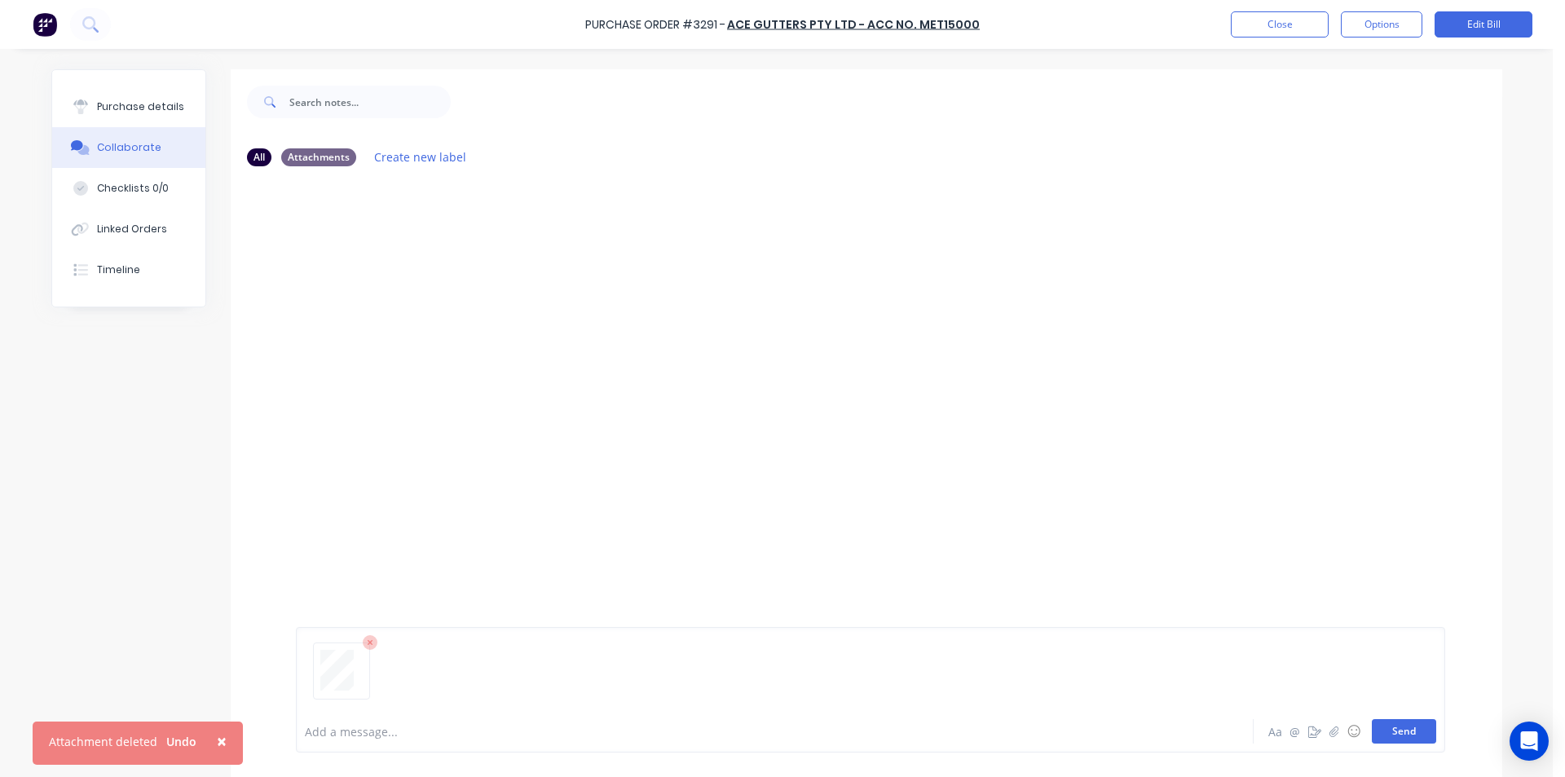
click at [1384, 735] on button "Send" at bounding box center [1404, 731] width 64 height 24
click at [1300, 24] on button "Close" at bounding box center [1280, 24] width 98 height 26
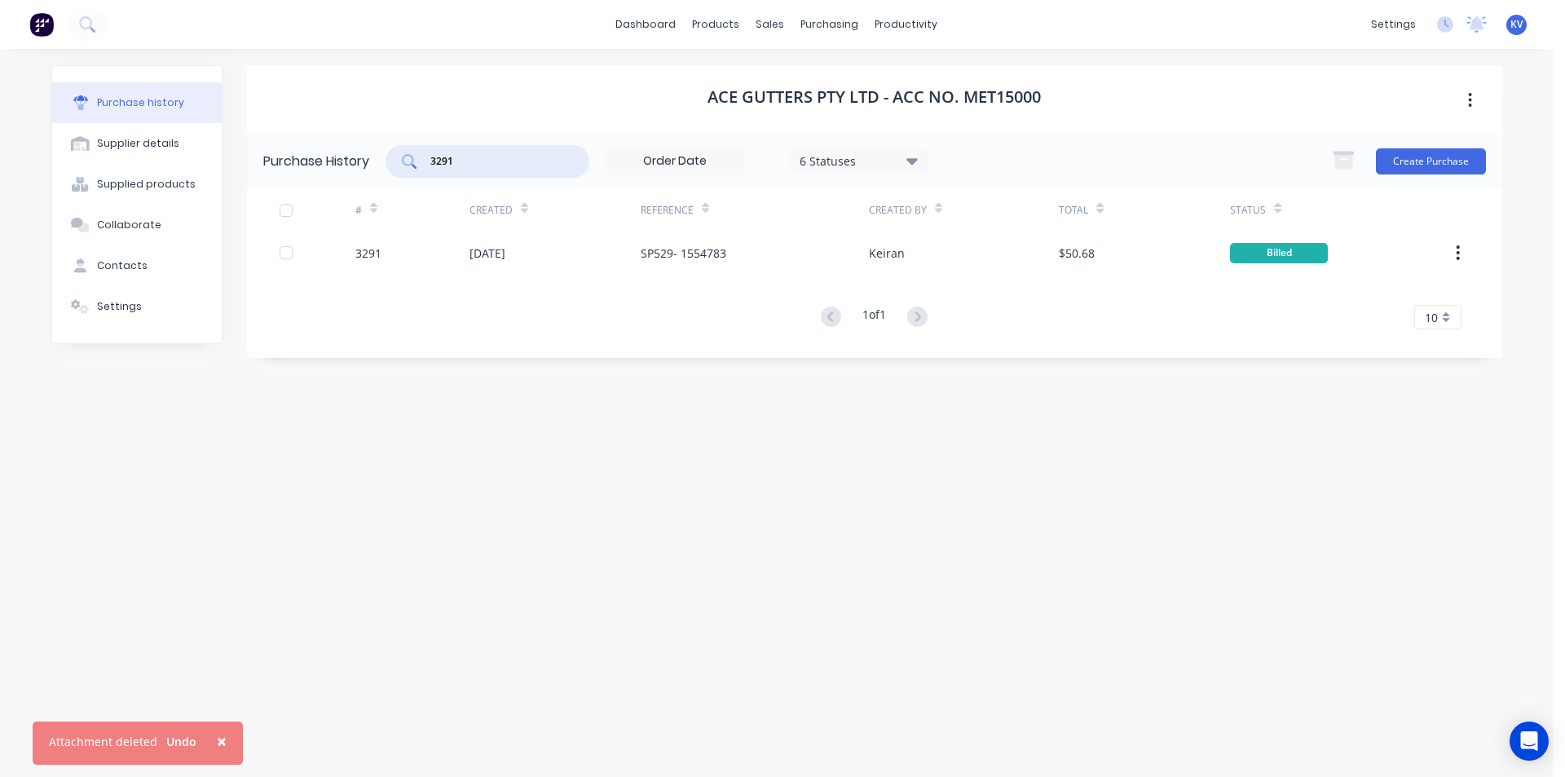
drag, startPoint x: 465, startPoint y: 163, endPoint x: 302, endPoint y: 145, distance: 163.2
click at [302, 145] on div "Purchase History 3291 6 Statuses 6 Statuses Create Purchase" at bounding box center [875, 161] width 1256 height 53
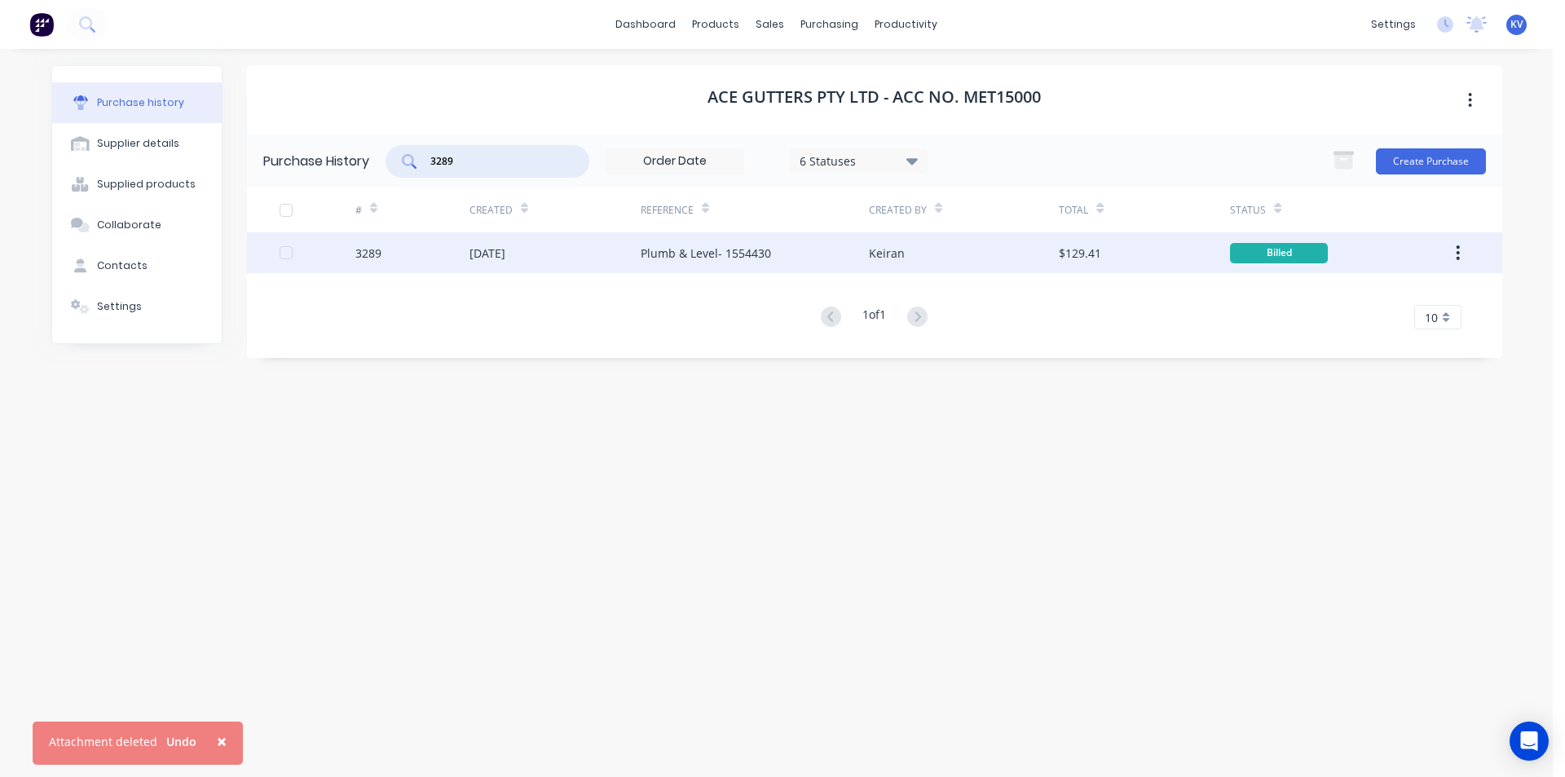
type input "3289"
click at [634, 254] on div "[DATE]" at bounding box center [555, 252] width 171 height 41
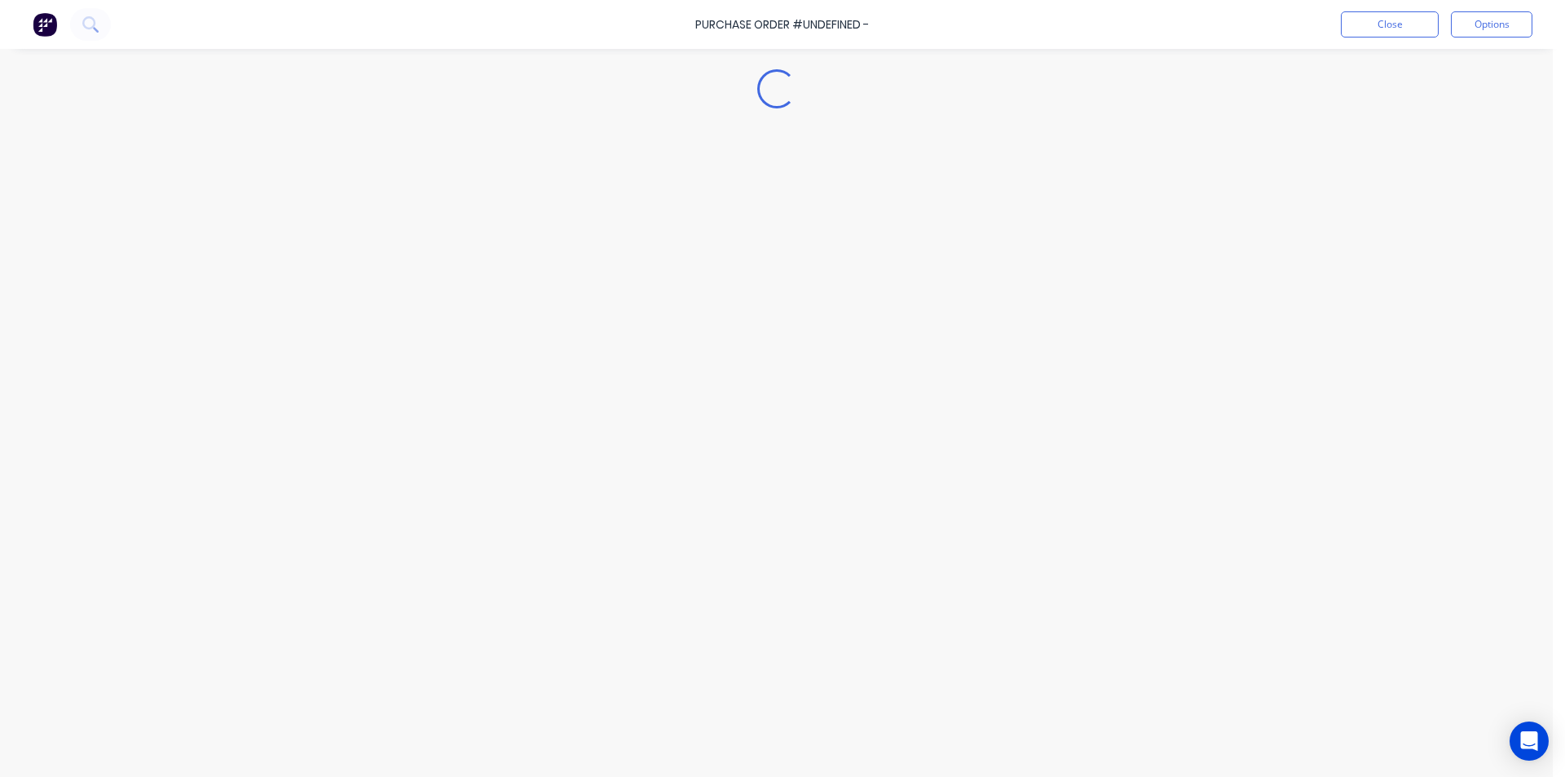
type textarea "x"
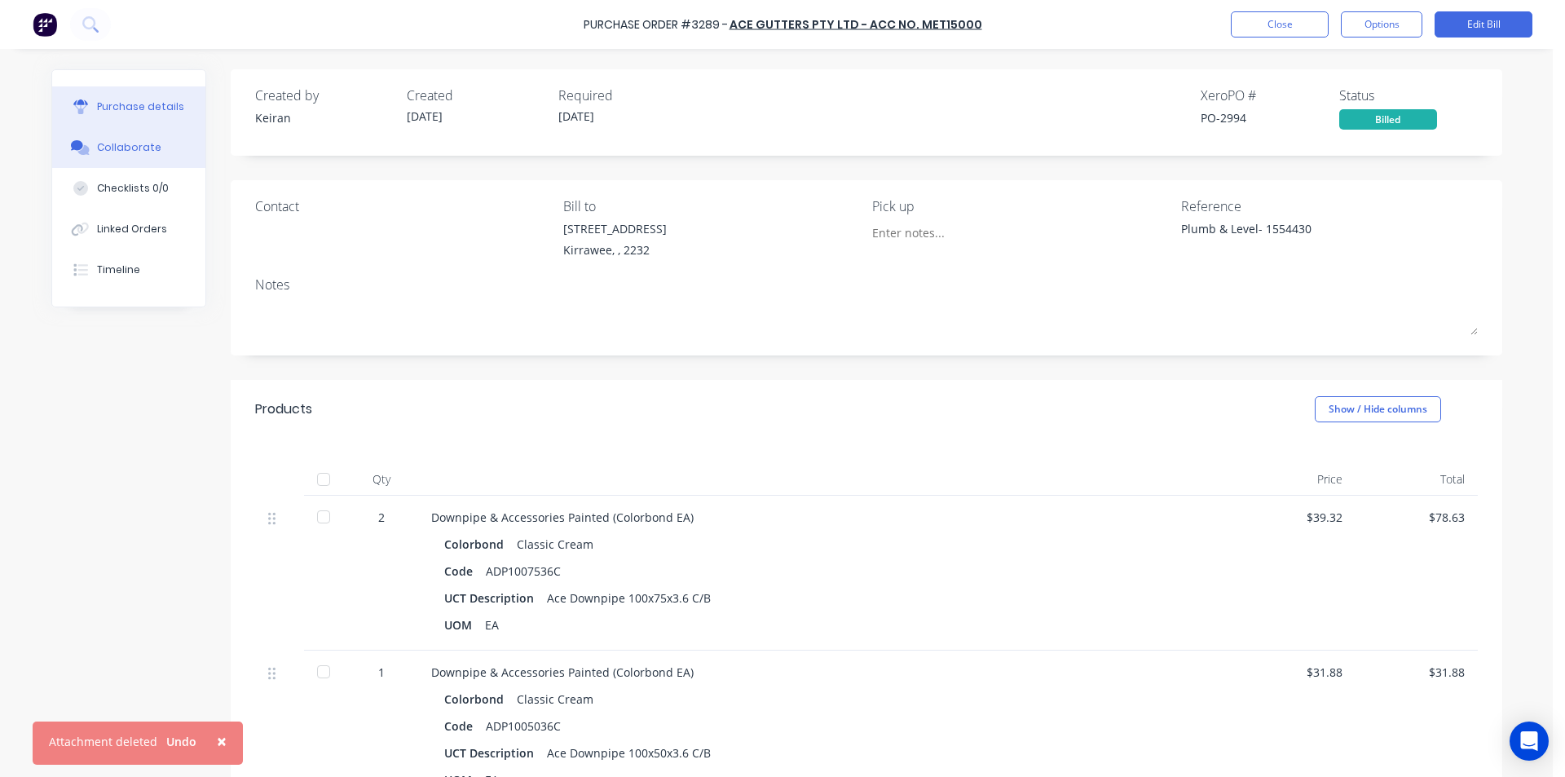
click at [170, 149] on button "Collaborate" at bounding box center [128, 147] width 153 height 41
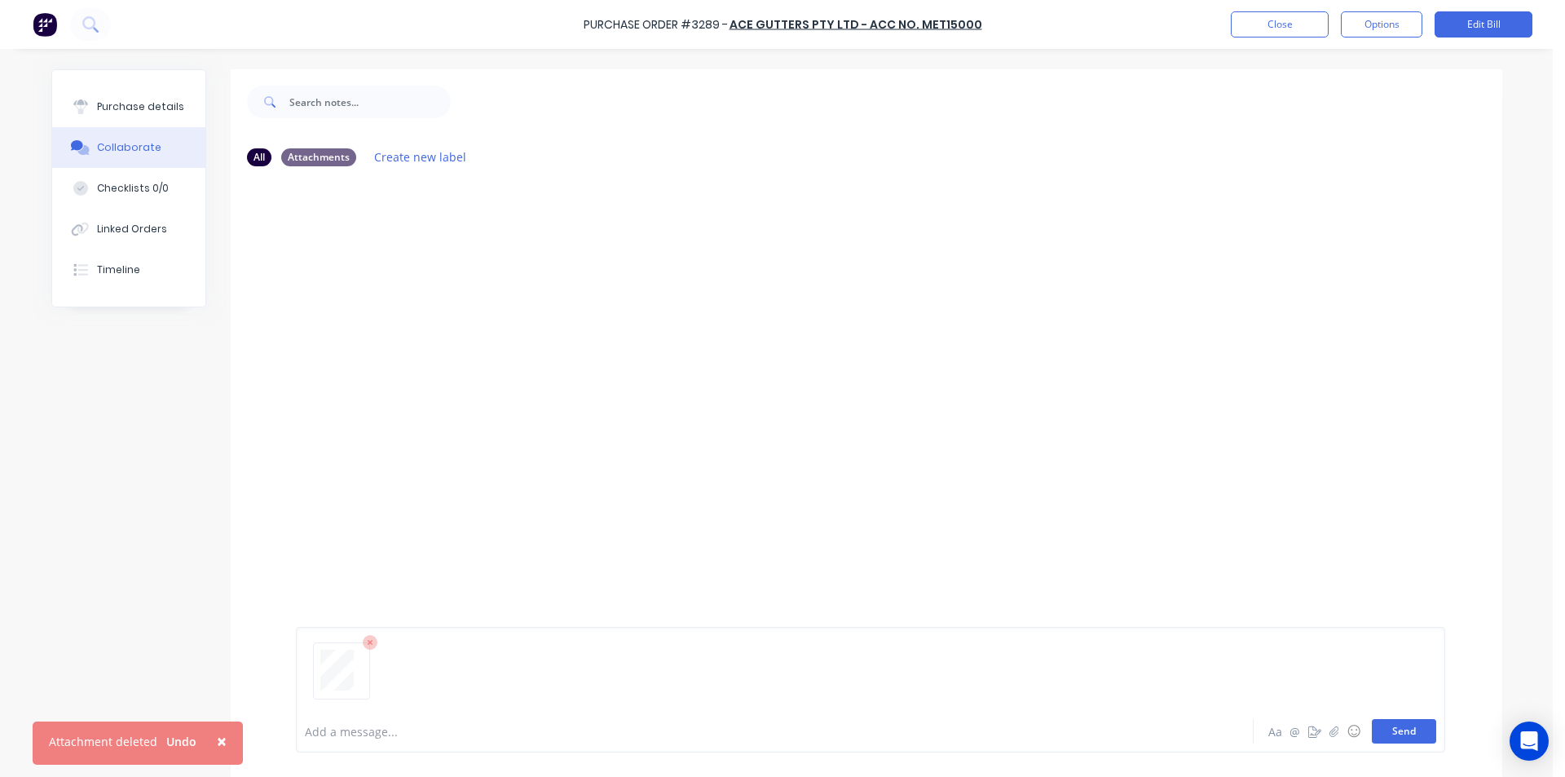
click at [1399, 732] on button "Send" at bounding box center [1404, 731] width 64 height 24
click at [1247, 30] on button "Close" at bounding box center [1280, 24] width 98 height 26
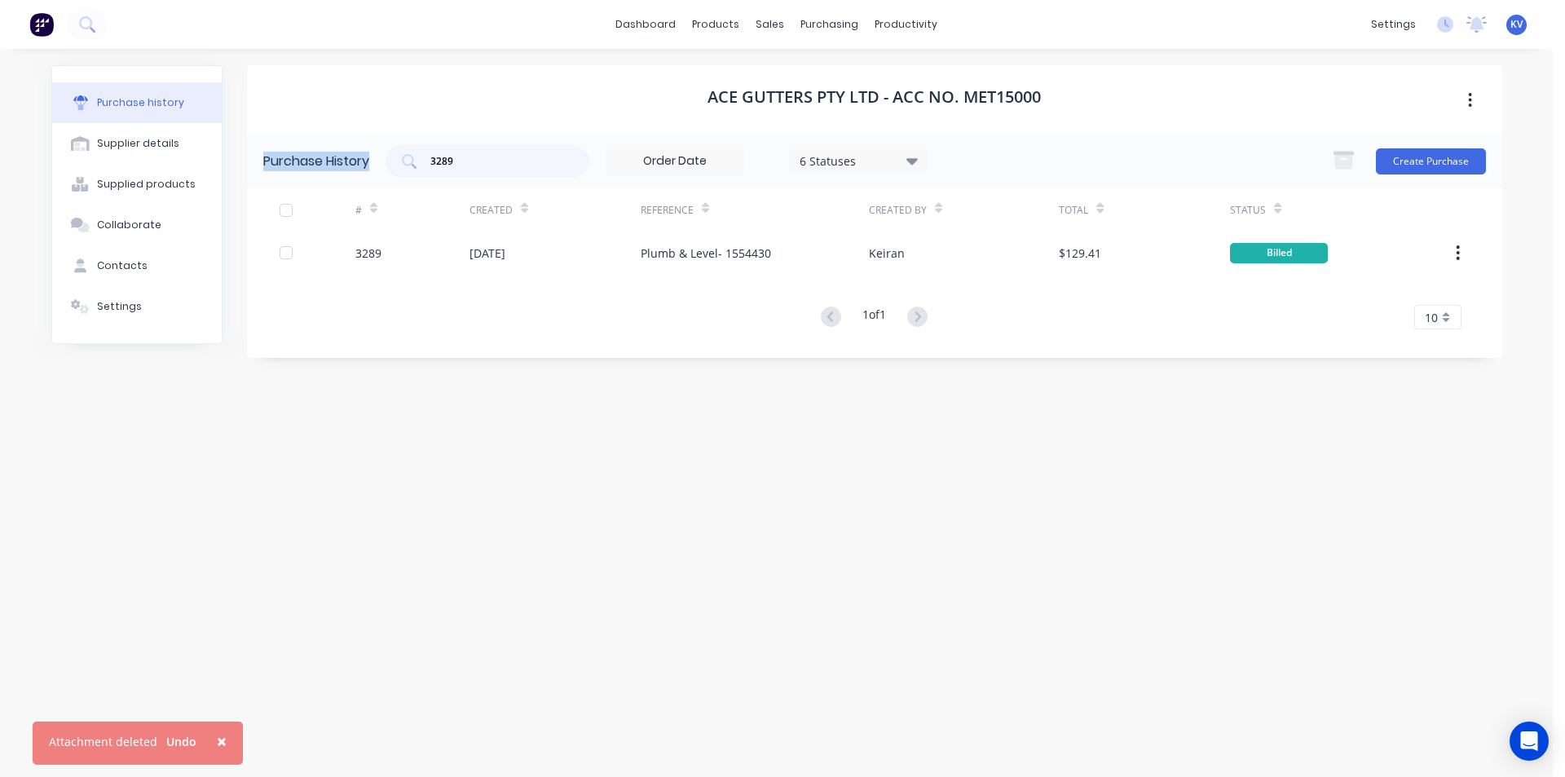
drag, startPoint x: 516, startPoint y: 175, endPoint x: 265, endPoint y: 163, distance: 251.4
click at [264, 164] on div "Purchase History 3289 6 Statuses 6 Statuses Create Purchase" at bounding box center [875, 161] width 1256 height 53
click at [510, 164] on input "3289" at bounding box center [496, 161] width 135 height 16
click at [479, 164] on input "3289" at bounding box center [496, 161] width 135 height 16
drag, startPoint x: 479, startPoint y: 164, endPoint x: 369, endPoint y: 176, distance: 110.7
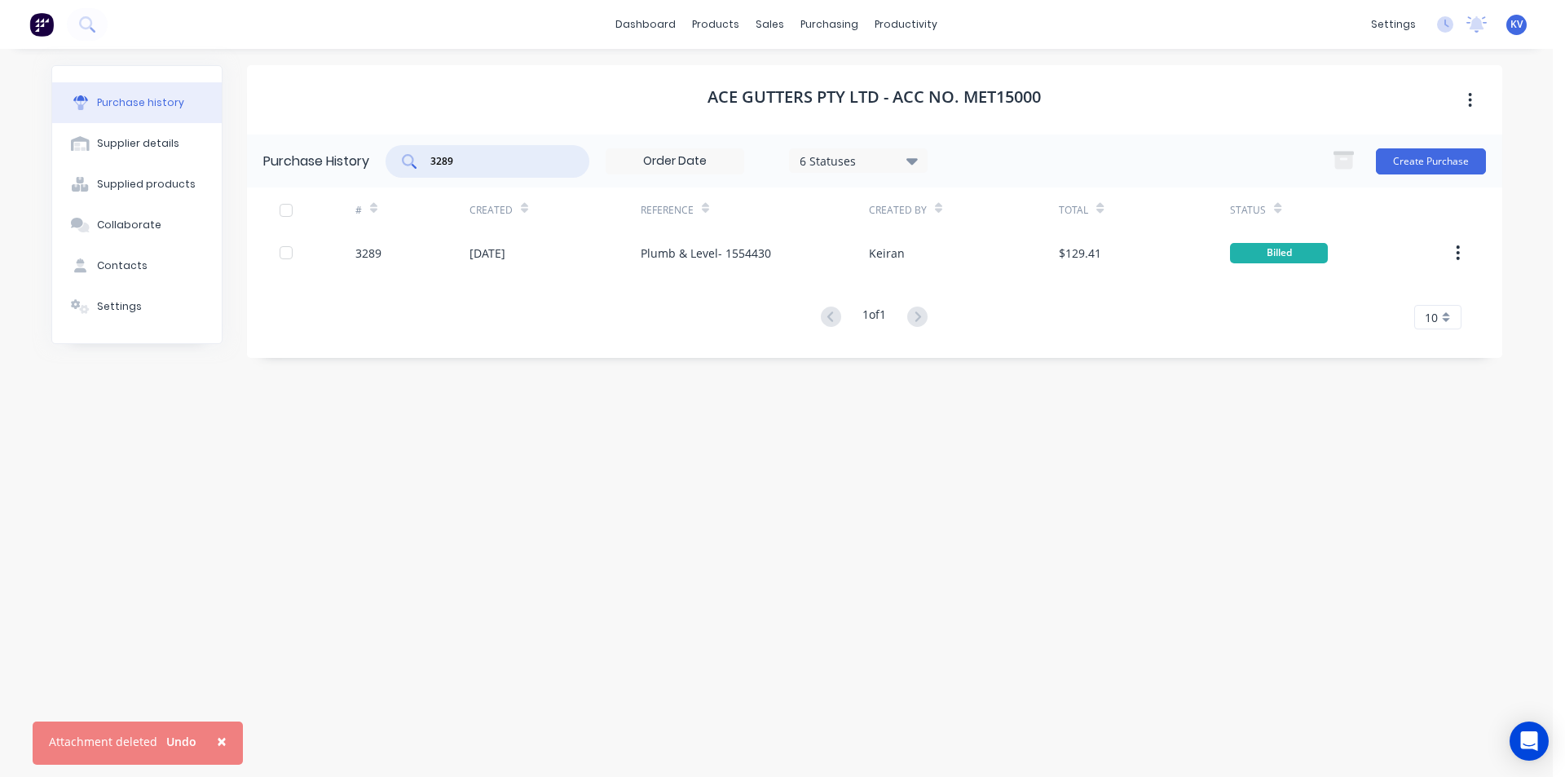
click at [369, 176] on div "Purchase History 3289 6 Statuses 6 Statuses Create Purchase" at bounding box center [875, 161] width 1256 height 53
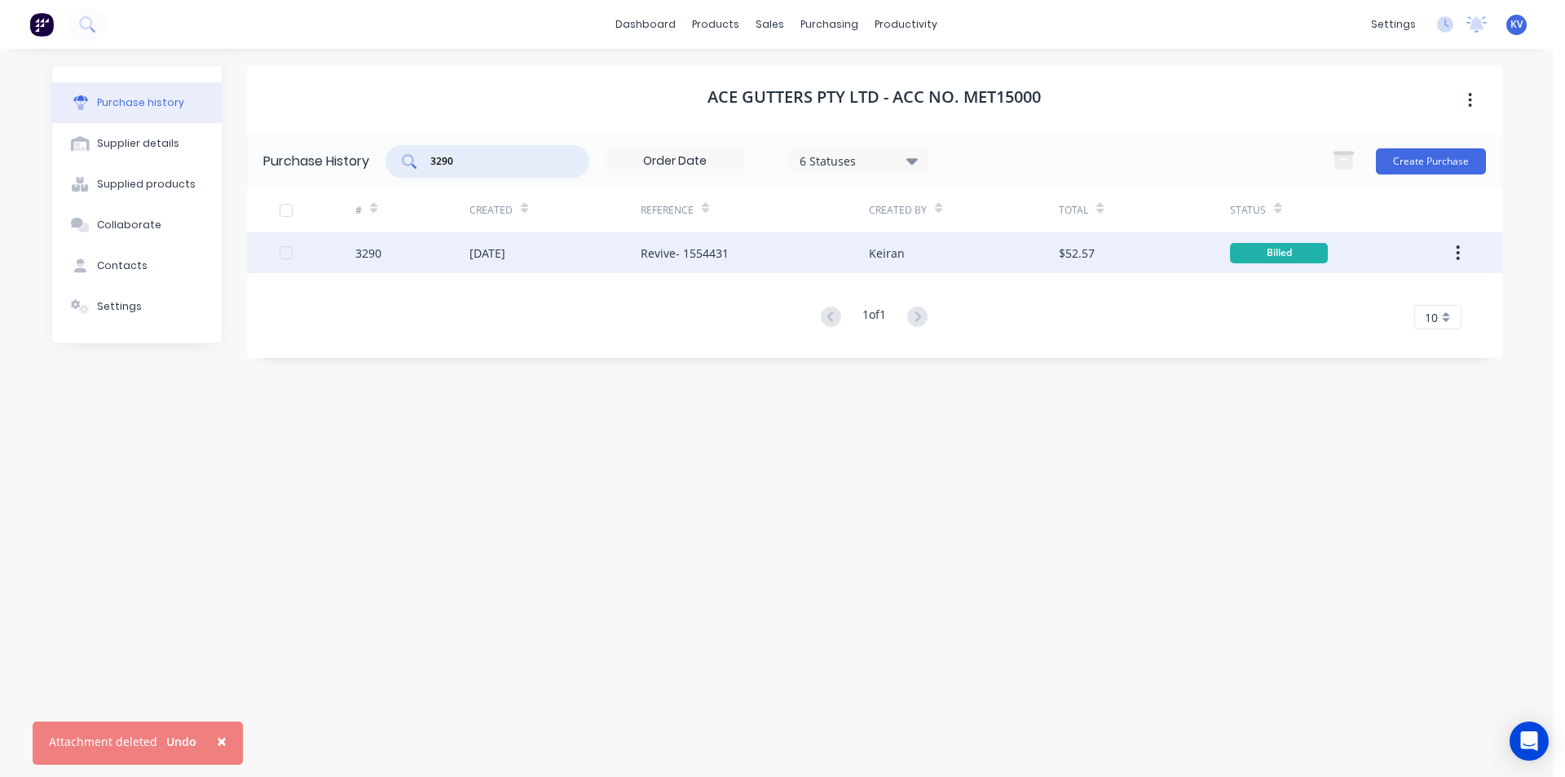
type input "3290"
click at [473, 253] on div "[DATE]" at bounding box center [488, 253] width 36 height 17
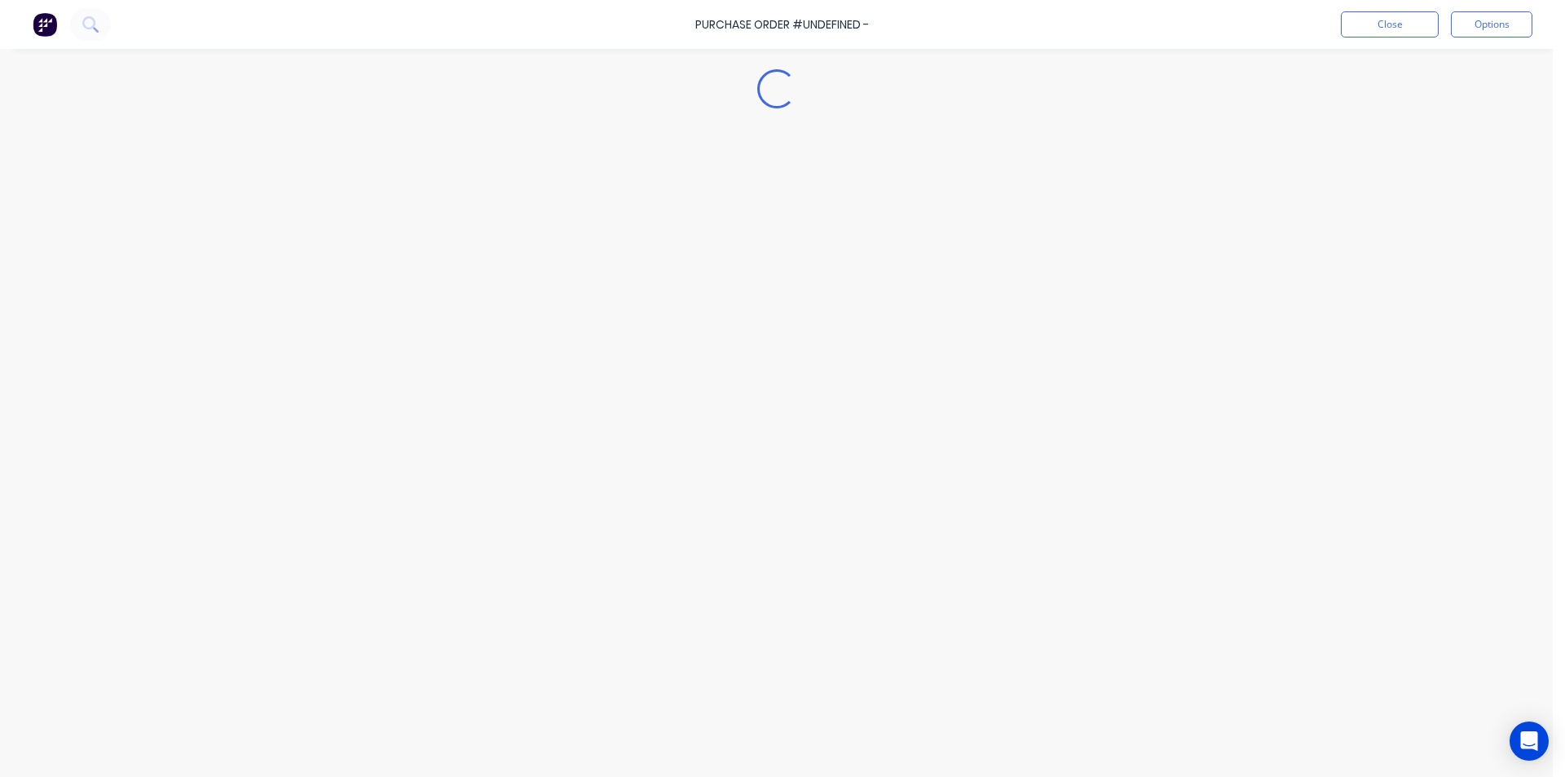
type textarea "x"
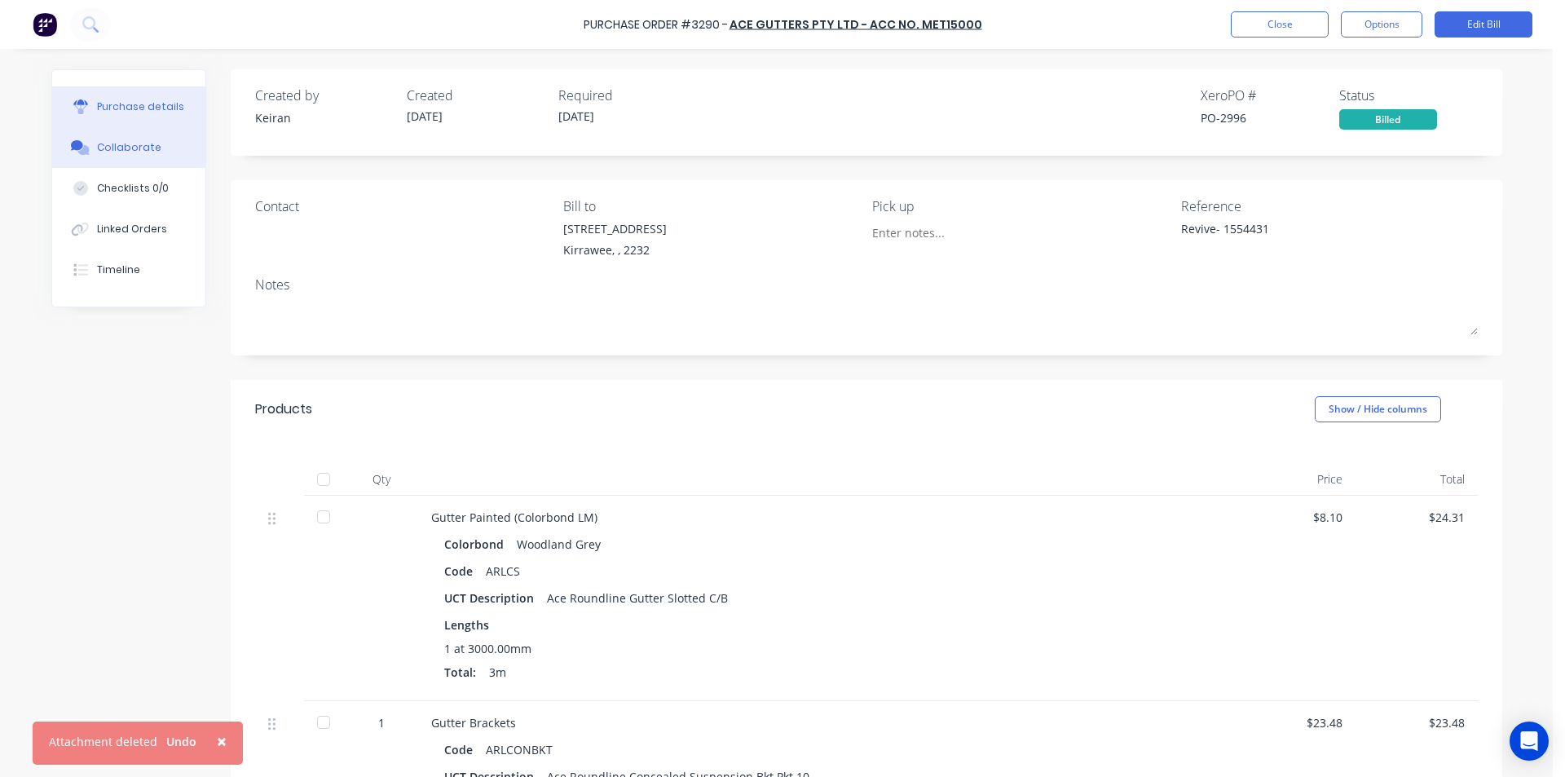
click at [127, 149] on div "Collaborate" at bounding box center [129, 147] width 64 height 15
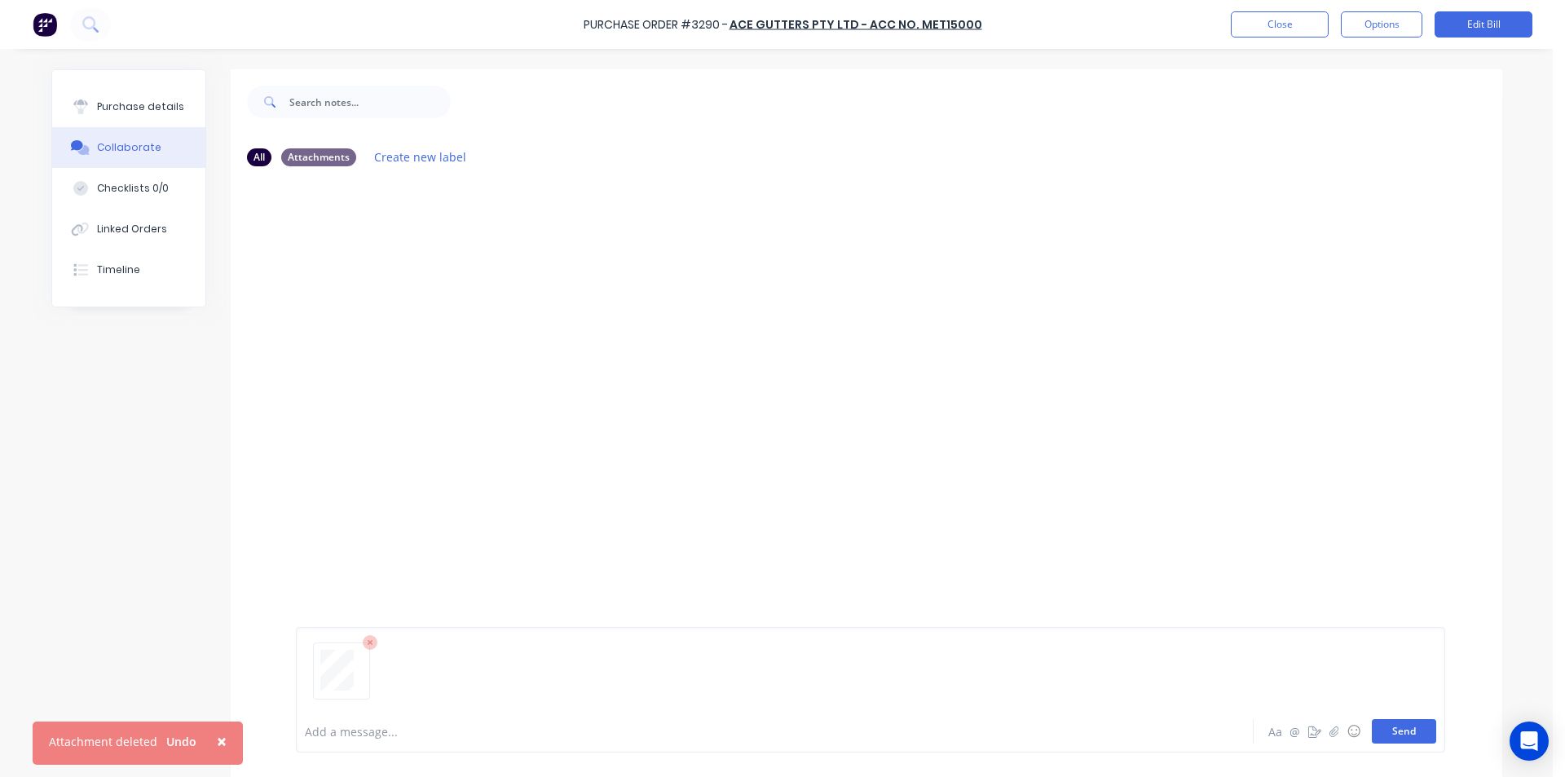
click at [1412, 742] on button "Send" at bounding box center [1404, 731] width 64 height 24
click at [1235, 26] on button "Close" at bounding box center [1280, 24] width 98 height 26
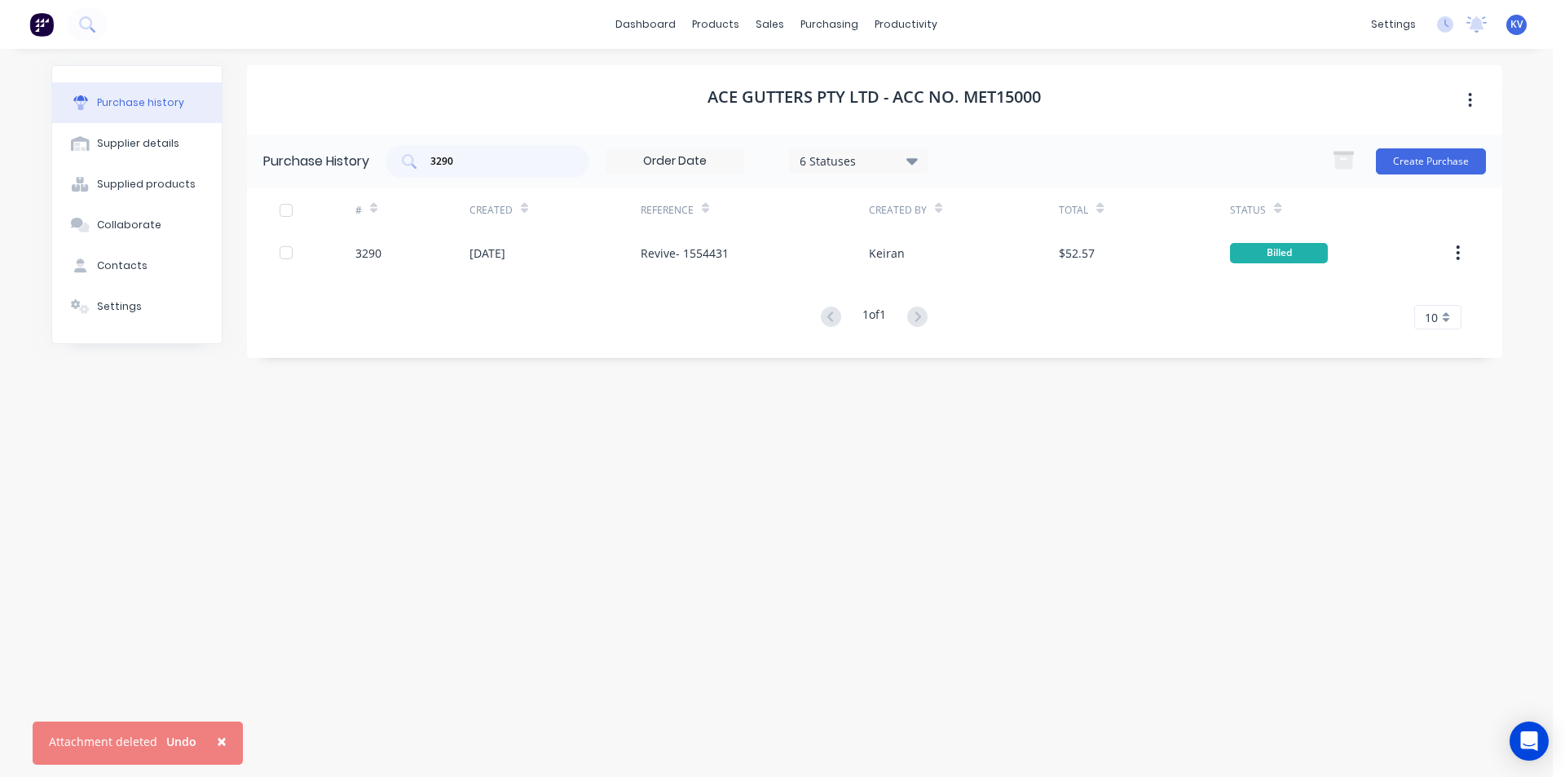
drag, startPoint x: 567, startPoint y: 166, endPoint x: 385, endPoint y: 135, distance: 184.3
click at [385, 140] on div "Purchase History 3290 6 Statuses 6 Statuses Create Purchase" at bounding box center [875, 161] width 1256 height 53
click at [479, 170] on div "3290" at bounding box center [488, 161] width 204 height 33
drag, startPoint x: 476, startPoint y: 165, endPoint x: 367, endPoint y: 176, distance: 109.8
click at [367, 176] on div "Purchase History 3290 6 Statuses 6 Statuses Create Purchase" at bounding box center [875, 161] width 1256 height 53
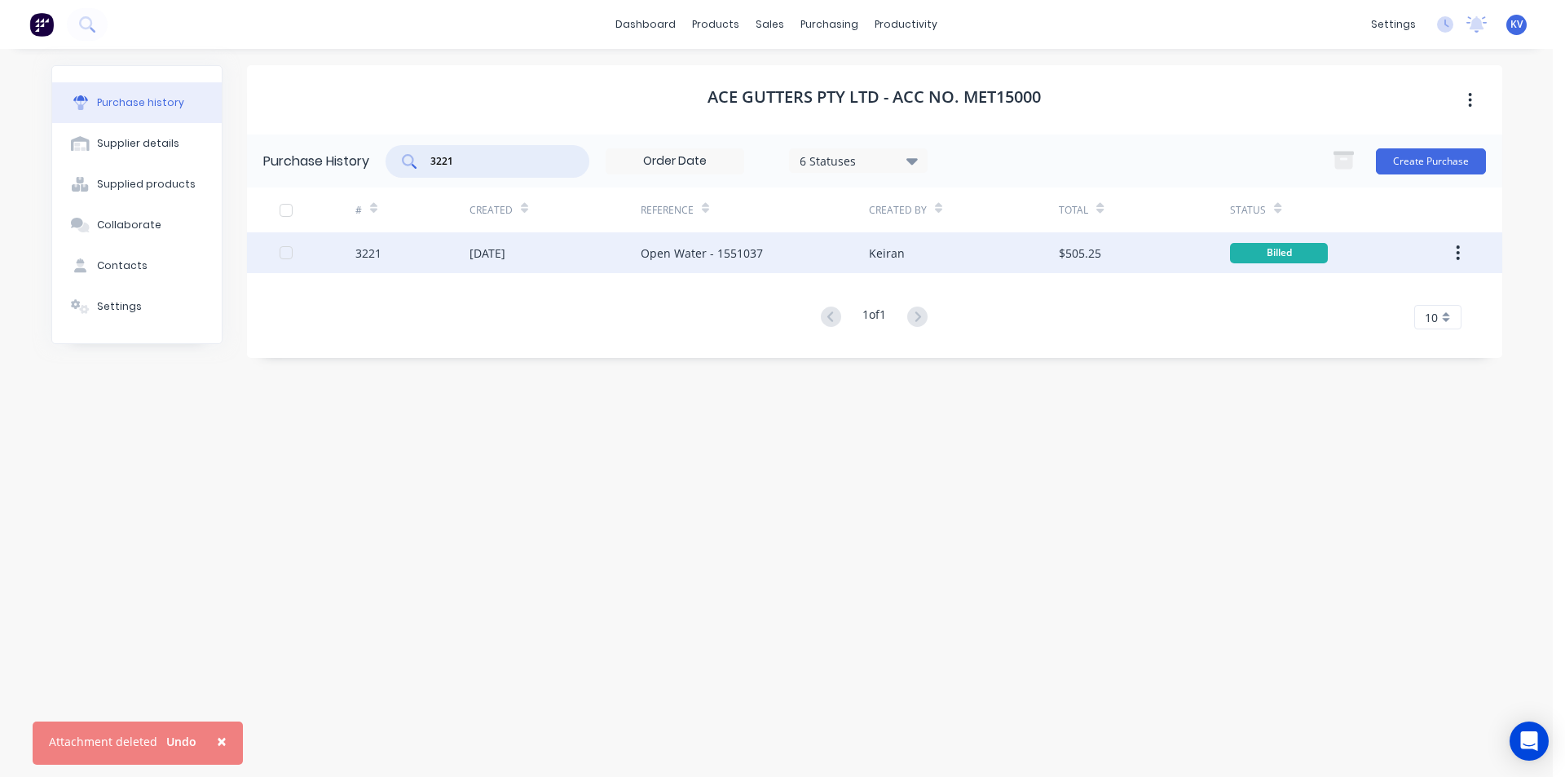
type input "3221"
click at [506, 249] on div "[DATE]" at bounding box center [488, 253] width 36 height 17
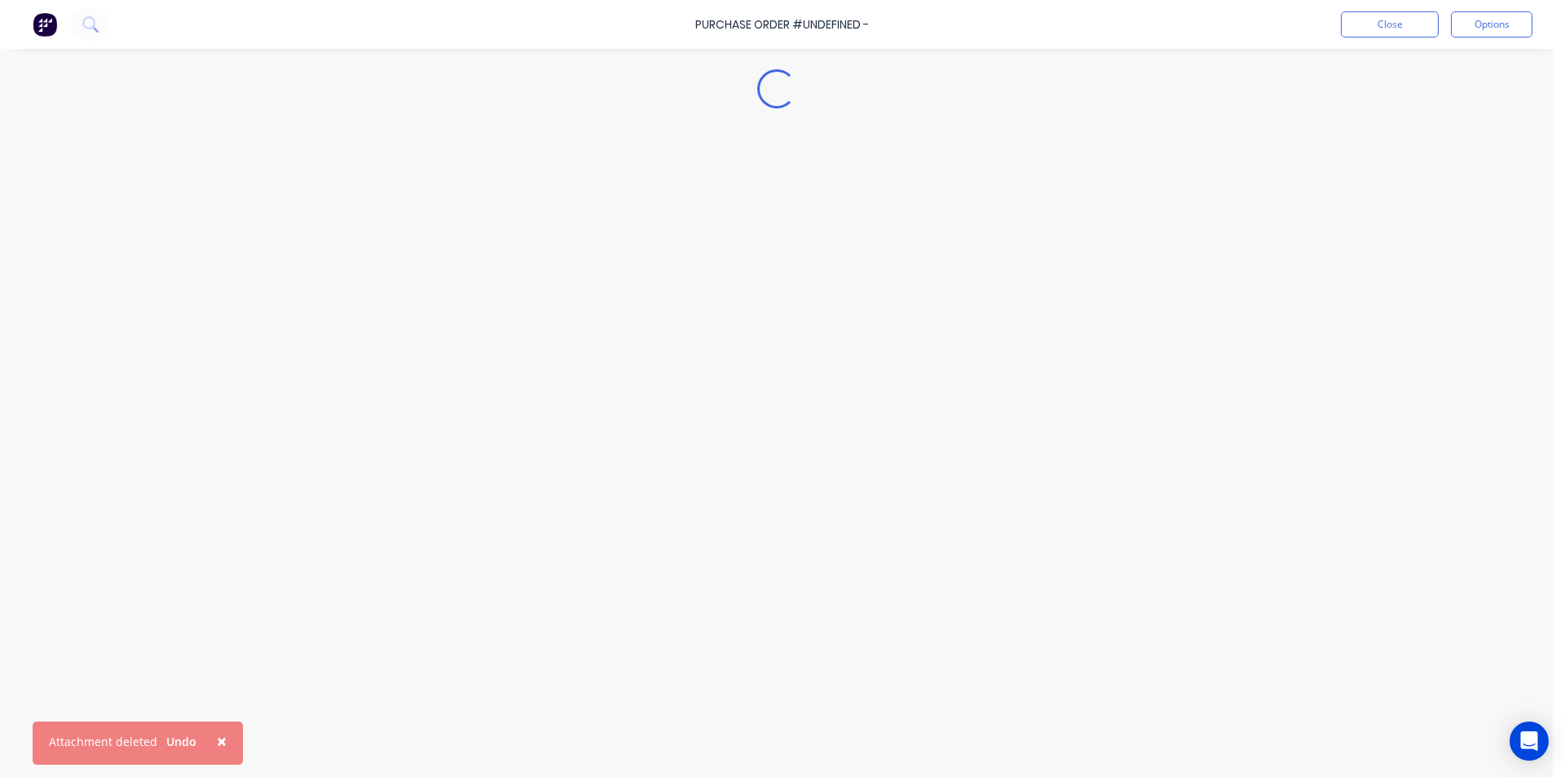
type textarea "x"
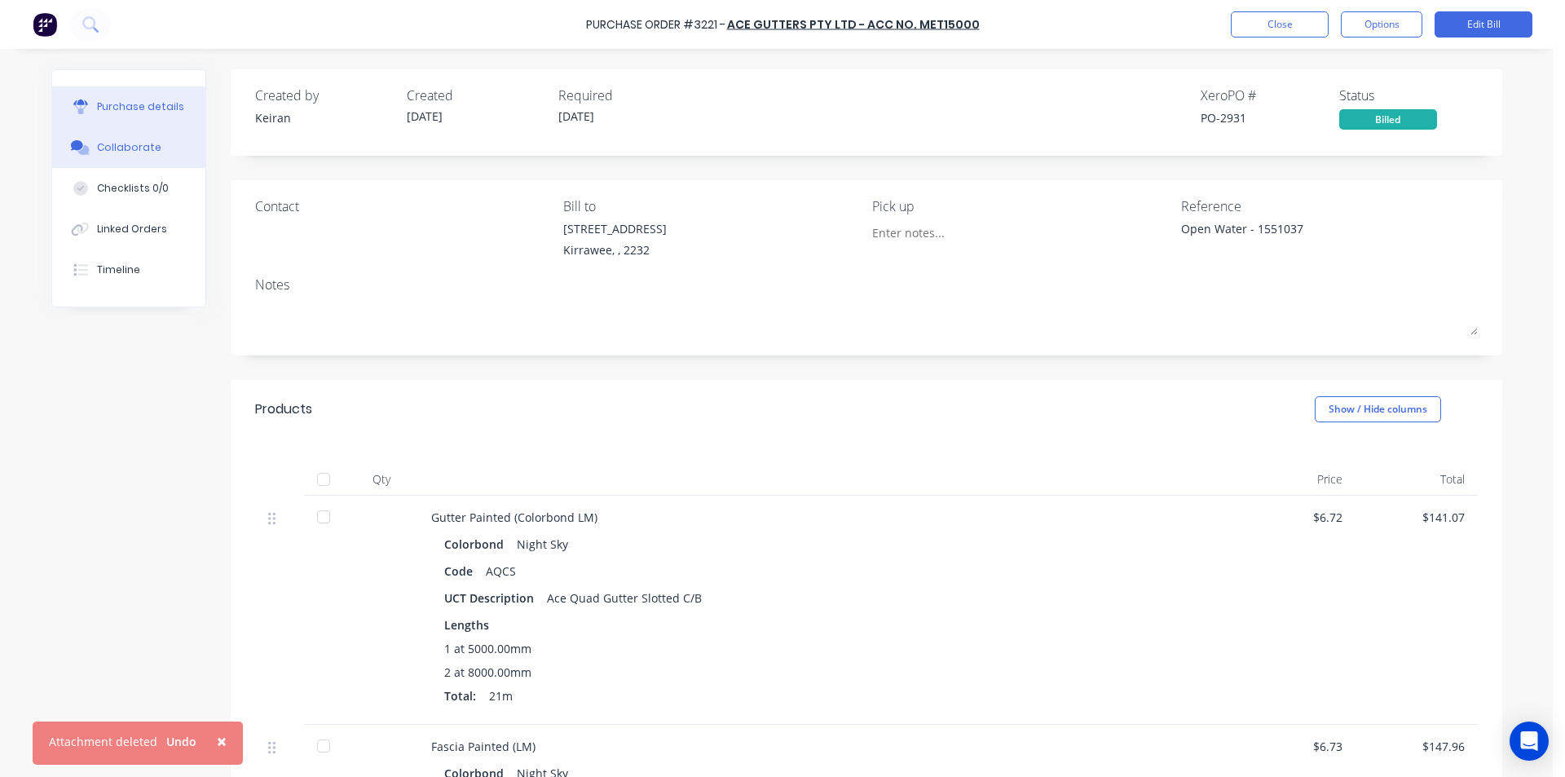
click at [103, 155] on button "Collaborate" at bounding box center [128, 147] width 153 height 41
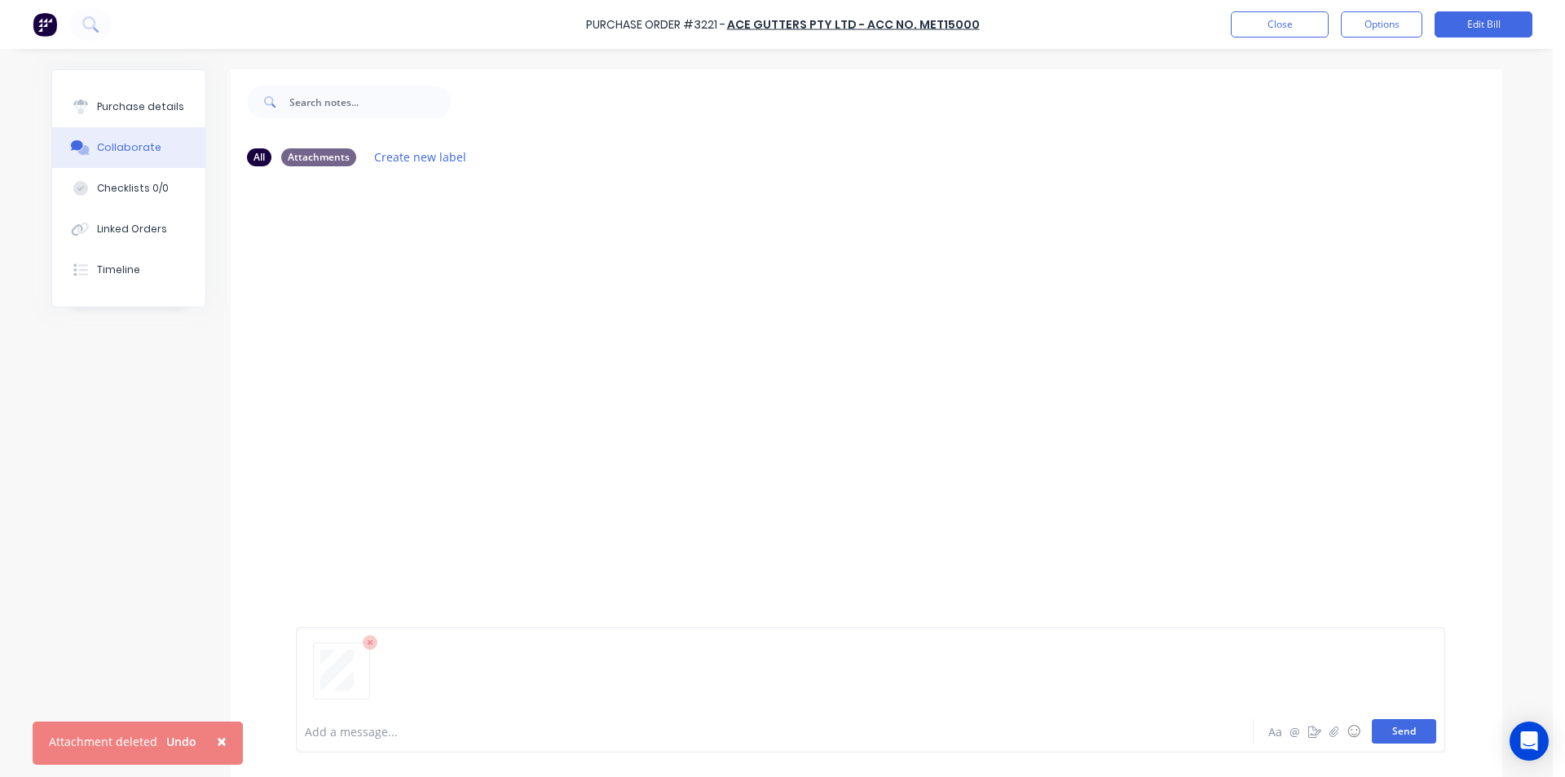
click at [1381, 726] on button "Send" at bounding box center [1404, 731] width 64 height 24
click at [1262, 30] on button "Close" at bounding box center [1280, 24] width 98 height 26
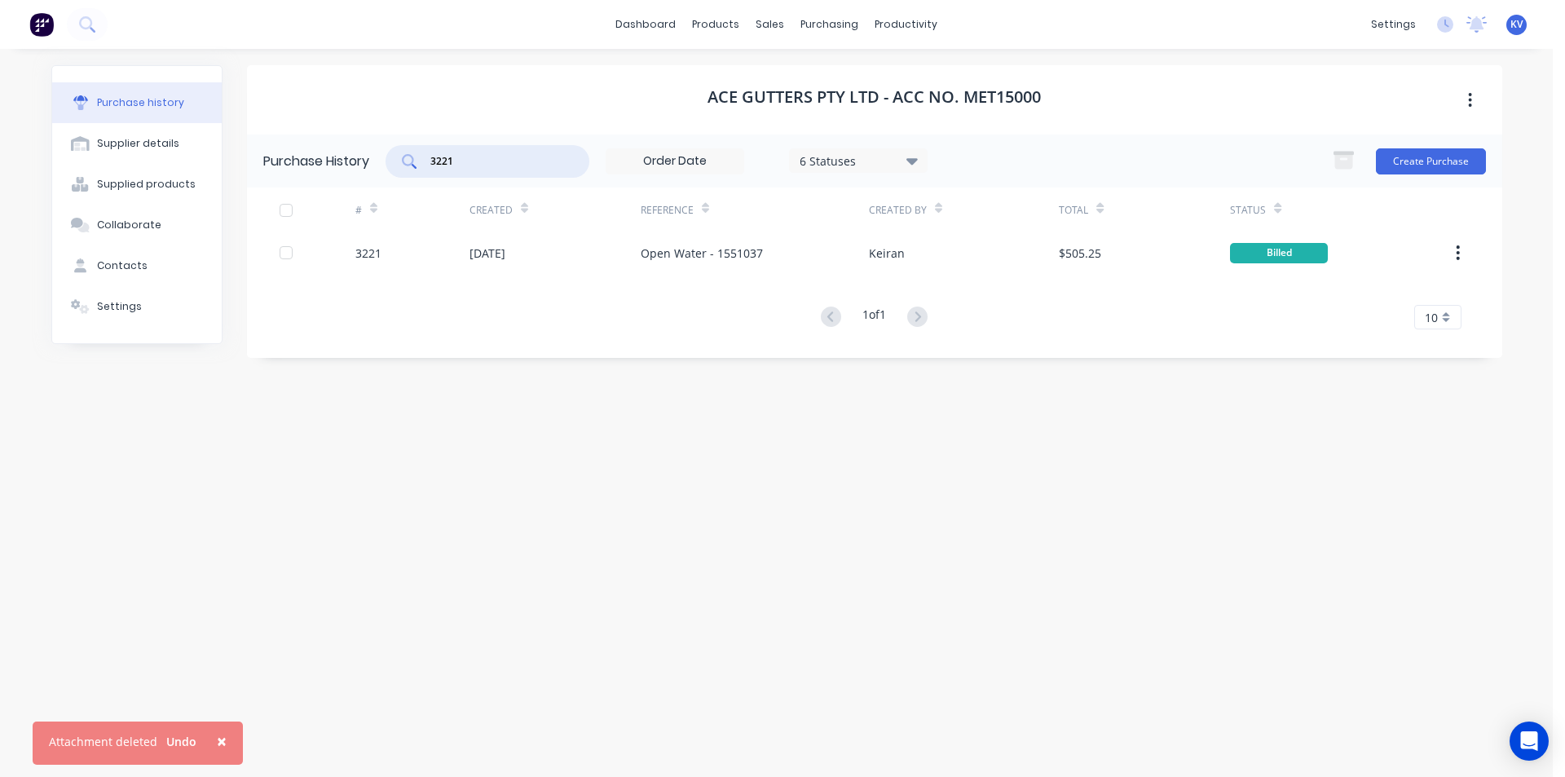
drag, startPoint x: 475, startPoint y: 166, endPoint x: 321, endPoint y: 137, distance: 156.9
click at [307, 136] on div "Purchase History 3221 6 Statuses 6 Statuses Create Purchase" at bounding box center [875, 161] width 1256 height 53
type input "3235"
click at [492, 225] on div "Created" at bounding box center [555, 210] width 171 height 45
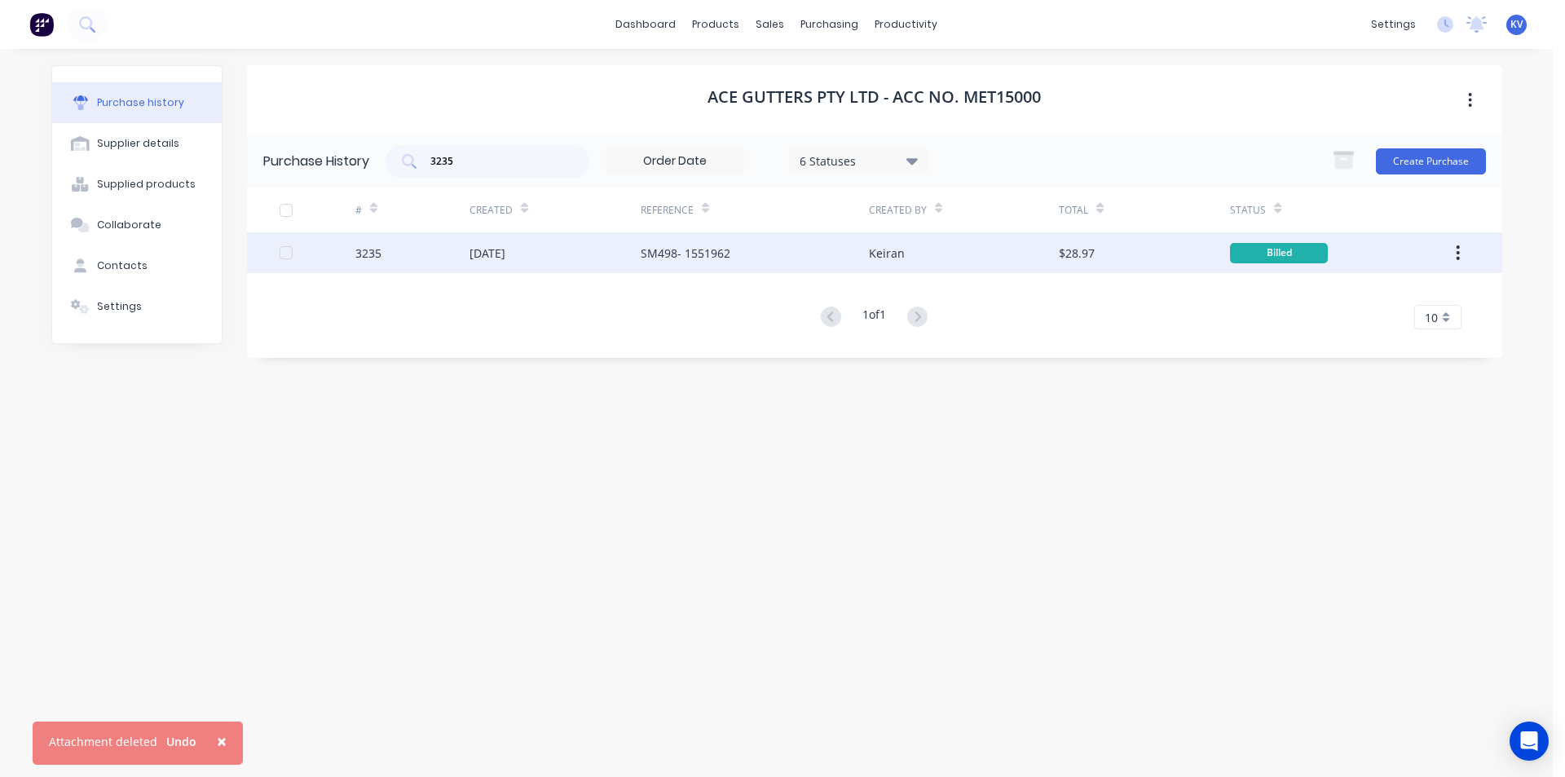
click at [492, 254] on div "[DATE]" at bounding box center [488, 253] width 36 height 17
type textarea "x"
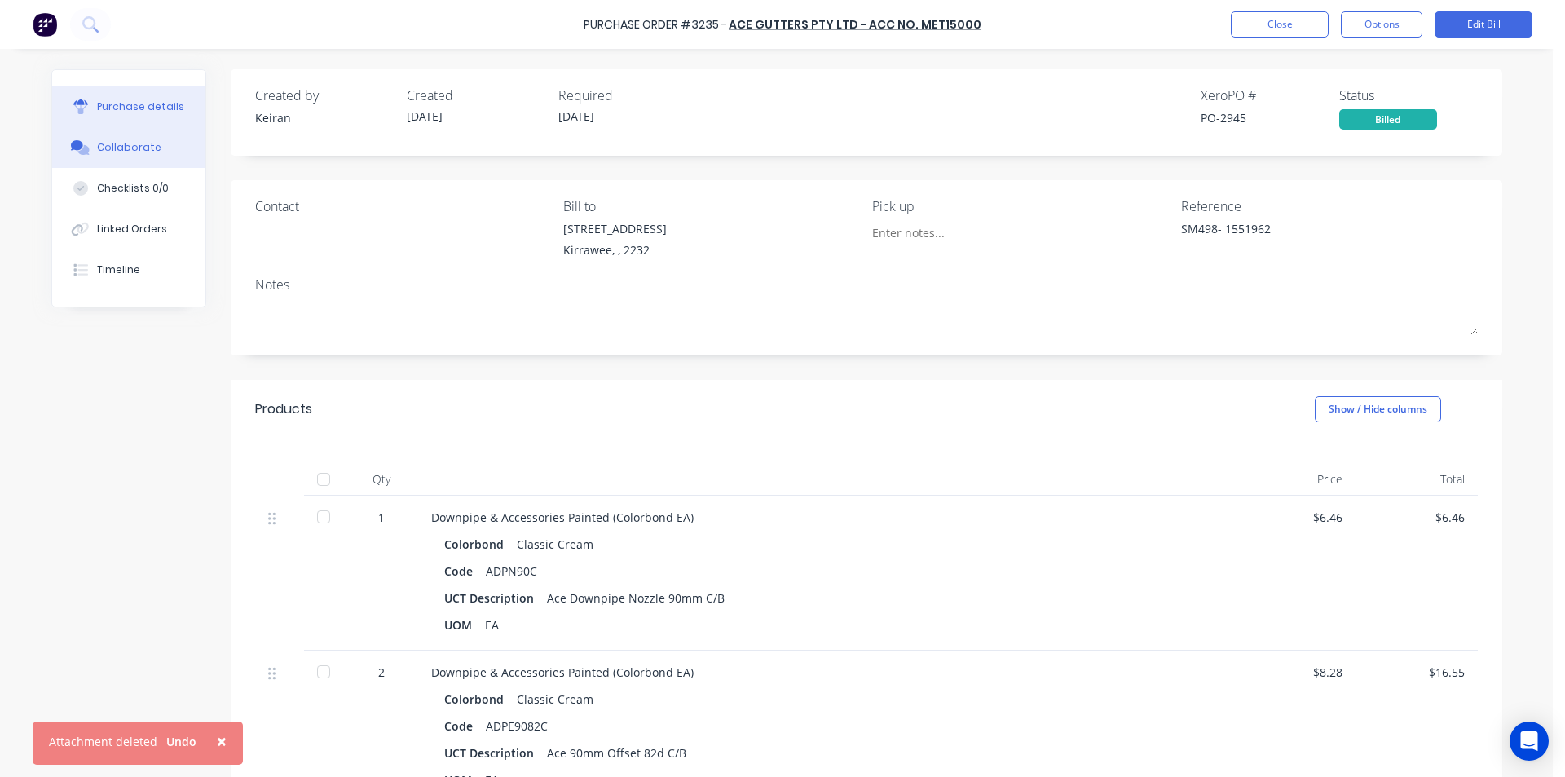
click at [151, 152] on button "Collaborate" at bounding box center [128, 147] width 153 height 41
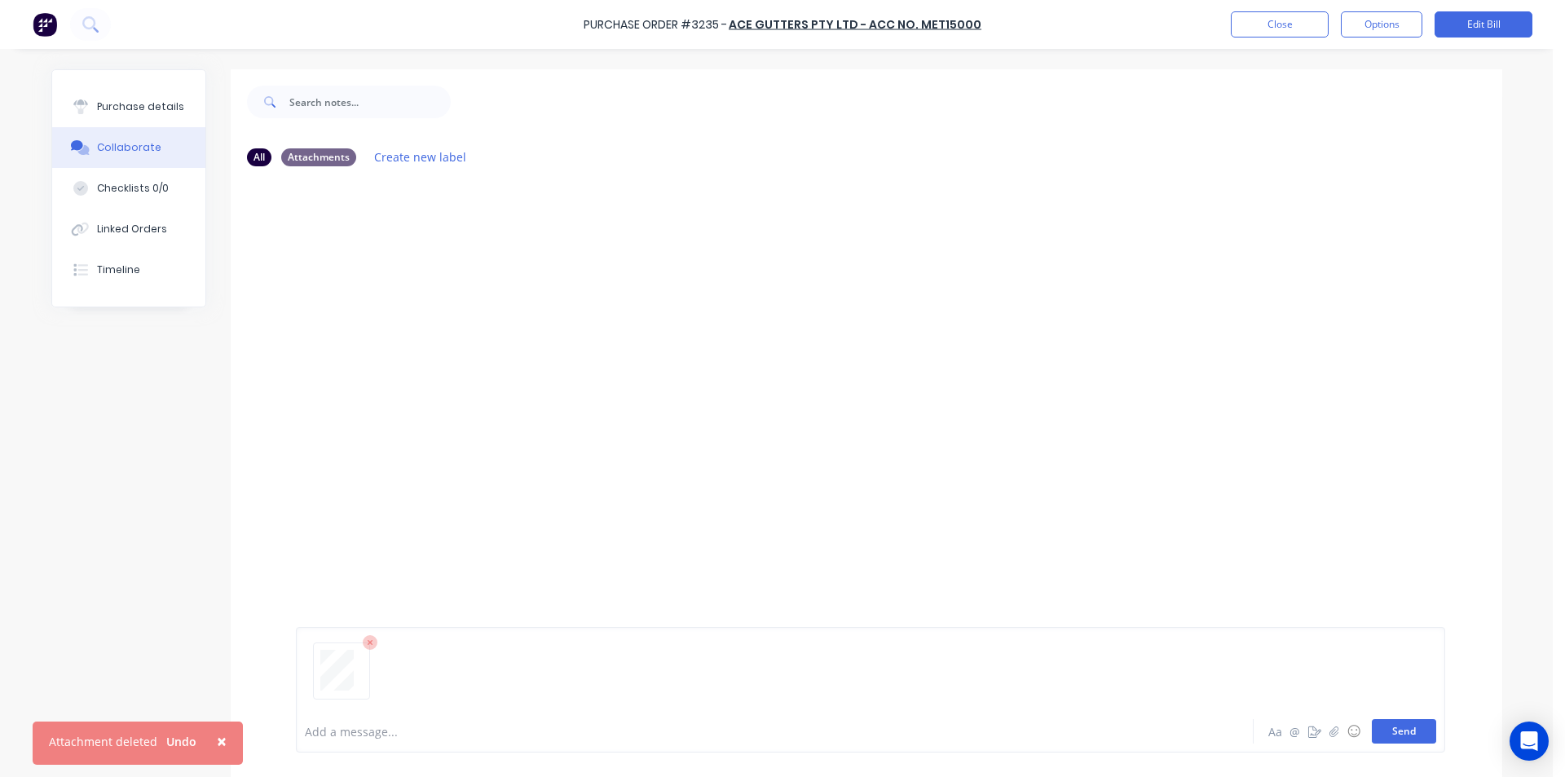
click at [1406, 733] on button "Send" at bounding box center [1404, 731] width 64 height 24
click at [1300, 28] on button "Close" at bounding box center [1280, 24] width 98 height 26
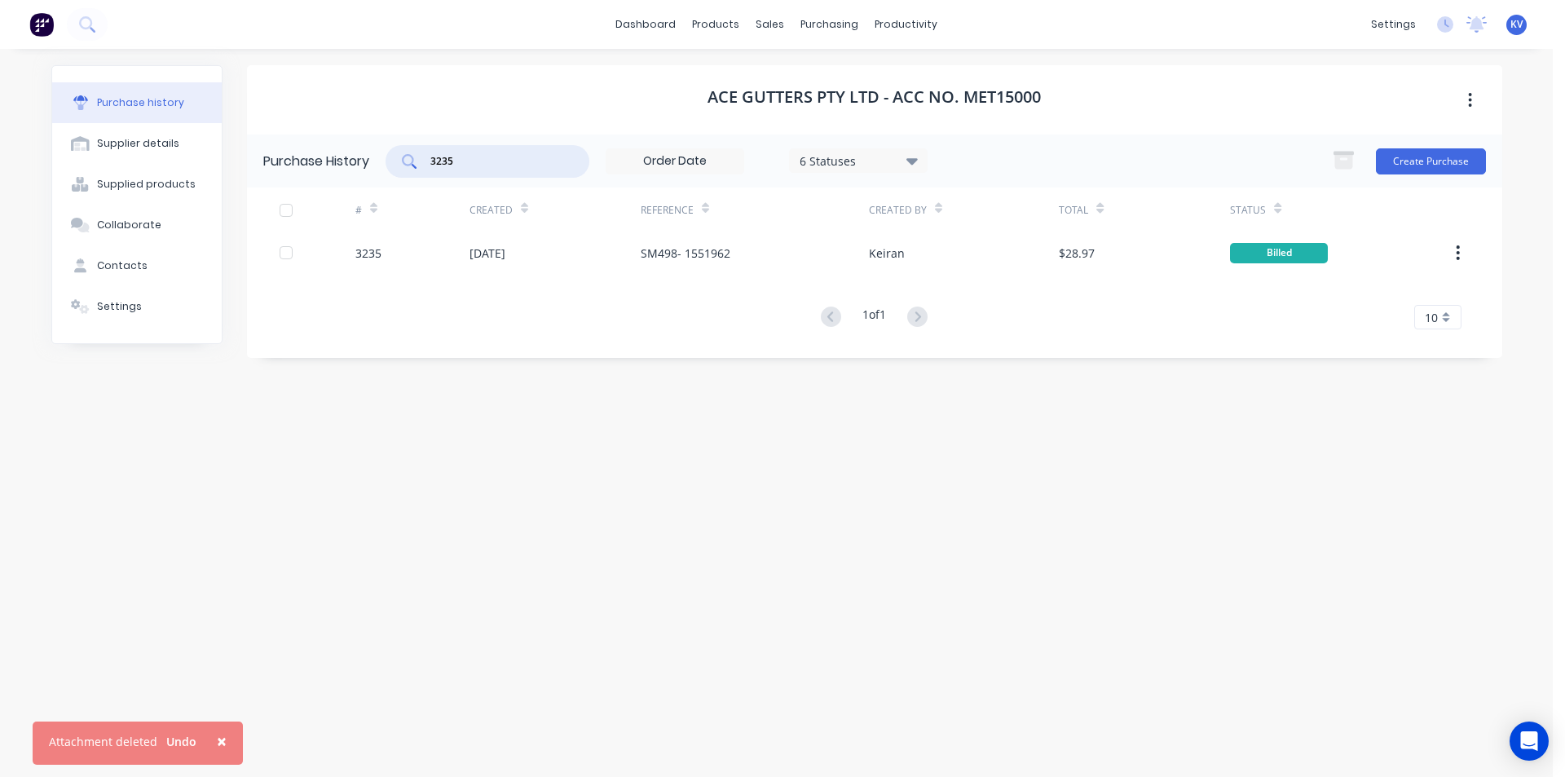
drag, startPoint x: 474, startPoint y: 161, endPoint x: 355, endPoint y: 133, distance: 121.4
click at [355, 133] on div "Ace Gutters Pty Ltd - Acc No. MET15000 Purchase History 3235 6 Statuses 6 Statu…" at bounding box center [875, 211] width 1256 height 293
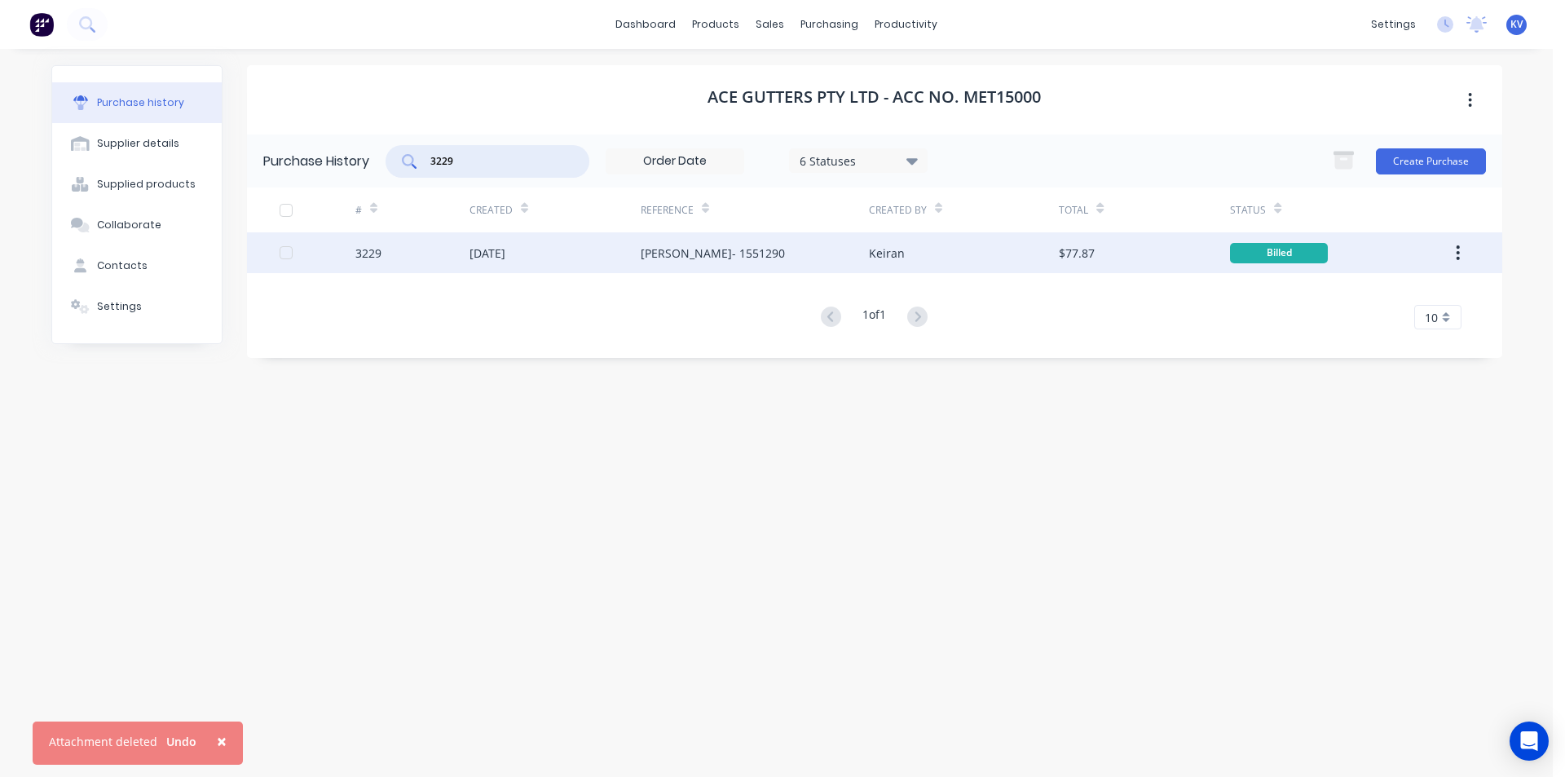
type input "3229"
click at [595, 258] on div "[DATE]" at bounding box center [555, 252] width 171 height 41
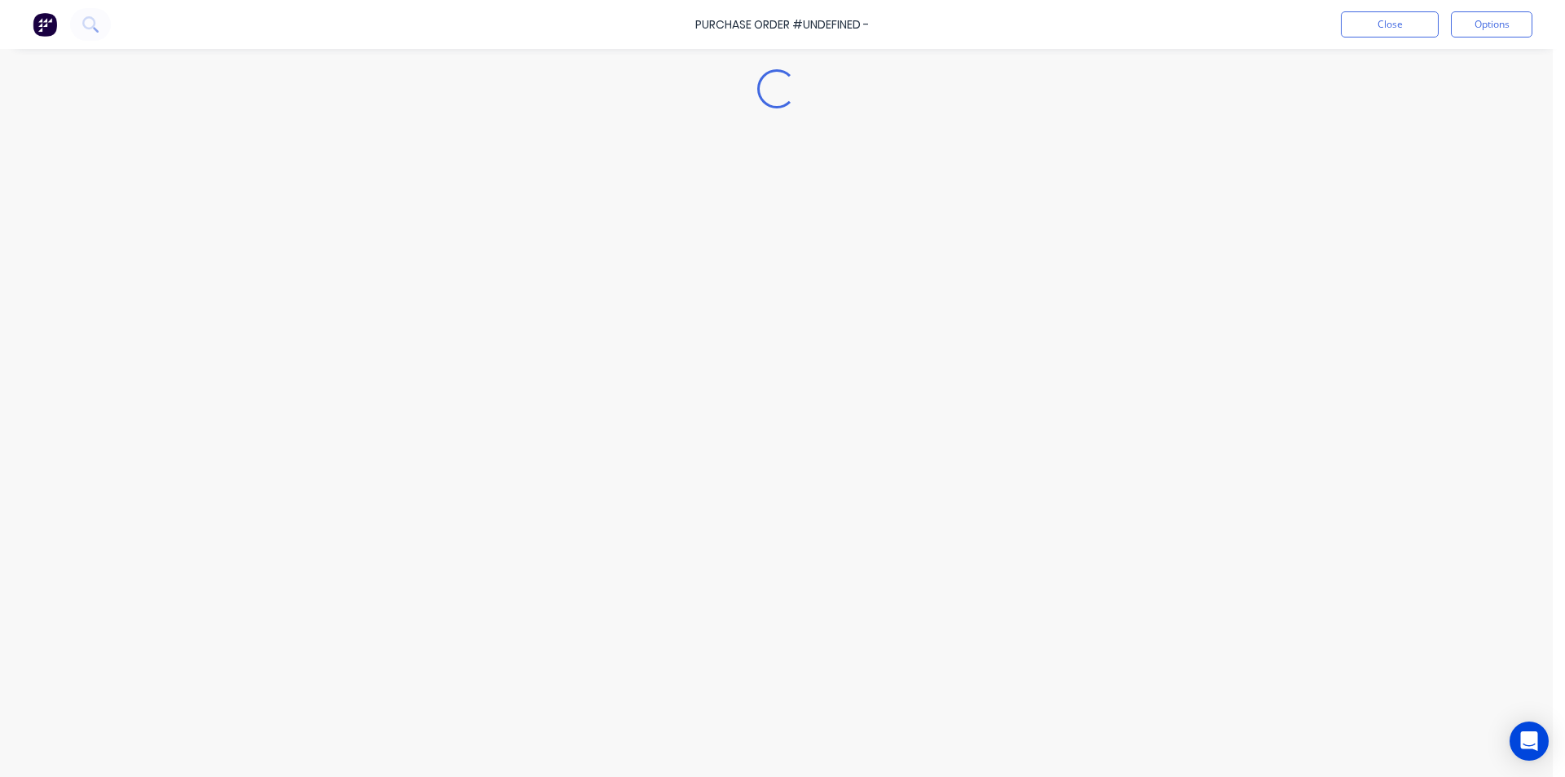
type textarea "x"
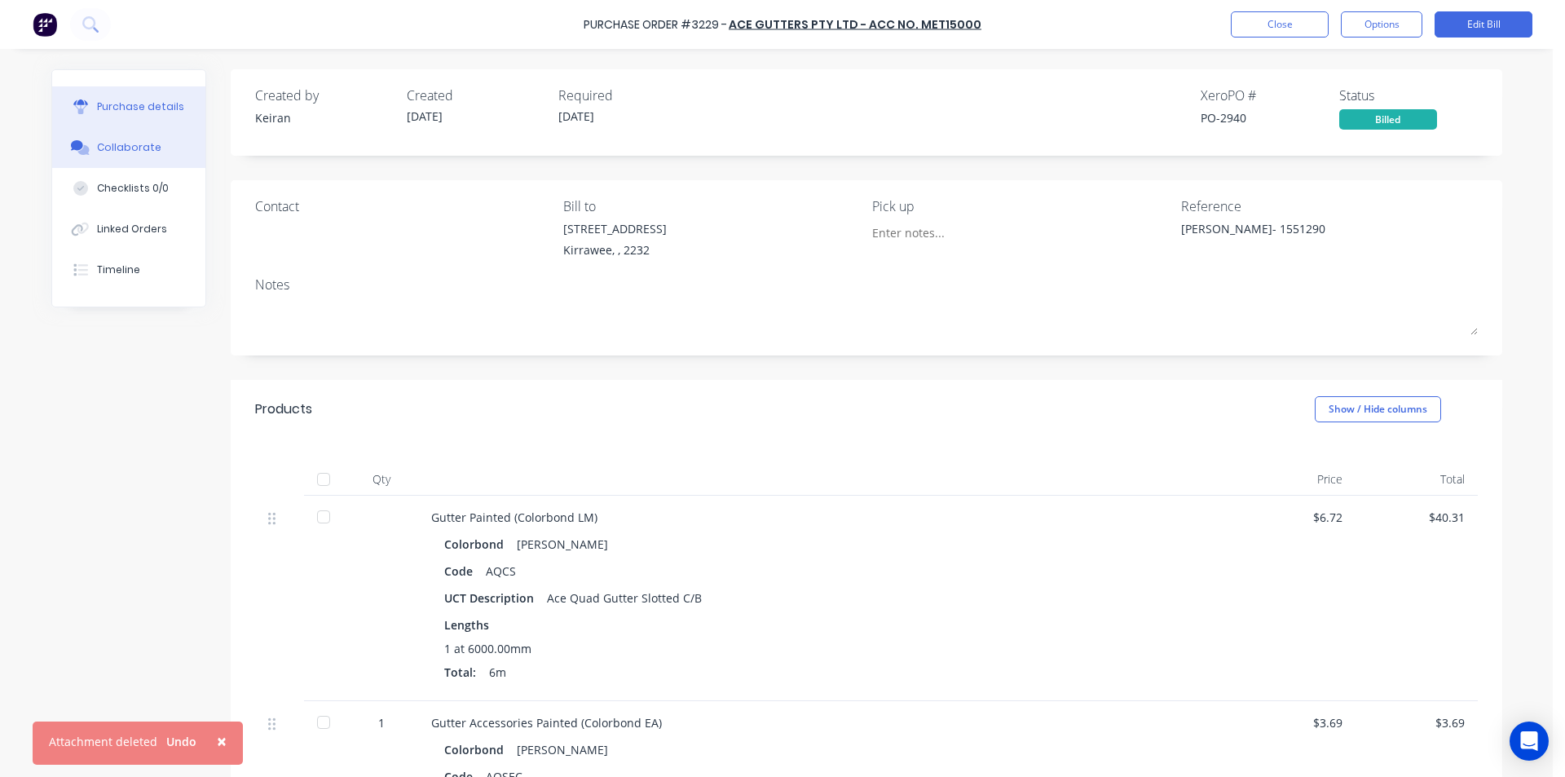
click at [141, 139] on button "Collaborate" at bounding box center [128, 147] width 153 height 41
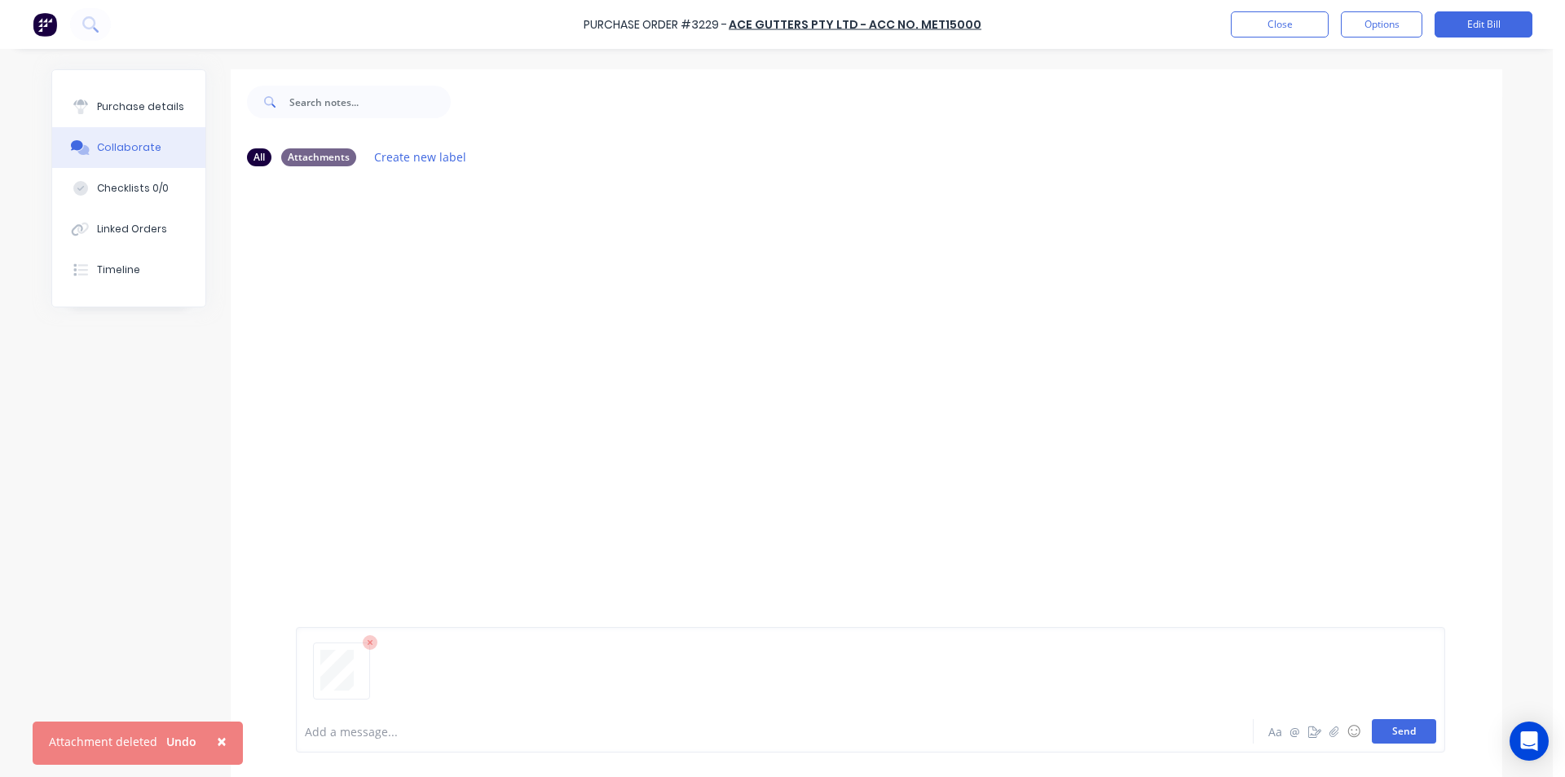
click at [1373, 721] on button "Send" at bounding box center [1404, 731] width 64 height 24
click at [1283, 32] on button "Close" at bounding box center [1280, 24] width 98 height 26
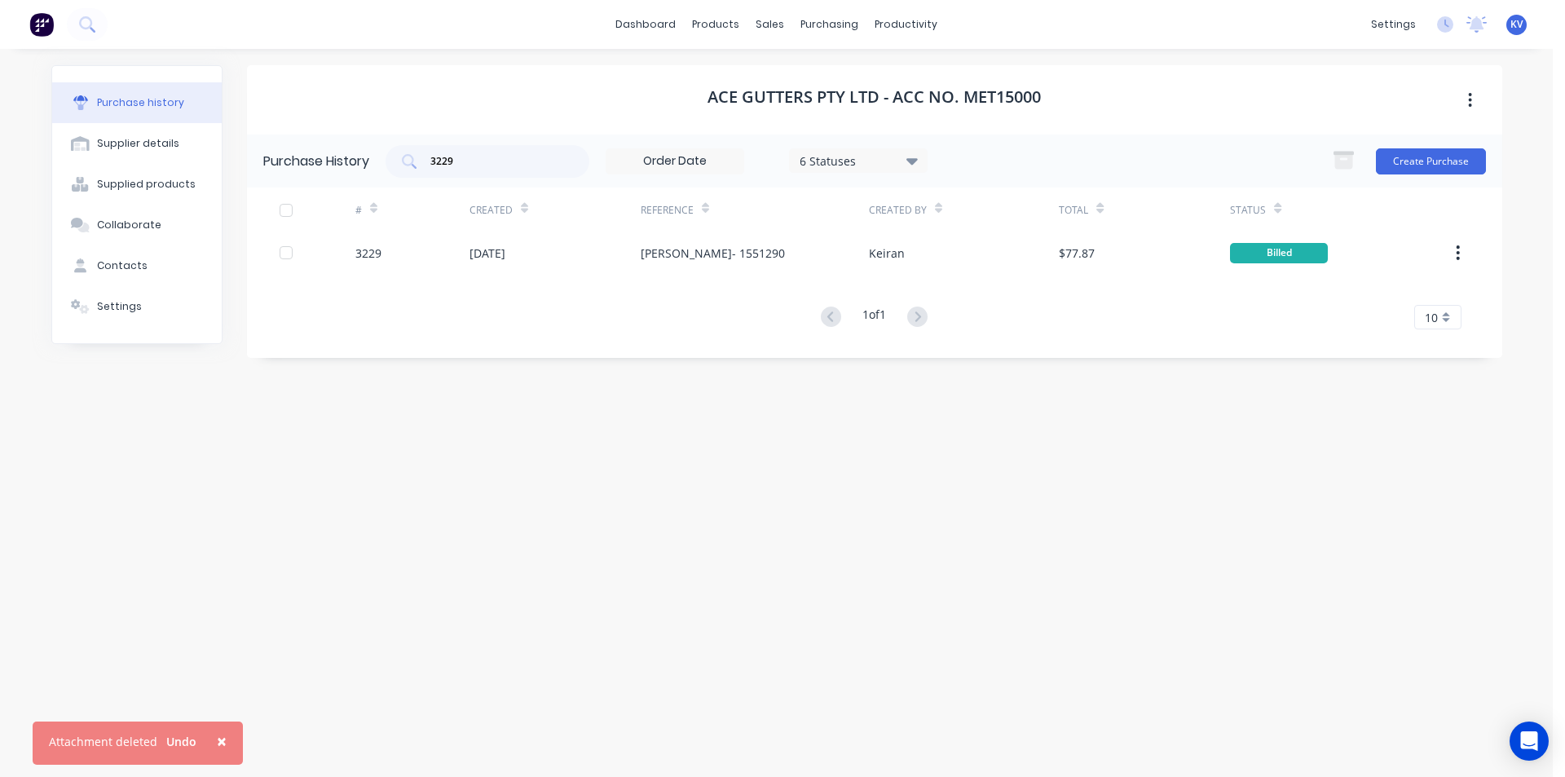
drag, startPoint x: 523, startPoint y: 173, endPoint x: 410, endPoint y: 142, distance: 117.5
click at [410, 145] on div "3229" at bounding box center [488, 161] width 204 height 33
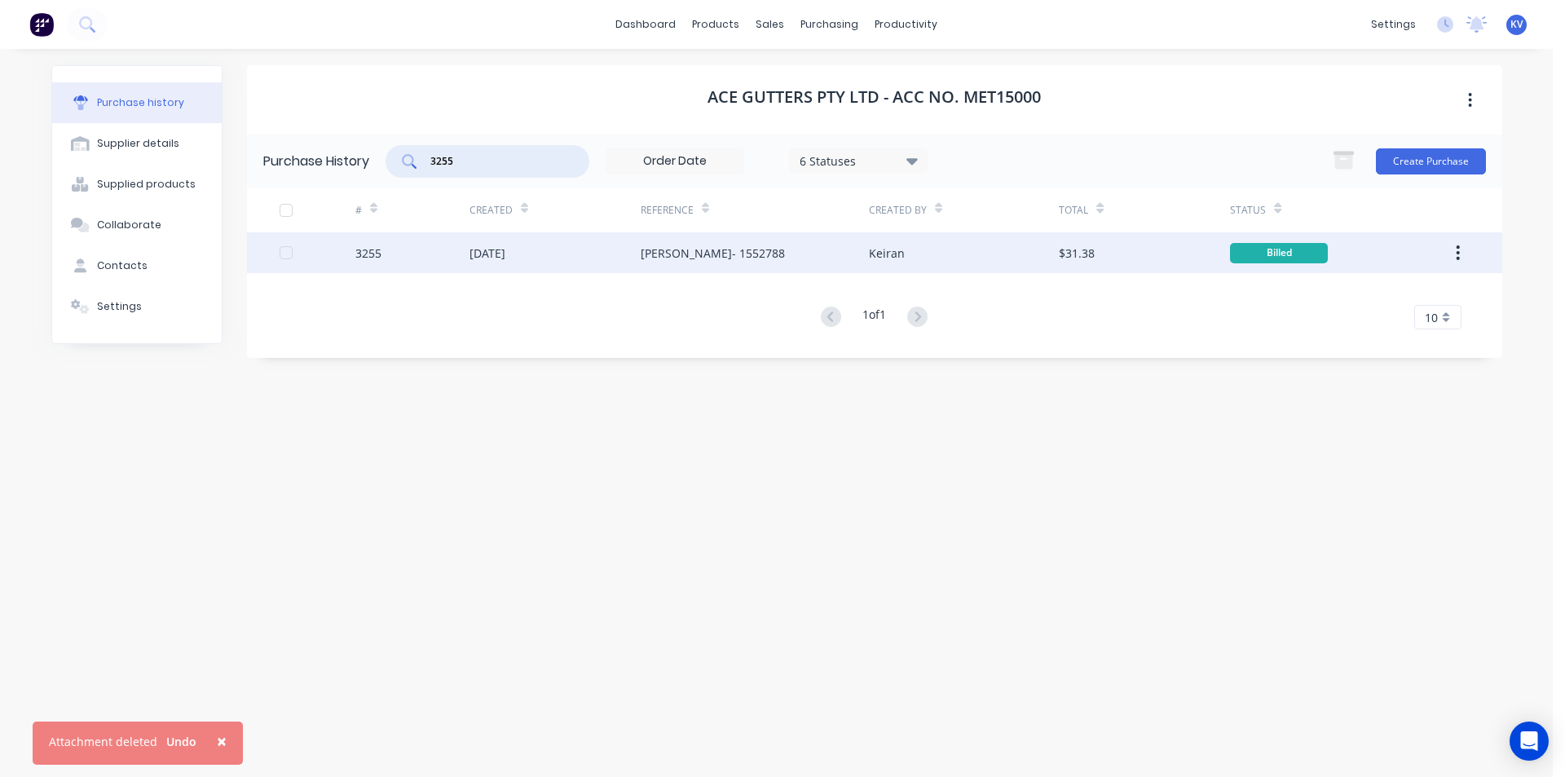
type input "3255"
click at [638, 258] on div "[DATE]" at bounding box center [555, 252] width 171 height 41
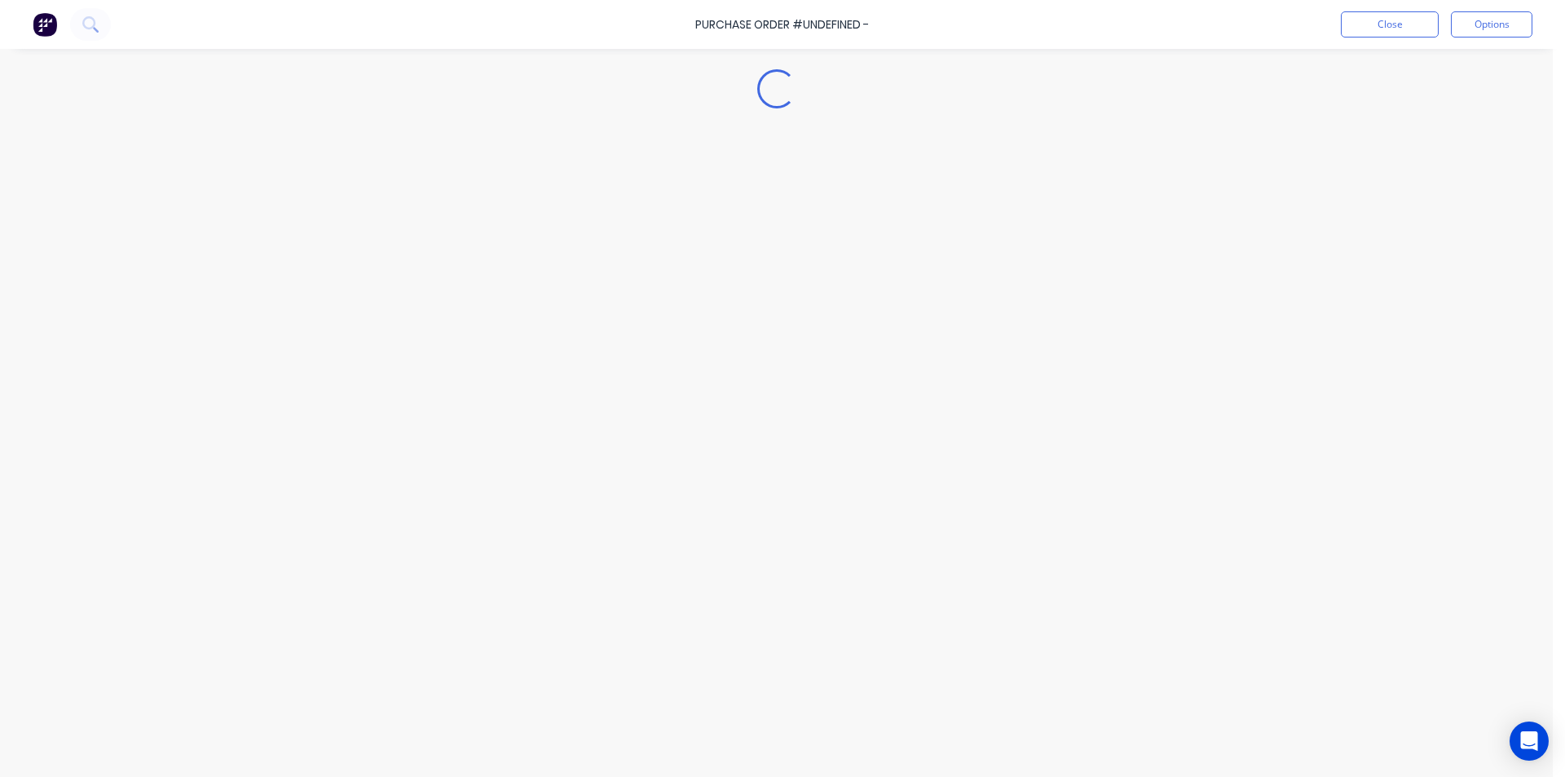
type textarea "x"
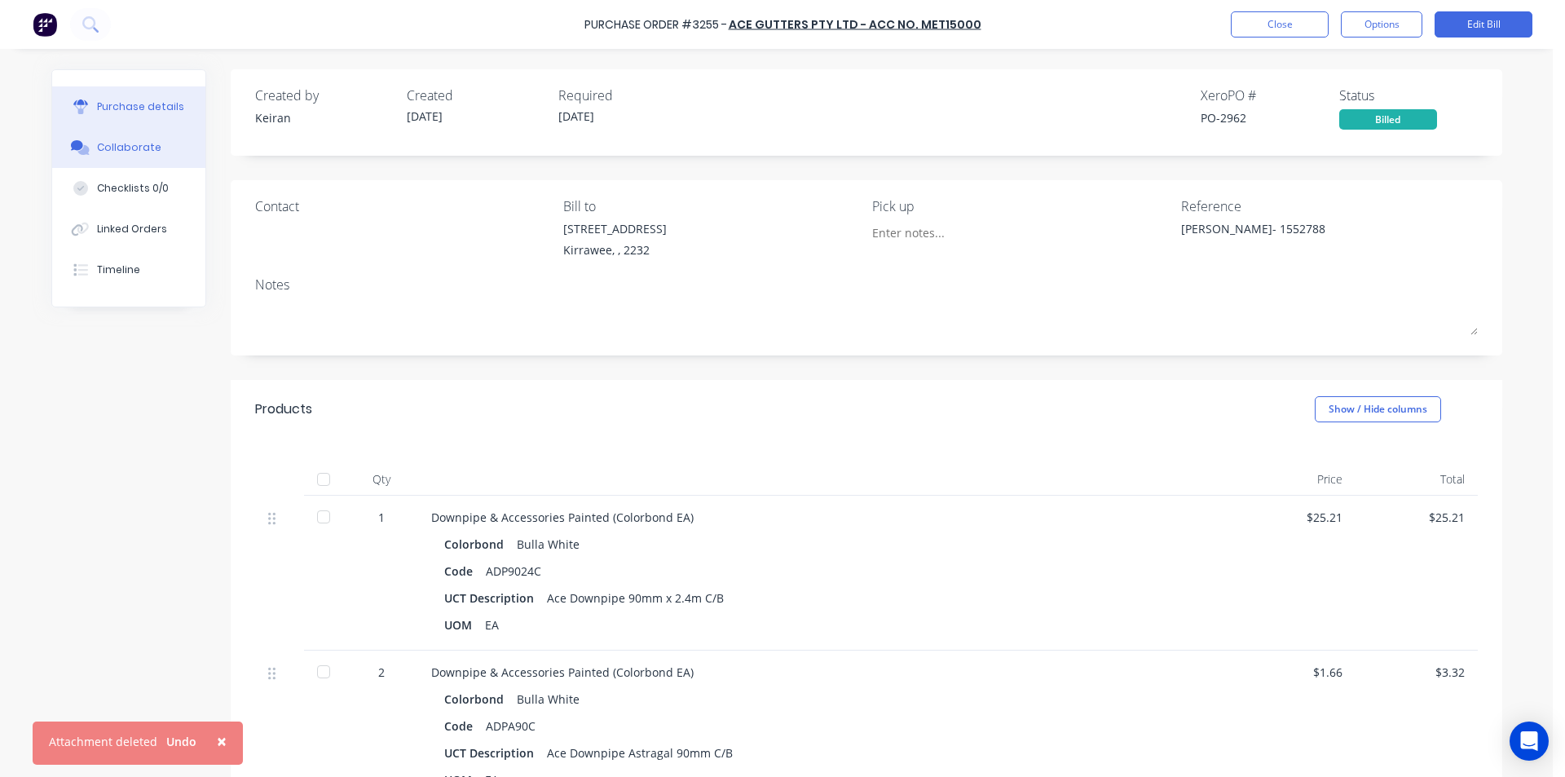
click at [124, 139] on button "Collaborate" at bounding box center [128, 147] width 153 height 41
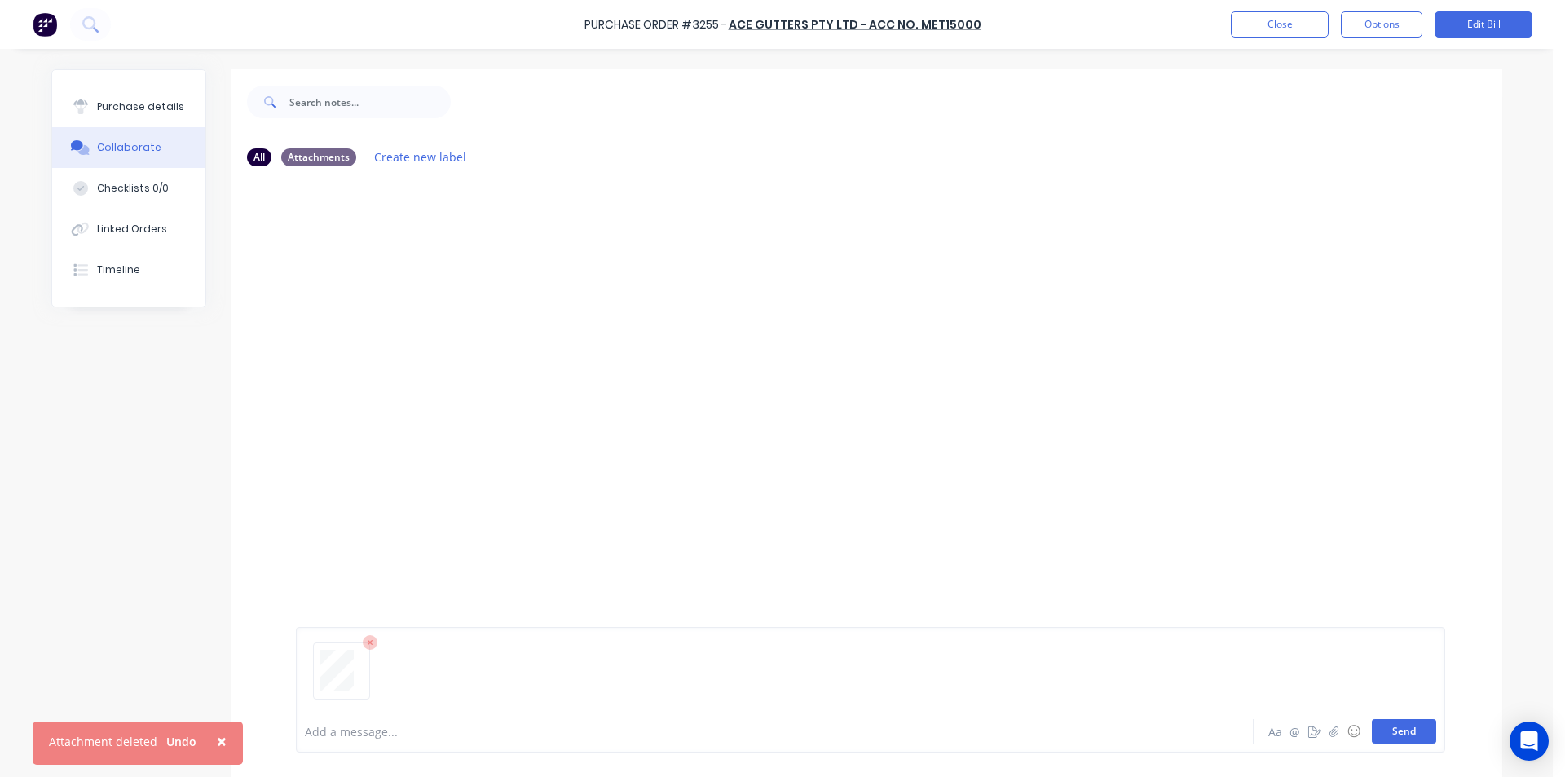
click at [1380, 722] on button "Send" at bounding box center [1404, 731] width 64 height 24
click at [1247, 33] on button "Close" at bounding box center [1280, 24] width 98 height 26
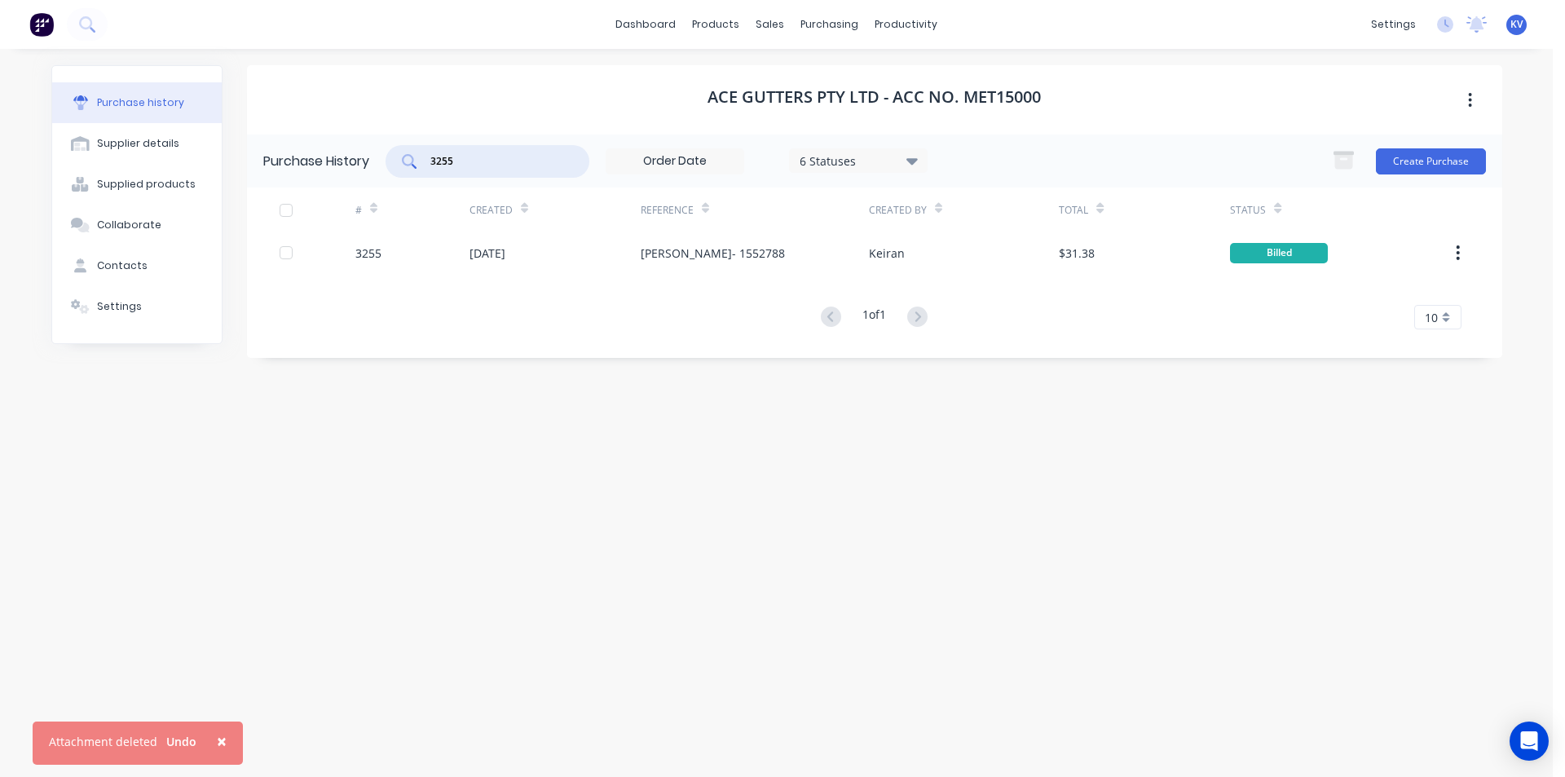
drag, startPoint x: 513, startPoint y: 165, endPoint x: 267, endPoint y: 143, distance: 247.1
click at [253, 143] on div "Purchase History 3255 6 Statuses 6 Statuses Create Purchase" at bounding box center [875, 161] width 1256 height 53
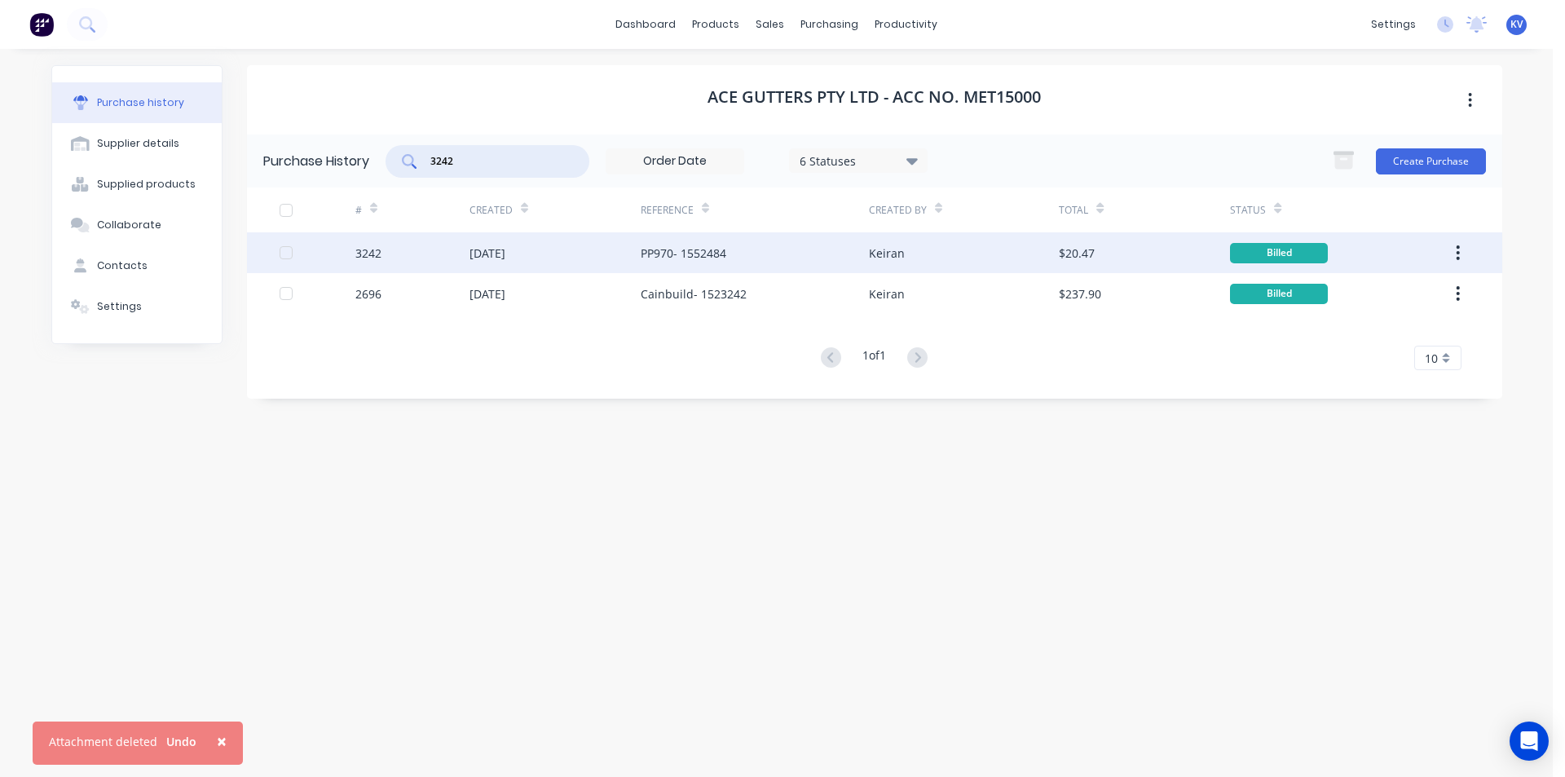
type input "3242"
click at [745, 241] on div "PP970- 1552484" at bounding box center [755, 252] width 228 height 41
type textarea "x"
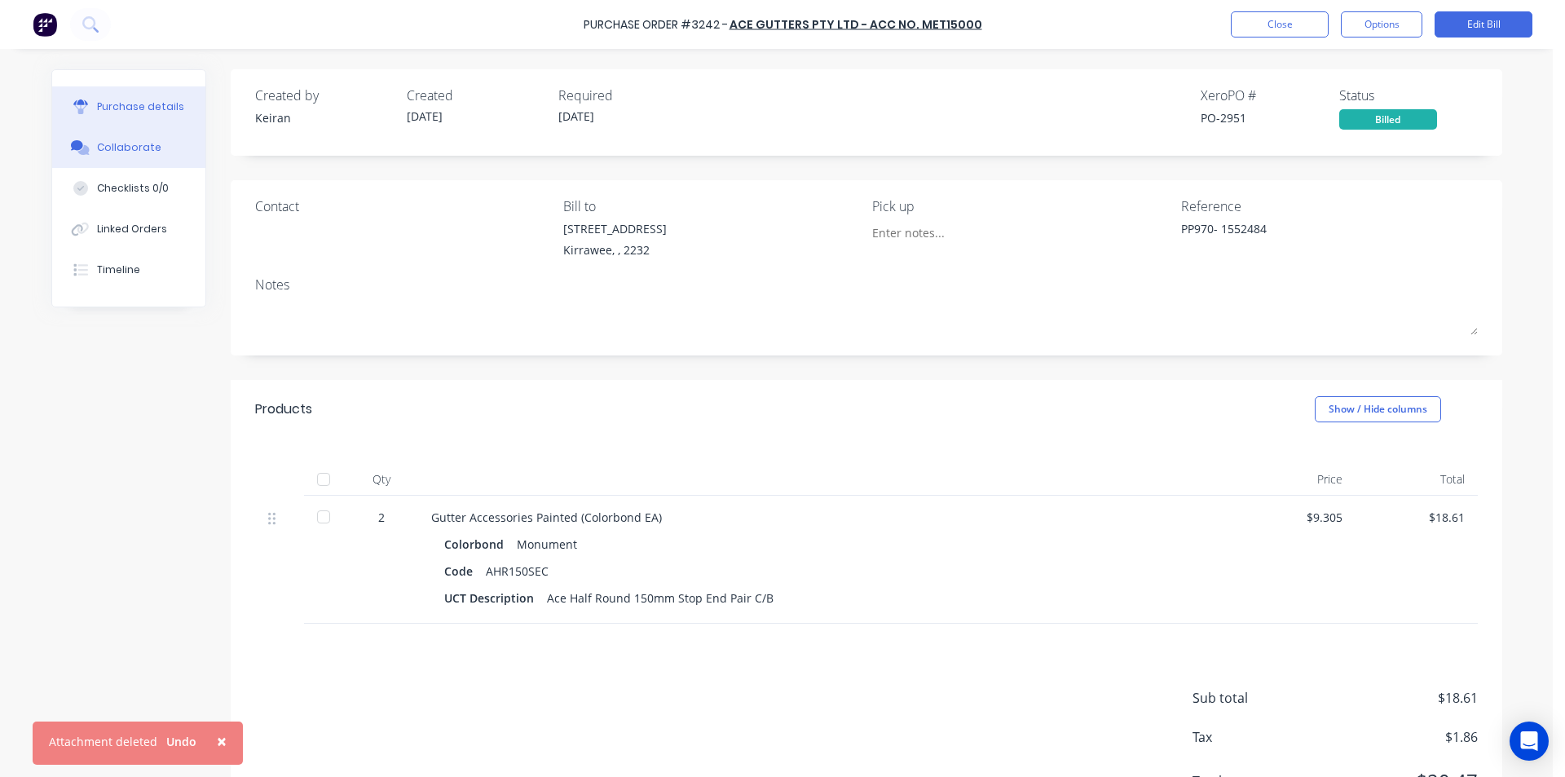
click at [86, 150] on button "Collaborate" at bounding box center [128, 147] width 153 height 41
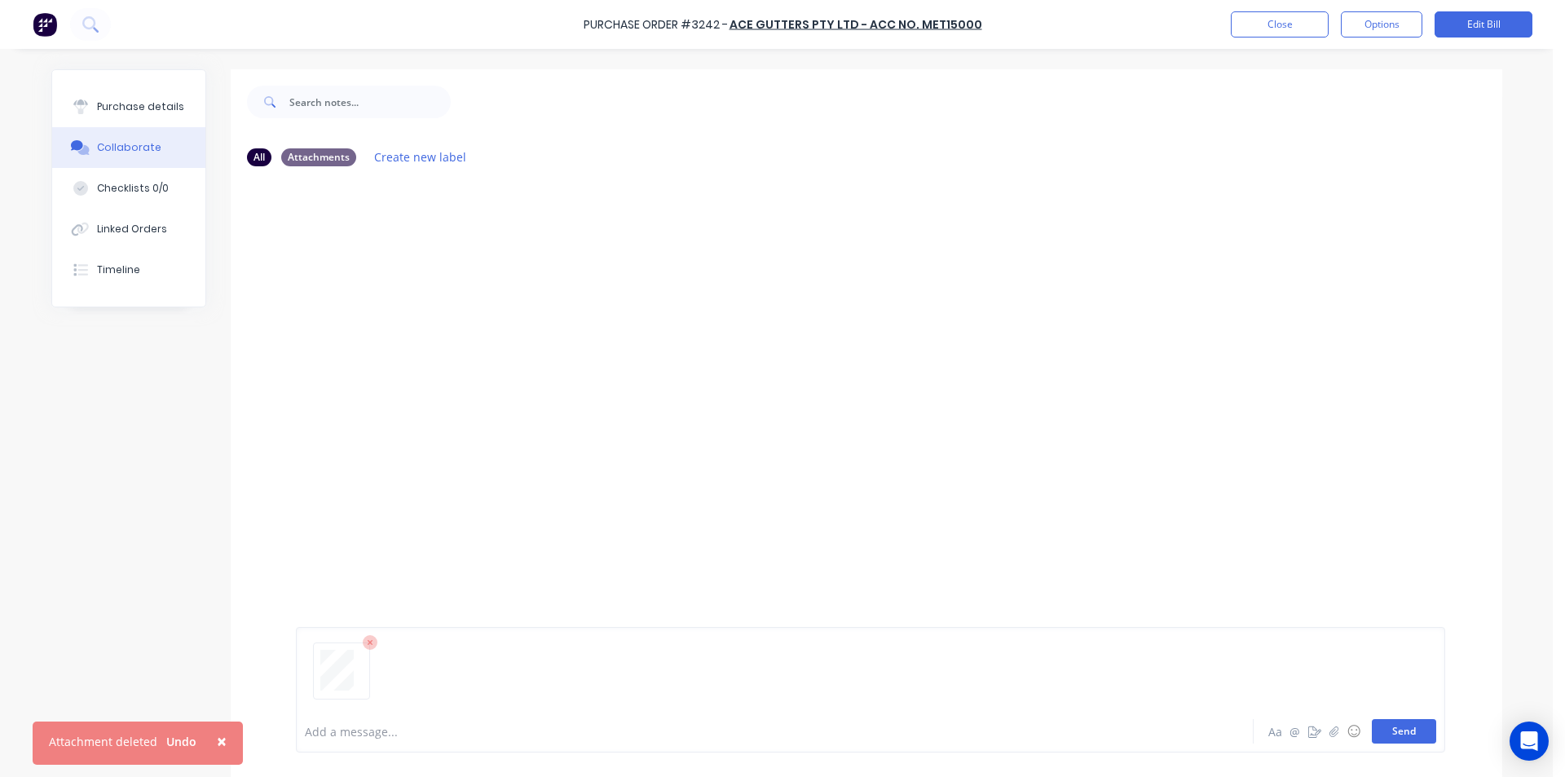
click at [1412, 739] on button "Send" at bounding box center [1404, 731] width 64 height 24
click at [1298, 33] on button "Close" at bounding box center [1280, 24] width 98 height 26
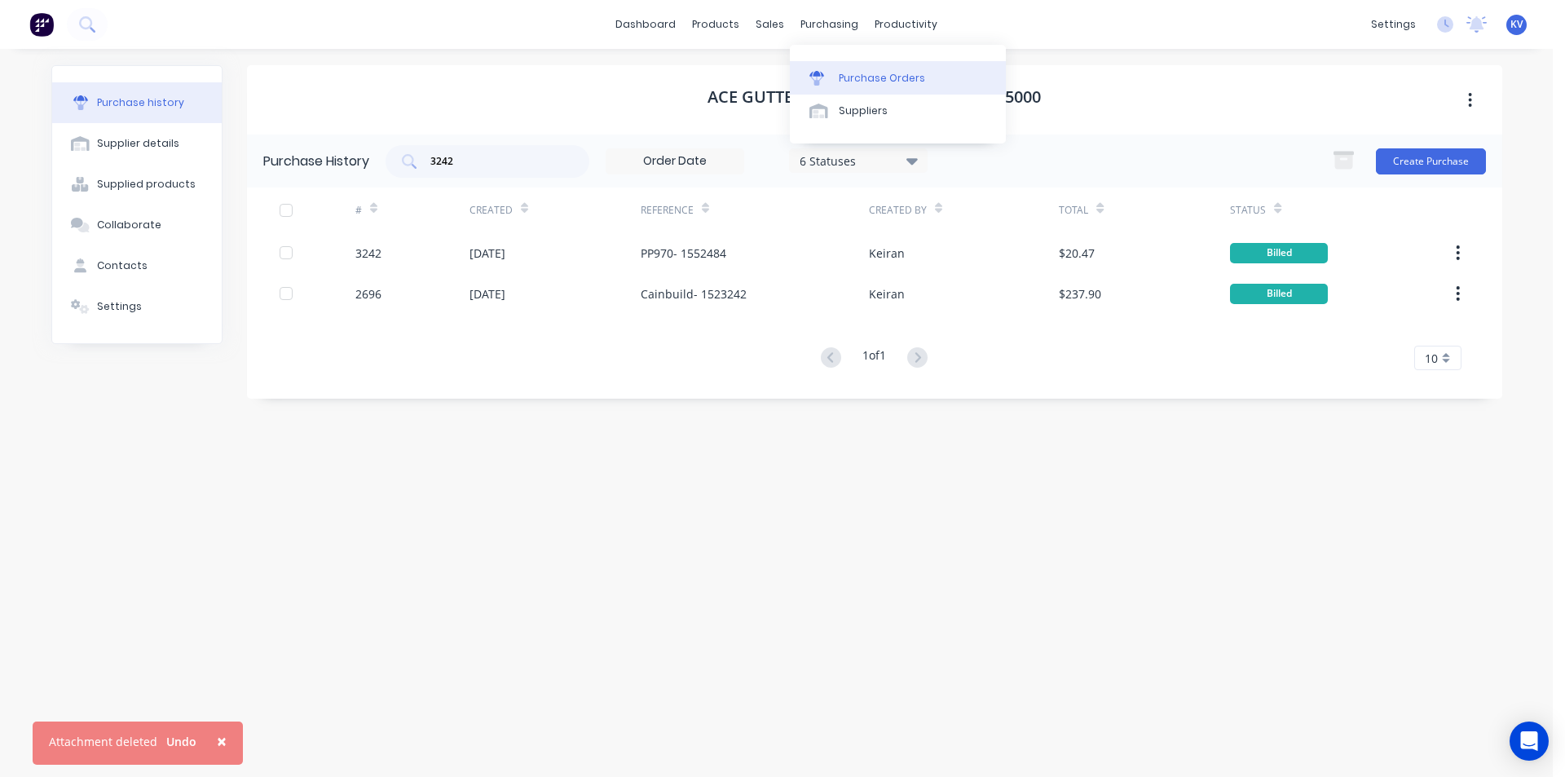
click at [837, 77] on link "Purchase Orders" at bounding box center [898, 77] width 216 height 33
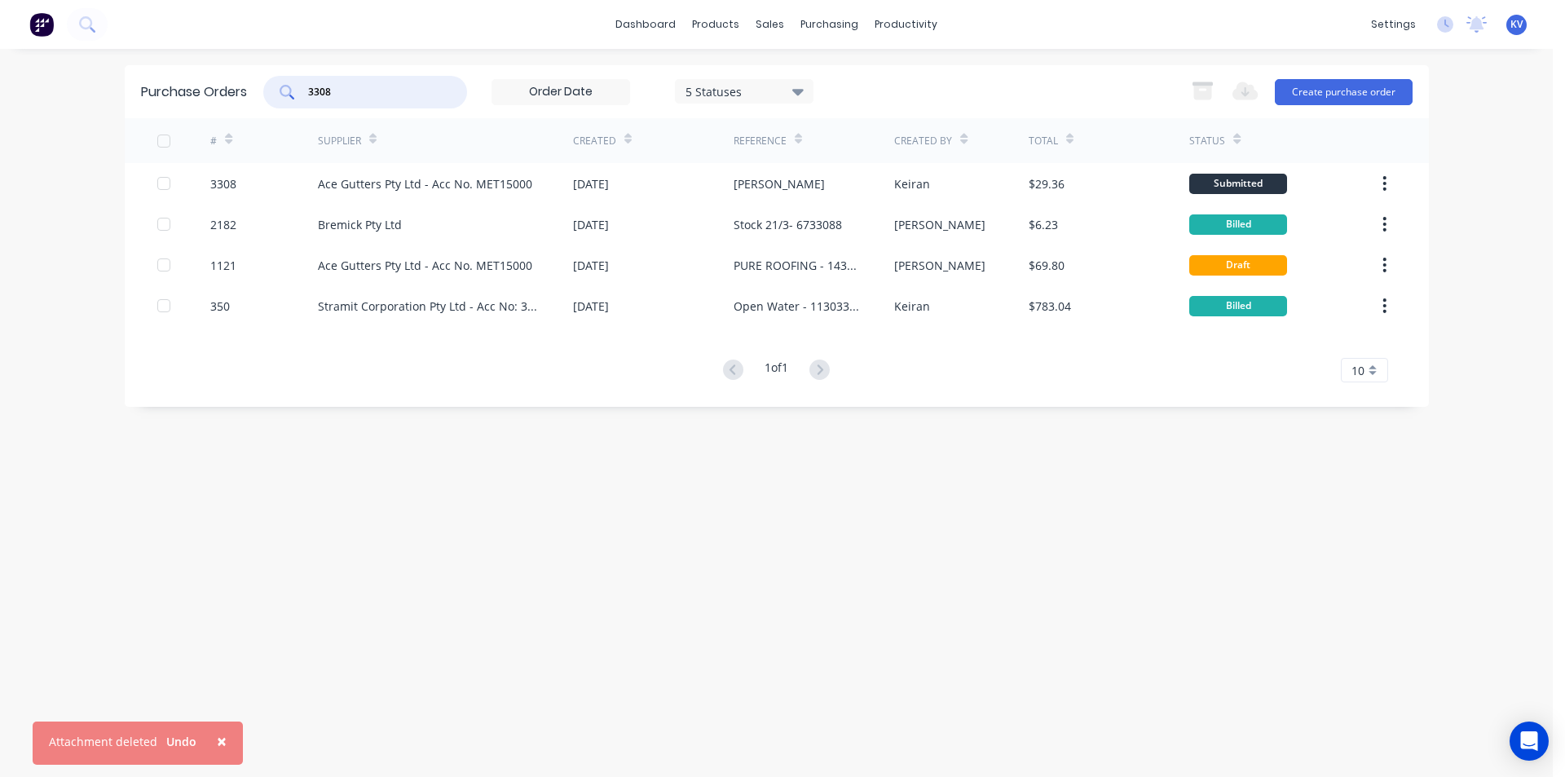
drag, startPoint x: 394, startPoint y: 97, endPoint x: 144, endPoint y: 85, distance: 249.8
click at [143, 85] on div "Purchase Orders 3308 5 Statuses 5 Statuses Export to Excel (XLSX) Create purcha…" at bounding box center [777, 91] width 1305 height 53
type input "l"
type input "b"
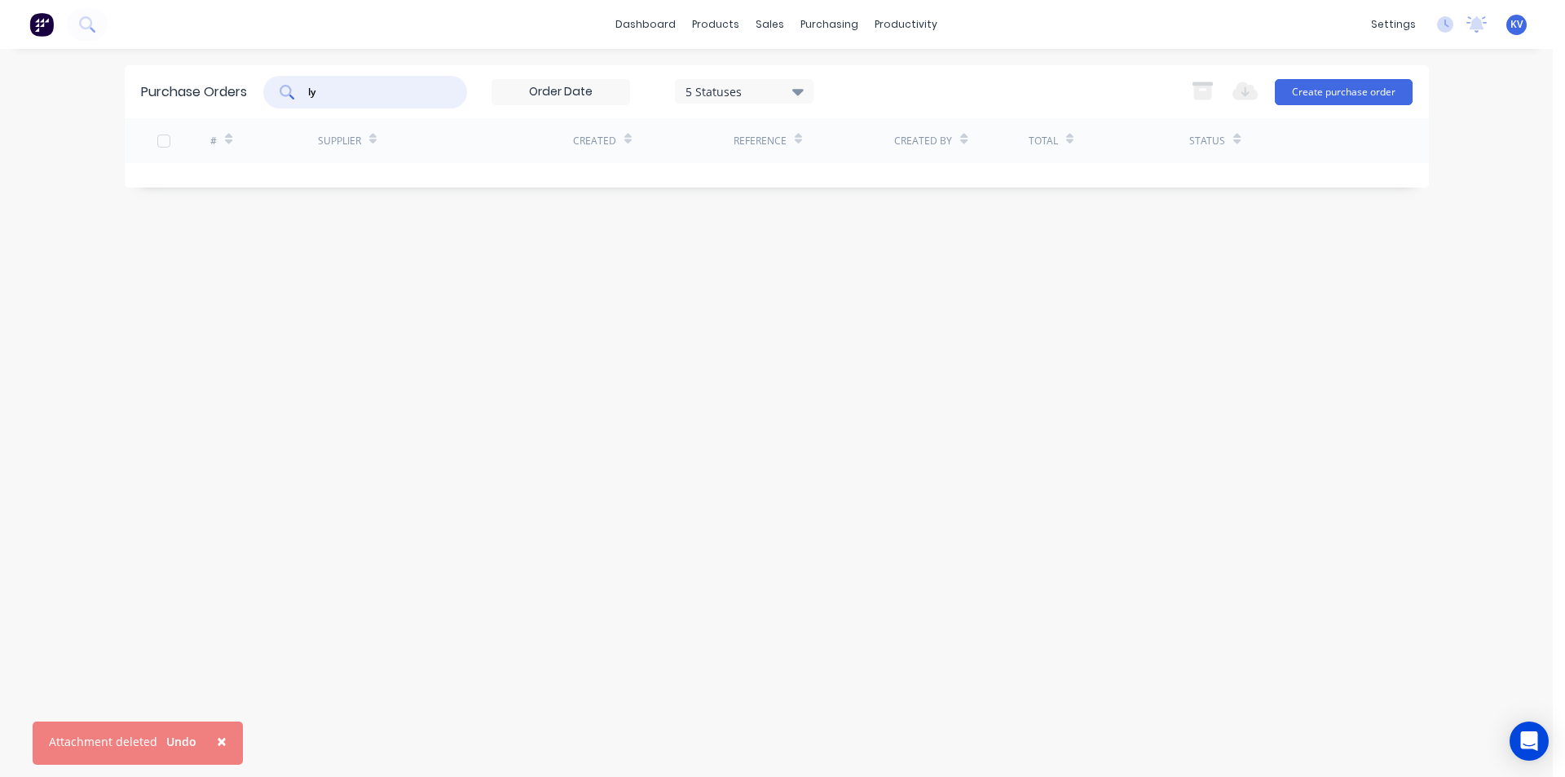
type input "l"
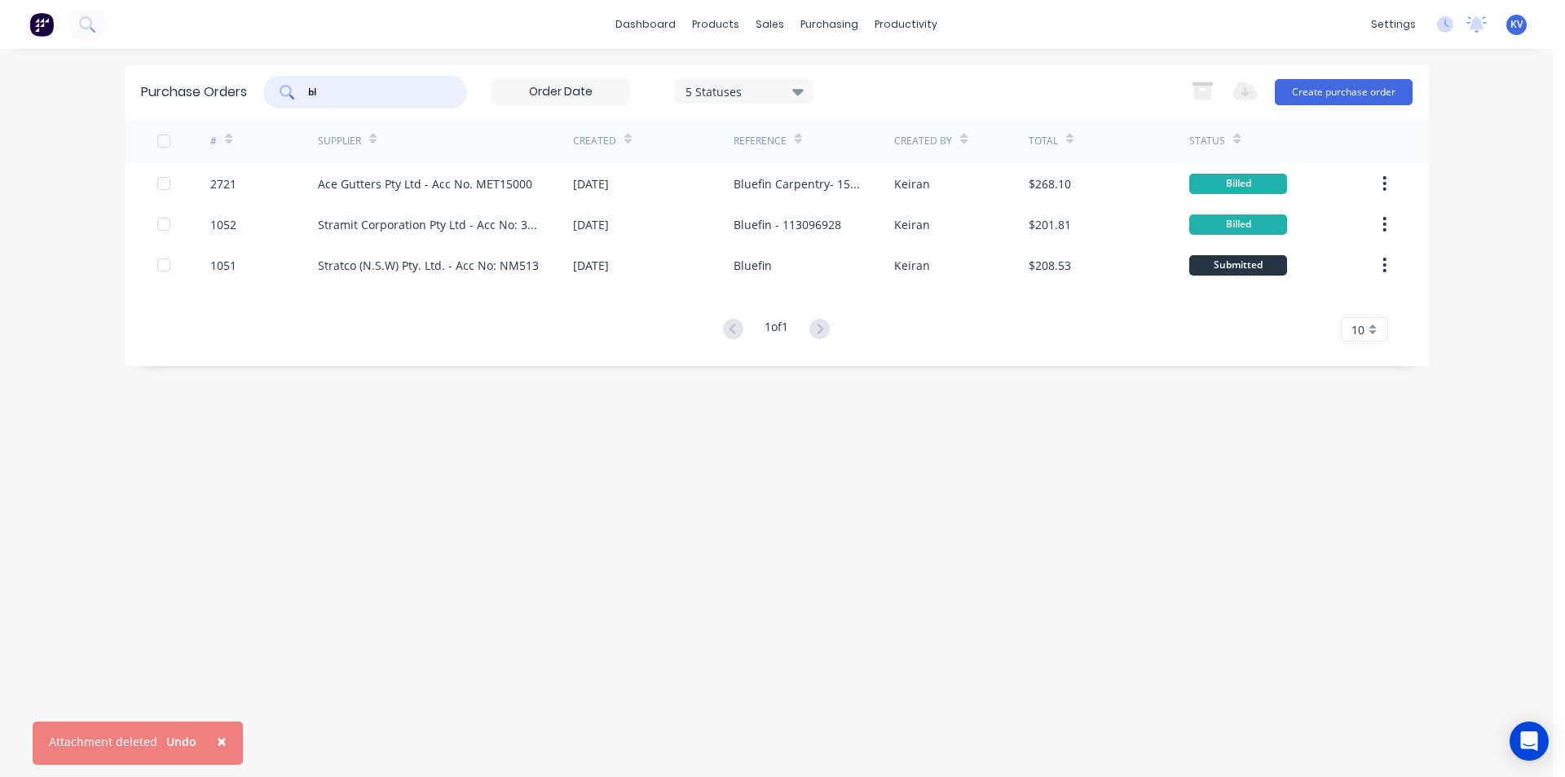
type input "b"
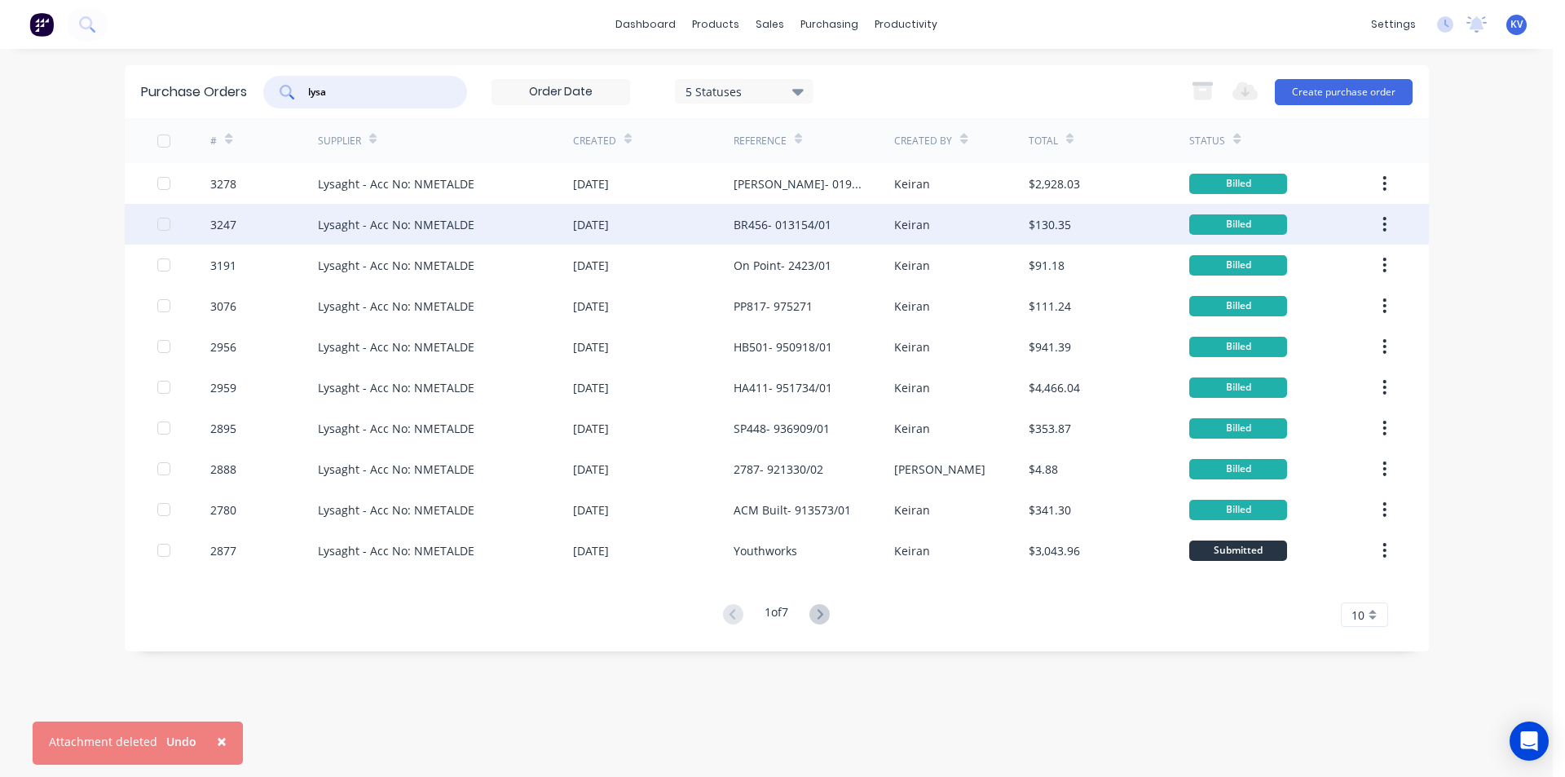
type input "lysa"
click at [496, 210] on div "Lysaght - Acc No: NMETALDE" at bounding box center [445, 224] width 255 height 41
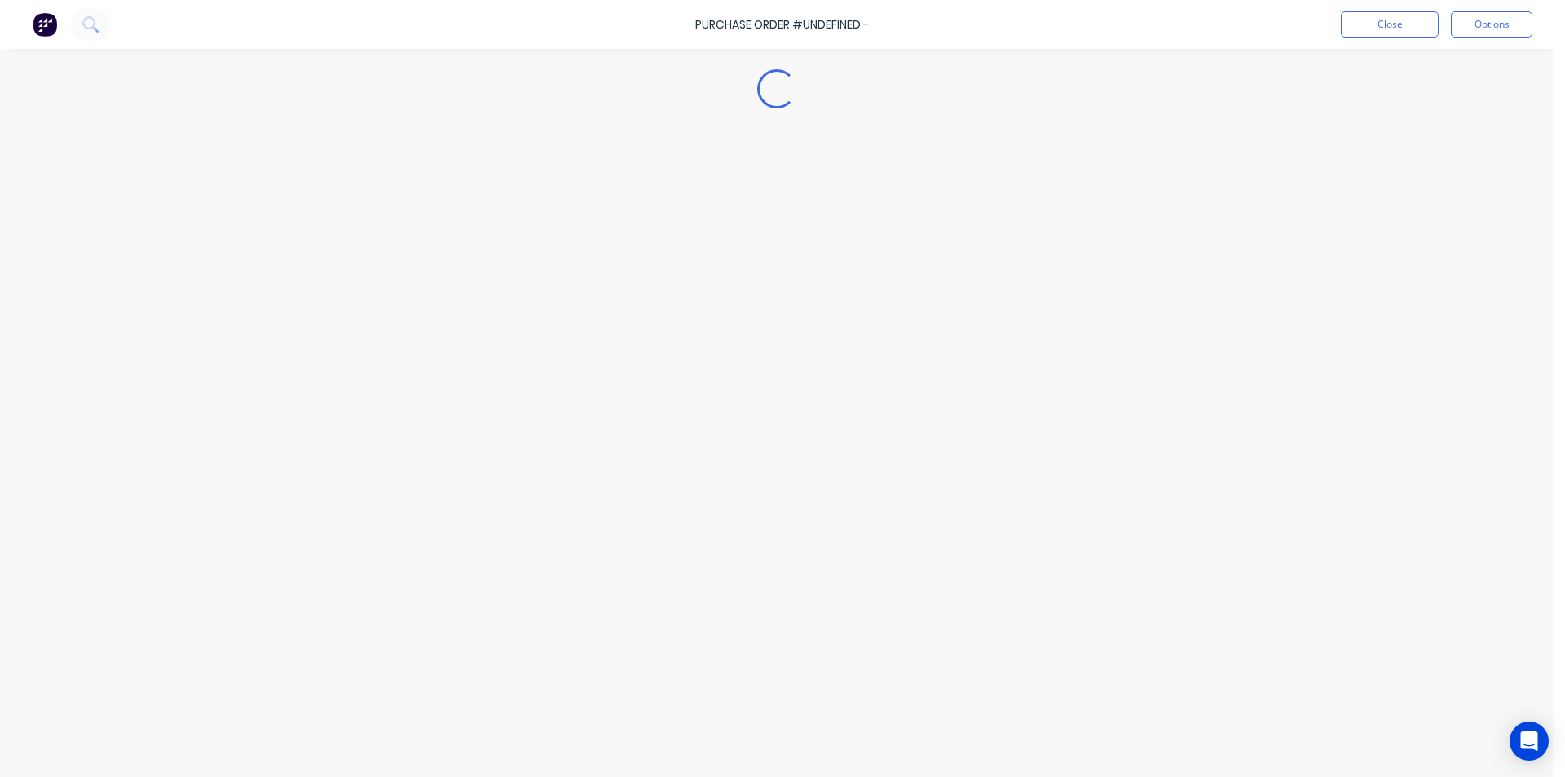
type textarea "x"
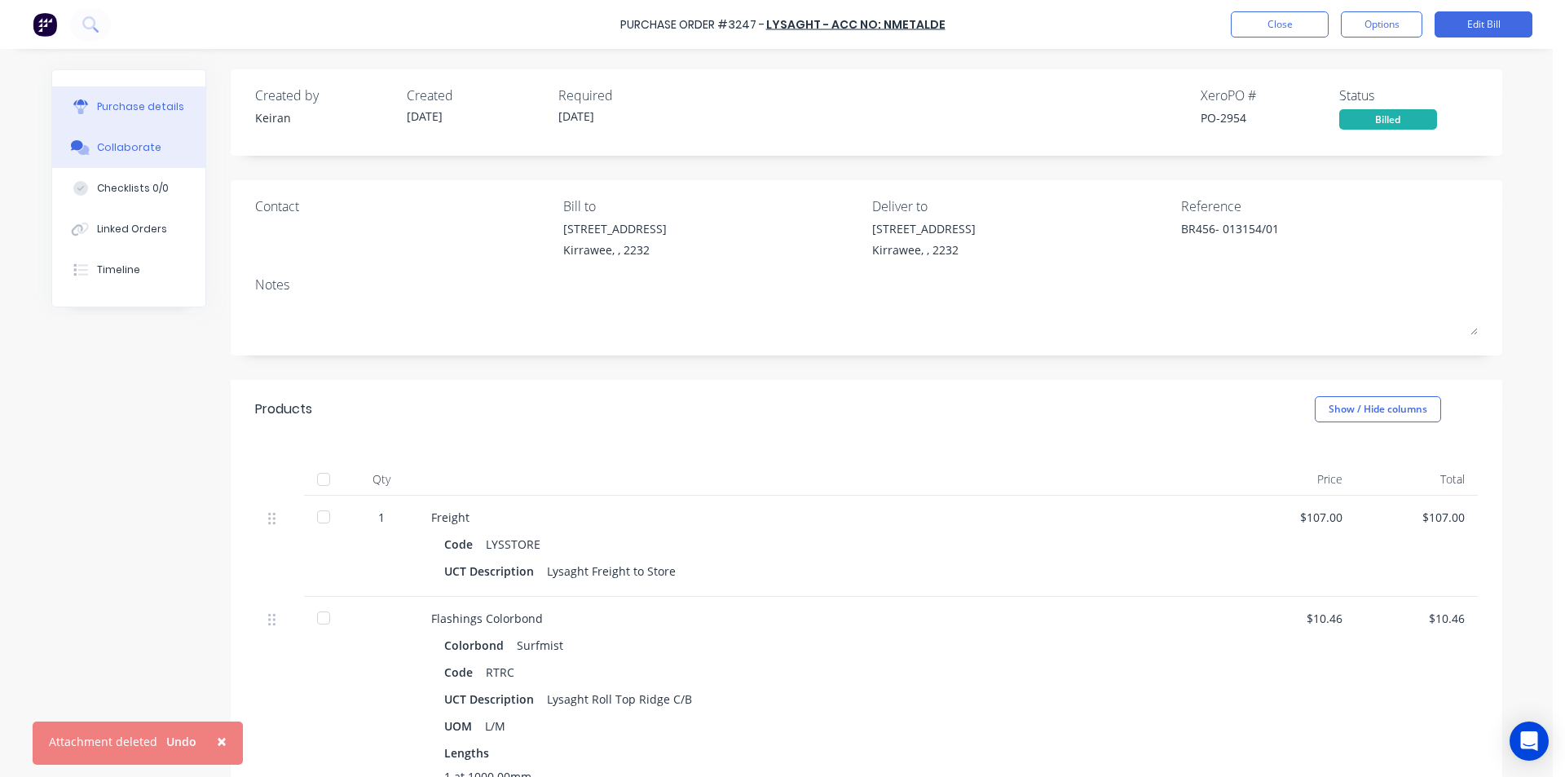
click at [121, 137] on button "Collaborate" at bounding box center [128, 147] width 153 height 41
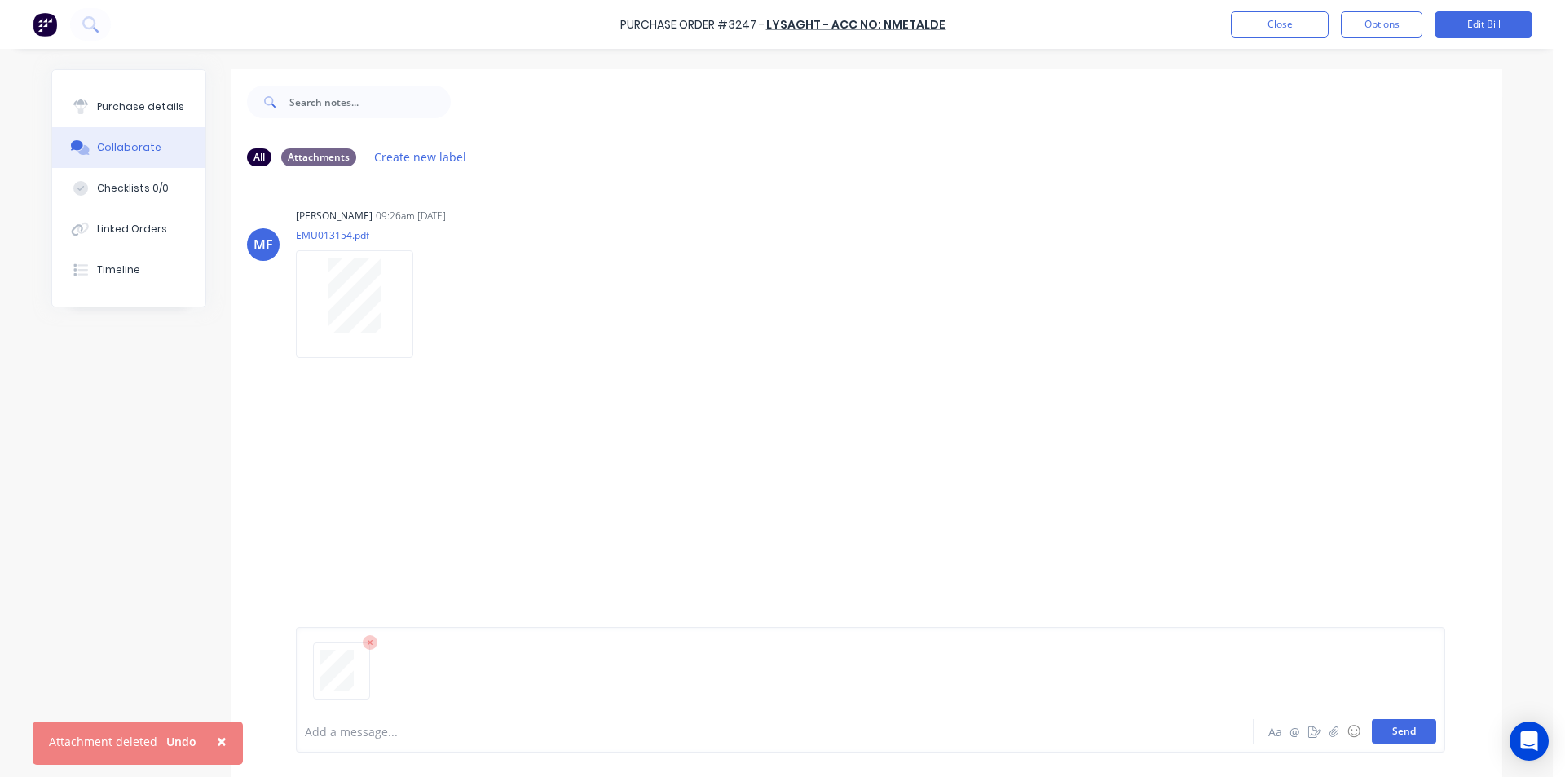
click at [1372, 725] on button "Send" at bounding box center [1404, 731] width 64 height 24
click at [1251, 15] on button "Close" at bounding box center [1280, 24] width 98 height 26
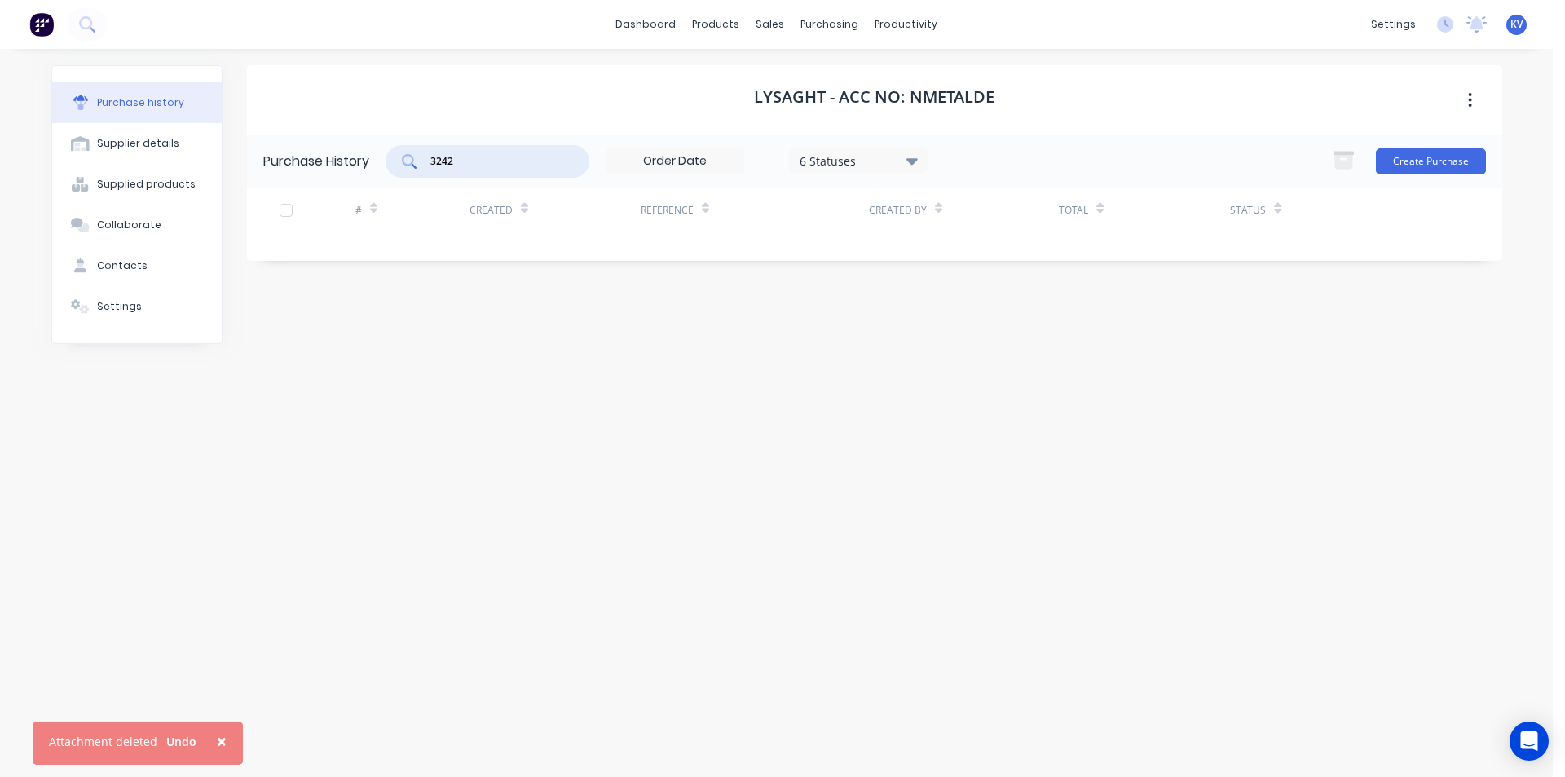
drag, startPoint x: 533, startPoint y: 161, endPoint x: 261, endPoint y: 136, distance: 273.4
click at [261, 136] on div "Purchase History 3242 6 Statuses 6 Statuses Create Purchase" at bounding box center [875, 161] width 1256 height 53
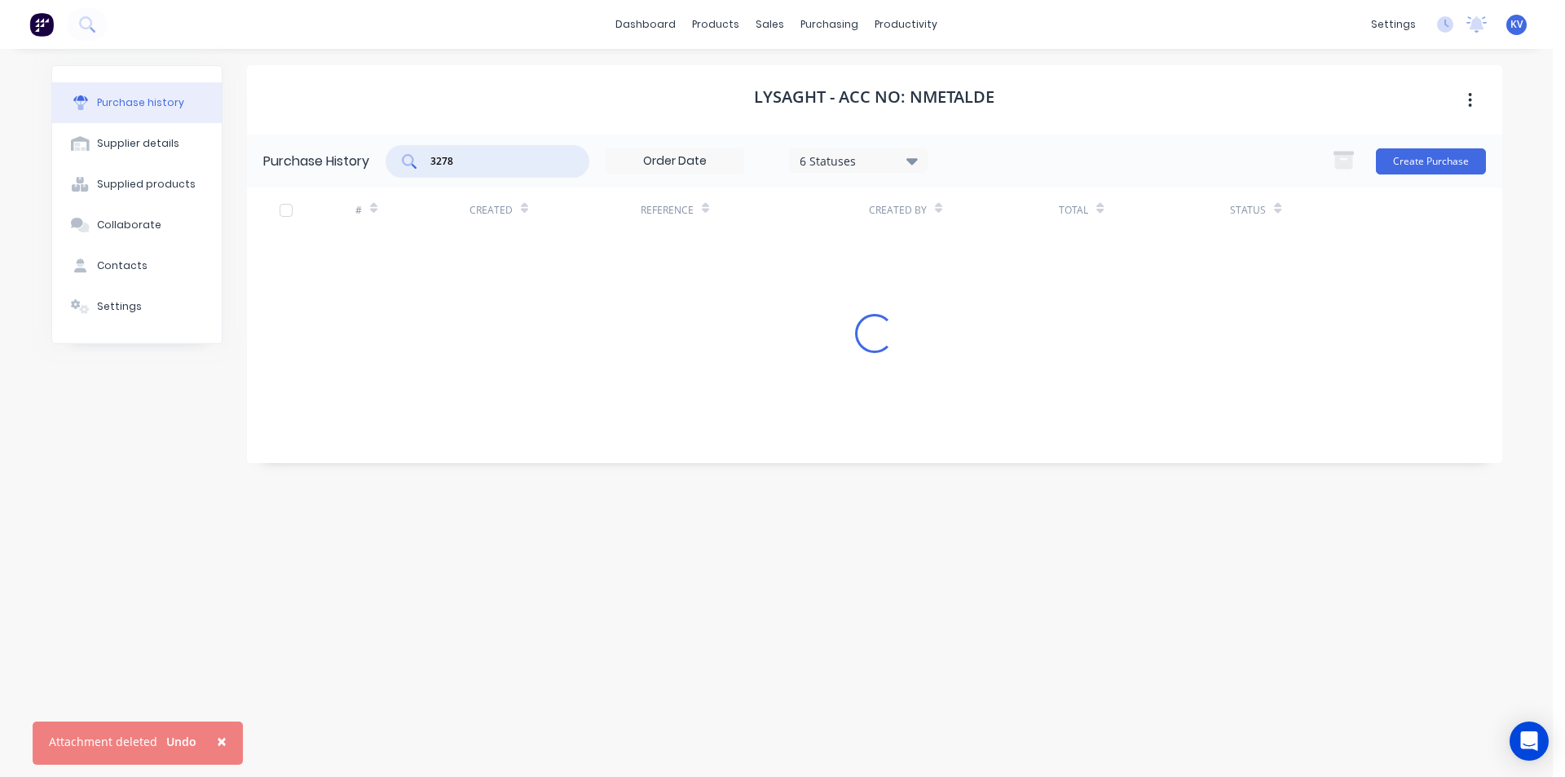
type input "3278"
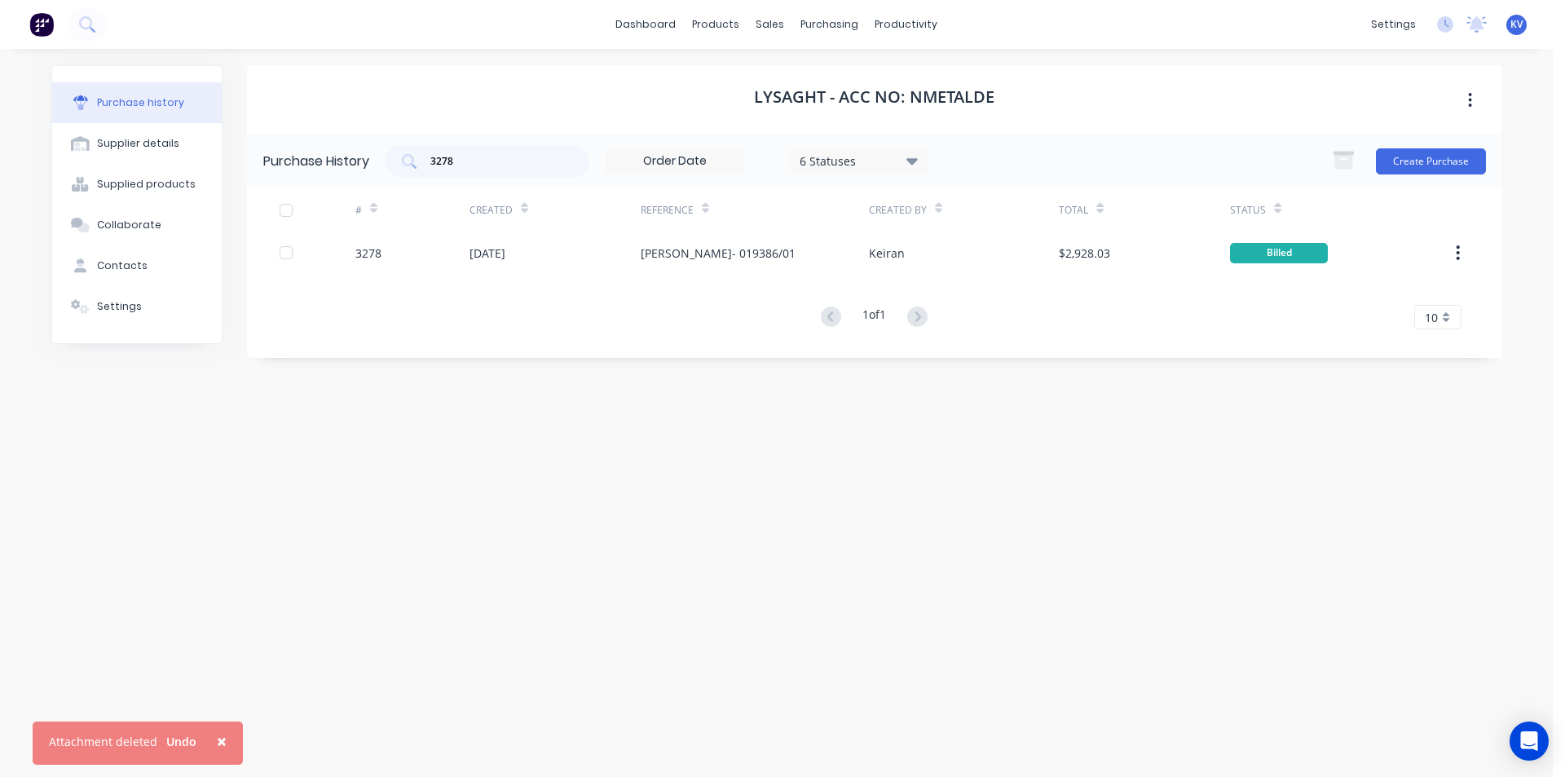
click at [461, 261] on div "# Created Reference Created By Total Status 3278 [DATE] [PERSON_NAME]- 019386/0…" at bounding box center [875, 259] width 1256 height 142
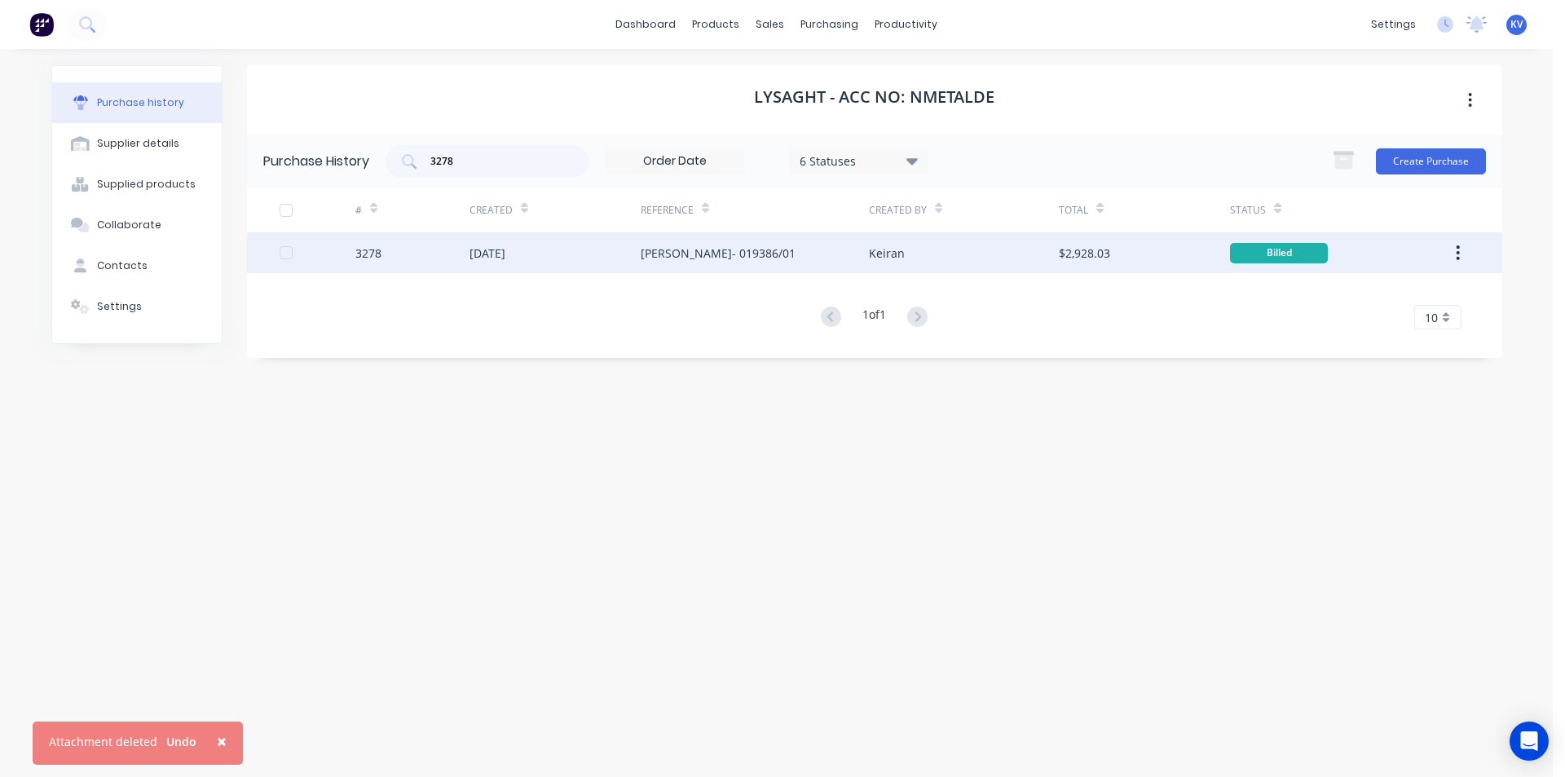
click at [467, 255] on div "3278" at bounding box center [412, 252] width 114 height 41
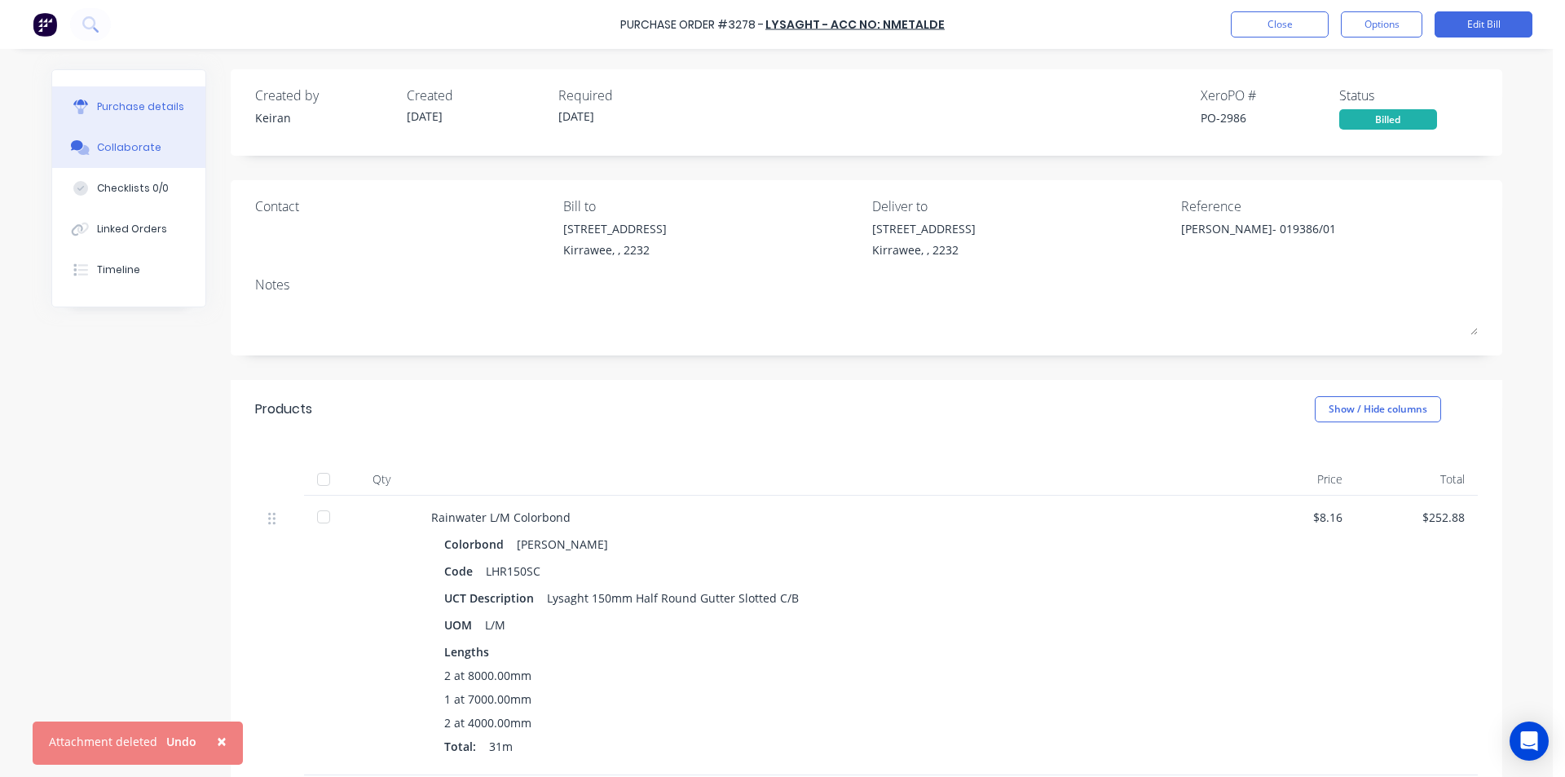
click at [97, 144] on div "Collaborate" at bounding box center [129, 147] width 64 height 15
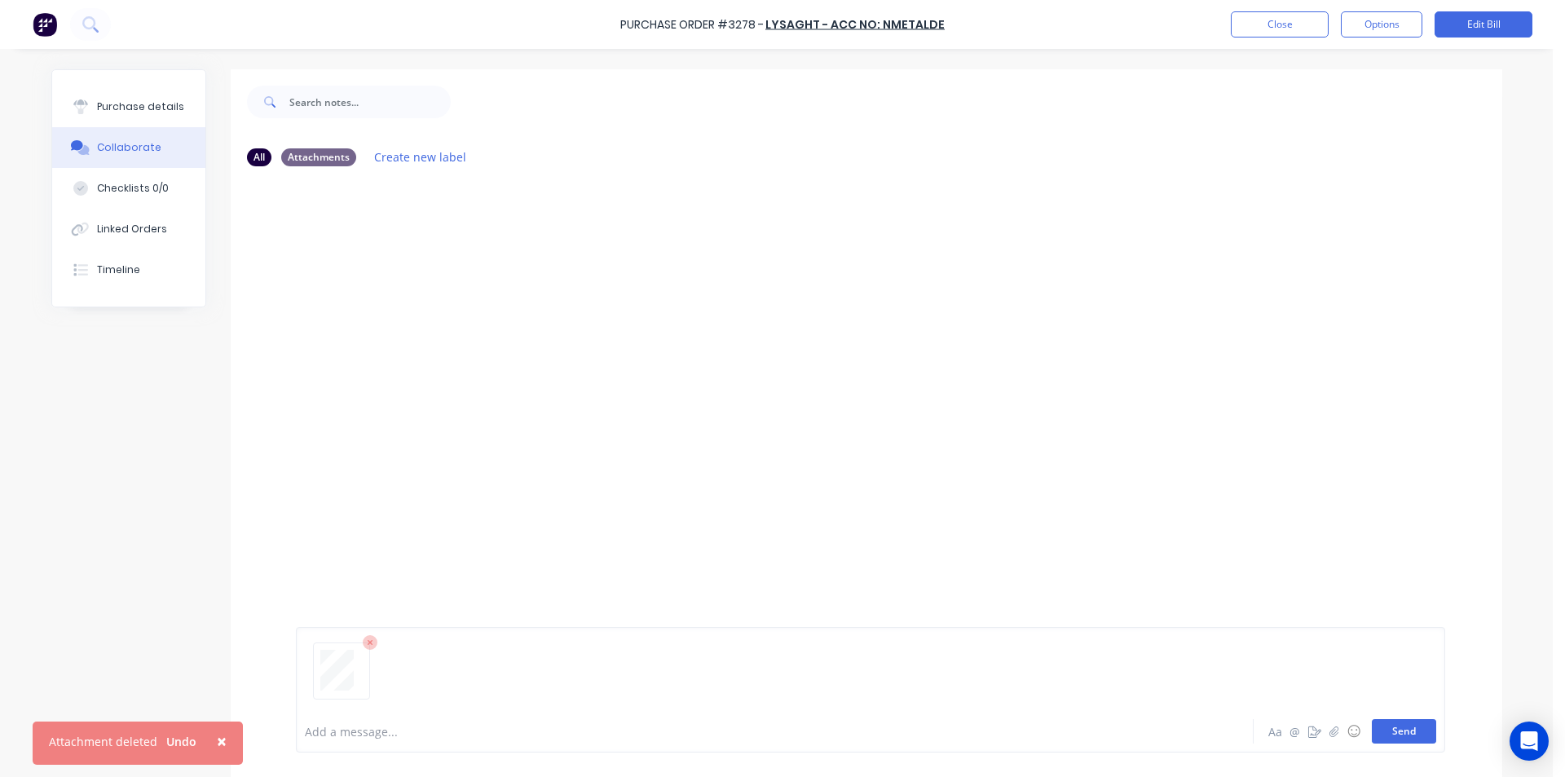
click at [1411, 730] on button "Send" at bounding box center [1404, 731] width 64 height 24
click at [1261, 26] on button "Close" at bounding box center [1280, 24] width 98 height 26
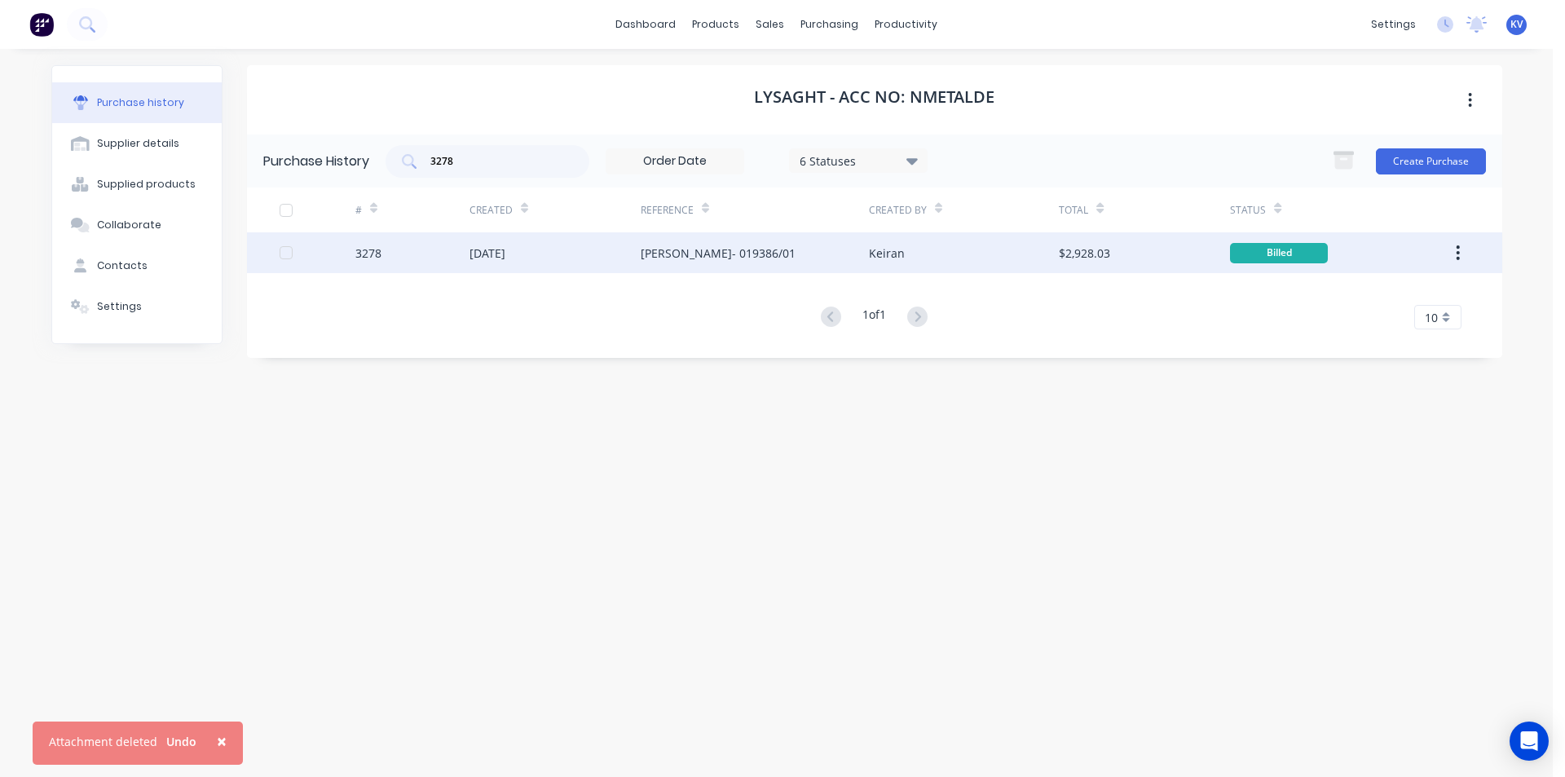
click at [646, 258] on div "[PERSON_NAME]- 019386/01" at bounding box center [718, 253] width 155 height 17
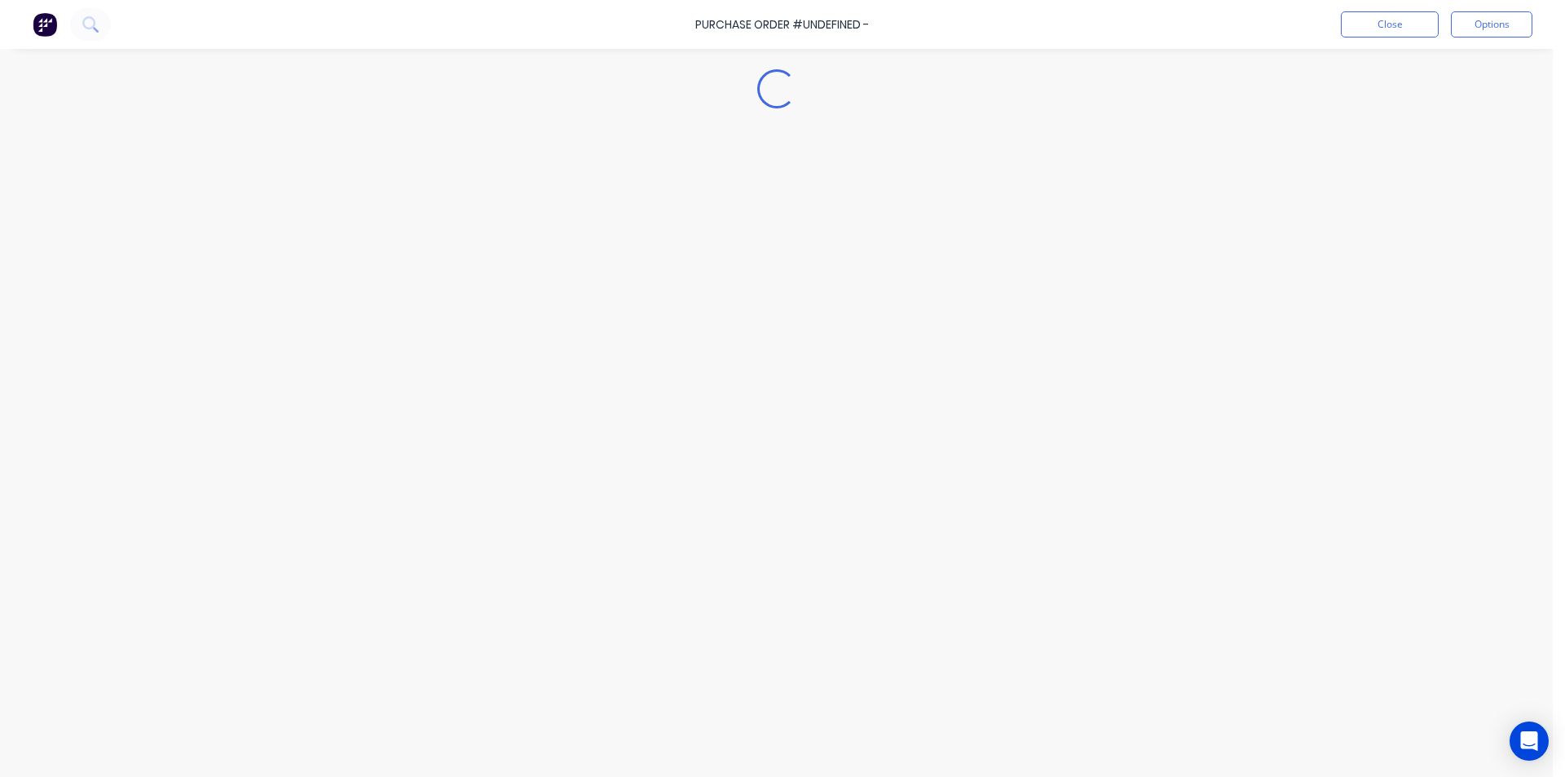
type textarea "x"
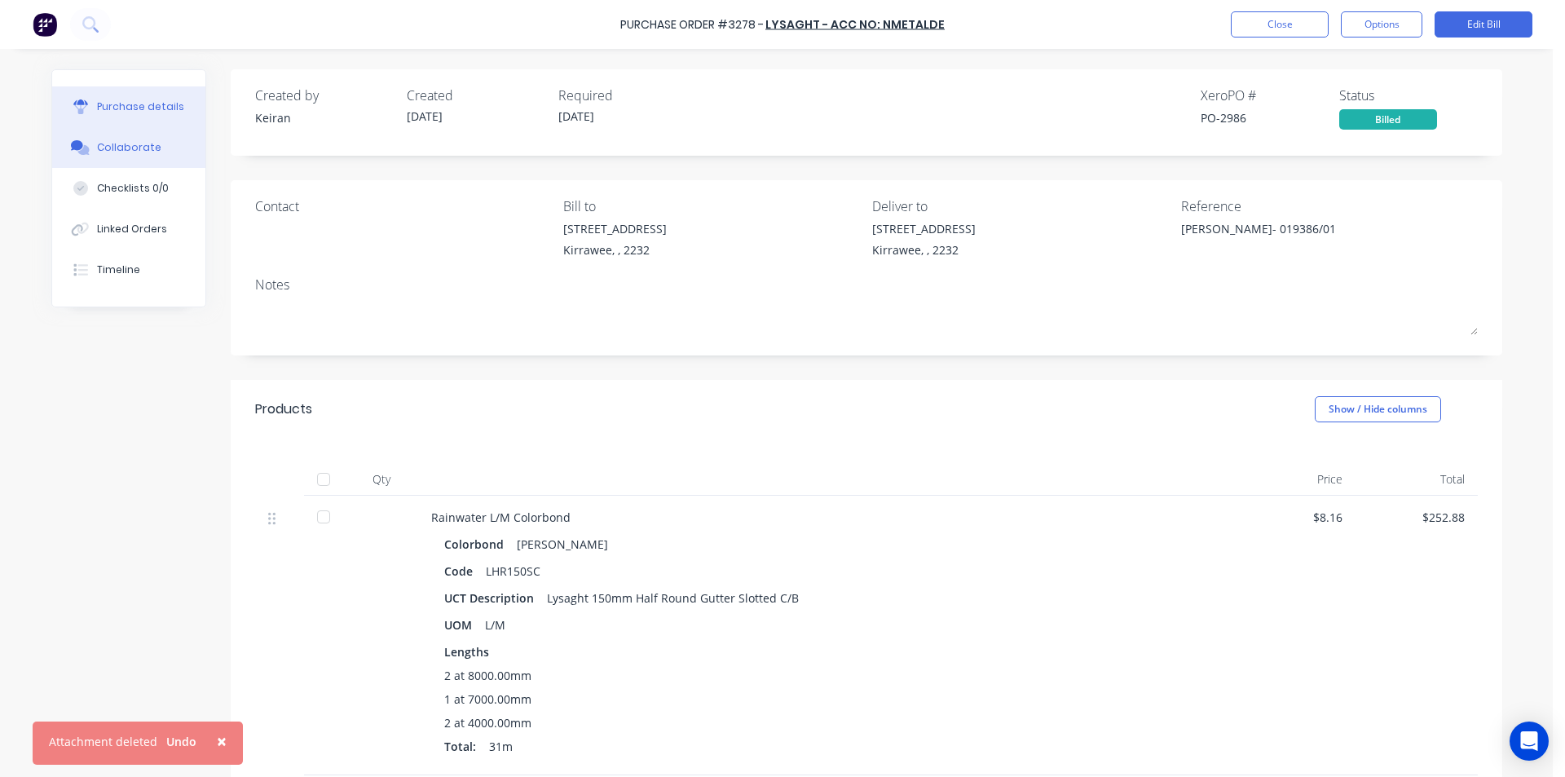
click at [110, 152] on div "Collaborate" at bounding box center [129, 147] width 64 height 15
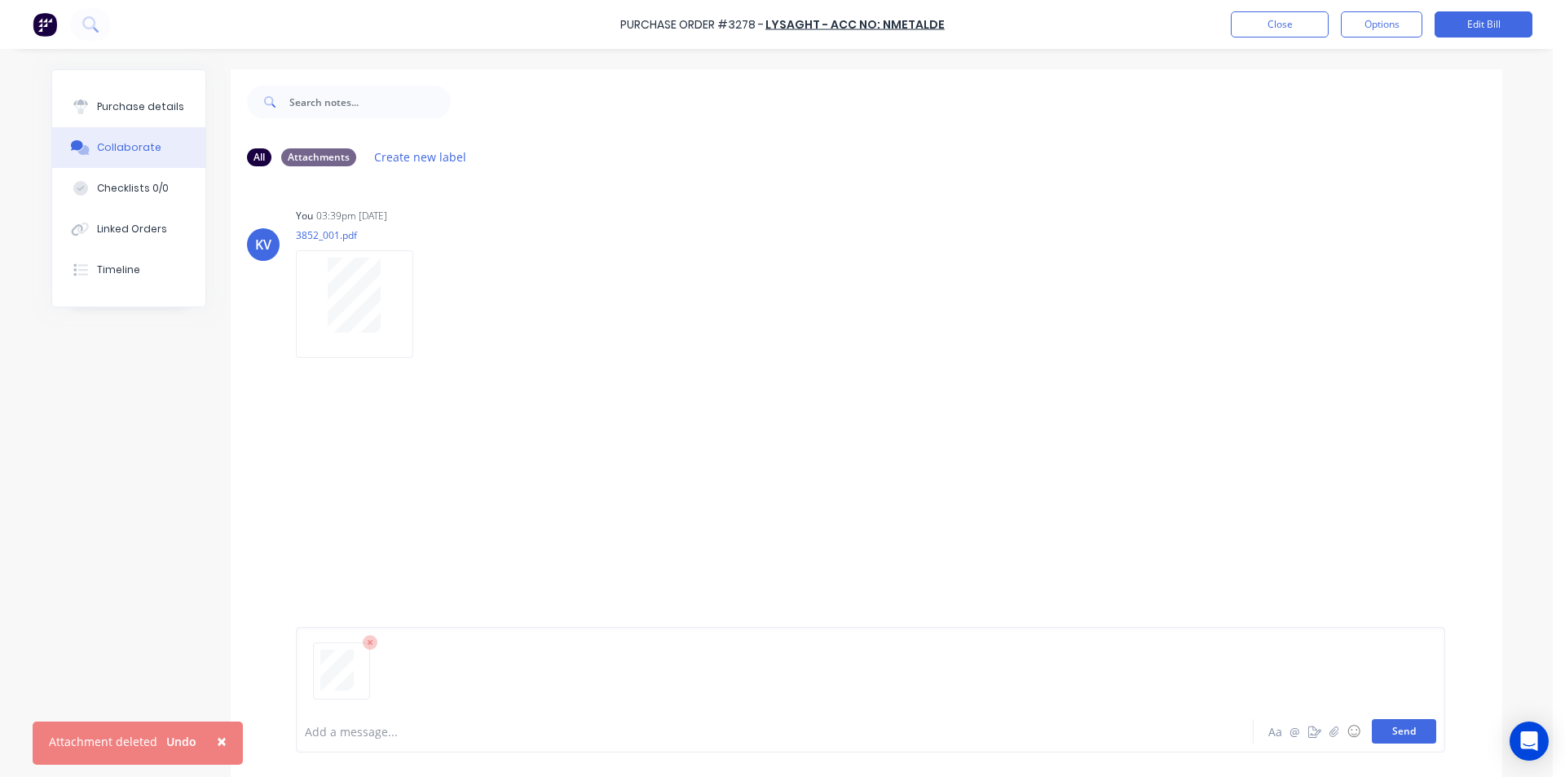
click at [1382, 725] on button "Send" at bounding box center [1404, 731] width 64 height 24
click at [1243, 31] on button "Close" at bounding box center [1280, 24] width 98 height 26
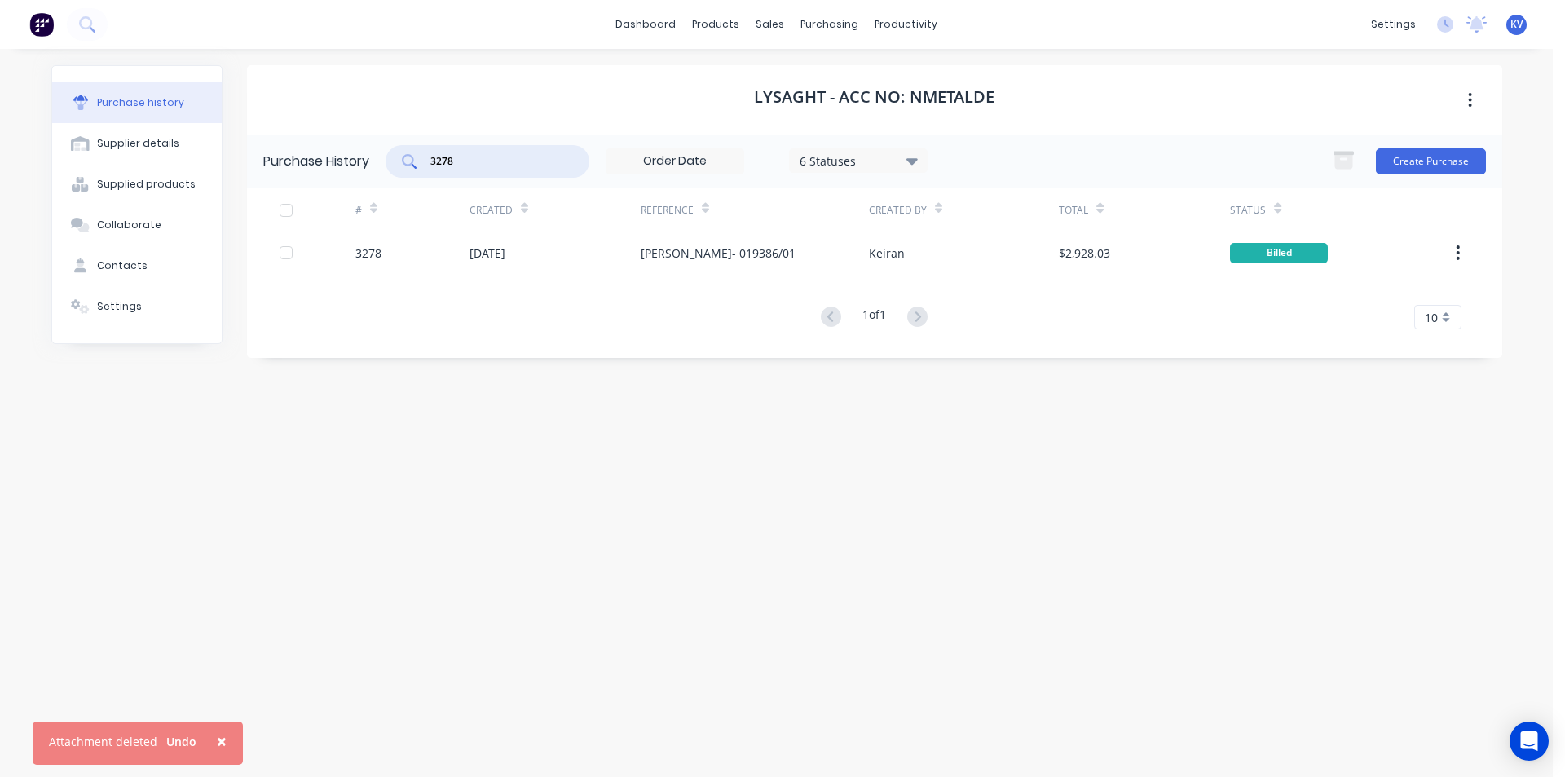
drag, startPoint x: 480, startPoint y: 163, endPoint x: 249, endPoint y: 123, distance: 234.2
click at [249, 124] on div "Lysaght - Acc No: NMETALDE Purchase History 3278 6 Statuses 6 Statuses Create P…" at bounding box center [875, 211] width 1256 height 293
click at [841, 22] on div "purchasing" at bounding box center [830, 24] width 74 height 24
click at [840, 79] on div "Purchase Orders" at bounding box center [882, 78] width 86 height 15
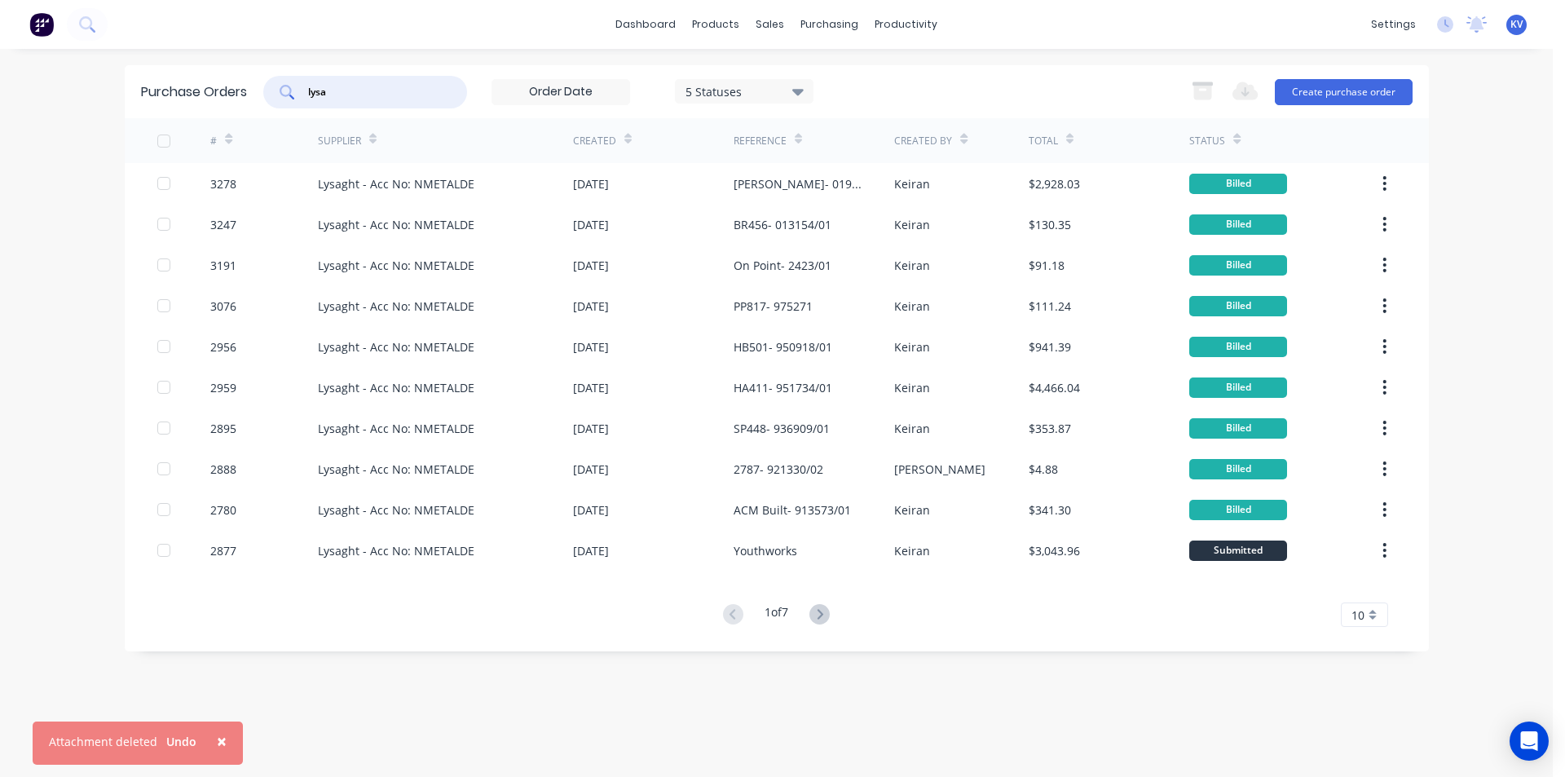
drag, startPoint x: 370, startPoint y: 94, endPoint x: 285, endPoint y: 68, distance: 89.3
click at [285, 68] on div "Purchase Orders lysa 5 Statuses 5 Statuses Export to Excel (XLSX) Create purcha…" at bounding box center [777, 91] width 1305 height 53
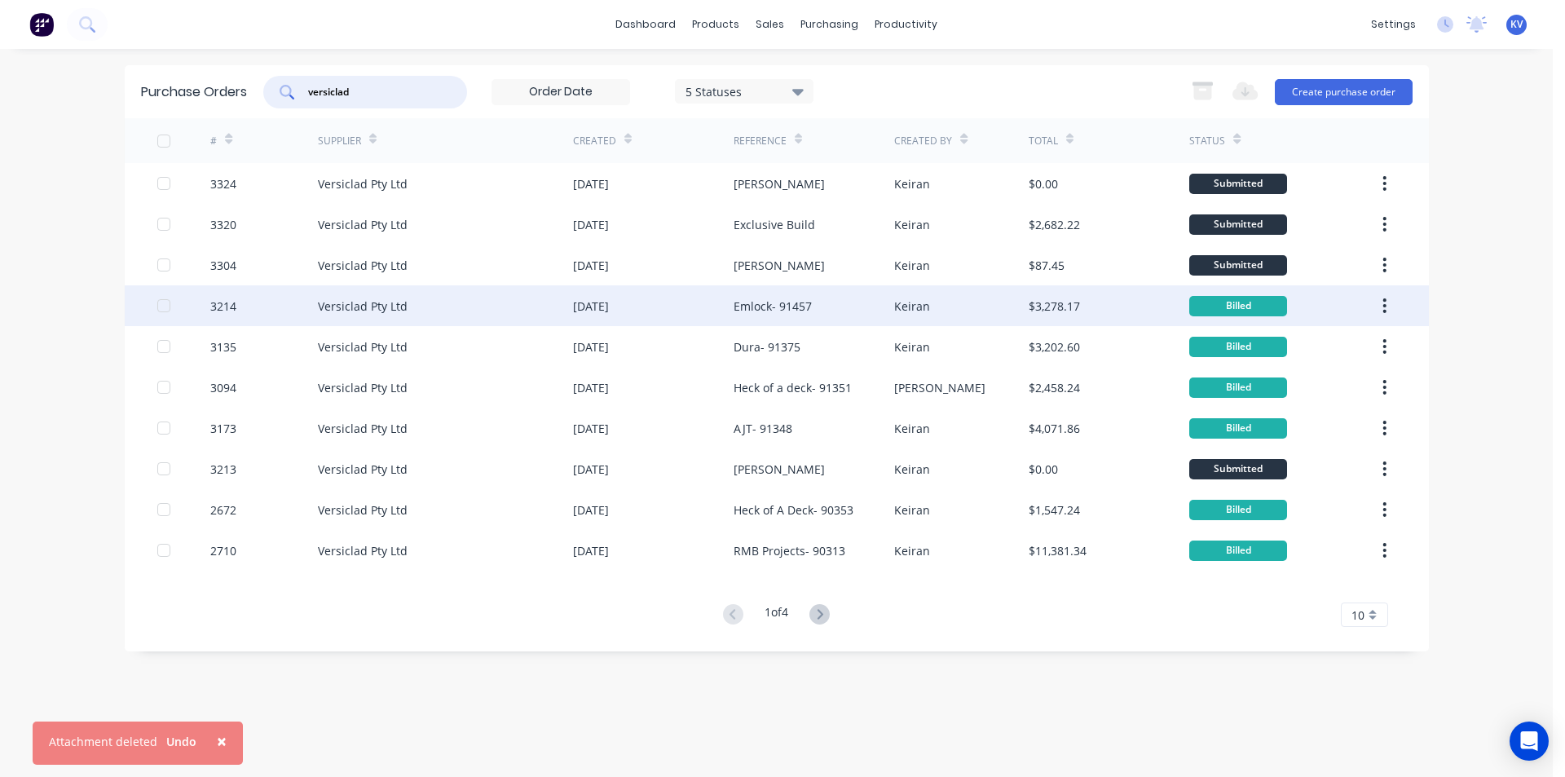
type input "versiclad"
click at [250, 299] on div "3214" at bounding box center [264, 305] width 108 height 41
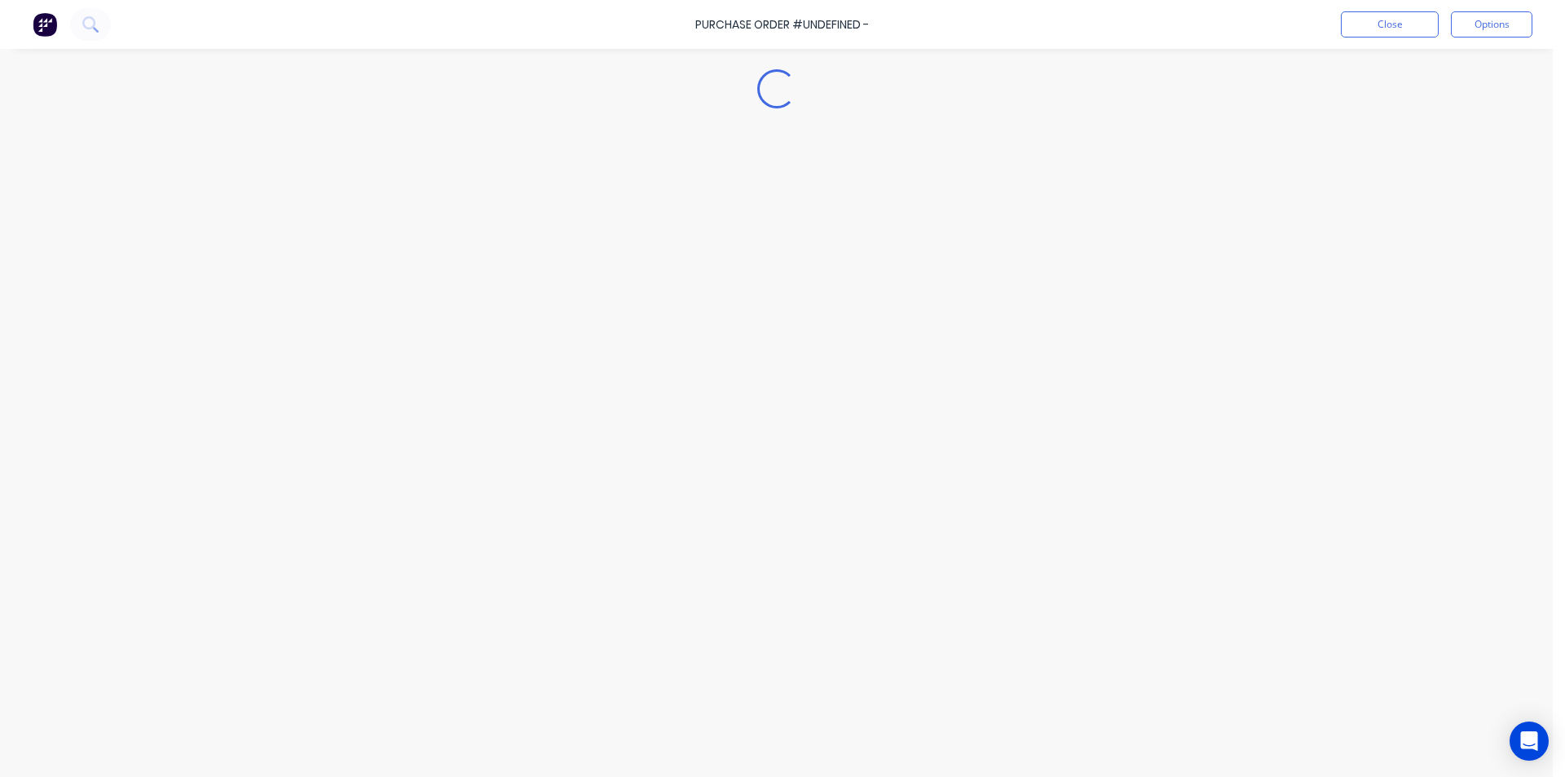
type textarea "x"
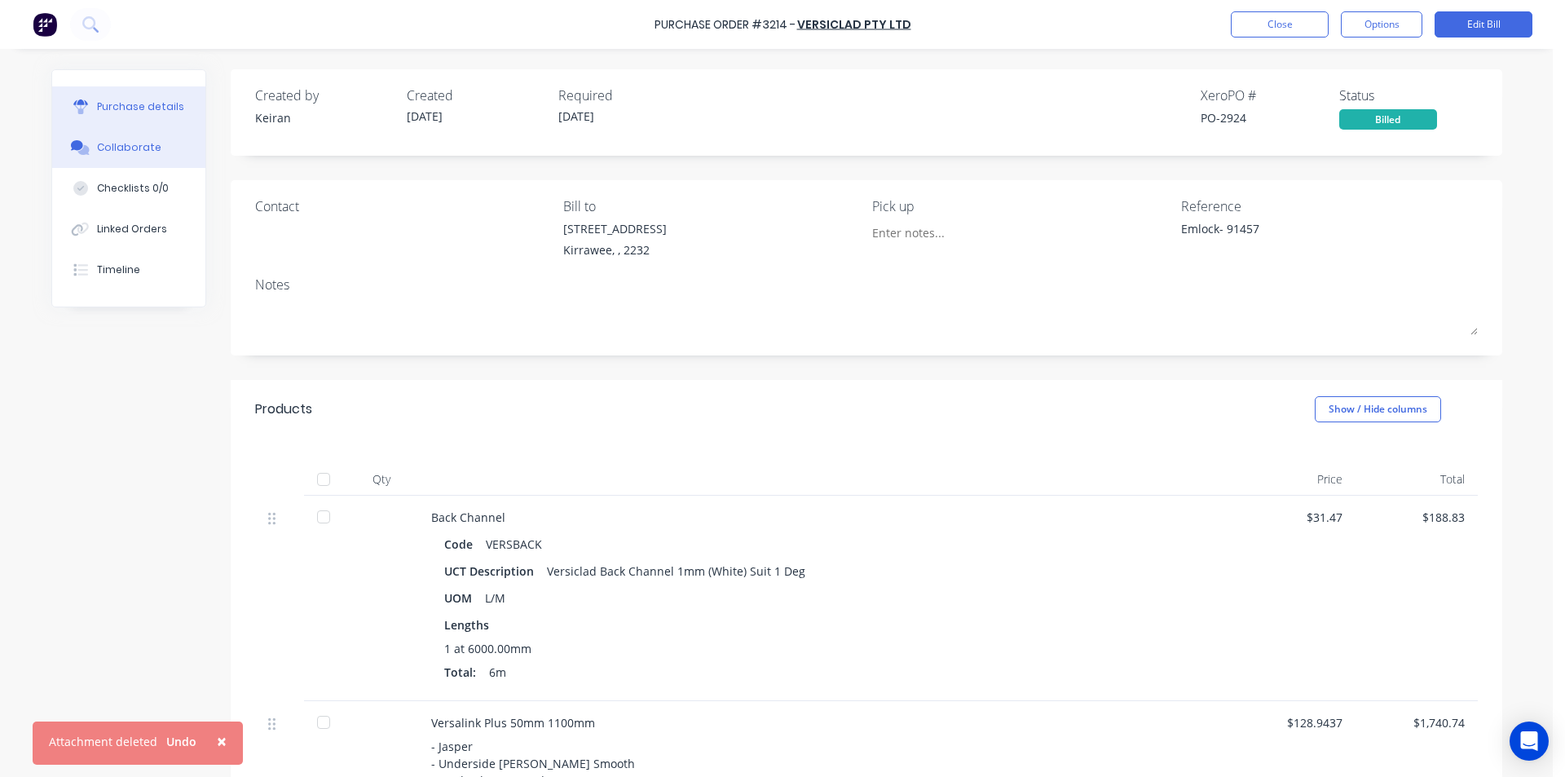
click at [101, 153] on div "Collaborate" at bounding box center [129, 147] width 64 height 15
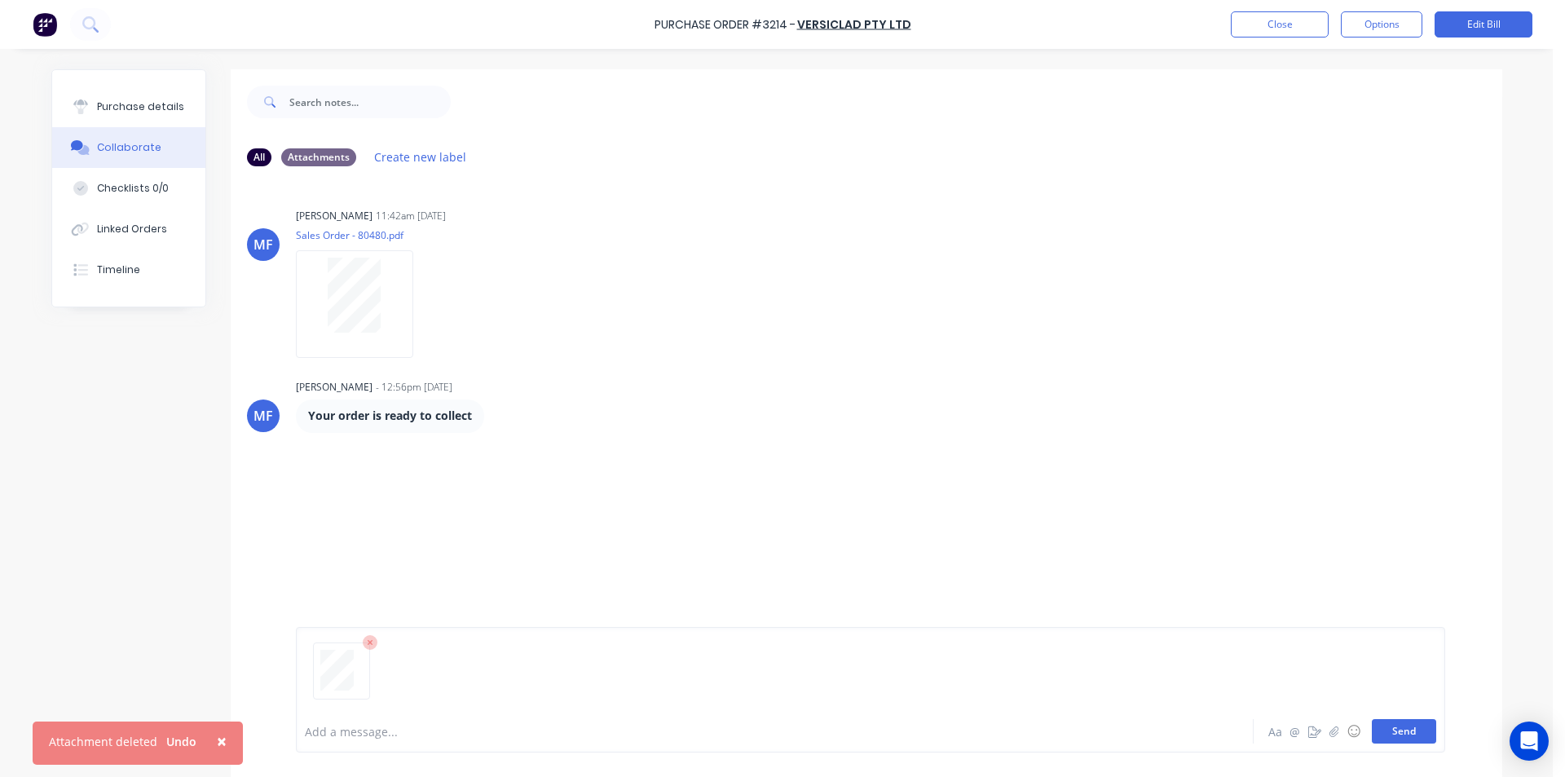
click at [1417, 740] on button "Send" at bounding box center [1404, 731] width 64 height 24
click at [1259, 25] on button "Close" at bounding box center [1280, 24] width 98 height 26
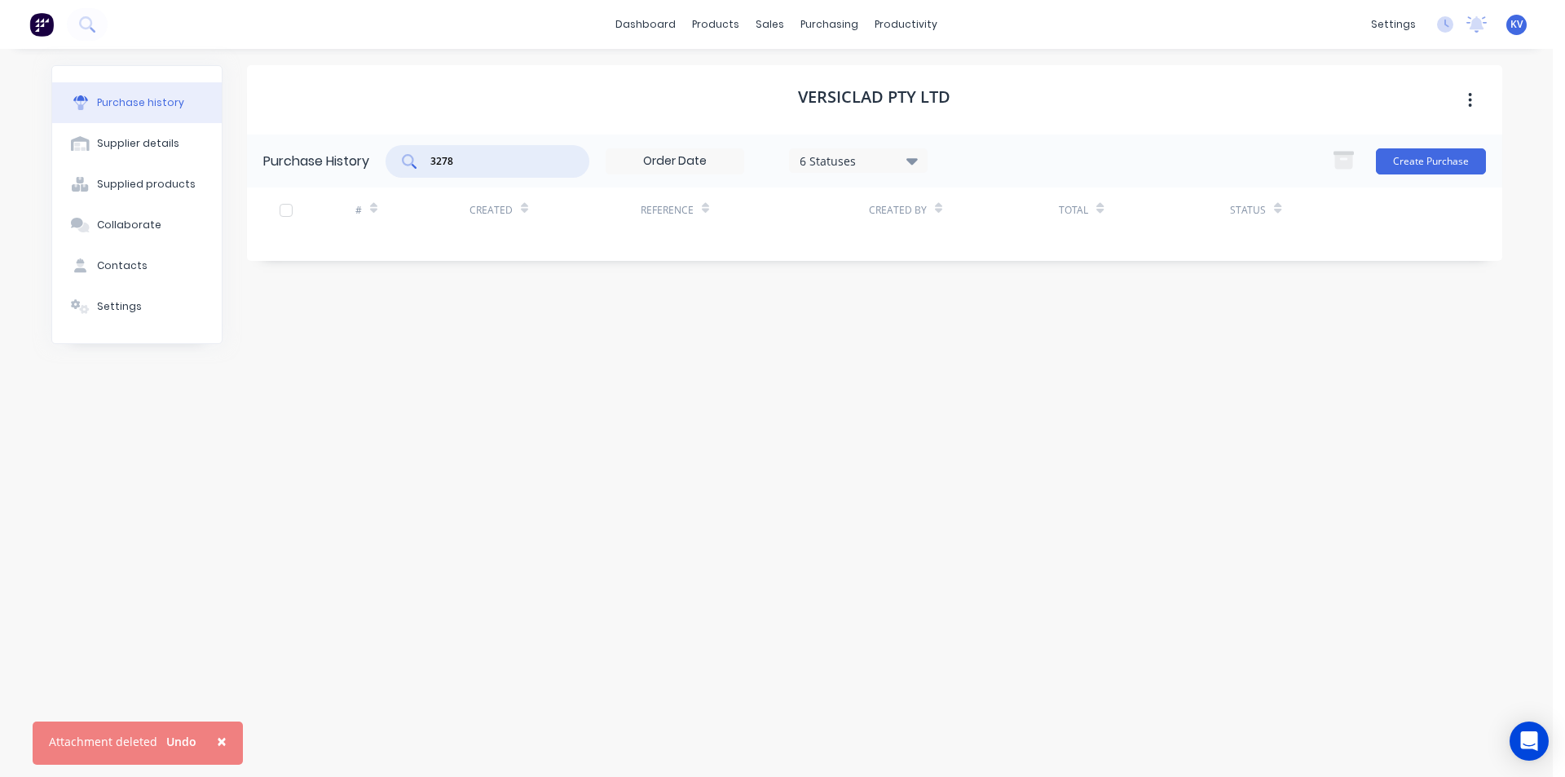
drag, startPoint x: 421, startPoint y: 156, endPoint x: 214, endPoint y: 116, distance: 210.1
click at [214, 116] on div "Purchase history Supplier details Supplied products Collaborate Contacts Settin…" at bounding box center [776, 404] width 1451 height 679
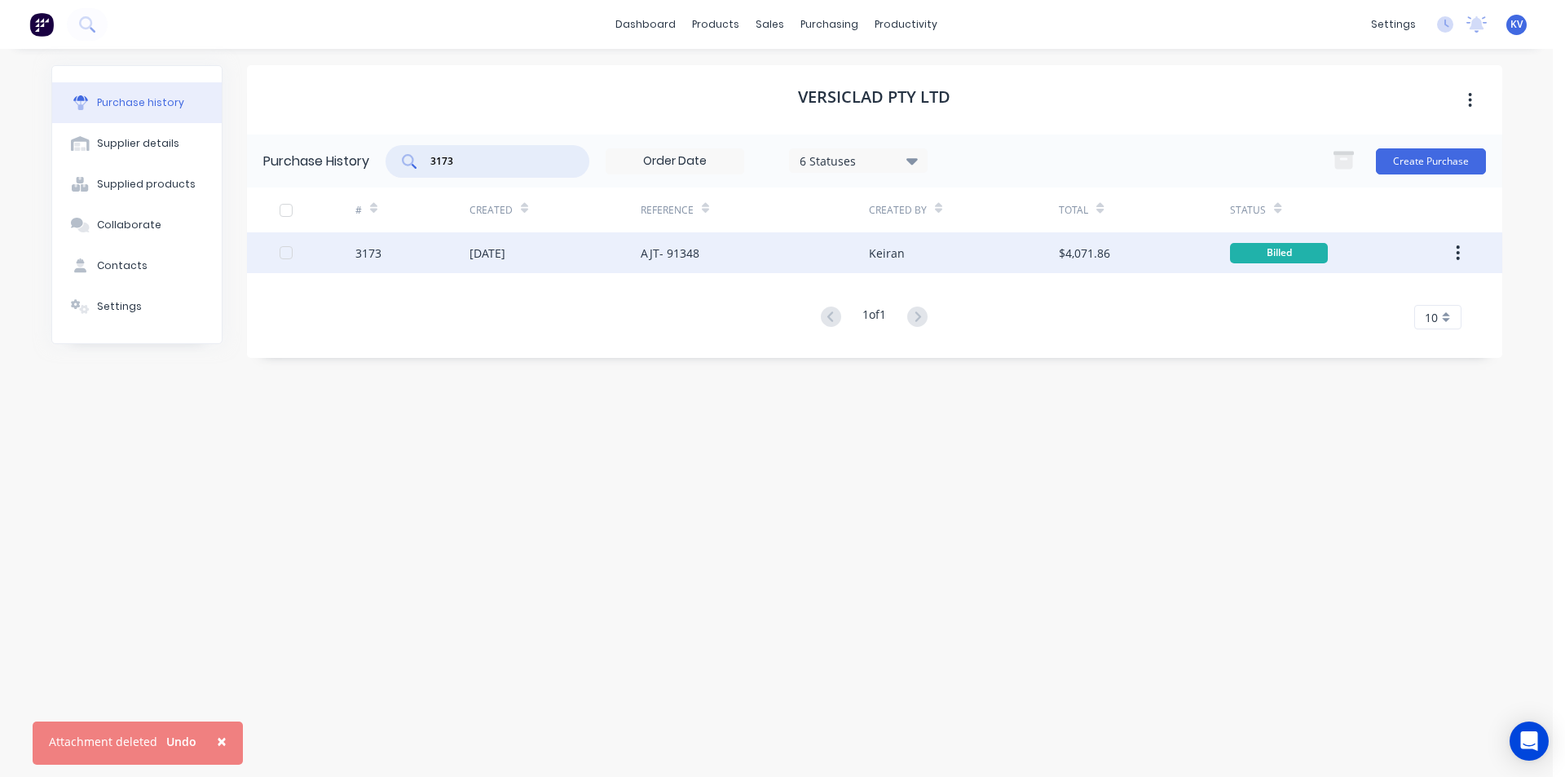
type input "3173"
click at [489, 241] on div "[DATE]" at bounding box center [555, 252] width 171 height 41
type textarea "x"
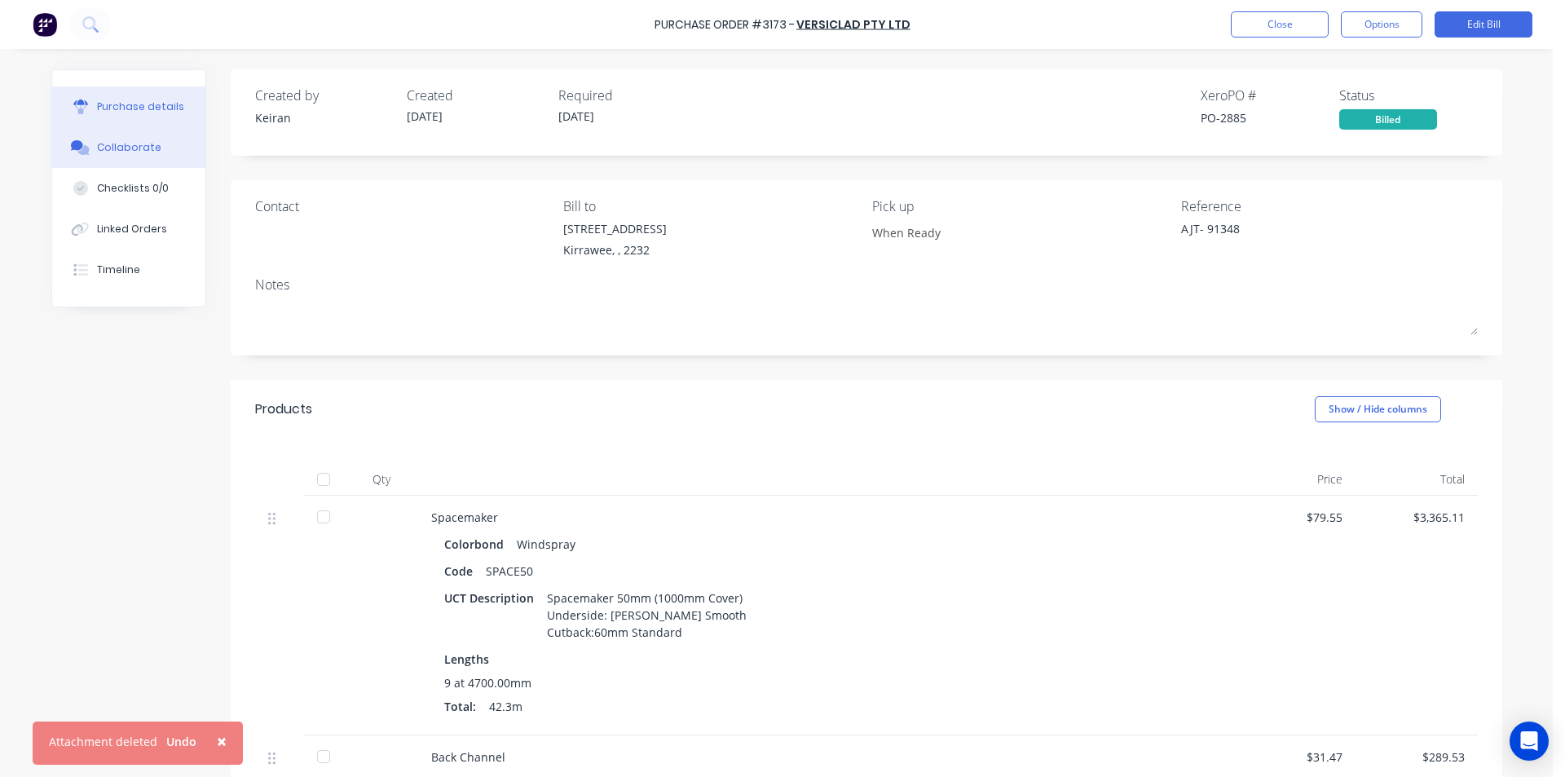
click at [113, 137] on button "Collaborate" at bounding box center [128, 147] width 153 height 41
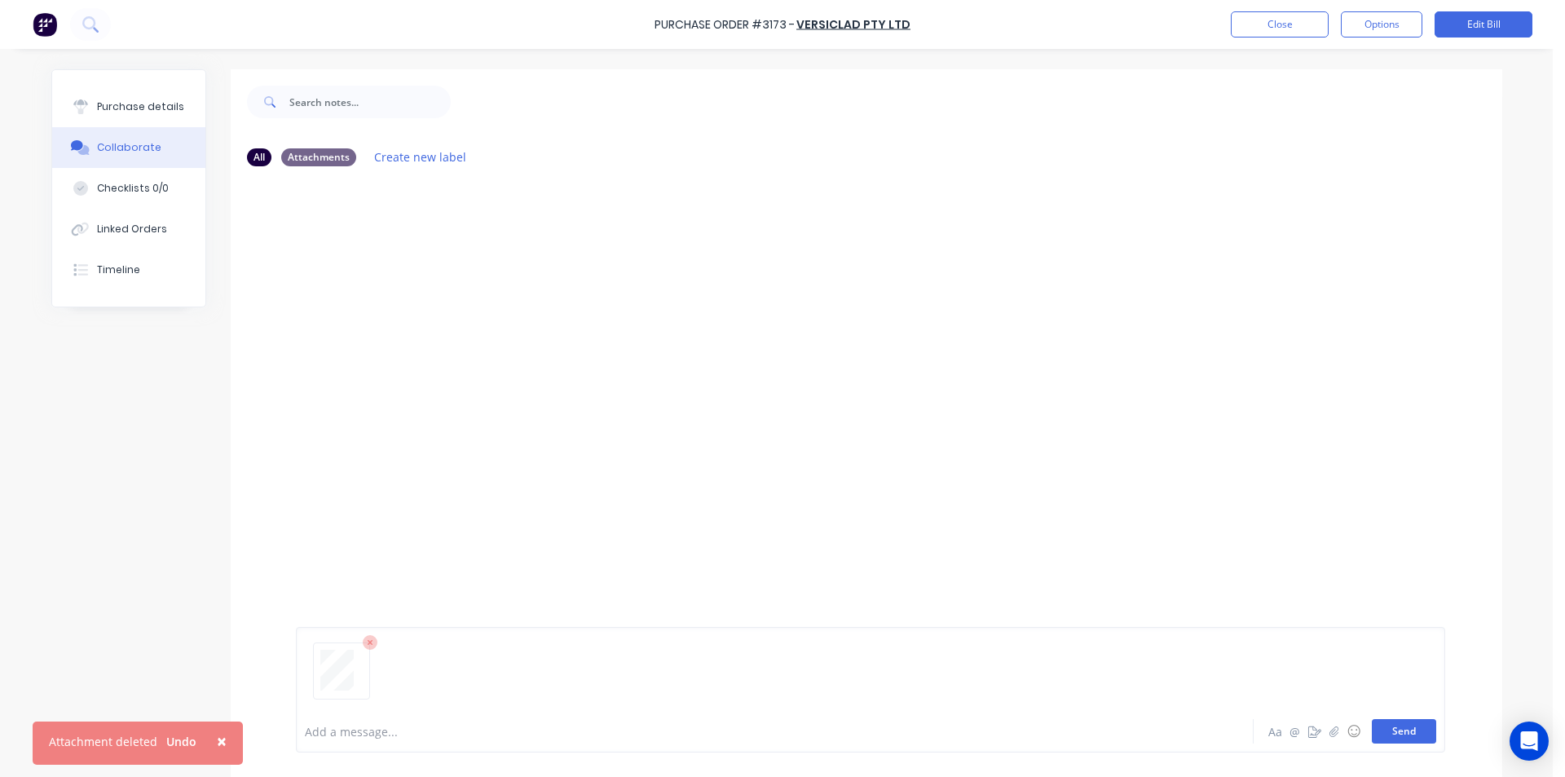
click at [1384, 736] on button "Send" at bounding box center [1404, 731] width 64 height 24
click at [1305, 26] on button "Close" at bounding box center [1280, 24] width 98 height 26
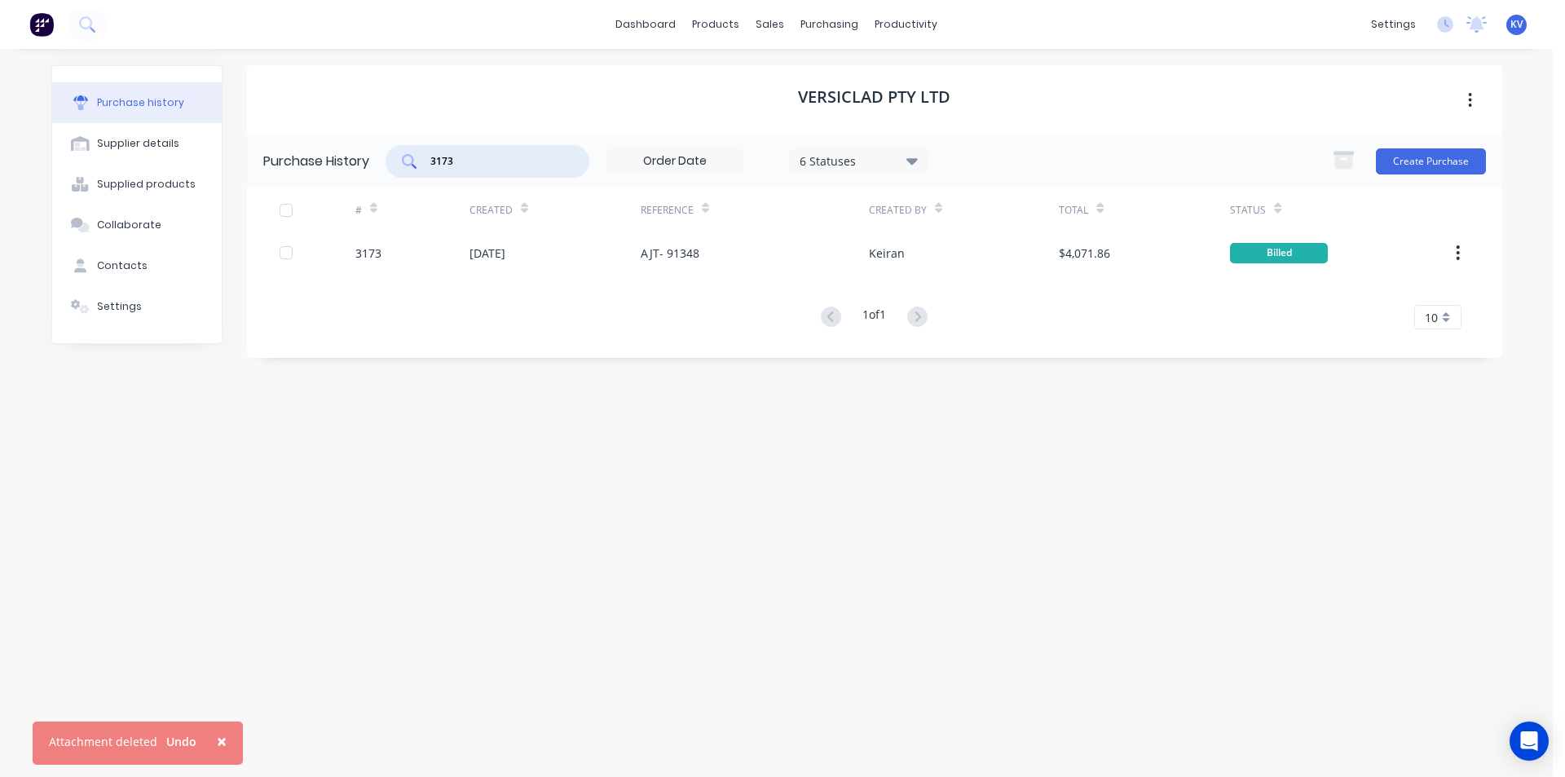
drag, startPoint x: 487, startPoint y: 158, endPoint x: 223, endPoint y: 106, distance: 269.3
click at [223, 106] on div "Purchase history Supplier details Supplied products Collaborate Contacts Settin…" at bounding box center [776, 404] width 1451 height 679
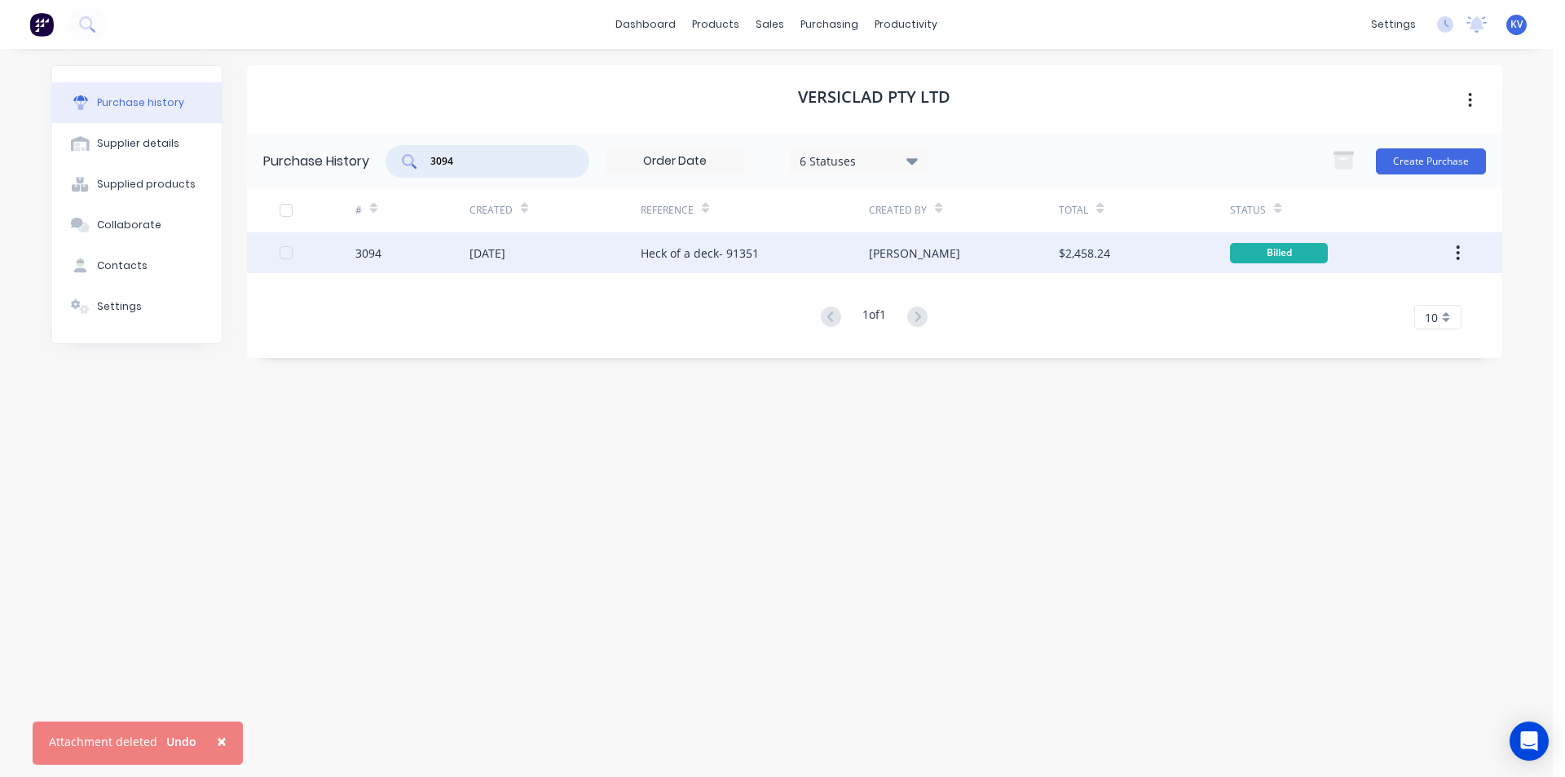
type input "3094"
click at [574, 257] on div "[DATE]" at bounding box center [555, 252] width 171 height 41
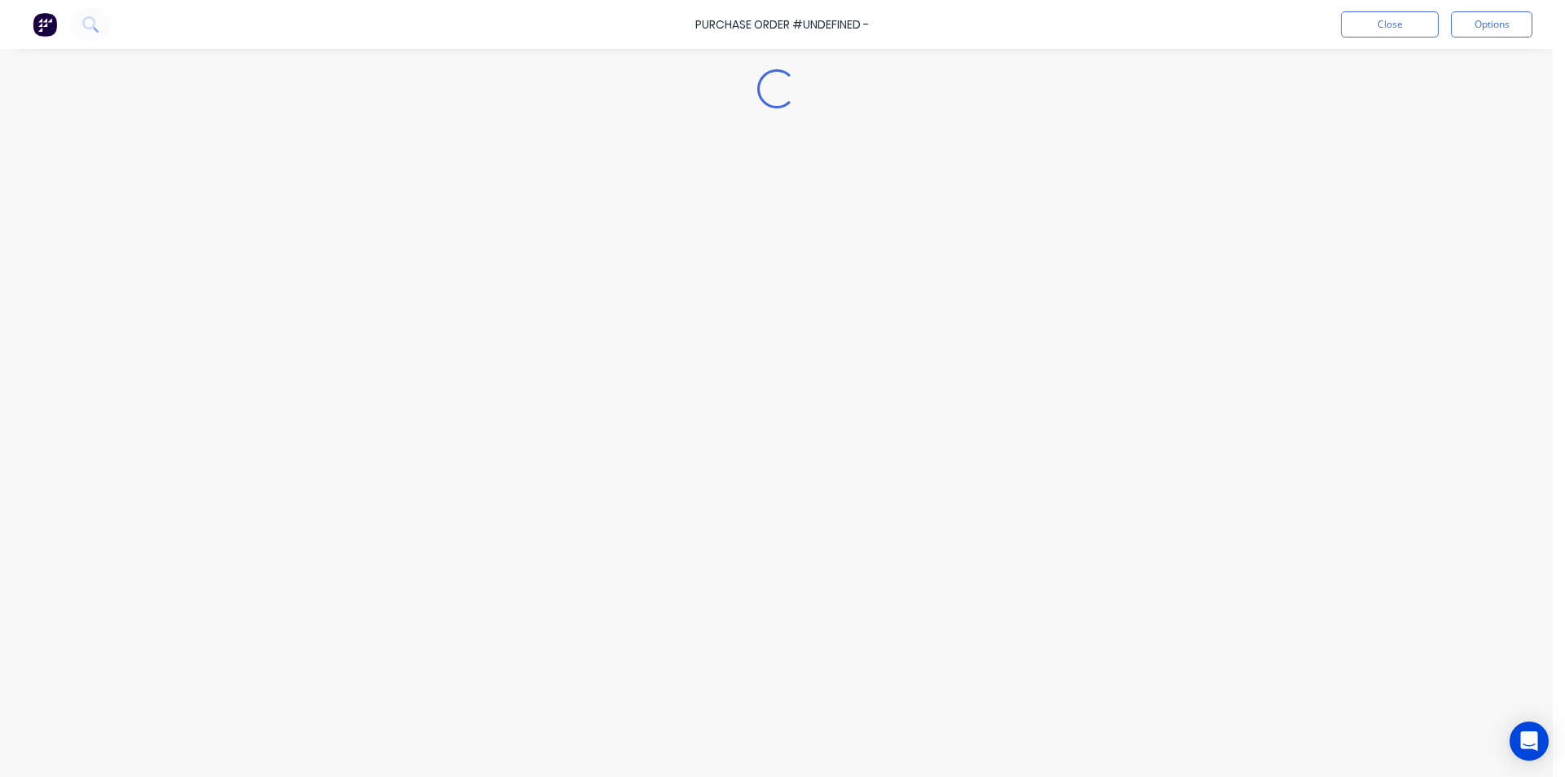
type textarea "x"
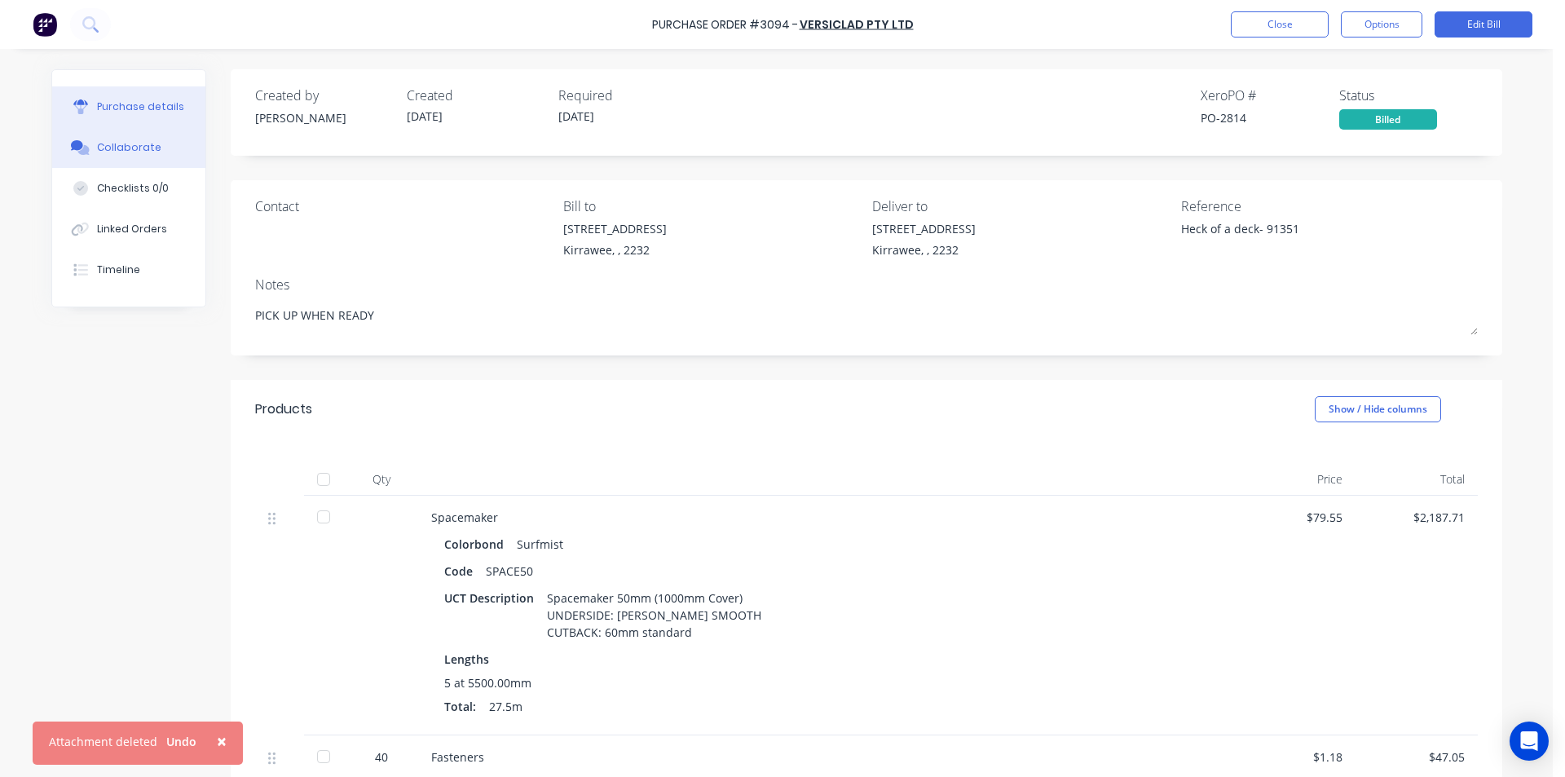
click at [71, 152] on icon at bounding box center [80, 147] width 19 height 15
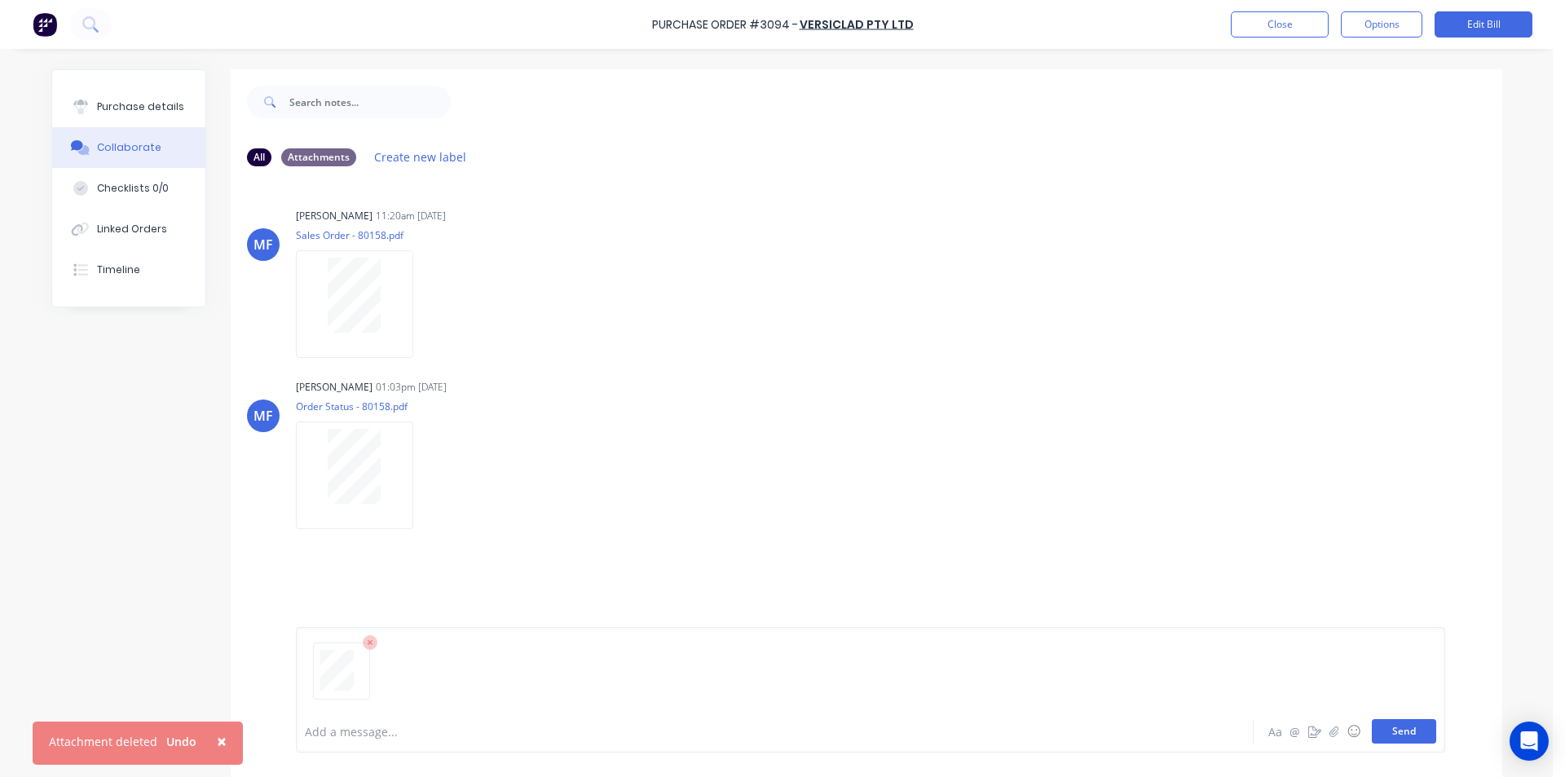
click at [1393, 727] on button "Send" at bounding box center [1404, 731] width 64 height 24
click at [1261, 24] on button "Close" at bounding box center [1280, 24] width 98 height 26
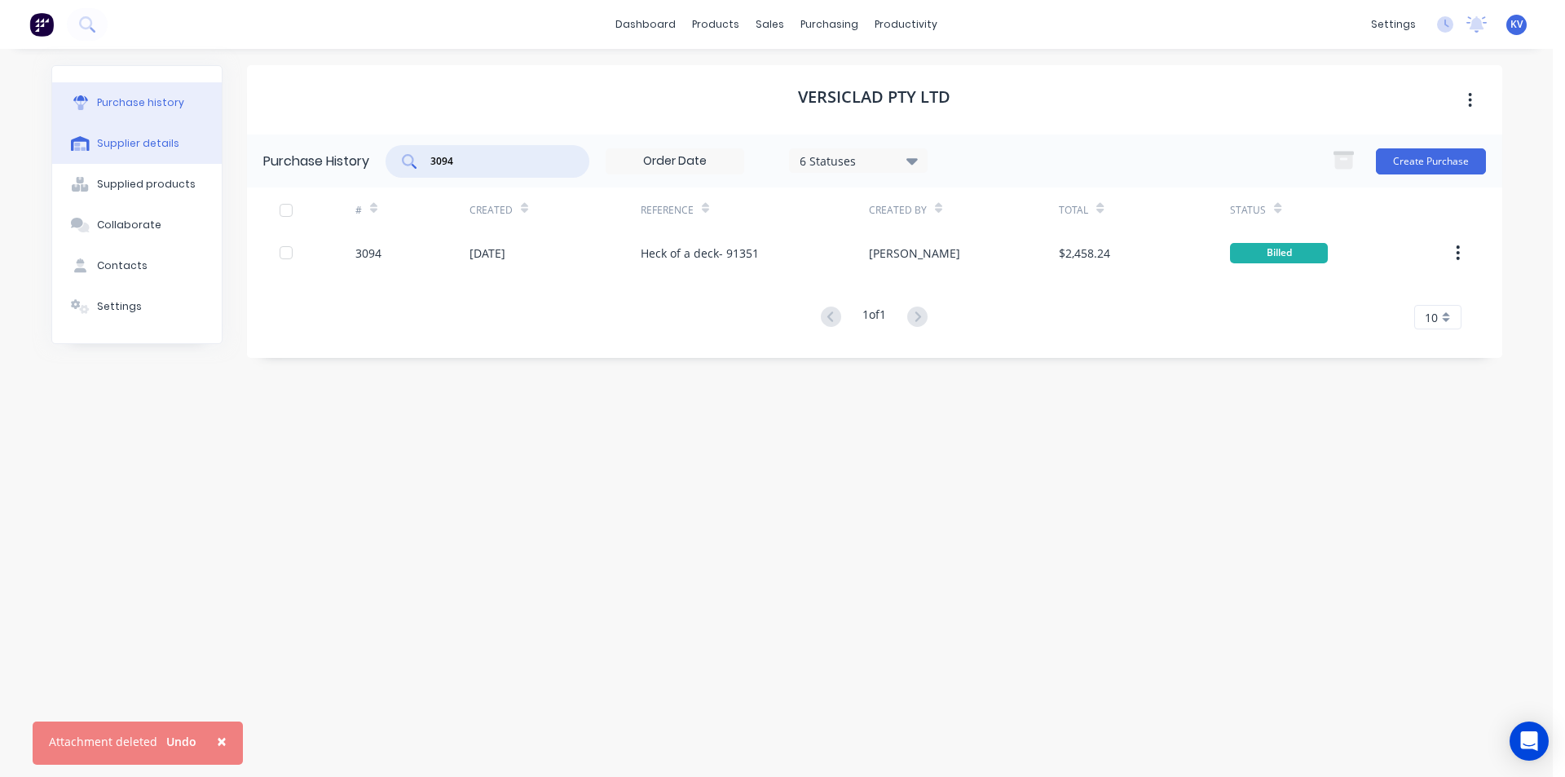
drag, startPoint x: 480, startPoint y: 157, endPoint x: 170, endPoint y: 140, distance: 310.3
click at [171, 140] on div "Purchase history Supplier details Supplied products Collaborate Contacts Settin…" at bounding box center [776, 404] width 1451 height 679
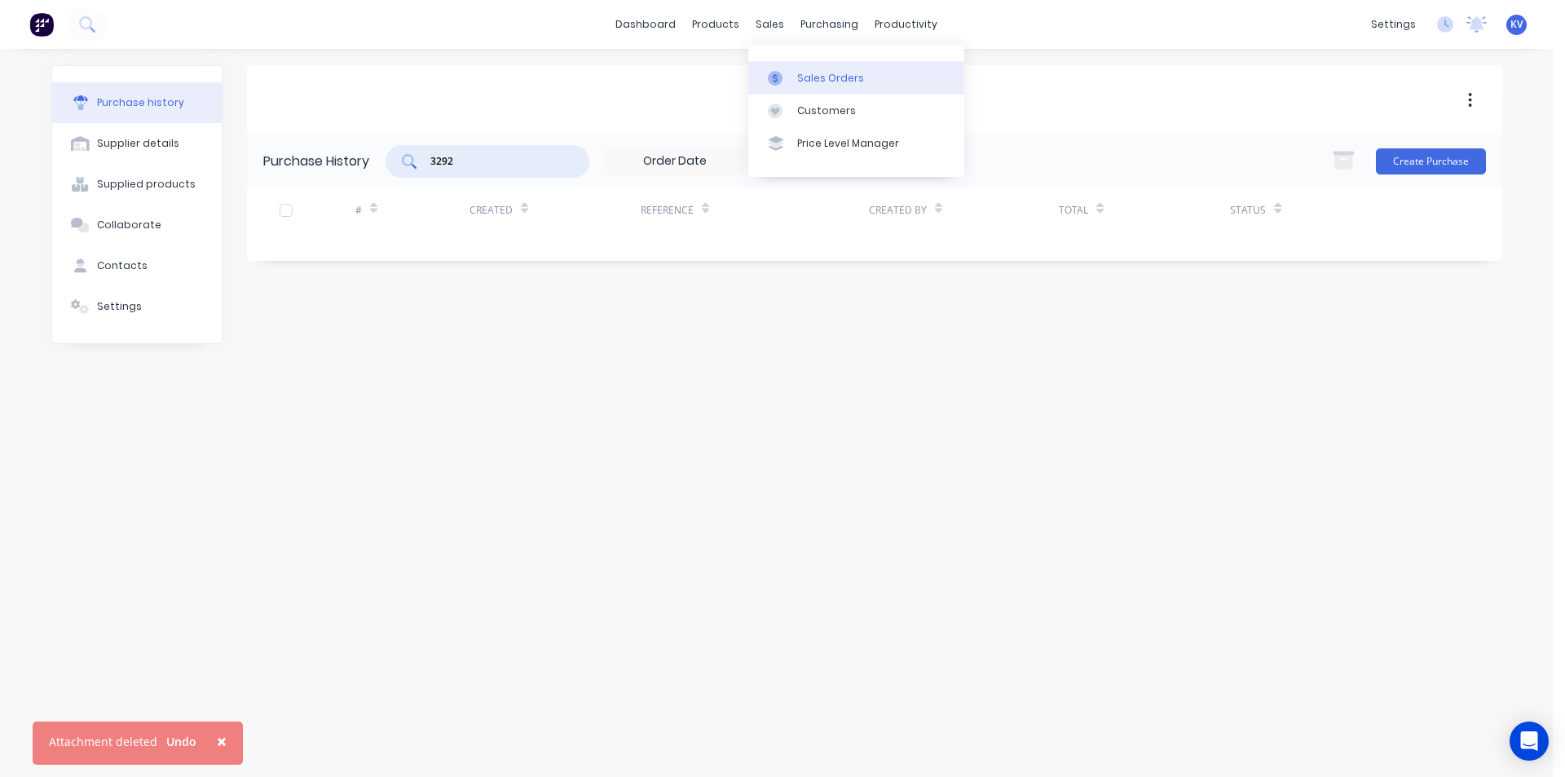
type input "3292"
click at [790, 65] on link "Sales Orders" at bounding box center [856, 77] width 216 height 33
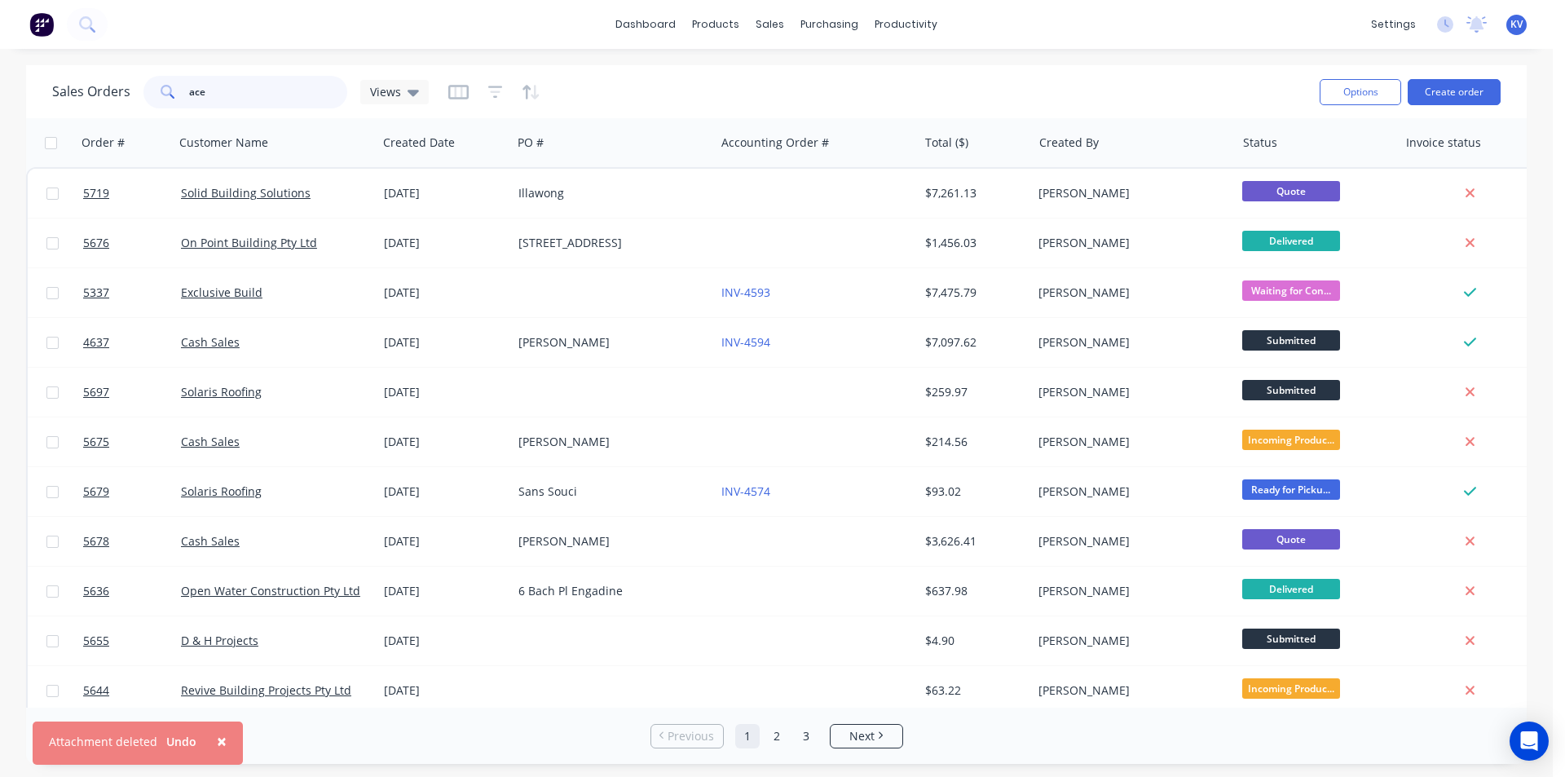
drag, startPoint x: 219, startPoint y: 91, endPoint x: 0, endPoint y: 111, distance: 220.3
click at [0, 111] on div "Sales Orders ace Views Options Create order Order # Customer Name Created Date …" at bounding box center [776, 414] width 1553 height 699
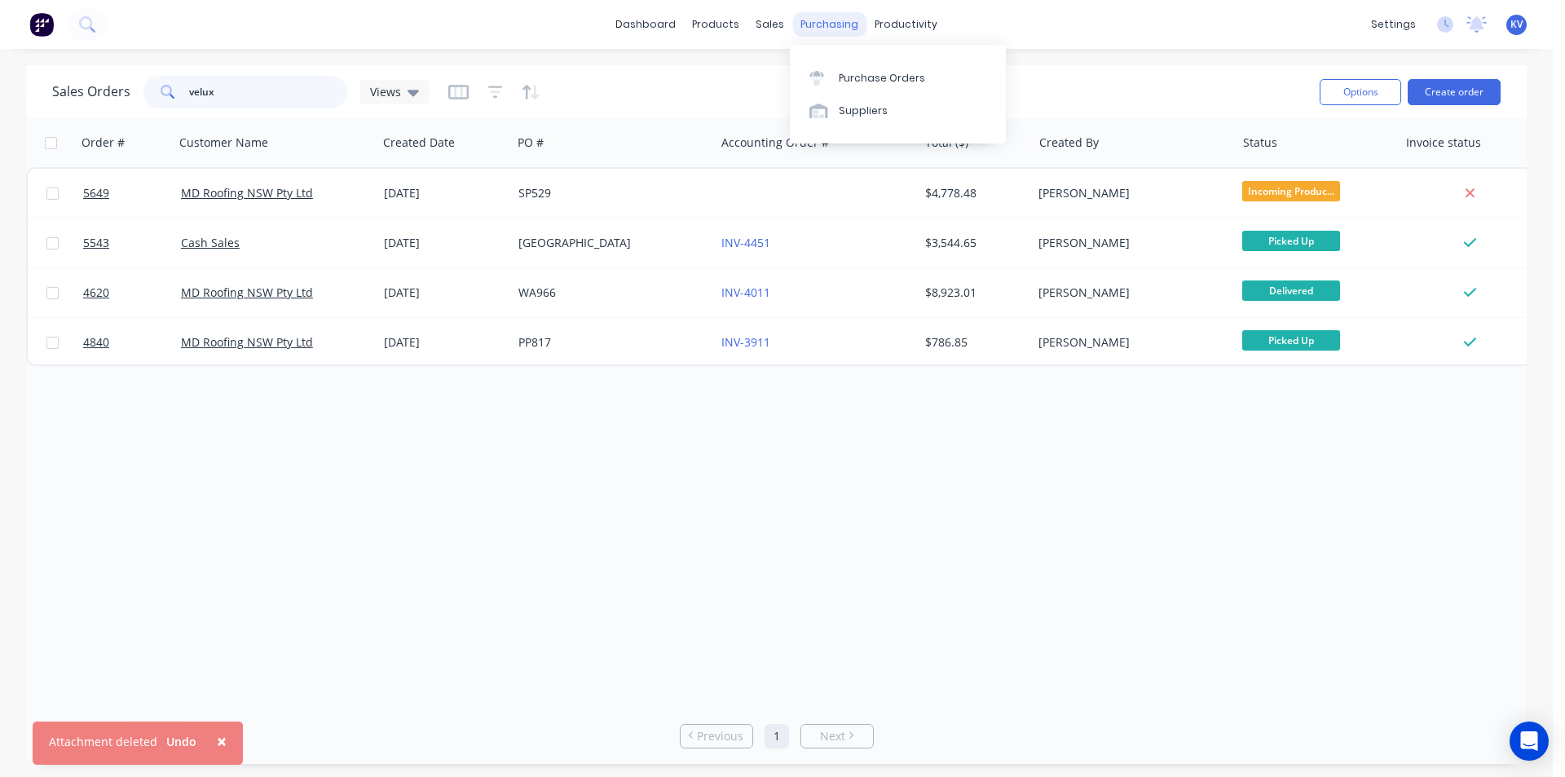
type input "velux"
click at [816, 18] on div "purchasing" at bounding box center [830, 24] width 74 height 24
click at [852, 77] on div "Purchase Orders" at bounding box center [882, 78] width 86 height 15
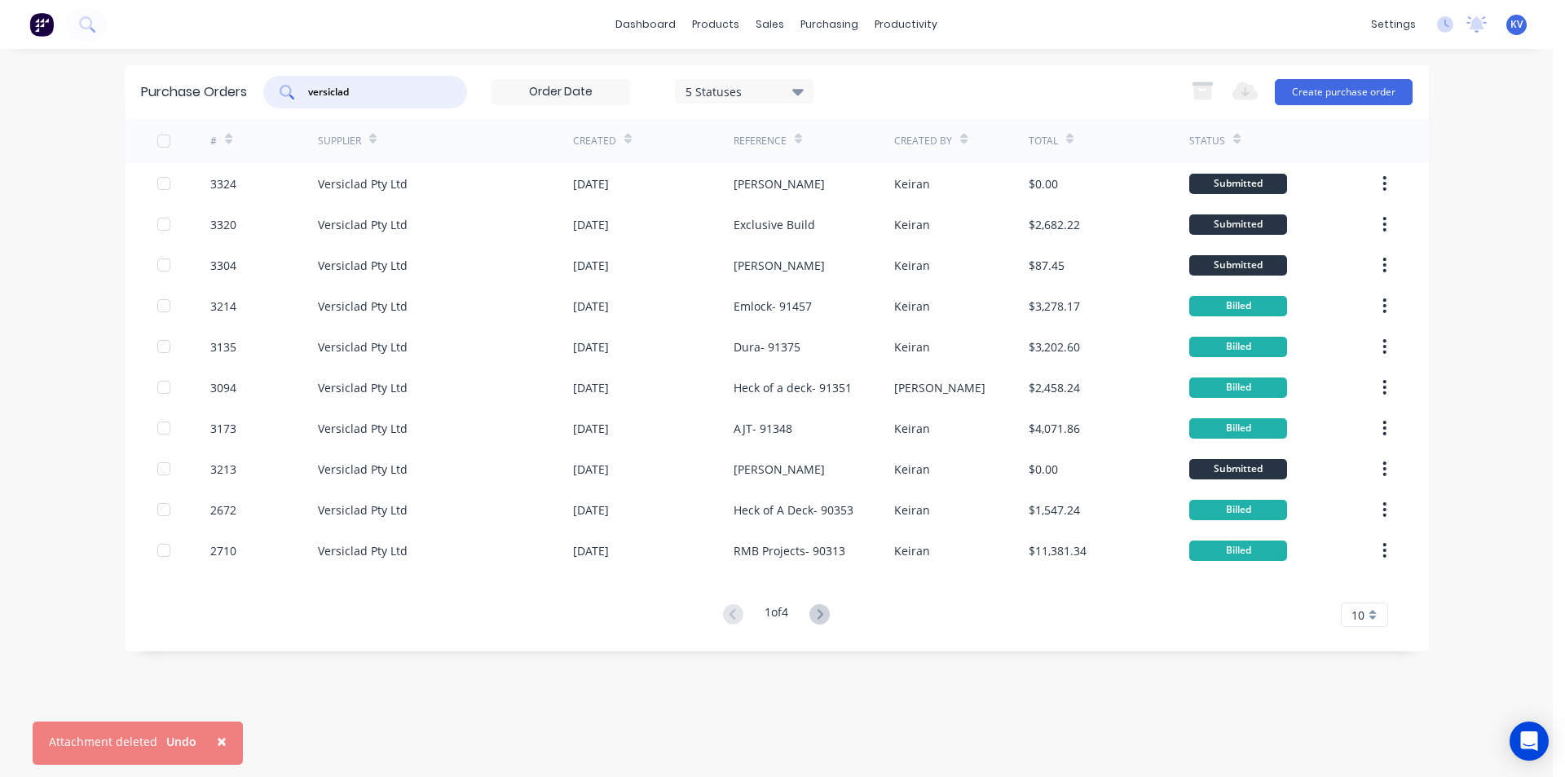
drag, startPoint x: 382, startPoint y: 87, endPoint x: 193, endPoint y: 46, distance: 193.7
click at [193, 46] on div "× Attachment deleted Undo dashboard products sales purchasing productivity dash…" at bounding box center [776, 388] width 1553 height 777
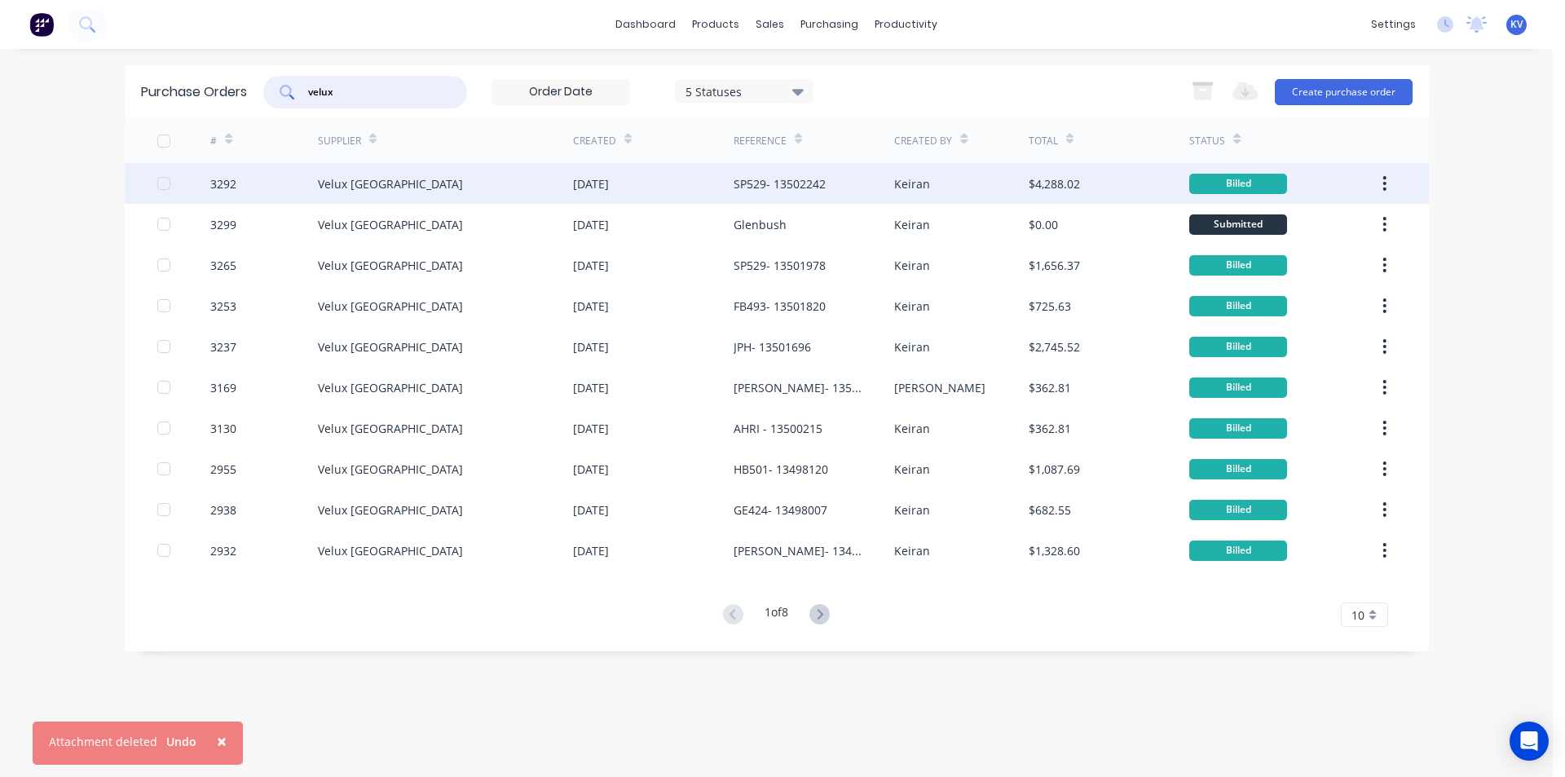
type input "velux"
click at [568, 187] on div "Velux [GEOGRAPHIC_DATA]" at bounding box center [445, 183] width 255 height 41
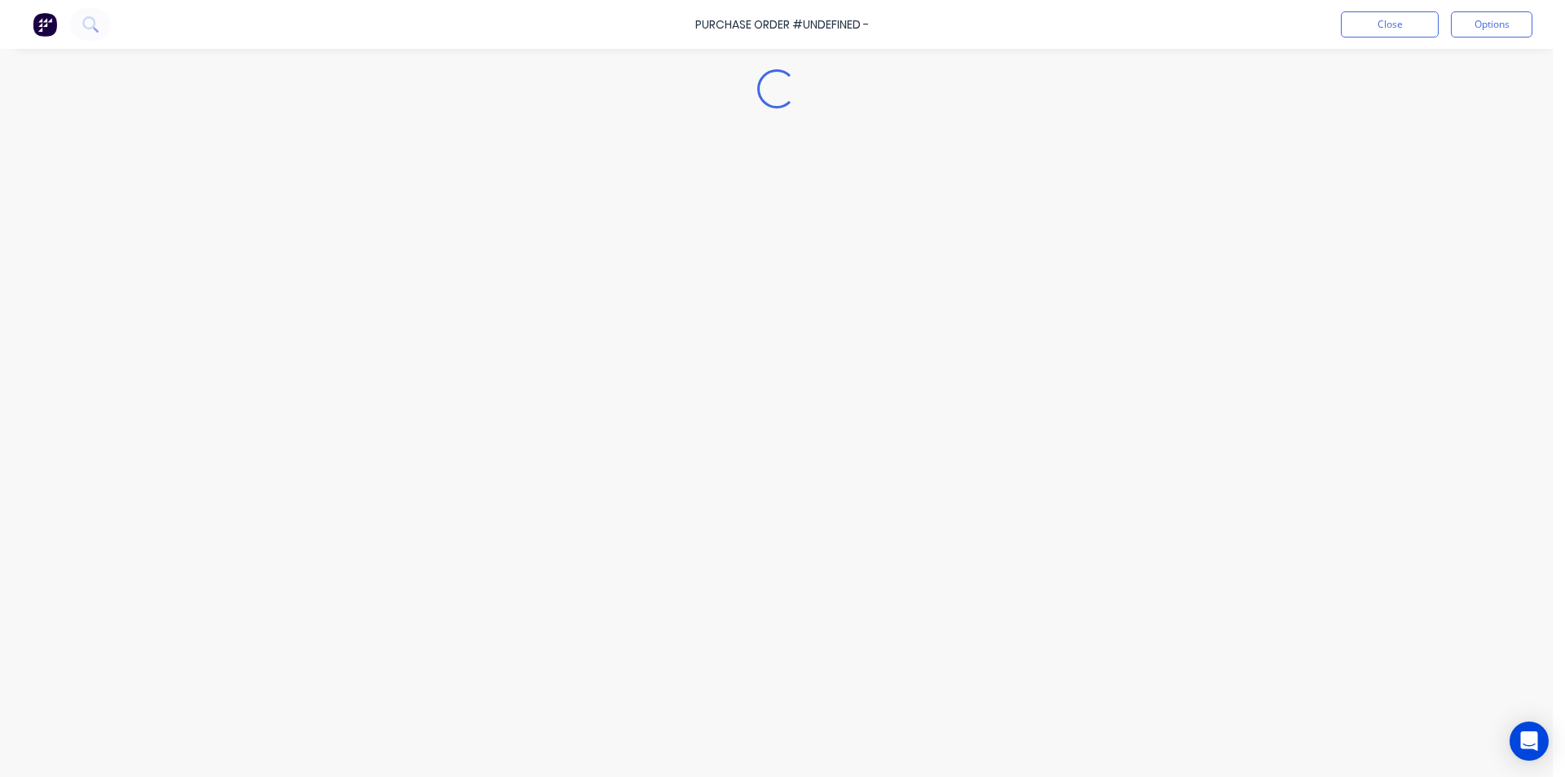
type textarea "x"
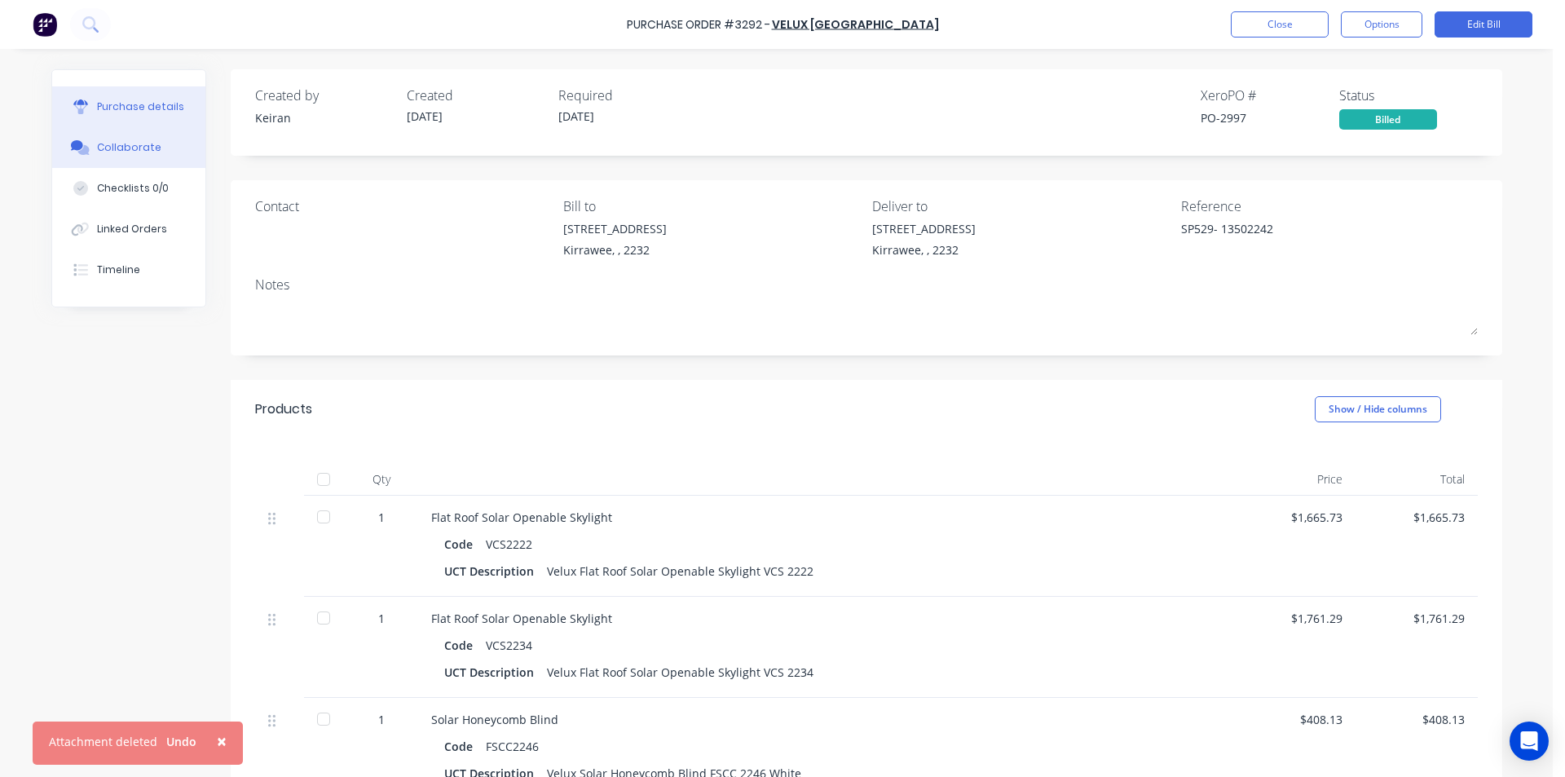
click at [110, 149] on div "Collaborate" at bounding box center [129, 147] width 64 height 15
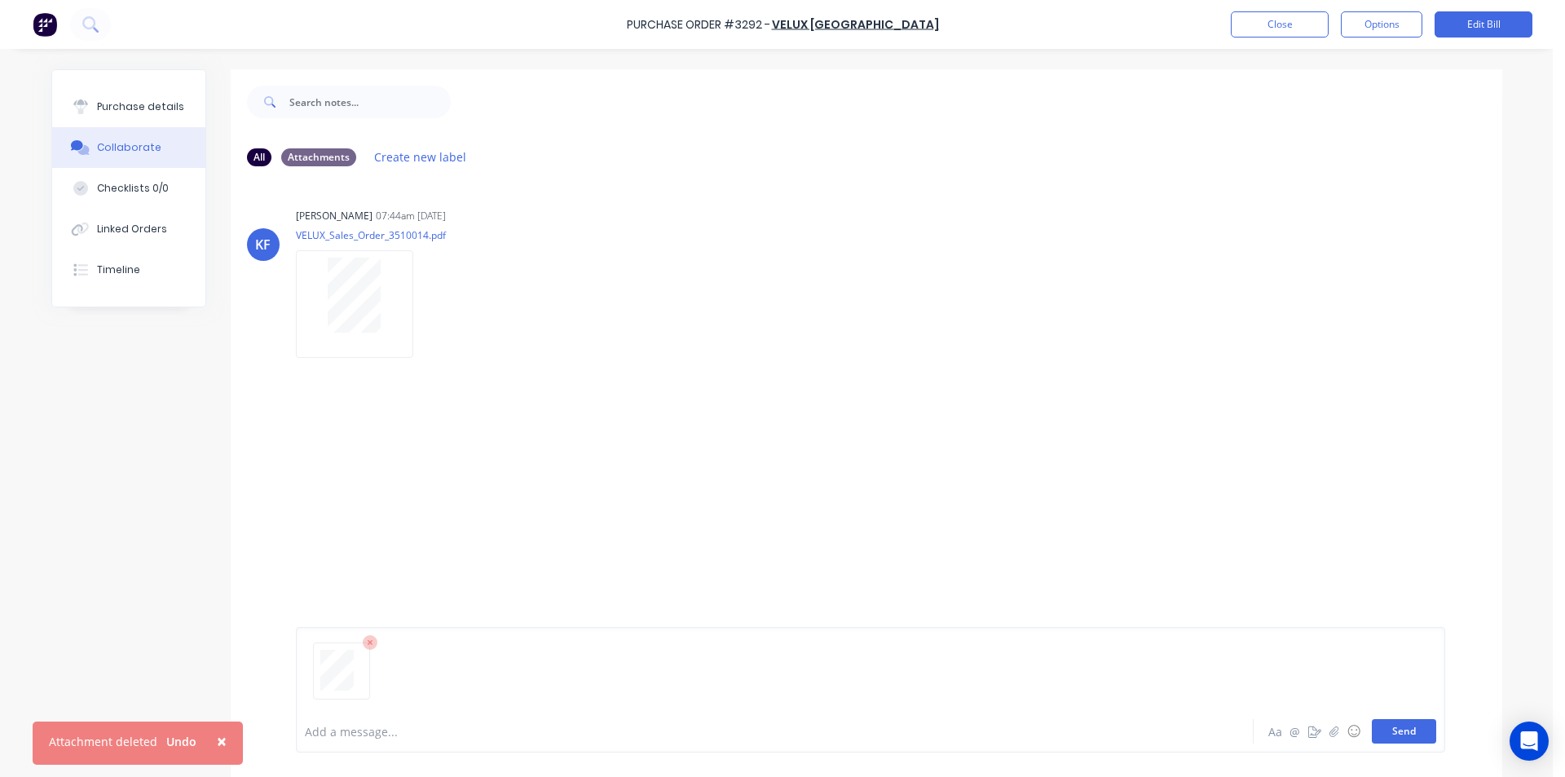
click at [1410, 725] on button "Send" at bounding box center [1404, 731] width 64 height 24
click at [1267, 28] on button "Close" at bounding box center [1280, 24] width 98 height 26
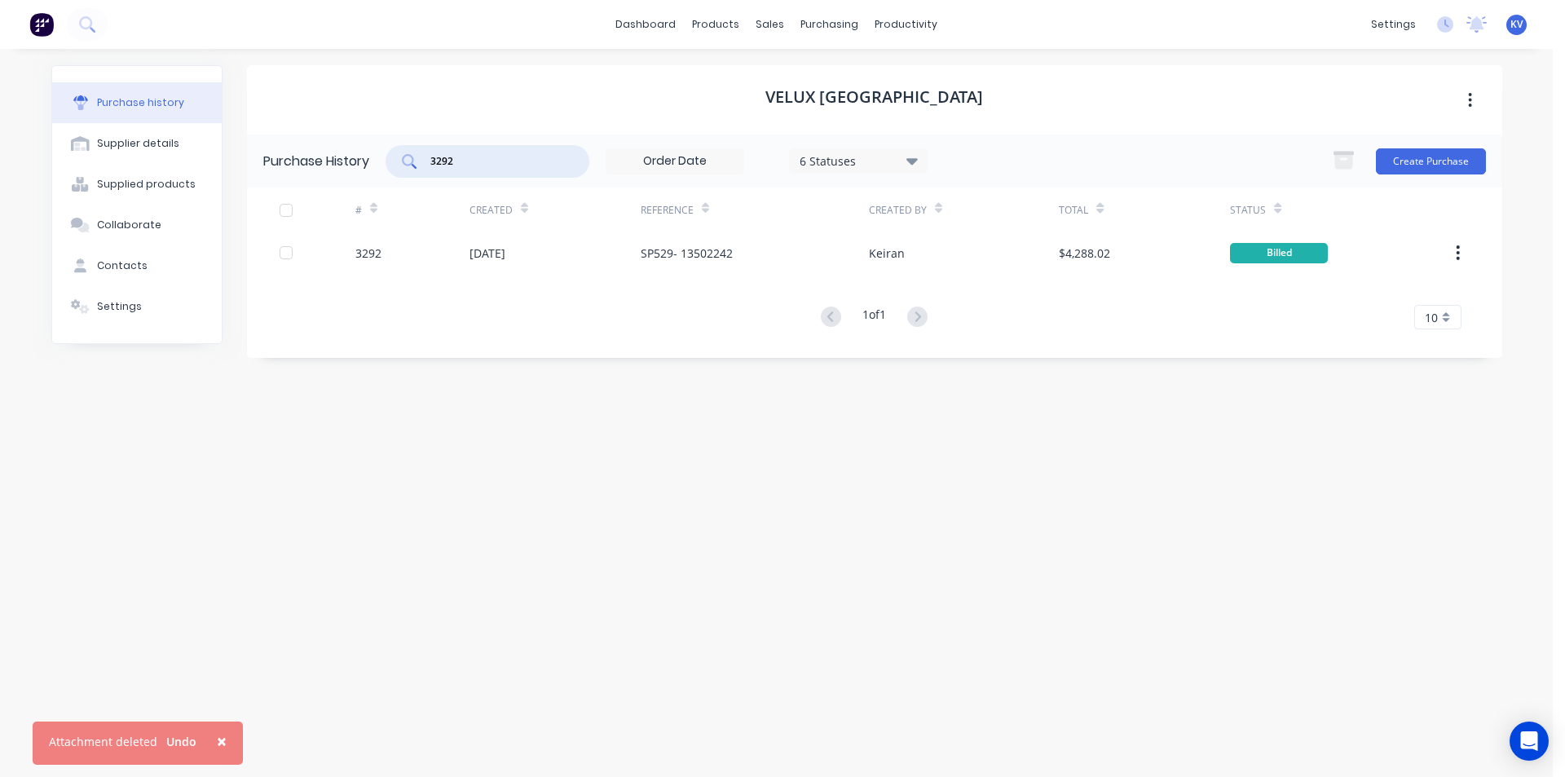
drag, startPoint x: 479, startPoint y: 159, endPoint x: 259, endPoint y: 170, distance: 220.4
click at [259, 170] on div "Purchase History 3292 6 Statuses 6 Statuses Create Purchase" at bounding box center [875, 161] width 1256 height 53
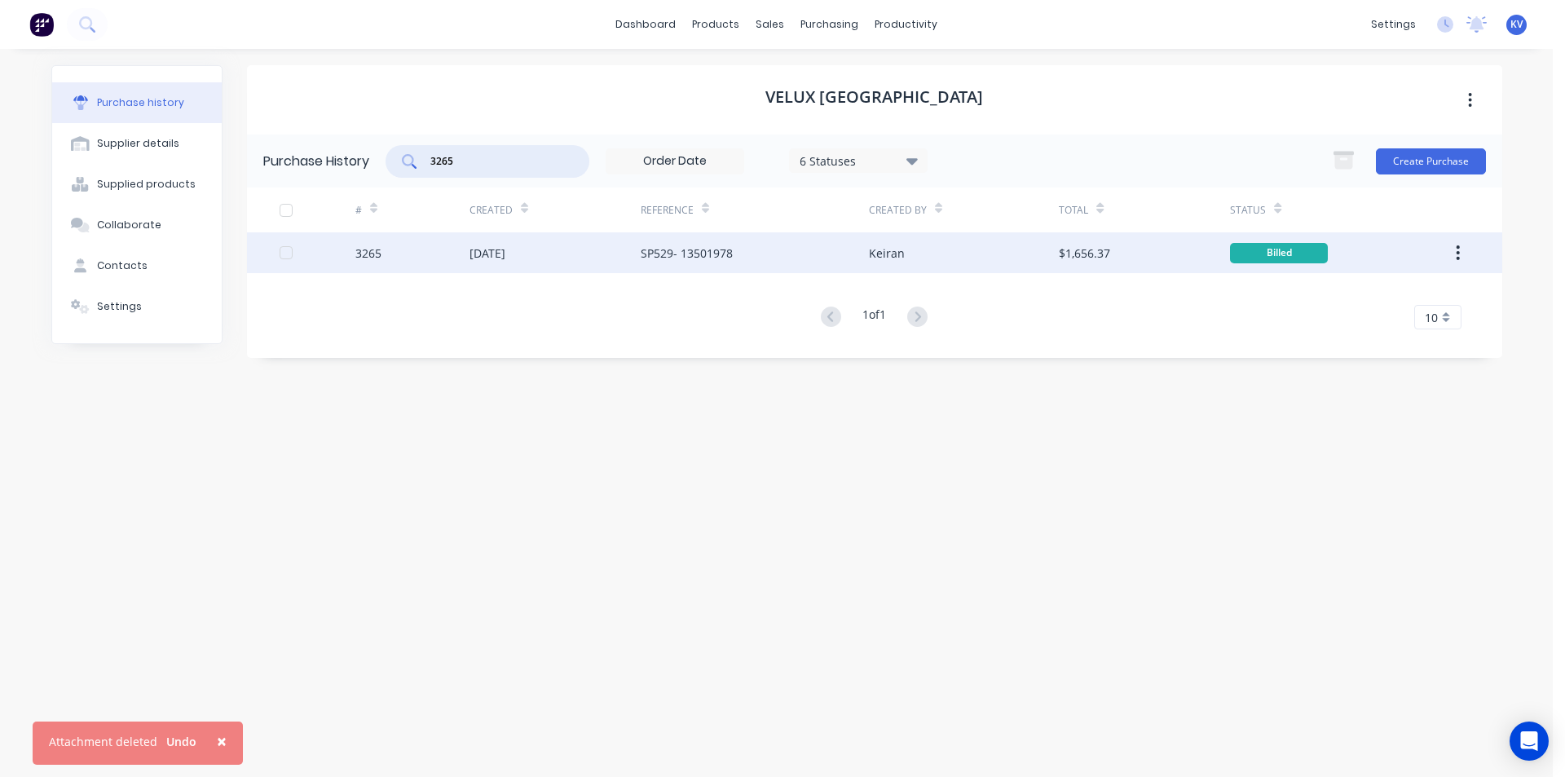
type input "3265"
click at [487, 251] on div "[DATE]" at bounding box center [488, 253] width 36 height 17
type textarea "x"
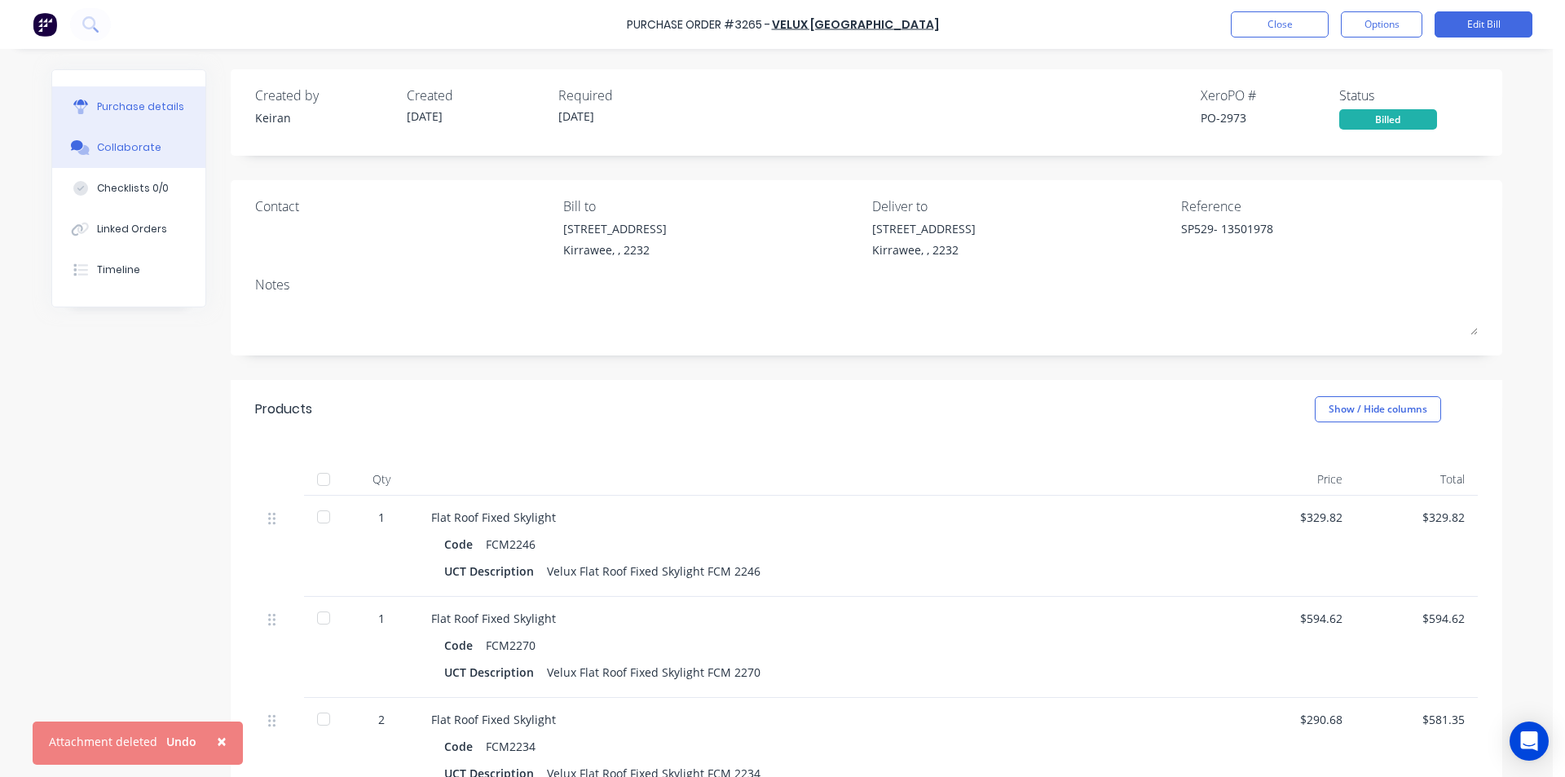
click at [138, 145] on div "Collaborate" at bounding box center [129, 147] width 64 height 15
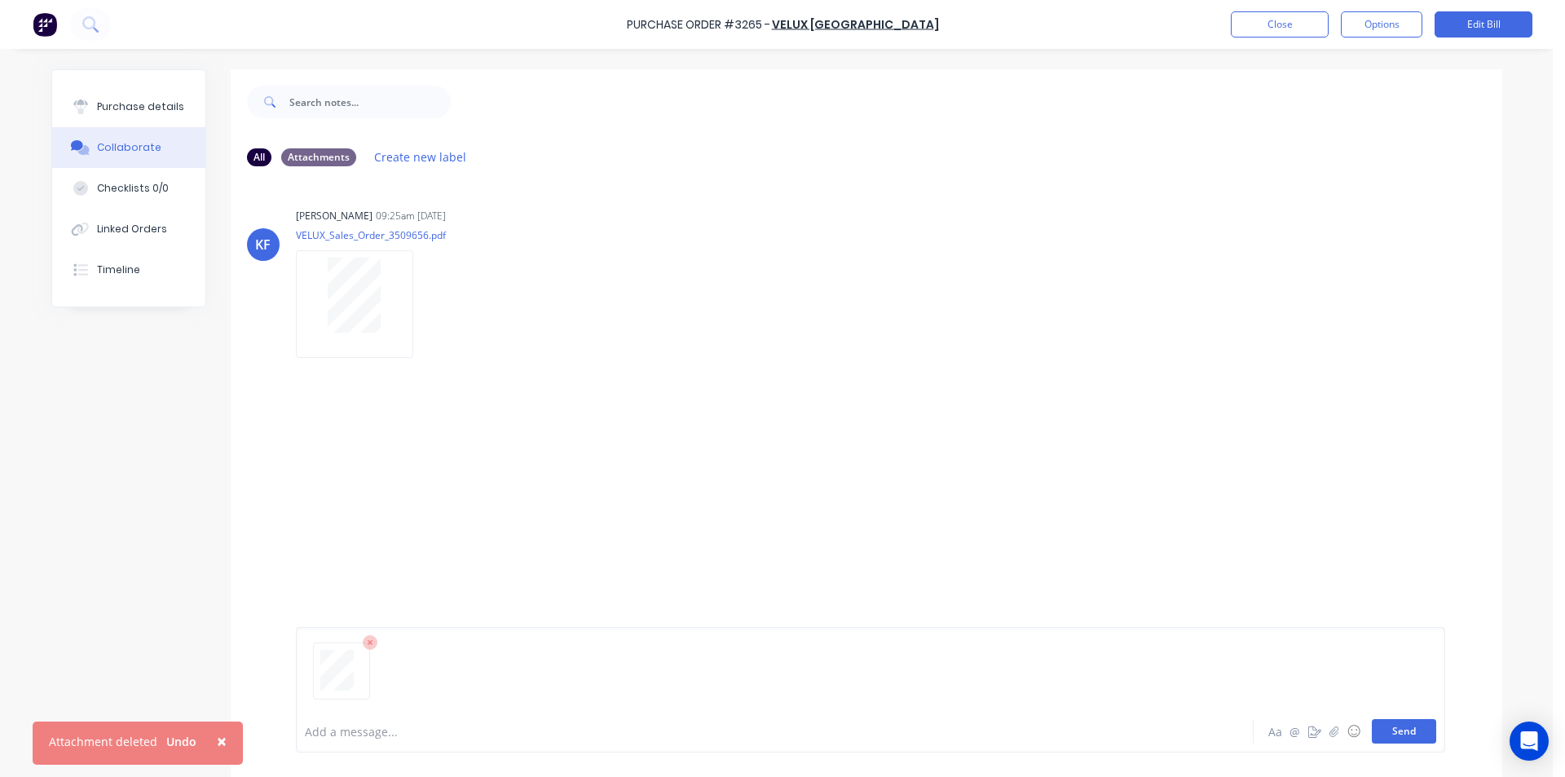
click at [1399, 733] on button "Send" at bounding box center [1404, 731] width 64 height 24
click at [1285, 23] on button "Close" at bounding box center [1280, 24] width 98 height 26
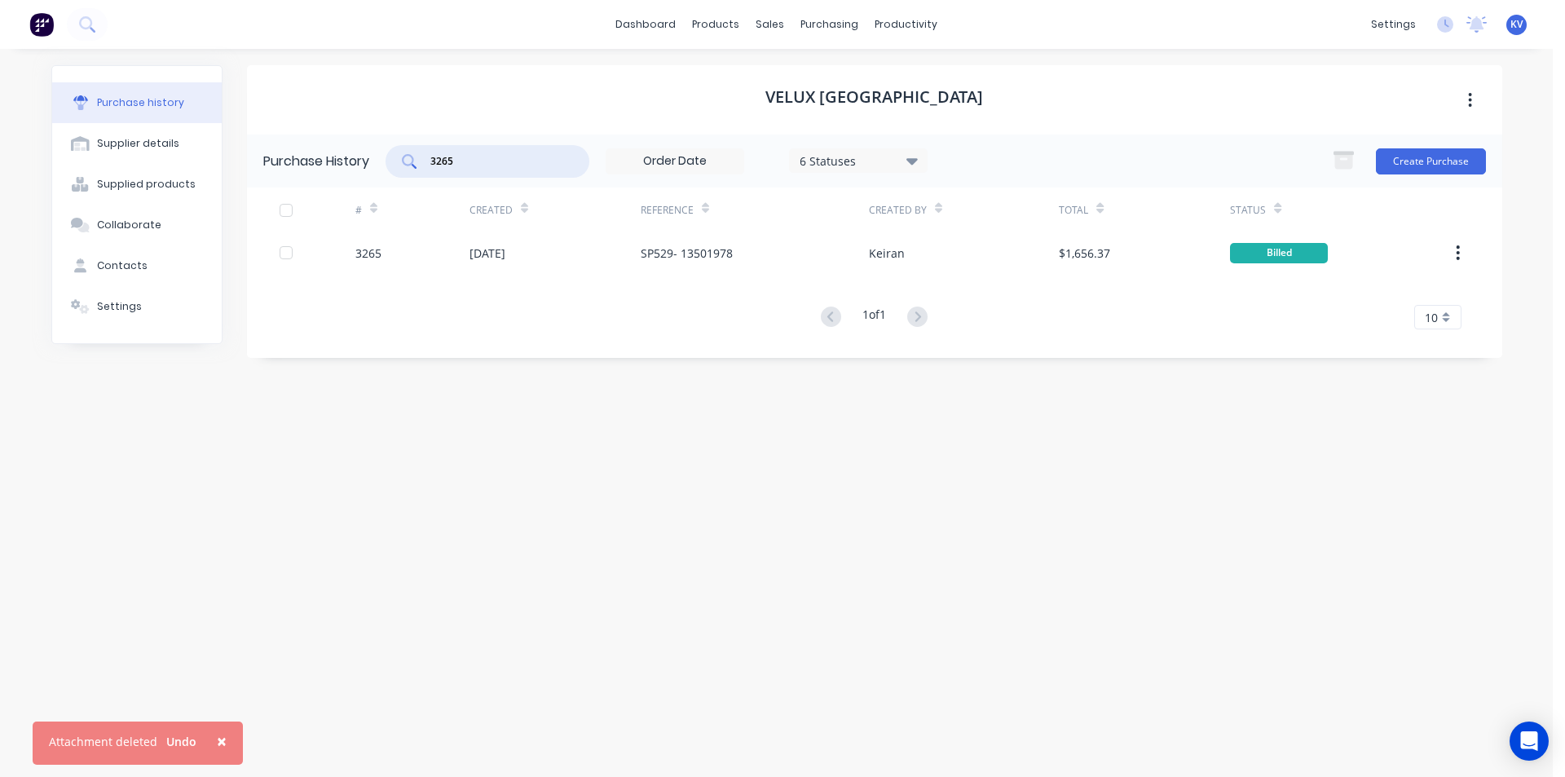
drag, startPoint x: 543, startPoint y: 161, endPoint x: 302, endPoint y: 161, distance: 240.5
click at [302, 161] on div "Purchase History 3265 6 Statuses 6 Statuses Create Purchase" at bounding box center [875, 161] width 1256 height 53
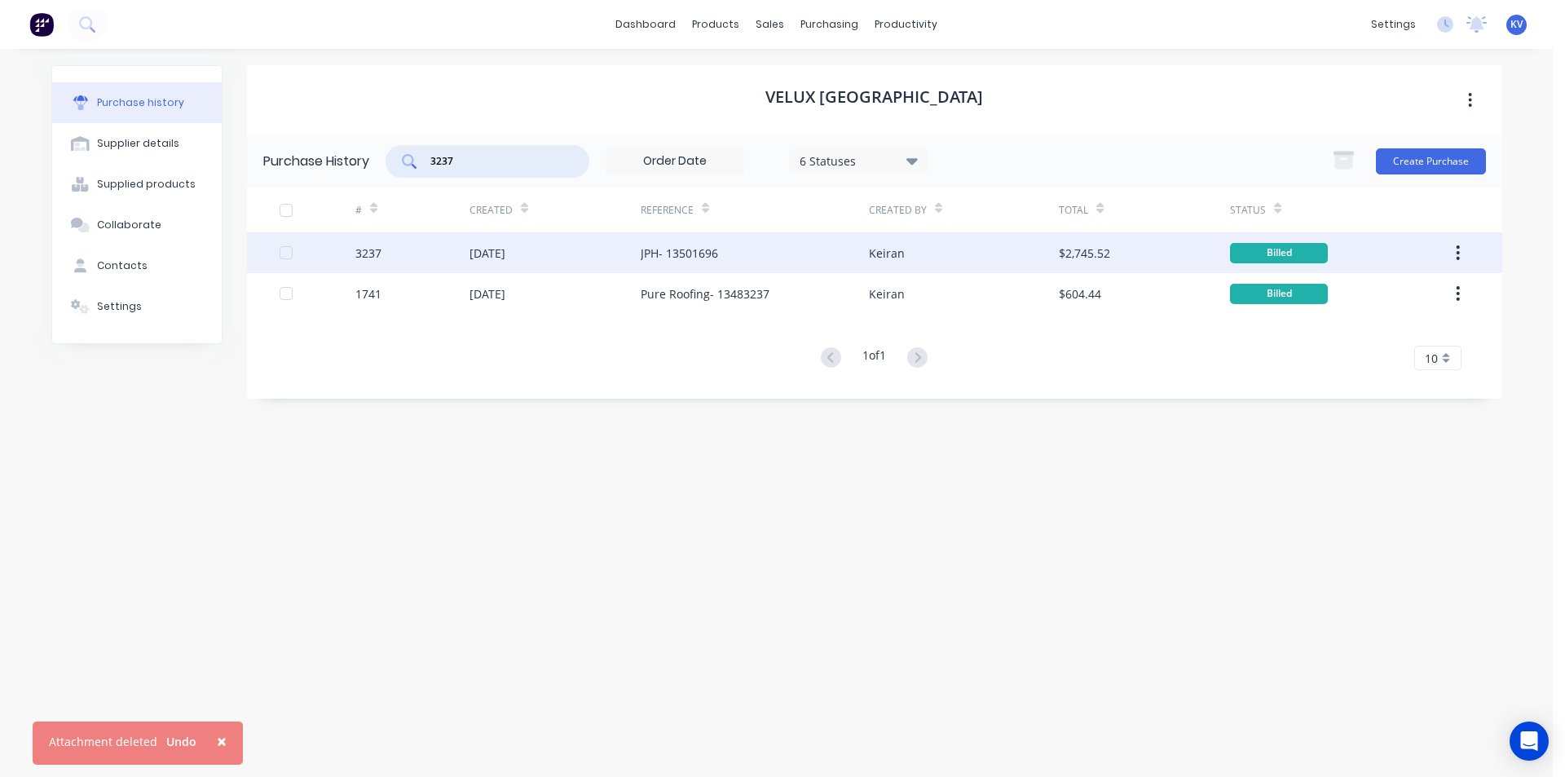
type input "3237"
click at [566, 250] on div "[DATE]" at bounding box center [555, 252] width 171 height 41
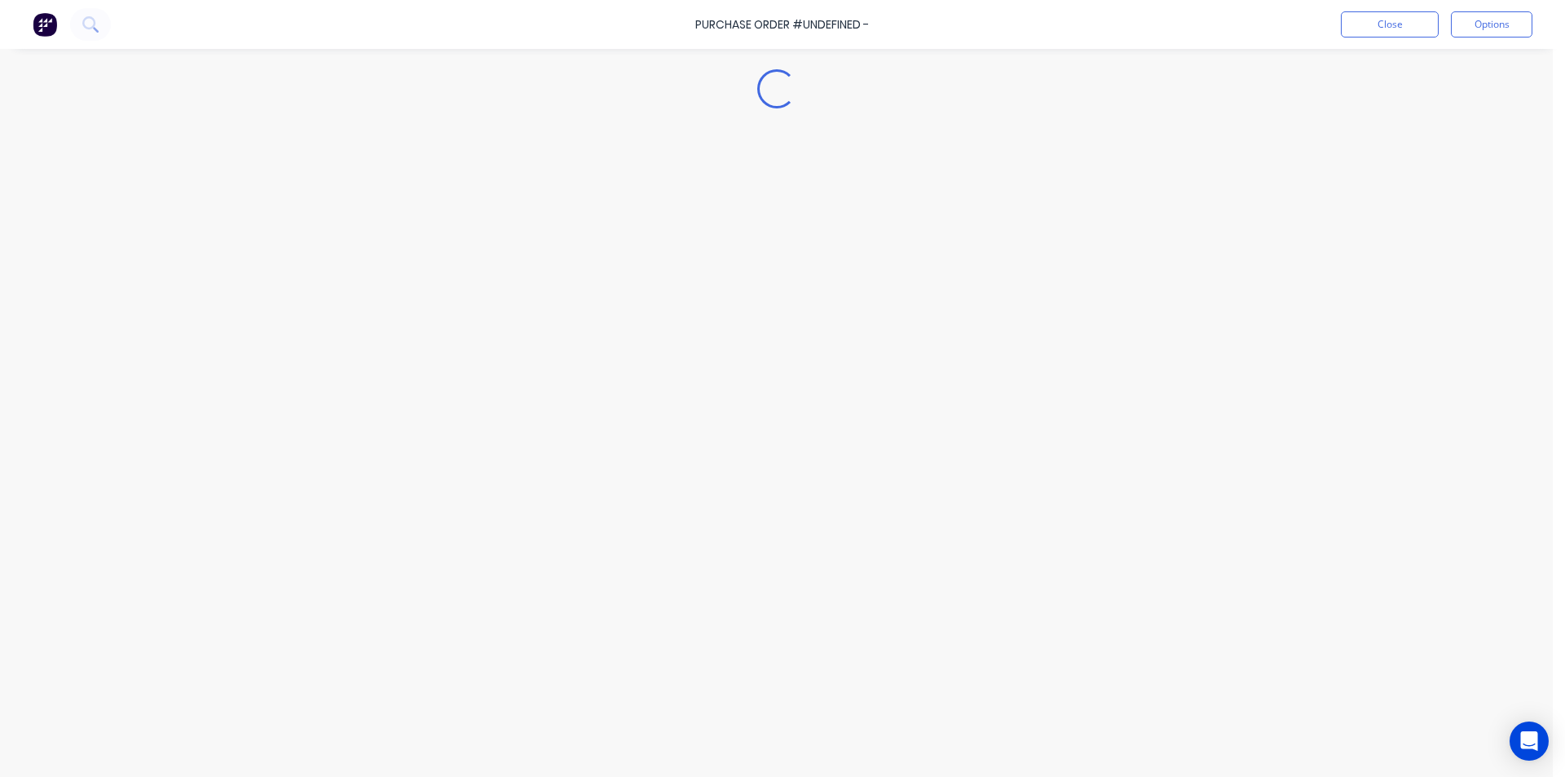
type textarea "x"
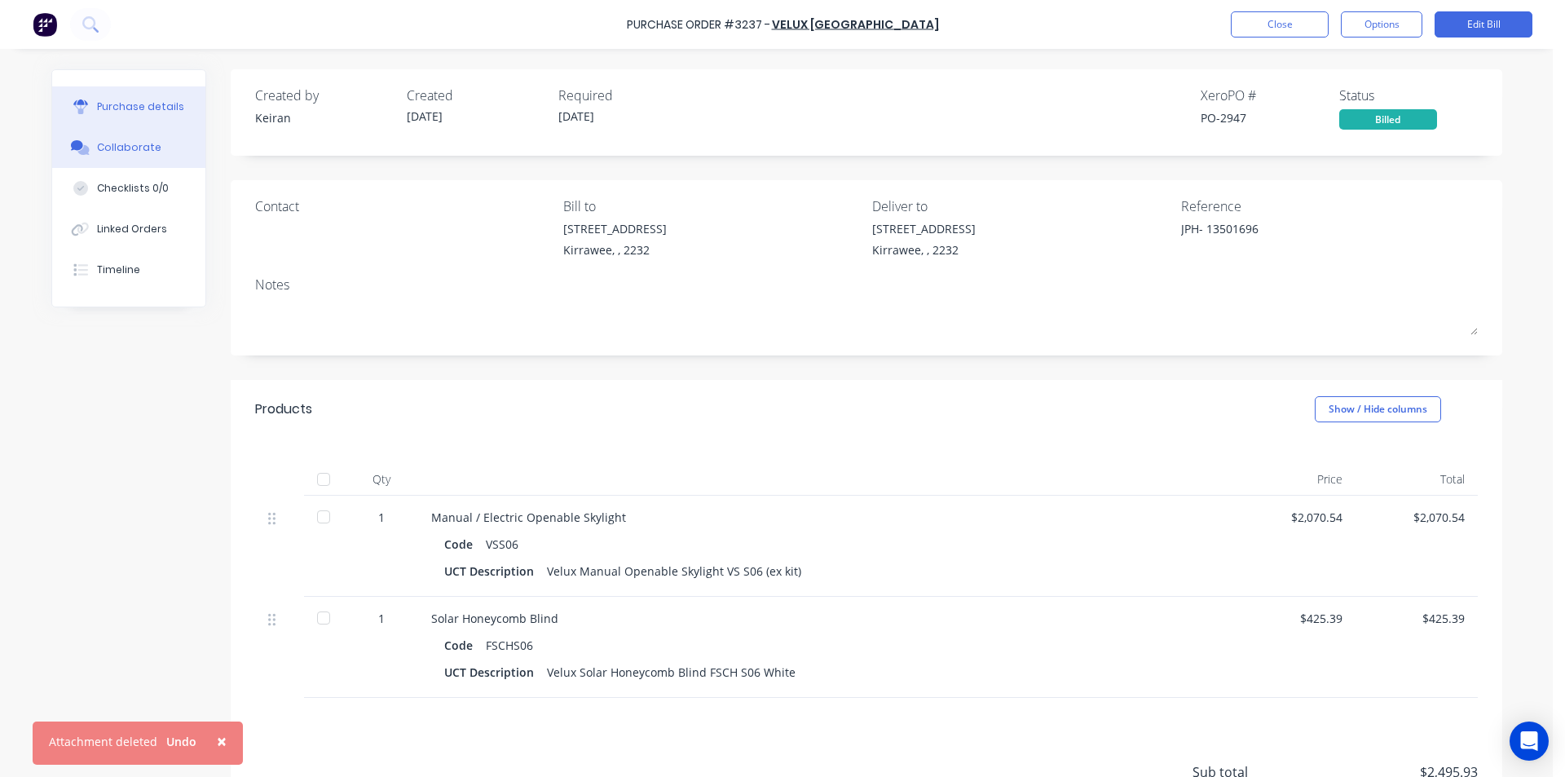
click at [110, 151] on div "Collaborate" at bounding box center [129, 147] width 64 height 15
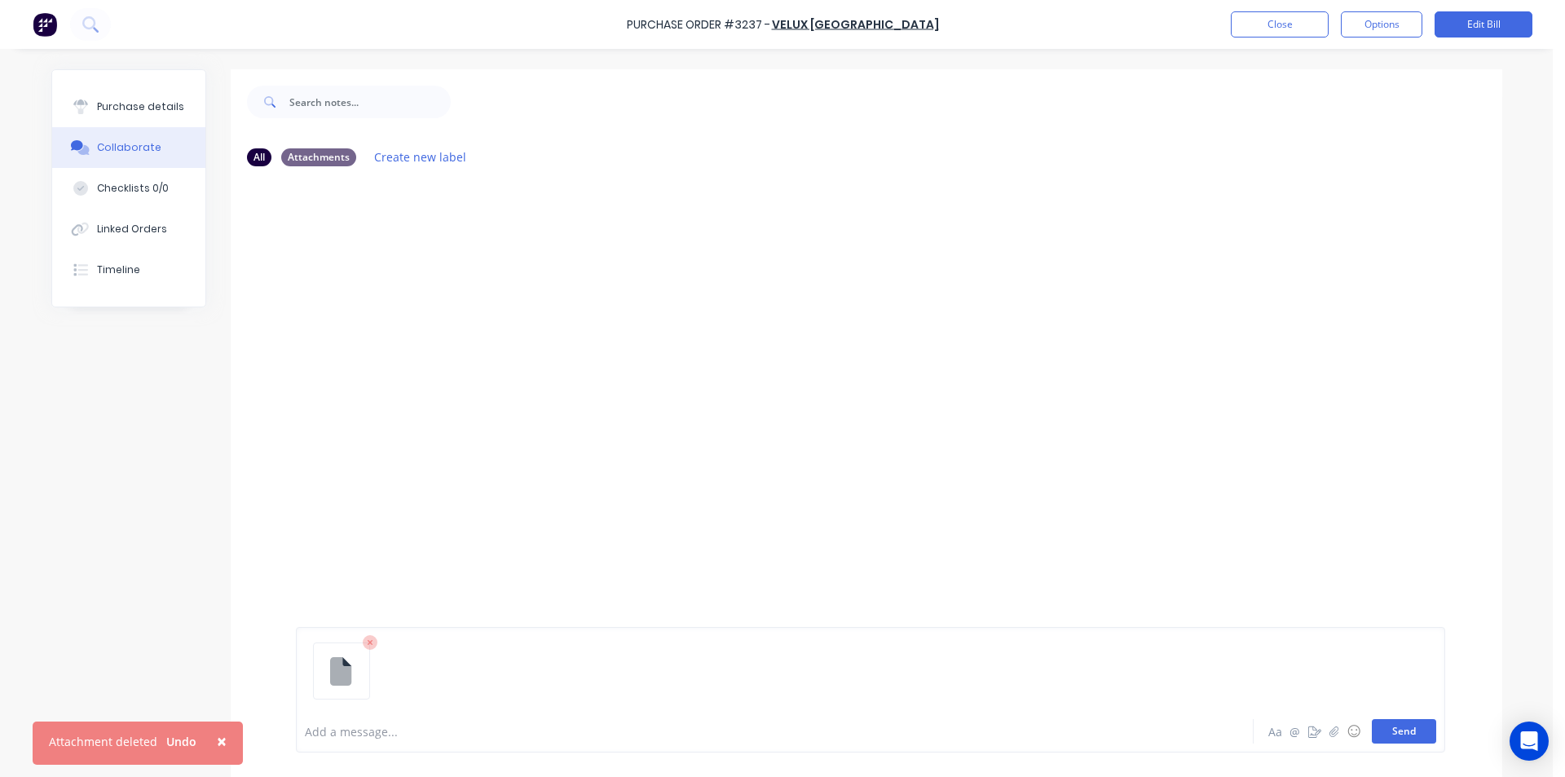
click at [1392, 732] on button "Send" at bounding box center [1404, 731] width 64 height 24
click at [464, 250] on icon "button" at bounding box center [466, 247] width 5 height 19
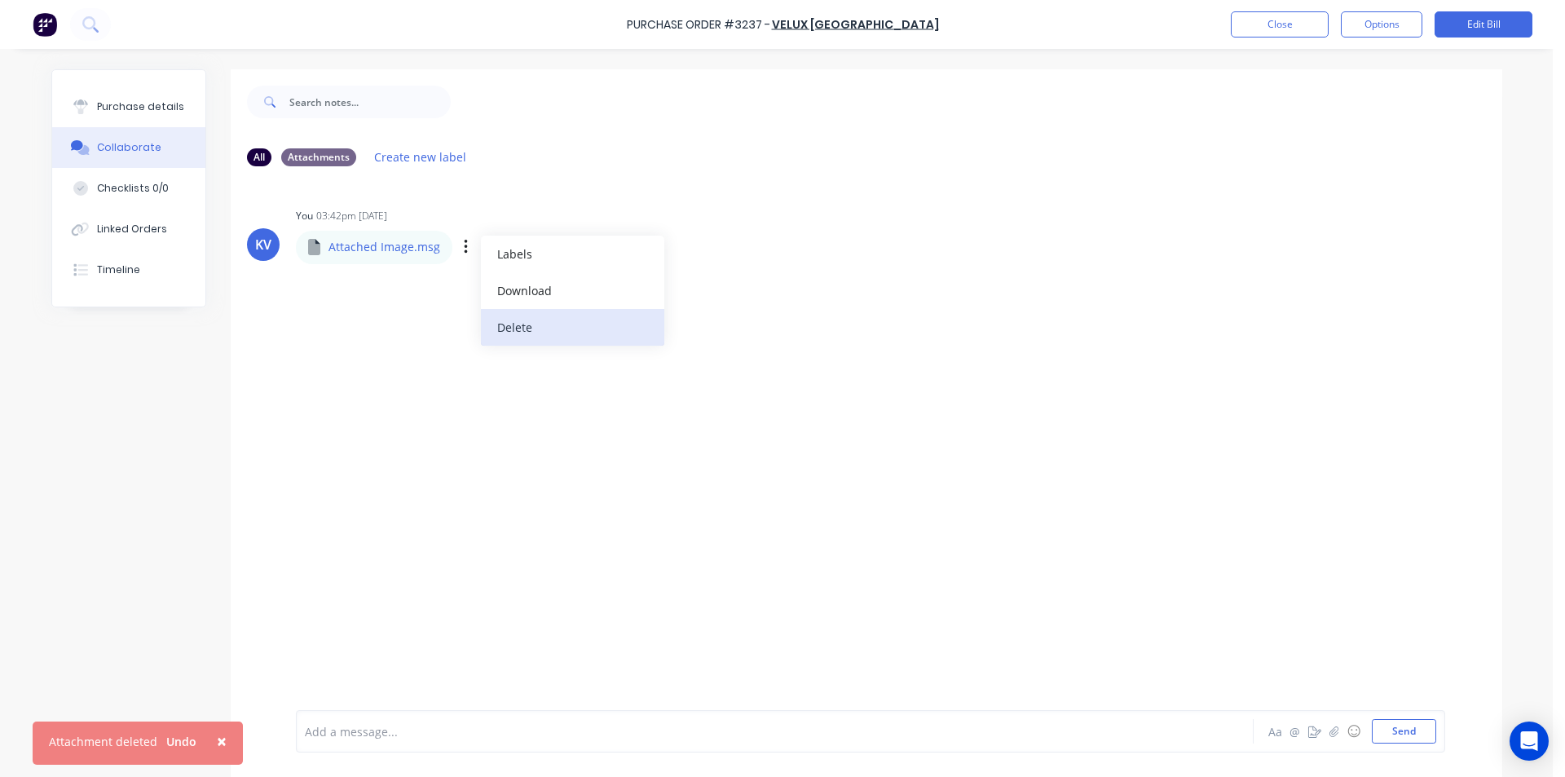
click at [502, 321] on button "Delete" at bounding box center [572, 327] width 183 height 37
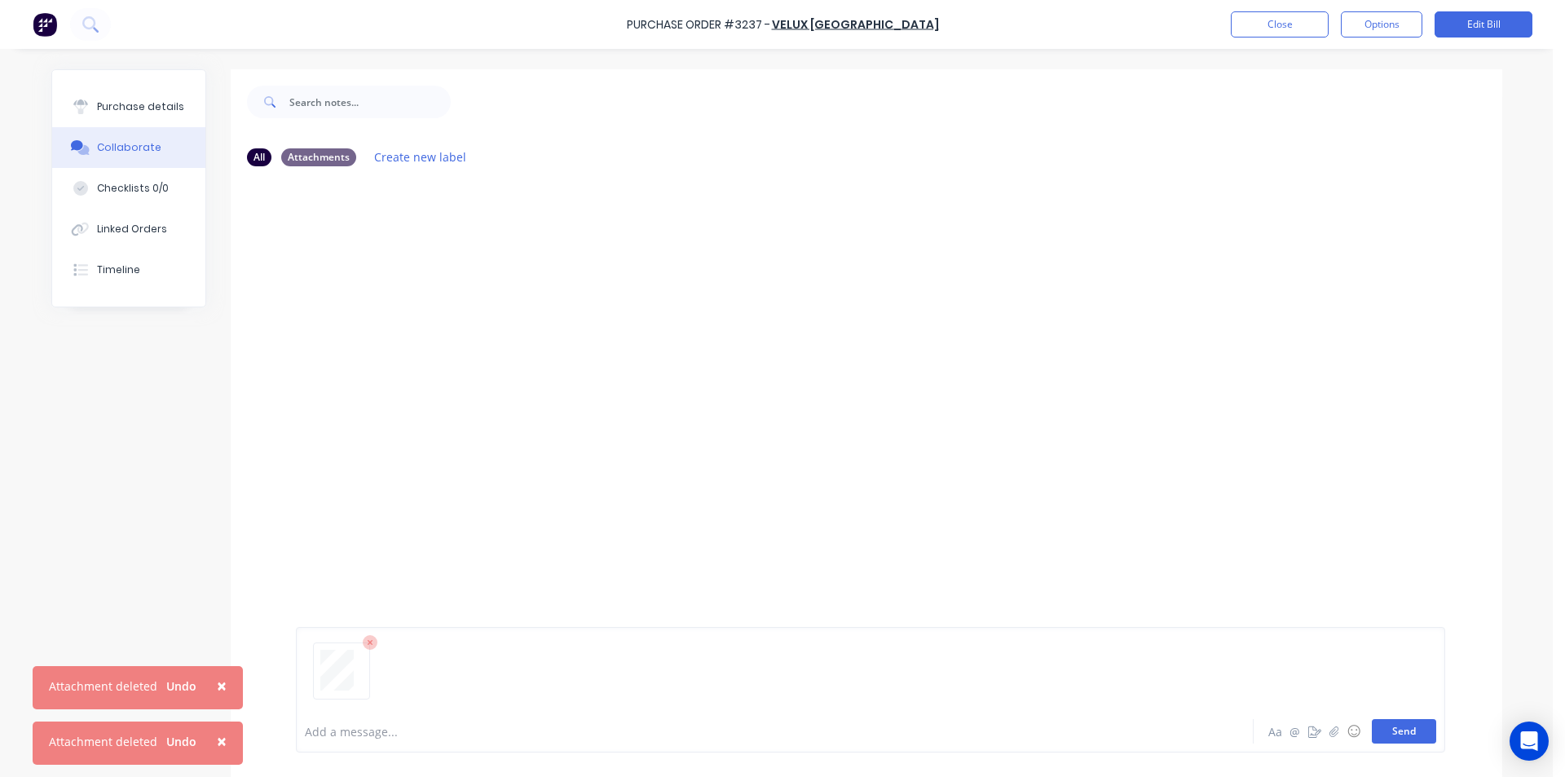
click at [1380, 733] on button "Send" at bounding box center [1404, 731] width 64 height 24
click at [1248, 24] on button "Close" at bounding box center [1280, 24] width 98 height 26
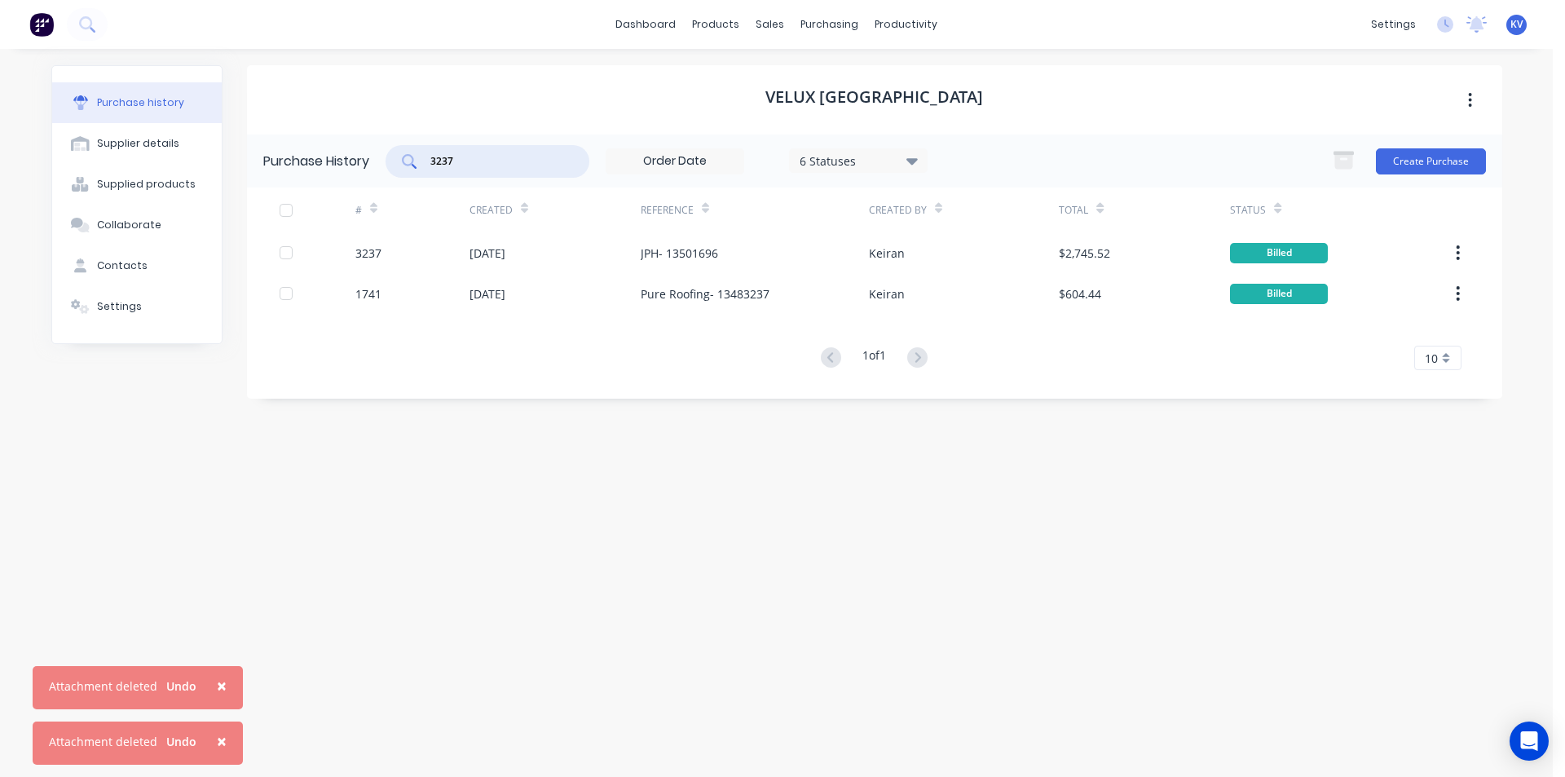
drag, startPoint x: 511, startPoint y: 158, endPoint x: 232, endPoint y: 142, distance: 280.1
click at [232, 142] on div "Purchase history Supplier details Supplied products Collaborate Contacts Settin…" at bounding box center [776, 404] width 1451 height 679
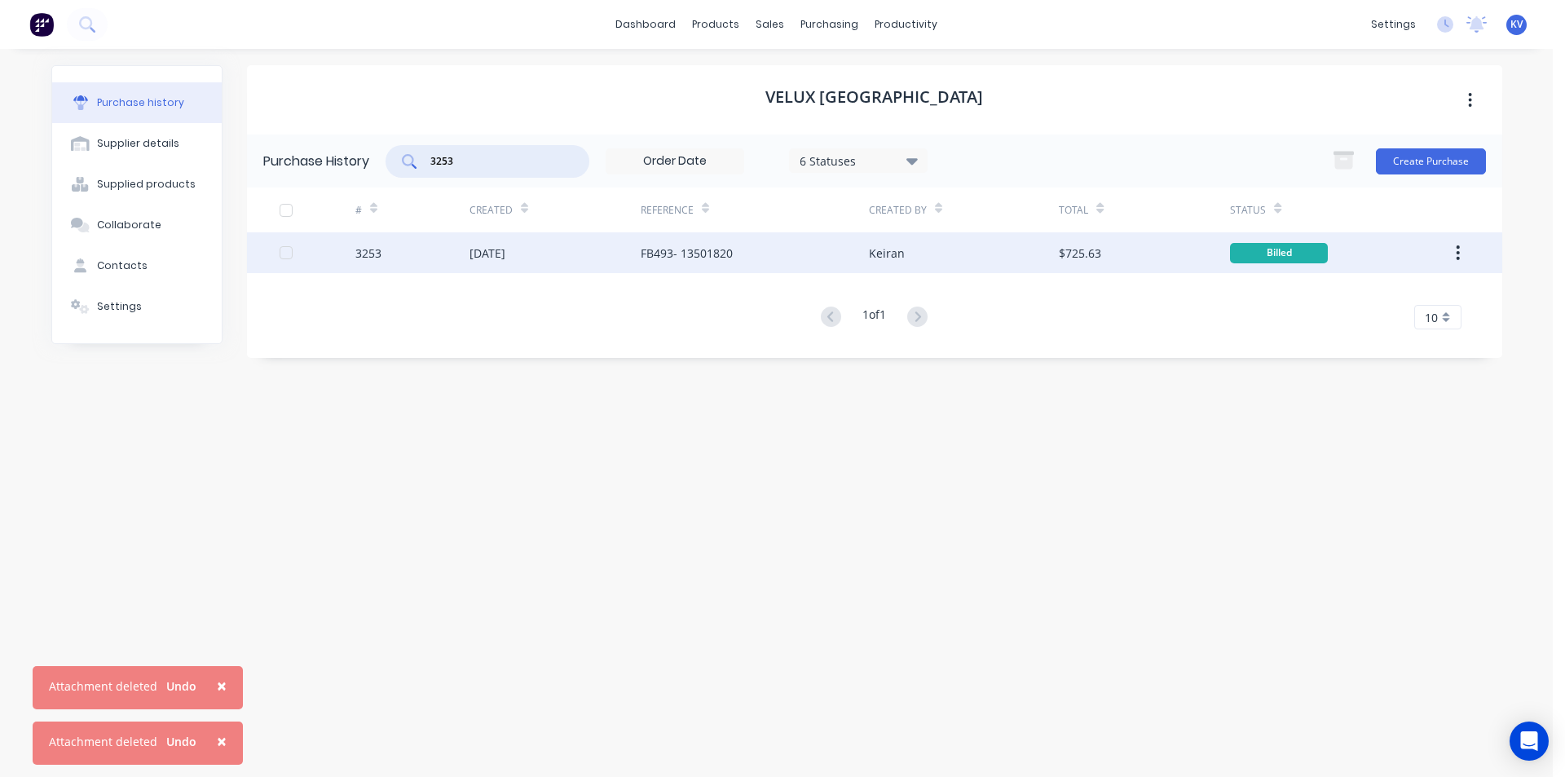
type input "3253"
click at [506, 252] on div "[DATE]" at bounding box center [488, 253] width 36 height 17
type textarea "x"
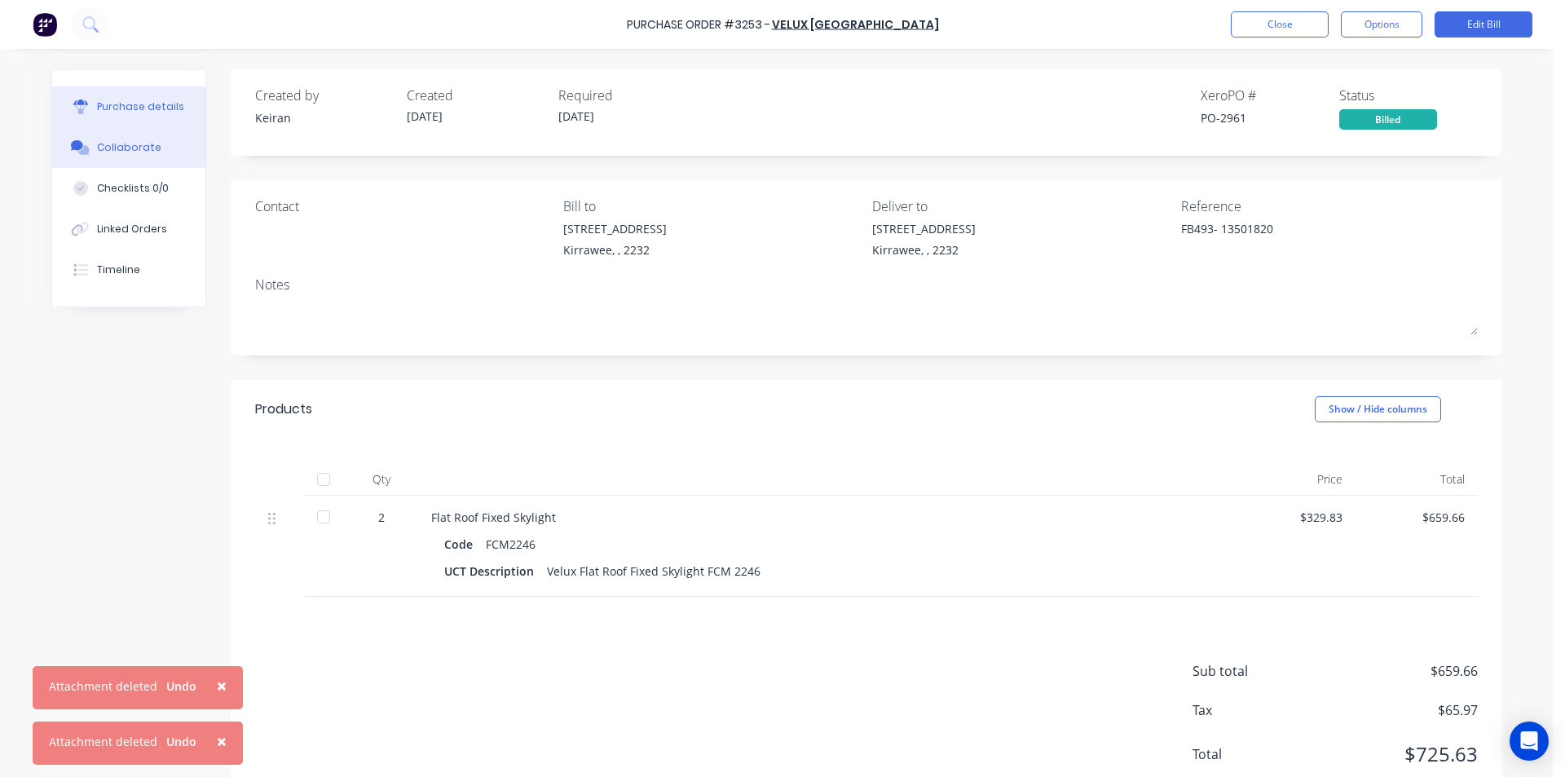
click at [85, 152] on div at bounding box center [80, 147] width 24 height 15
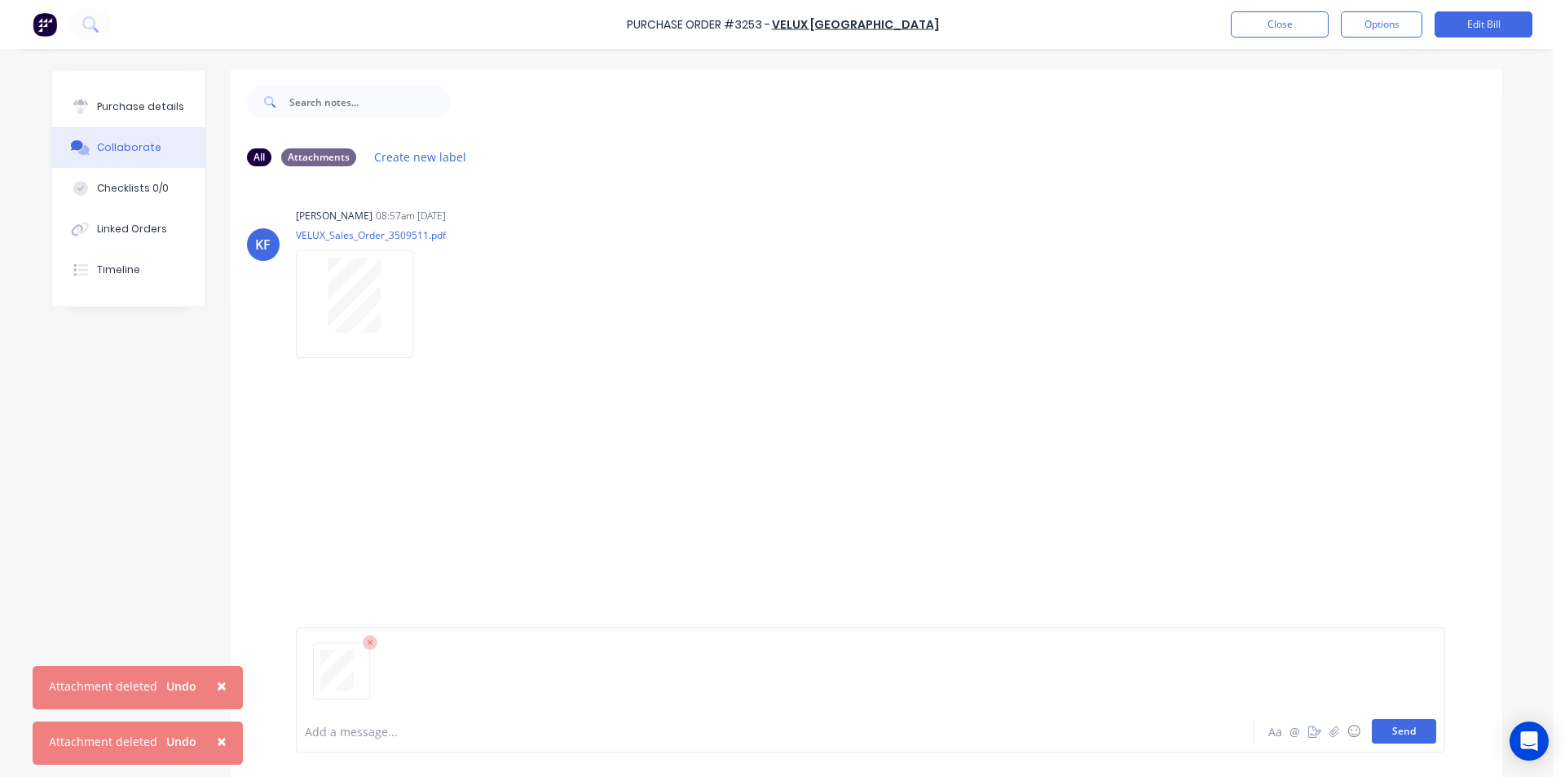
click at [1410, 726] on button "Send" at bounding box center [1404, 731] width 64 height 24
click at [1273, 14] on button "Close" at bounding box center [1280, 24] width 98 height 26
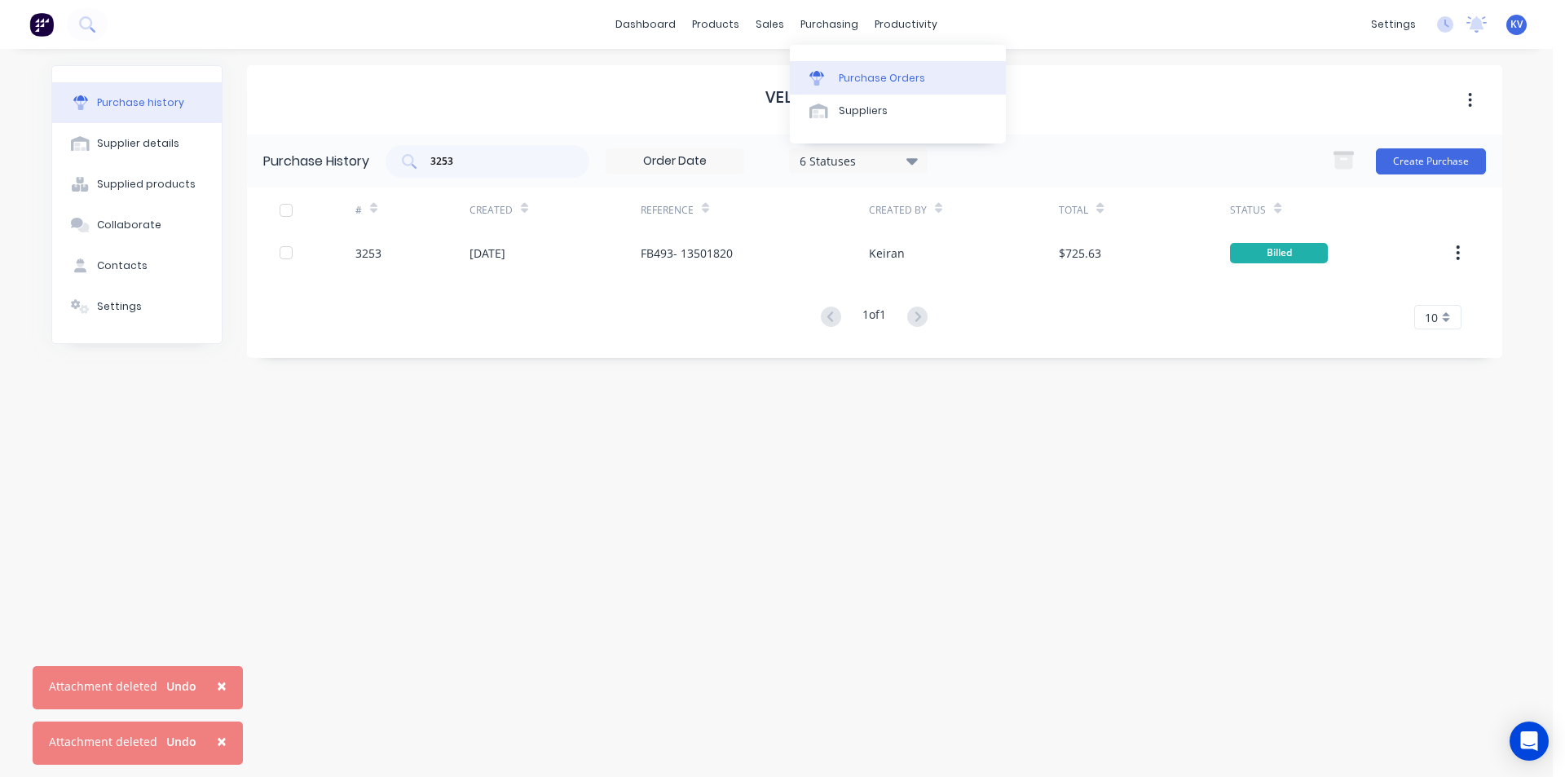
click at [865, 86] on link "Purchase Orders" at bounding box center [898, 77] width 216 height 33
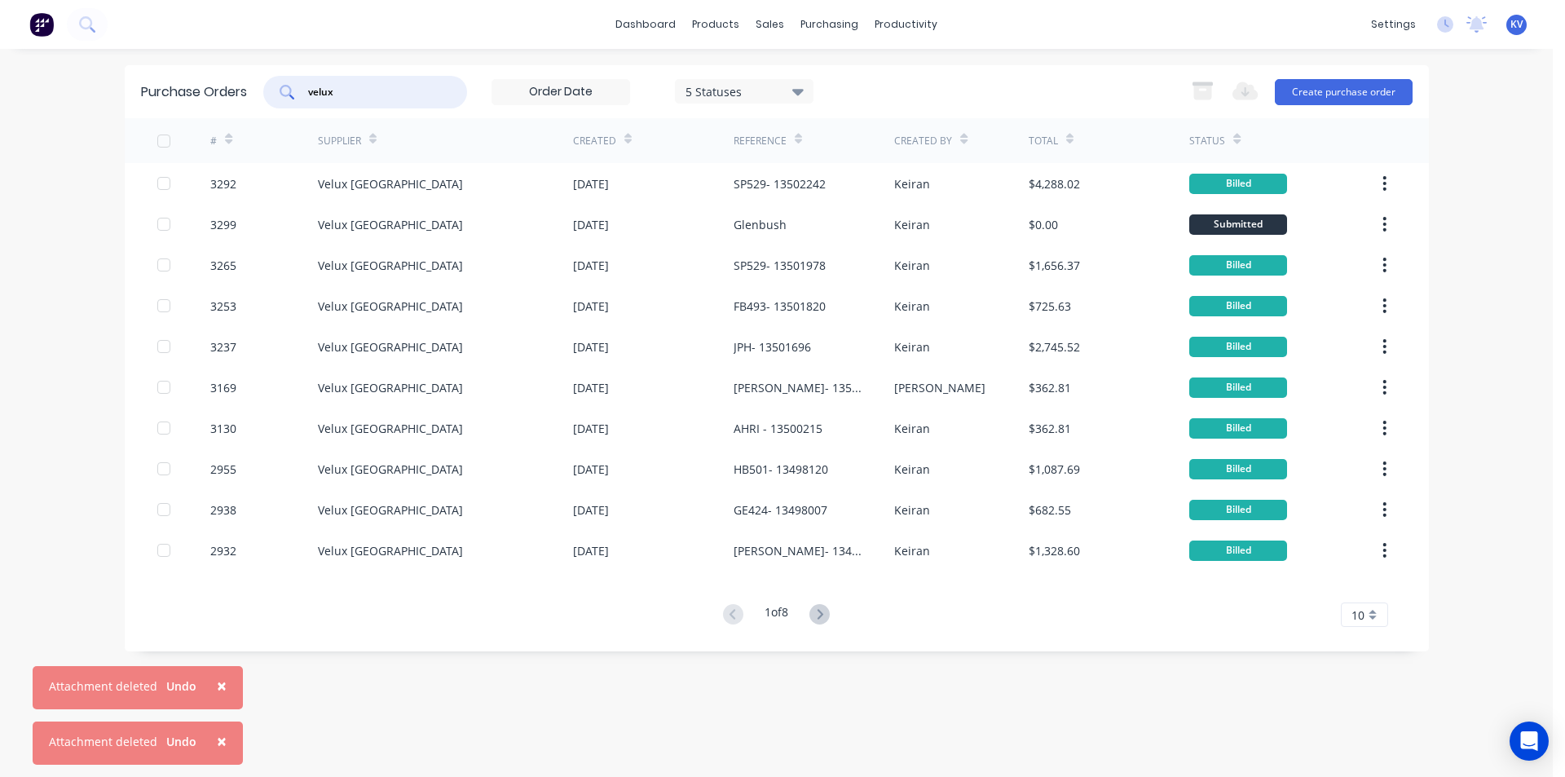
drag, startPoint x: 359, startPoint y: 91, endPoint x: 41, endPoint y: 65, distance: 319.0
click at [41, 65] on div "× Attachment deleted Undo × Attachment deleted Undo dashboard products sales pu…" at bounding box center [776, 388] width 1553 height 777
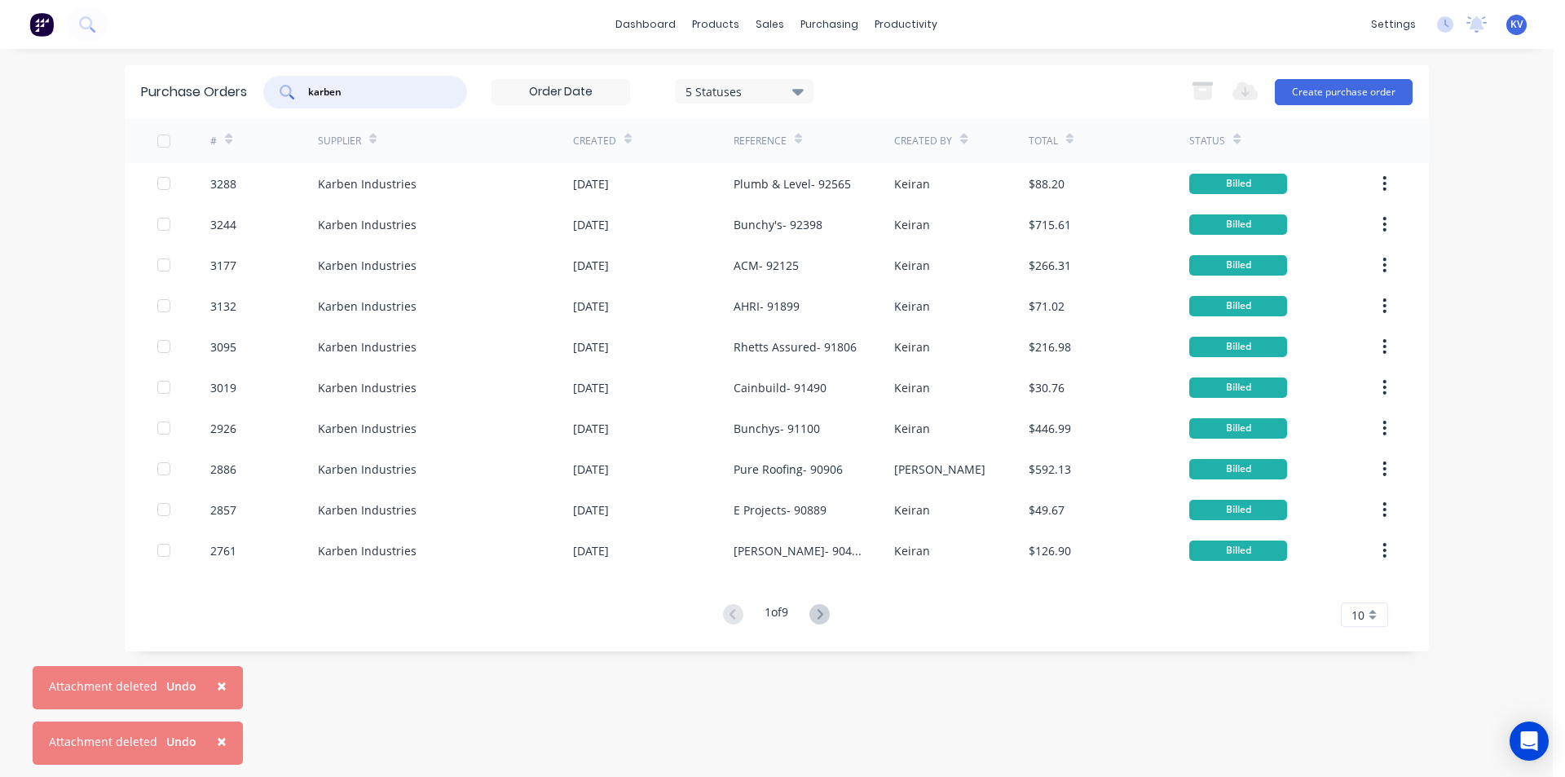
drag, startPoint x: 390, startPoint y: 92, endPoint x: 18, endPoint y: 58, distance: 373.4
click at [17, 58] on div "× Attachment deleted Undo × Attachment deleted Undo dashboard products sales pu…" at bounding box center [776, 388] width 1553 height 777
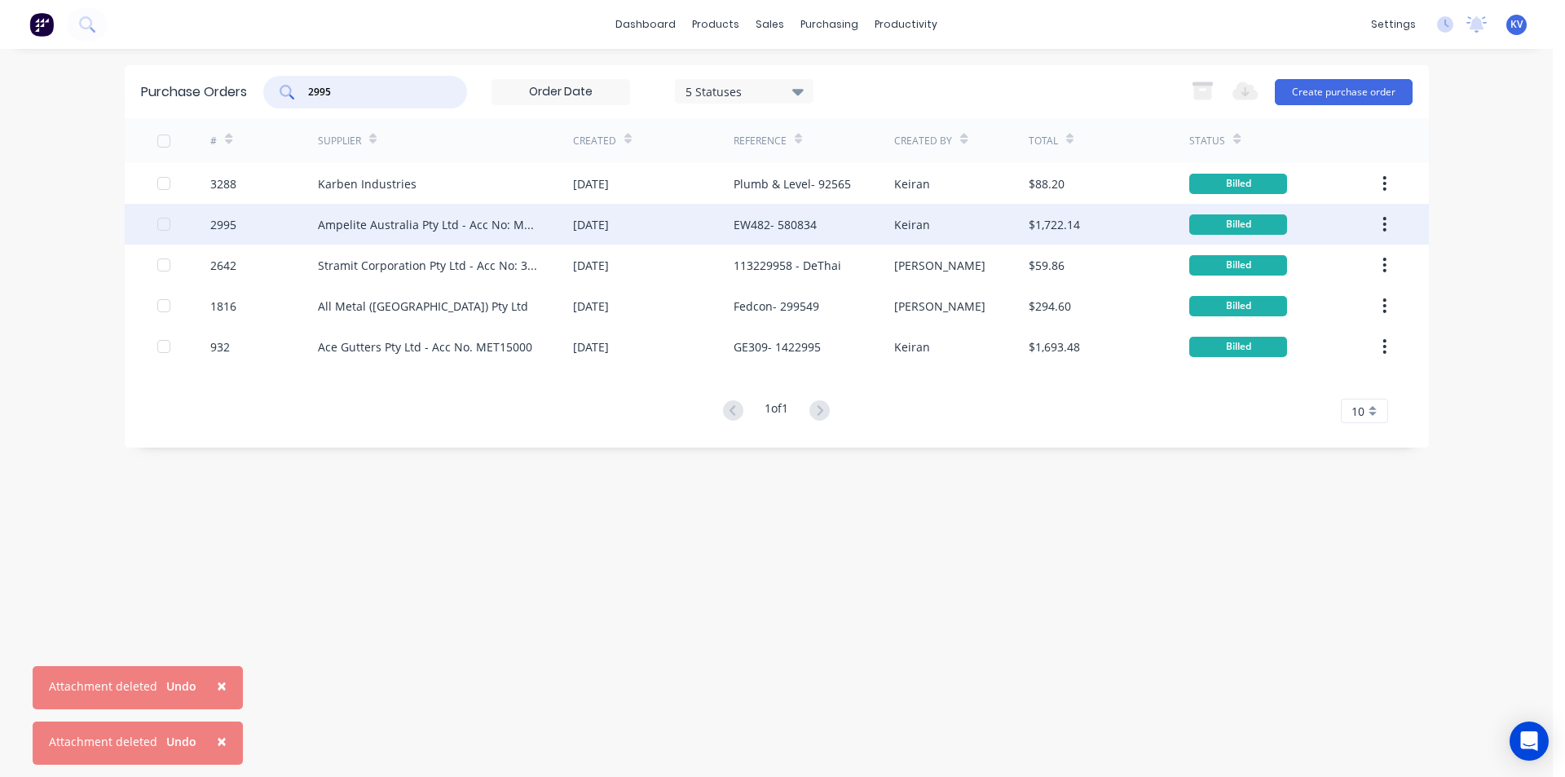
type input "2995"
drag, startPoint x: 488, startPoint y: 233, endPoint x: 432, endPoint y: 229, distance: 56.4
click at [432, 229] on div "Ampelite Australia Pty Ltd - Acc No: METSUP" at bounding box center [445, 224] width 255 height 41
type textarea "x"
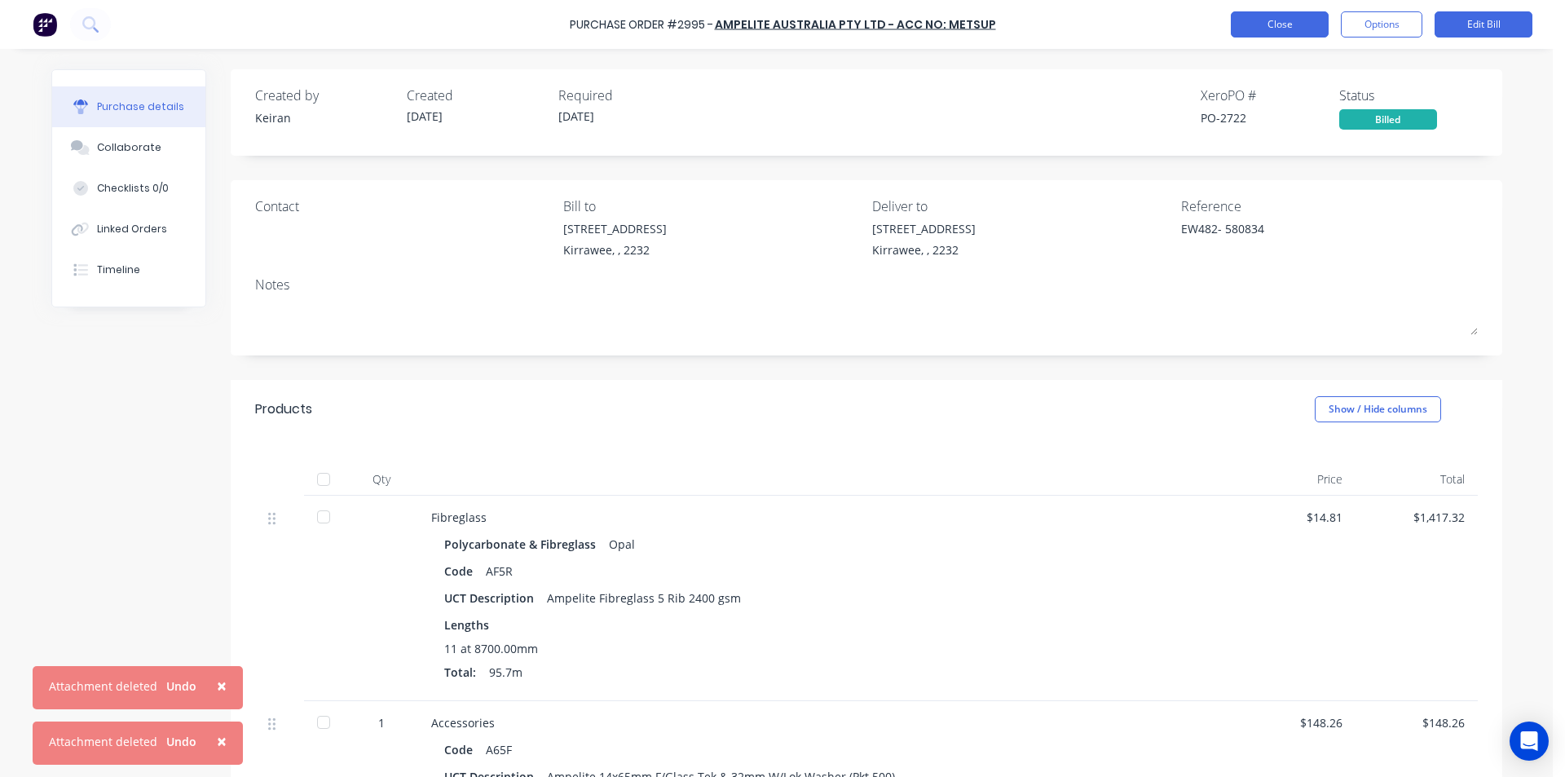
click at [1256, 24] on button "Close" at bounding box center [1280, 24] width 98 height 26
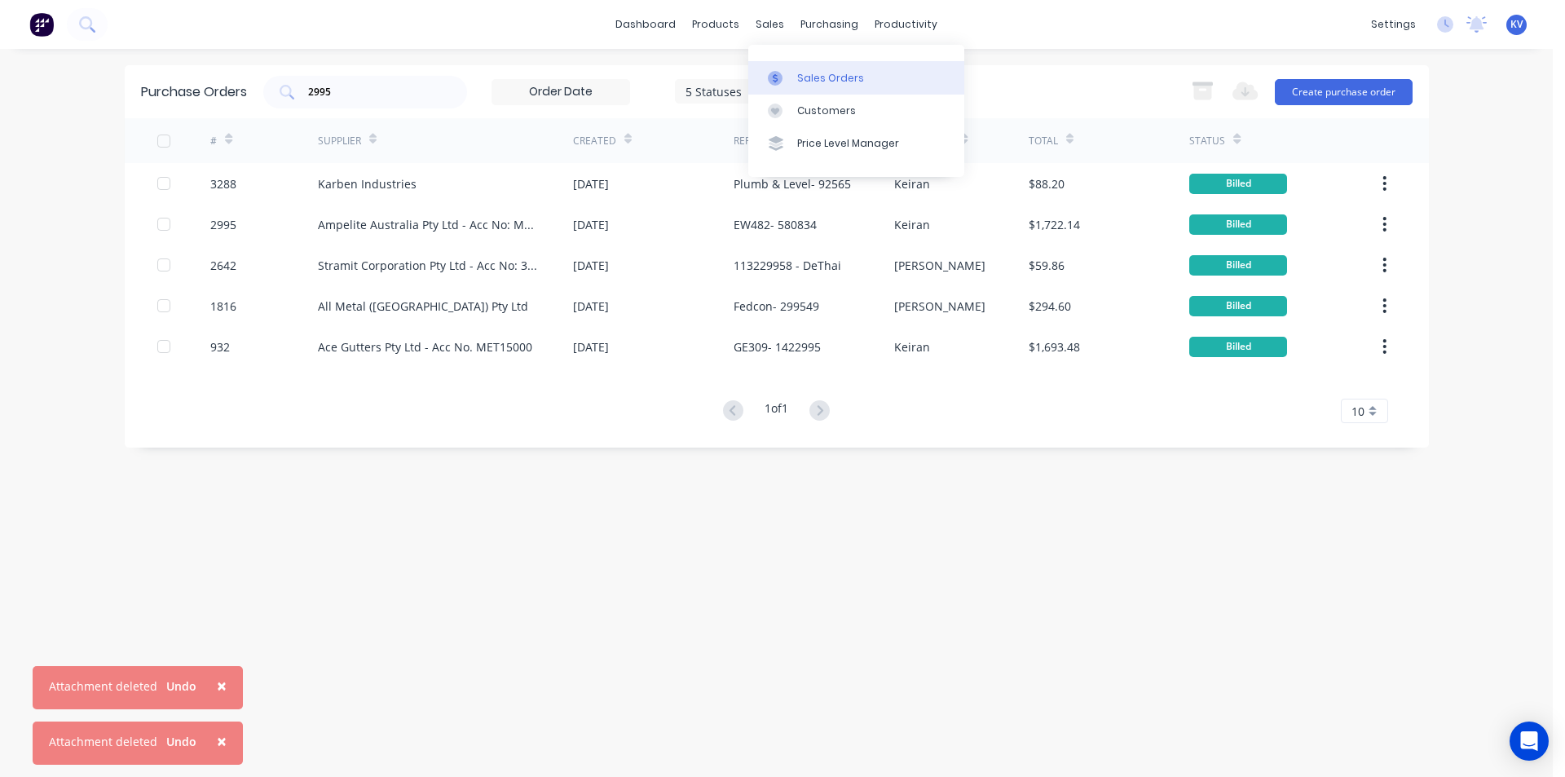
click at [773, 73] on icon at bounding box center [775, 78] width 15 height 15
